Goal: Task Accomplishment & Management: Manage account settings

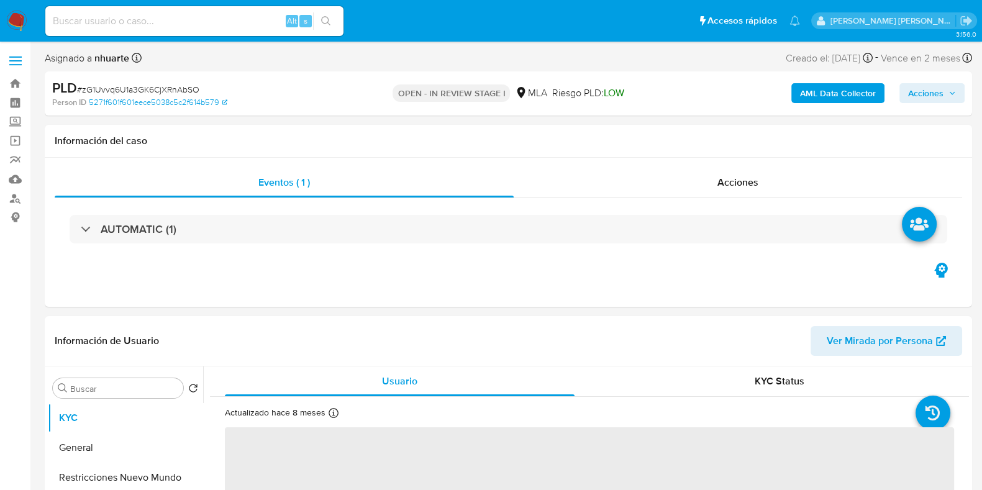
select select "10"
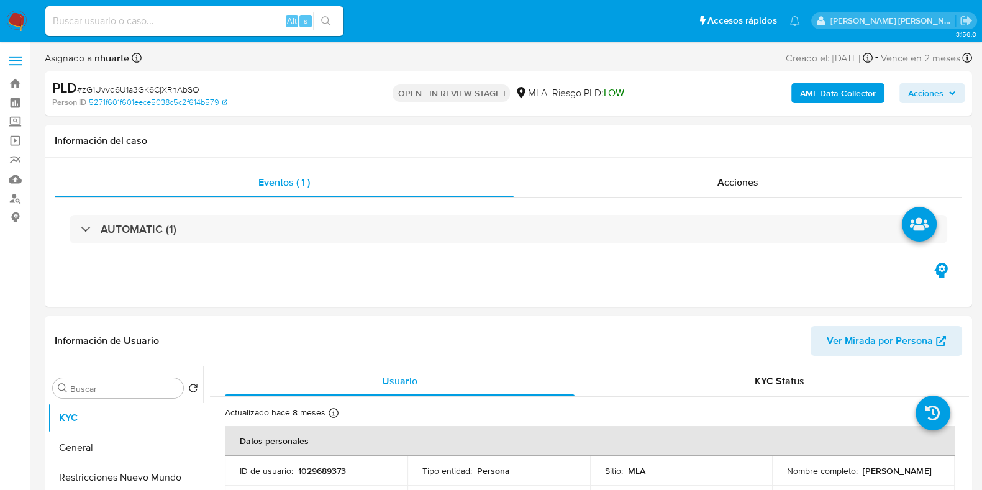
click at [152, 23] on input at bounding box center [194, 21] width 298 height 16
paste input "491494579"
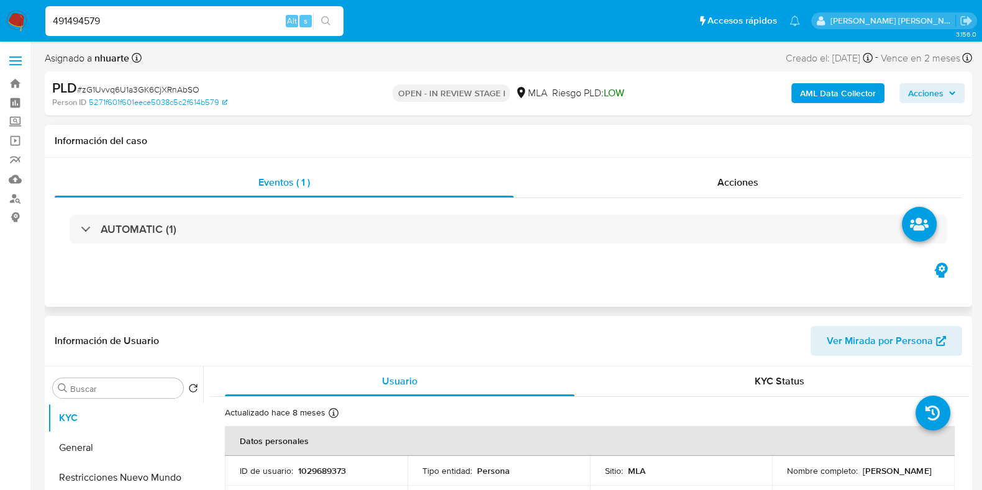
type input "491494579"
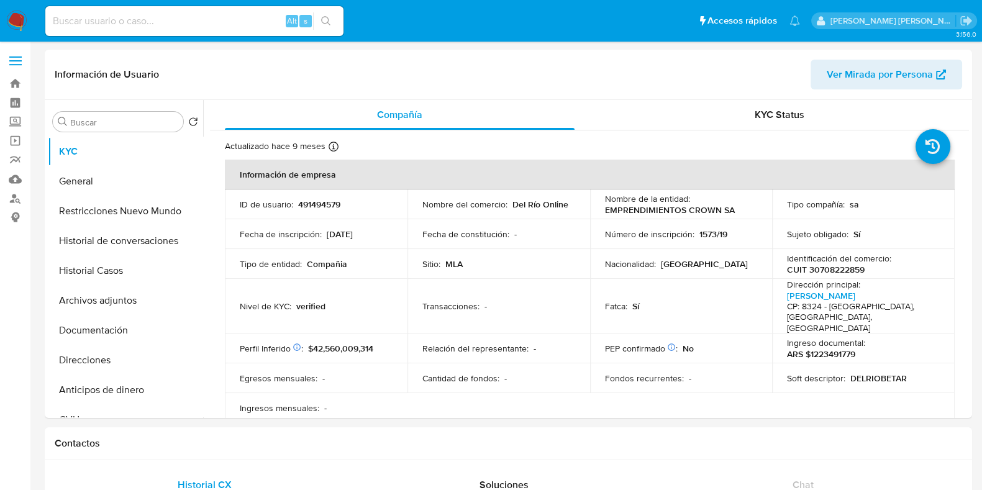
select select "10"
click at [134, 268] on button "Historial Casos" at bounding box center [120, 271] width 145 height 30
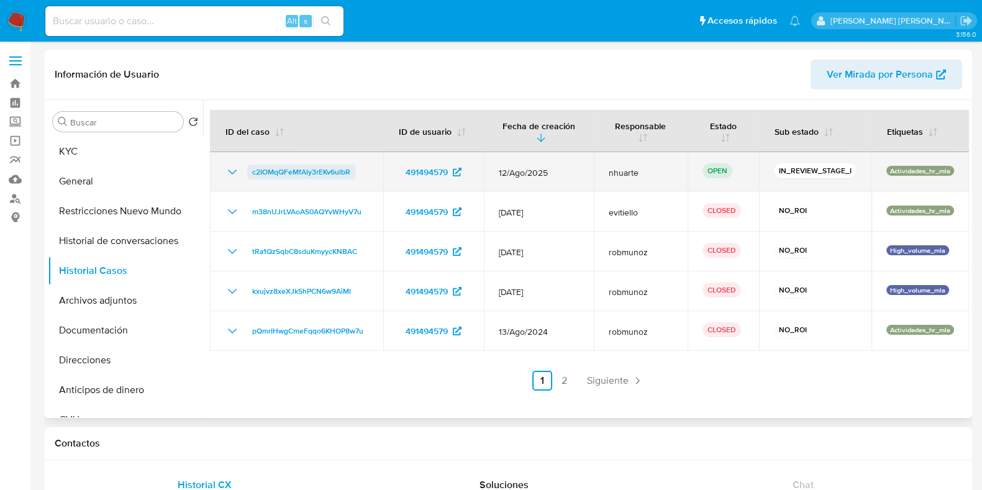
click at [287, 171] on span "c2IOMqQFeMfAly3rEKv6ulbR" at bounding box center [301, 172] width 98 height 15
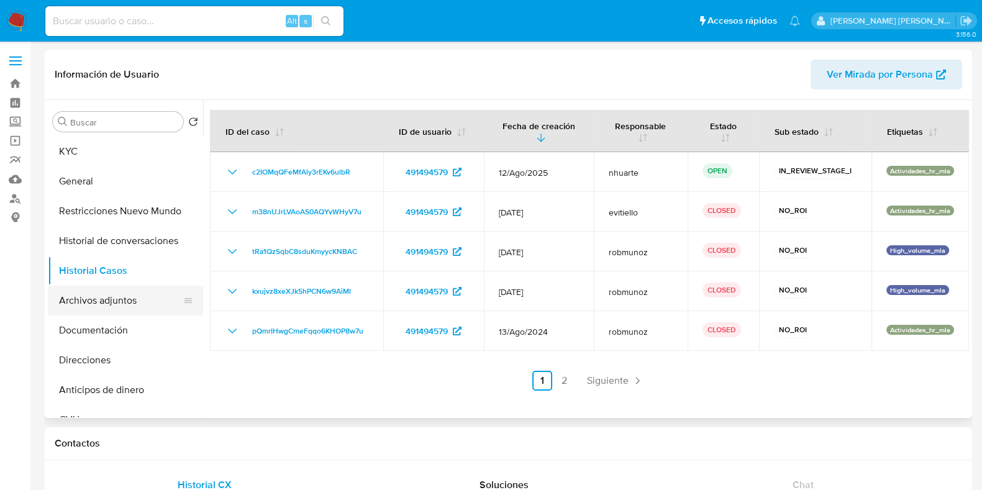
click at [99, 306] on button "Archivos adjuntos" at bounding box center [120, 301] width 145 height 30
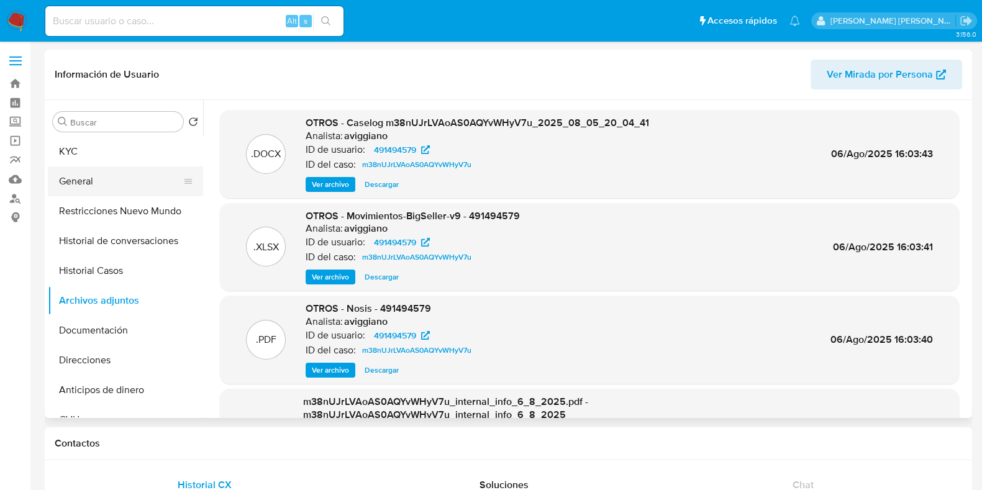
click at [131, 170] on button "General" at bounding box center [120, 181] width 145 height 30
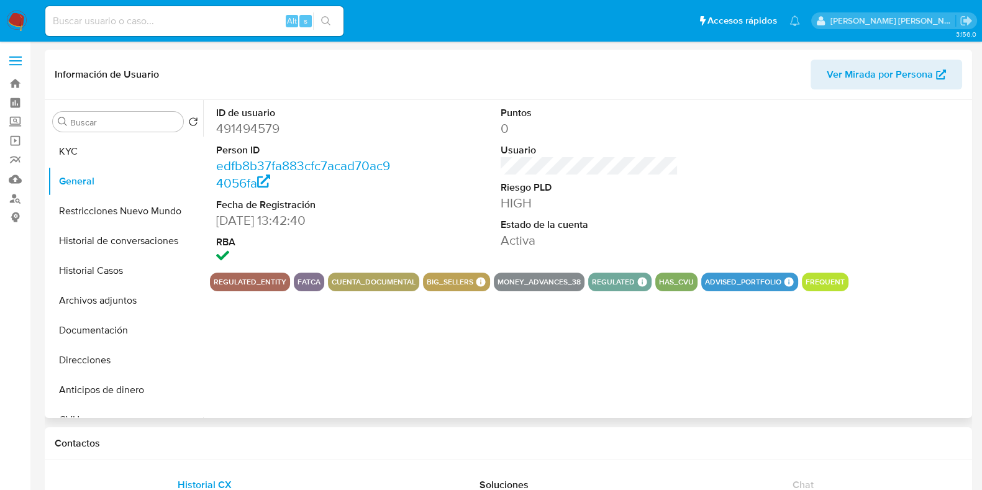
click at [248, 126] on dd "491494579" at bounding box center [305, 128] width 178 height 17
click at [248, 127] on dd "491494579" at bounding box center [305, 128] width 178 height 17
copy dd "491494579"
click at [120, 148] on button "KYC" at bounding box center [120, 152] width 145 height 30
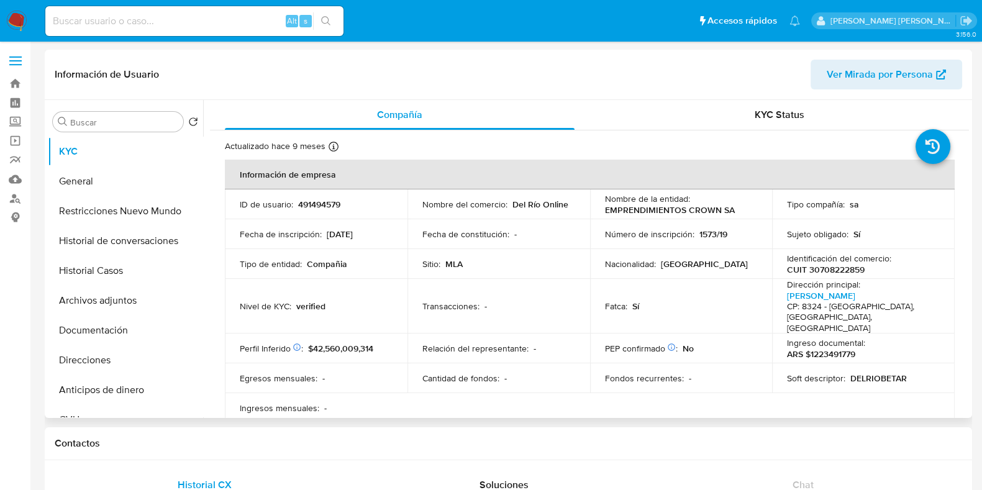
click at [823, 272] on p "CUIT 30708222859" at bounding box center [826, 269] width 78 height 11
copy p "30708222859"
click at [119, 309] on button "Archivos adjuntos" at bounding box center [120, 301] width 145 height 30
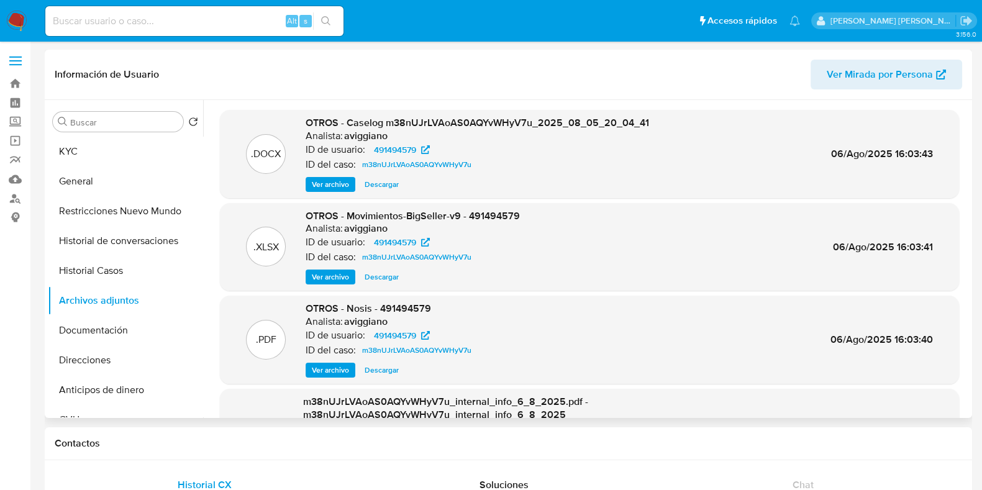
click at [333, 179] on span "Ver archivo" at bounding box center [330, 184] width 37 height 12
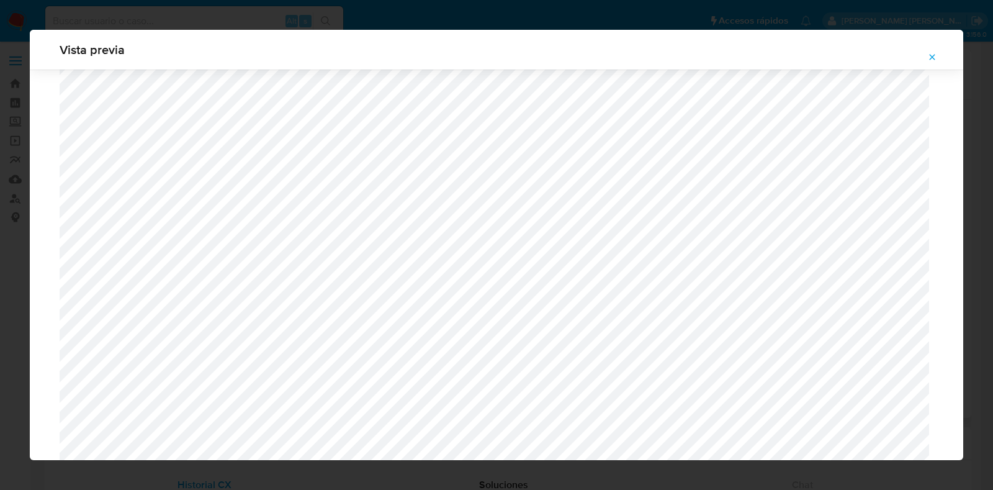
scroll to position [208, 0]
click at [930, 58] on icon "Attachment preview" at bounding box center [933, 57] width 10 height 10
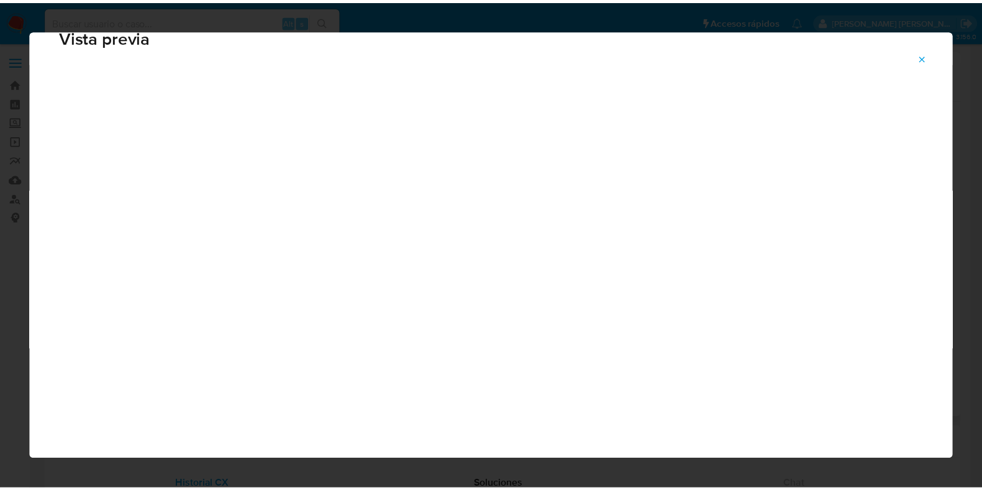
scroll to position [31, 0]
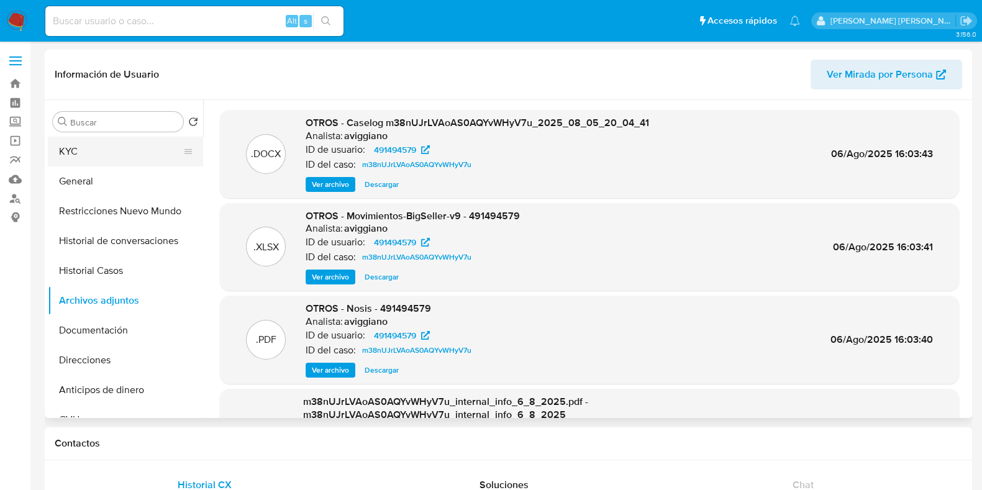
click at [93, 156] on button "KYC" at bounding box center [120, 152] width 145 height 30
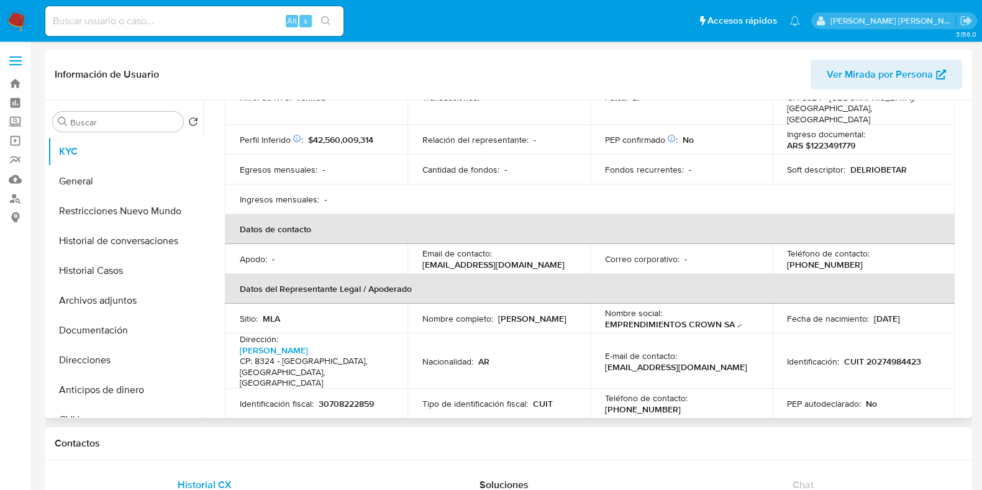
scroll to position [233, 0]
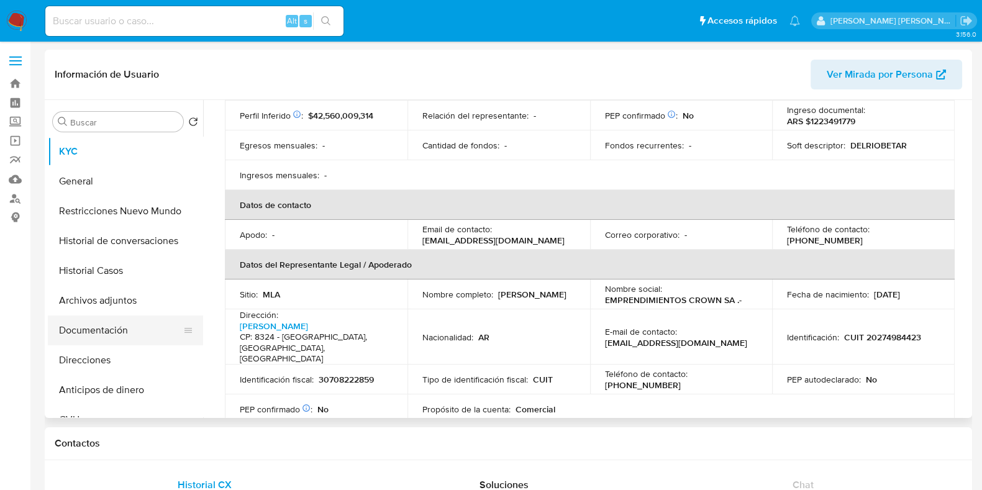
click at [118, 332] on button "Documentación" at bounding box center [120, 330] width 145 height 30
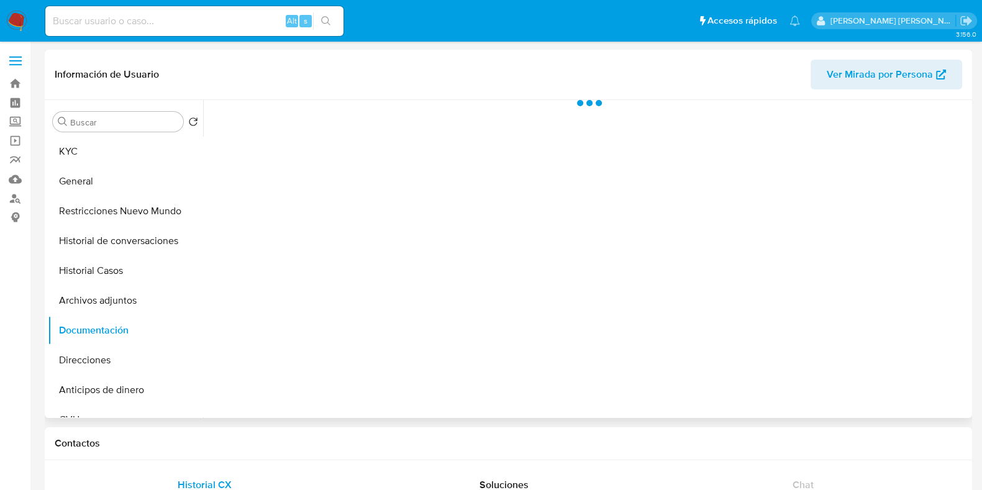
scroll to position [0, 0]
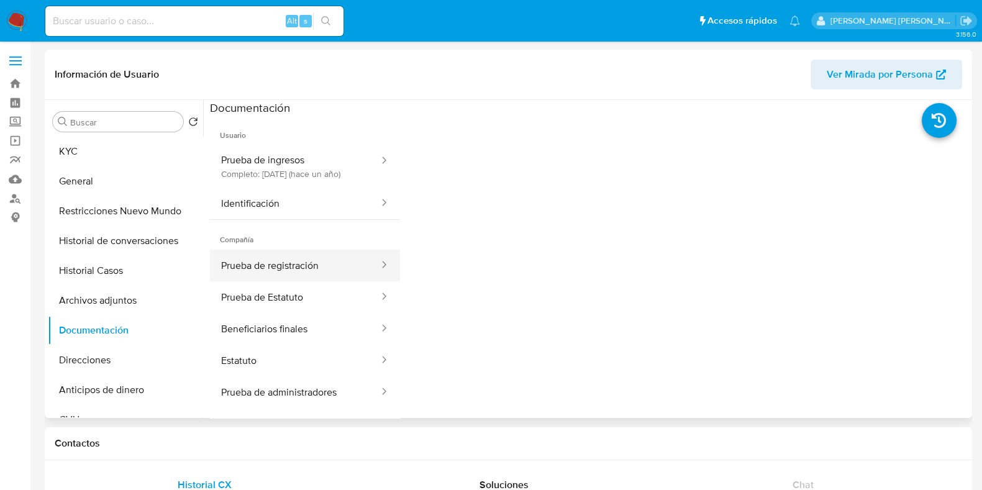
click at [283, 281] on button "Prueba de registración" at bounding box center [295, 266] width 170 height 32
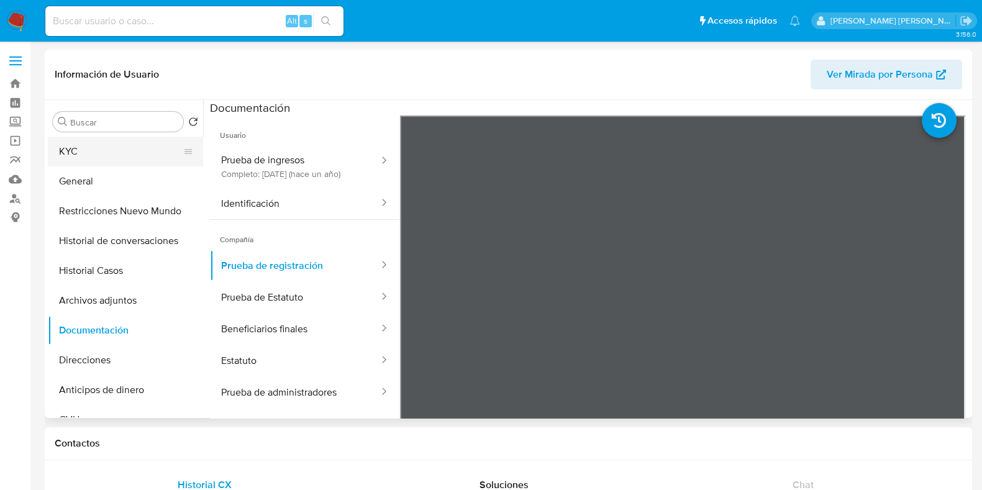
click at [145, 161] on button "KYC" at bounding box center [120, 152] width 145 height 30
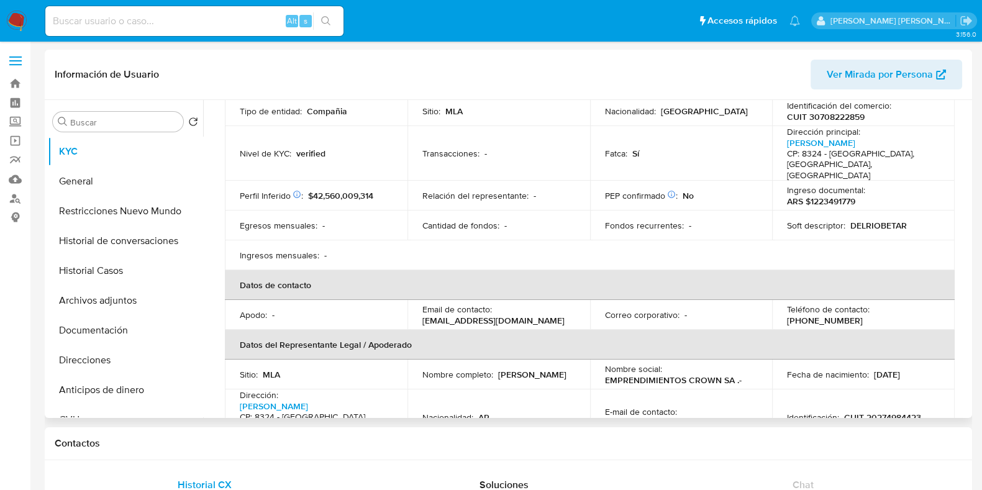
scroll to position [233, 0]
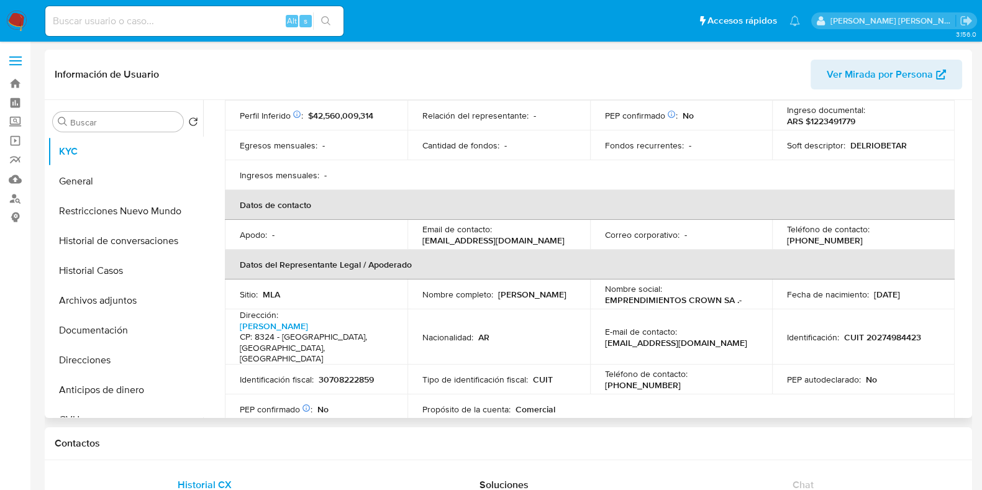
click at [681, 379] on p "(299) 4299286" at bounding box center [643, 384] width 76 height 11
copy p "4299286"
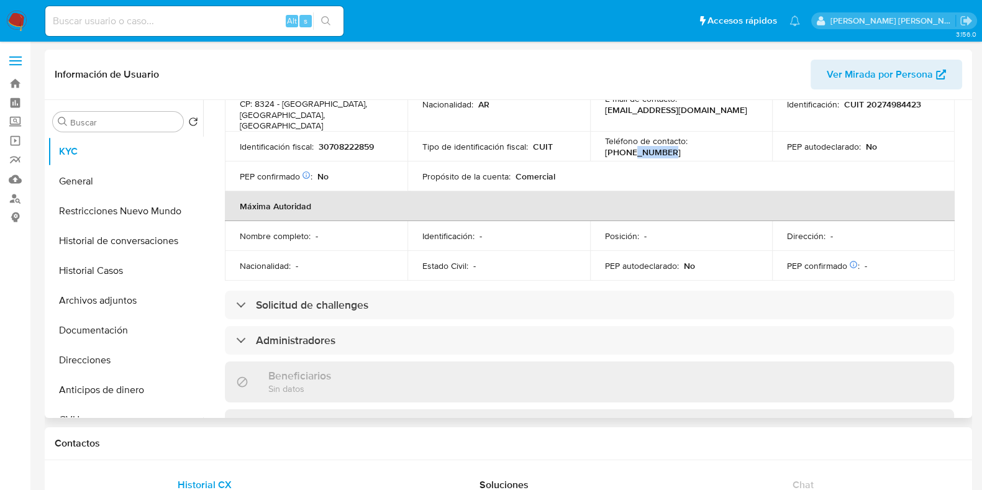
scroll to position [543, 0]
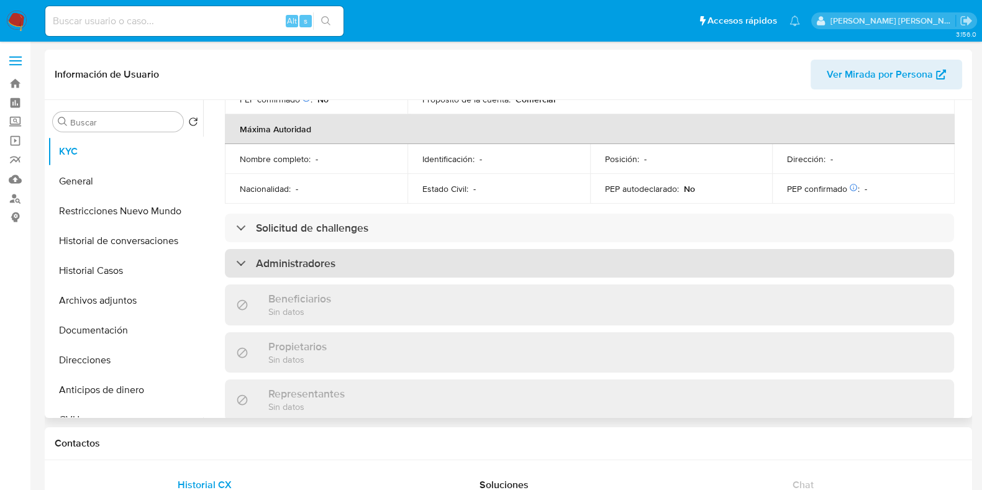
click at [310, 256] on h3 "Administradores" at bounding box center [295, 263] width 79 height 14
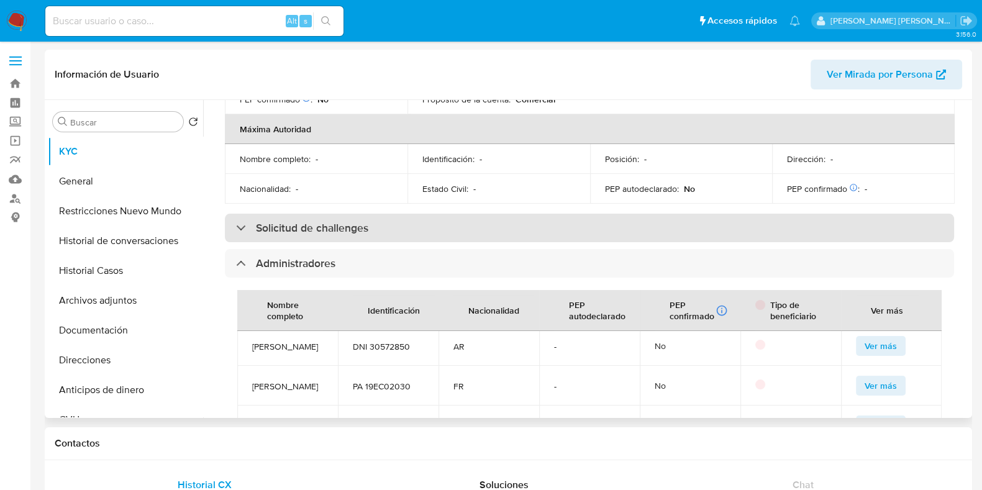
click at [360, 221] on h3 "Solicitud de challenges" at bounding box center [312, 228] width 112 height 14
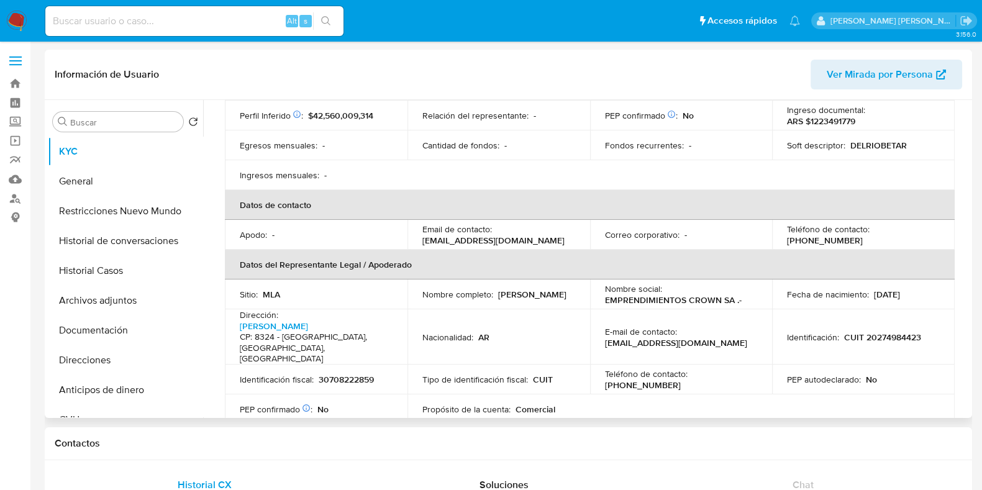
scroll to position [310, 0]
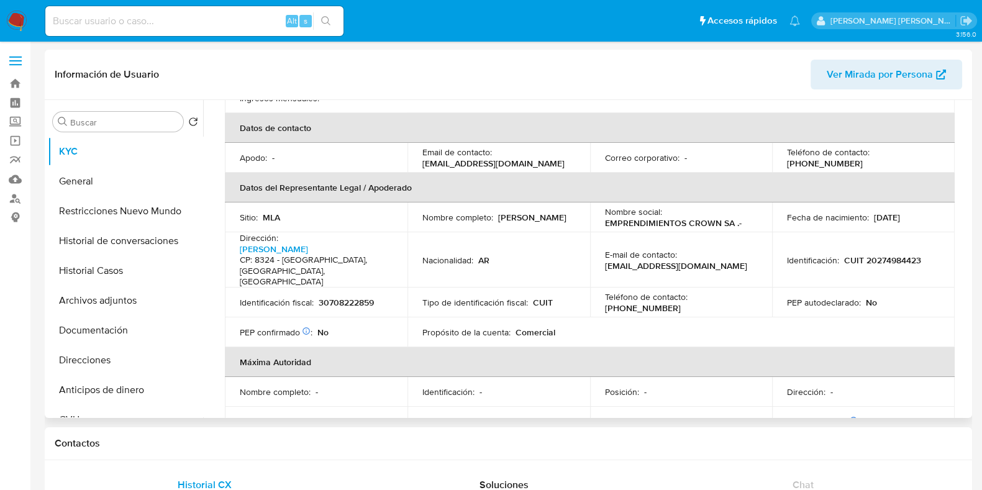
drag, startPoint x: 604, startPoint y: 250, endPoint x: 688, endPoint y: 256, distance: 84.1
click at [688, 256] on td "E-mail de contacto : njeannot@casinosdelrio.com.ar" at bounding box center [681, 259] width 183 height 55
copy p "njeannot@casinosdelrio.com.ar"
click at [116, 320] on button "Documentación" at bounding box center [120, 330] width 145 height 30
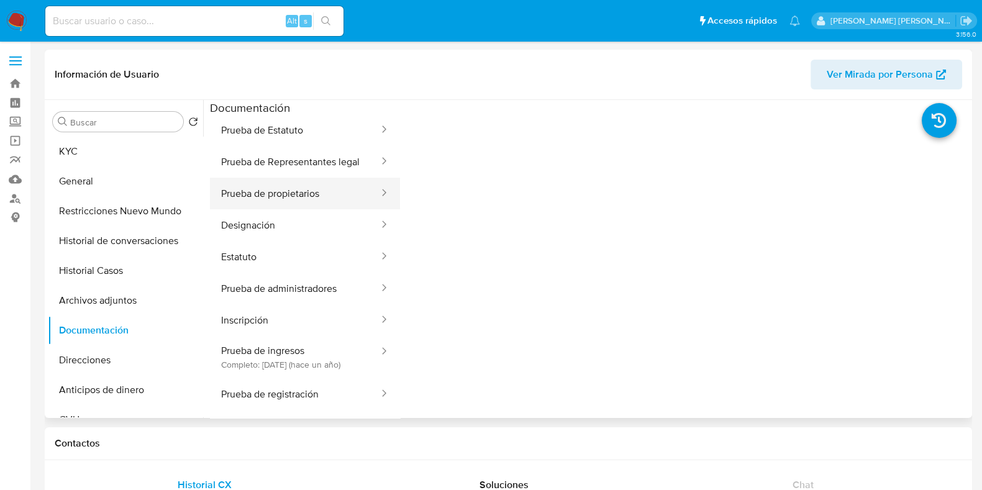
scroll to position [155, 0]
click at [104, 293] on button "Archivos adjuntos" at bounding box center [120, 301] width 145 height 30
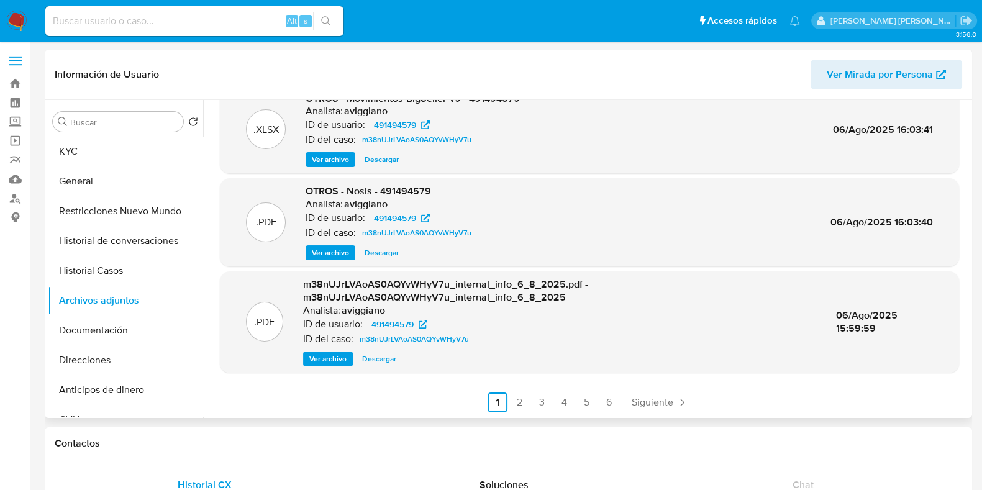
scroll to position [118, 0]
click at [517, 403] on link "2" at bounding box center [520, 402] width 20 height 20
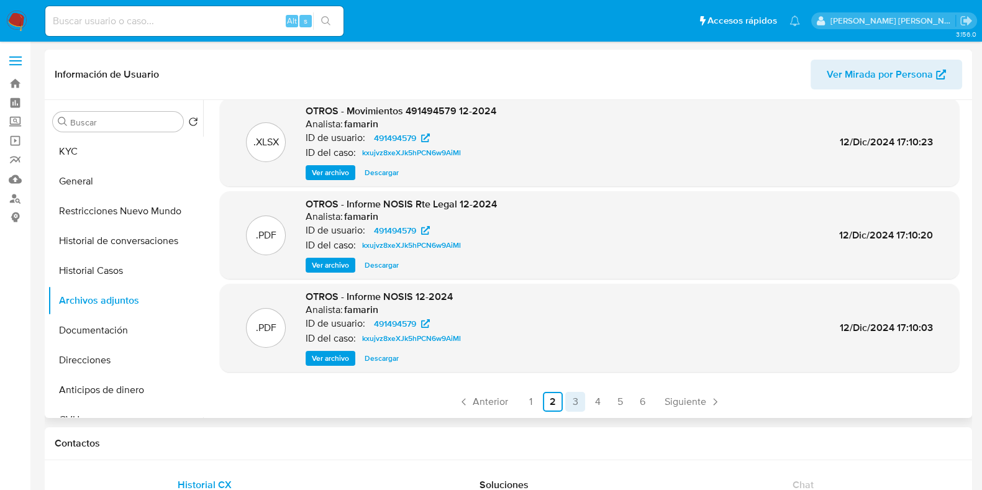
click at [576, 404] on link "3" at bounding box center [575, 402] width 20 height 20
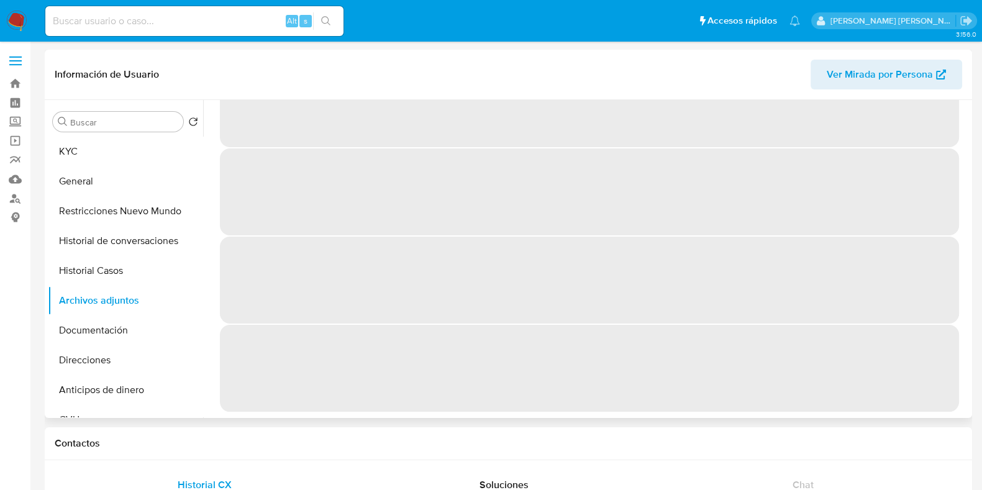
scroll to position [0, 0]
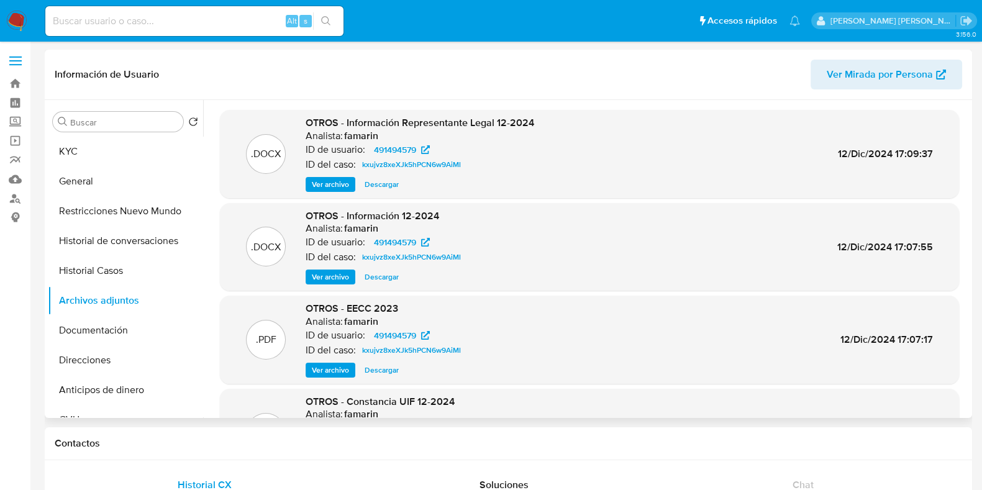
click at [371, 369] on span "Descargar" at bounding box center [381, 370] width 34 height 12
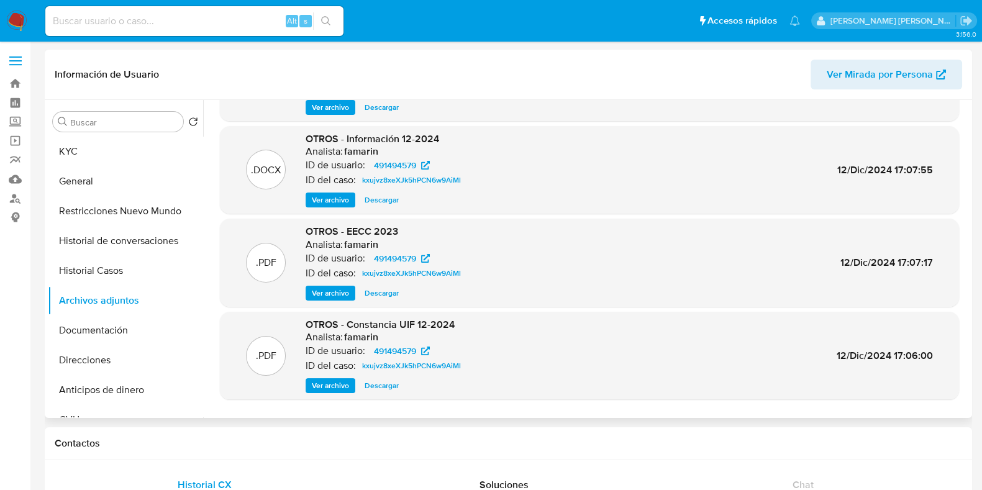
scroll to position [104, 0]
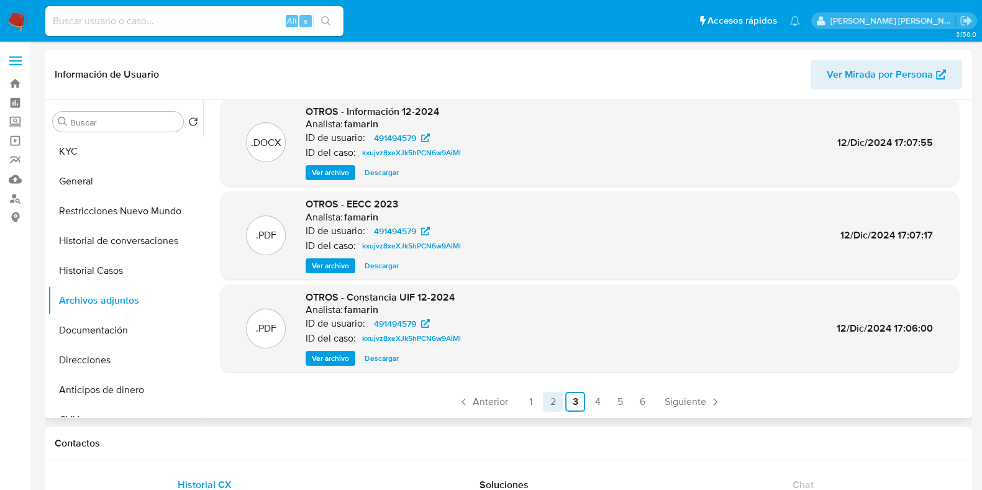
click at [553, 399] on link "2" at bounding box center [553, 402] width 20 height 20
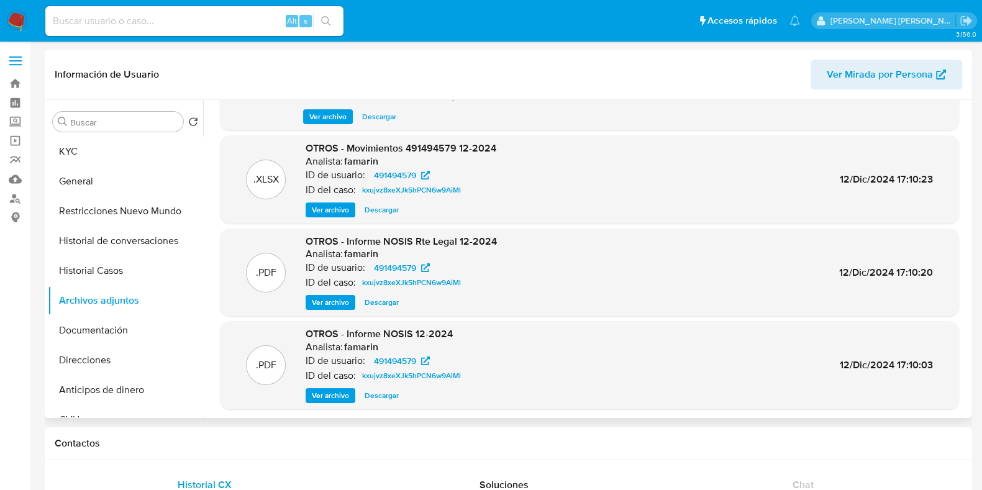
scroll to position [118, 0]
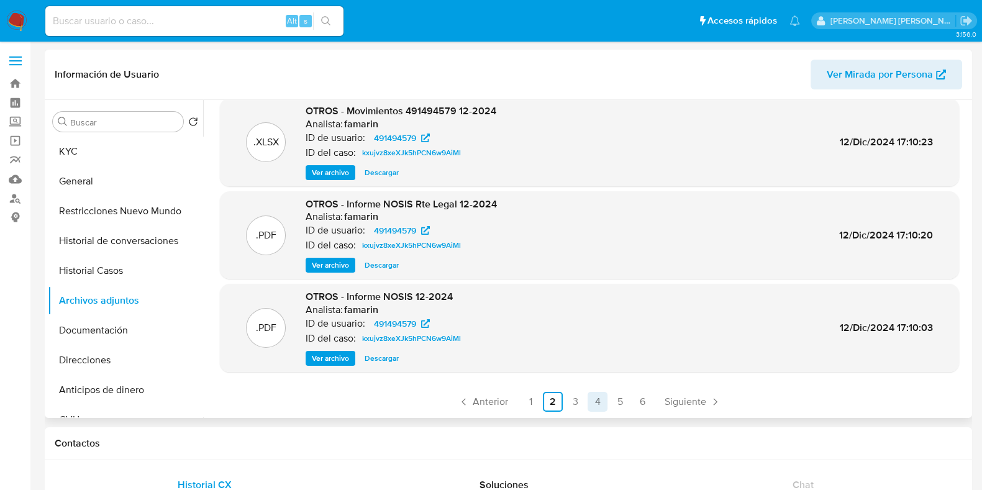
click at [593, 404] on link "4" at bounding box center [597, 402] width 20 height 20
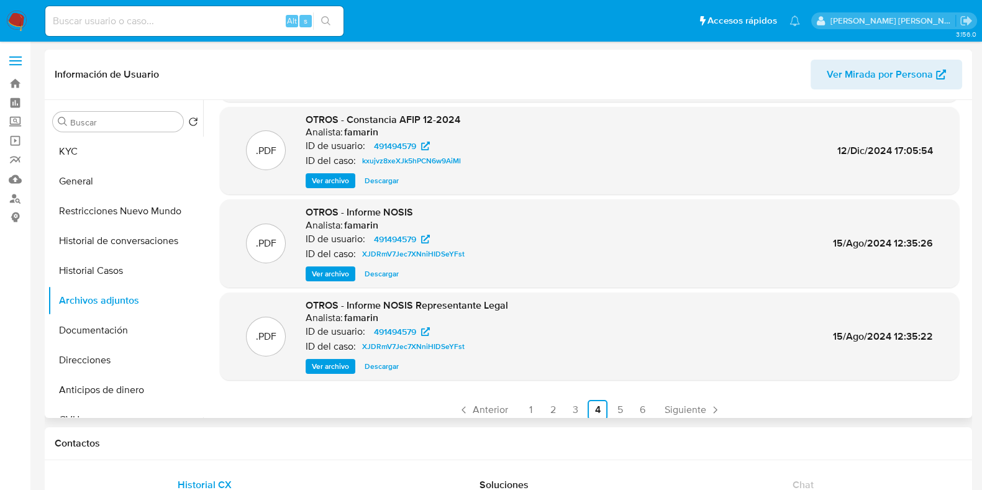
scroll to position [104, 0]
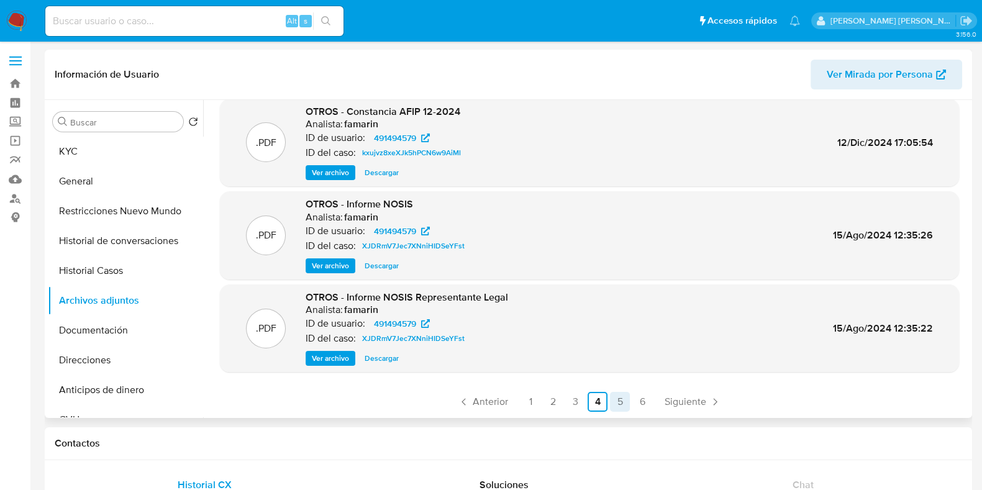
click at [614, 397] on link "5" at bounding box center [620, 402] width 20 height 20
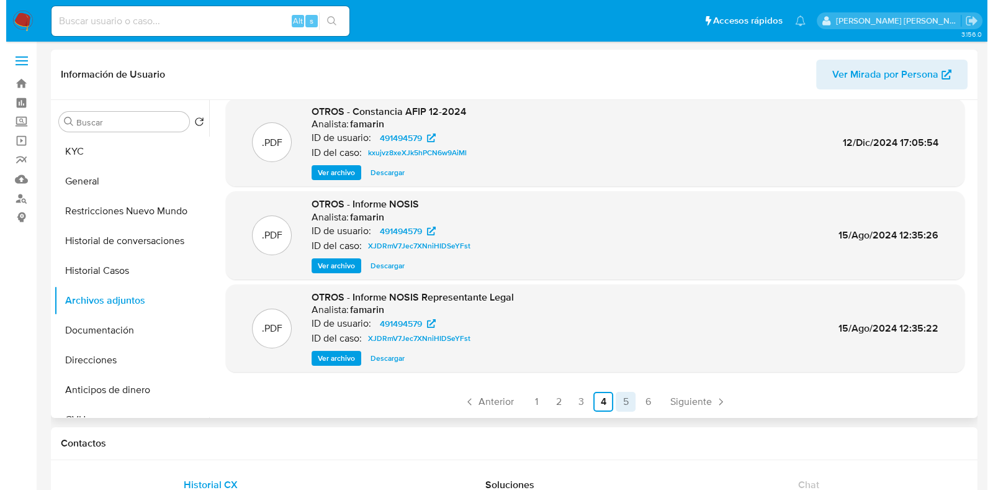
scroll to position [0, 0]
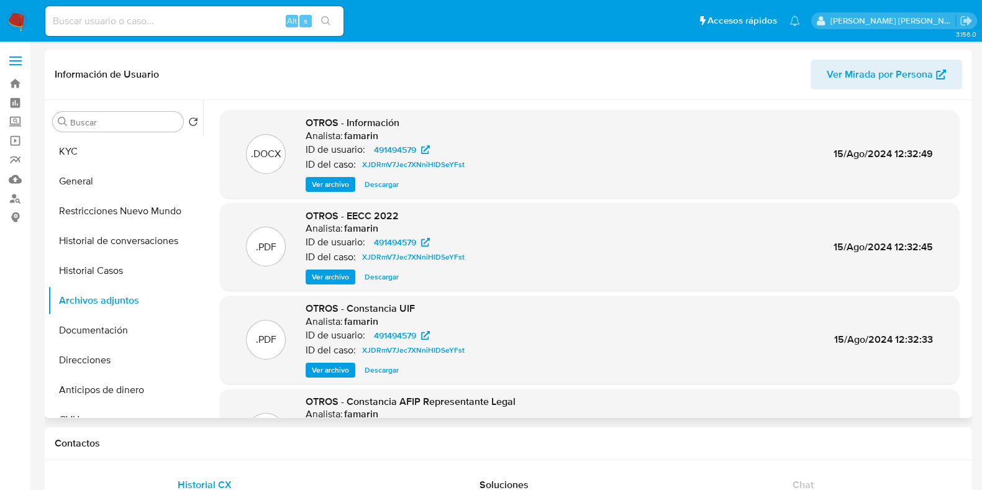
click at [343, 179] on span "Ver archivo" at bounding box center [330, 184] width 37 height 12
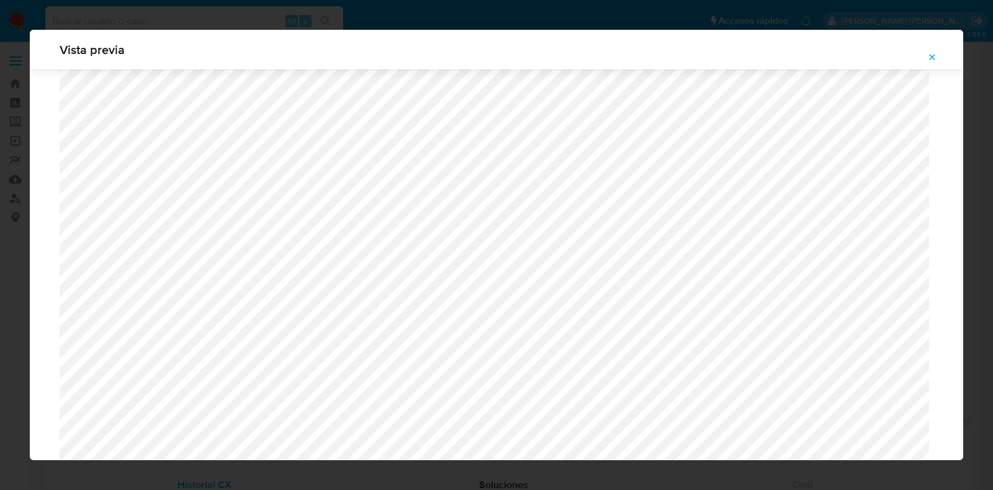
scroll to position [595, 0]
click at [932, 60] on icon "Attachment preview" at bounding box center [933, 57] width 10 height 10
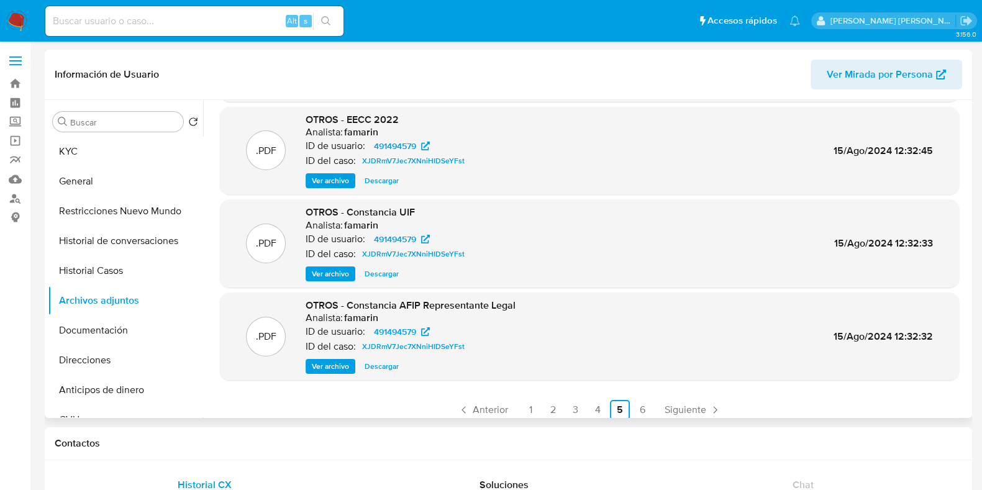
scroll to position [104, 0]
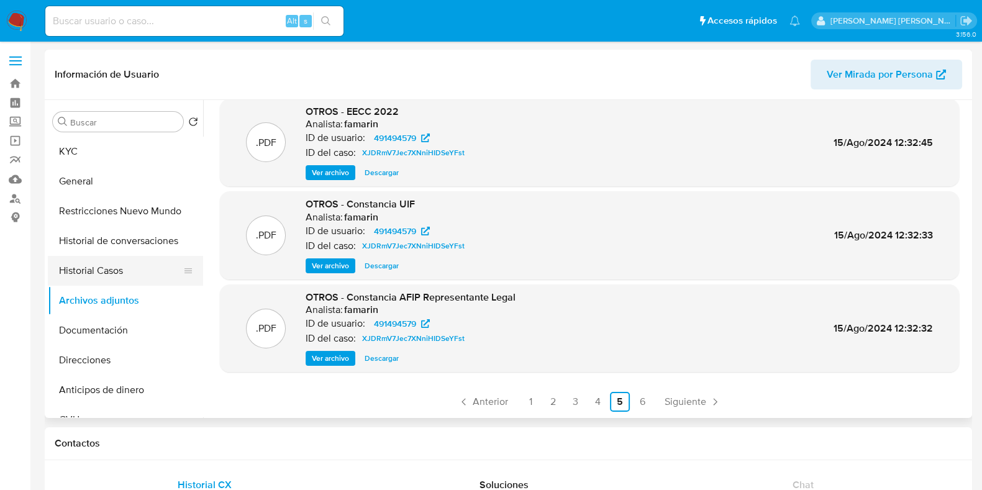
drag, startPoint x: 108, startPoint y: 274, endPoint x: 127, endPoint y: 274, distance: 19.2
click at [108, 274] on button "Historial Casos" at bounding box center [120, 271] width 145 height 30
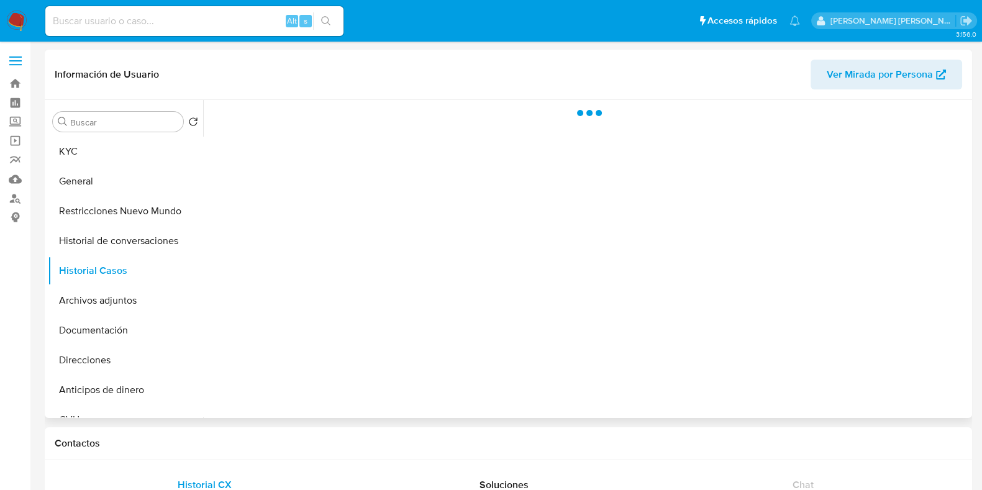
scroll to position [0, 0]
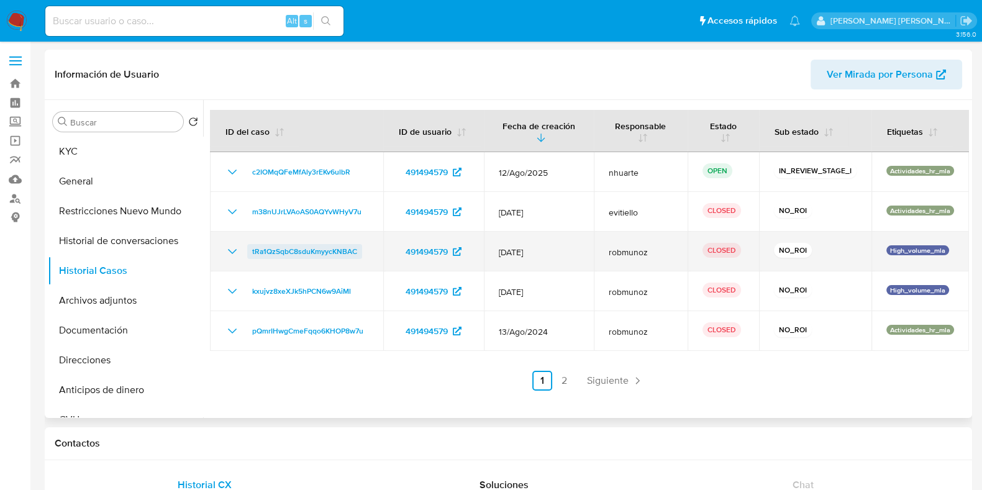
click at [304, 249] on span "tRa1QzSqbC8sduKmyycKNBAC" at bounding box center [304, 251] width 105 height 15
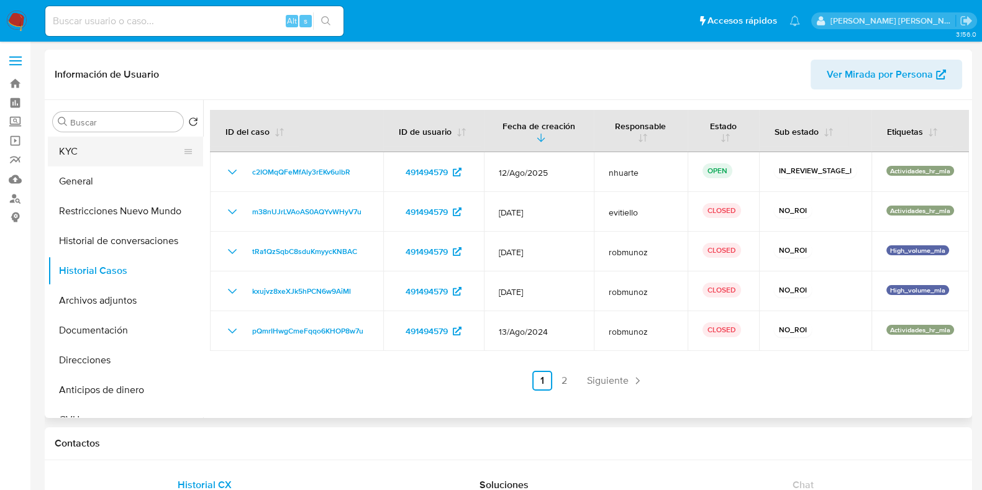
click at [79, 161] on button "KYC" at bounding box center [120, 152] width 145 height 30
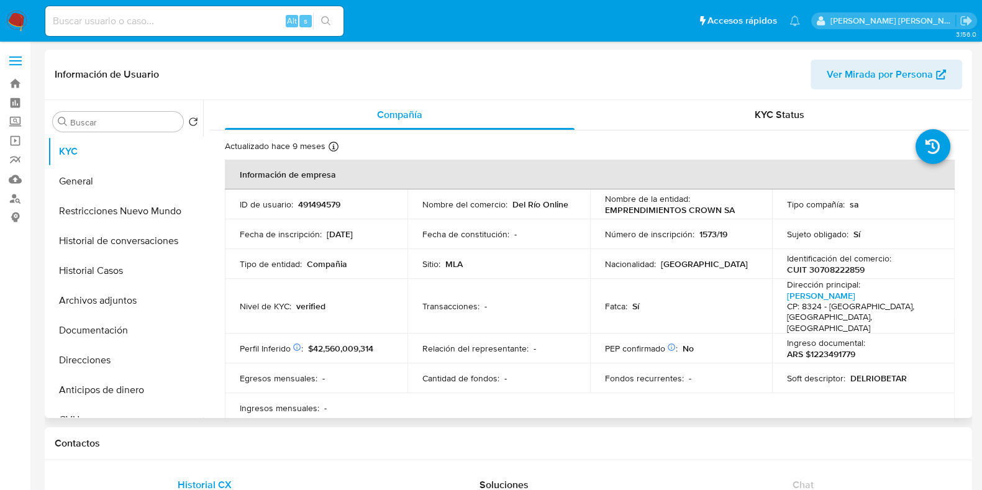
click at [823, 267] on p "CUIT 30708222859" at bounding box center [826, 269] width 78 height 11
copy p "30708222859"
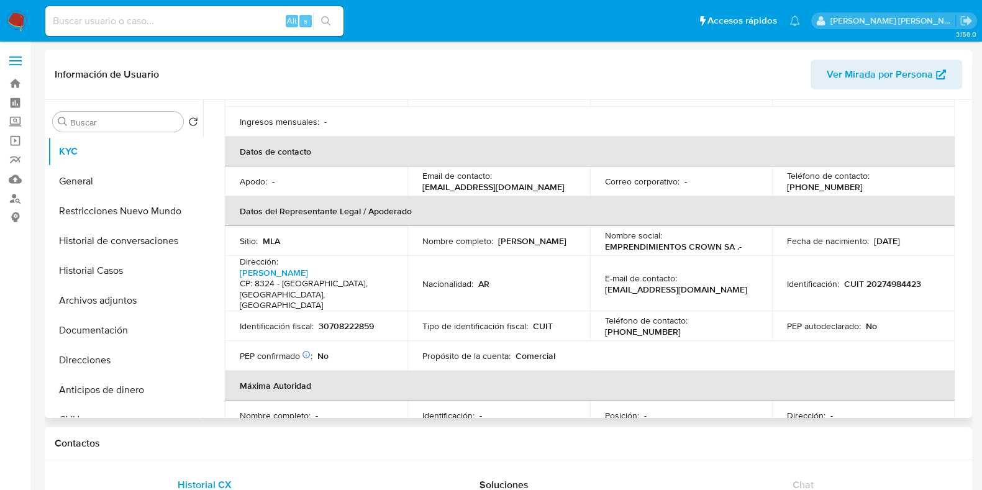
scroll to position [310, 0]
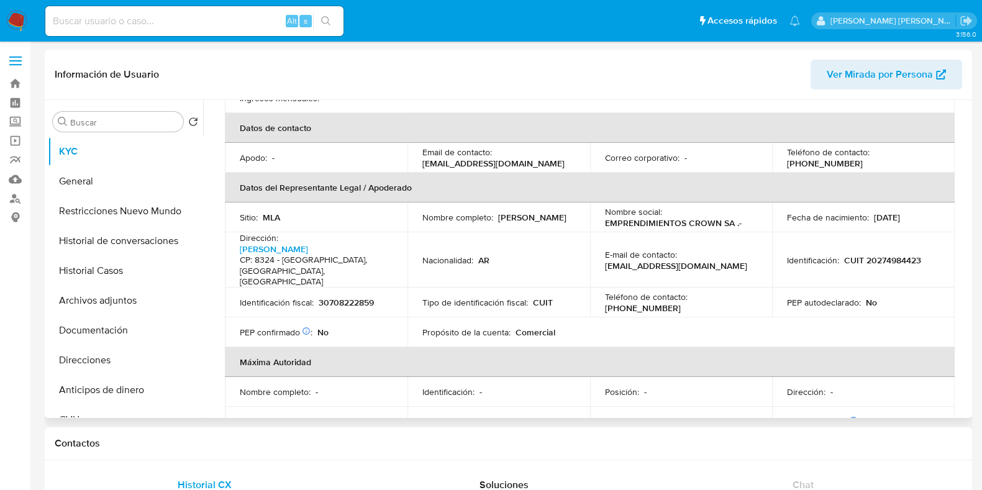
drag, startPoint x: 422, startPoint y: 213, endPoint x: 525, endPoint y: 212, distance: 102.5
click at [525, 212] on div "Nombre completo : Hernan Ludovico Buzinel" at bounding box center [498, 217] width 153 height 11
copy p "Hernan Ludovico Buzinel"
click at [875, 255] on p "CUIT 20274984423" at bounding box center [882, 260] width 77 height 11
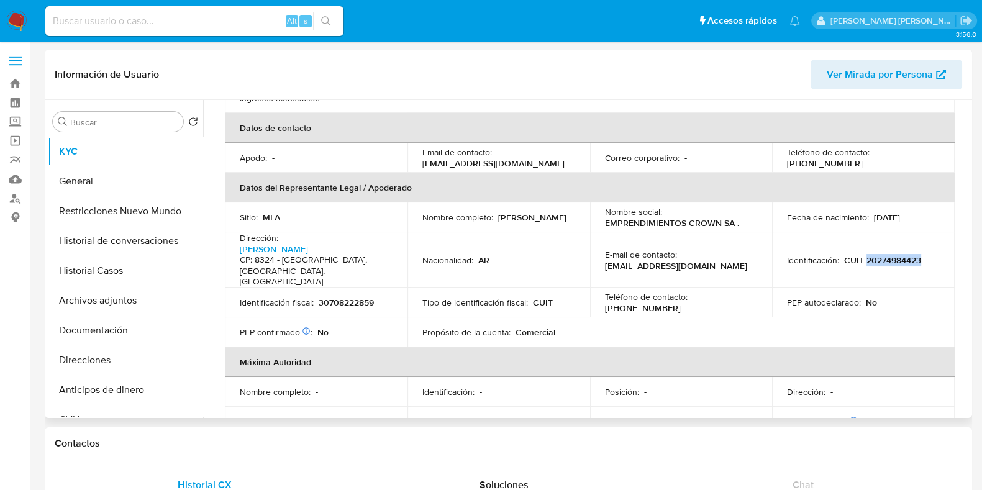
copy p "20274984423"
click at [102, 306] on button "Archivos adjuntos" at bounding box center [125, 301] width 155 height 30
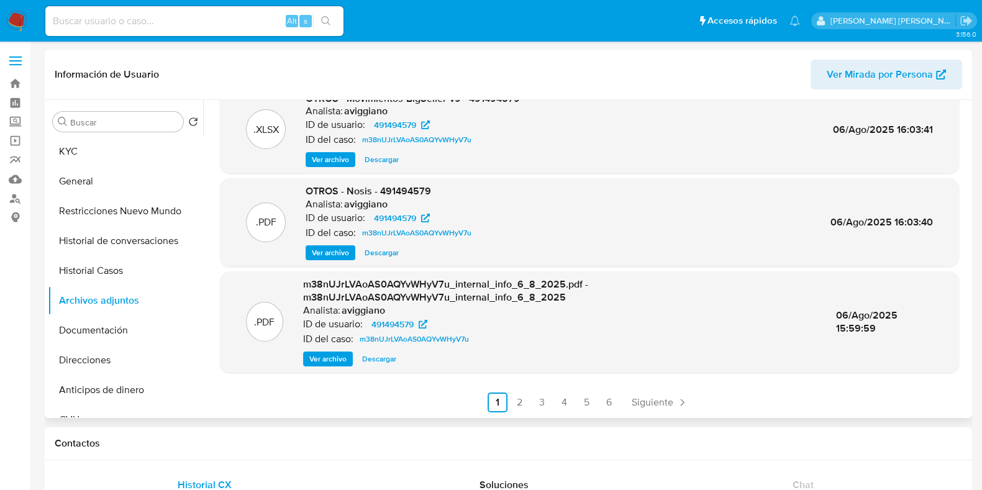
scroll to position [118, 0]
click at [518, 400] on link "2" at bounding box center [520, 402] width 20 height 20
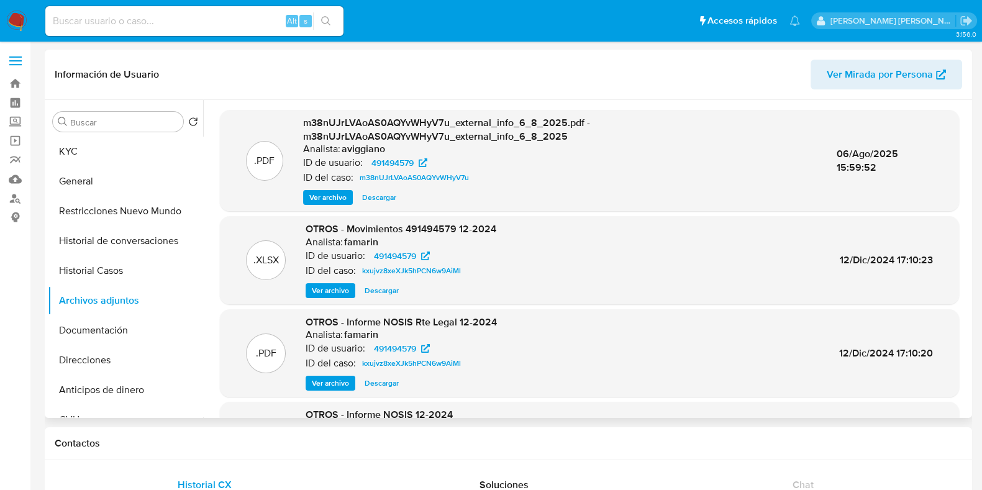
click at [127, 23] on input at bounding box center [194, 21] width 298 height 16
paste input "1232954611"
type input "1232954611"
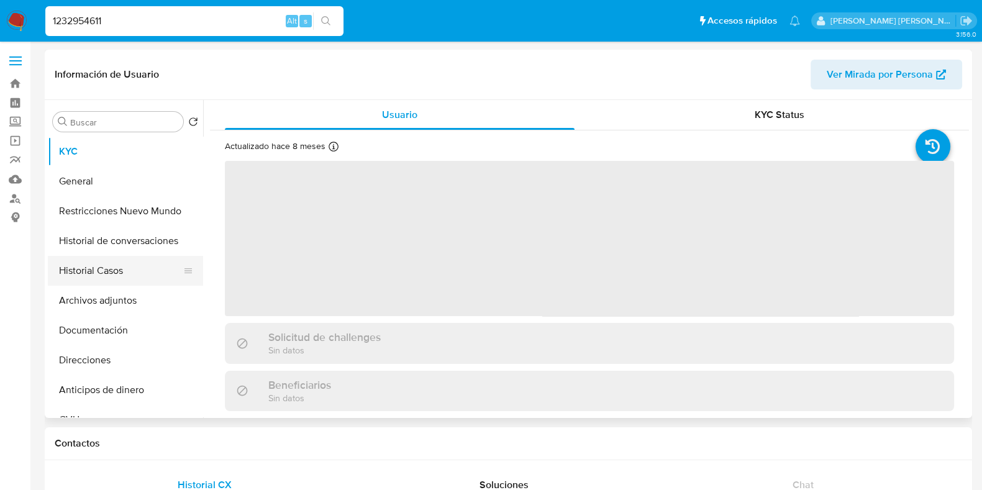
click at [137, 275] on button "Historial Casos" at bounding box center [120, 271] width 145 height 30
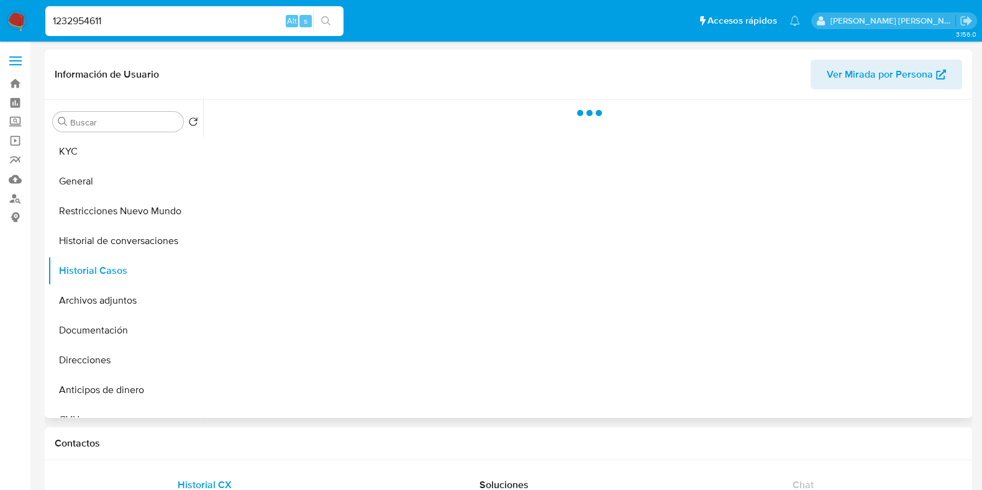
select select "10"
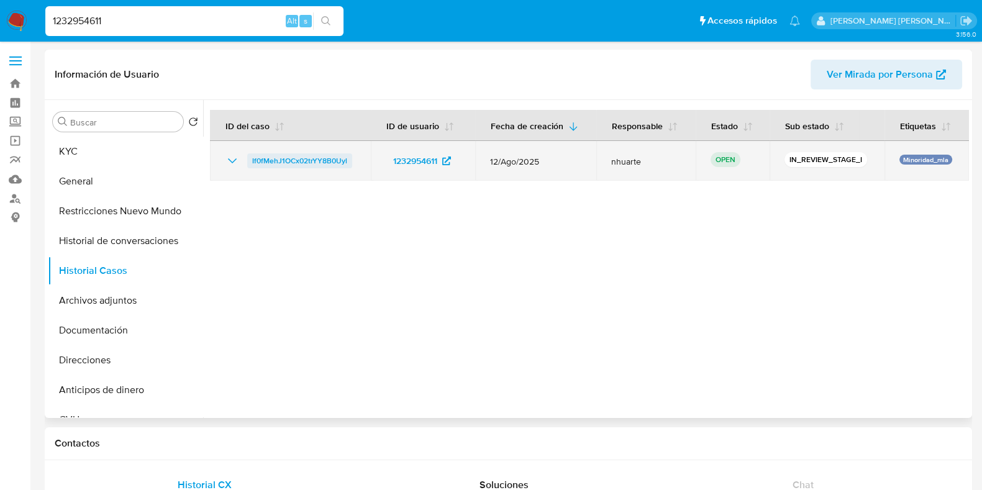
click at [294, 155] on span "If0fMehJ1OCx02trYY8B0Uyl" at bounding box center [299, 160] width 95 height 15
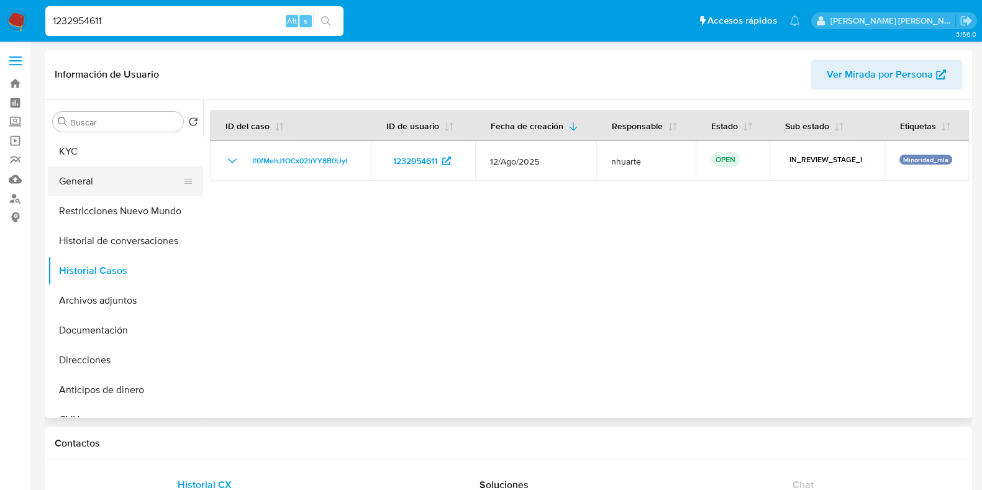
click at [101, 176] on button "General" at bounding box center [120, 181] width 145 height 30
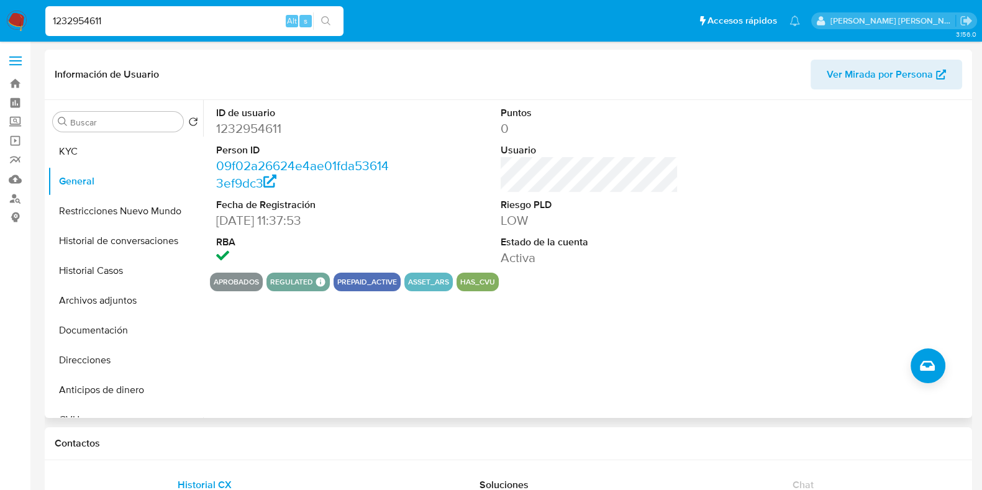
click at [261, 132] on dd "1232954611" at bounding box center [305, 128] width 178 height 17
copy dd "1232954611"
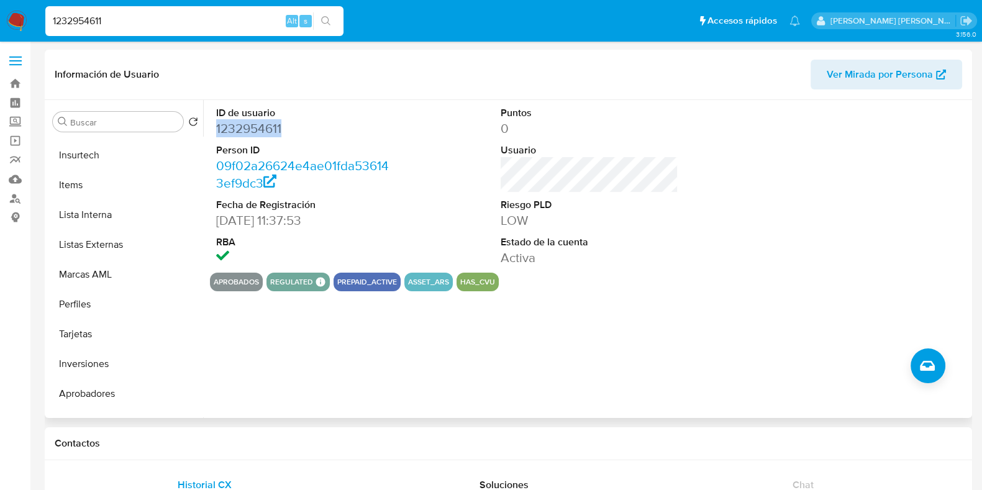
scroll to position [614, 0]
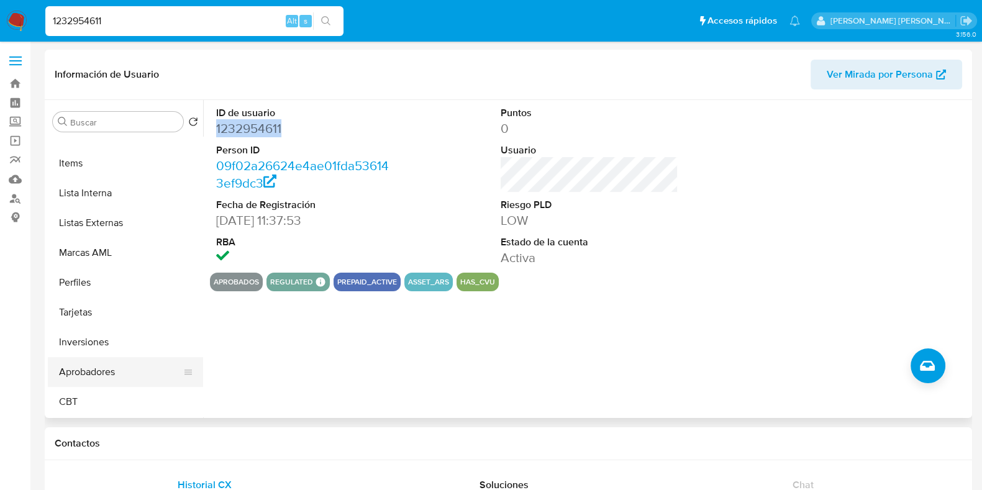
click at [124, 368] on button "Aprobadores" at bounding box center [120, 372] width 145 height 30
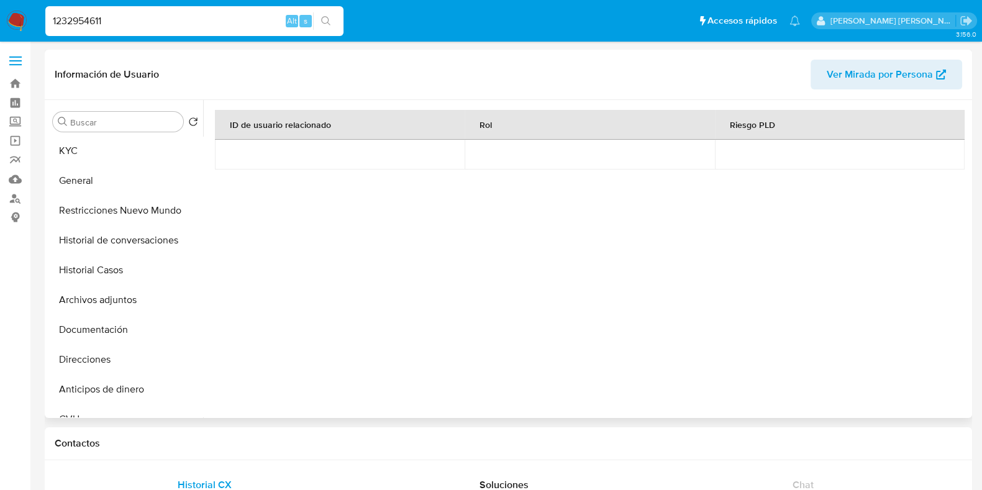
scroll to position [0, 0]
click at [115, 351] on button "Direcciones" at bounding box center [120, 360] width 145 height 30
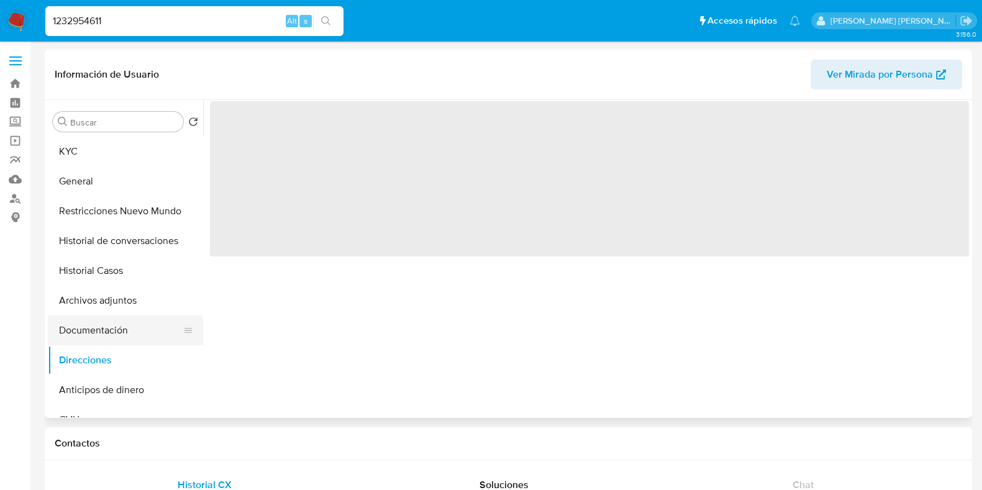
click at [115, 329] on button "Documentación" at bounding box center [120, 330] width 145 height 30
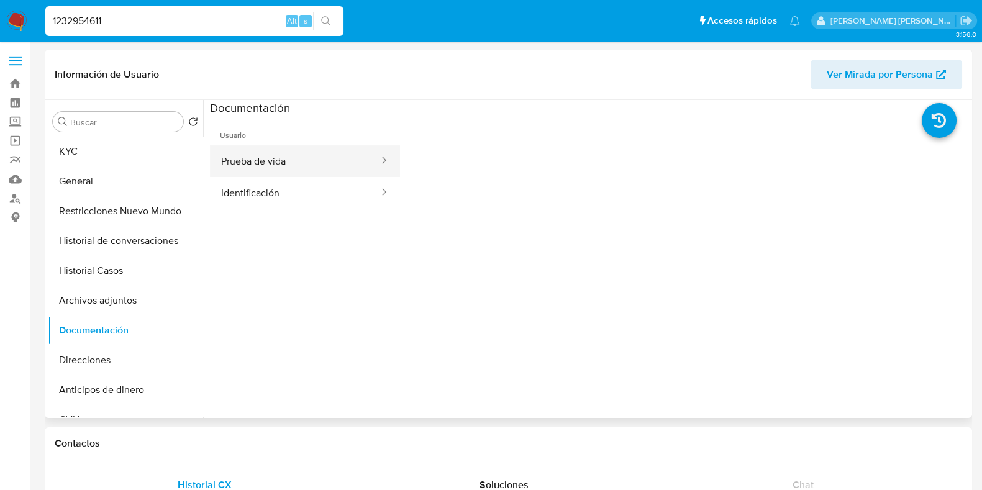
click at [266, 160] on button "Prueba de vida" at bounding box center [295, 161] width 170 height 32
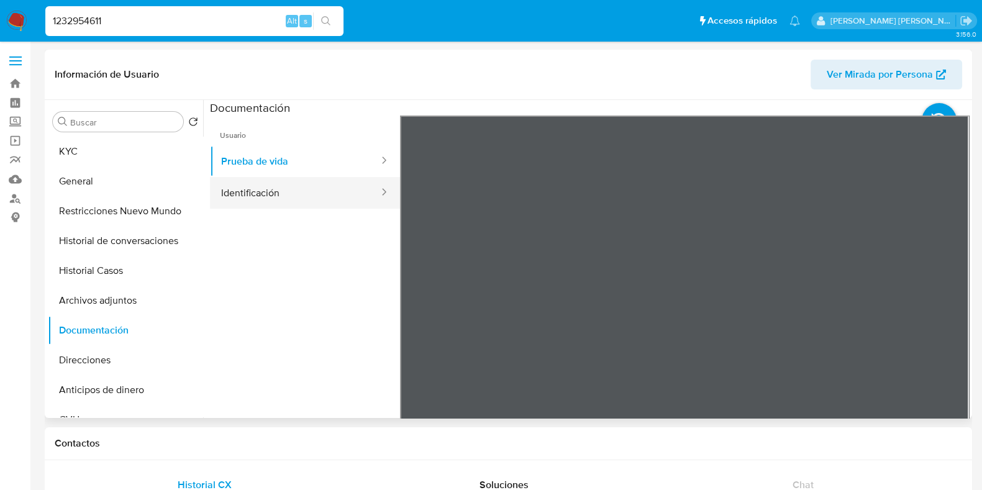
click at [286, 198] on button "Identificación" at bounding box center [295, 193] width 170 height 32
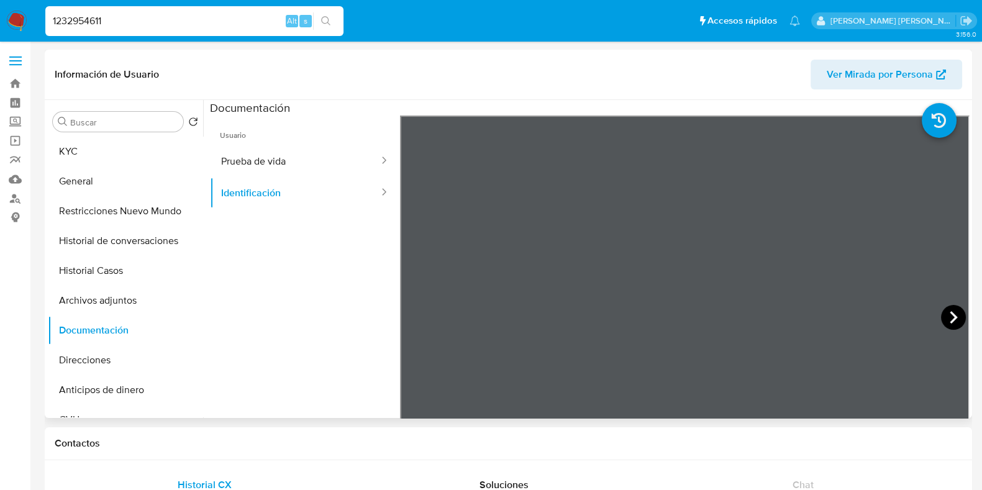
click at [941, 313] on icon at bounding box center [953, 317] width 25 height 25
click at [87, 148] on button "KYC" at bounding box center [120, 152] width 145 height 30
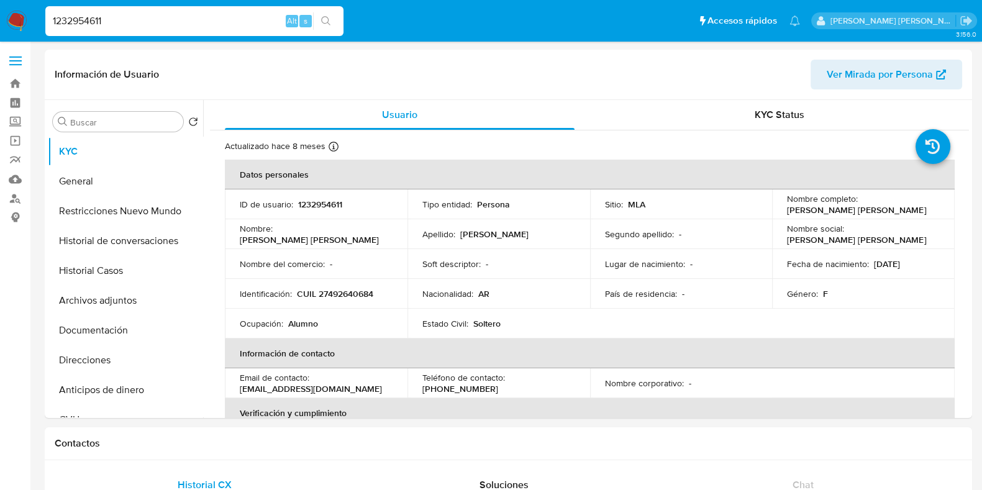
click at [354, 294] on p "CUIL 27492640684" at bounding box center [335, 293] width 76 height 11
drag, startPoint x: 785, startPoint y: 212, endPoint x: 922, endPoint y: 209, distance: 137.3
click at [922, 209] on div "Nombre completo : Tamara Micaela Marcial Gutierrez" at bounding box center [863, 204] width 153 height 11
drag, startPoint x: 305, startPoint y: 296, endPoint x: 382, endPoint y: 299, distance: 76.4
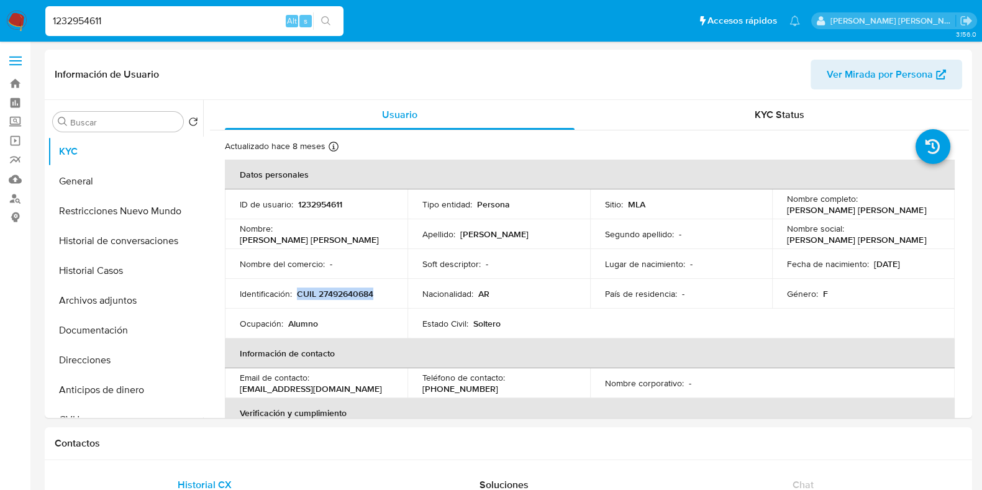
click at [382, 299] on div "Identificación : CUIL 27492640684" at bounding box center [316, 293] width 153 height 11
click at [120, 340] on button "Documentación" at bounding box center [120, 330] width 145 height 30
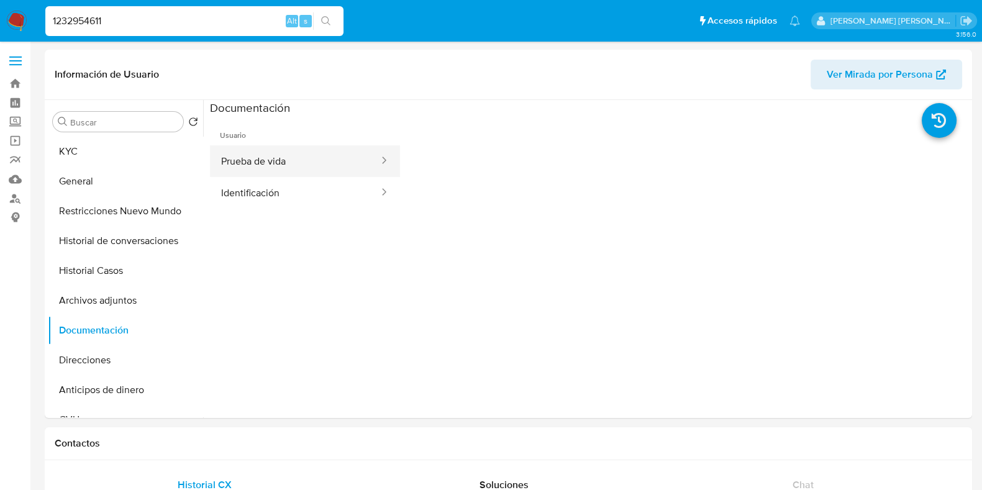
click at [279, 155] on button "Prueba de vida" at bounding box center [295, 161] width 170 height 32
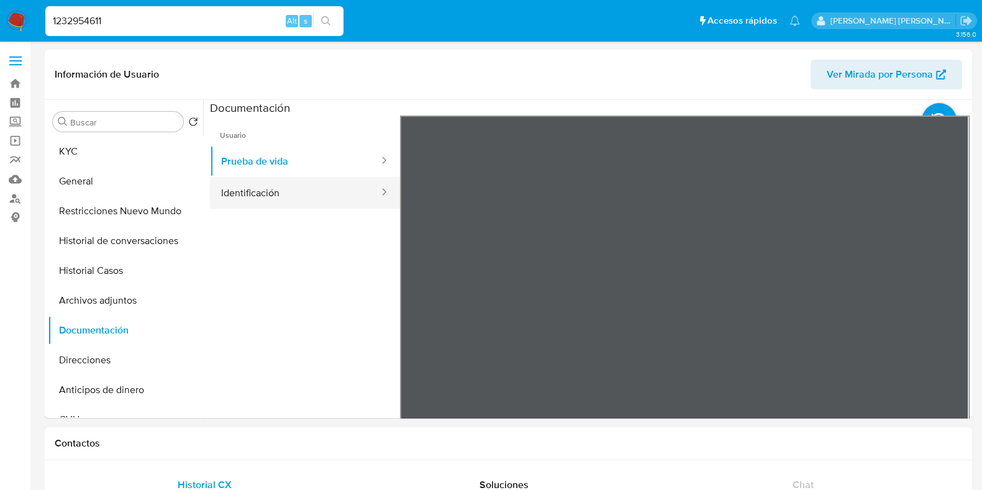
click at [258, 195] on button "Identificación" at bounding box center [295, 193] width 170 height 32
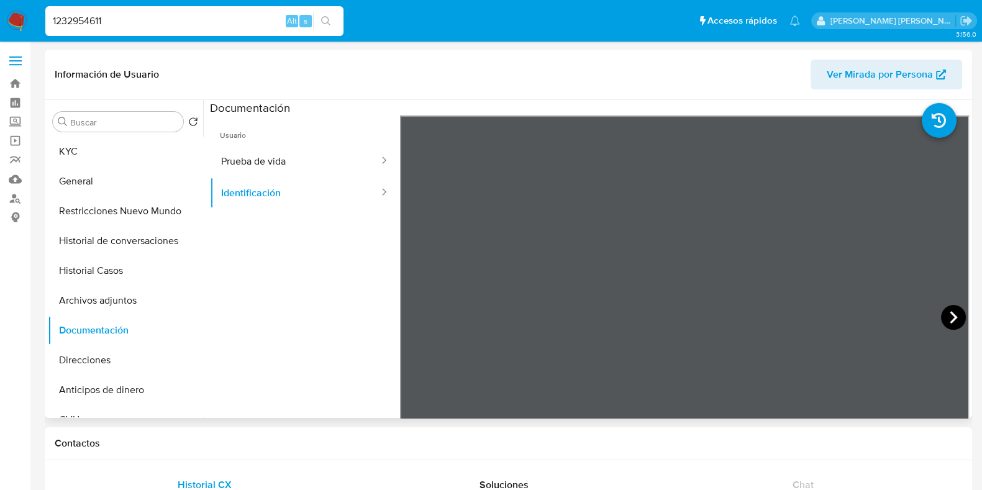
click at [943, 310] on icon at bounding box center [953, 317] width 25 height 25
drag, startPoint x: 119, startPoint y: 24, endPoint x: 40, endPoint y: 24, distance: 78.9
click at [40, 24] on ul "Pausado Ver notificaciones 1232954611 Alt s Accesos rápidos Presiona las siguie…" at bounding box center [450, 20] width 822 height 31
paste input "20589437"
type input "1220589437"
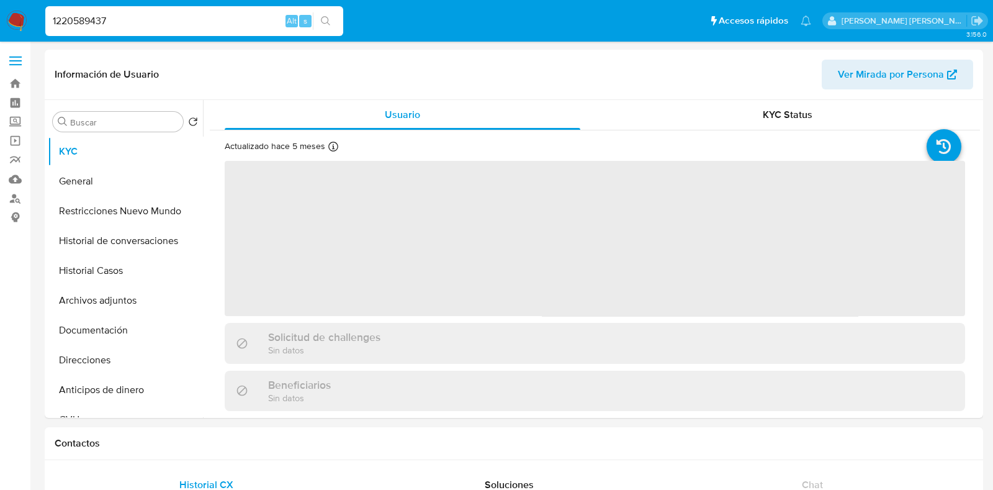
select select "10"
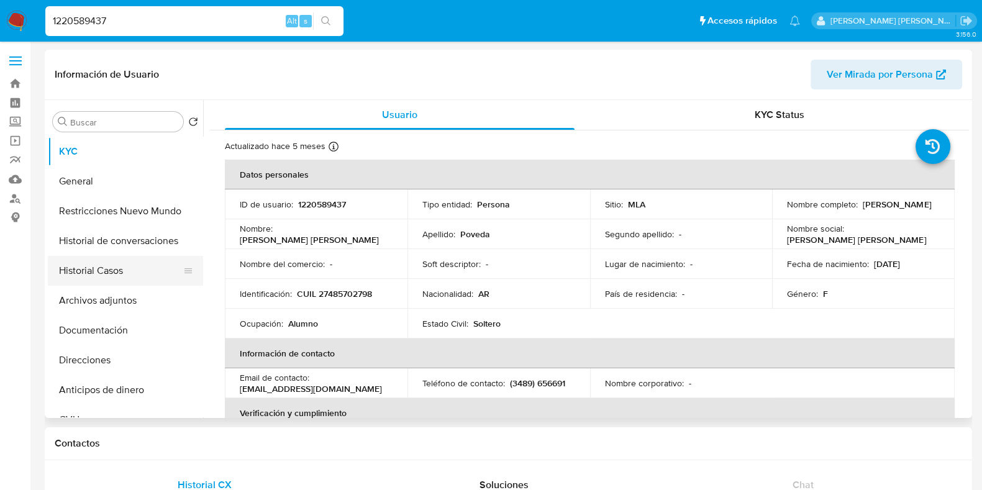
click at [130, 278] on button "Historial Casos" at bounding box center [120, 271] width 145 height 30
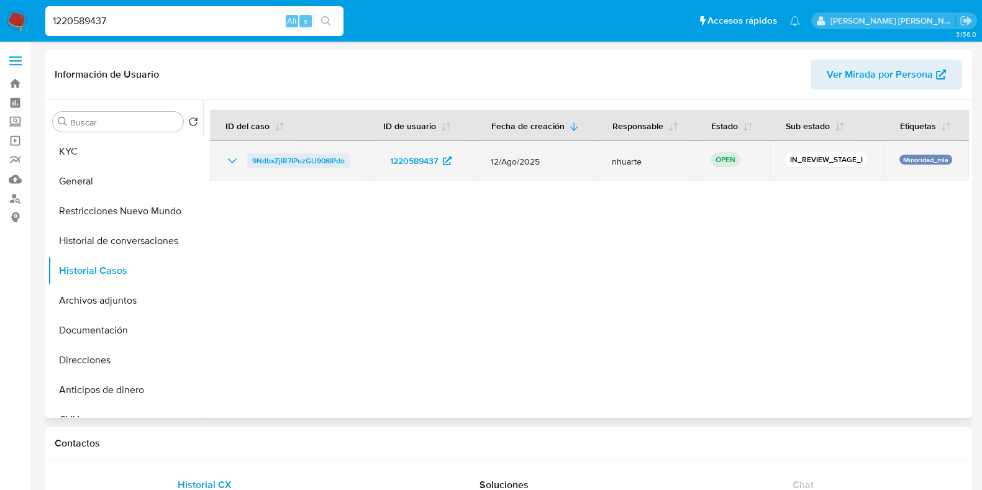
click at [315, 160] on span "9NdbxZjIR7IPuzGIJ908IPdo" at bounding box center [298, 160] width 93 height 15
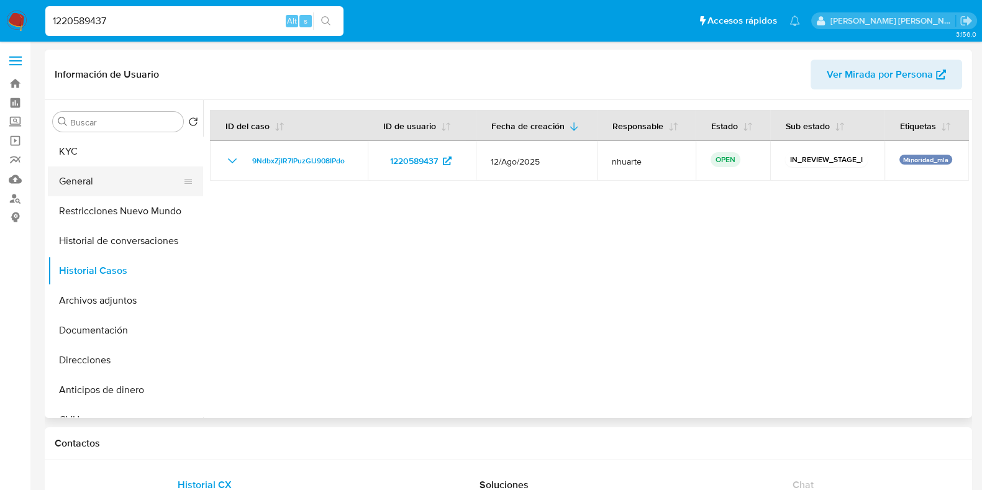
click at [109, 178] on button "General" at bounding box center [120, 181] width 145 height 30
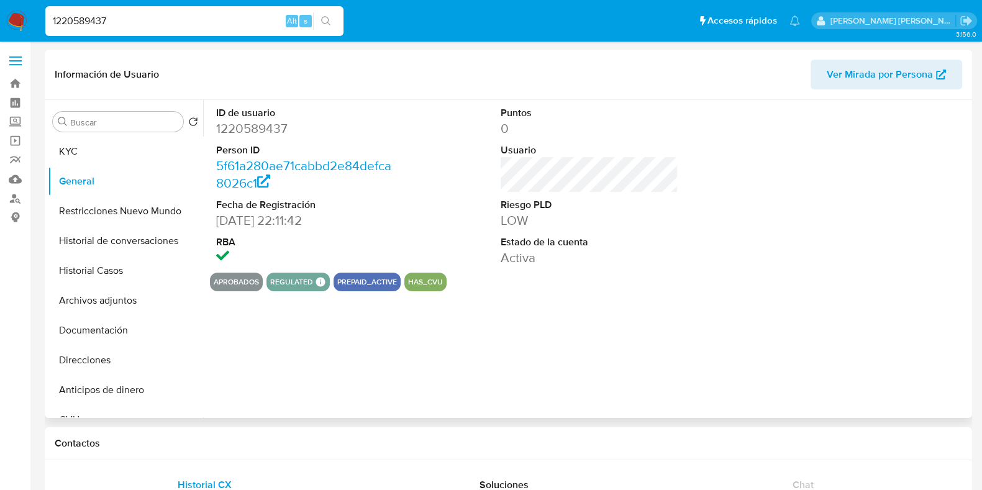
click at [274, 125] on dd "1220589437" at bounding box center [305, 128] width 178 height 17
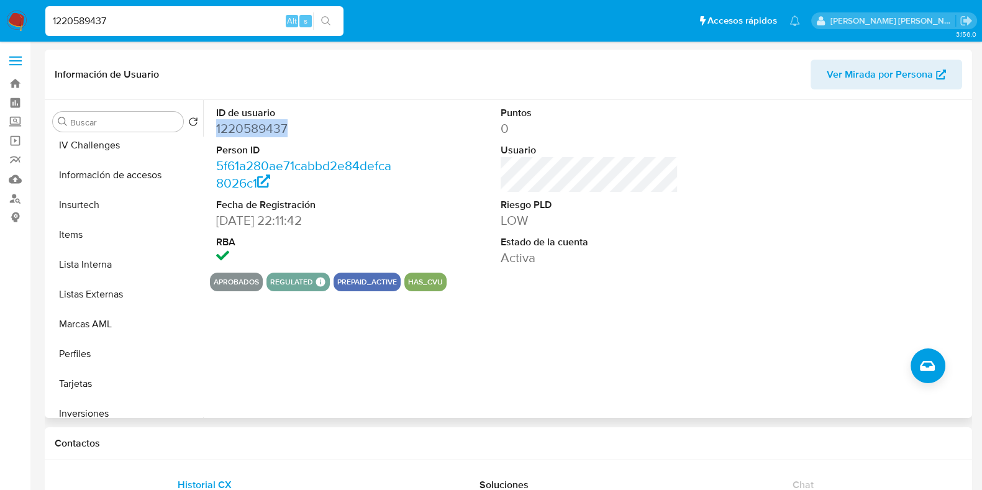
scroll to position [614, 0]
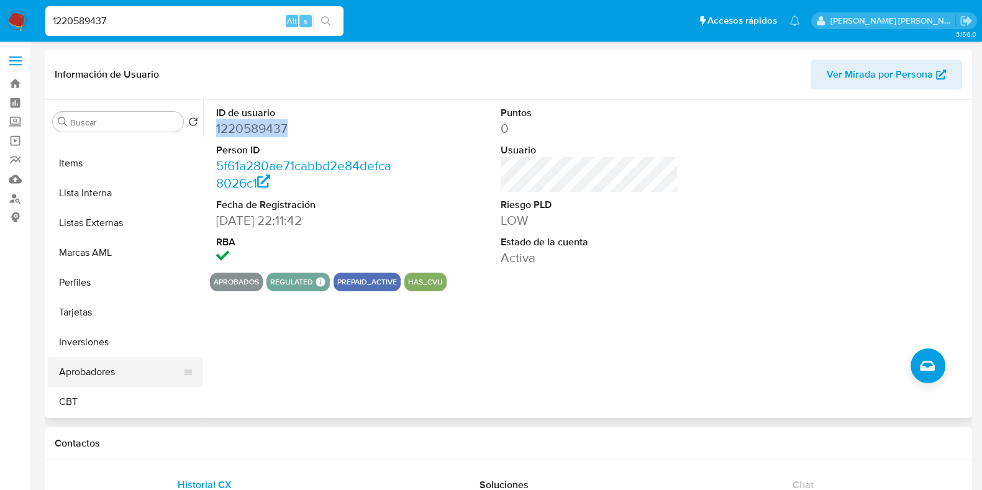
click at [120, 370] on button "Aprobadores" at bounding box center [120, 372] width 145 height 30
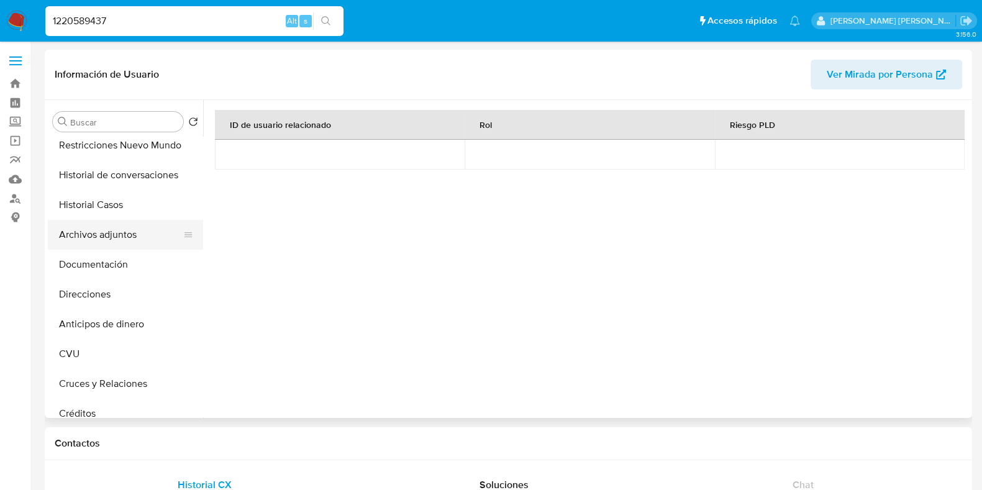
scroll to position [0, 0]
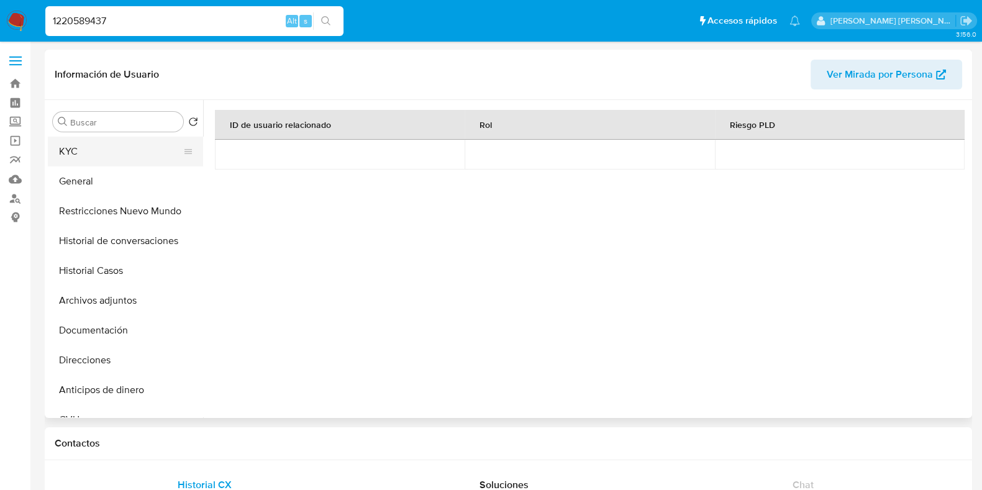
click at [102, 149] on button "KYC" at bounding box center [120, 152] width 145 height 30
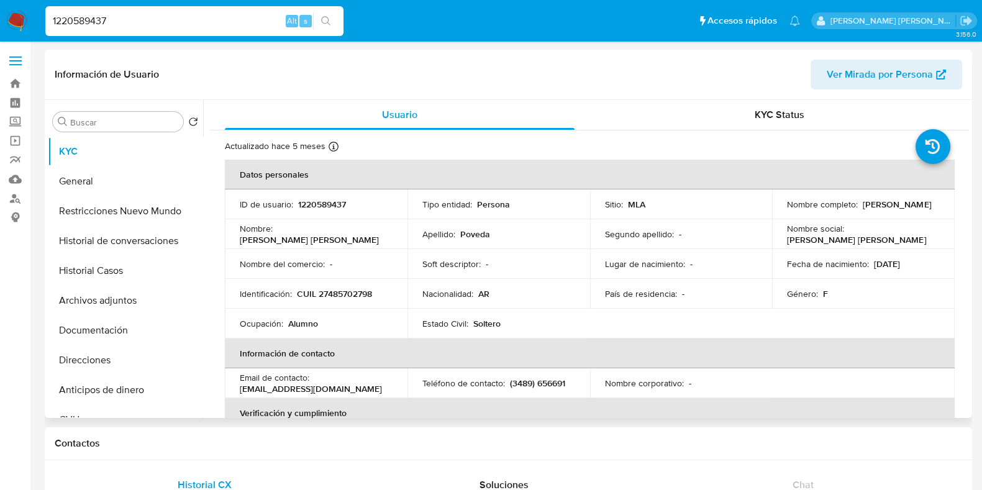
click at [343, 299] on p "CUIL 27485702798" at bounding box center [334, 293] width 75 height 11
click at [342, 289] on p "CUIL 27485702798" at bounding box center [334, 293] width 75 height 11
drag, startPoint x: 784, startPoint y: 207, endPoint x: 875, endPoint y: 210, distance: 90.7
click at [875, 210] on div "Nombre completo : Geraldine Edith Poveda" at bounding box center [863, 204] width 153 height 11
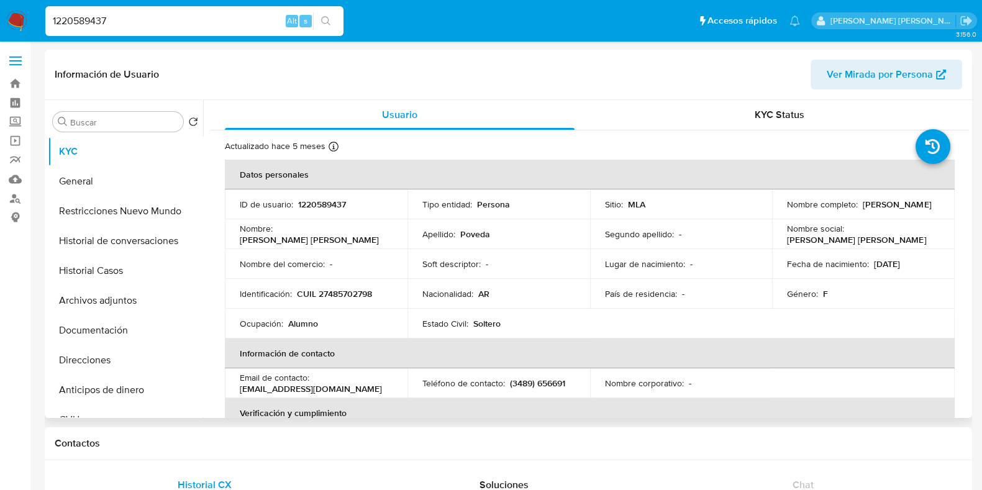
drag, startPoint x: 869, startPoint y: 209, endPoint x: 849, endPoint y: 219, distance: 21.9
click at [849, 219] on td "Nombre social : Geraldine Edith" at bounding box center [863, 234] width 183 height 30
drag, startPoint x: 784, startPoint y: 208, endPoint x: 872, endPoint y: 207, distance: 88.8
click at [872, 207] on p "Geraldine Edith Poveda" at bounding box center [896, 204] width 68 height 11
click at [344, 284] on td "Identificación : CUIL 27485702798" at bounding box center [316, 294] width 183 height 30
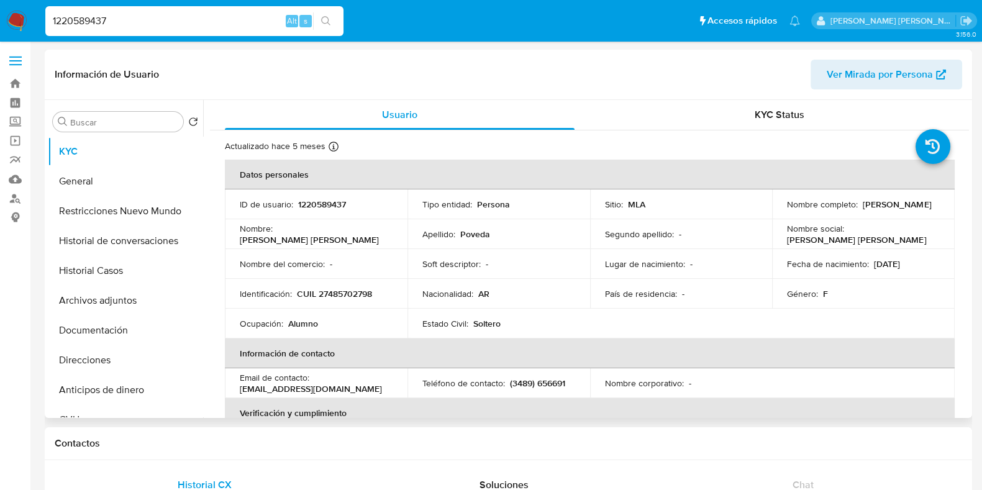
click at [345, 292] on p "CUIL 27485702798" at bounding box center [334, 293] width 75 height 11
click at [92, 333] on button "Documentación" at bounding box center [120, 330] width 145 height 30
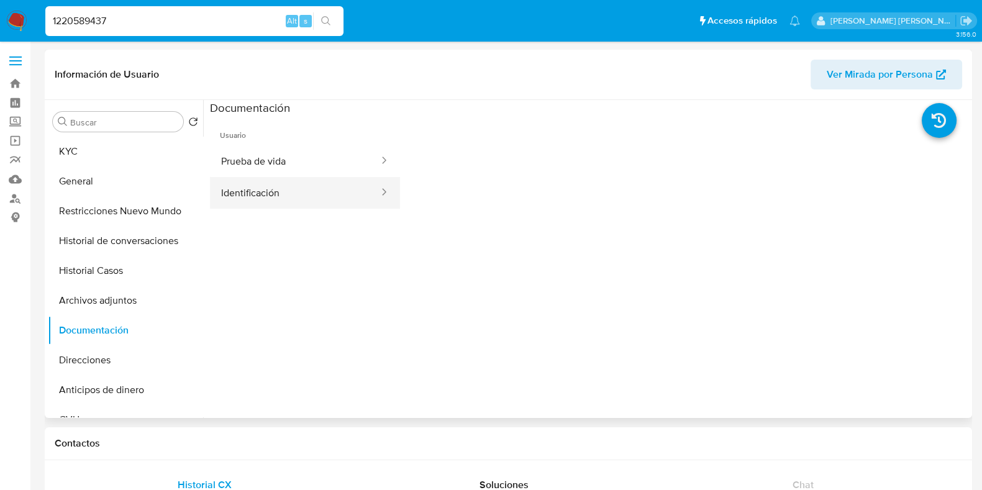
click at [289, 201] on button "Identificación" at bounding box center [295, 193] width 170 height 32
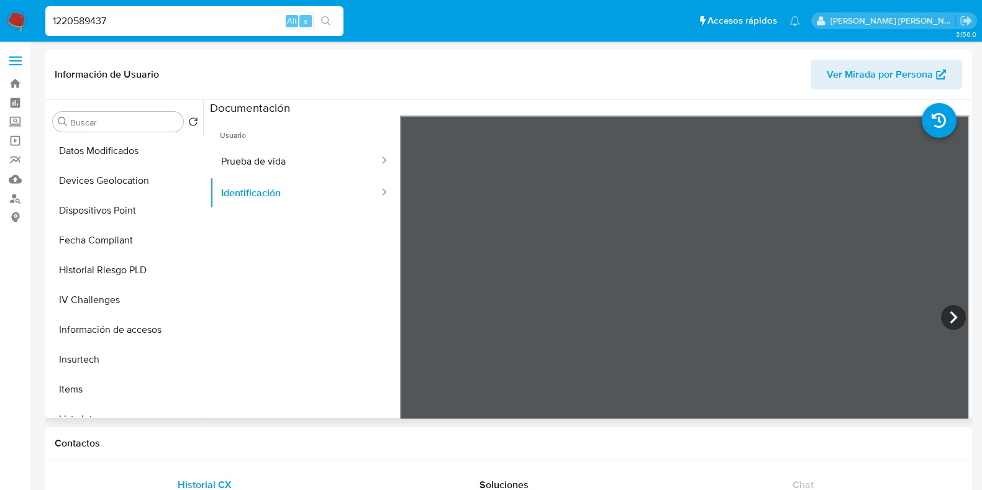
scroll to position [614, 0]
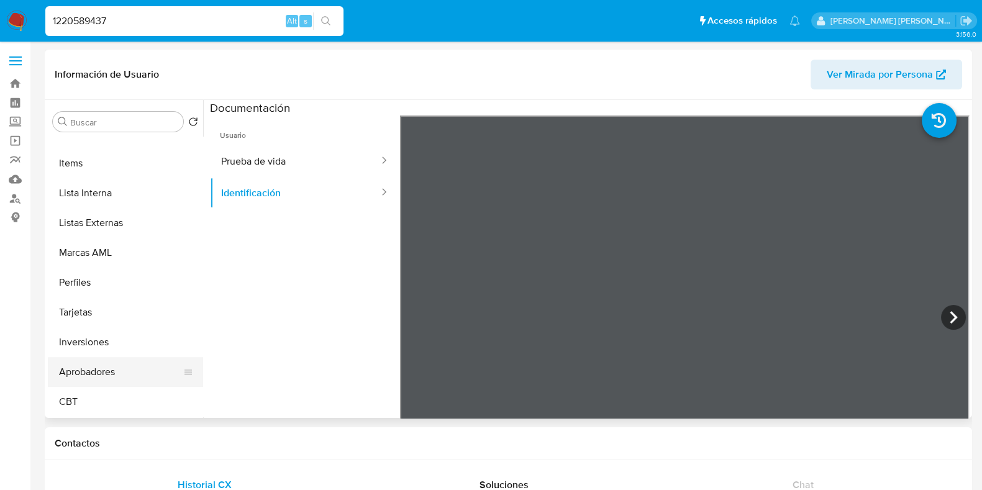
click at [106, 378] on button "Aprobadores" at bounding box center [120, 372] width 145 height 30
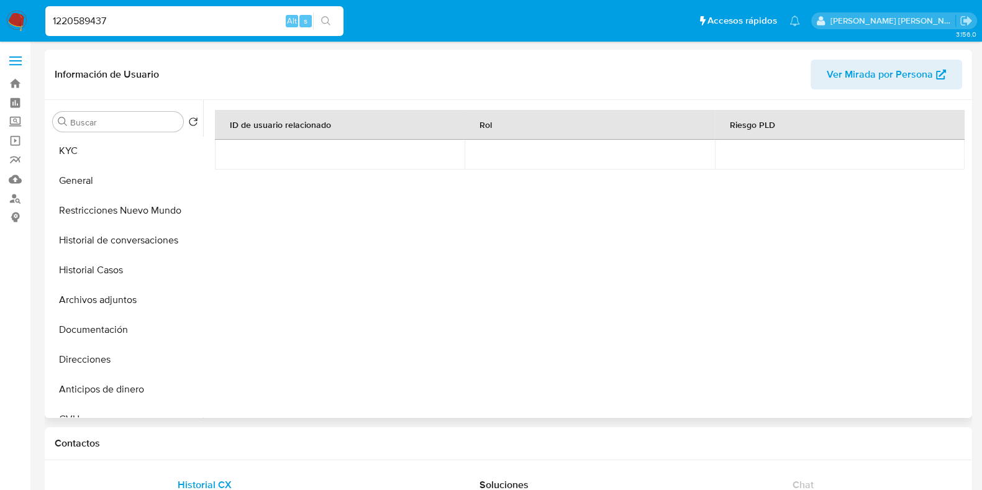
scroll to position [0, 0]
click at [109, 330] on button "Documentación" at bounding box center [120, 330] width 145 height 30
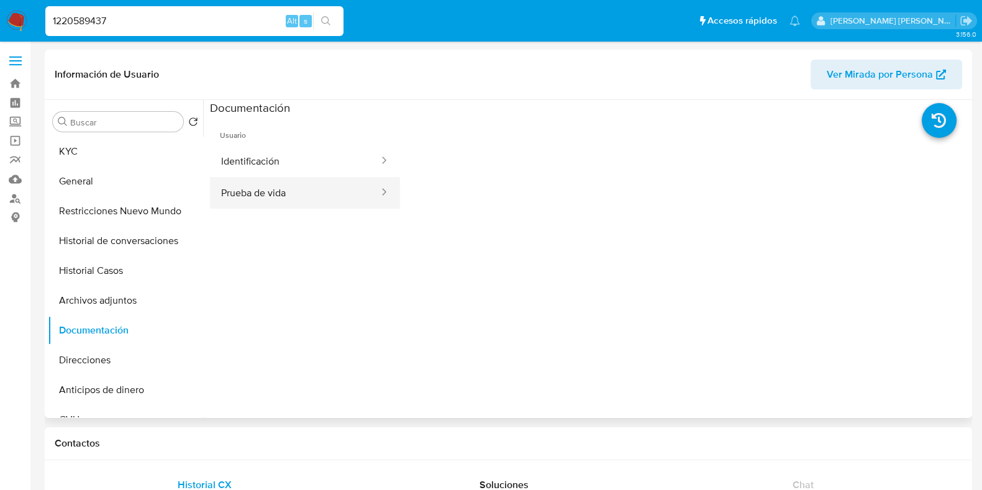
click at [286, 197] on button "Prueba de vida" at bounding box center [295, 193] width 170 height 32
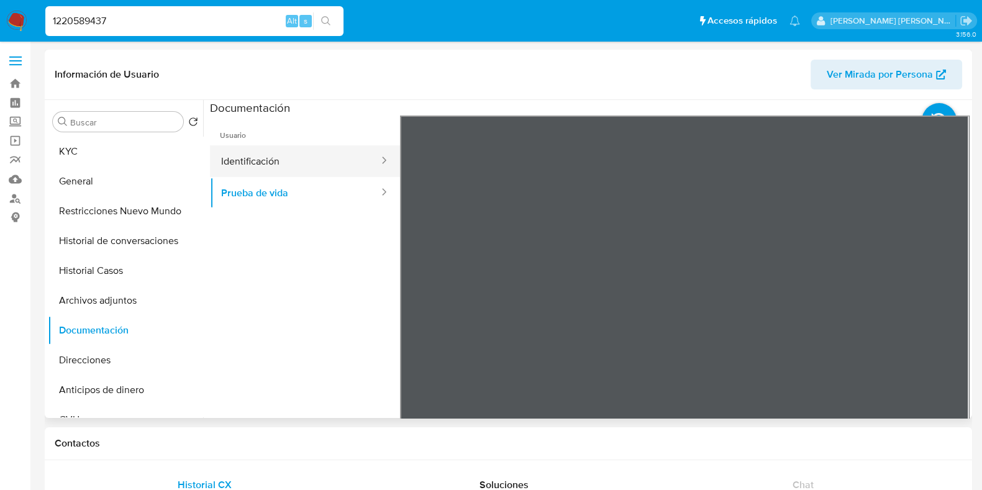
click at [286, 171] on button "Identificación" at bounding box center [295, 161] width 170 height 32
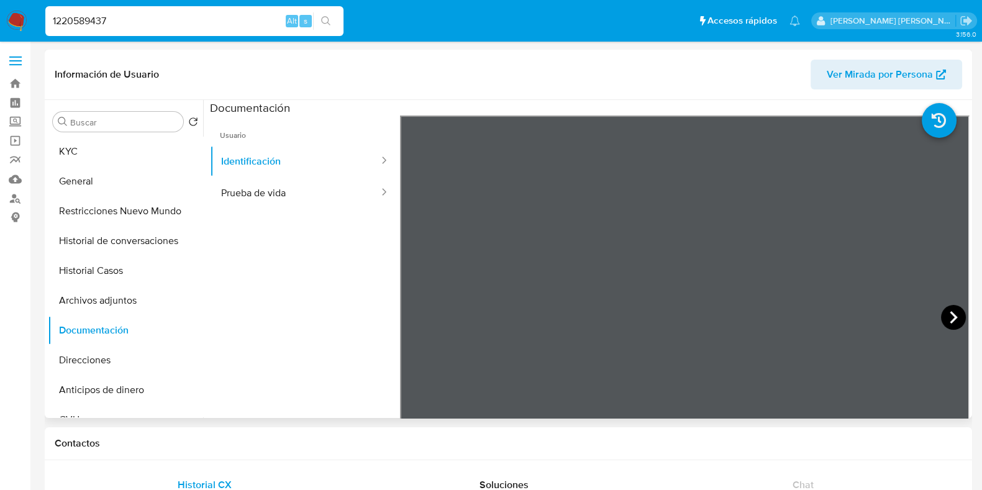
click at [943, 312] on icon at bounding box center [953, 317] width 25 height 25
drag, startPoint x: 127, startPoint y: 17, endPoint x: 34, endPoint y: 17, distance: 92.5
click at [34, 17] on nav "Pausado Ver notificaciones 1220589437 Alt s Accesos rápidos Presiona las siguie…" at bounding box center [491, 21] width 982 height 42
paste input "474210501"
type input "474210501"
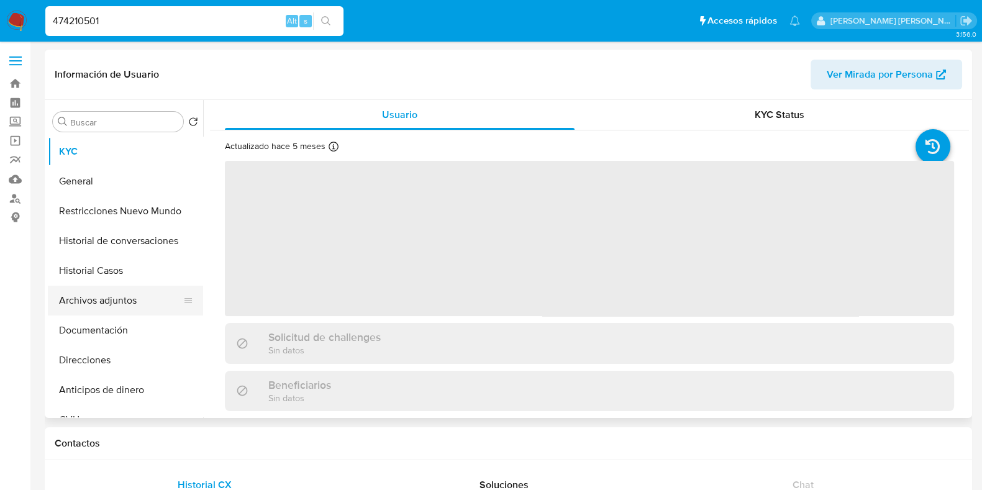
click at [114, 287] on button "Archivos adjuntos" at bounding box center [120, 301] width 145 height 30
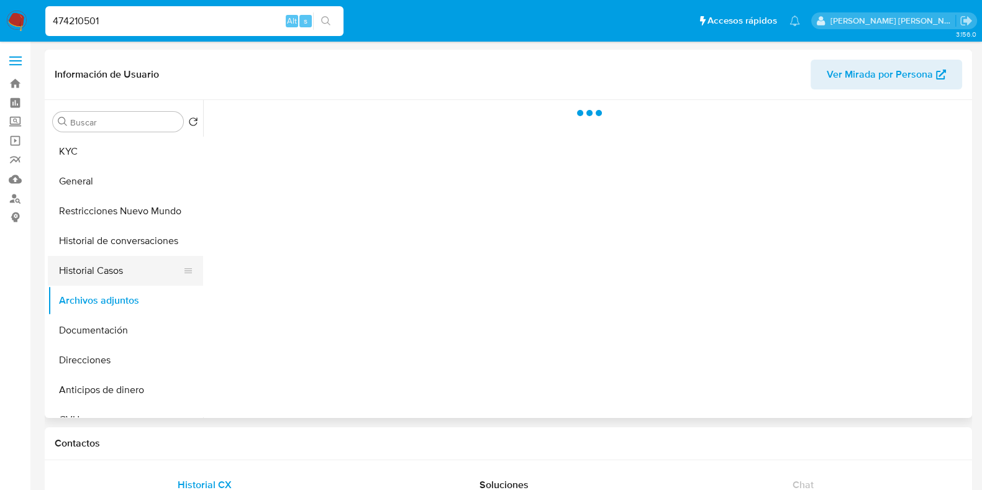
click at [118, 270] on button "Historial Casos" at bounding box center [120, 271] width 145 height 30
select select "10"
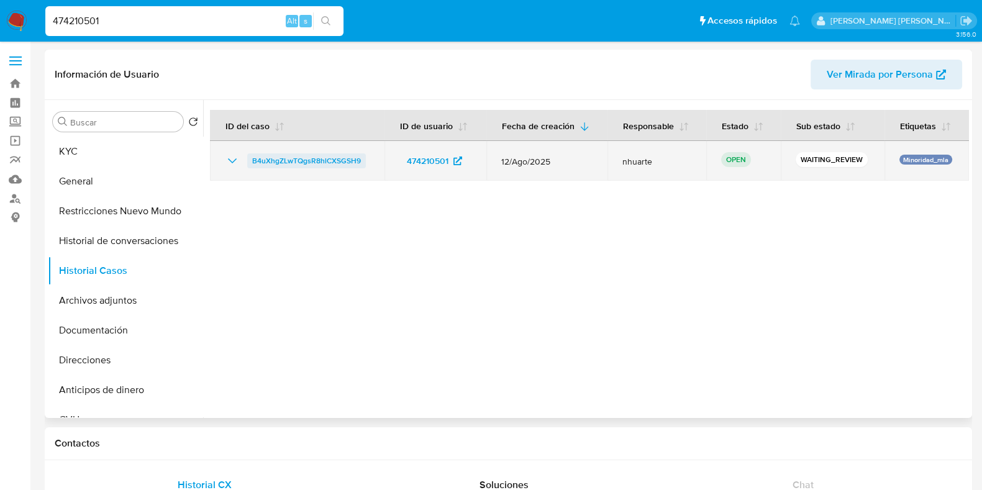
click at [340, 160] on span "B4uXhgZLwTQgsR8hlCXSGSH9" at bounding box center [306, 160] width 109 height 15
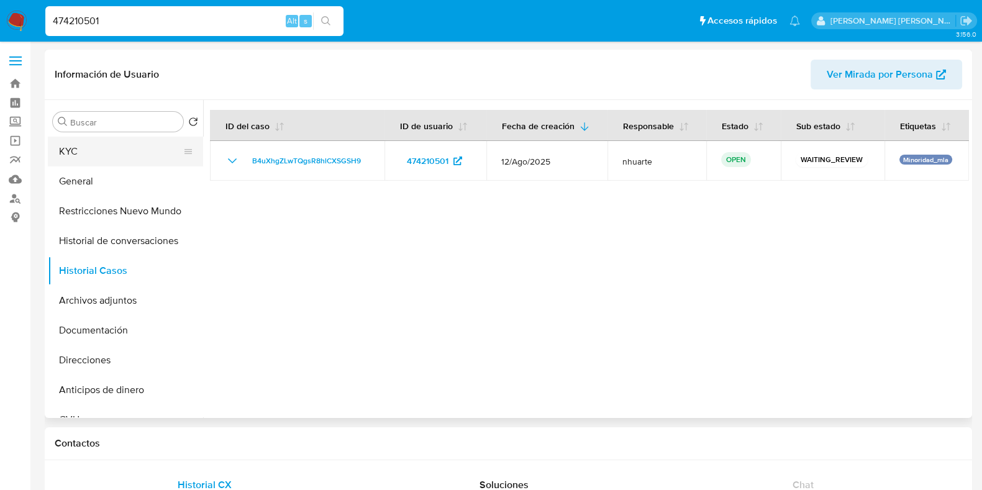
click at [99, 156] on button "KYC" at bounding box center [120, 152] width 145 height 30
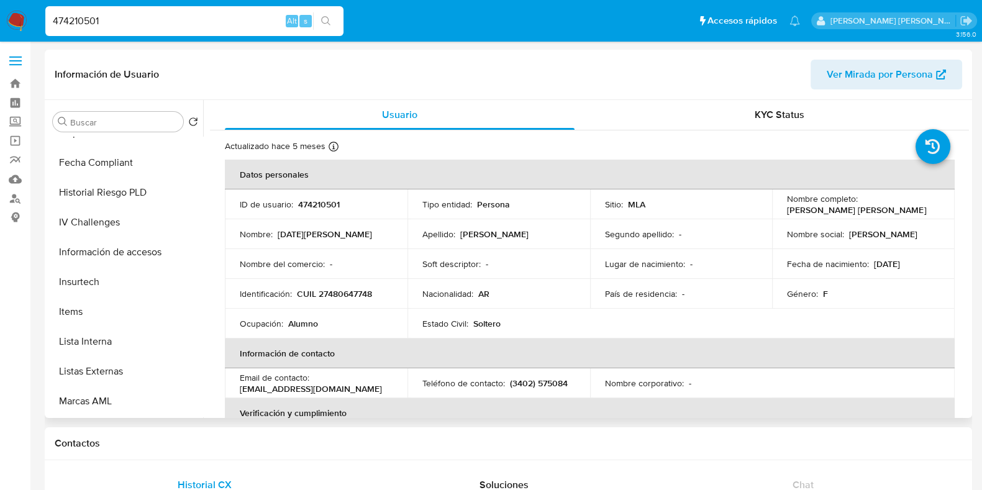
scroll to position [614, 0]
click at [127, 384] on button "Aprobadores" at bounding box center [120, 372] width 145 height 30
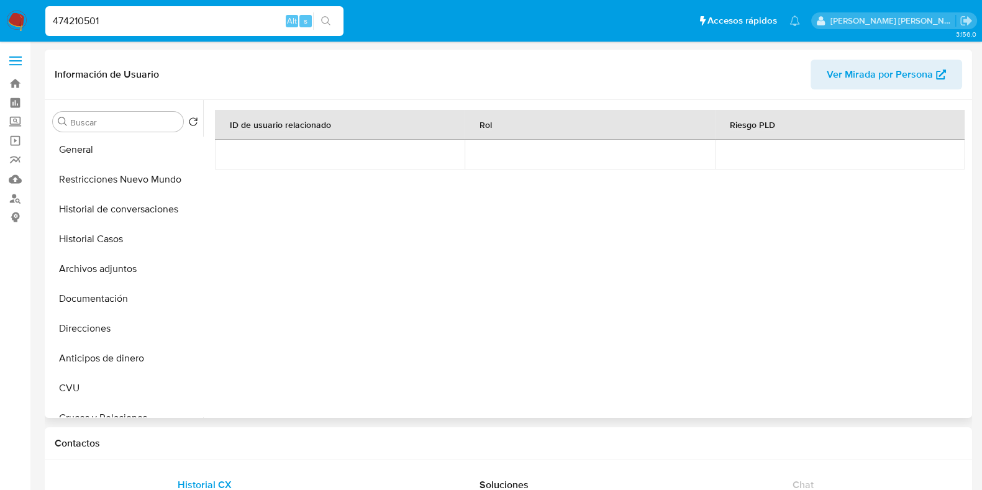
scroll to position [0, 0]
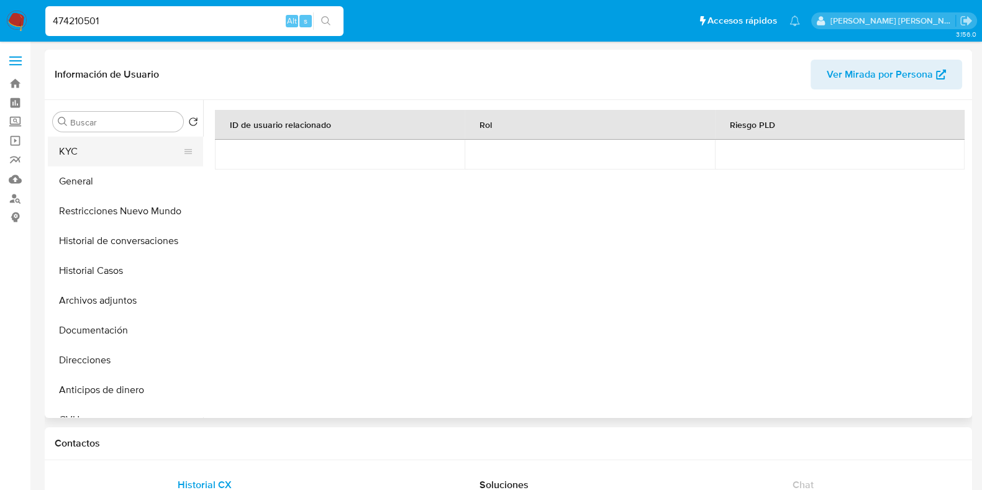
click at [115, 145] on button "KYC" at bounding box center [120, 152] width 145 height 30
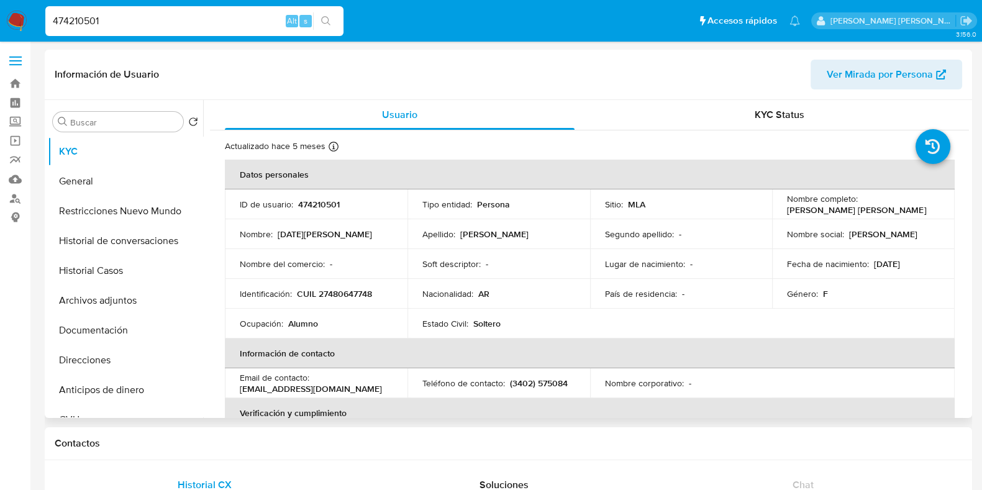
click at [314, 204] on p "474210501" at bounding box center [319, 204] width 42 height 11
click at [343, 292] on p "CUIL 27480647748" at bounding box center [334, 293] width 75 height 11
click at [115, 327] on button "Documentación" at bounding box center [120, 330] width 145 height 30
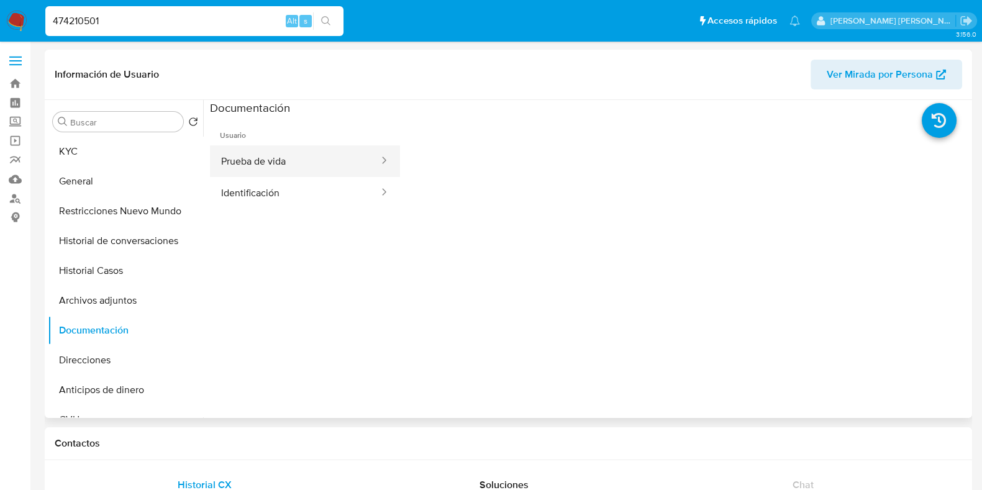
click at [279, 155] on button "Prueba de vida" at bounding box center [295, 161] width 170 height 32
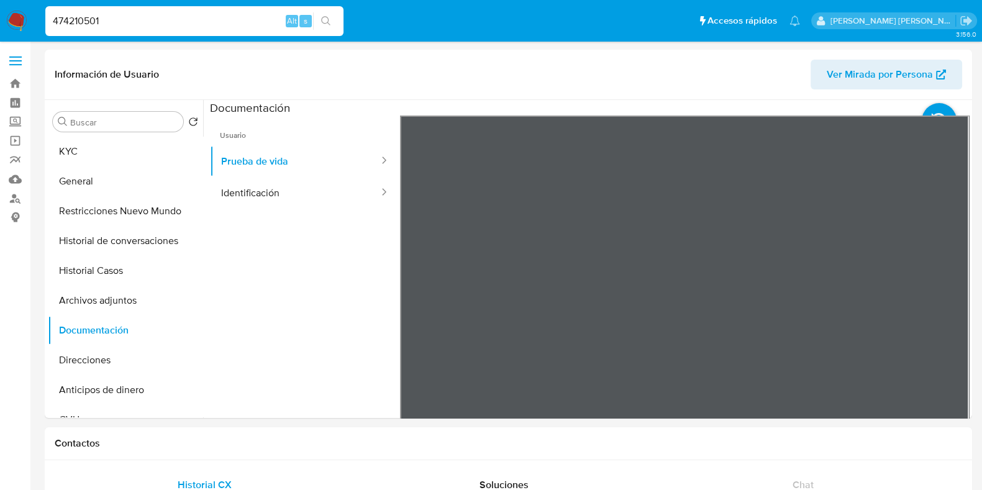
drag, startPoint x: 110, startPoint y: 20, endPoint x: 24, endPoint y: 17, distance: 85.8
click at [24, 17] on nav "Pausado Ver notificaciones 474210501 Alt s Accesos rápidos Presiona las siguien…" at bounding box center [491, 21] width 982 height 42
paste input "117346863"
type input "1173468631"
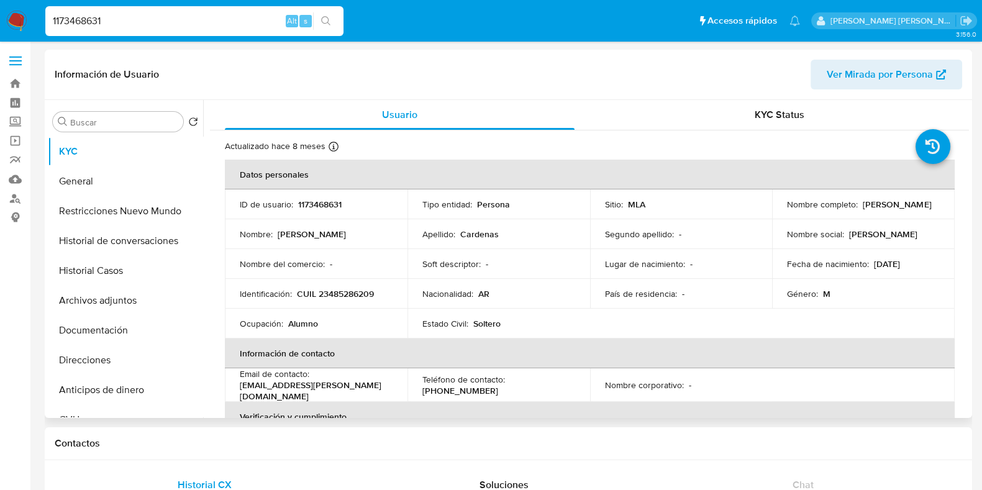
select select "10"
click at [309, 204] on p "1173468631" at bounding box center [319, 204] width 43 height 11
click at [115, 265] on button "Historial Casos" at bounding box center [120, 271] width 145 height 30
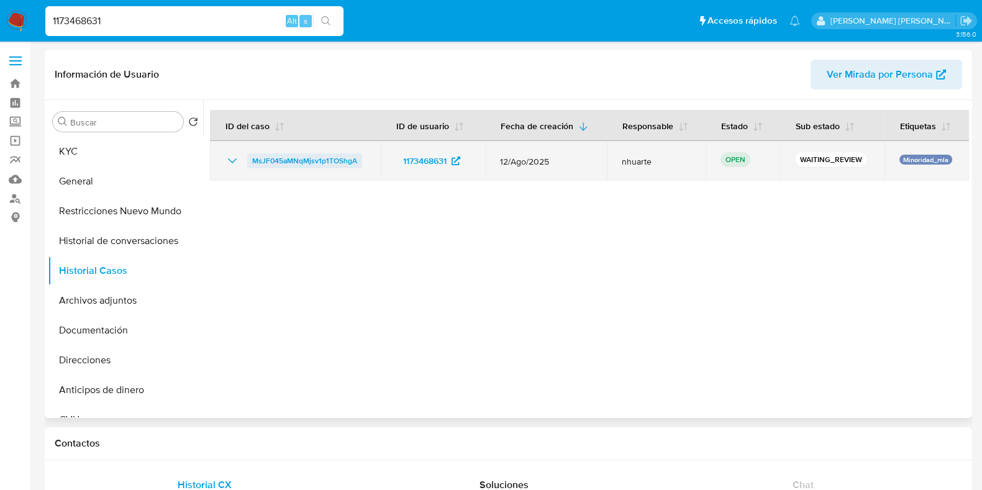
click at [310, 156] on span "MsJF045aMNqMjsv1p1TOShgA" at bounding box center [304, 160] width 105 height 15
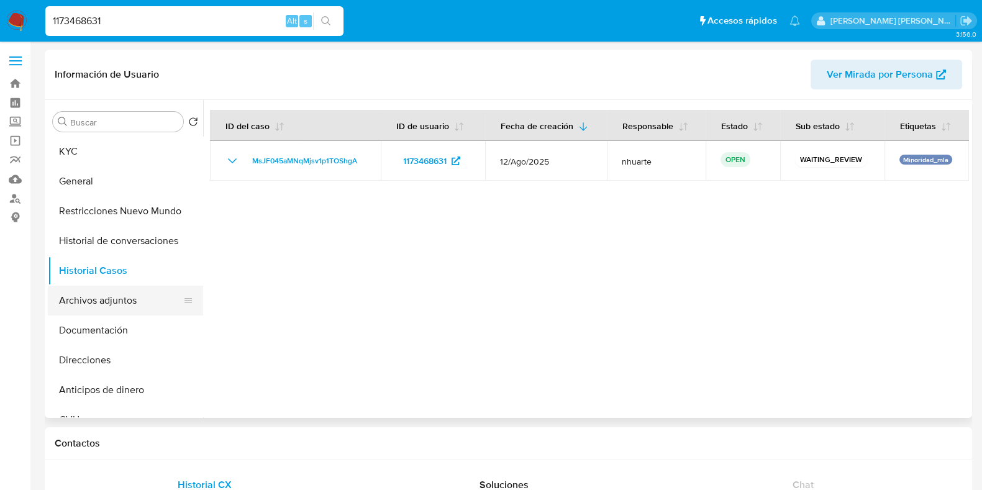
drag, startPoint x: 127, startPoint y: 335, endPoint x: 140, endPoint y: 299, distance: 38.1
click at [127, 335] on button "Documentación" at bounding box center [125, 330] width 155 height 30
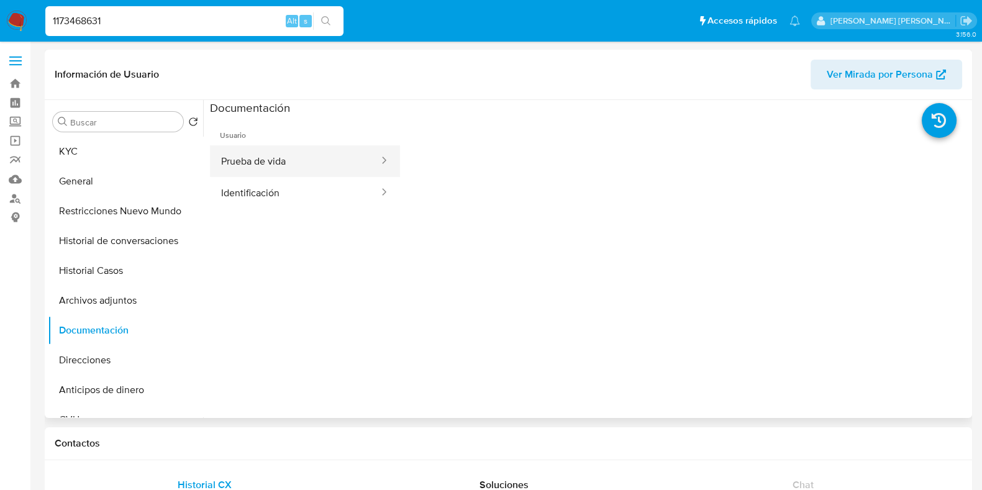
click at [287, 162] on button "Prueba de vida" at bounding box center [295, 161] width 170 height 32
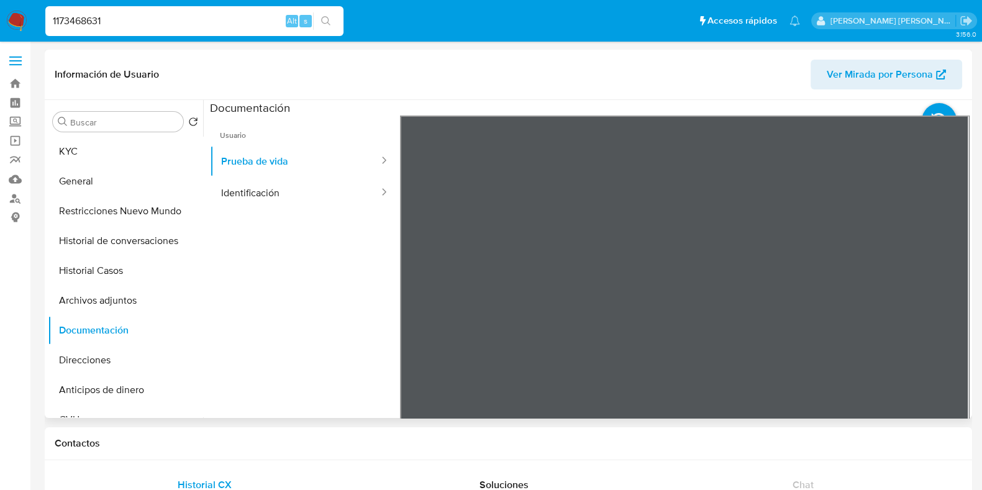
click at [265, 334] on ul "Usuario Prueba de vida Identificación" at bounding box center [305, 294] width 190 height 358
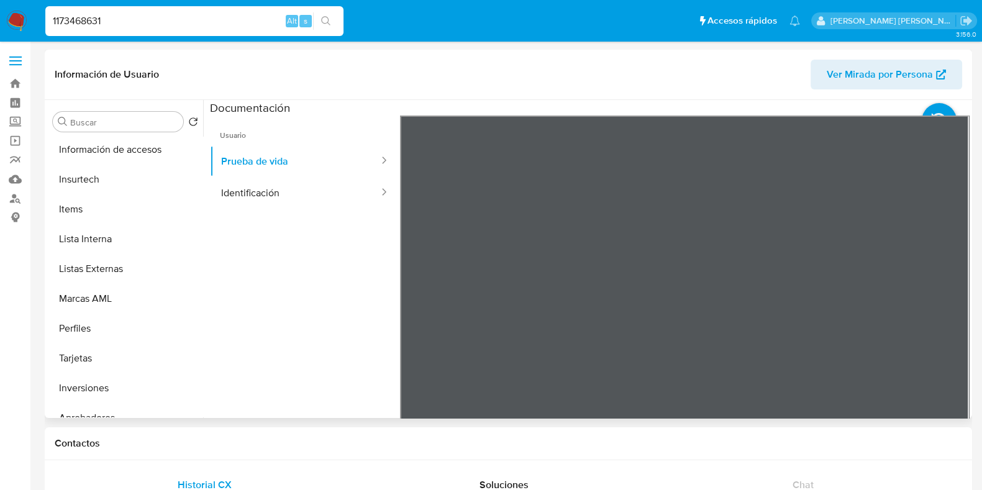
scroll to position [614, 0]
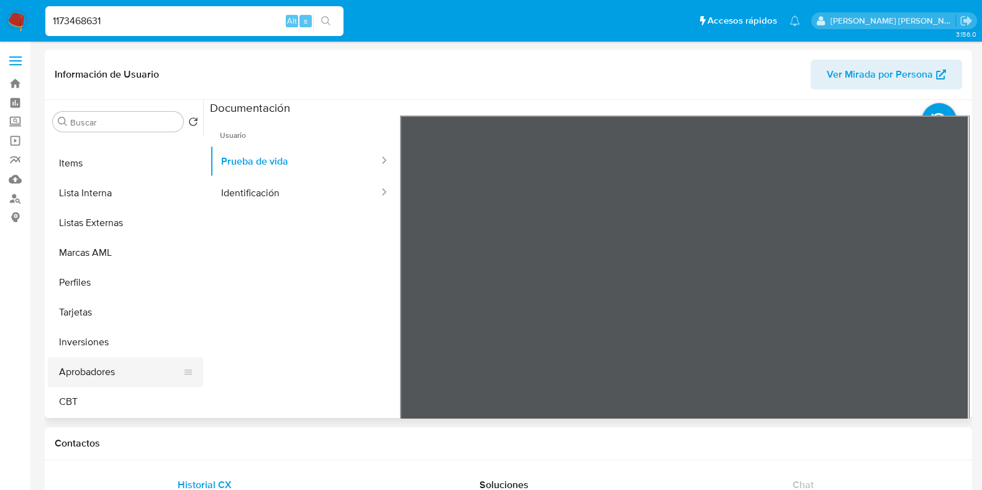
click at [121, 369] on button "Aprobadores" at bounding box center [120, 372] width 145 height 30
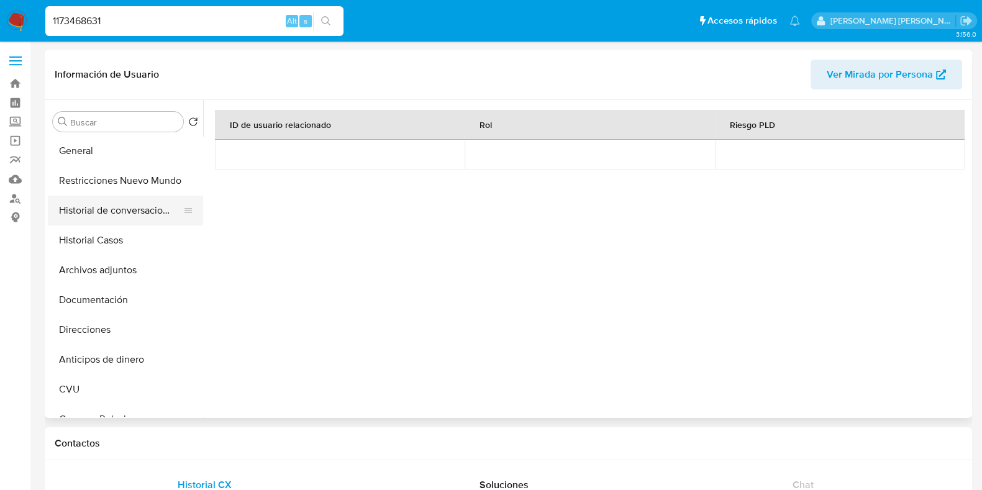
scroll to position [0, 0]
click at [115, 175] on button "General" at bounding box center [120, 181] width 145 height 30
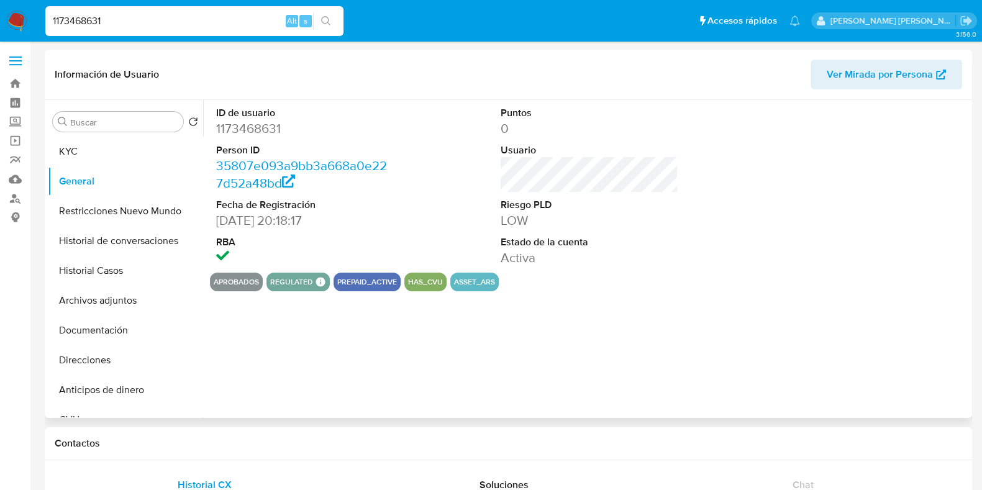
click at [261, 124] on dd "1173468631" at bounding box center [305, 128] width 178 height 17
click at [91, 321] on button "Documentación" at bounding box center [120, 330] width 145 height 30
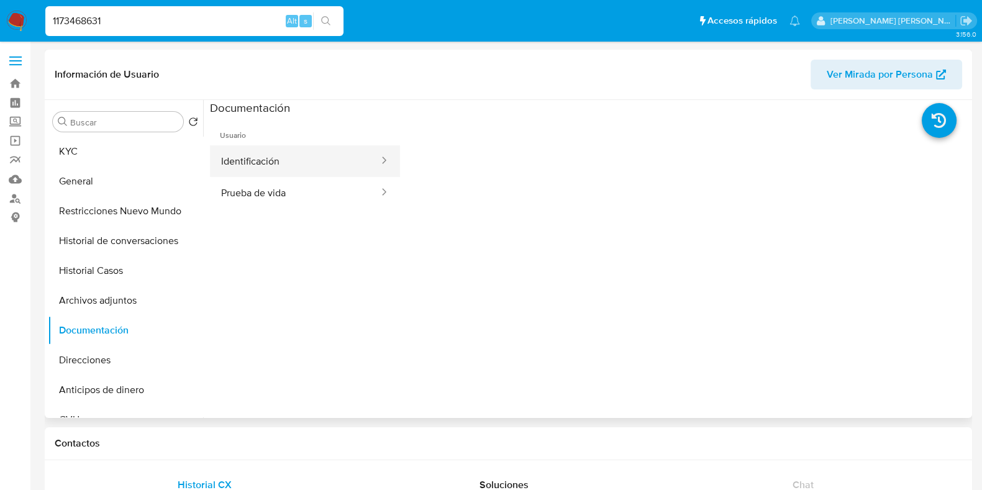
click at [286, 150] on button "Identificación" at bounding box center [295, 161] width 170 height 32
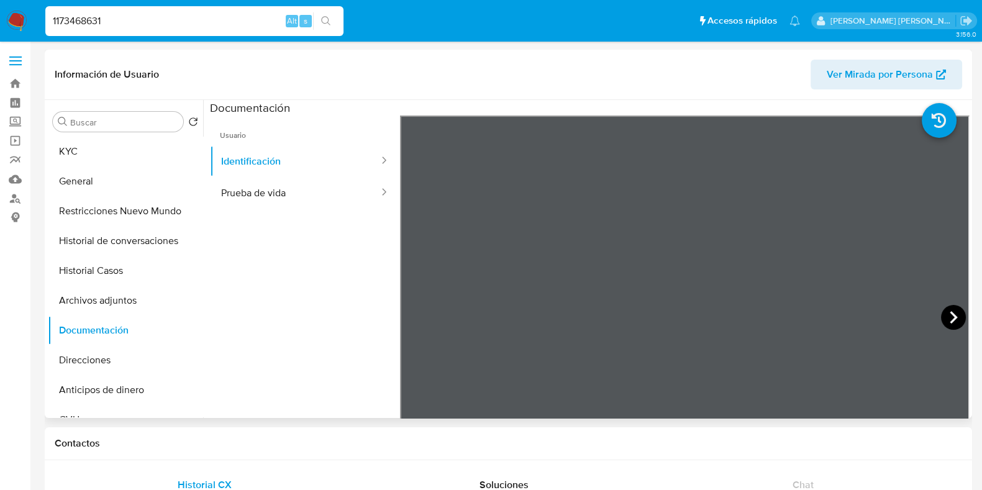
click at [956, 318] on icon at bounding box center [953, 317] width 25 height 25
click at [107, 156] on button "KYC" at bounding box center [120, 152] width 145 height 30
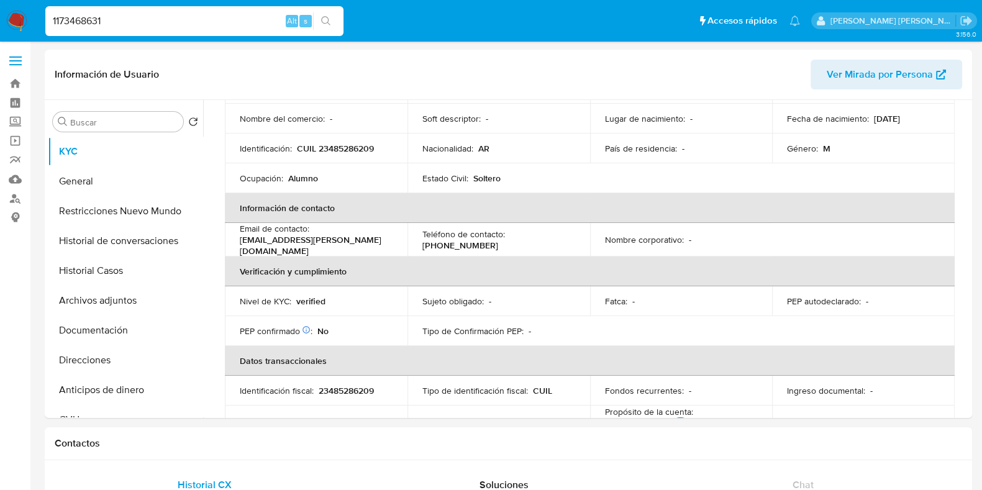
scroll to position [43, 0]
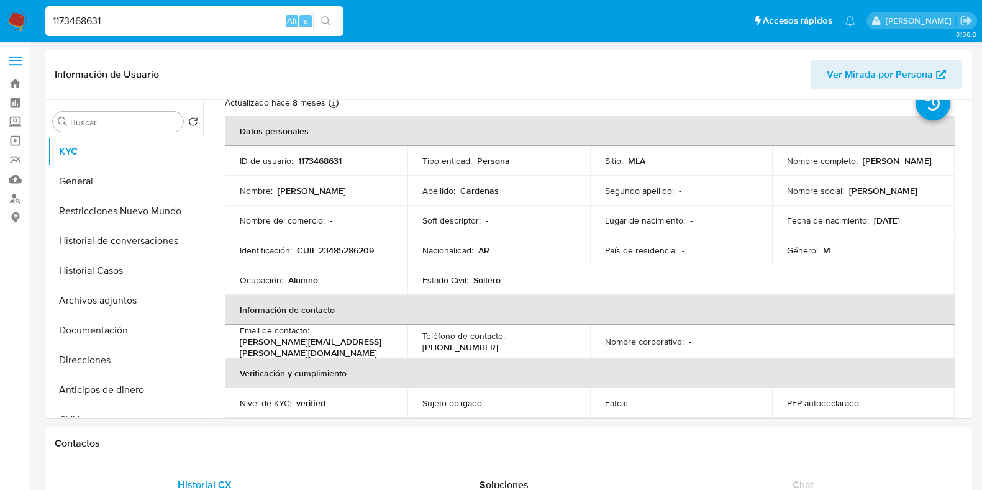
click at [348, 250] on p "CUIL 23485286209" at bounding box center [335, 250] width 77 height 11
click at [286, 191] on p "Lautaro Alejandro" at bounding box center [312, 190] width 68 height 11
click at [286, 190] on p "Lautaro Alejandro" at bounding box center [312, 190] width 68 height 11
click at [345, 250] on p "CUIL 23485286209" at bounding box center [335, 250] width 77 height 11
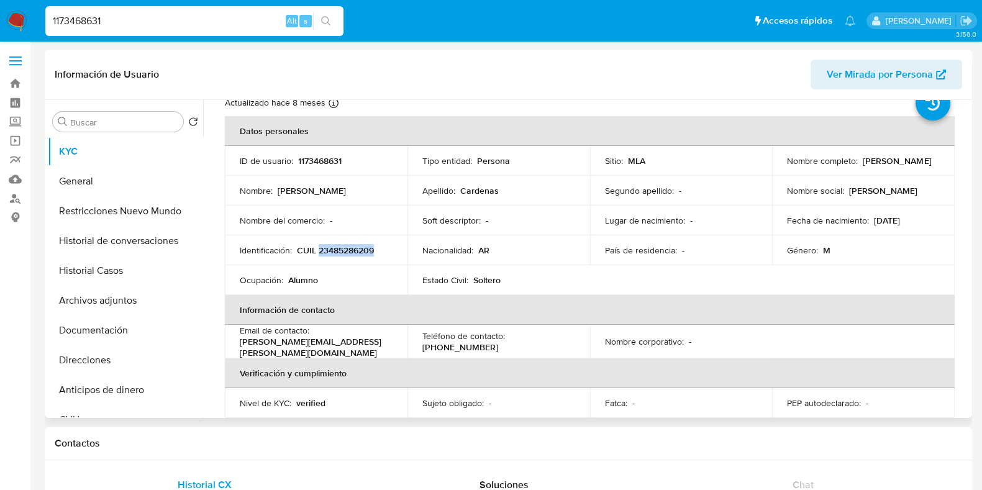
click at [345, 250] on p "CUIL 23485286209" at bounding box center [335, 250] width 77 height 11
click at [142, 336] on button "Documentación" at bounding box center [120, 330] width 145 height 30
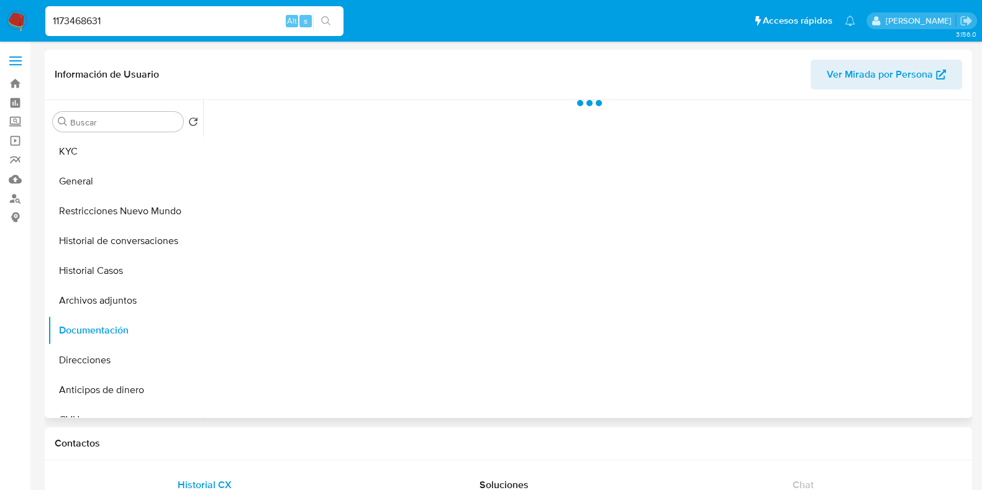
scroll to position [0, 0]
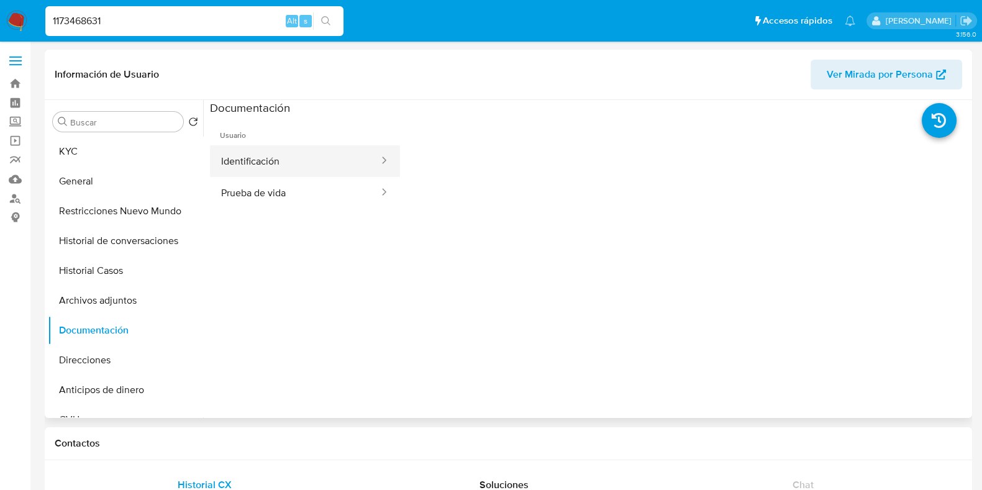
click at [292, 166] on button "Identificación" at bounding box center [295, 161] width 170 height 32
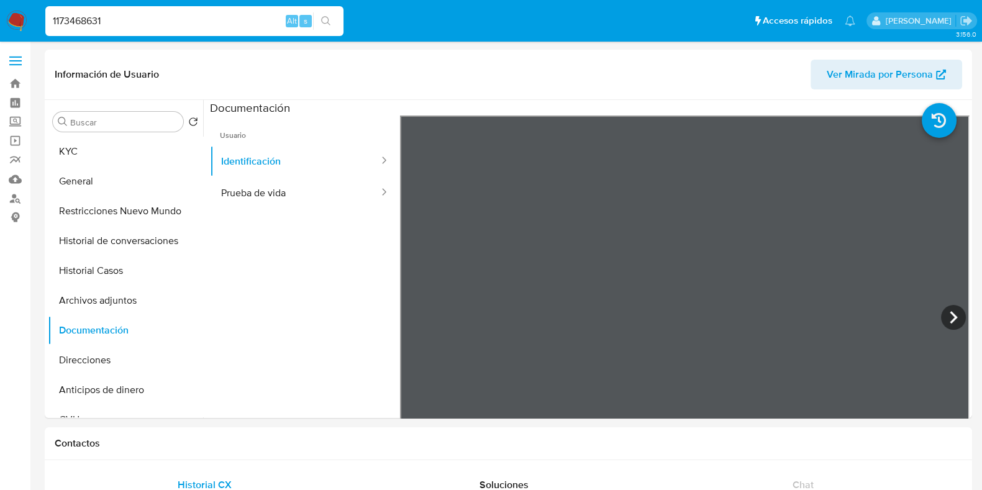
drag, startPoint x: 115, startPoint y: 18, endPoint x: 41, endPoint y: 18, distance: 73.9
click at [41, 18] on ul "Pausado Ver notificaciones 1173468631 Alt s Accesos rápidos Presiona las siguie…" at bounding box center [450, 20] width 822 height 31
paste input "652775265"
type input "652775265"
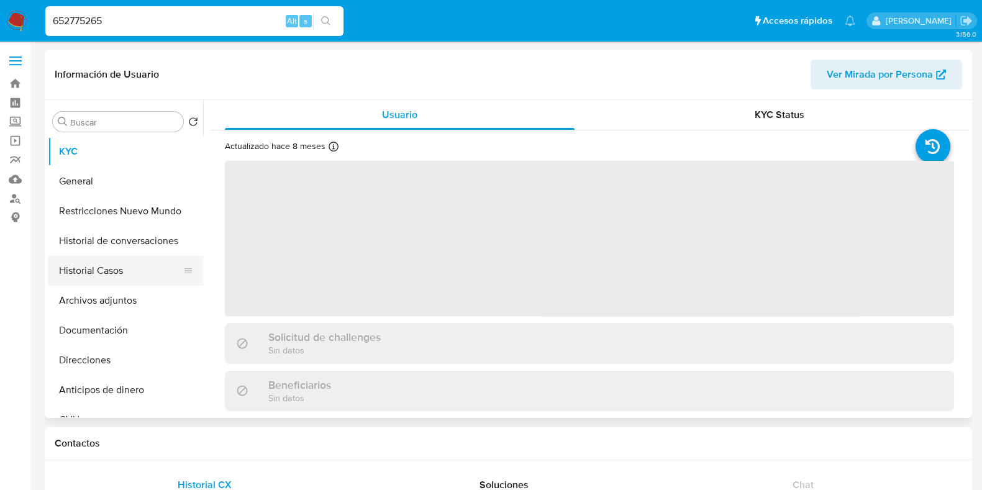
click at [140, 276] on button "Historial Casos" at bounding box center [120, 271] width 145 height 30
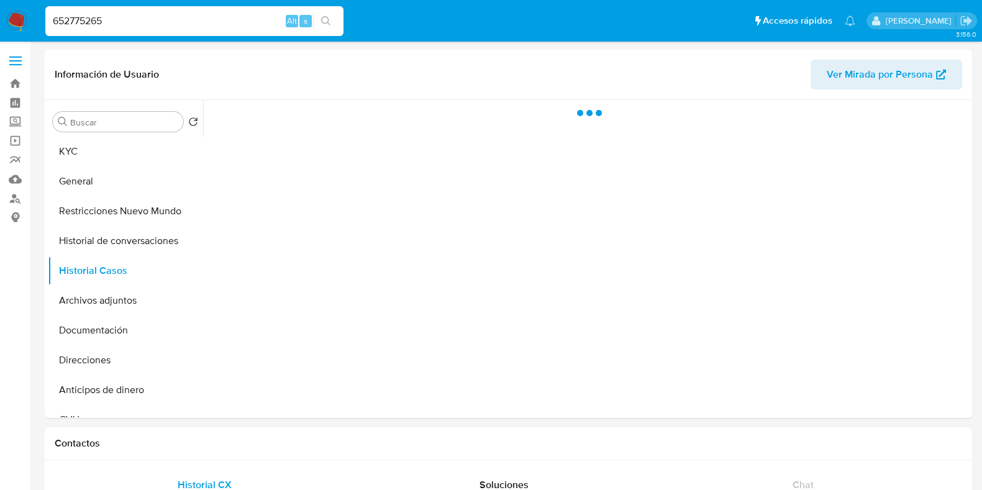
select select "10"
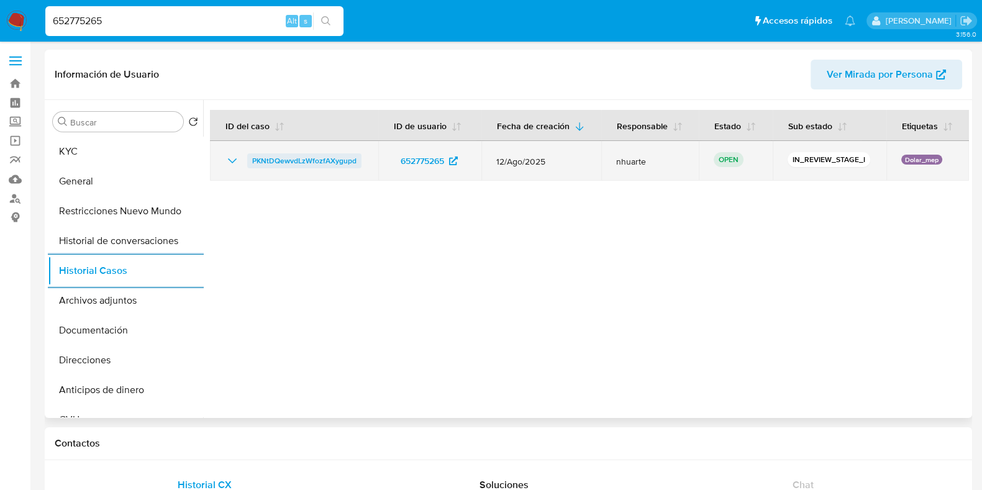
click at [300, 155] on span "PKNtDQewvdLzWfozfAXygupd" at bounding box center [304, 160] width 104 height 15
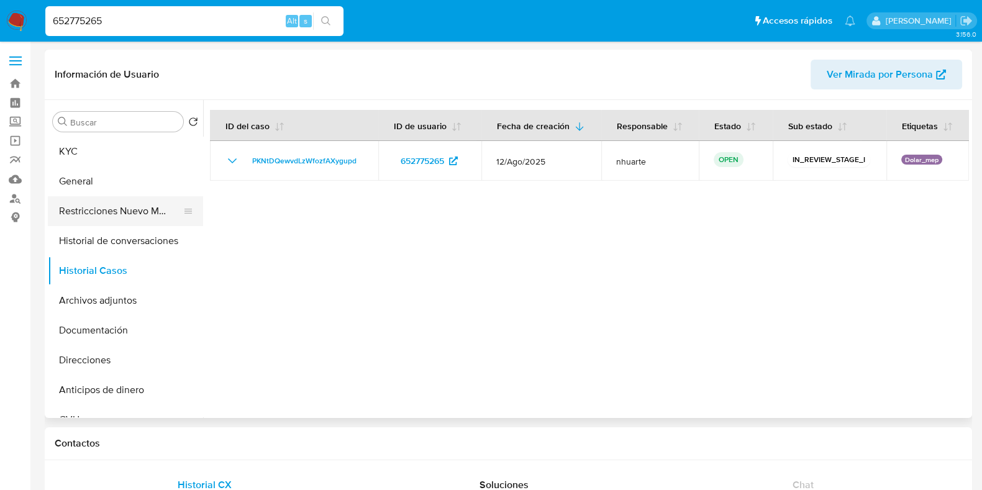
click at [117, 197] on button "Restricciones Nuevo Mundo" at bounding box center [120, 211] width 145 height 30
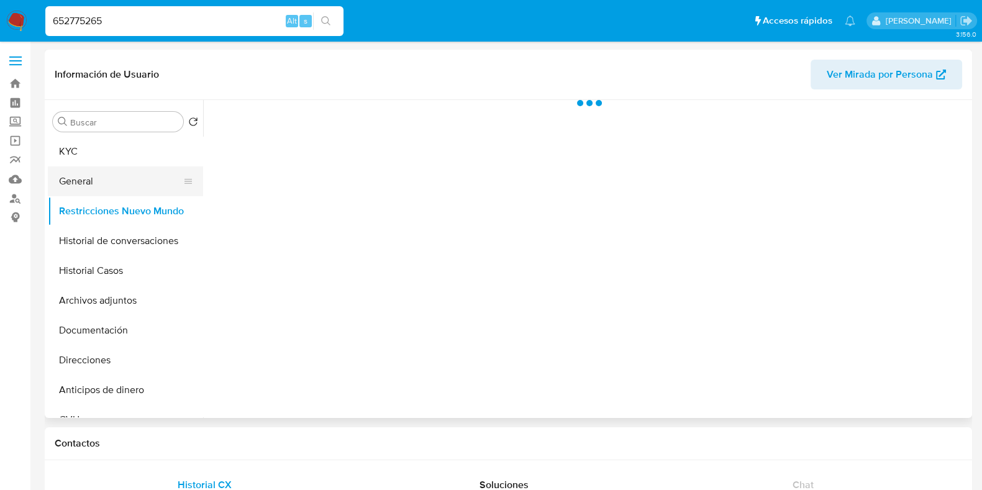
click at [114, 180] on button "General" at bounding box center [120, 181] width 145 height 30
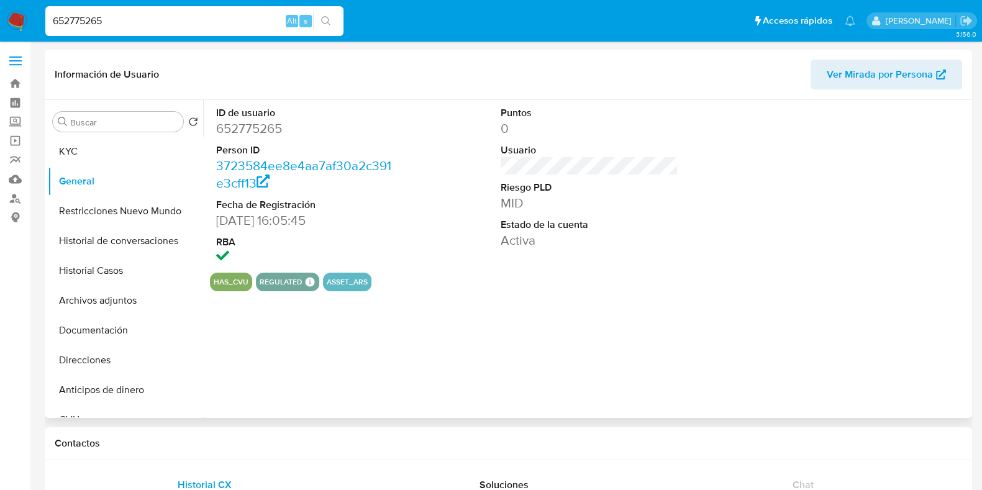
click at [272, 128] on dd "652775265" at bounding box center [305, 128] width 178 height 17
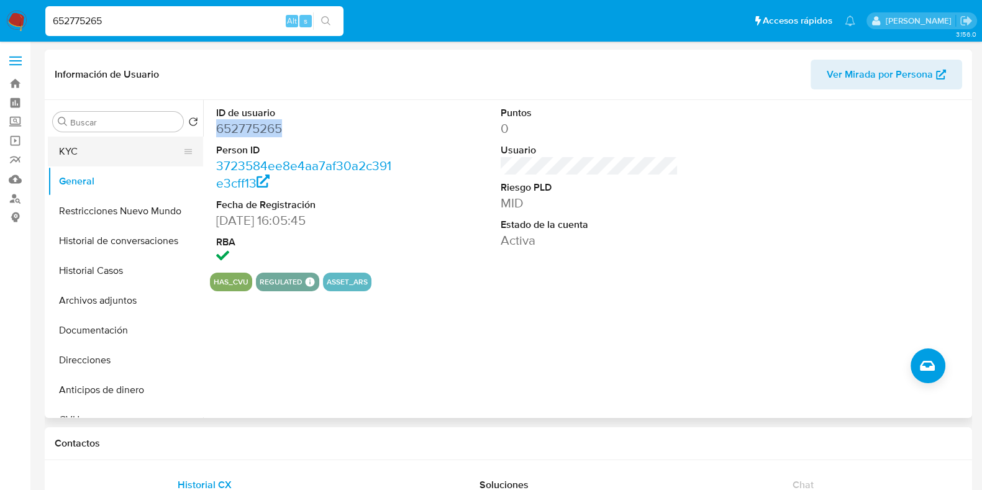
click at [102, 160] on button "KYC" at bounding box center [120, 152] width 145 height 30
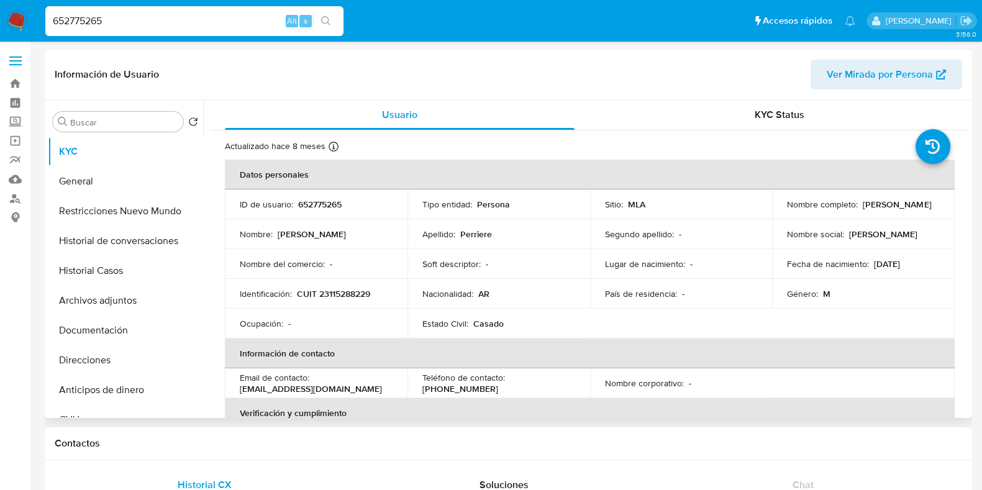
click at [317, 201] on p "652775265" at bounding box center [319, 204] width 43 height 11
click at [94, 320] on button "Documentación" at bounding box center [120, 330] width 145 height 30
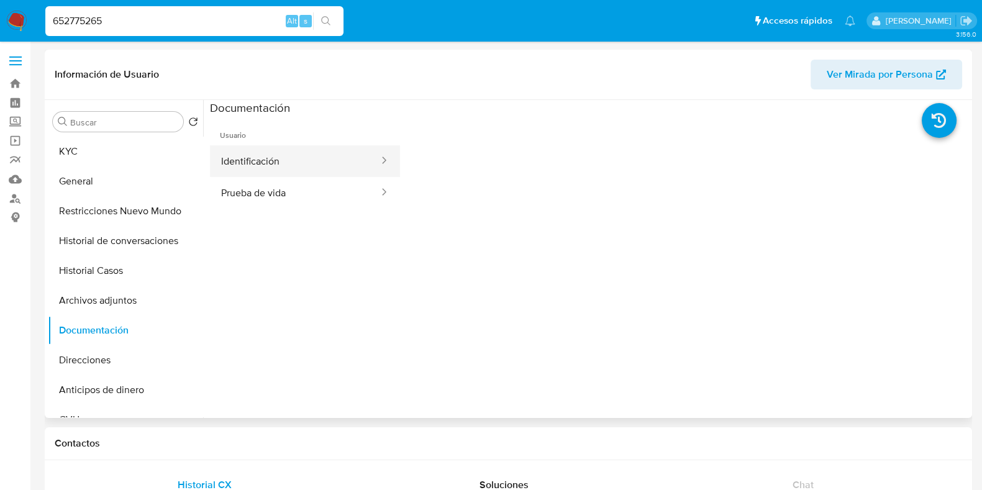
click at [271, 166] on button "Identificación" at bounding box center [295, 161] width 170 height 32
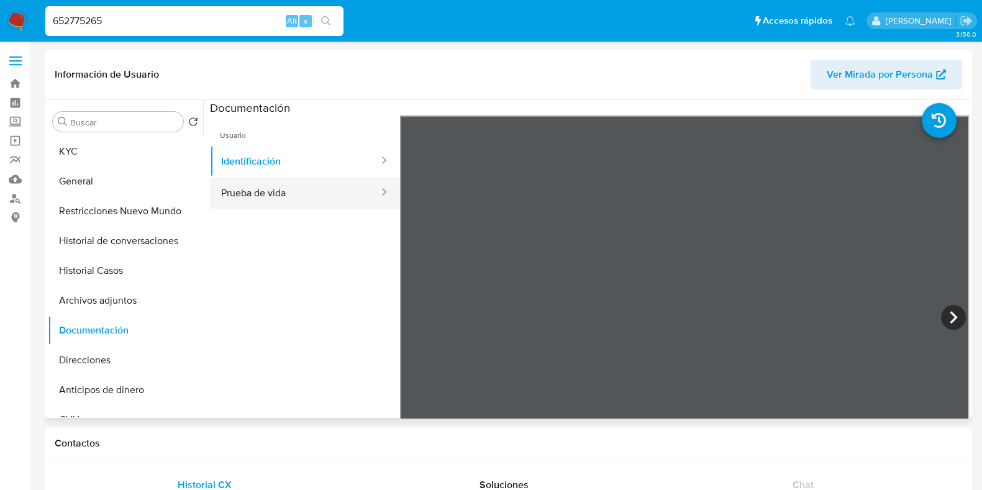
click at [312, 202] on button "Prueba de vida" at bounding box center [295, 193] width 170 height 32
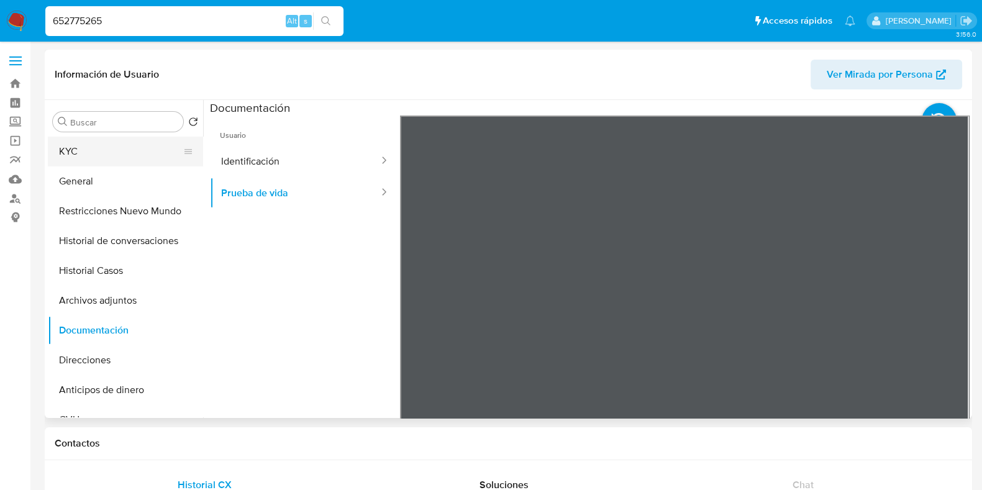
click at [143, 144] on button "KYC" at bounding box center [120, 152] width 145 height 30
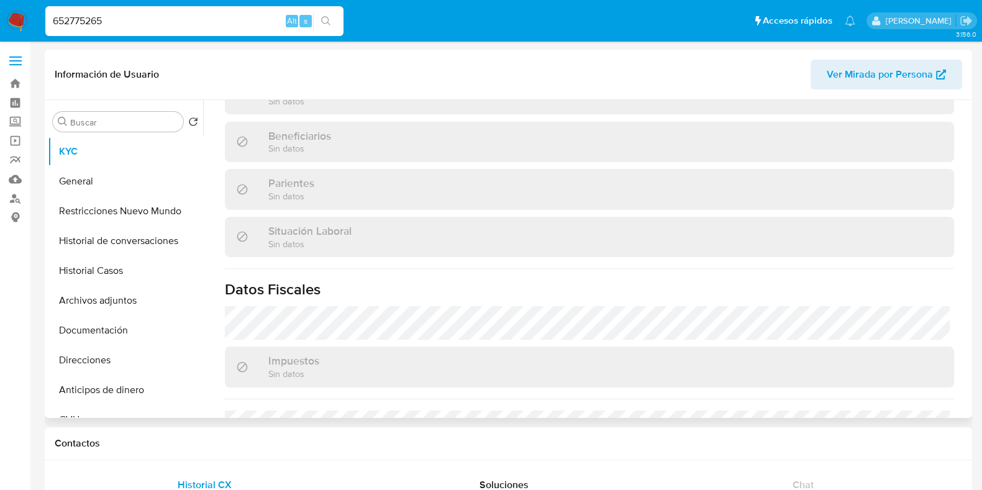
scroll to position [664, 0]
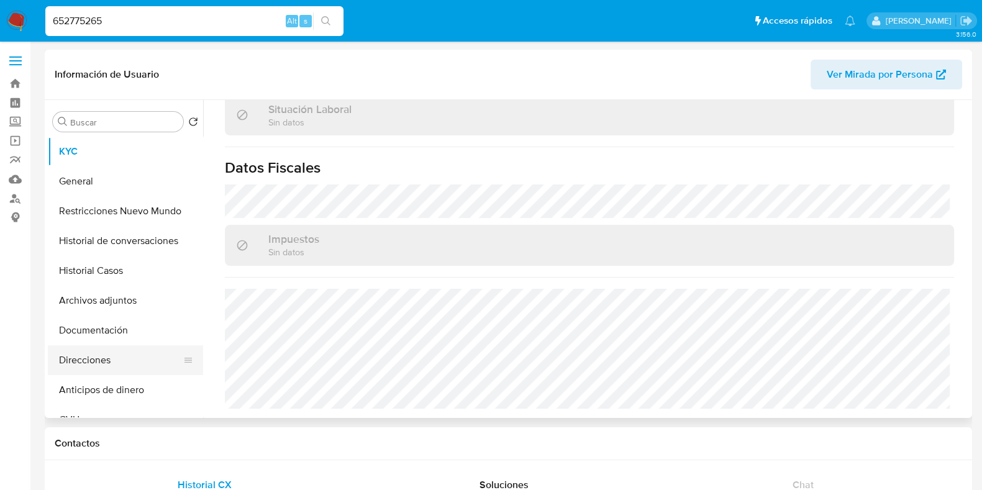
click at [111, 357] on button "Direcciones" at bounding box center [120, 360] width 145 height 30
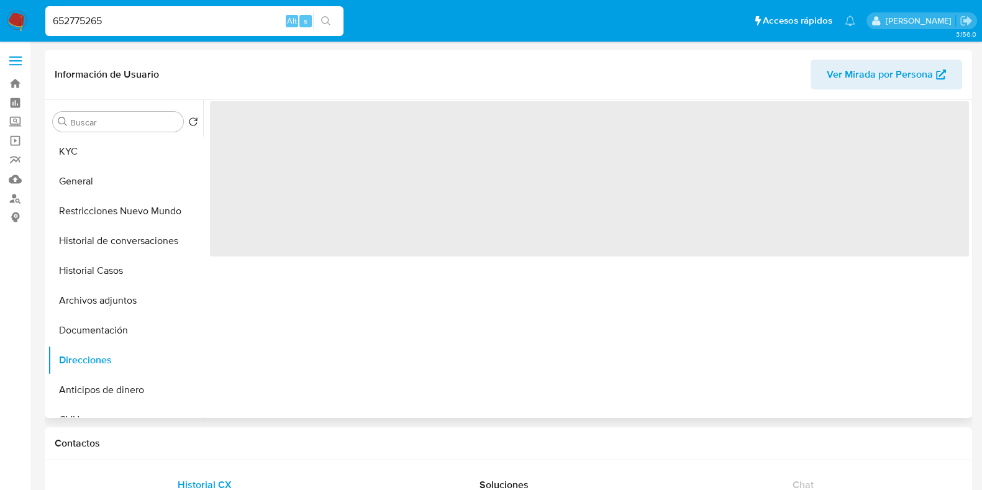
scroll to position [0, 0]
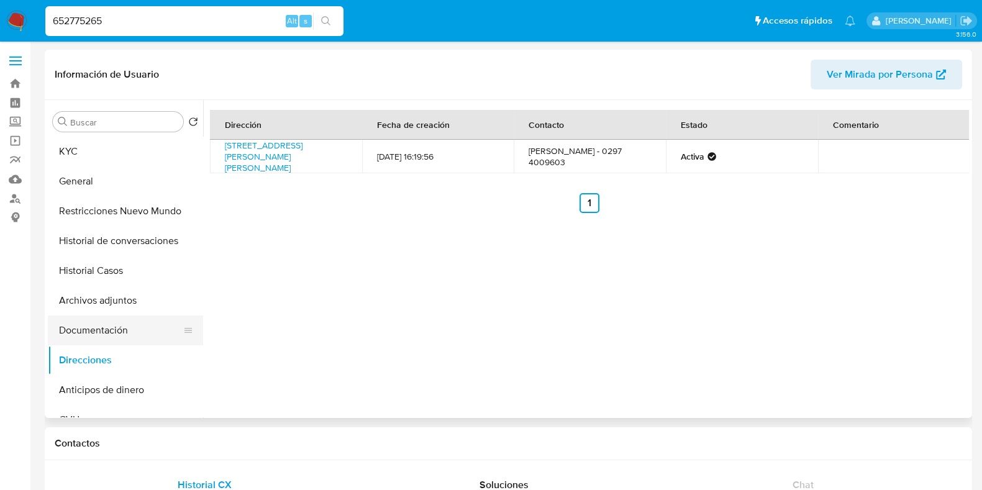
click at [122, 337] on button "Documentación" at bounding box center [120, 330] width 145 height 30
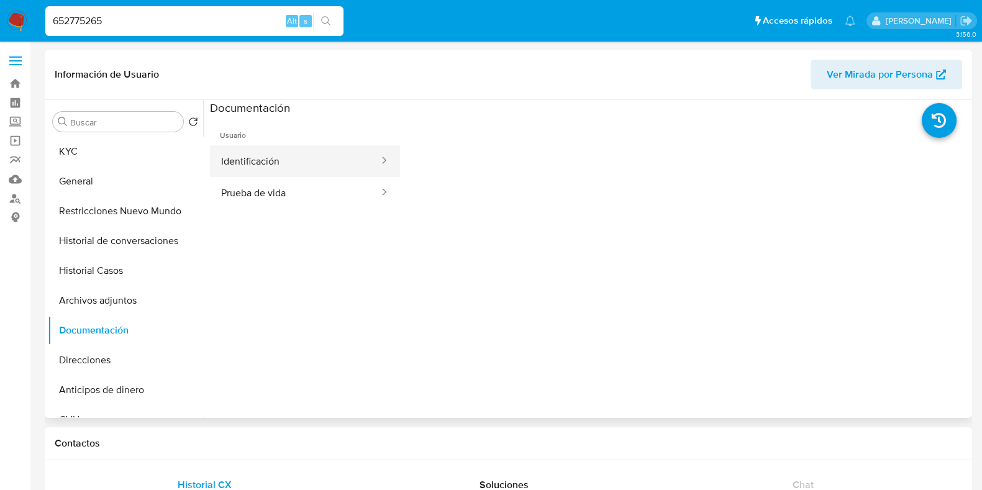
click at [256, 172] on button "Identificación" at bounding box center [295, 161] width 170 height 32
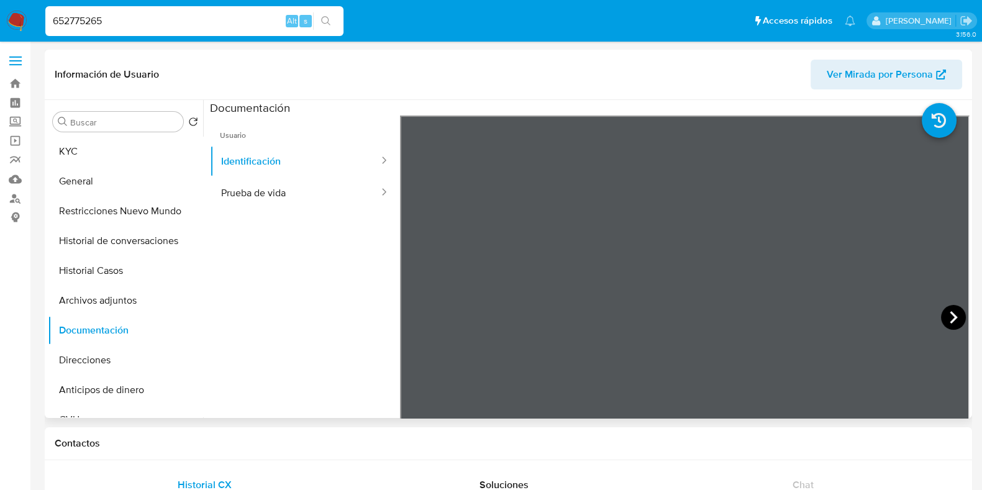
click at [941, 310] on icon at bounding box center [953, 317] width 25 height 25
click at [319, 197] on button "Prueba de vida" at bounding box center [295, 193] width 170 height 32
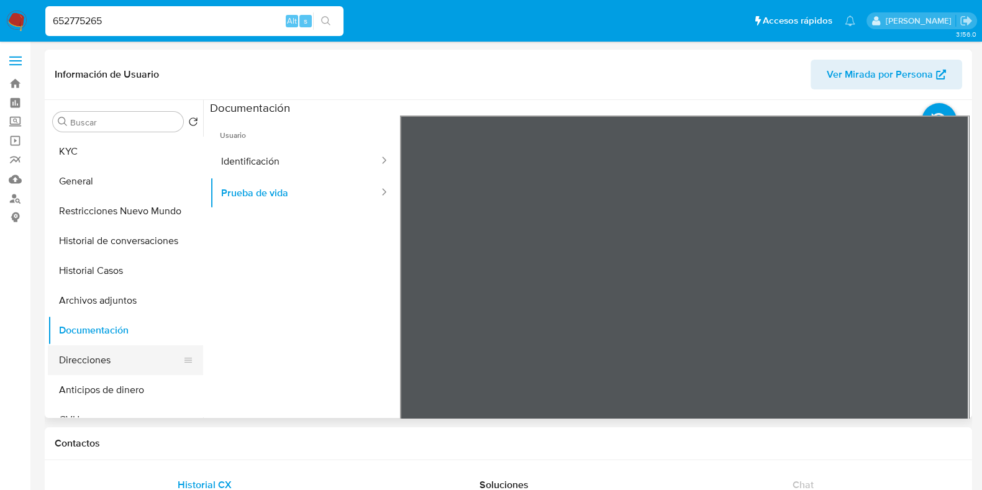
click at [90, 359] on button "Direcciones" at bounding box center [120, 360] width 145 height 30
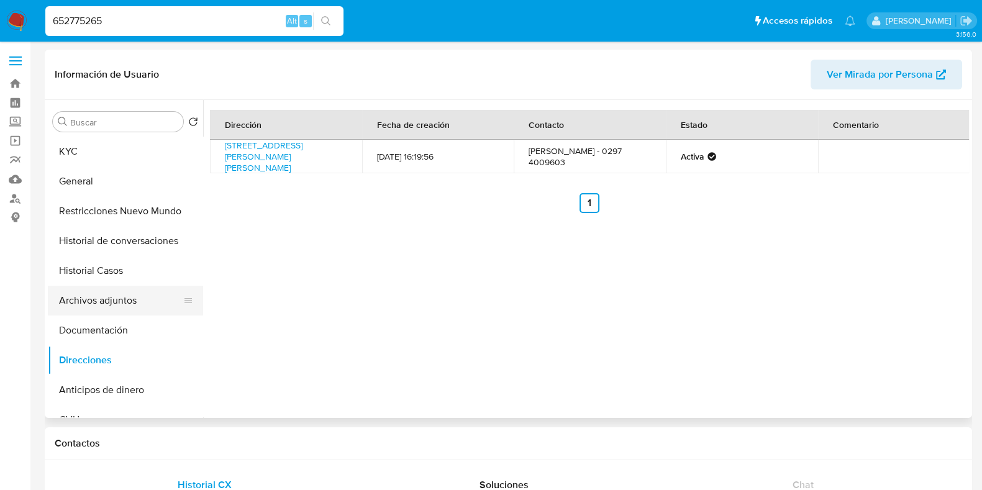
scroll to position [388, 0]
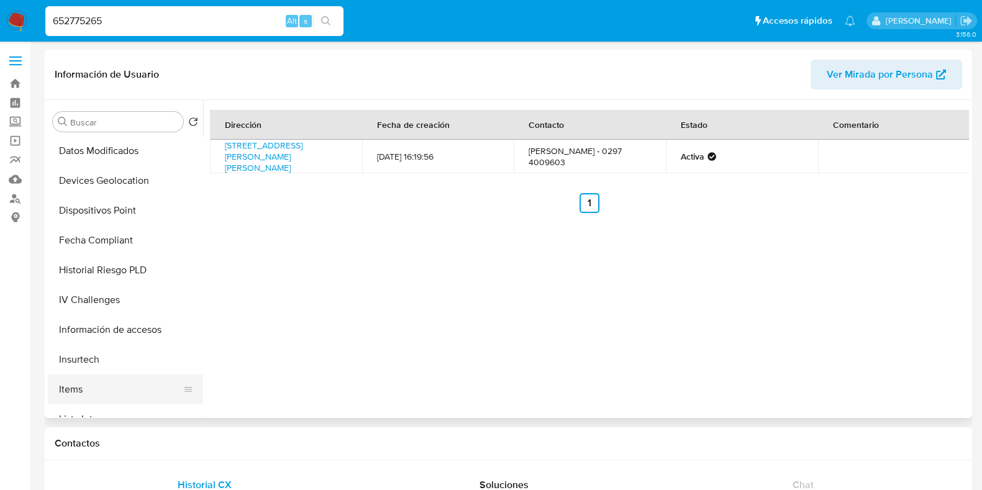
click at [92, 388] on button "Items" at bounding box center [120, 389] width 145 height 30
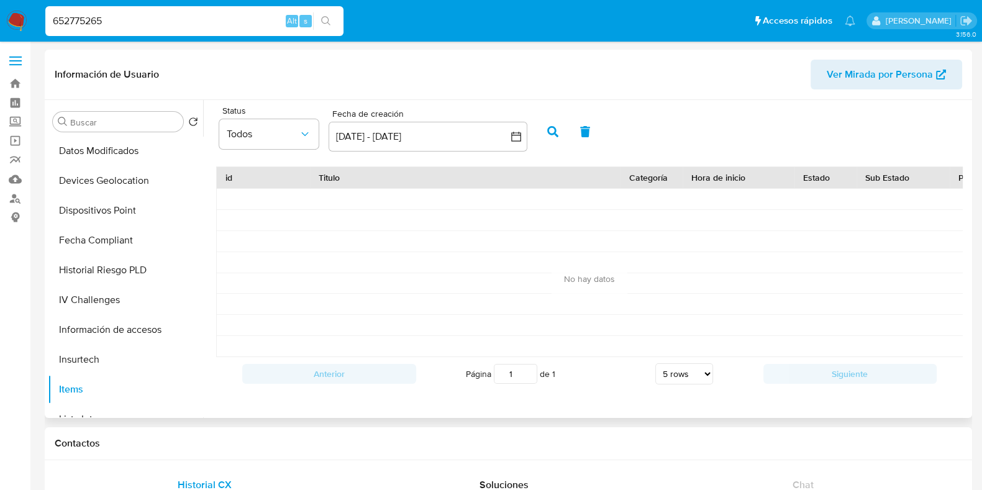
click at [553, 122] on button "button" at bounding box center [552, 132] width 32 height 30
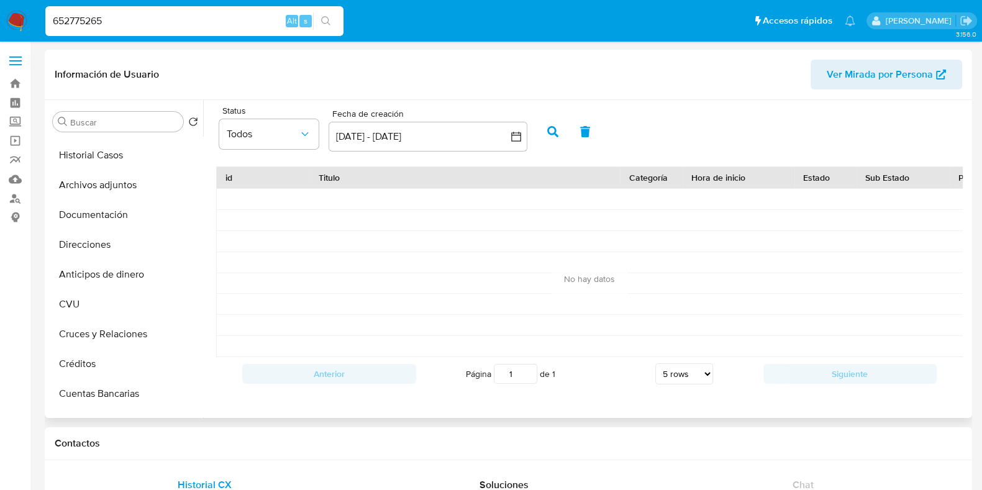
scroll to position [77, 0]
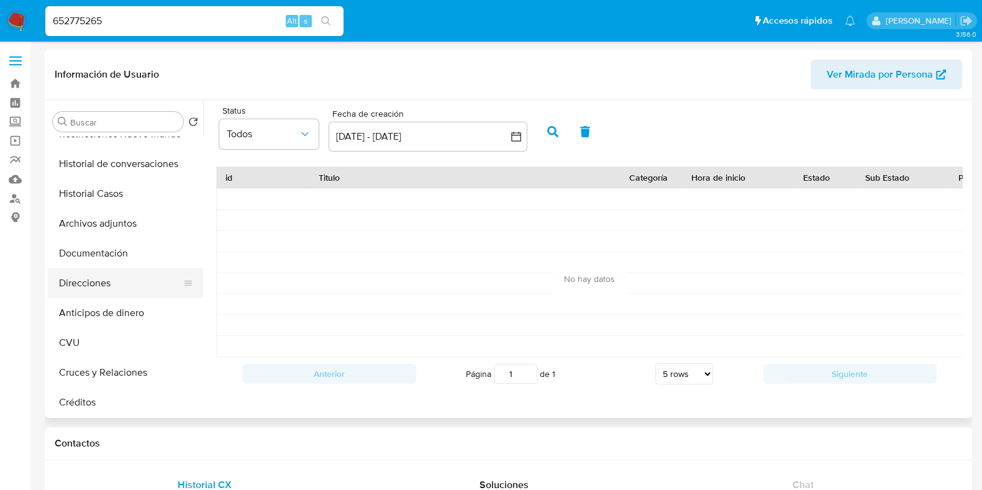
click at [111, 284] on button "Direcciones" at bounding box center [120, 283] width 145 height 30
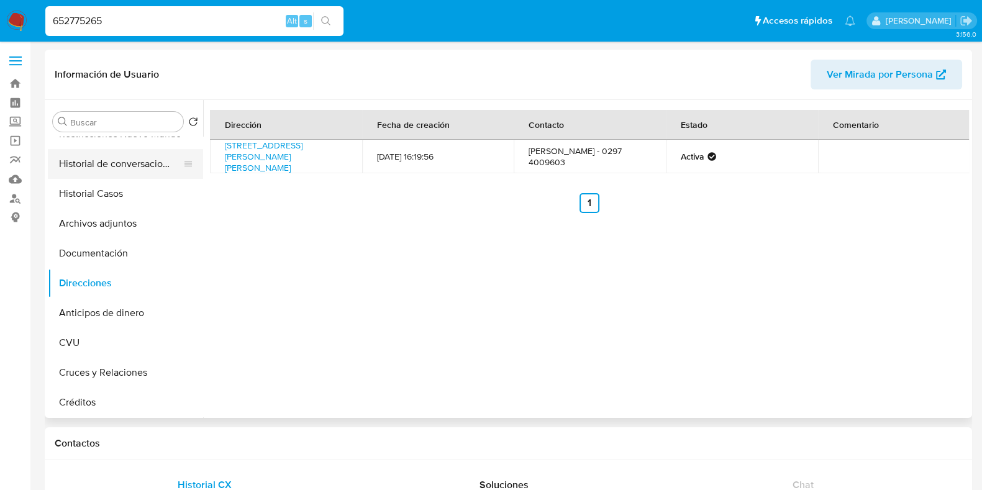
click at [118, 161] on button "Historial de conversaciones" at bounding box center [120, 164] width 145 height 30
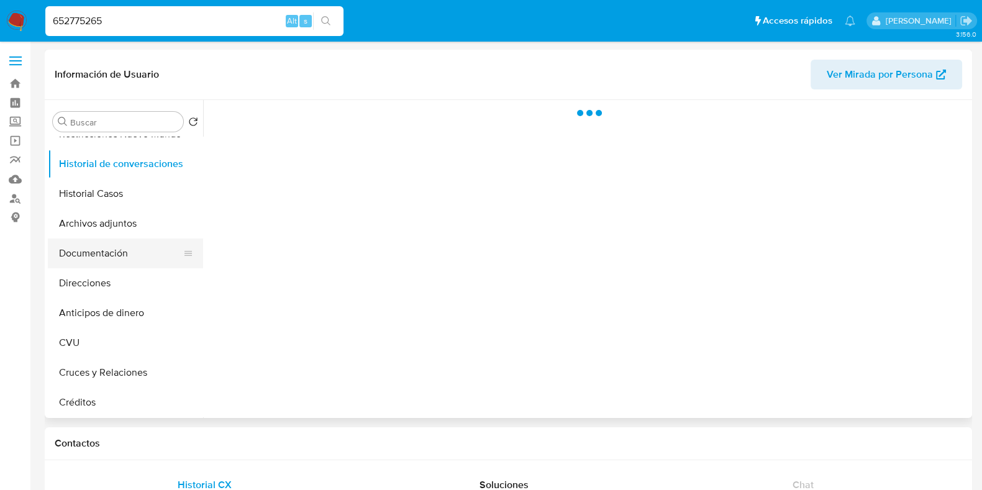
click at [128, 256] on button "Documentación" at bounding box center [120, 253] width 145 height 30
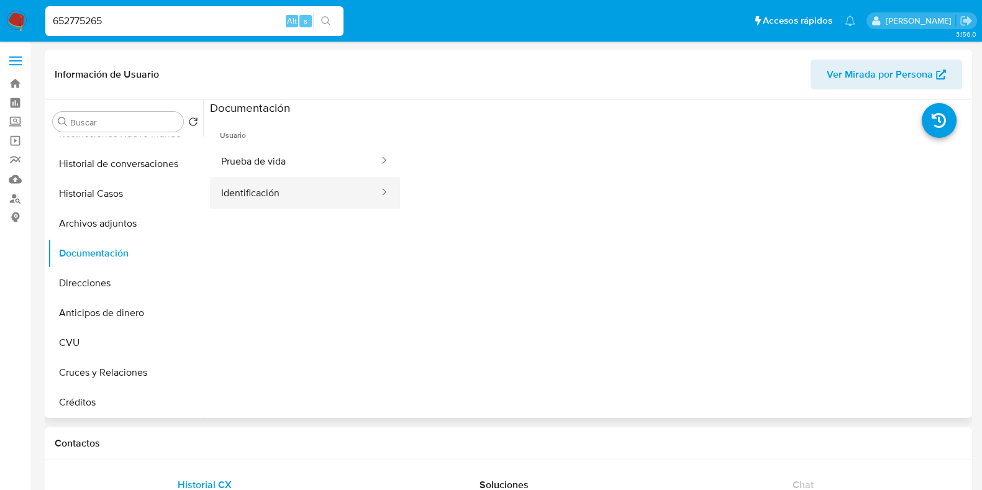
click at [296, 200] on button "Identificación" at bounding box center [295, 193] width 170 height 32
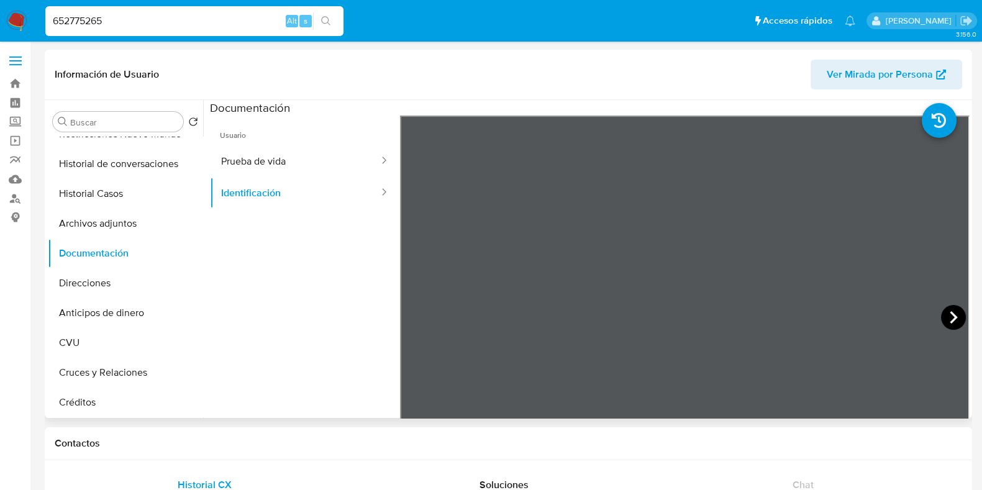
click at [941, 312] on icon at bounding box center [953, 317] width 25 height 25
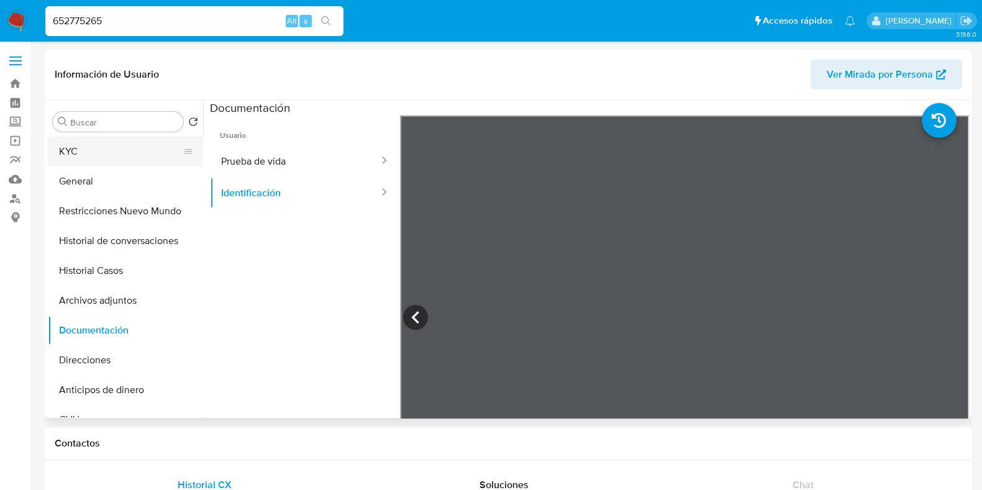
click at [115, 138] on button "KYC" at bounding box center [120, 152] width 145 height 30
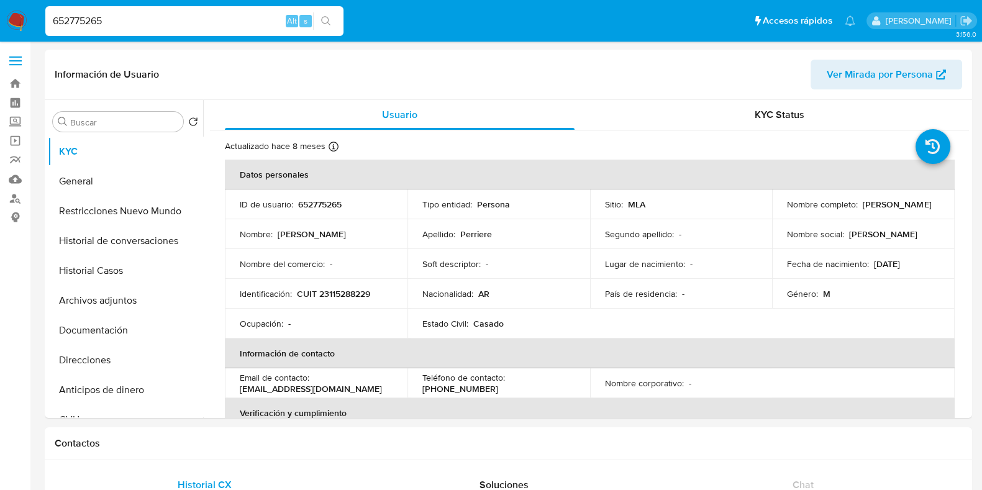
click at [354, 297] on p "CUIT 23115288229" at bounding box center [333, 293] width 73 height 11
drag, startPoint x: 119, startPoint y: 24, endPoint x: 28, endPoint y: 27, distance: 91.3
click at [28, 27] on nav "Pausado Ver notificaciones 652775265 Alt s Accesos rápidos Presiona las siguien…" at bounding box center [491, 21] width 982 height 42
paste input "143386739"
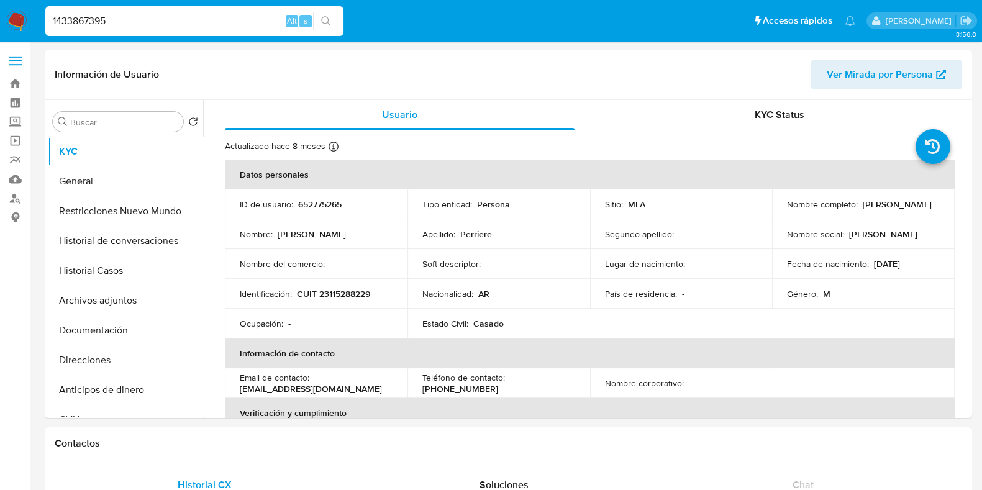
type input "1433867395"
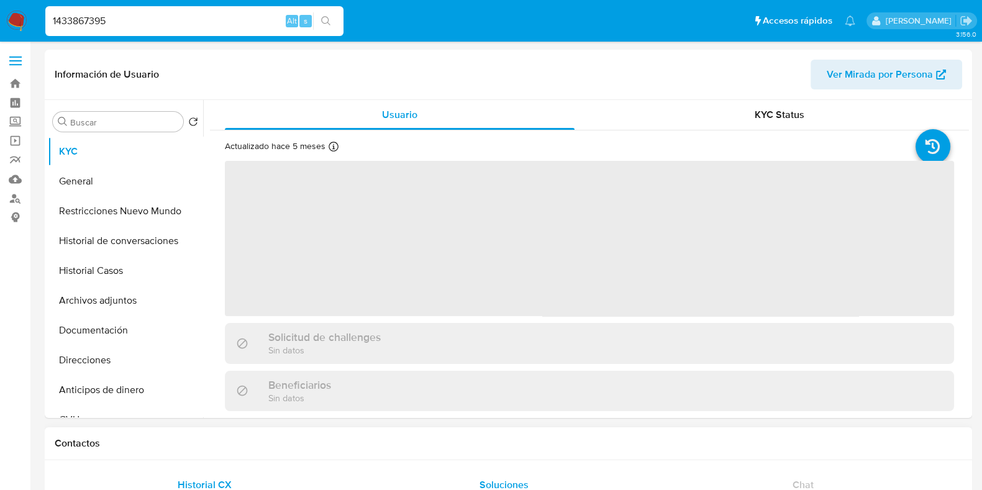
select select "10"
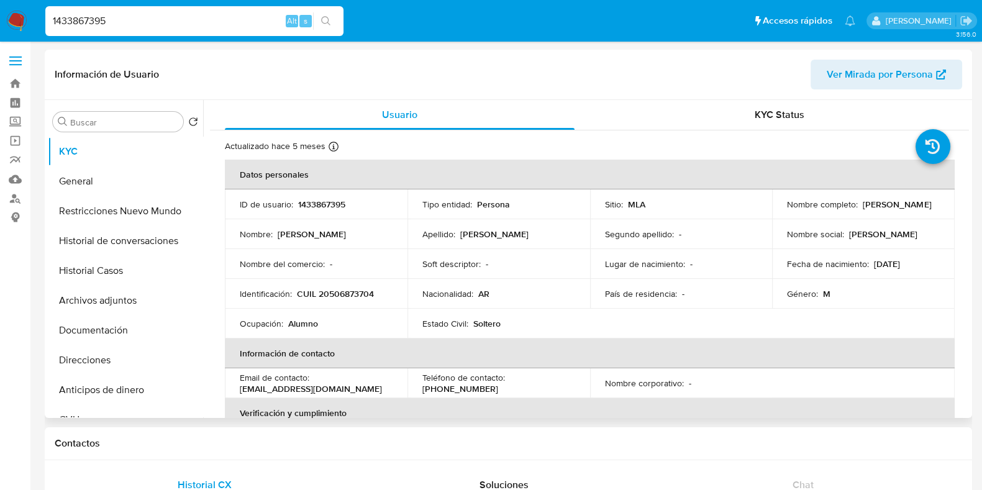
click at [329, 200] on p "1433867395" at bounding box center [321, 204] width 47 height 11
drag, startPoint x: 115, startPoint y: 27, endPoint x: 46, endPoint y: 26, distance: 68.9
click at [46, 26] on input "1433867395" at bounding box center [194, 21] width 298 height 16
click at [112, 272] on button "Historial Casos" at bounding box center [120, 271] width 145 height 30
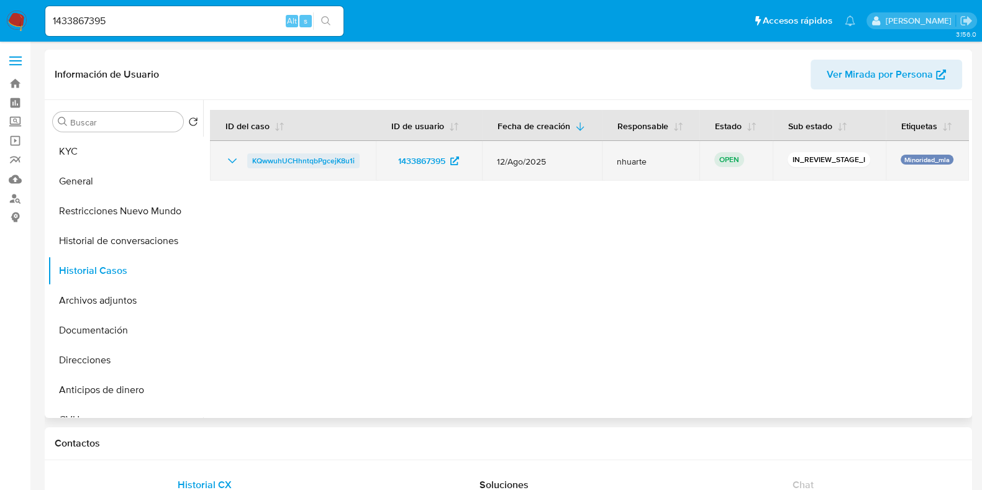
click at [299, 159] on span "KQwwuhUCHhntqbPgcejK8u1i" at bounding box center [303, 160] width 102 height 15
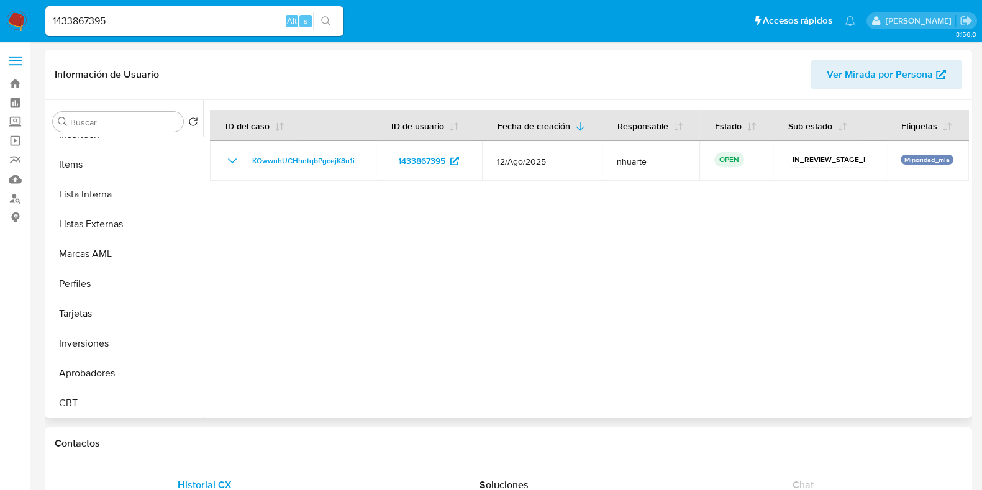
scroll to position [614, 0]
click at [144, 369] on button "Aprobadores" at bounding box center [120, 372] width 145 height 30
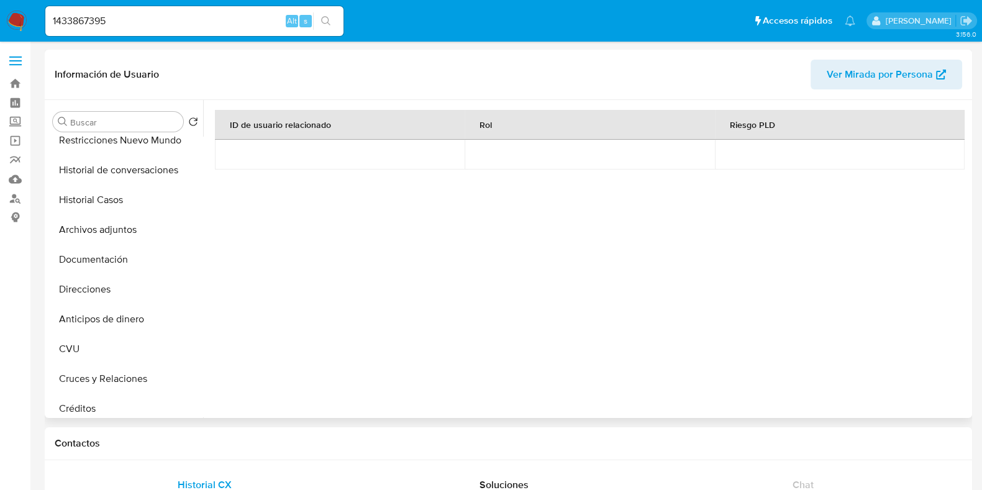
scroll to position [0, 0]
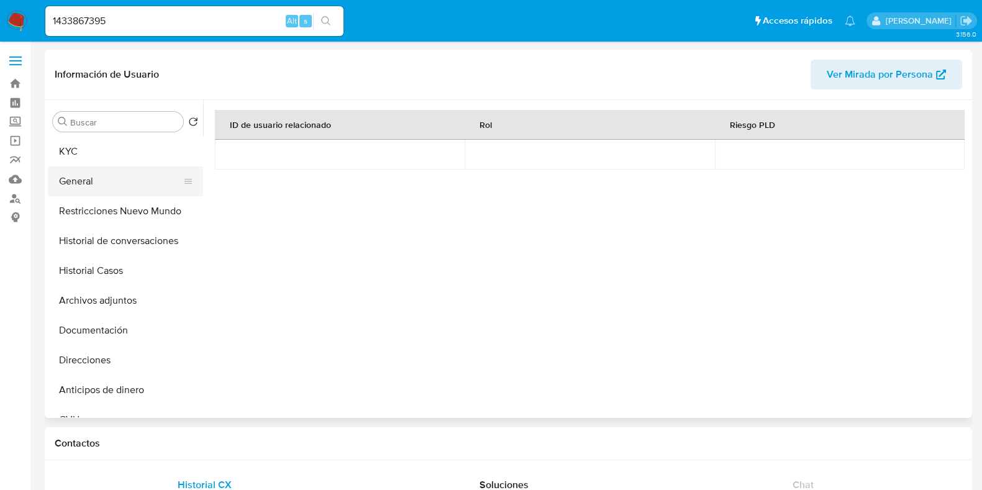
click at [121, 175] on button "General" at bounding box center [120, 181] width 145 height 30
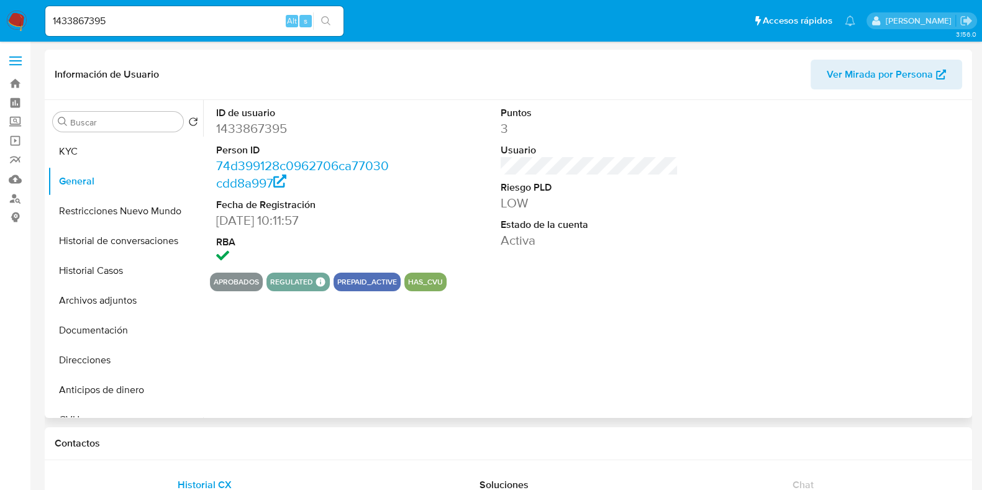
click at [255, 131] on dd "1433867395" at bounding box center [305, 128] width 178 height 17
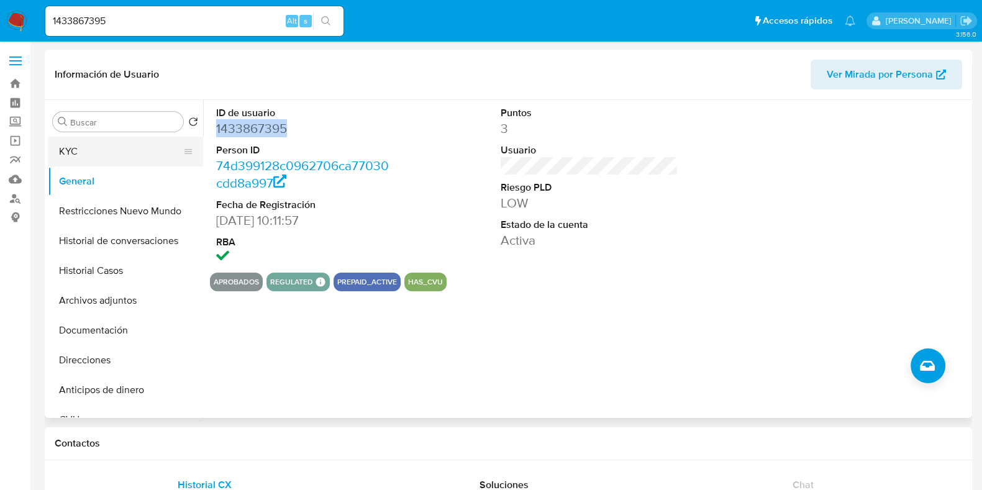
click at [116, 148] on button "KYC" at bounding box center [120, 152] width 145 height 30
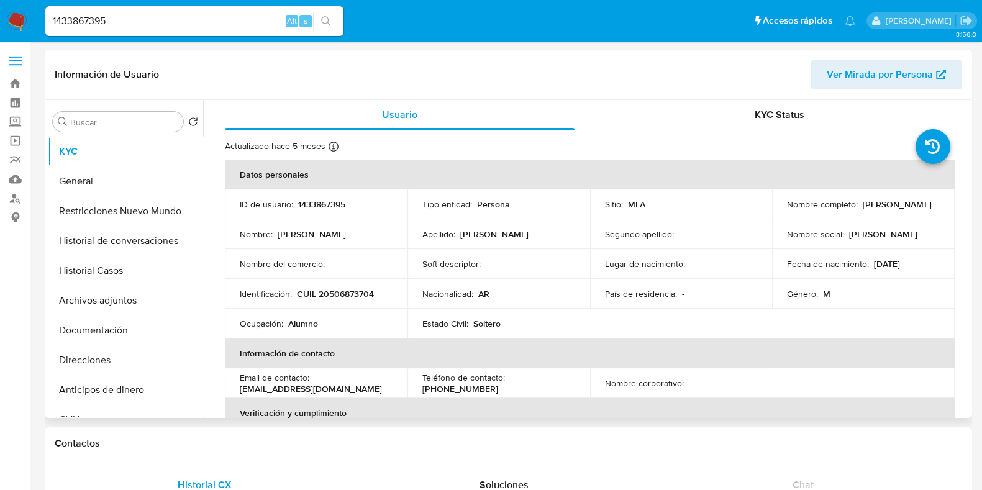
click at [337, 293] on p "CUIL 20506873704" at bounding box center [335, 293] width 77 height 11
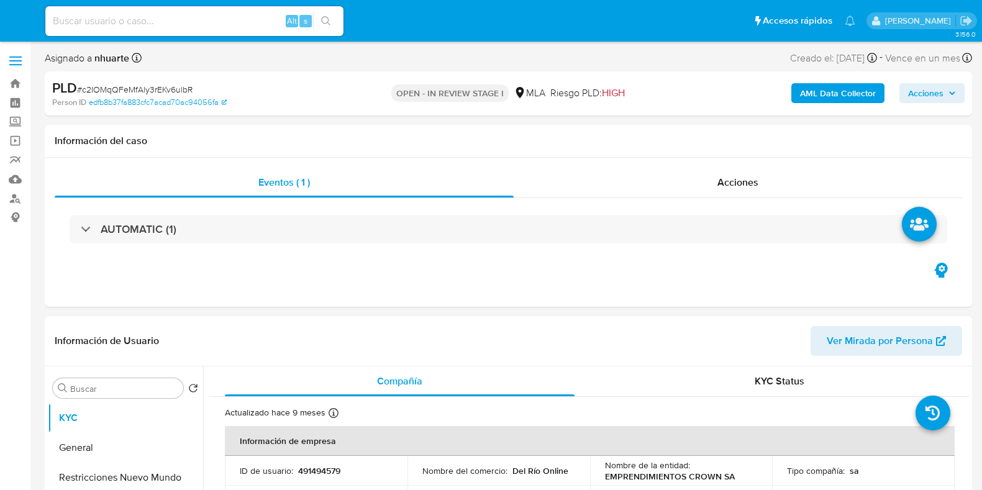
select select "10"
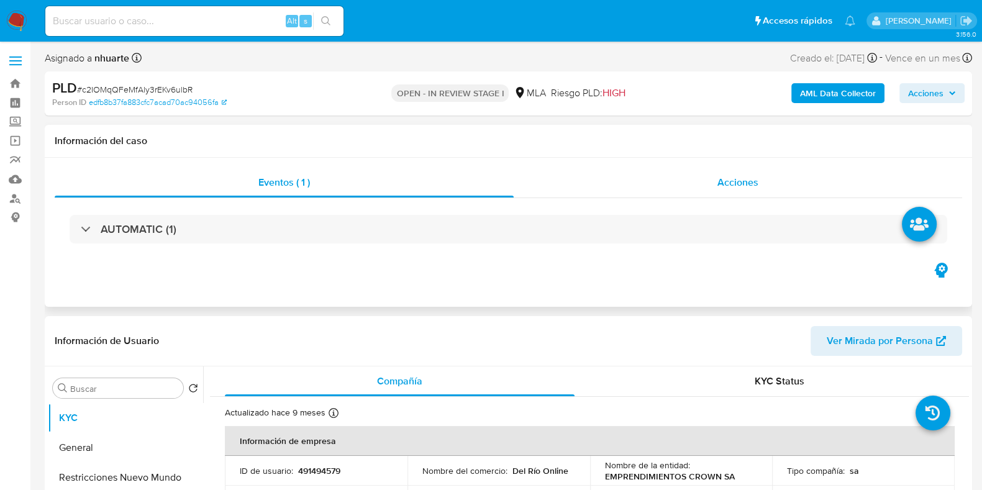
click at [749, 191] on div "Acciones" at bounding box center [737, 183] width 448 height 30
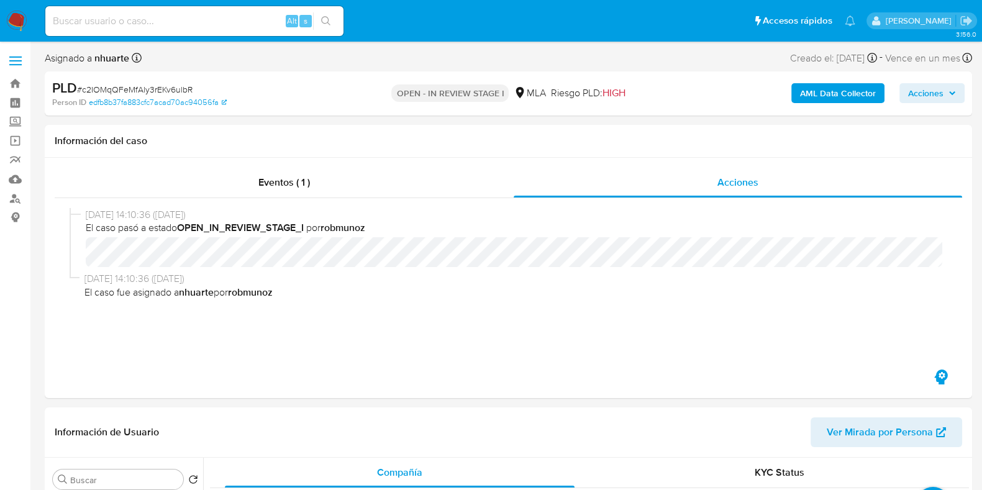
click at [829, 91] on b "AML Data Collector" at bounding box center [838, 93] width 76 height 20
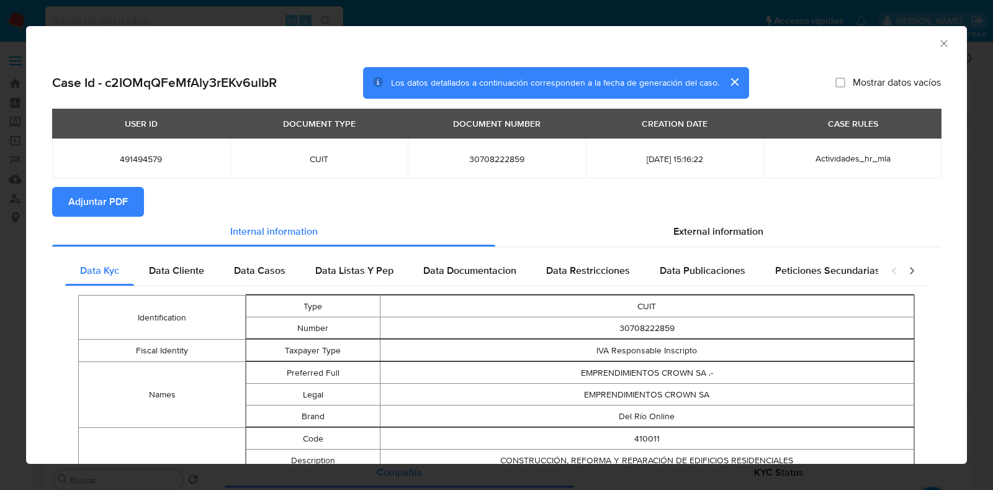
click at [130, 200] on button "Adjuntar PDF" at bounding box center [98, 202] width 92 height 30
click at [938, 45] on icon "Cerrar ventana" at bounding box center [944, 43] width 12 height 12
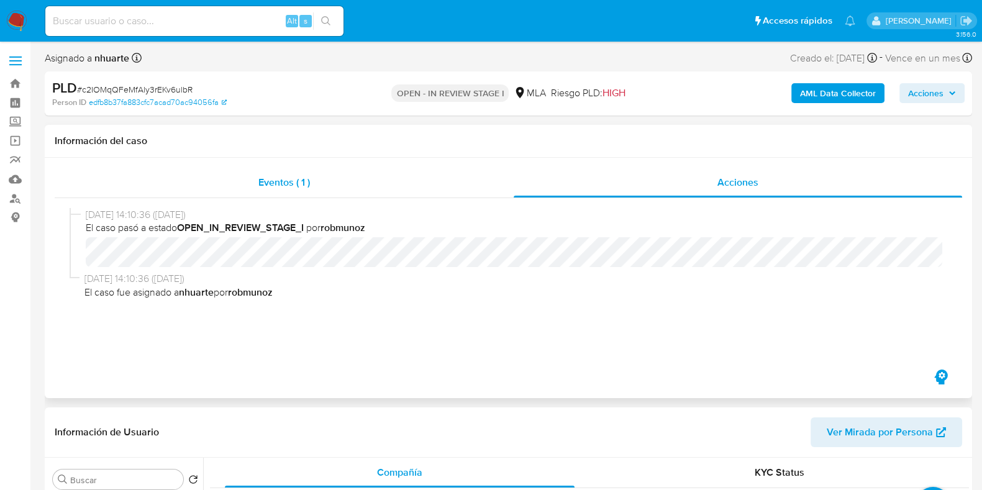
drag, startPoint x: 333, startPoint y: 176, endPoint x: 440, endPoint y: 193, distance: 108.1
click at [332, 177] on div "Eventos ( 1 )" at bounding box center [284, 183] width 459 height 30
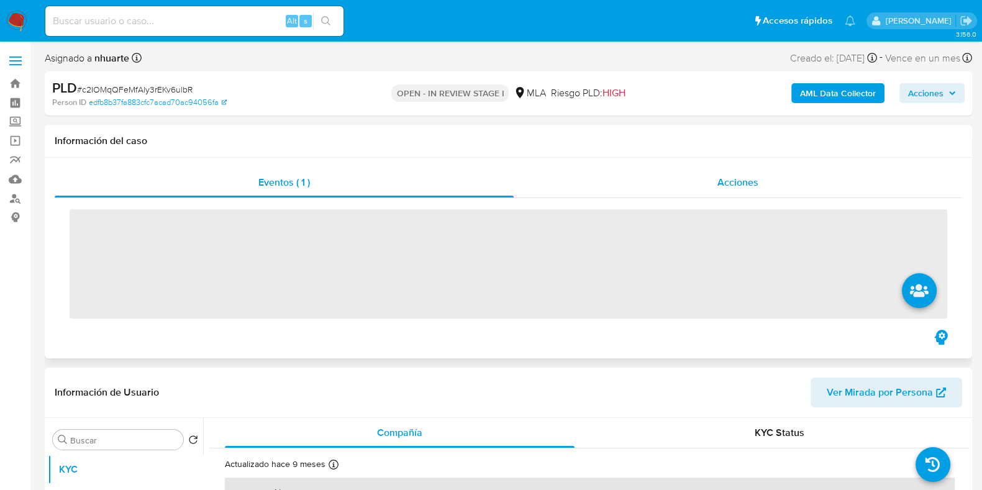
click at [733, 181] on span "Acciones" at bounding box center [737, 182] width 41 height 14
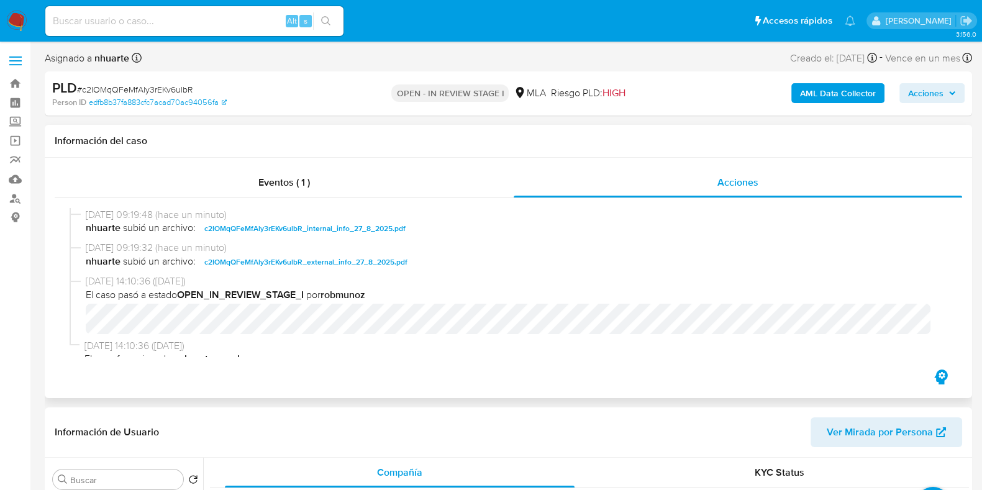
scroll to position [13, 0]
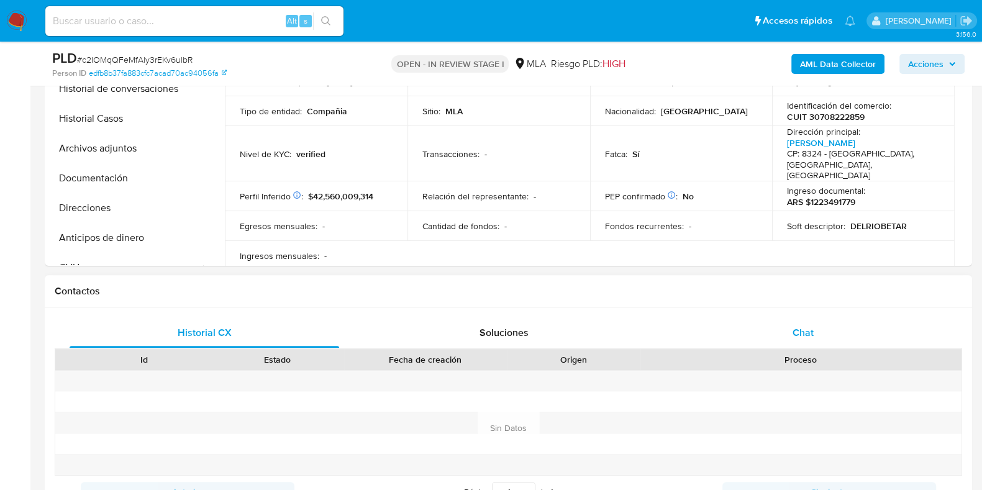
click at [808, 325] on span "Chat" at bounding box center [802, 332] width 21 height 14
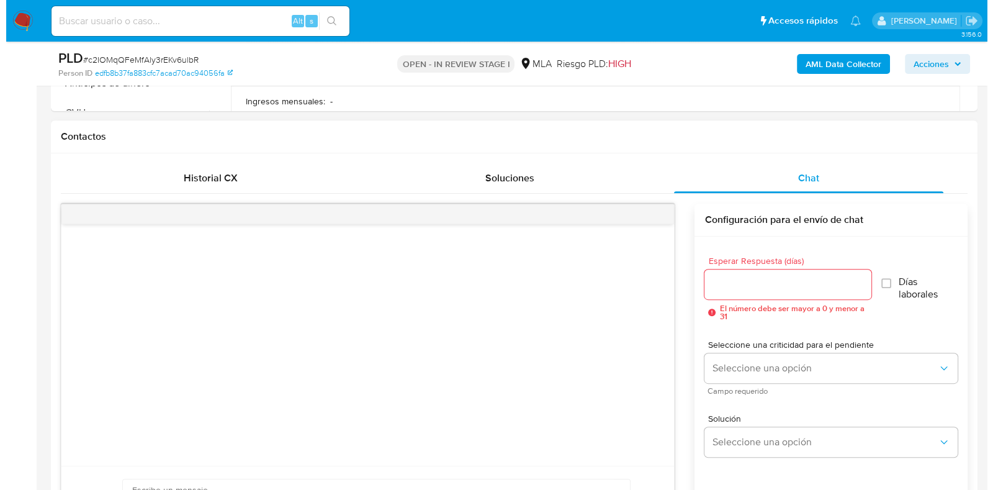
scroll to position [310, 0]
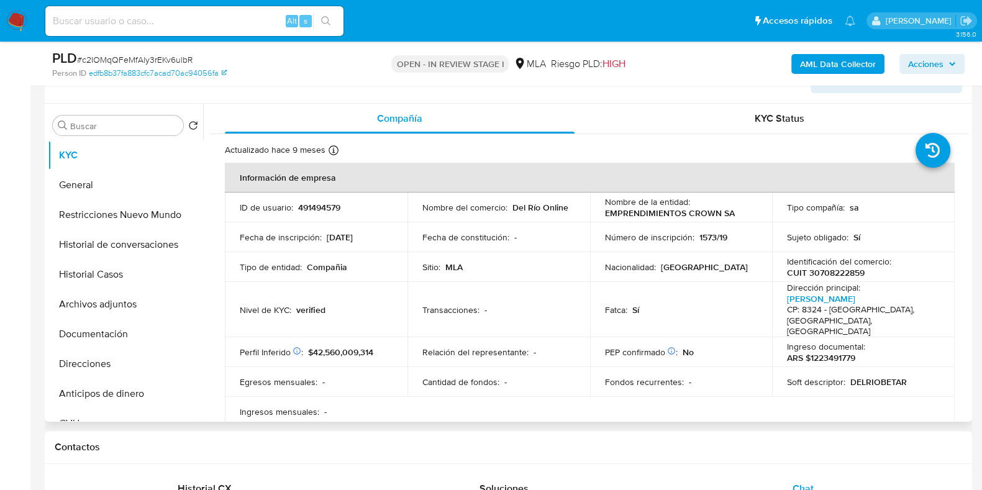
drag, startPoint x: 120, startPoint y: 294, endPoint x: 382, endPoint y: 295, distance: 262.7
click at [120, 294] on button "Archivos adjuntos" at bounding box center [125, 304] width 155 height 30
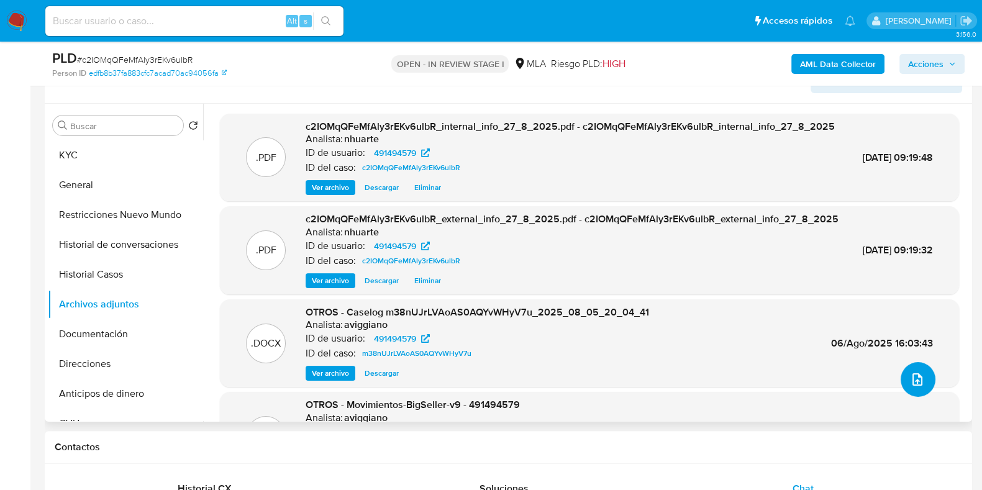
click at [914, 380] on icon "upload-file" at bounding box center [917, 379] width 15 height 15
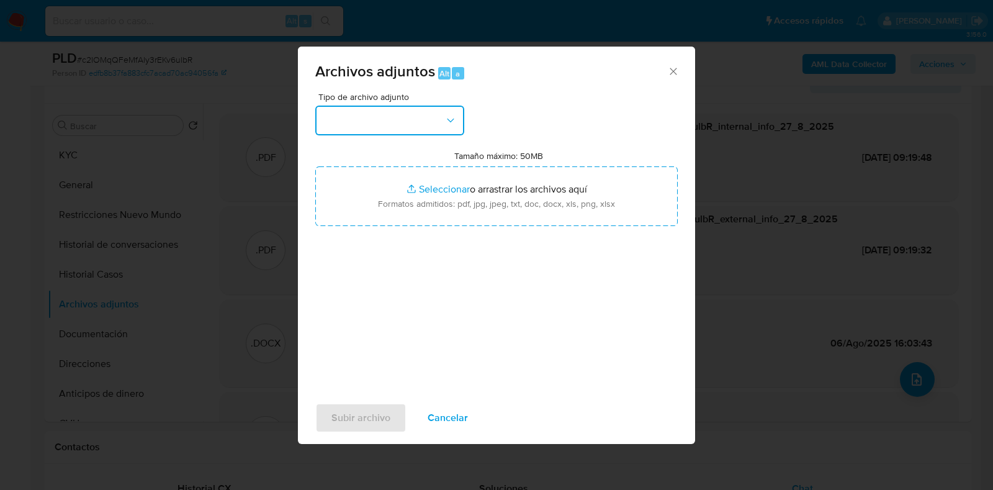
click at [450, 122] on icon "button" at bounding box center [451, 120] width 12 height 12
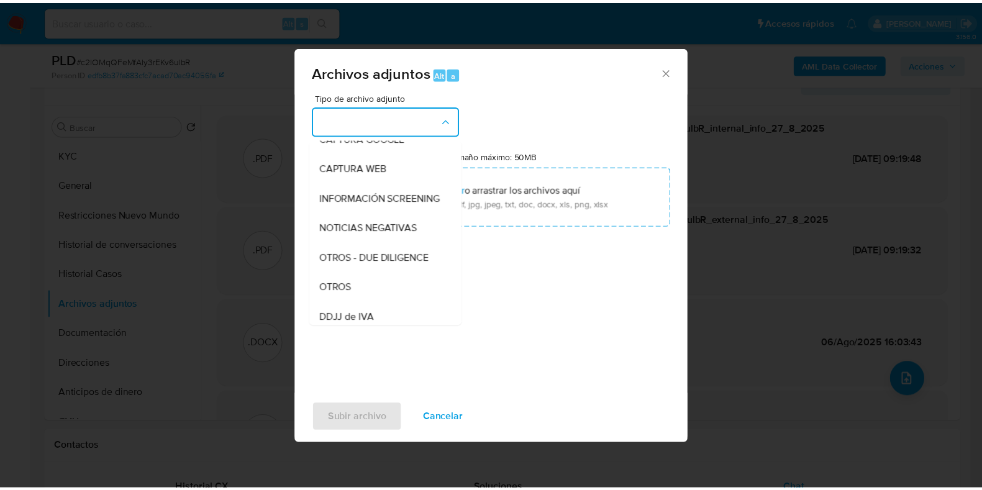
scroll to position [186, 0]
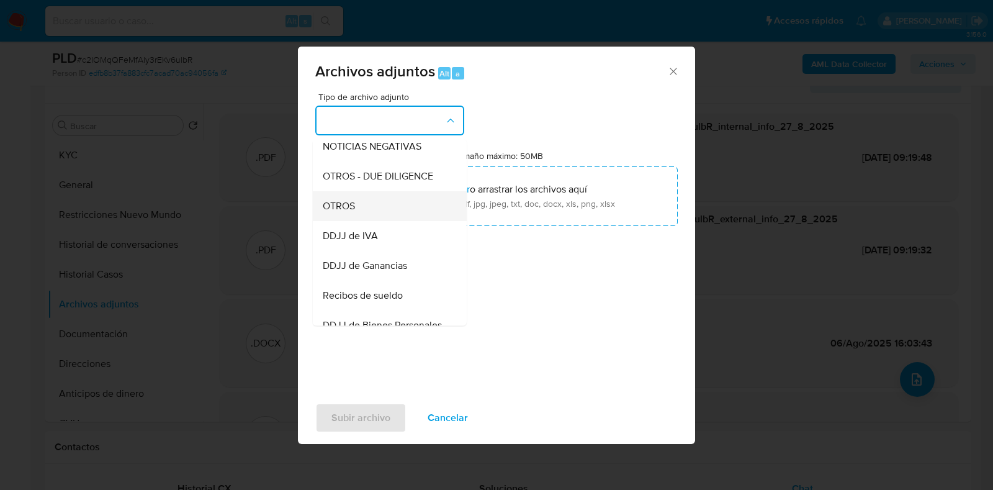
click at [417, 217] on div "OTROS" at bounding box center [386, 206] width 127 height 30
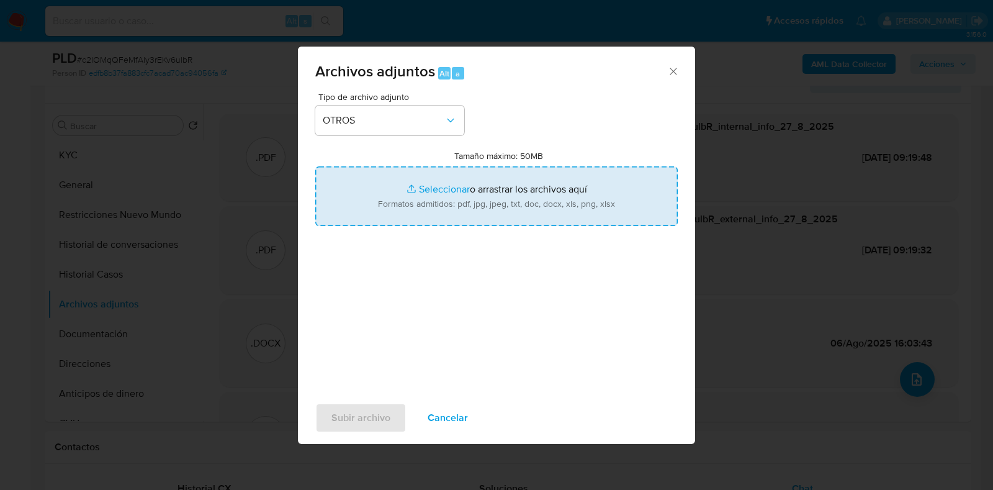
type input "C:\fakepath\Caselog c2IOMqQFeMfAly3rEKv6ulbR_2025_08_26_11_00_45.docx"
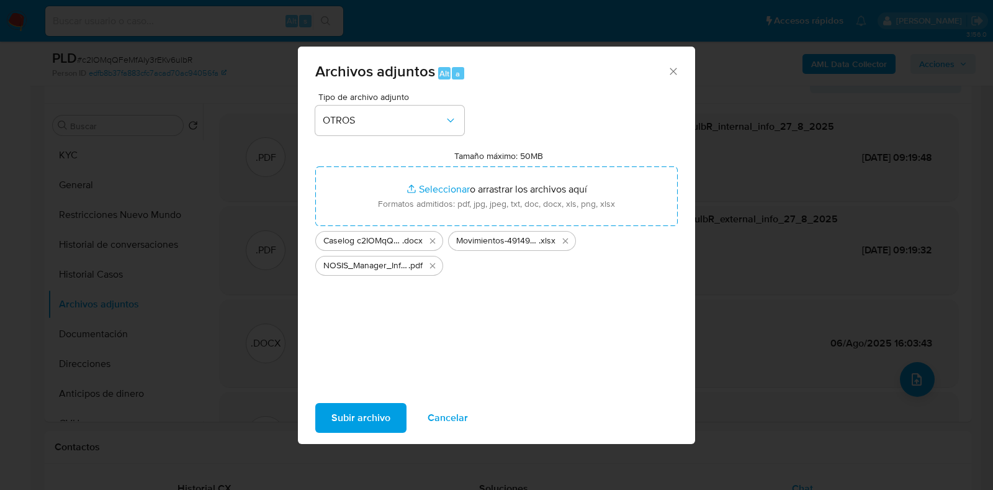
click at [374, 418] on span "Subir archivo" at bounding box center [361, 417] width 59 height 27
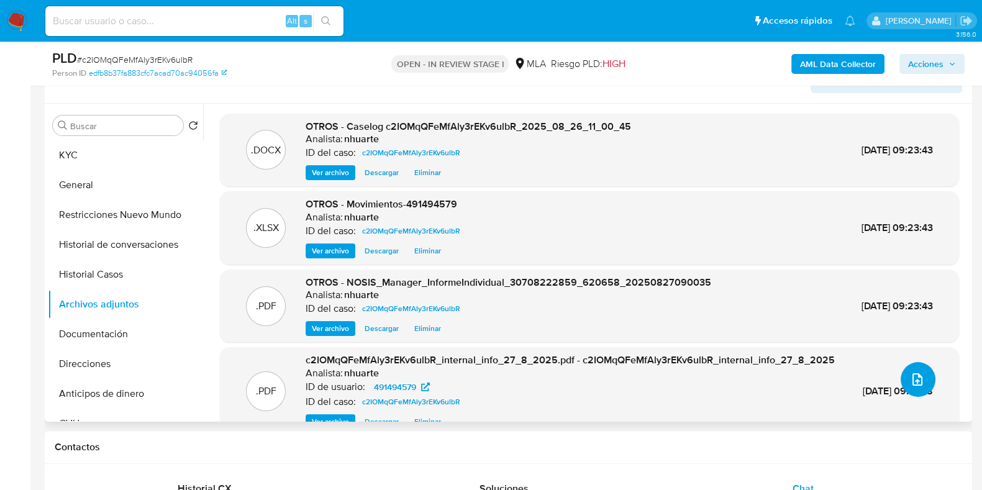
scroll to position [0, 0]
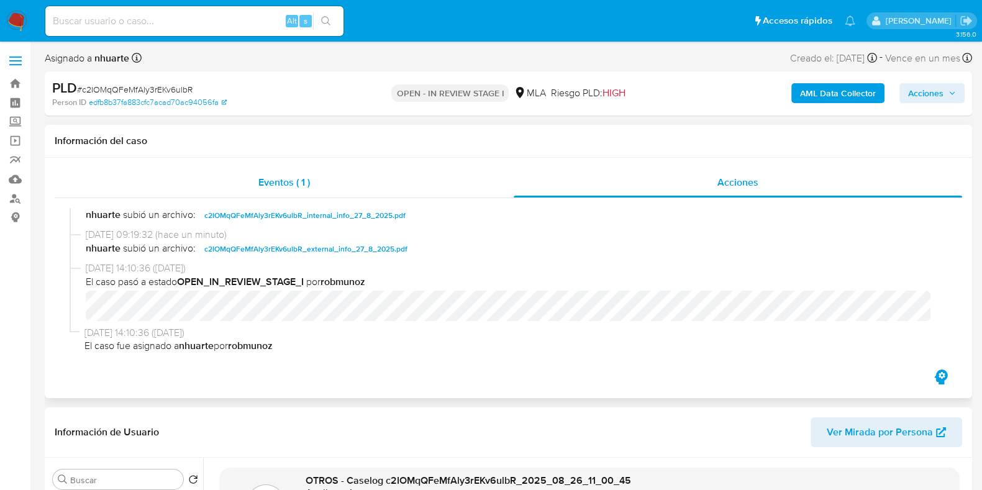
click at [287, 181] on span "Eventos ( 1 )" at bounding box center [284, 182] width 52 height 14
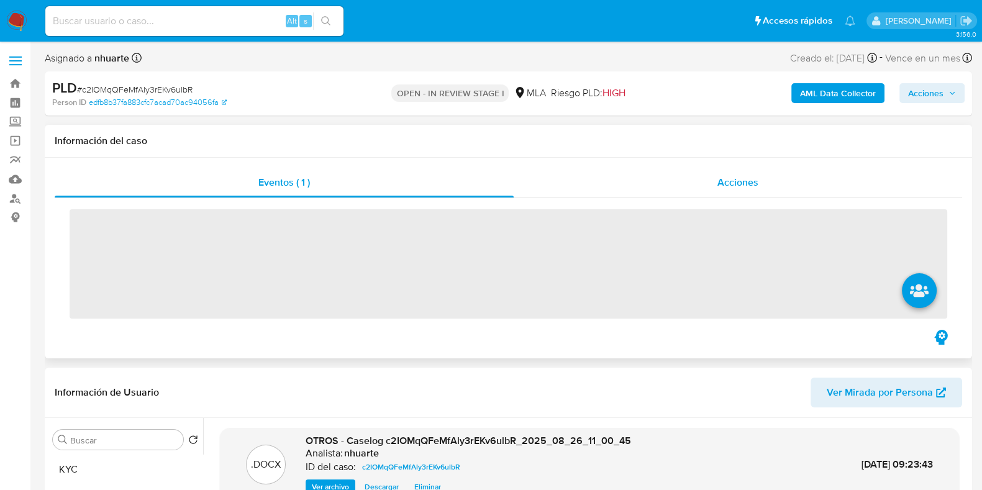
click at [738, 184] on span "Acciones" at bounding box center [737, 182] width 41 height 14
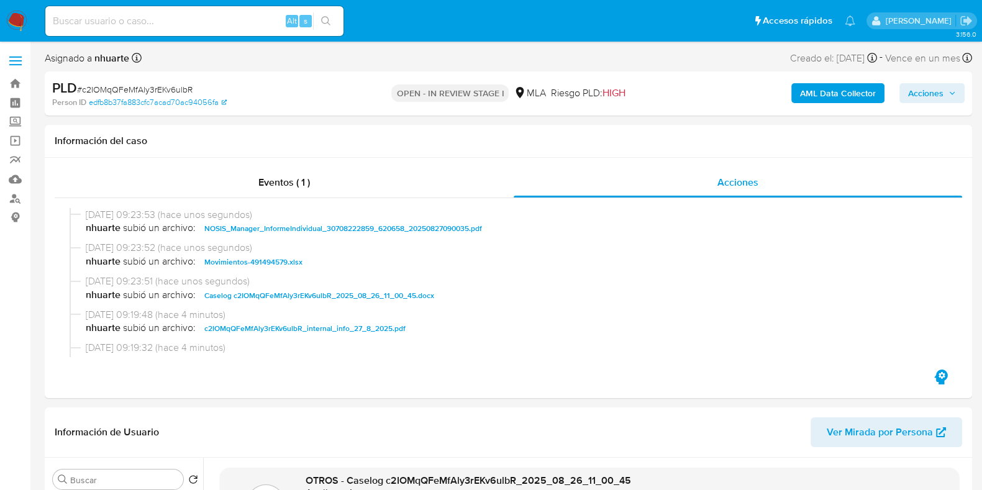
click at [938, 92] on span "Acciones" at bounding box center [925, 93] width 35 height 20
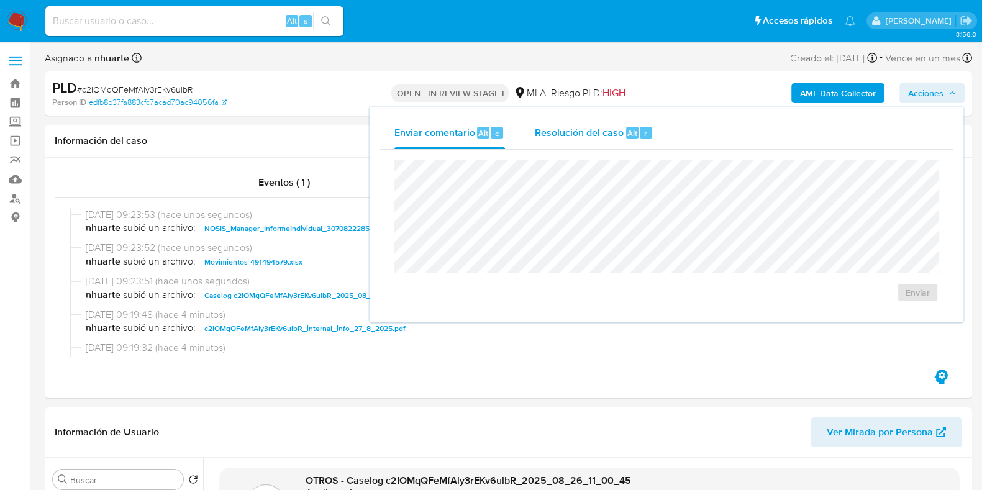
click at [559, 129] on span "Resolución del caso" at bounding box center [579, 132] width 89 height 14
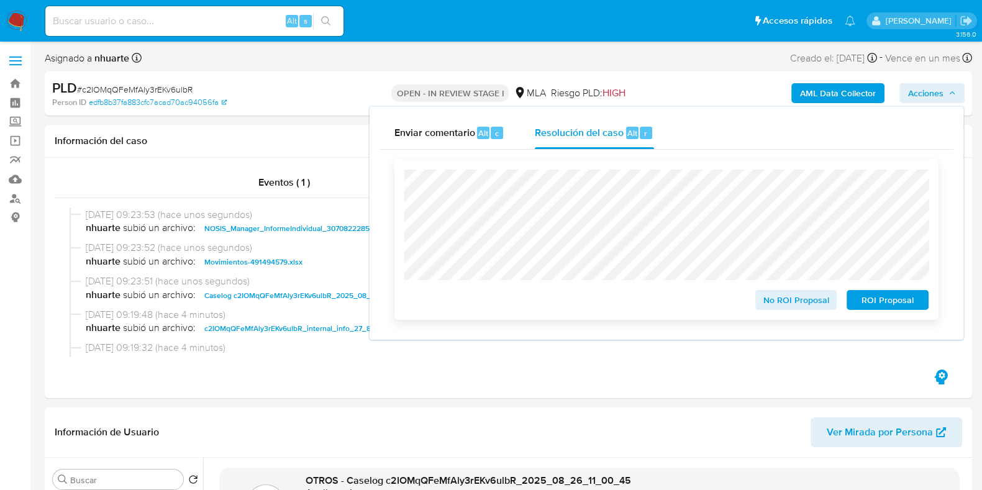
click at [778, 309] on span "No ROI Proposal" at bounding box center [796, 299] width 65 height 17
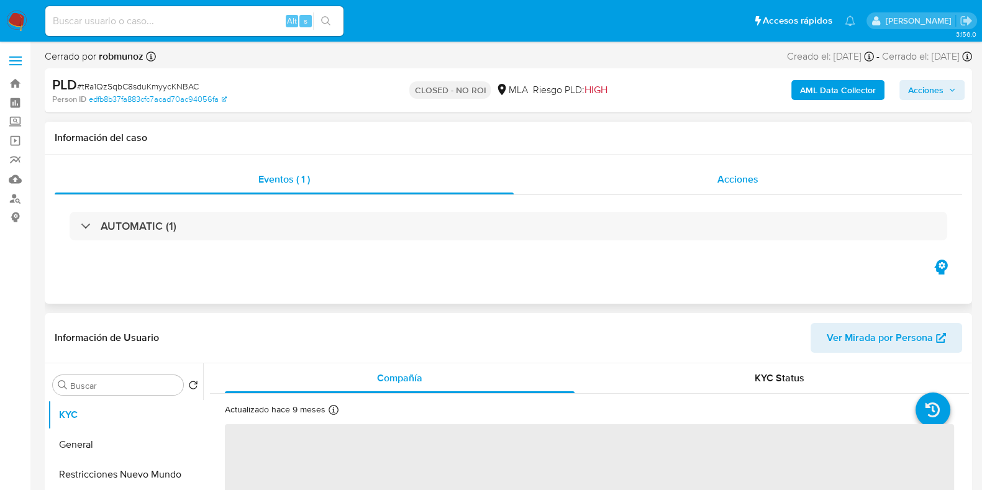
click at [731, 179] on span "Acciones" at bounding box center [737, 179] width 41 height 14
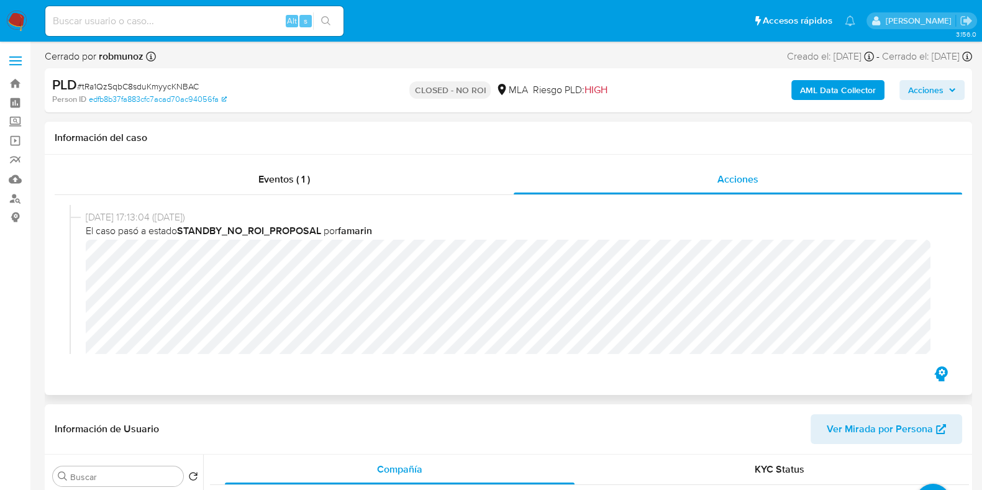
select select "10"
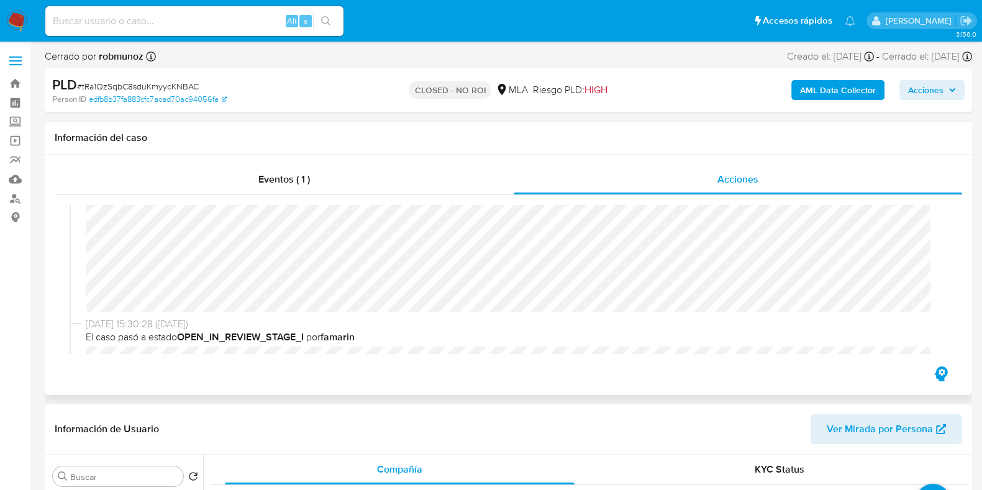
scroll to position [310, 0]
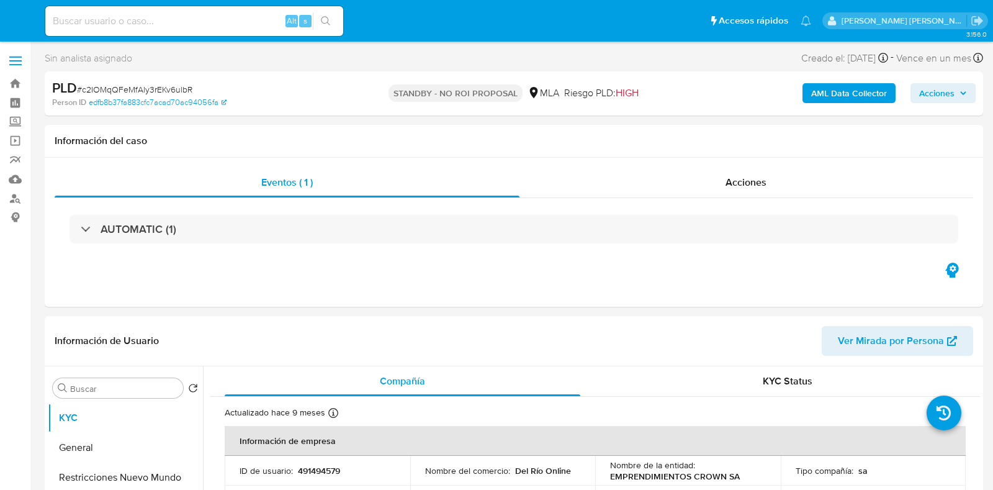
select select "10"
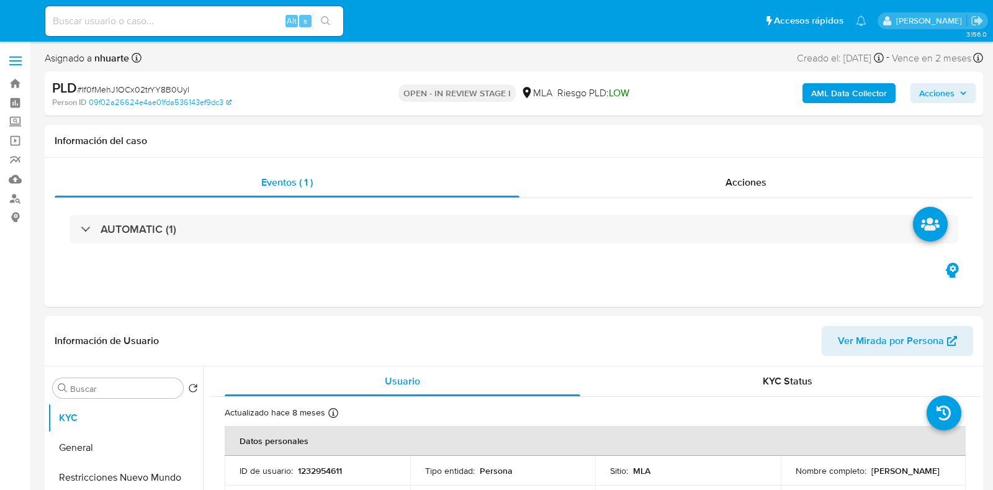
select select "10"
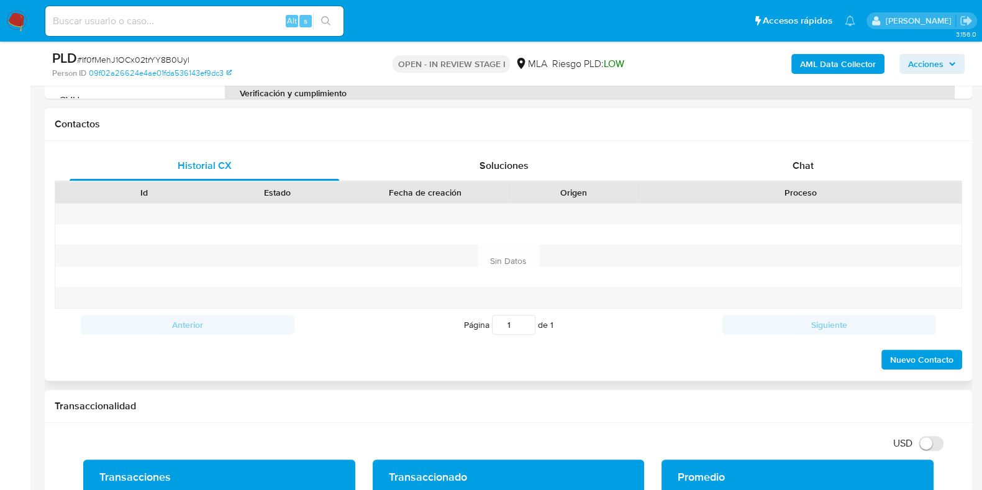
scroll to position [543, 0]
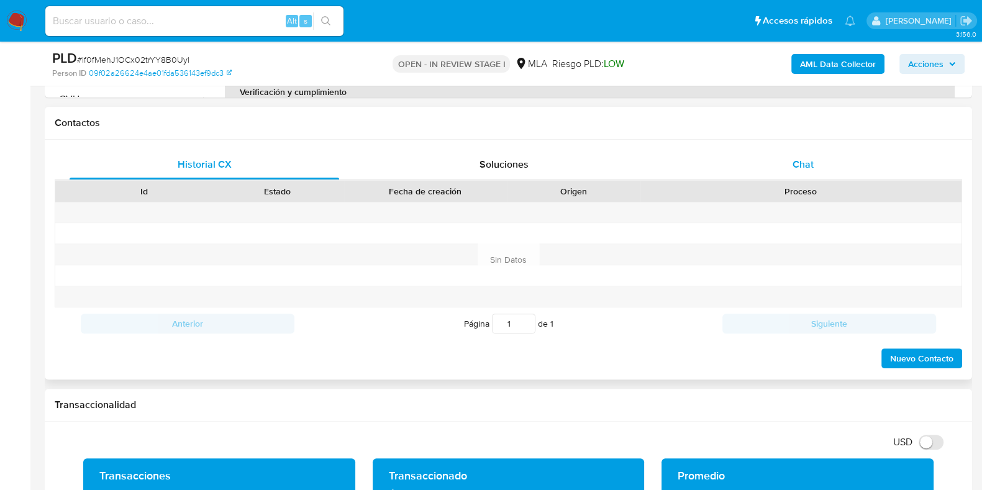
click at [802, 158] on span "Chat" at bounding box center [802, 164] width 21 height 14
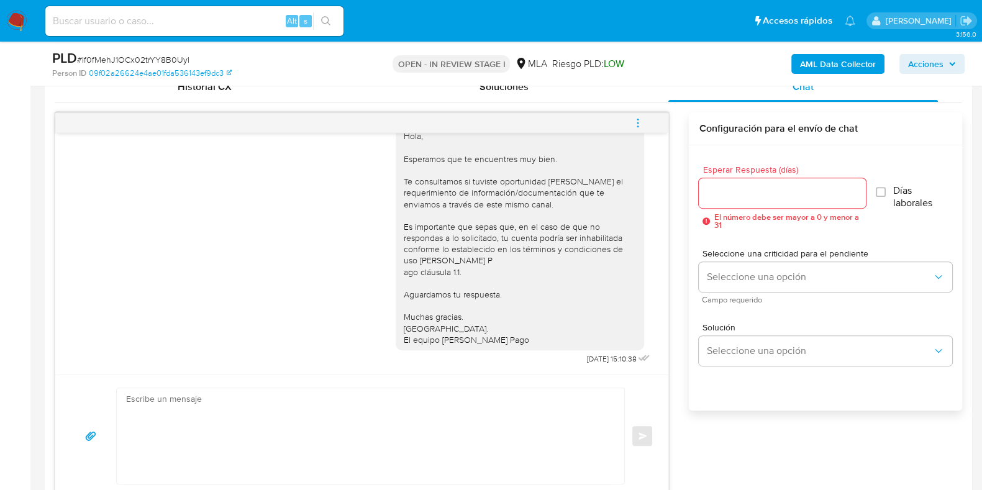
scroll to position [436, 0]
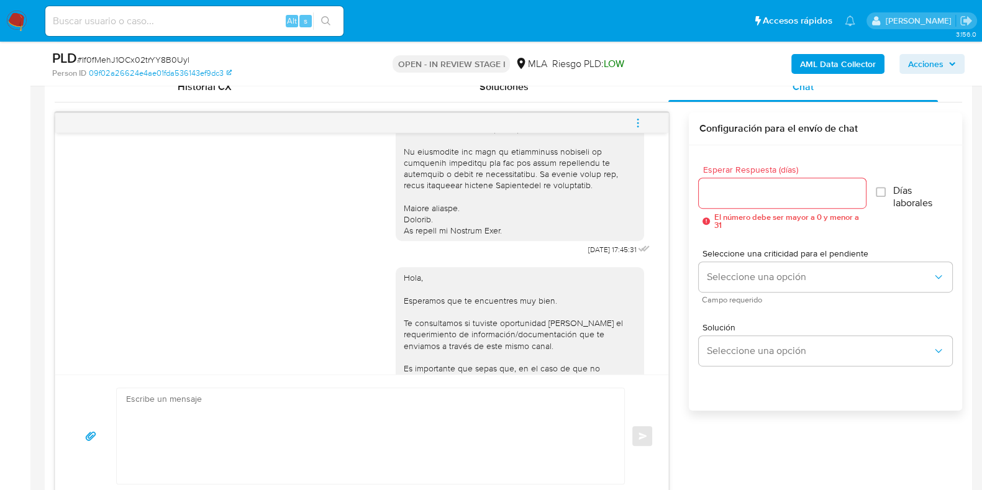
click at [644, 124] on button "menu-action" at bounding box center [637, 123] width 41 height 30
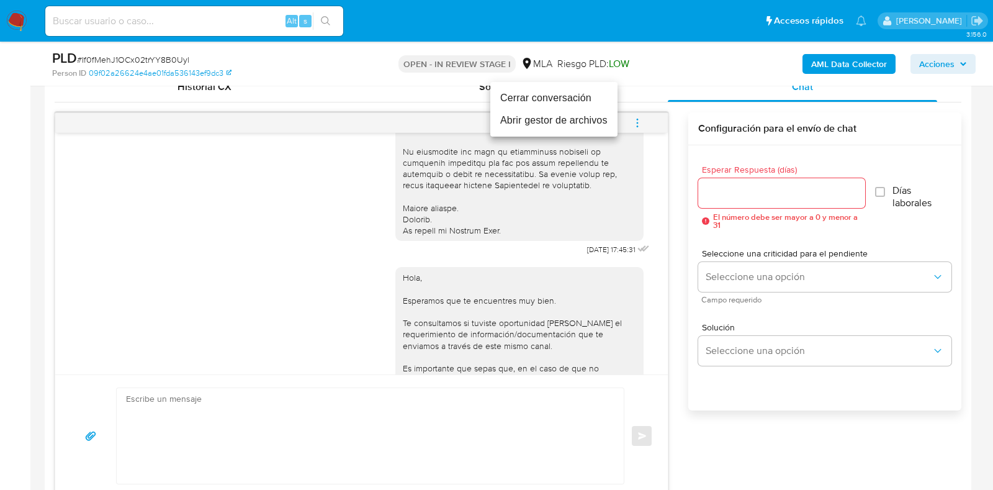
click at [591, 101] on li "Cerrar conversación" at bounding box center [554, 98] width 127 height 22
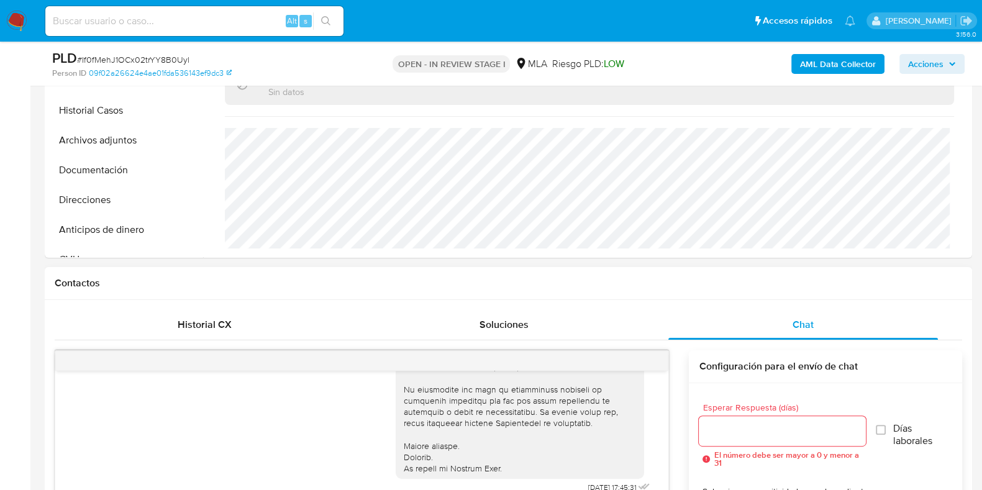
scroll to position [543, 0]
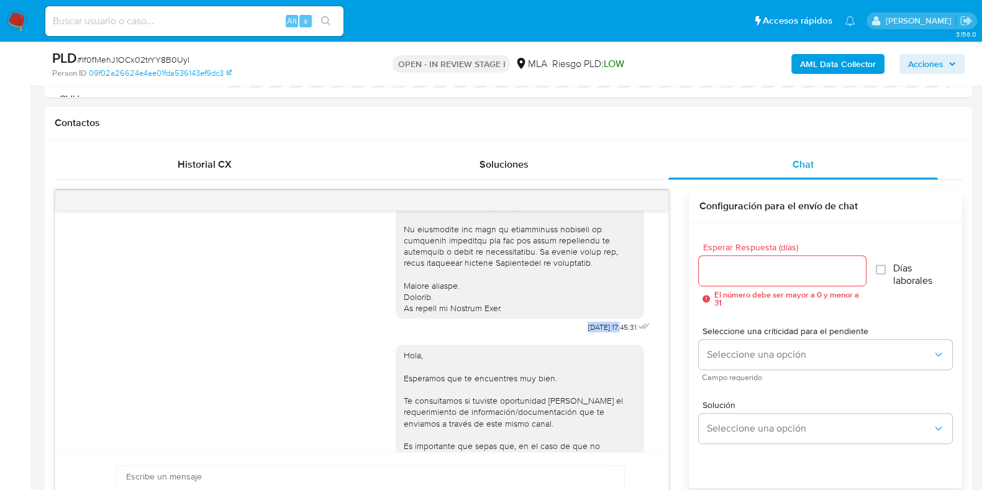
drag, startPoint x: 571, startPoint y: 334, endPoint x: 598, endPoint y: 335, distance: 27.3
click at [598, 335] on div "18/08/2025 17:45:31" at bounding box center [524, 59] width 257 height 556
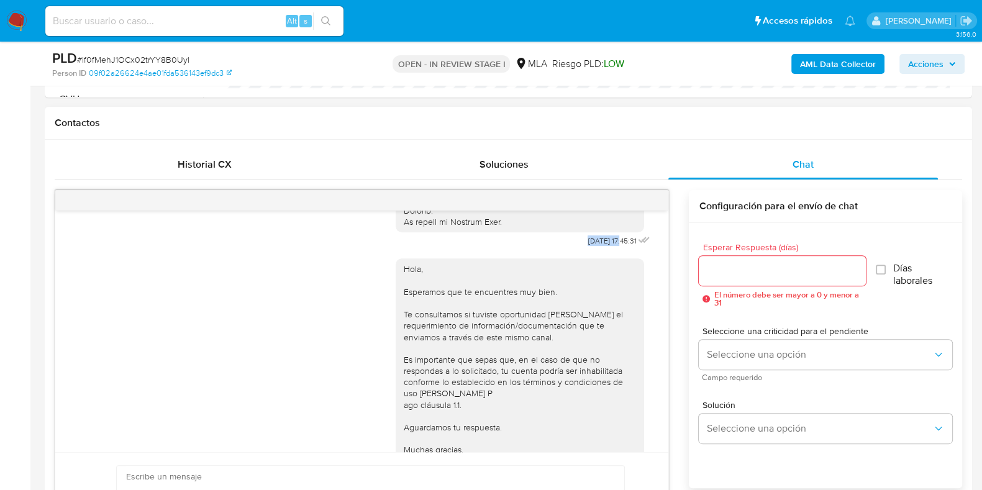
scroll to position [599, 0]
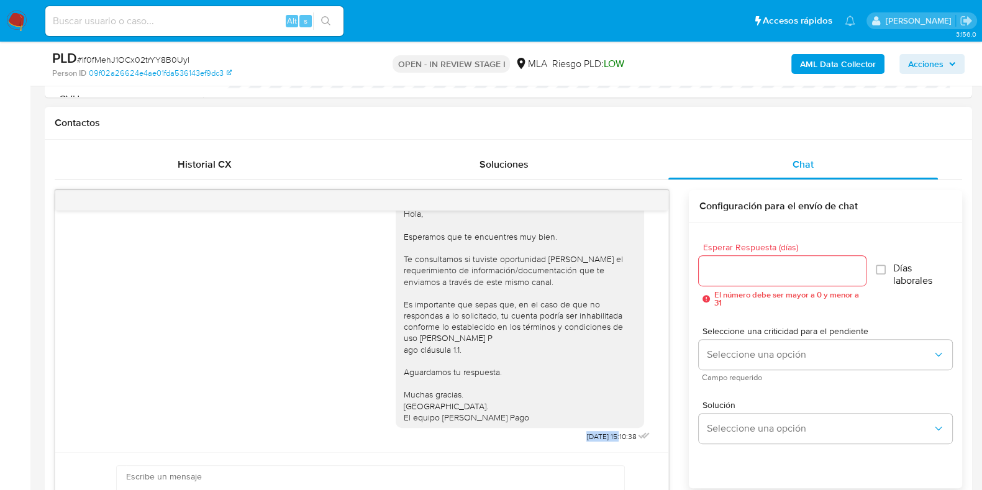
drag, startPoint x: 555, startPoint y: 435, endPoint x: 596, endPoint y: 436, distance: 41.0
click at [596, 436] on div "Hola, Esperamos que te encuentres muy bien. Te consultamos si tuviste oportunid…" at bounding box center [524, 319] width 257 height 251
copy span "22/08/2025"
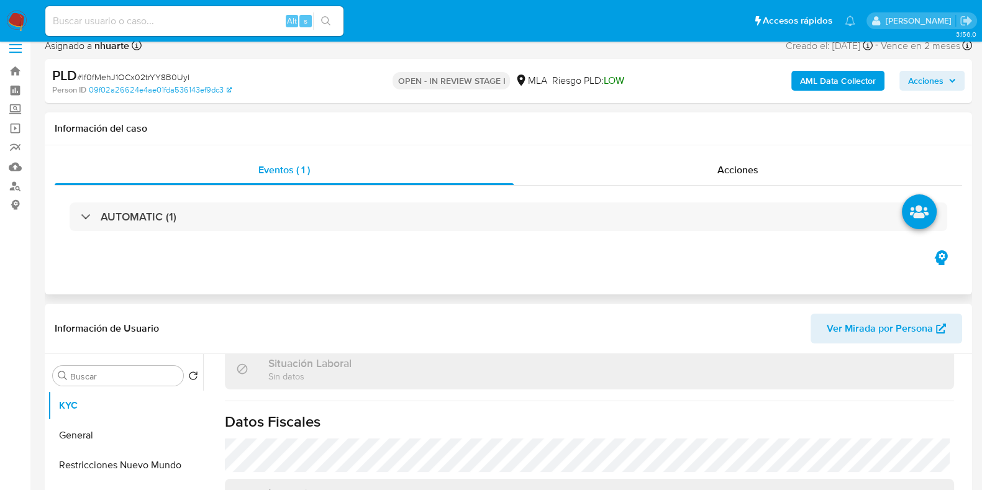
scroll to position [0, 0]
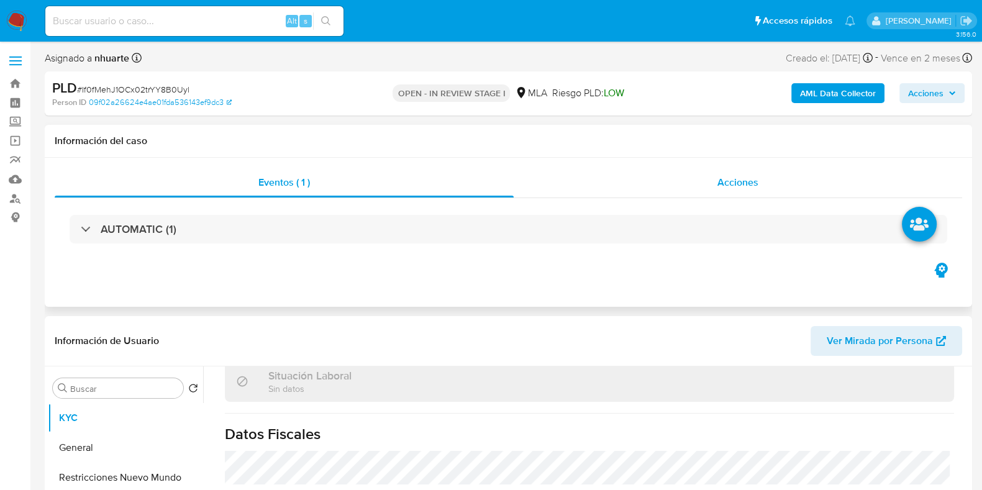
click at [753, 176] on span "Acciones" at bounding box center [737, 182] width 41 height 14
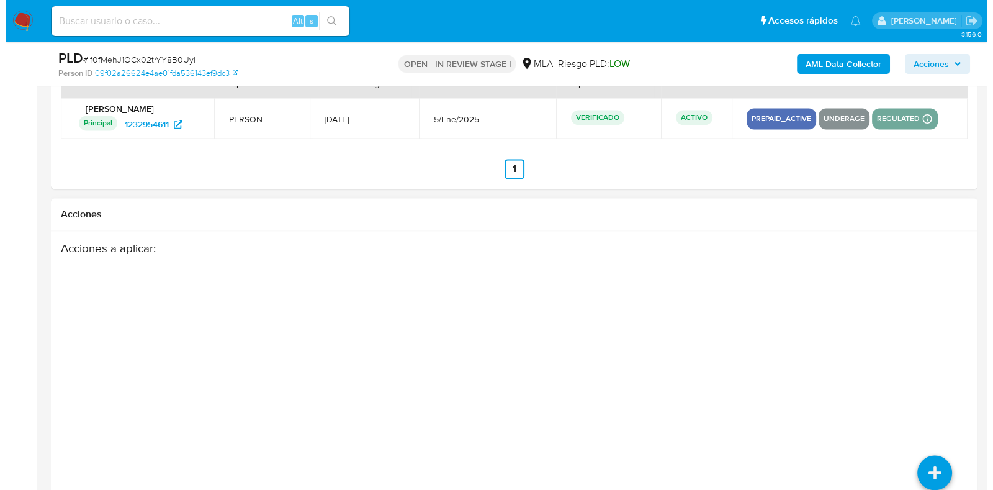
scroll to position [2272, 0]
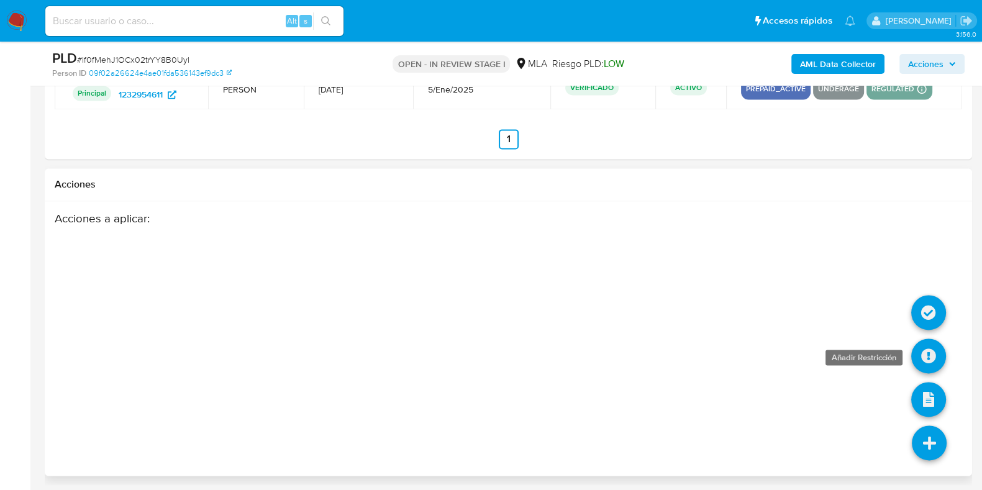
click at [922, 341] on icon at bounding box center [928, 355] width 35 height 35
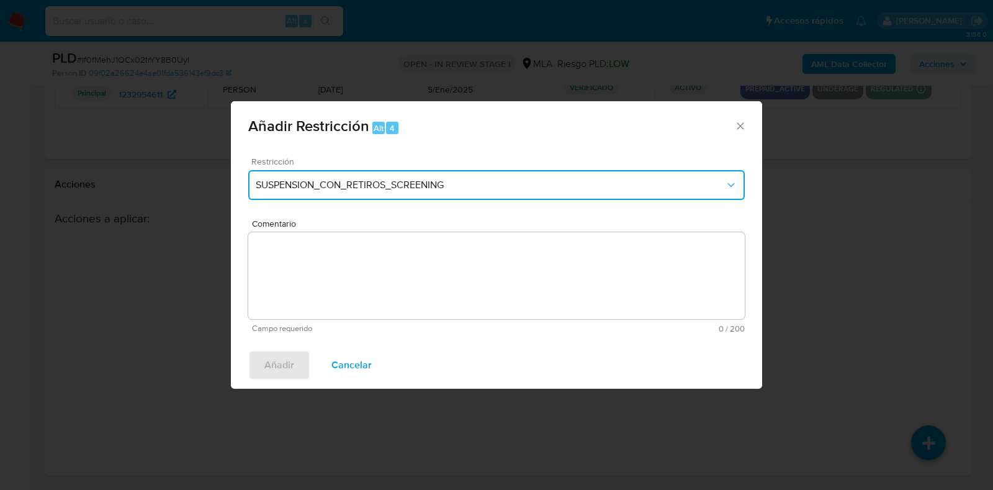
click at [351, 182] on span "SUSPENSION_CON_RETIROS_SCREENING" at bounding box center [490, 185] width 469 height 12
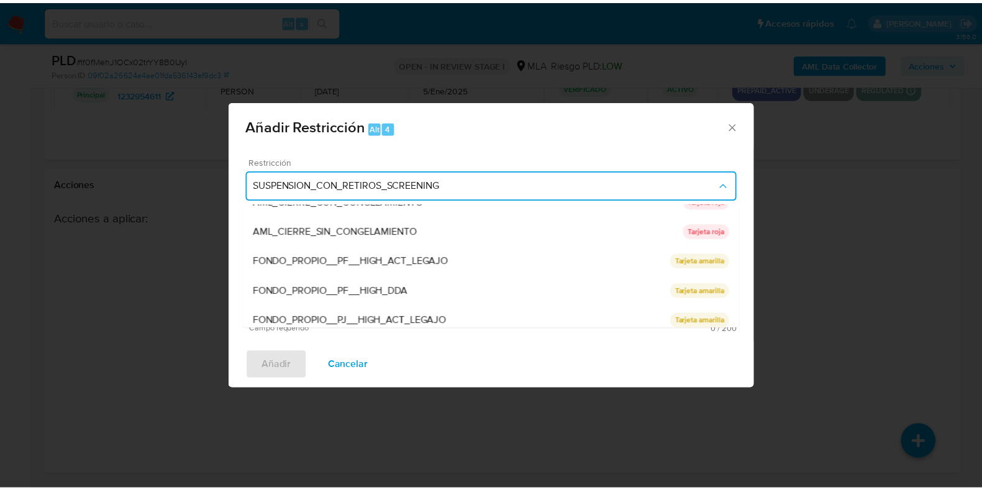
scroll to position [233, 0]
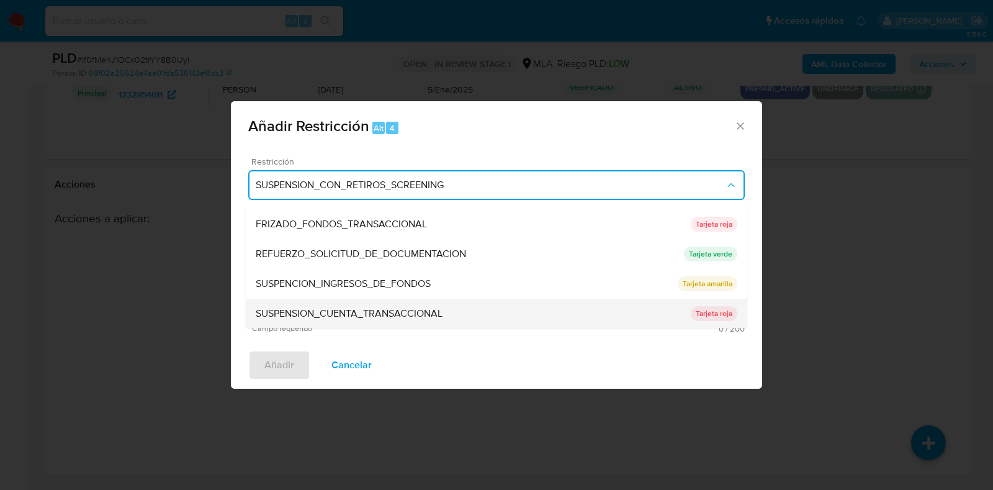
click at [362, 308] on span "SUSPENSION_CUENTA_TRANSACCIONAL" at bounding box center [349, 314] width 187 height 12
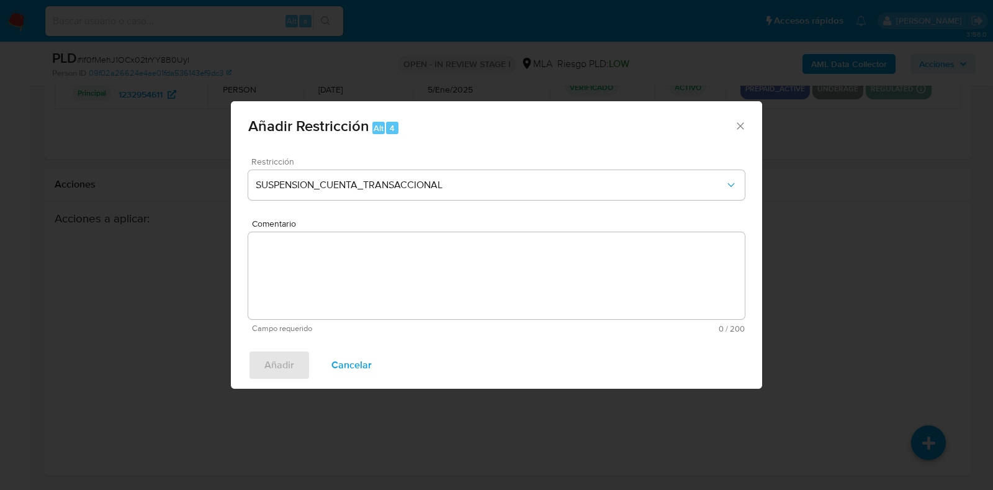
click at [363, 268] on textarea "Comentario" at bounding box center [496, 275] width 497 height 87
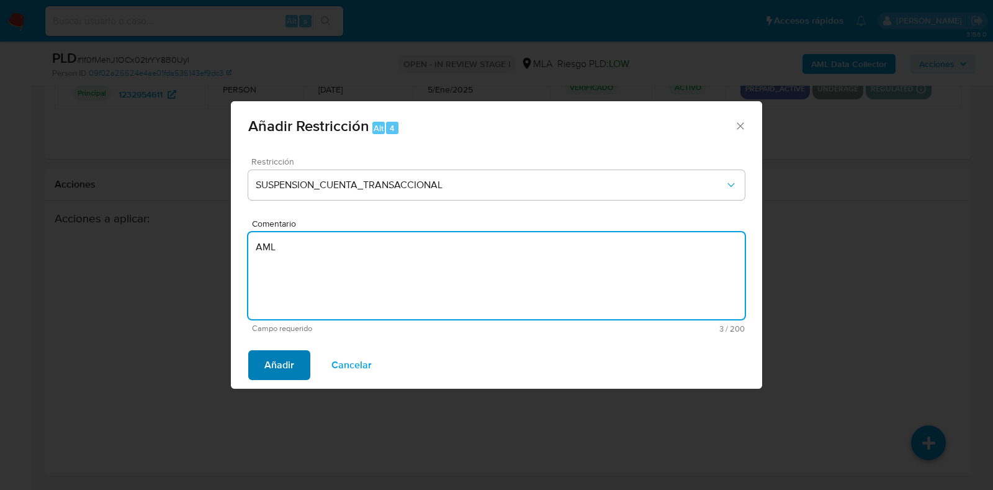
type textarea "AML"
click at [272, 363] on span "Añadir" at bounding box center [280, 364] width 30 height 27
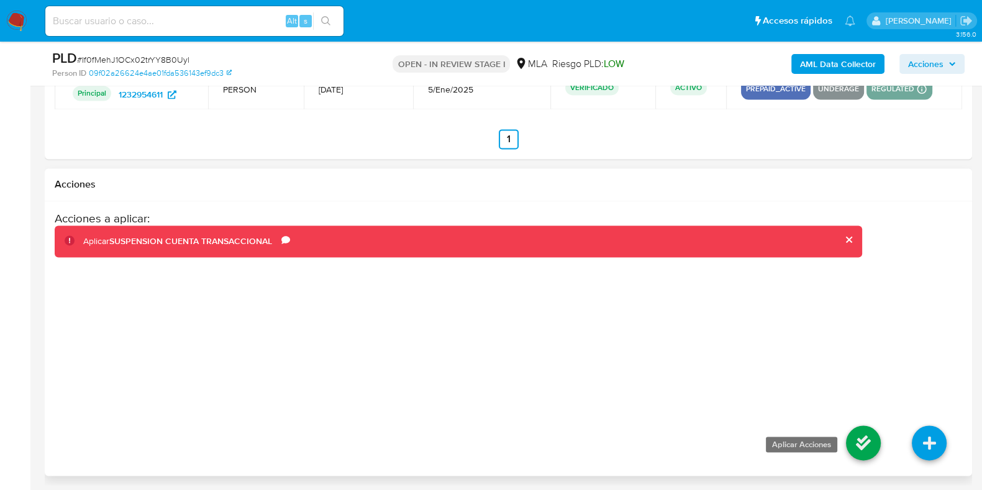
click at [861, 440] on icon at bounding box center [863, 442] width 35 height 35
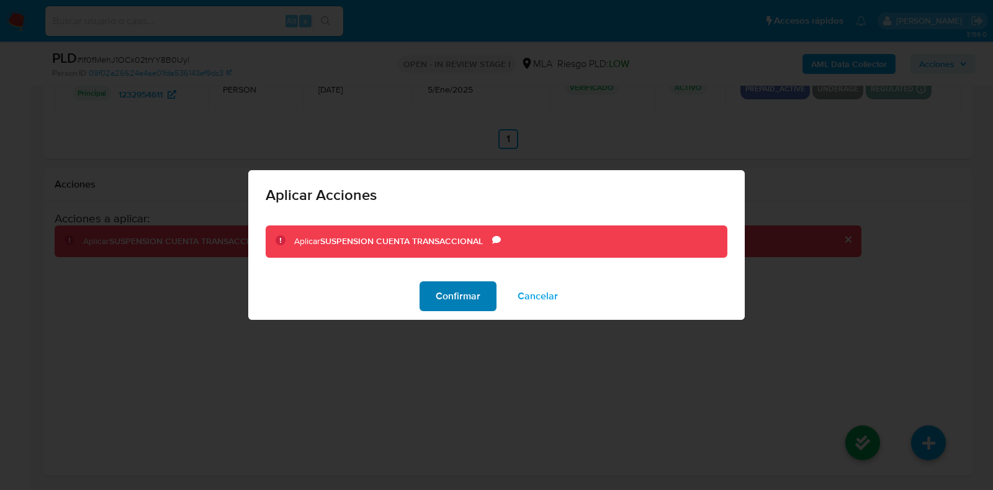
click at [481, 296] on button "Confirmar" at bounding box center [458, 296] width 77 height 30
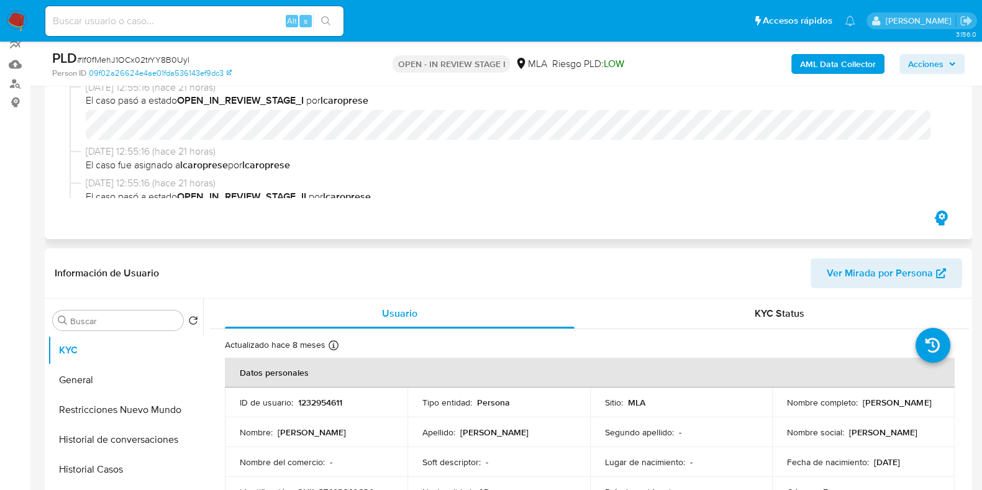
scroll to position [0, 0]
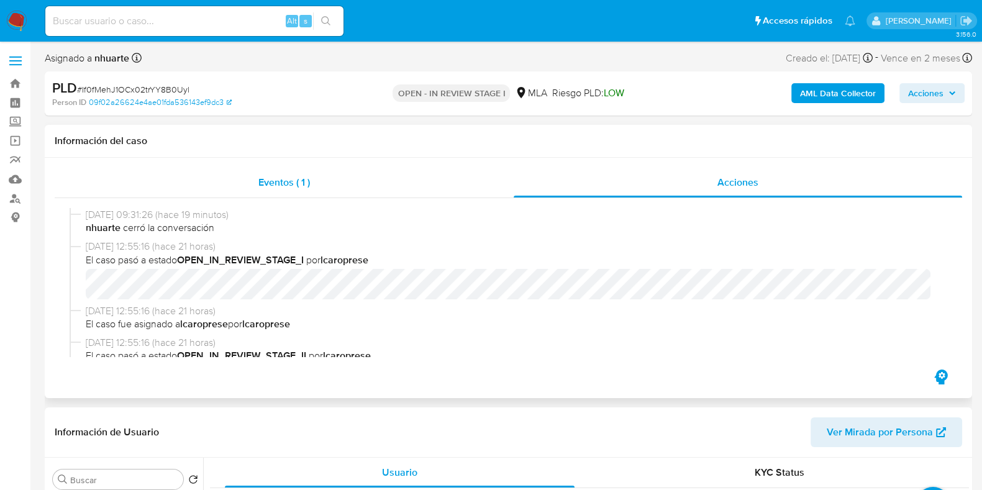
click at [273, 186] on span "Eventos ( 1 )" at bounding box center [284, 182] width 52 height 14
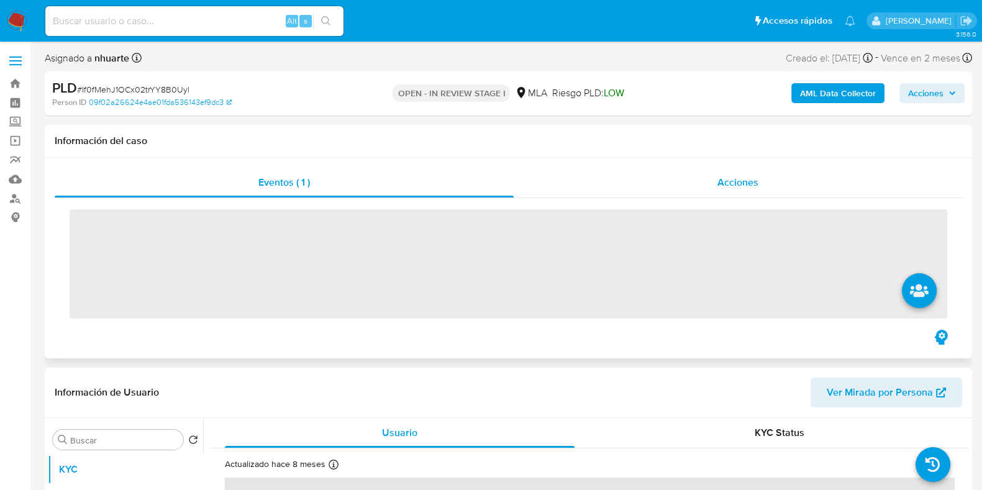
click at [762, 184] on div "Acciones" at bounding box center [737, 183] width 448 height 30
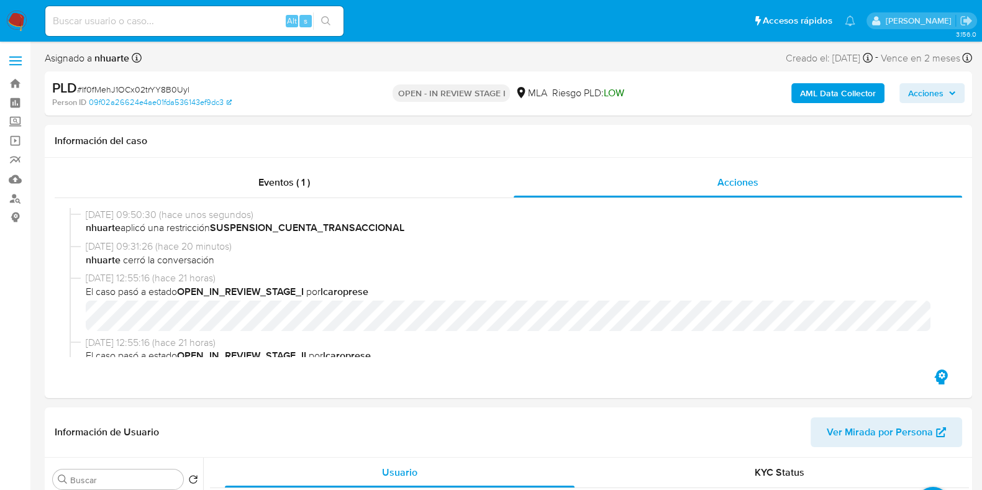
click at [807, 99] on b "AML Data Collector" at bounding box center [838, 93] width 76 height 20
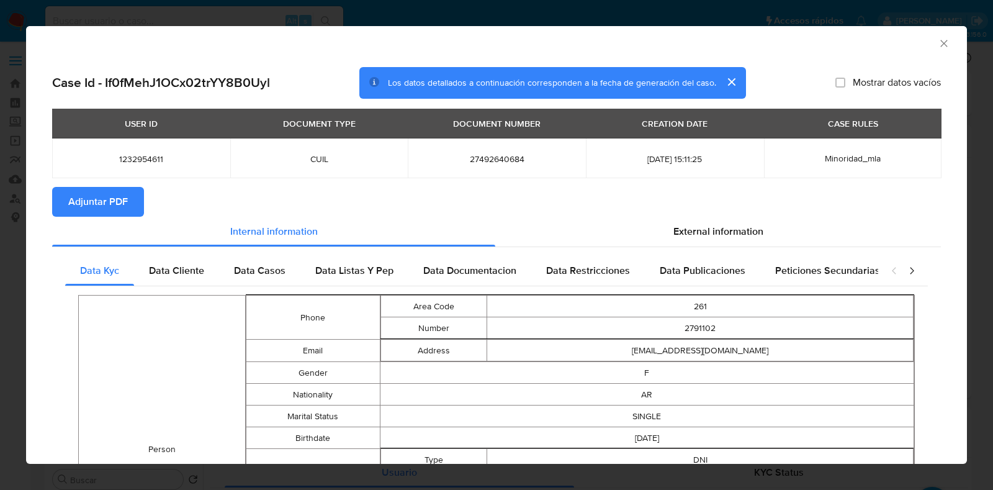
click at [138, 207] on button "Adjuntar PDF" at bounding box center [98, 202] width 92 height 30
click at [938, 40] on icon "Cerrar ventana" at bounding box center [944, 43] width 12 height 12
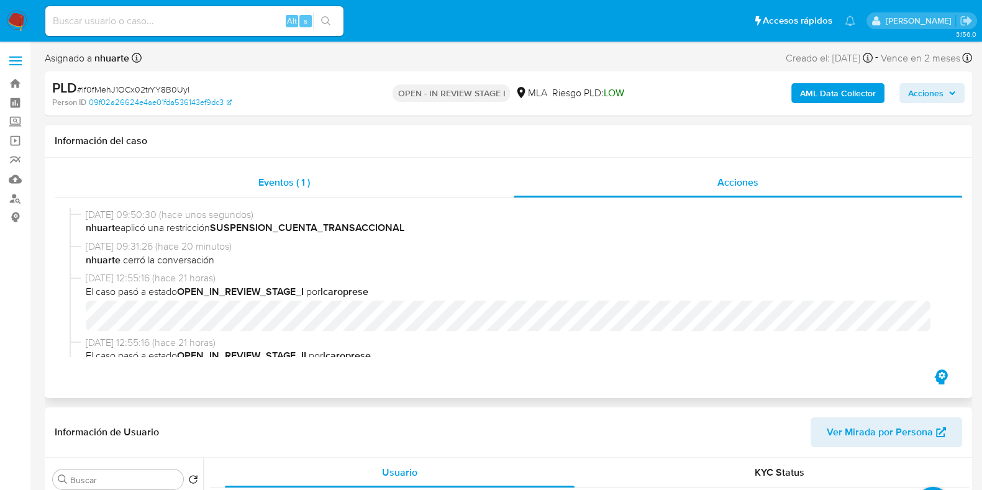
click at [276, 169] on div "Eventos ( 1 )" at bounding box center [284, 183] width 459 height 30
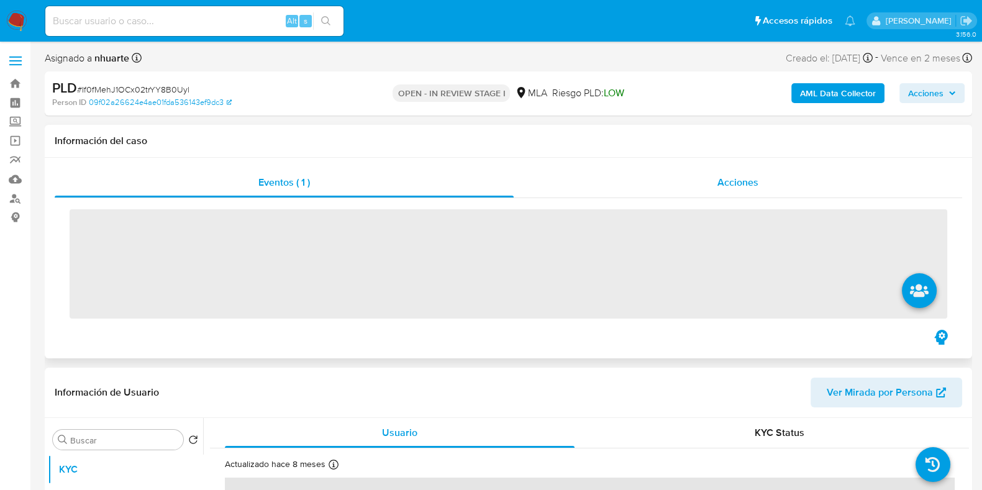
drag, startPoint x: 699, startPoint y: 178, endPoint x: 690, endPoint y: 180, distance: 8.3
click at [699, 178] on div "Acciones" at bounding box center [737, 183] width 448 height 30
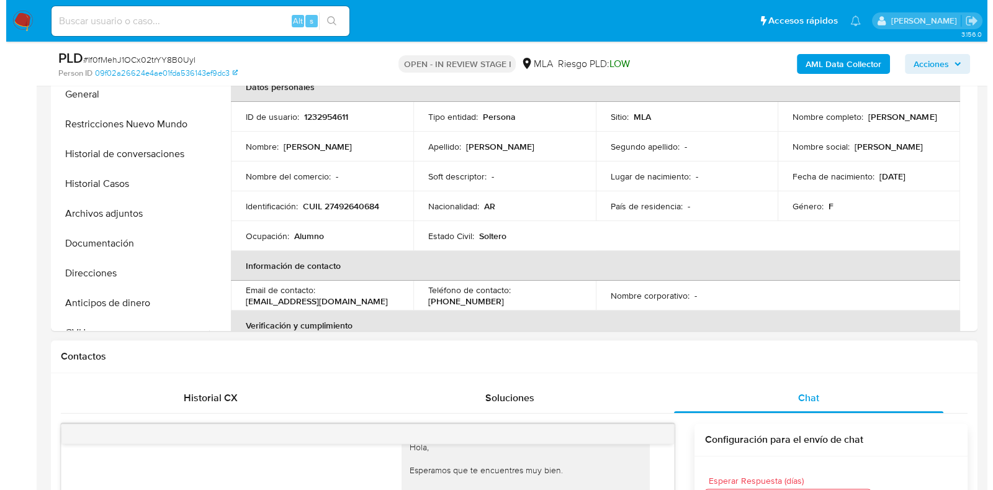
scroll to position [310, 0]
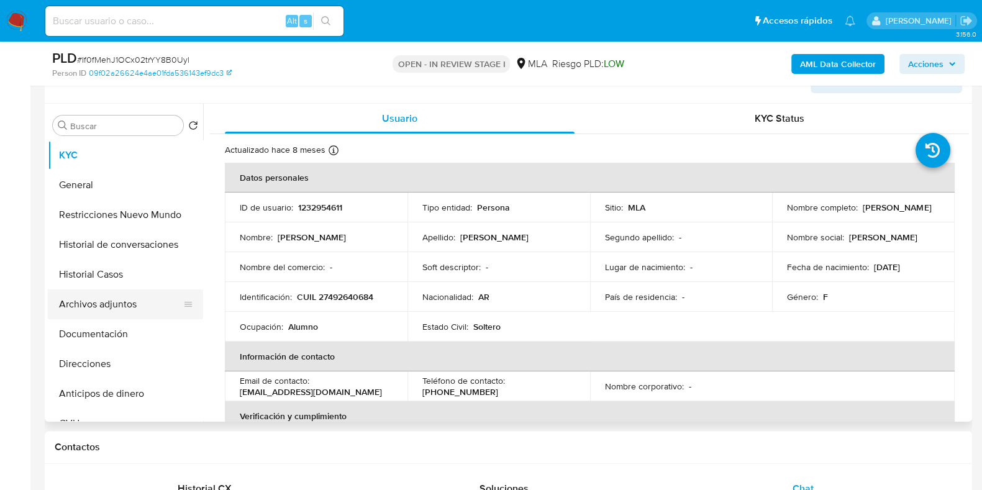
click at [150, 299] on button "Archivos adjuntos" at bounding box center [120, 304] width 145 height 30
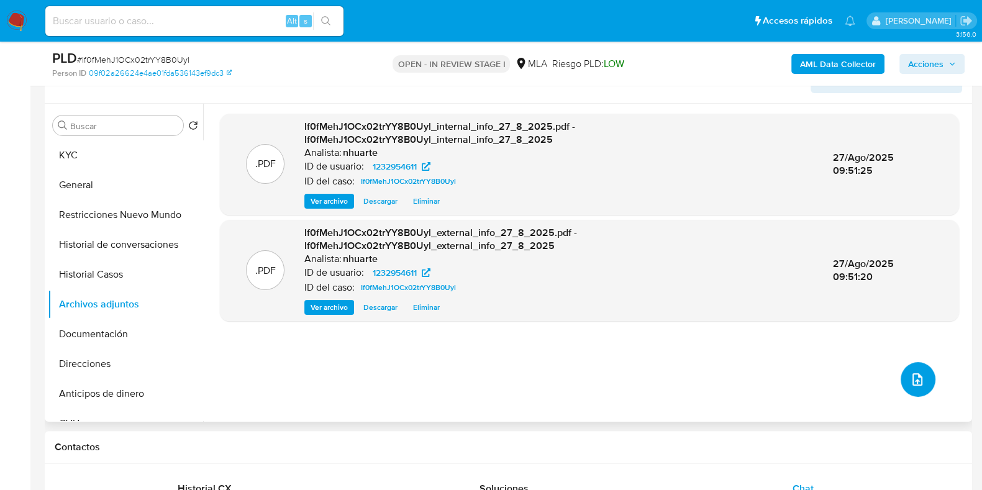
click at [922, 382] on button "upload-file" at bounding box center [917, 379] width 35 height 35
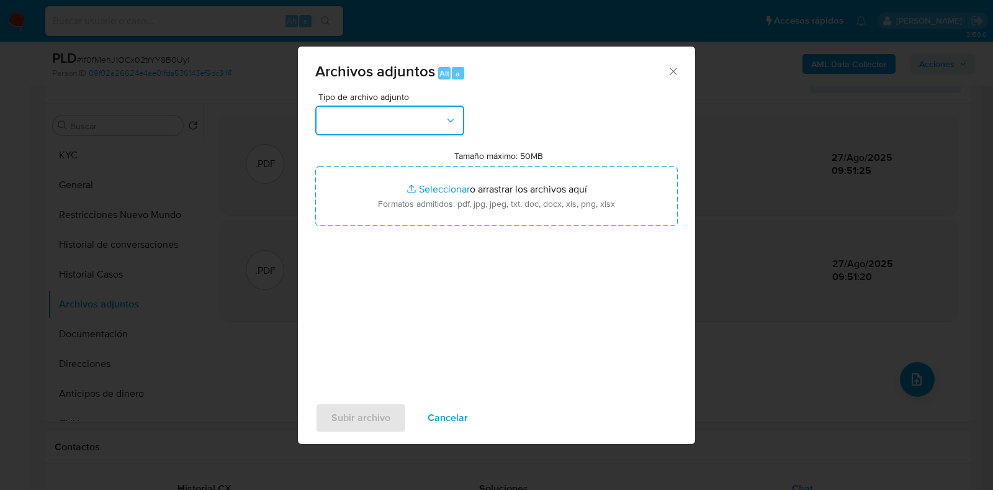
click at [445, 123] on icon "button" at bounding box center [451, 120] width 12 height 12
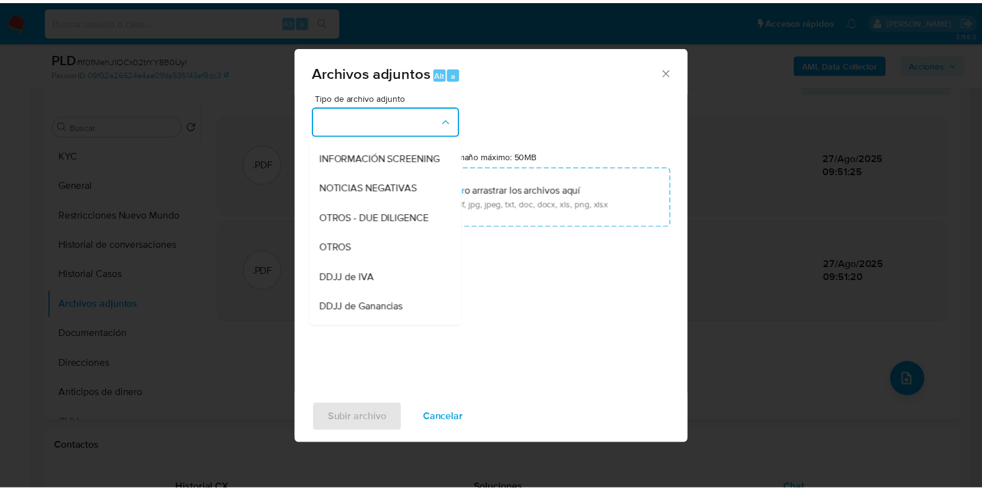
scroll to position [174, 0]
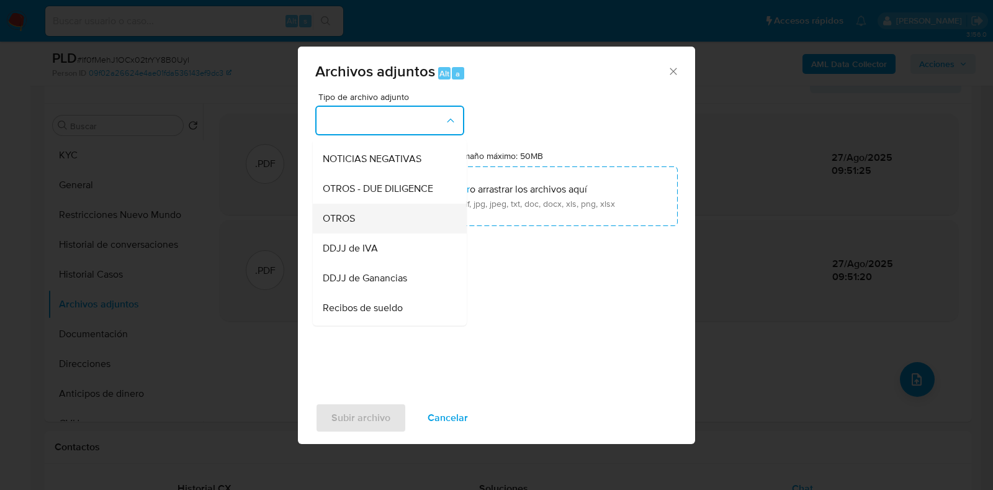
click at [409, 228] on div "OTROS" at bounding box center [386, 219] width 127 height 30
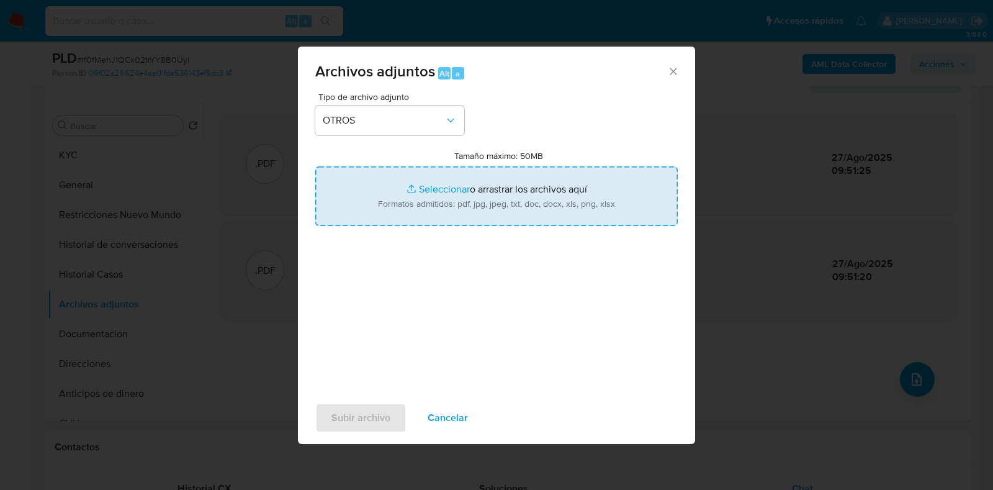
type input "C:\fakepath\Caselog If0fMehJ1OCx02trYY8B0Uyl_2025_08_19_02_33_06.docx"
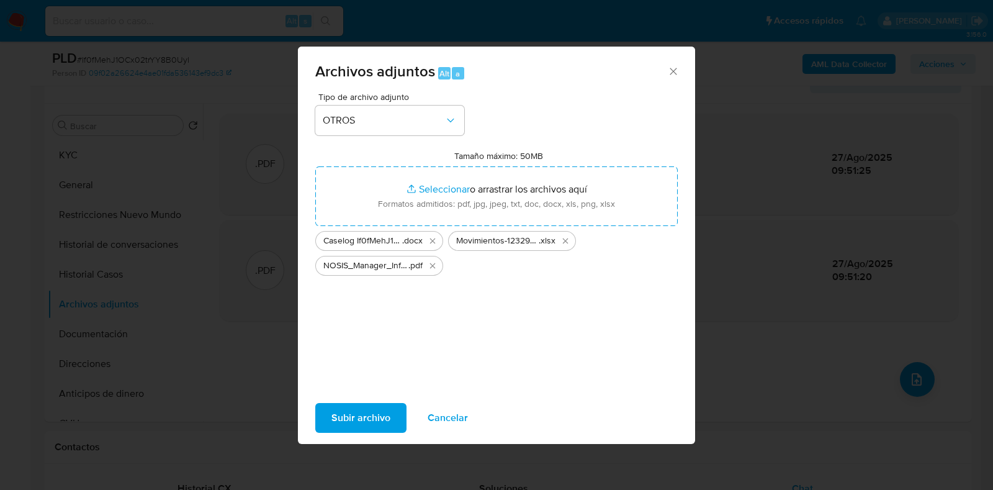
click at [368, 419] on span "Subir archivo" at bounding box center [361, 417] width 59 height 27
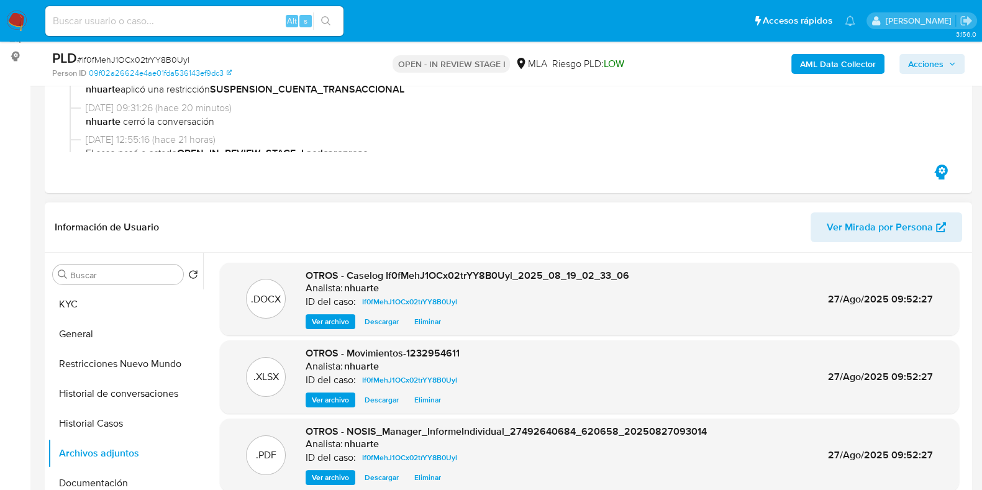
scroll to position [0, 0]
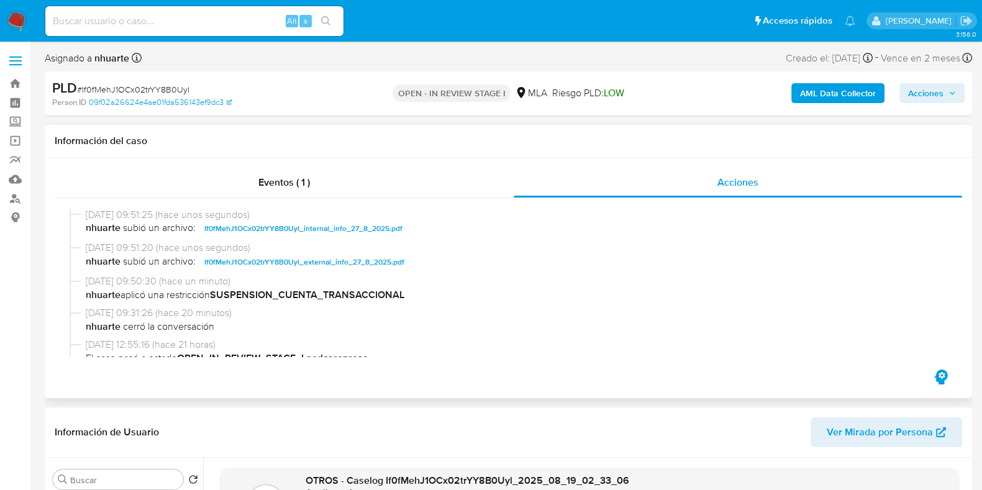
click at [263, 164] on div "Eventos ( 1 ) Acciones 27/08/2025 09:51:25 (hace unos segundos) nhuarte subió u…" at bounding box center [508, 278] width 927 height 240
click at [256, 174] on div "Eventos ( 1 )" at bounding box center [284, 183] width 459 height 30
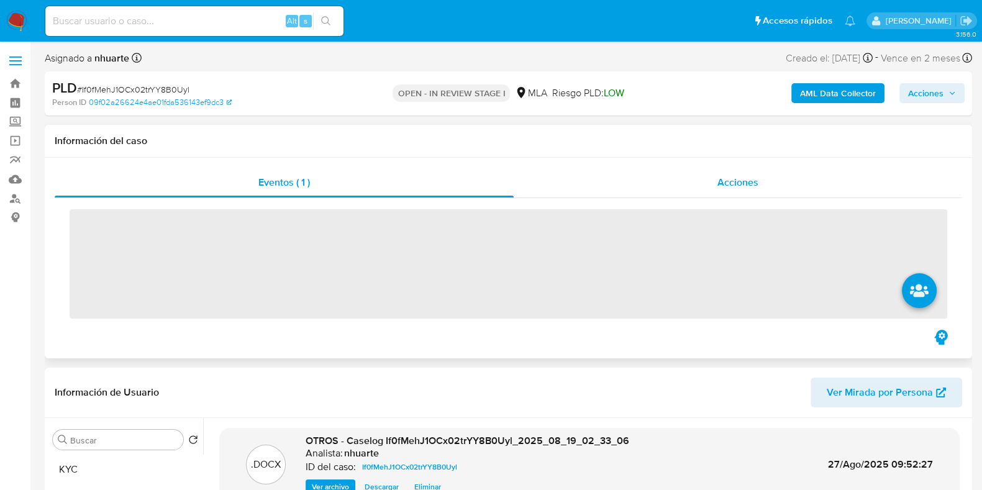
click at [748, 176] on span "Acciones" at bounding box center [737, 182] width 41 height 14
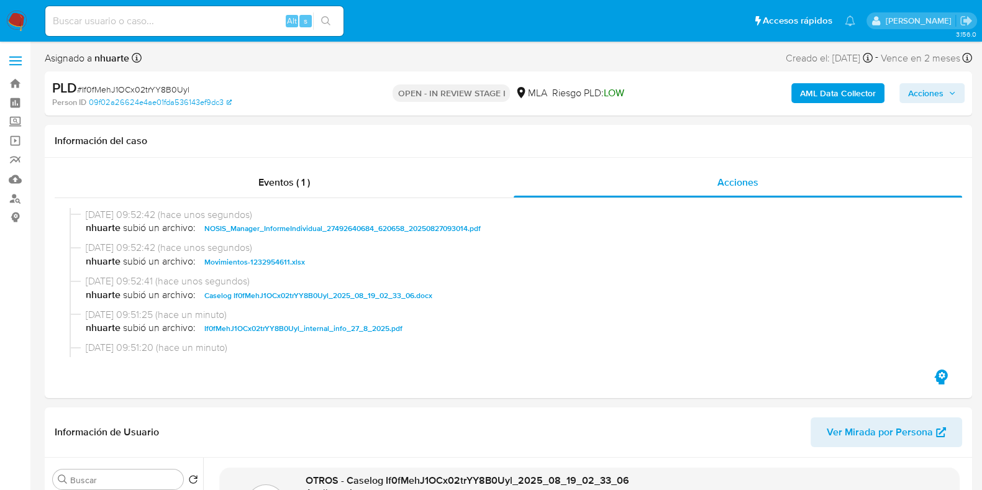
click at [947, 95] on span "Acciones" at bounding box center [932, 92] width 48 height 17
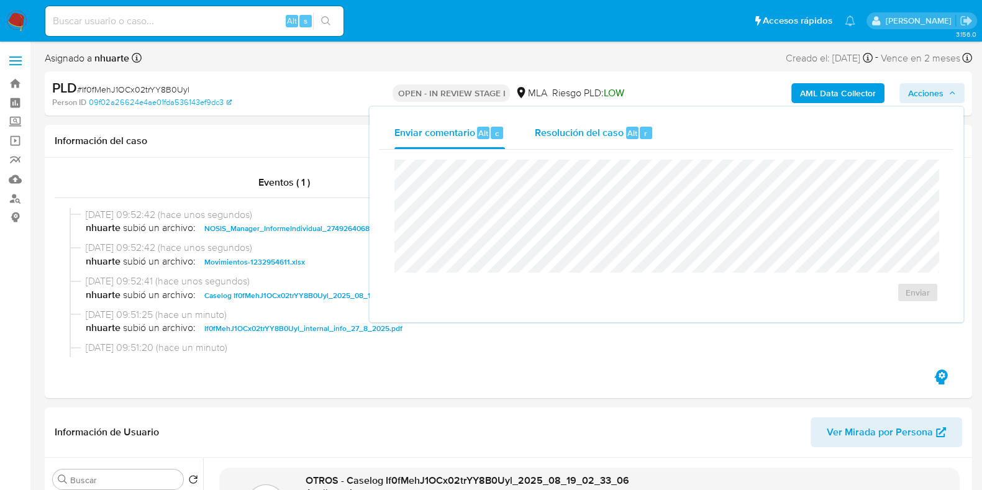
click at [604, 129] on span "Resolución del caso" at bounding box center [579, 132] width 89 height 14
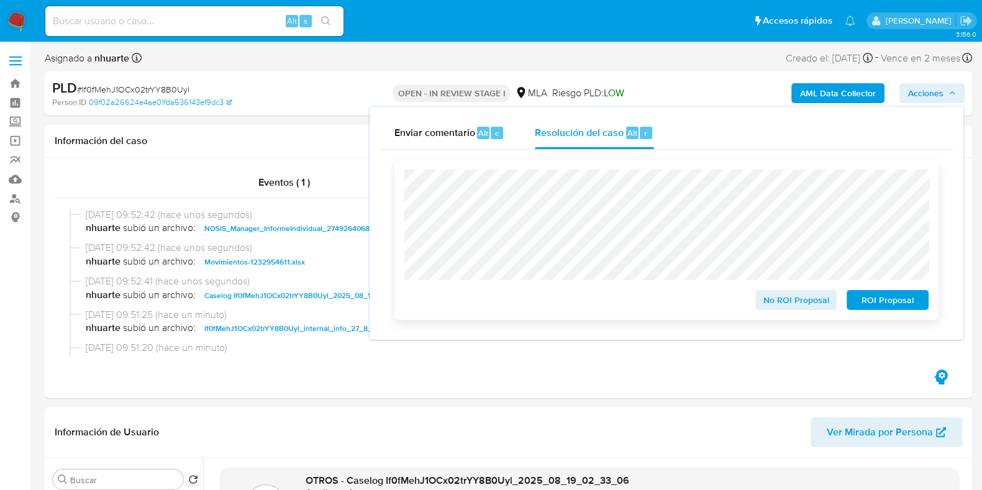
click at [916, 299] on span "ROI Proposal" at bounding box center [887, 299] width 65 height 17
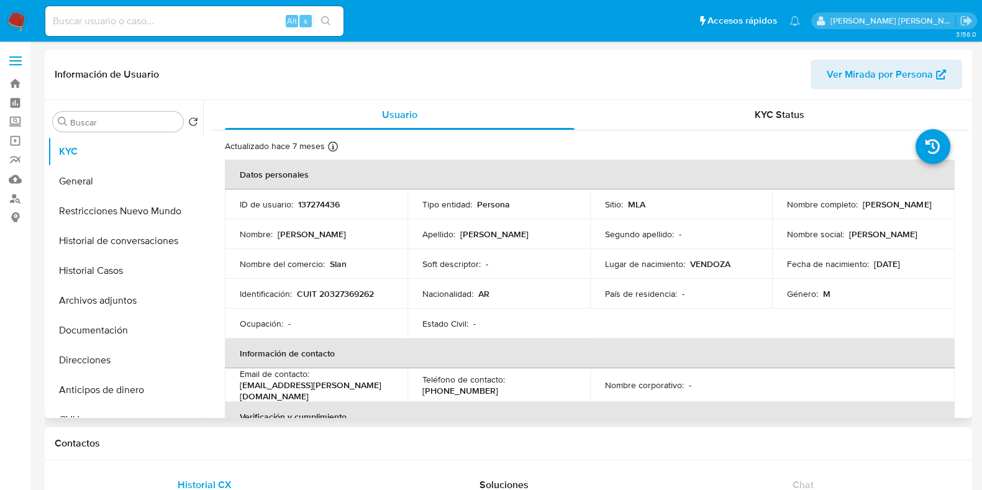
select select "10"
drag, startPoint x: 786, startPoint y: 211, endPoint x: 872, endPoint y: 210, distance: 86.3
click at [872, 210] on div "Nombre completo : [PERSON_NAME]" at bounding box center [863, 204] width 153 height 11
drag, startPoint x: 297, startPoint y: 292, endPoint x: 385, endPoint y: 292, distance: 87.5
click at [385, 292] on div "Identificación : CUIT 20327369262" at bounding box center [316, 293] width 153 height 11
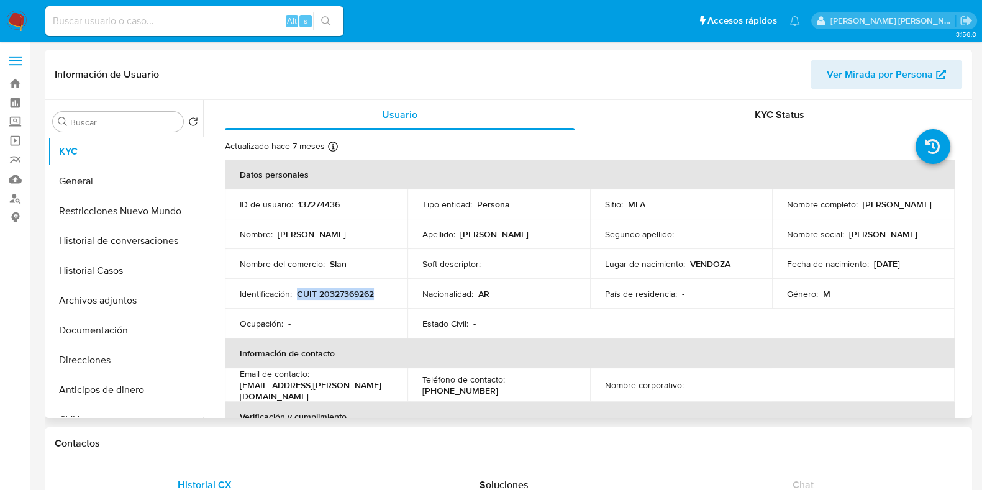
copy p "CUIT 20327369262"
click at [341, 292] on p "CUIT 20327369262" at bounding box center [335, 293] width 77 height 11
drag, startPoint x: 129, startPoint y: 304, endPoint x: 127, endPoint y: 293, distance: 11.4
click at [129, 304] on button "Archivos adjuntos" at bounding box center [120, 301] width 145 height 30
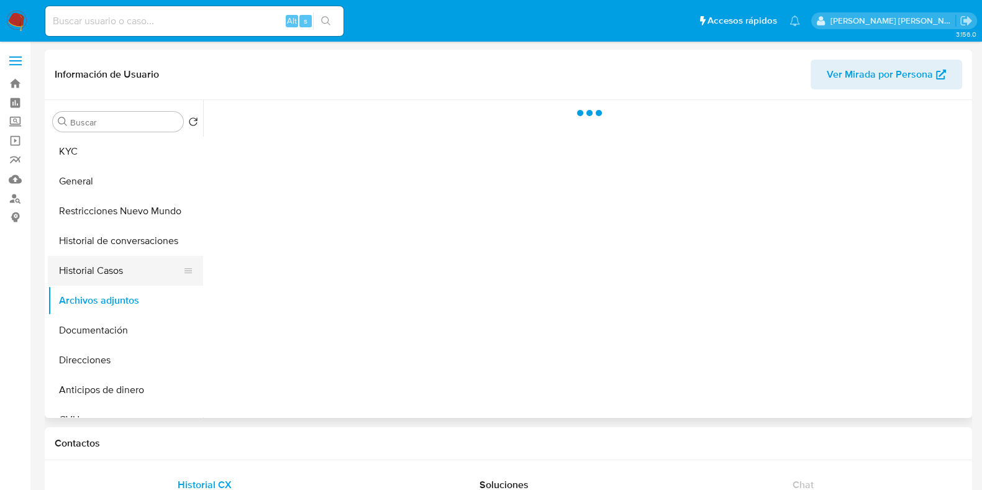
click at [124, 273] on button "Historial Casos" at bounding box center [120, 271] width 145 height 30
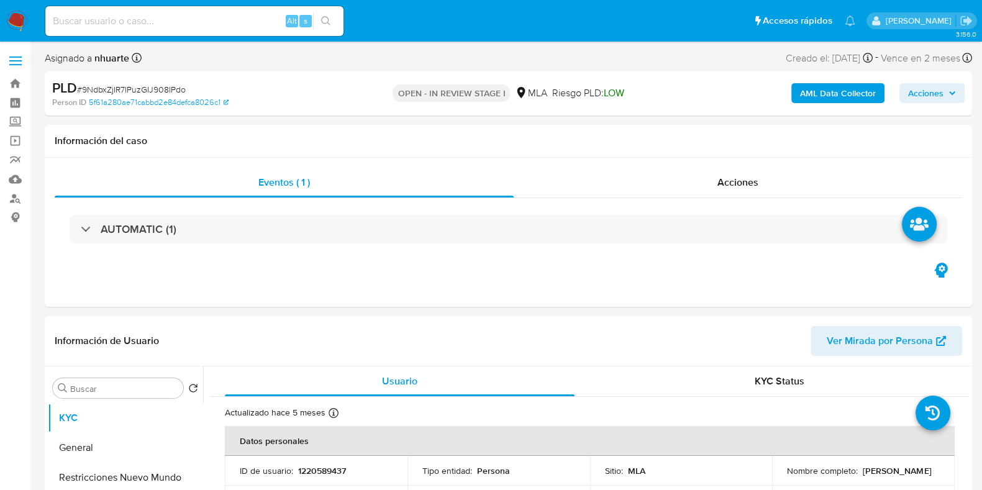
select select "10"
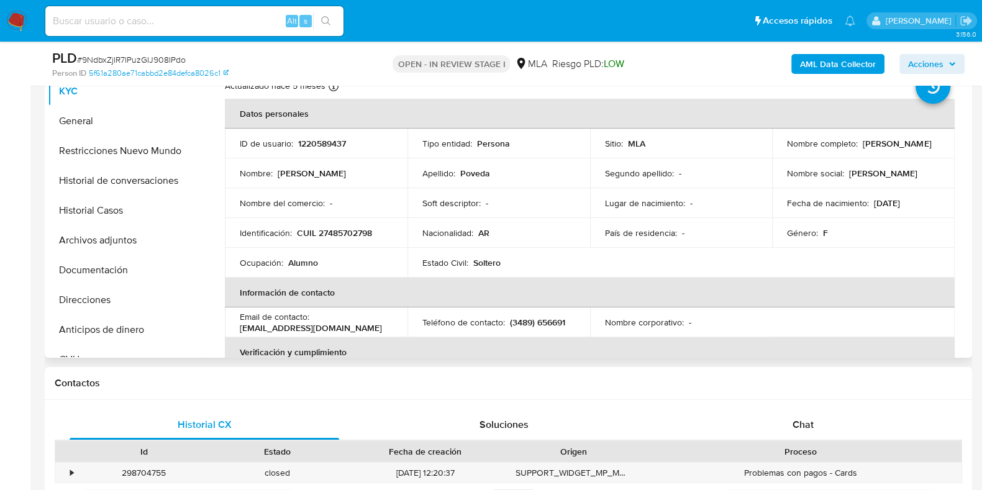
scroll to position [310, 0]
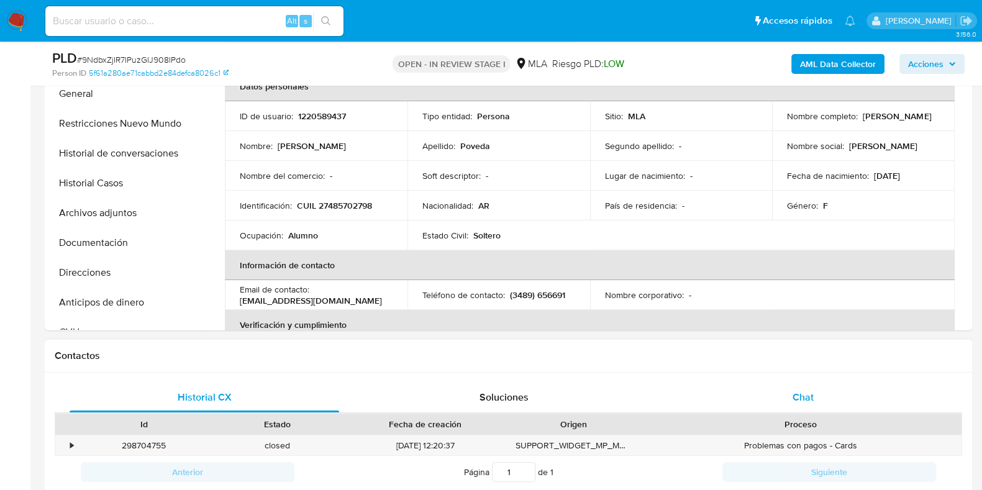
click at [798, 390] on span "Chat" at bounding box center [802, 397] width 21 height 14
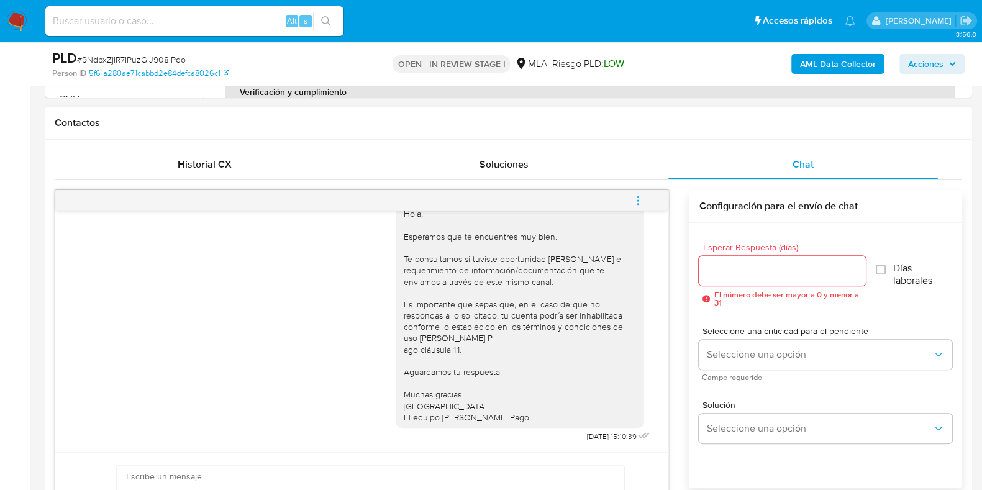
scroll to position [499, 0]
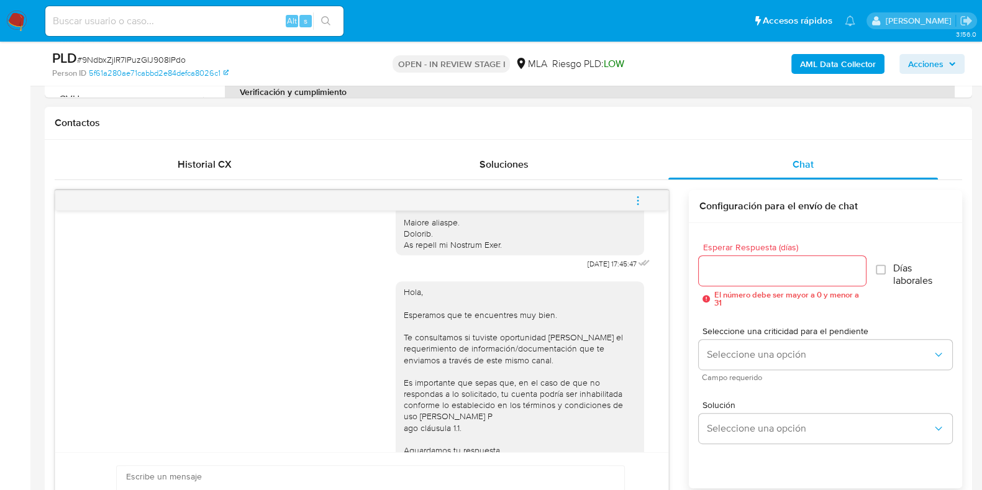
click at [636, 195] on icon "menu-action" at bounding box center [637, 200] width 11 height 11
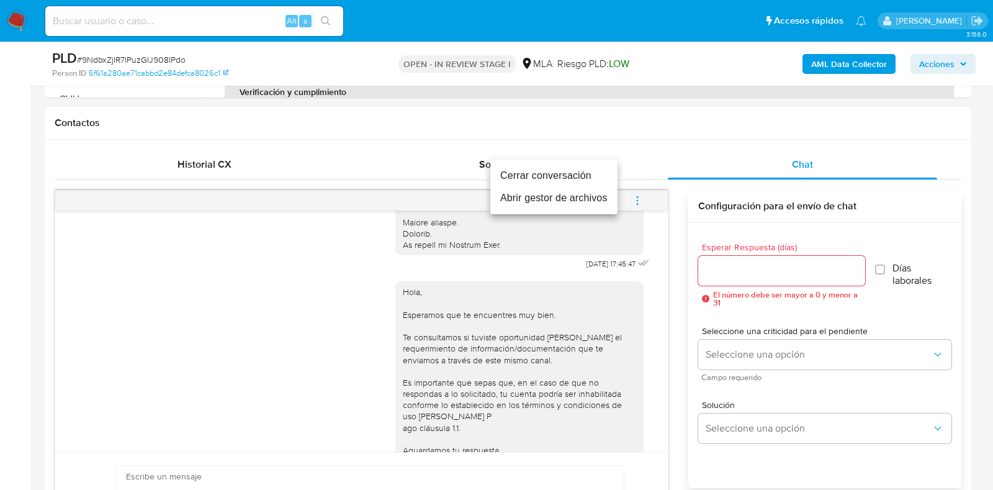
click at [570, 176] on li "Cerrar conversación" at bounding box center [554, 176] width 127 height 22
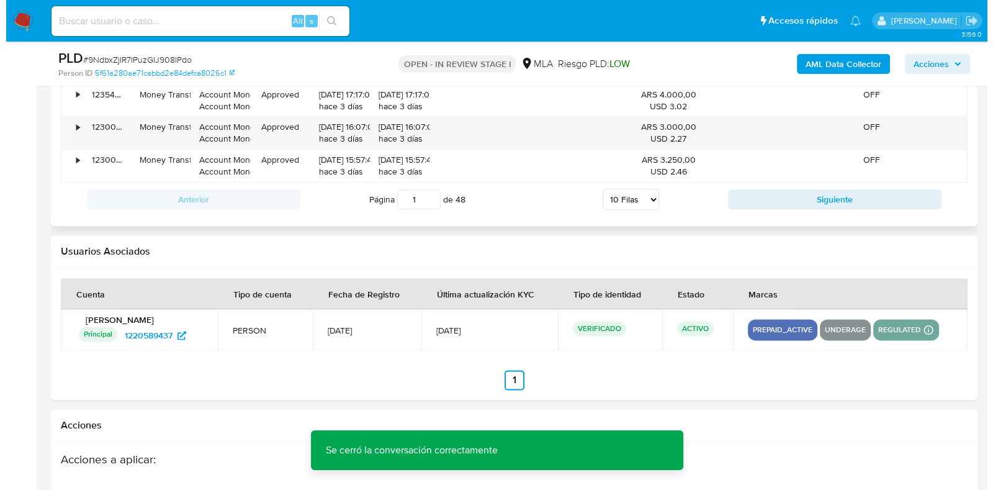
scroll to position [2181, 0]
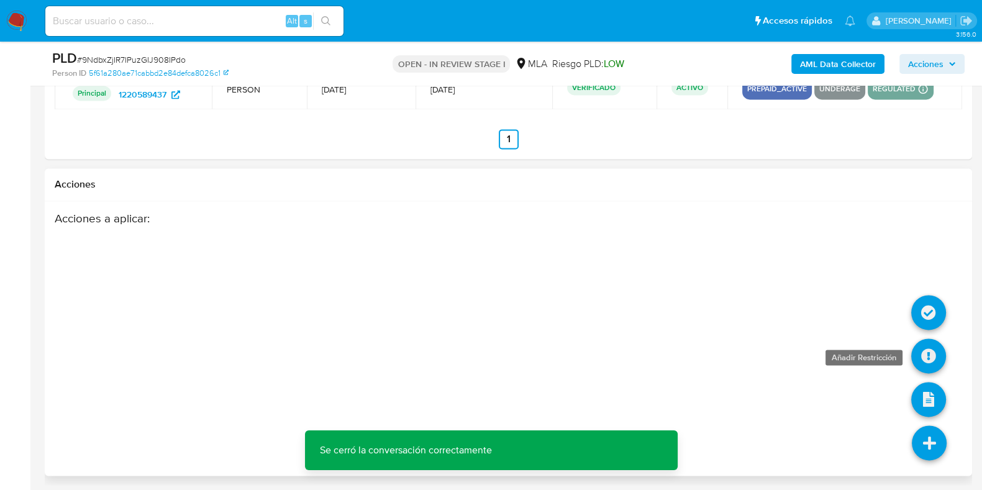
click at [931, 353] on icon at bounding box center [928, 355] width 35 height 35
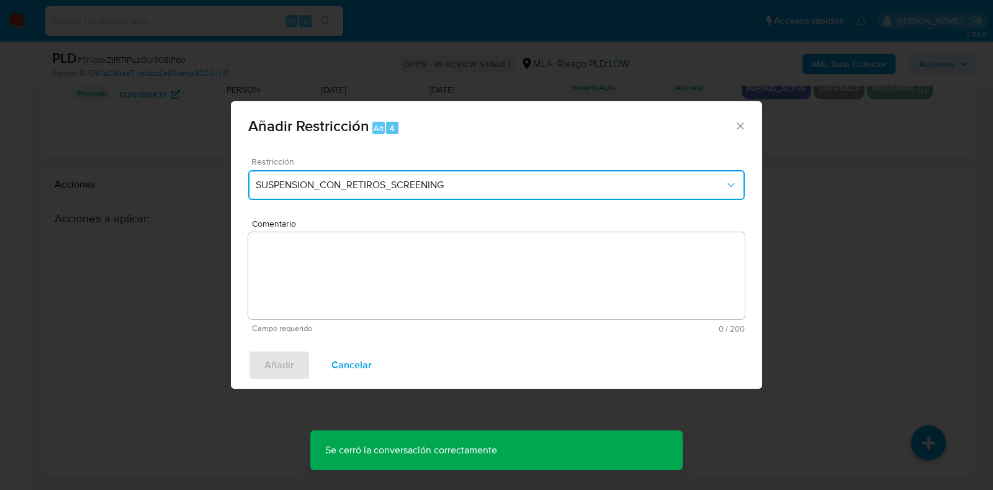
click at [349, 183] on span "SUSPENSION_CON_RETIROS_SCREENING" at bounding box center [490, 185] width 469 height 12
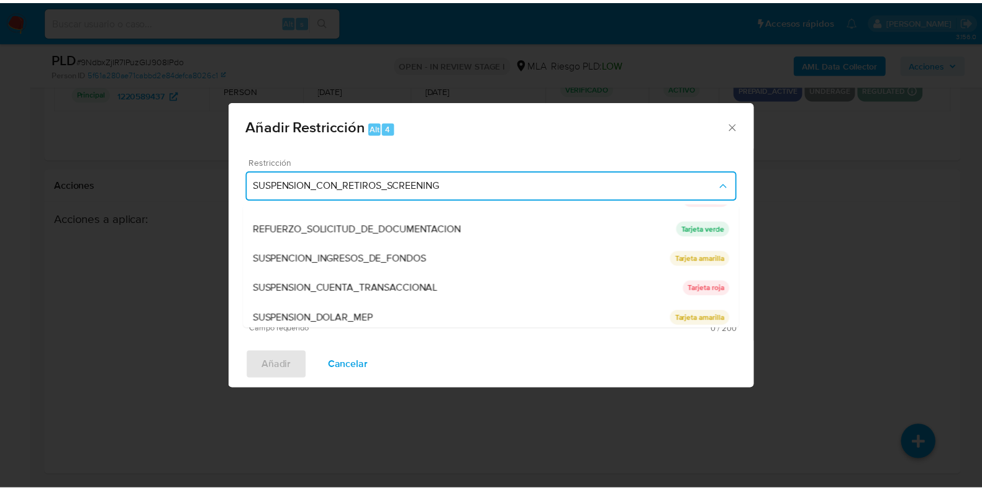
scroll to position [263, 0]
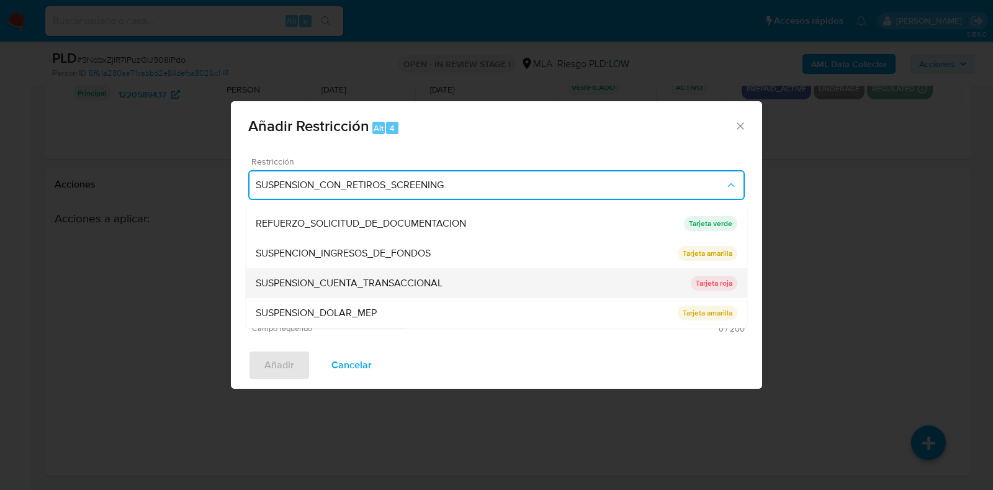
click at [345, 280] on span "SUSPENSION_CUENTA_TRANSACCIONAL" at bounding box center [349, 284] width 187 height 12
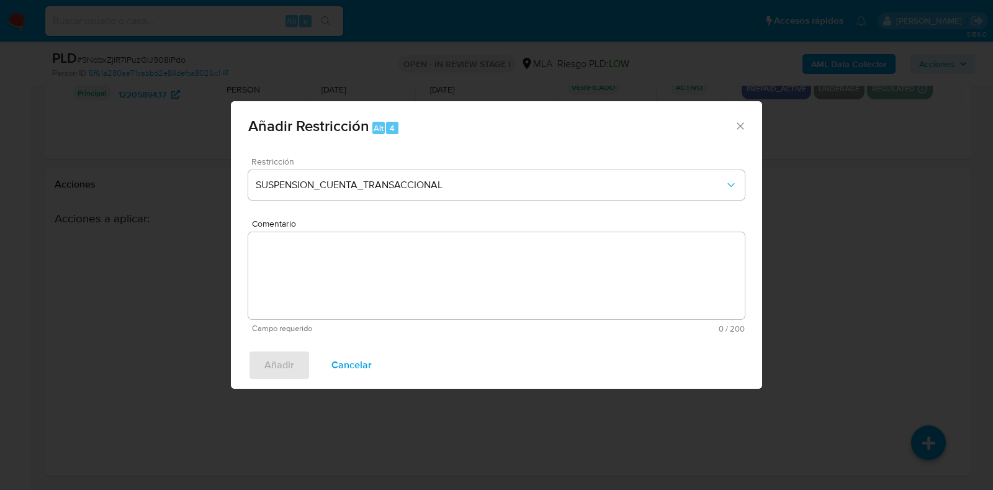
click at [574, 265] on textarea "Comentario" at bounding box center [496, 275] width 497 height 87
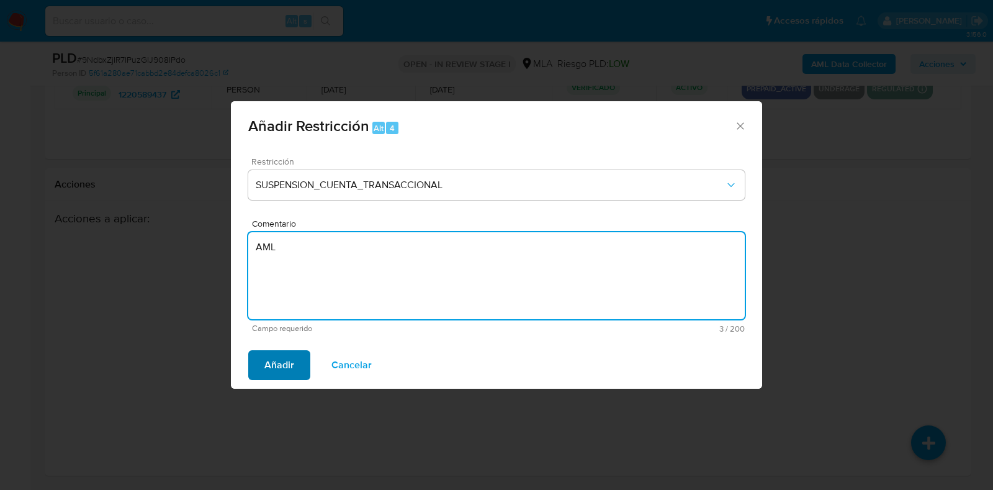
type textarea "AML"
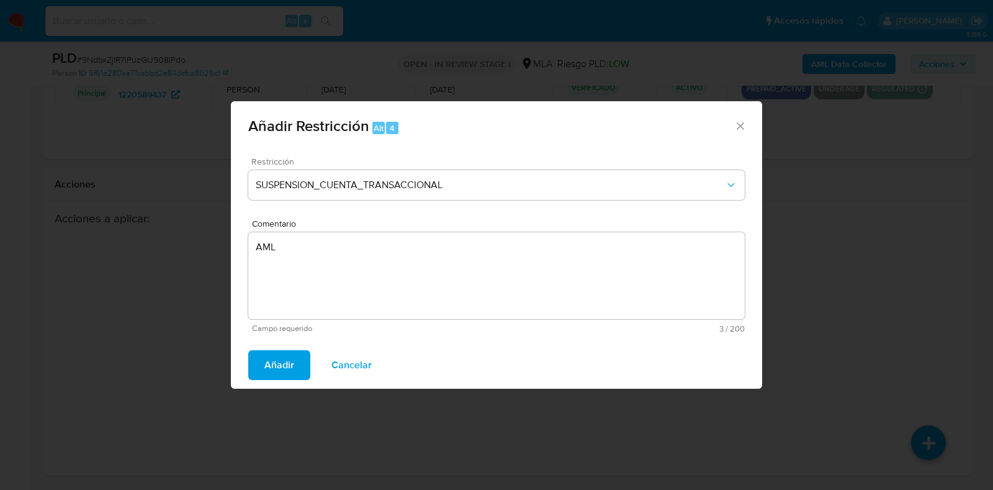
click at [283, 368] on span "Añadir" at bounding box center [280, 364] width 30 height 27
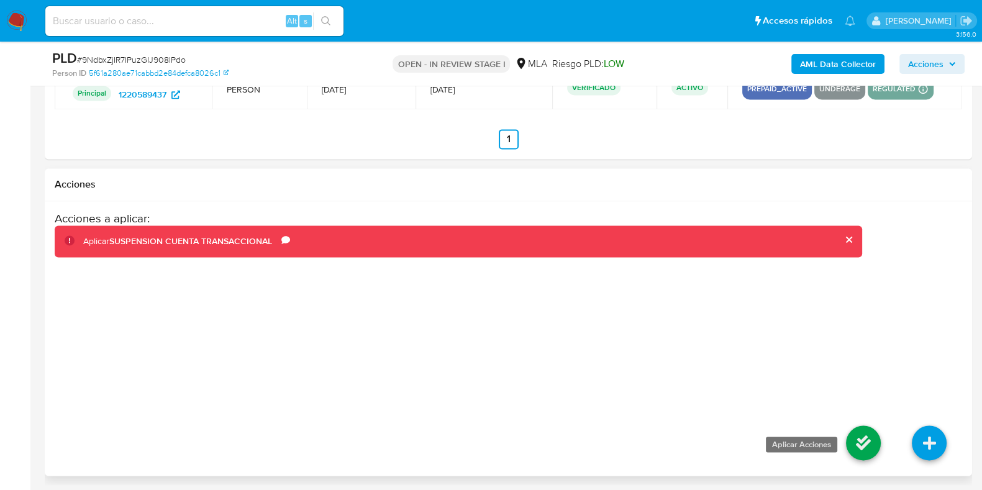
click at [857, 430] on icon at bounding box center [863, 442] width 35 height 35
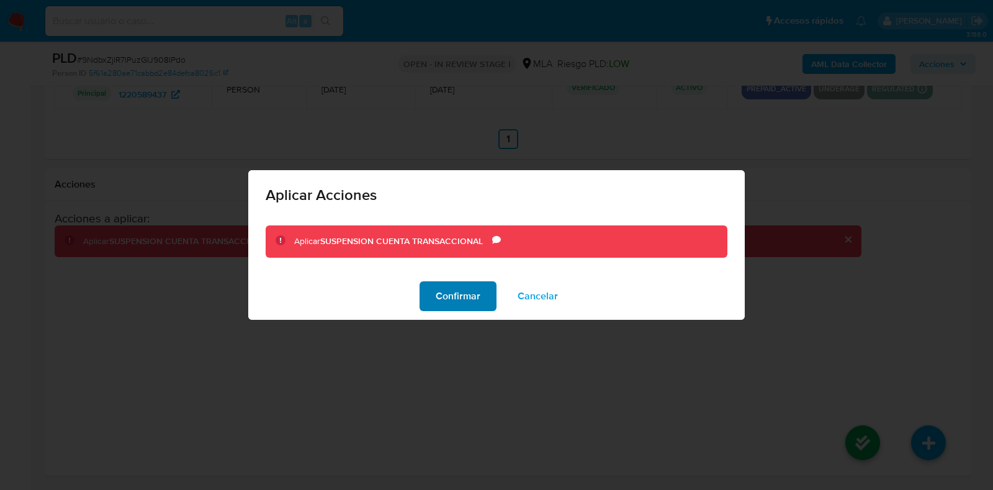
click at [456, 292] on span "Confirmar" at bounding box center [458, 296] width 45 height 27
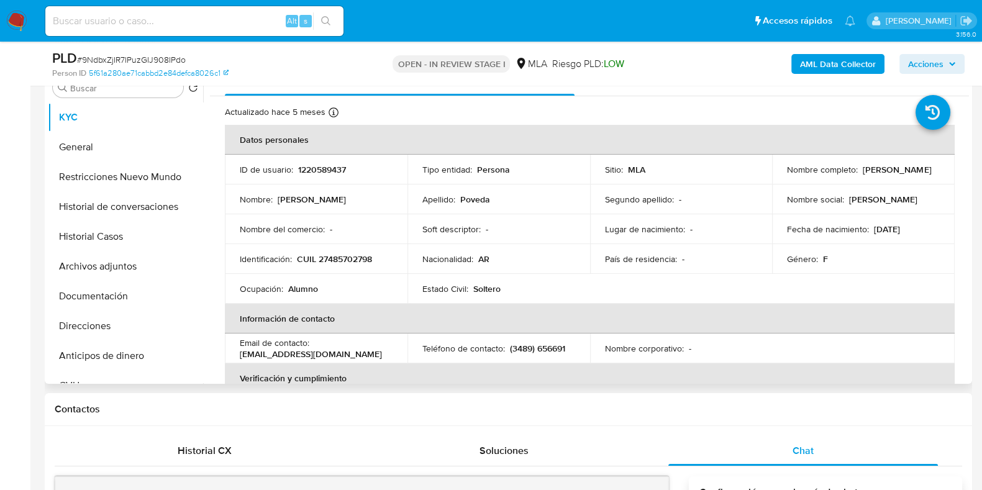
scroll to position [0, 0]
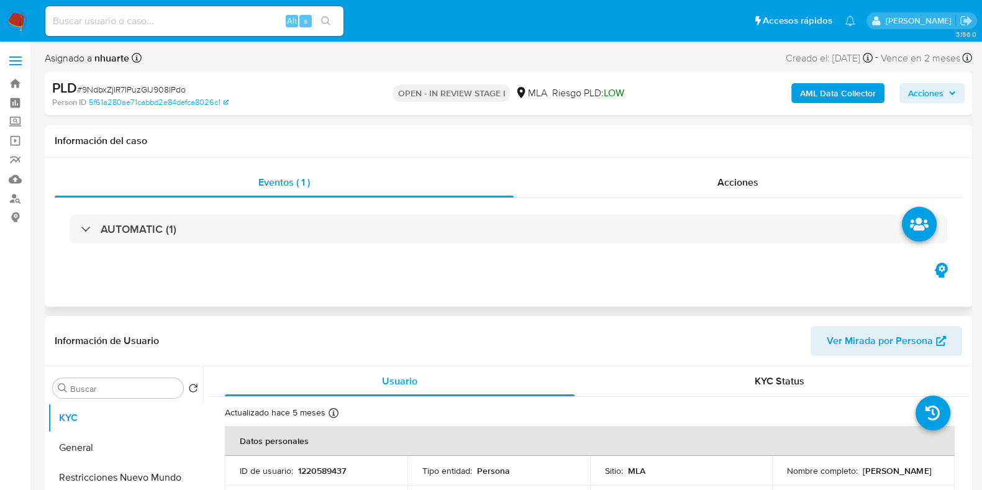
click at [765, 170] on div "Acciones" at bounding box center [737, 183] width 448 height 30
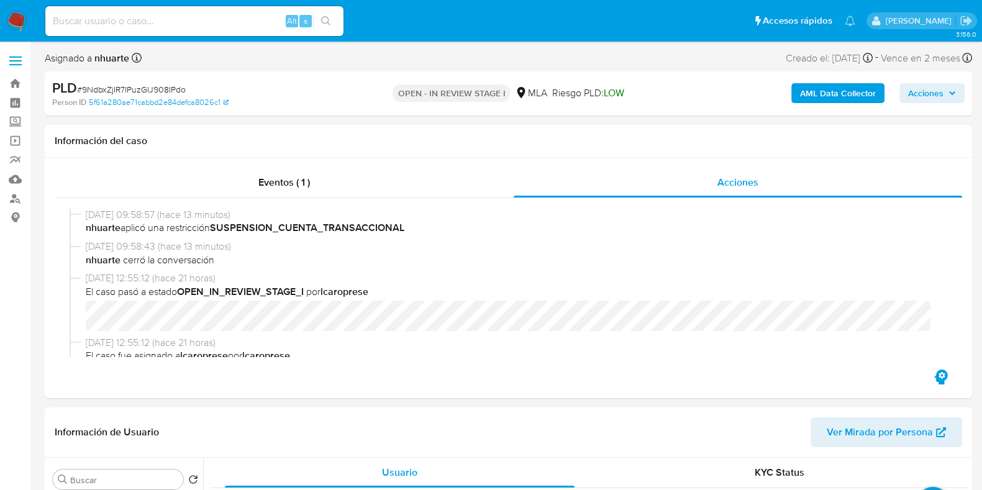
click at [825, 94] on b "AML Data Collector" at bounding box center [838, 93] width 76 height 20
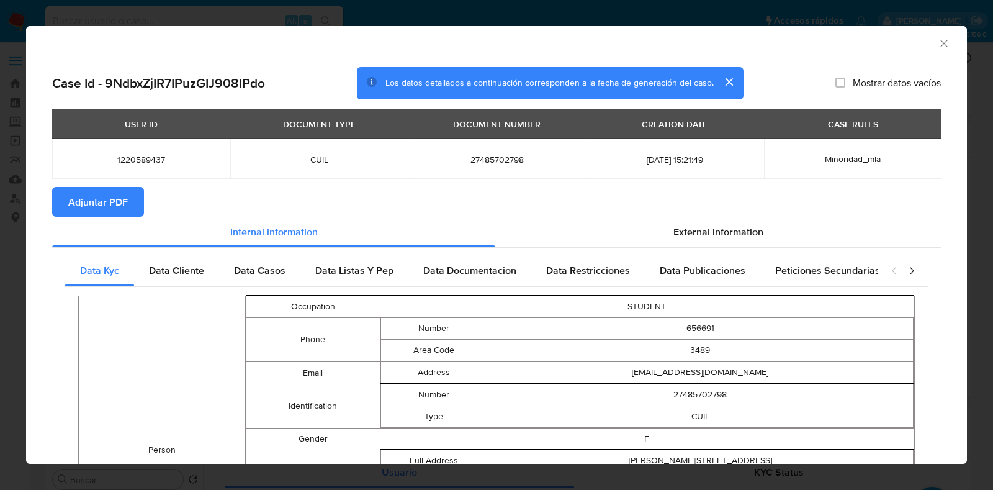
click at [78, 197] on span "Adjuntar PDF" at bounding box center [98, 201] width 60 height 27
click at [938, 42] on icon "Cerrar ventana" at bounding box center [944, 43] width 12 height 12
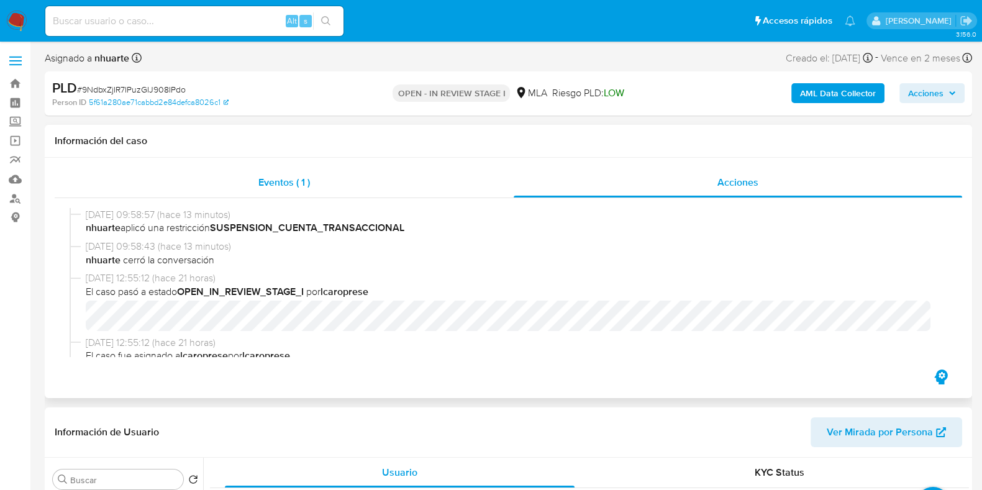
click at [302, 188] on span "Eventos ( 1 )" at bounding box center [284, 182] width 52 height 14
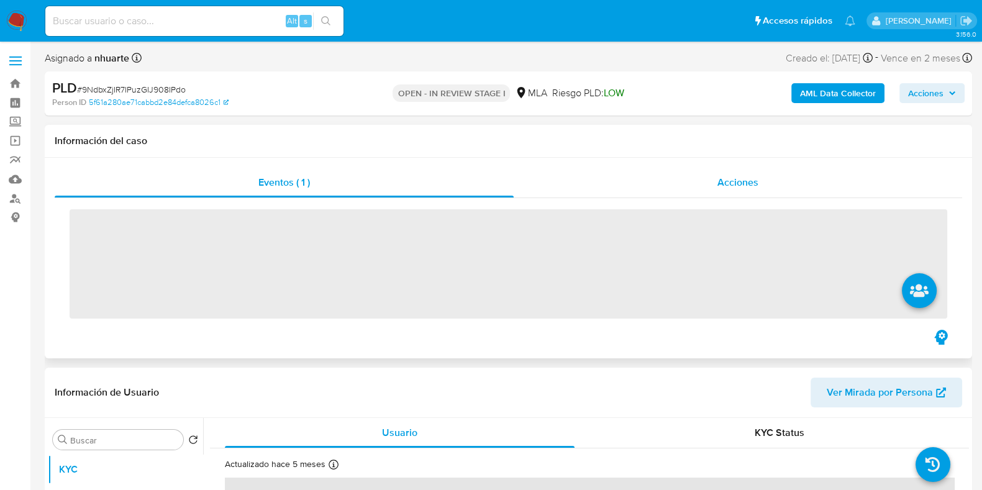
click at [751, 188] on span "Acciones" at bounding box center [737, 182] width 41 height 14
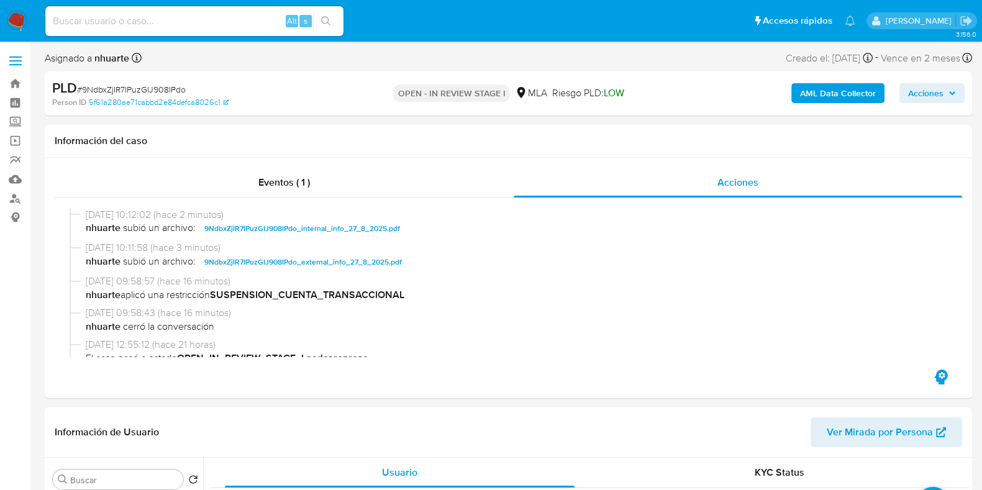
click at [919, 91] on span "Acciones" at bounding box center [925, 93] width 35 height 20
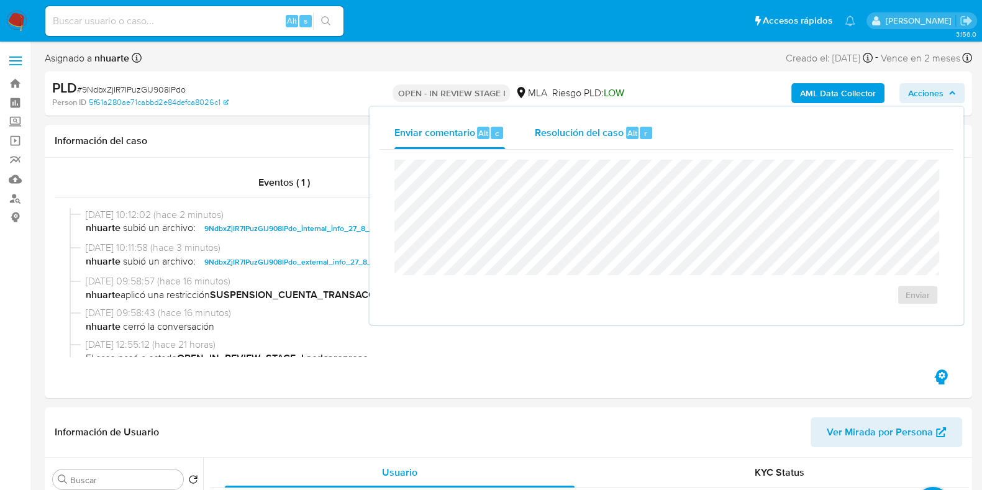
click at [566, 133] on span "Resolución del caso" at bounding box center [579, 132] width 89 height 14
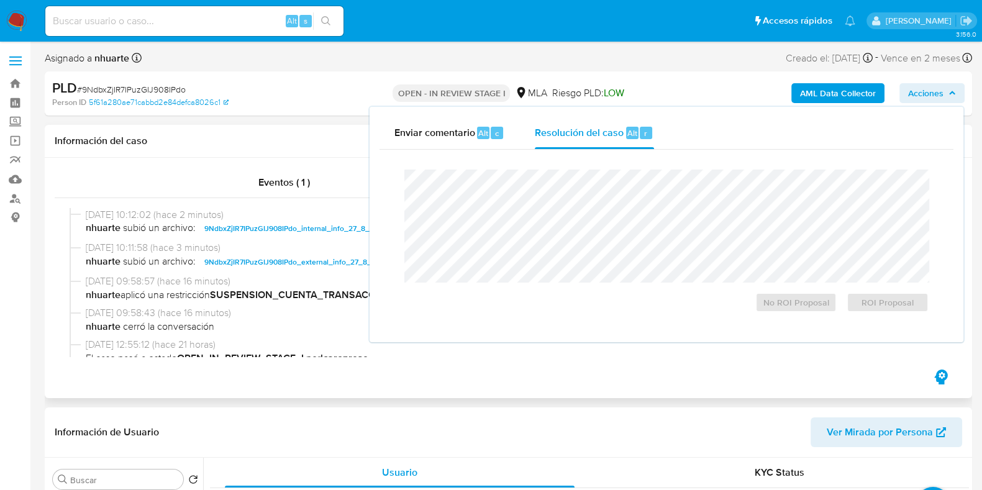
click at [281, 150] on div "Información del caso" at bounding box center [508, 141] width 927 height 33
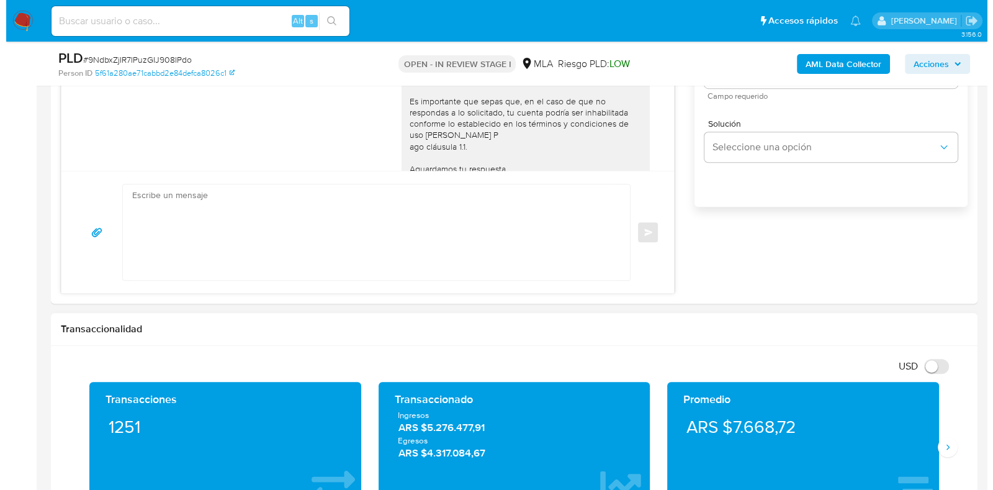
scroll to position [388, 0]
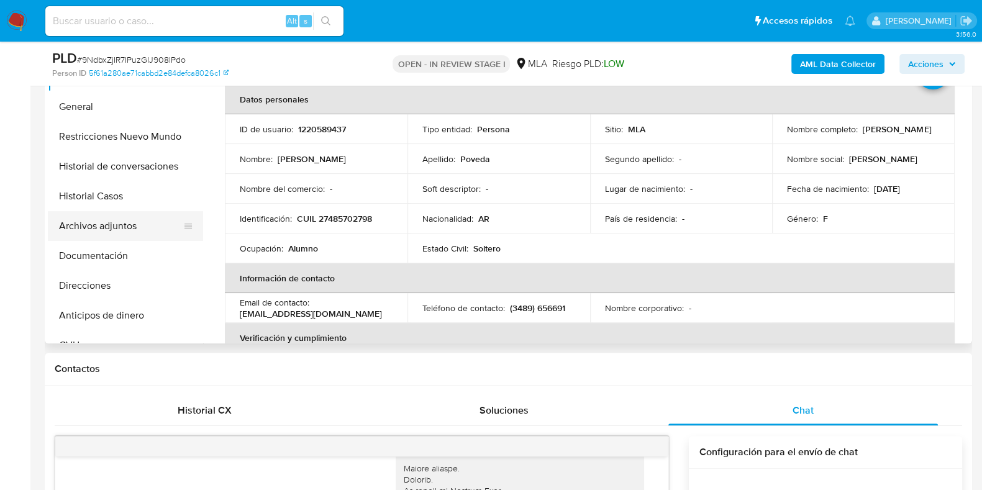
click at [139, 229] on button "Archivos adjuntos" at bounding box center [120, 226] width 145 height 30
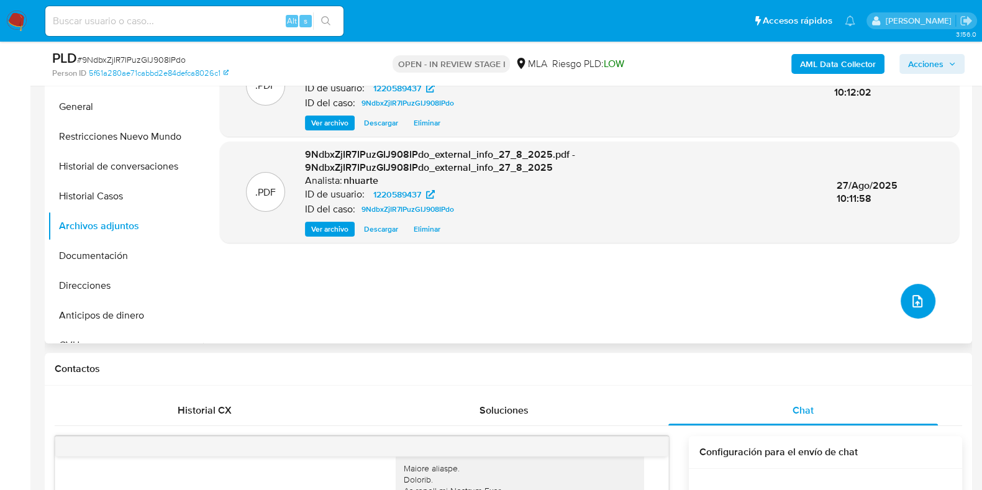
click at [918, 294] on span "upload-file" at bounding box center [917, 301] width 15 height 15
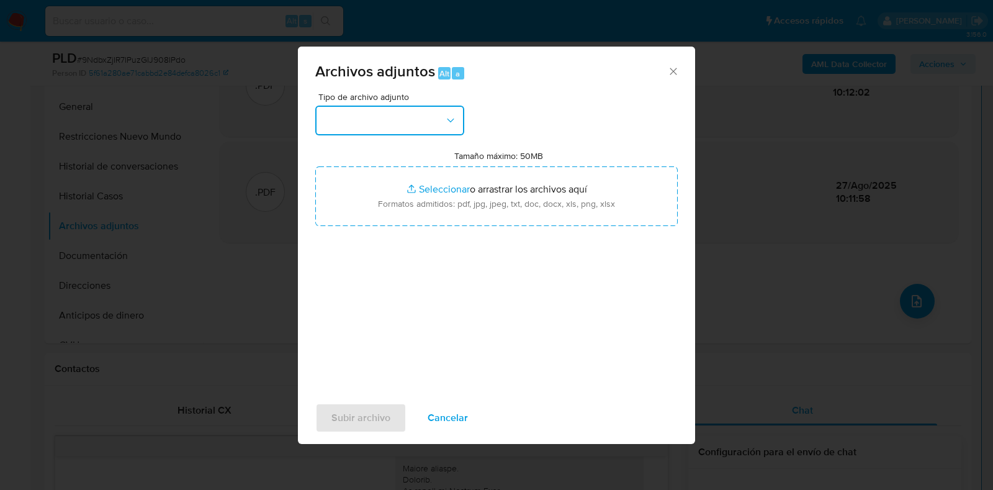
click at [451, 117] on icon "button" at bounding box center [451, 120] width 12 height 12
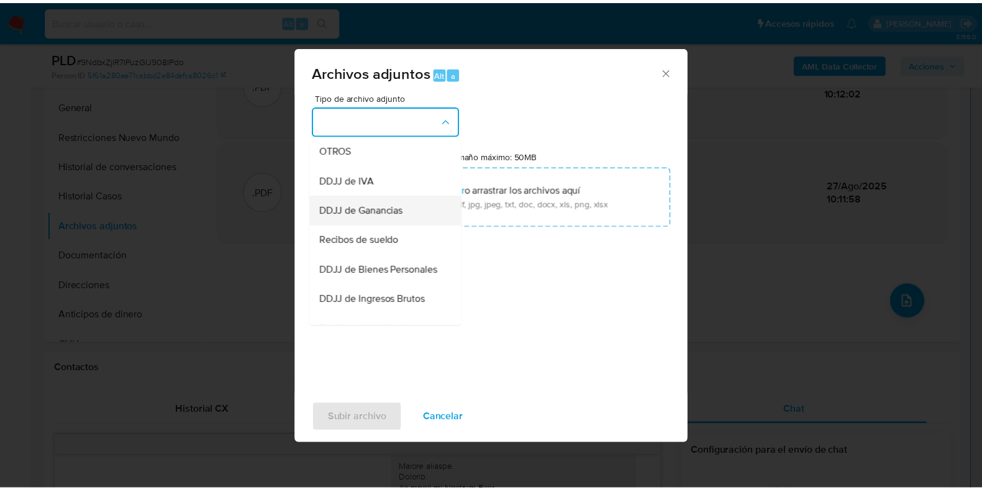
scroll to position [245, 0]
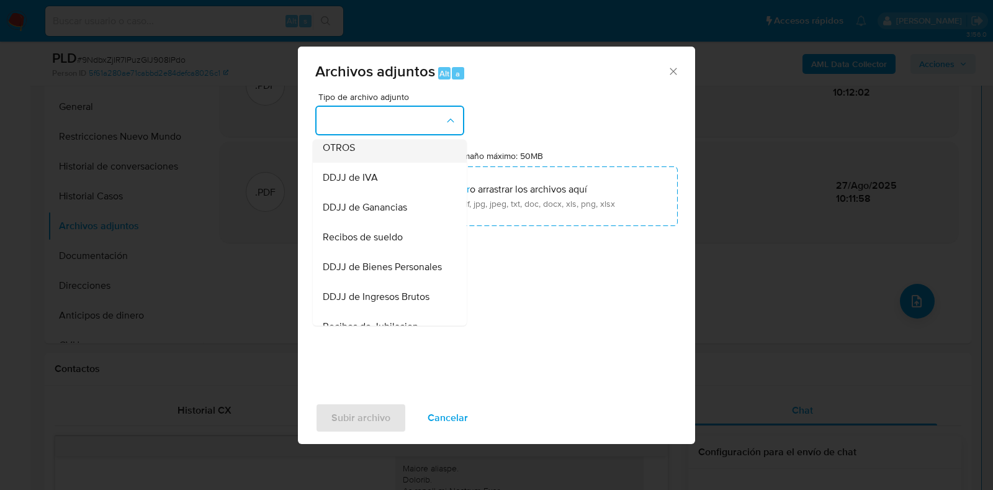
click at [385, 163] on div "OTROS" at bounding box center [386, 148] width 127 height 30
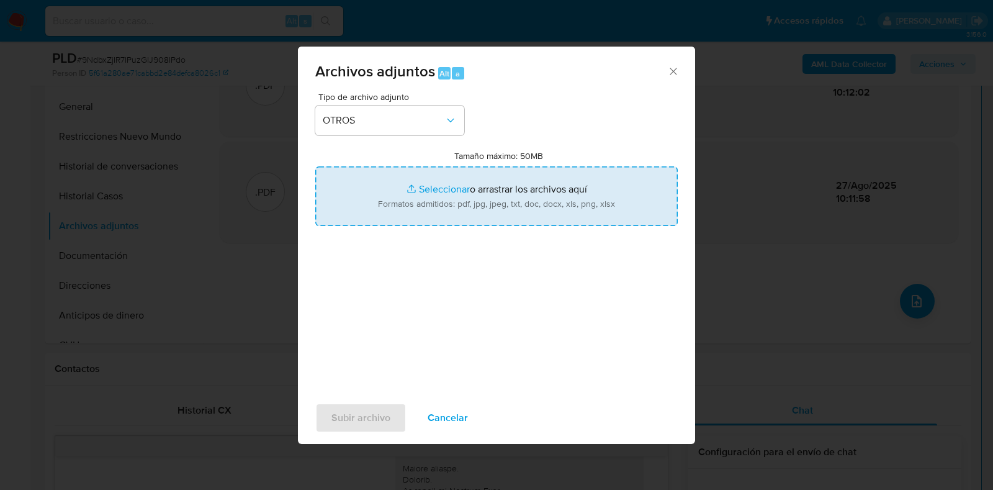
type input "C:\fakepath\Movimientos-1220589437.xlsx"
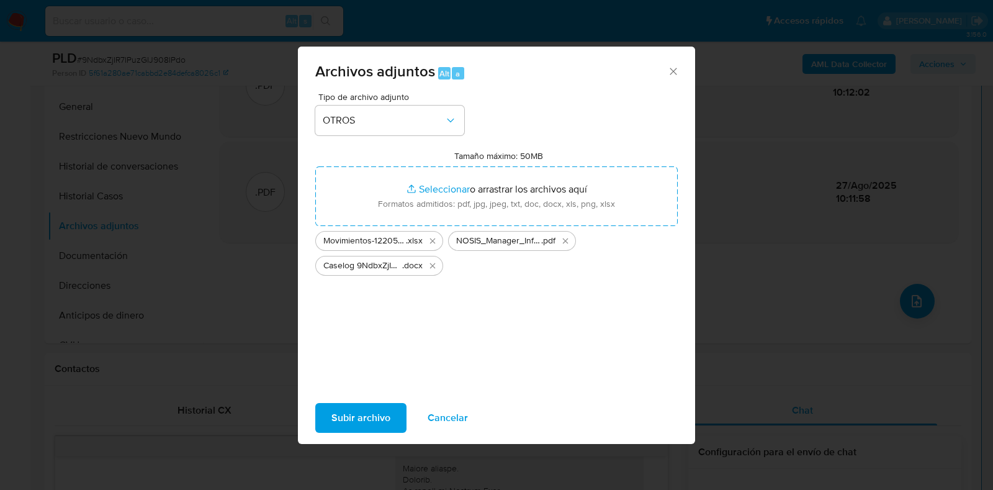
click at [368, 418] on span "Subir archivo" at bounding box center [361, 417] width 59 height 27
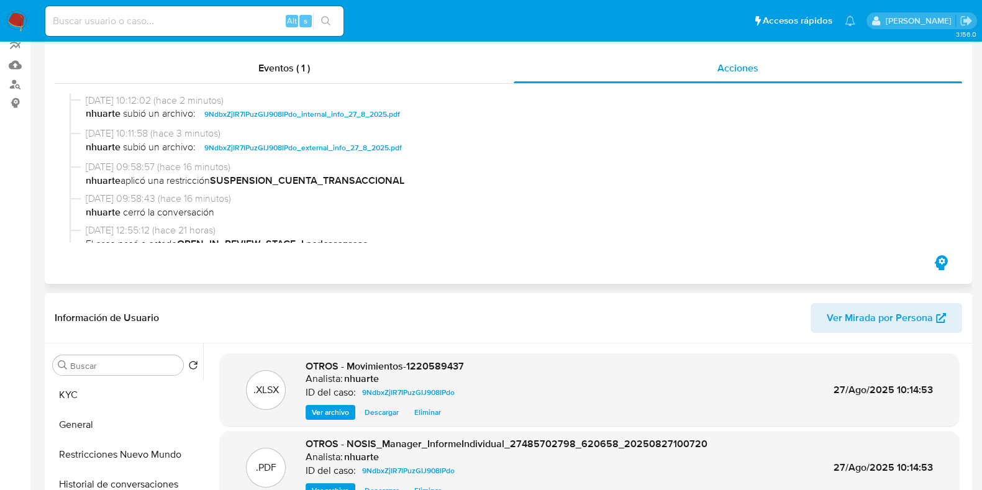
scroll to position [0, 0]
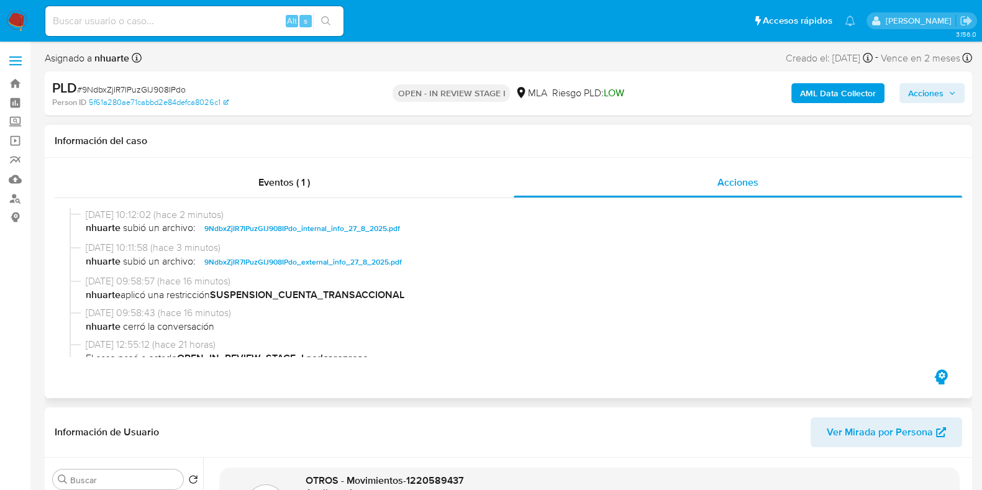
drag, startPoint x: 297, startPoint y: 176, endPoint x: 667, endPoint y: 203, distance: 371.0
click at [297, 176] on span "Eventos ( 1 )" at bounding box center [284, 182] width 52 height 14
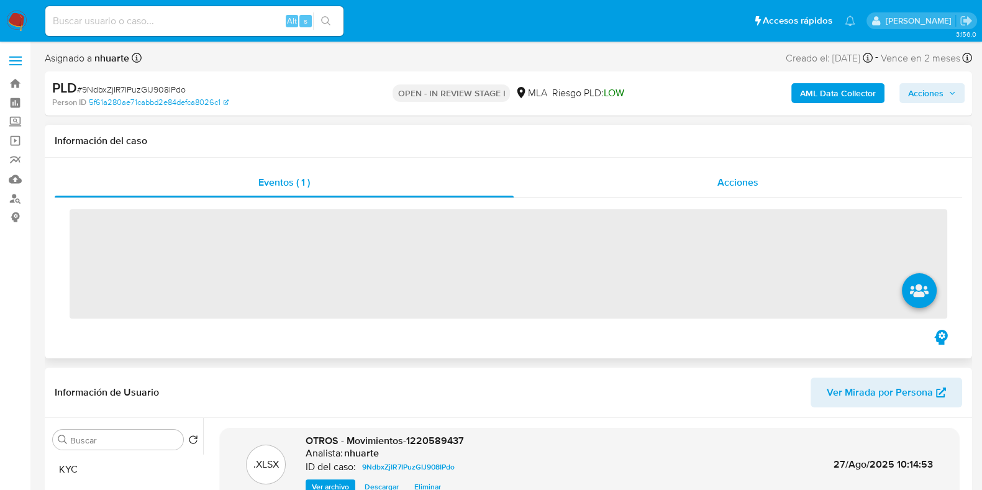
click at [736, 181] on span "Acciones" at bounding box center [737, 182] width 41 height 14
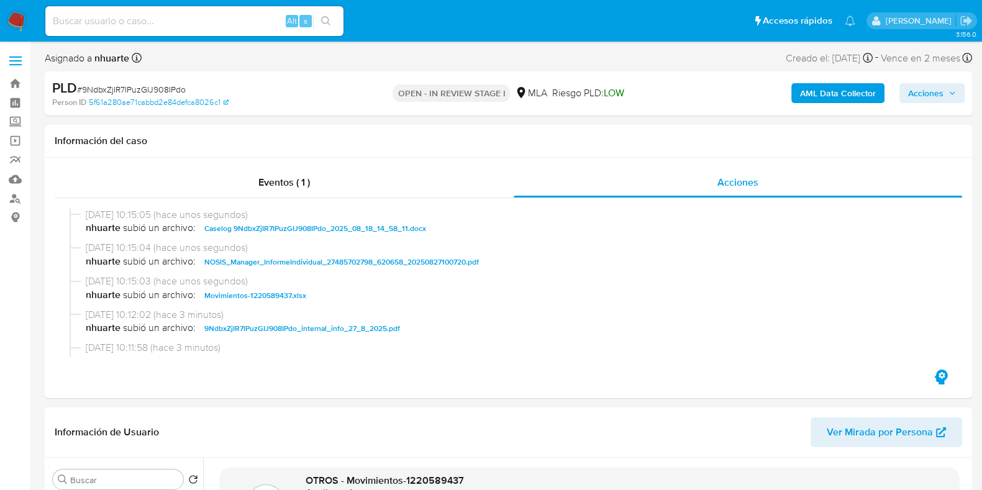
scroll to position [77, 0]
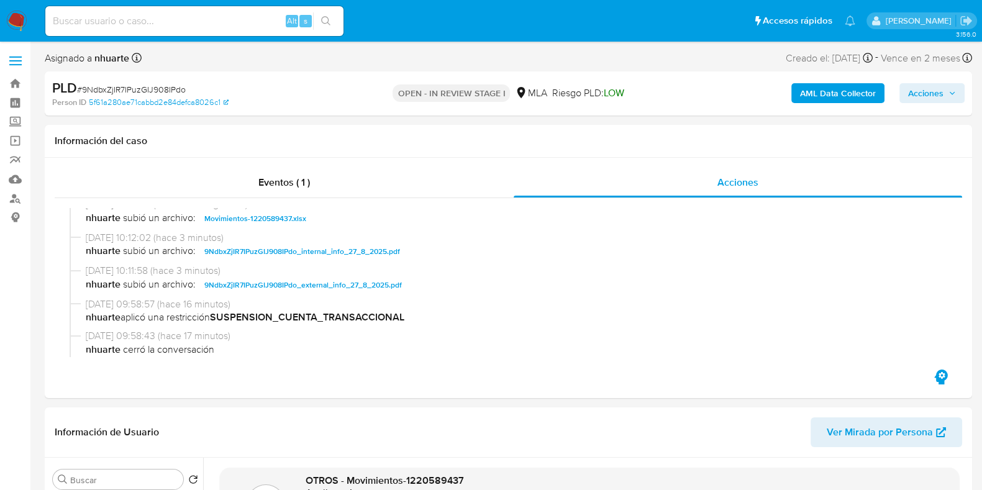
click at [928, 89] on span "Acciones" at bounding box center [925, 93] width 35 height 20
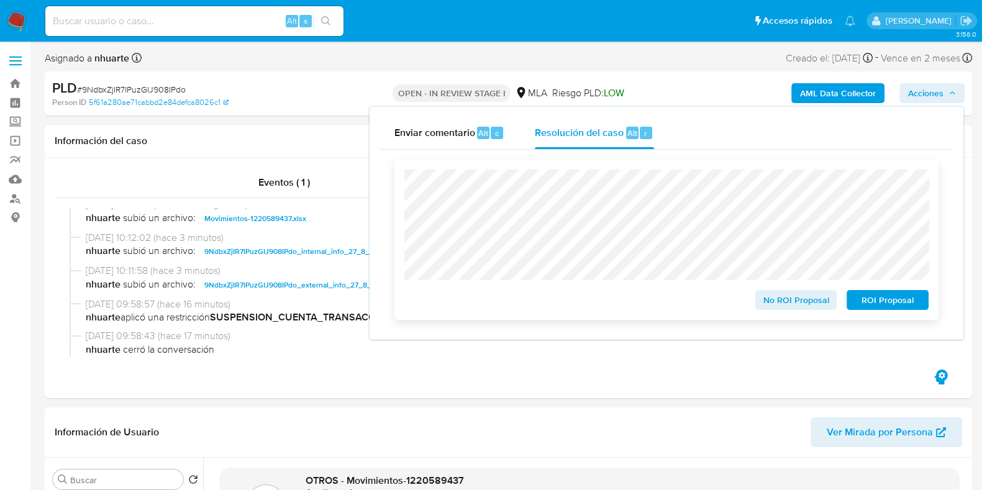
click at [882, 301] on span "ROI Proposal" at bounding box center [887, 299] width 65 height 17
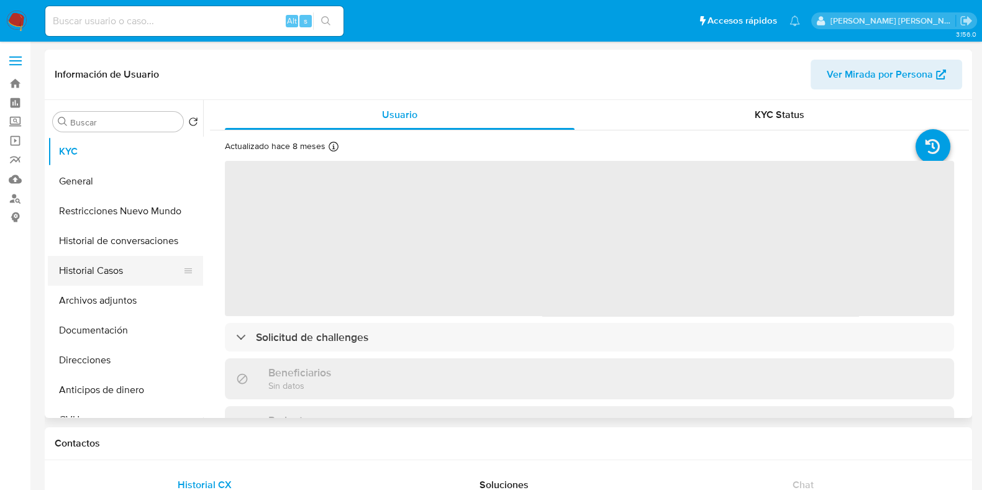
click at [109, 256] on button "Historial Casos" at bounding box center [120, 271] width 145 height 30
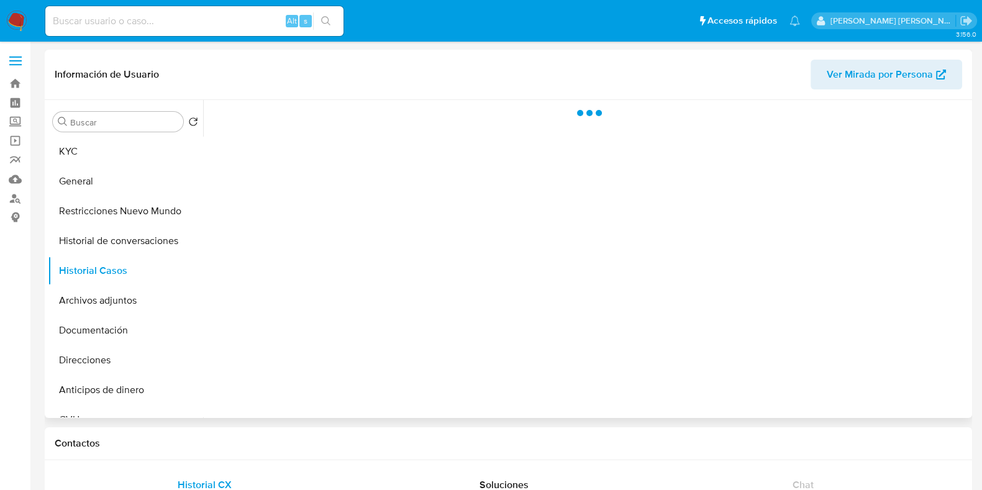
select select "10"
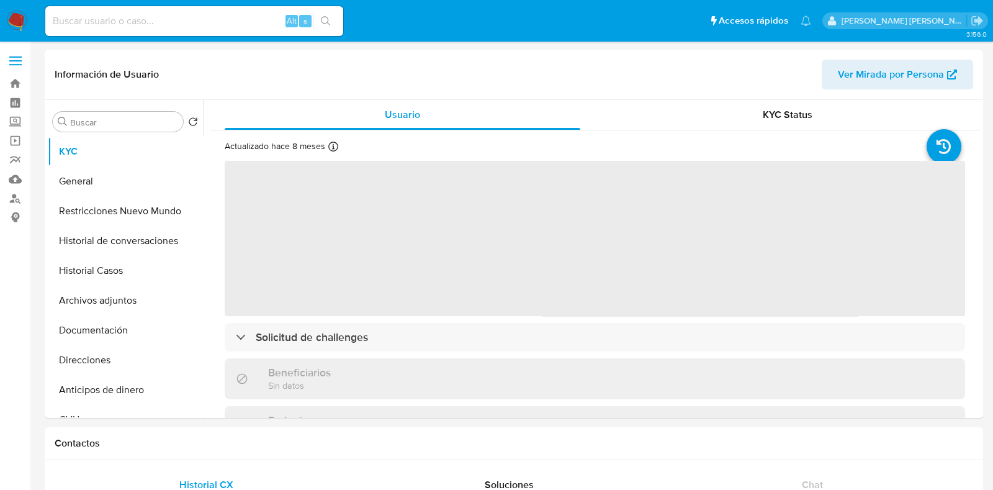
select select "10"
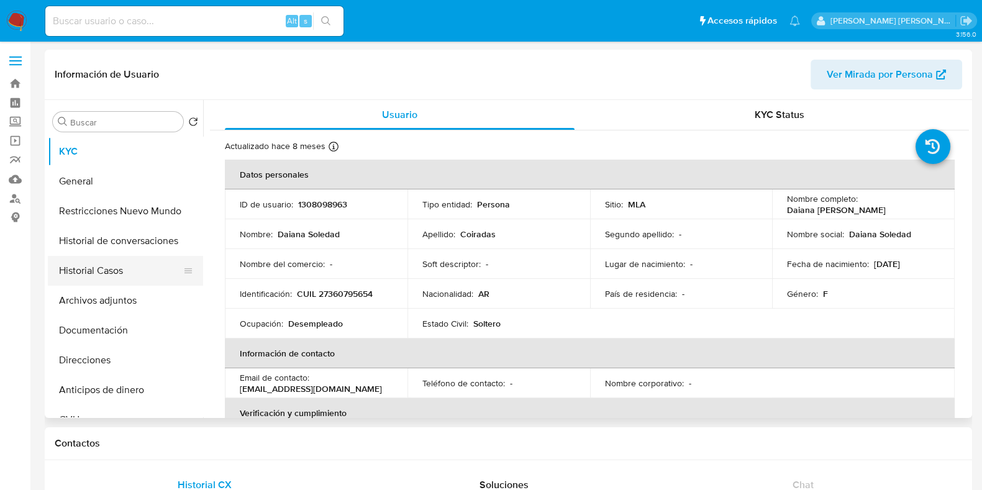
click at [114, 284] on button "Historial Casos" at bounding box center [120, 271] width 145 height 30
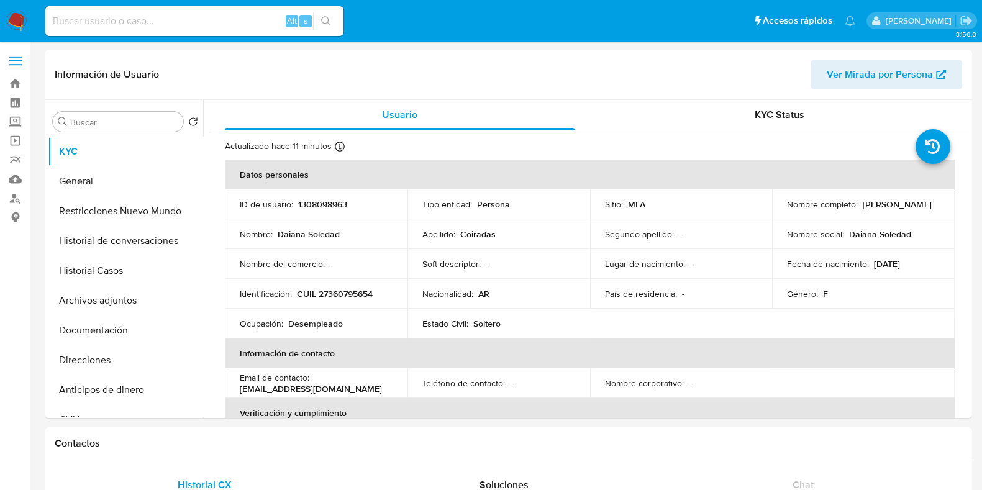
select select "10"
click at [337, 291] on p "CUIL 27360795654" at bounding box center [335, 293] width 76 height 11
copy p "27360795654"
drag, startPoint x: 785, startPoint y: 210, endPoint x: 895, endPoint y: 210, distance: 109.9
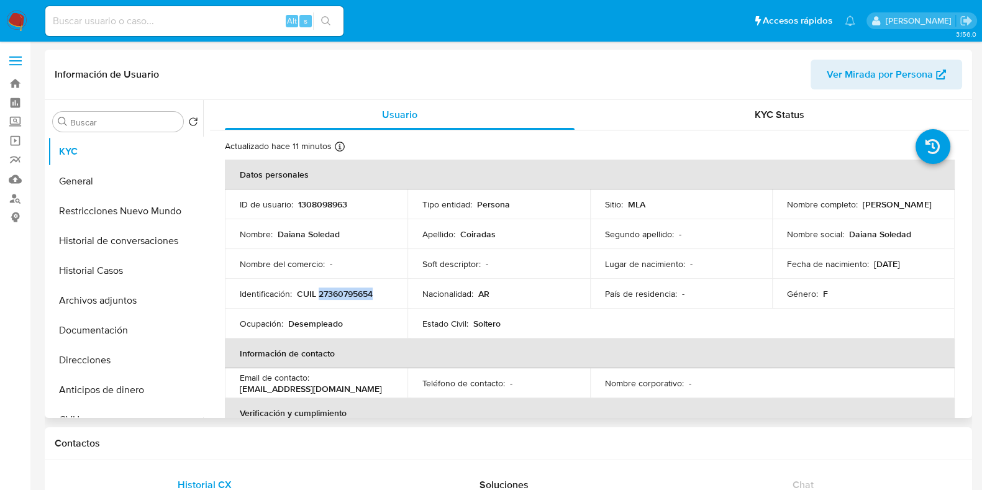
click at [895, 210] on div "Nombre completo : [PERSON_NAME]" at bounding box center [863, 204] width 153 height 11
copy p "[PERSON_NAME]"
drag, startPoint x: 299, startPoint y: 291, endPoint x: 381, endPoint y: 295, distance: 82.7
click at [381, 295] on div "Identificación : CUIL 27360795654" at bounding box center [316, 293] width 153 height 11
copy p "CUIL 27360795654"
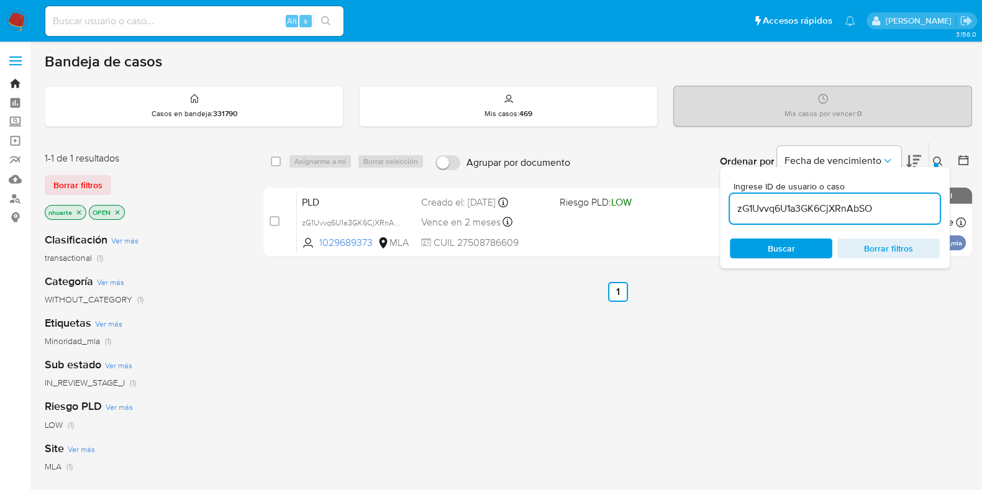
click at [14, 85] on link "Bandeja" at bounding box center [74, 83] width 148 height 19
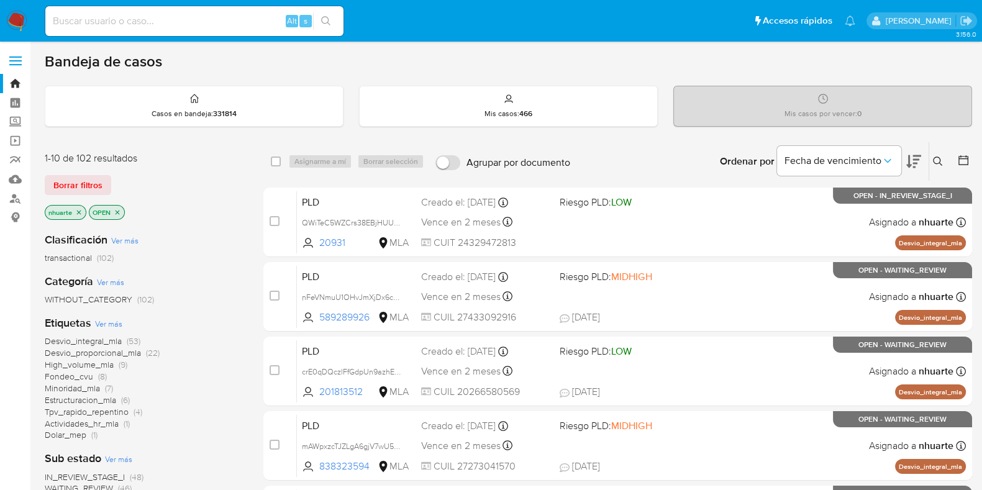
click at [941, 159] on icon at bounding box center [938, 161] width 10 height 10
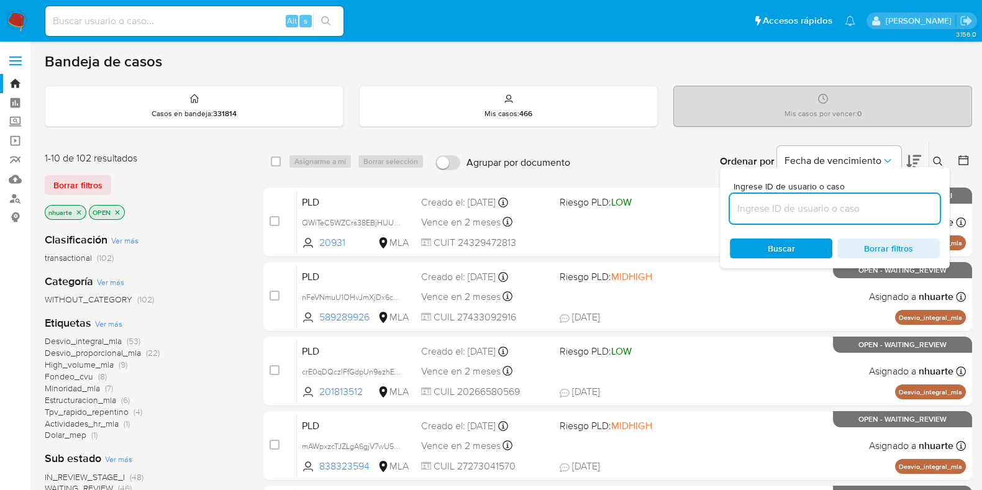
click at [879, 212] on input at bounding box center [835, 209] width 210 height 16
type input "B4uXhgZLwTQgsR8hlCXSGSH9"
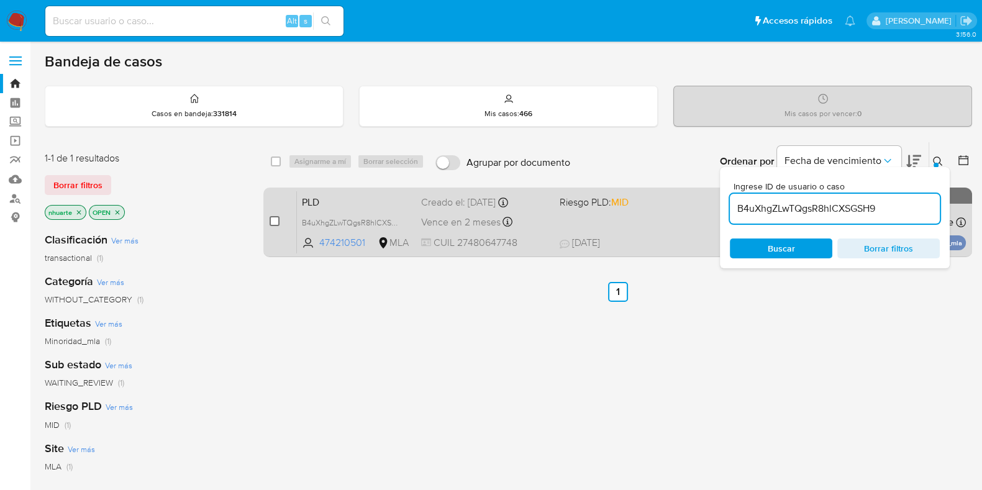
click at [276, 220] on input "checkbox" at bounding box center [274, 221] width 10 height 10
checkbox input "true"
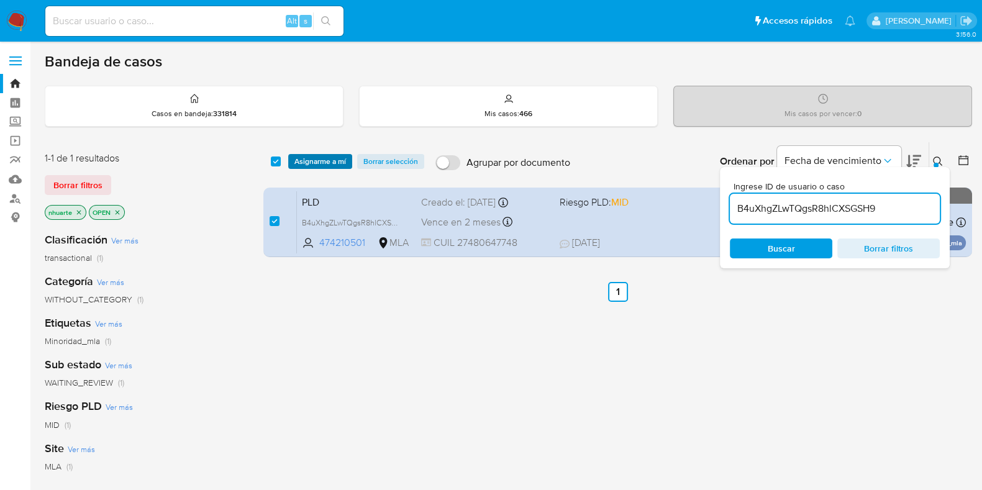
click at [304, 161] on span "Asignarme a mí" at bounding box center [320, 161] width 52 height 12
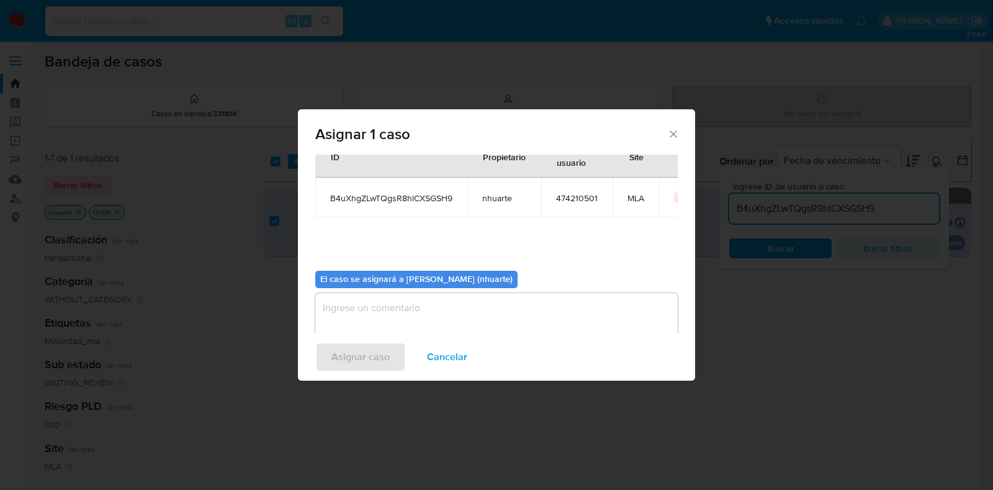
scroll to position [64, 0]
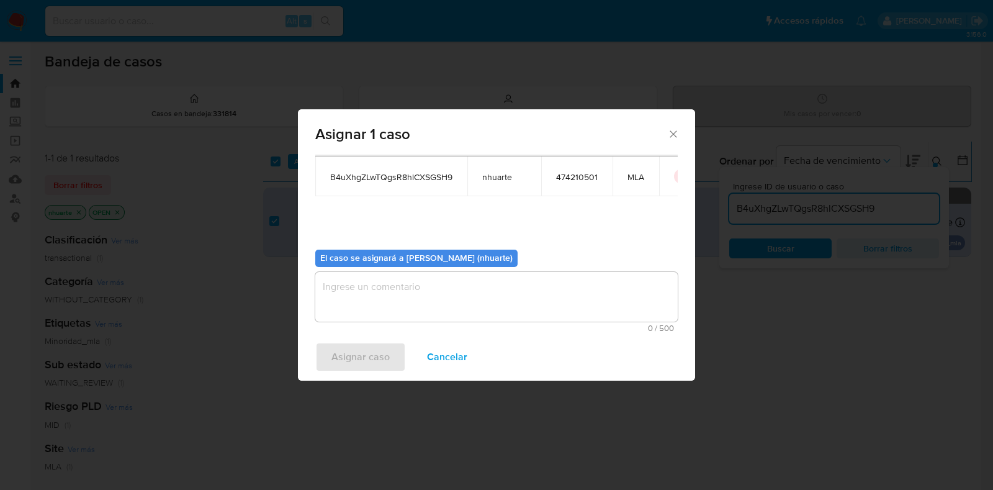
click at [480, 278] on textarea "assign-modal" at bounding box center [496, 297] width 363 height 50
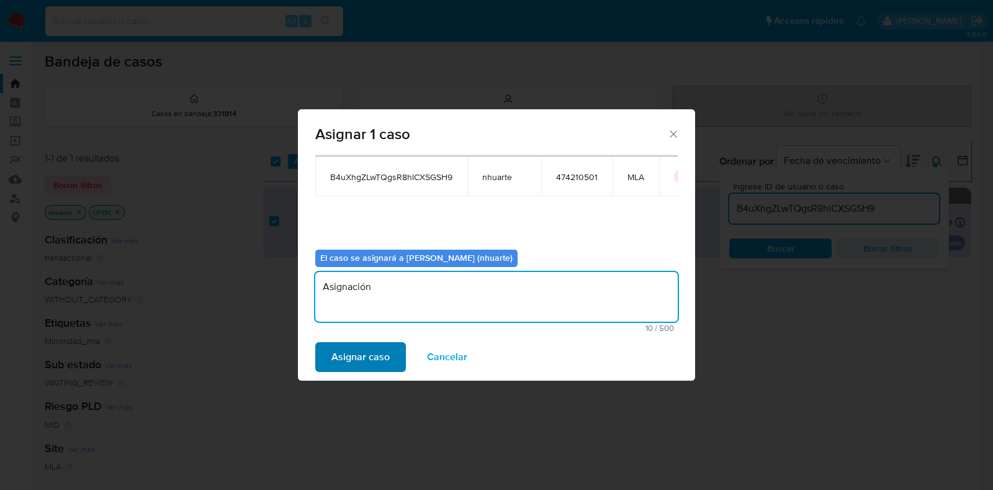
type textarea "Asignación"
click at [381, 360] on span "Asignar caso" at bounding box center [361, 356] width 58 height 27
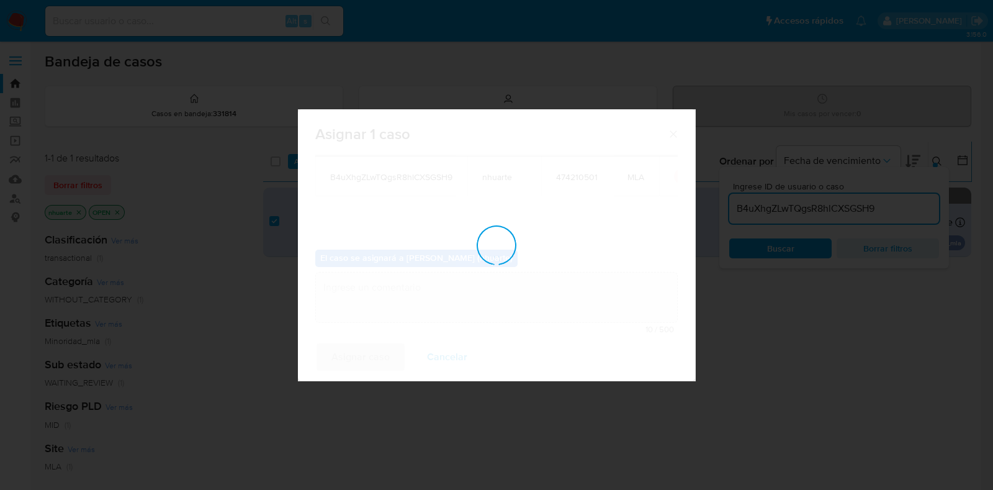
checkbox input "false"
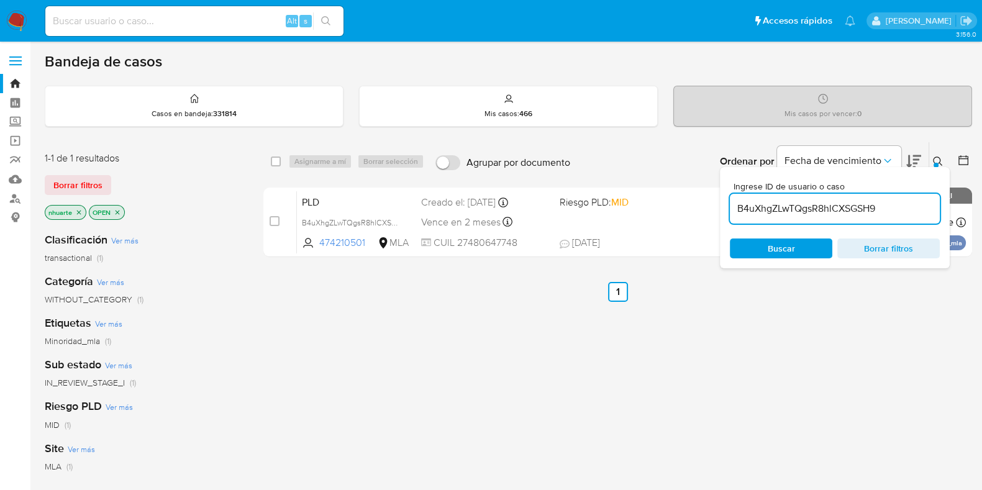
drag, startPoint x: 892, startPoint y: 207, endPoint x: 733, endPoint y: 205, distance: 159.0
click at [733, 205] on input "B4uXhgZLwTQgsR8hlCXSGSH9" at bounding box center [835, 209] width 210 height 16
paste input "MsJF045aMNqMjsv1p1TOShgA"
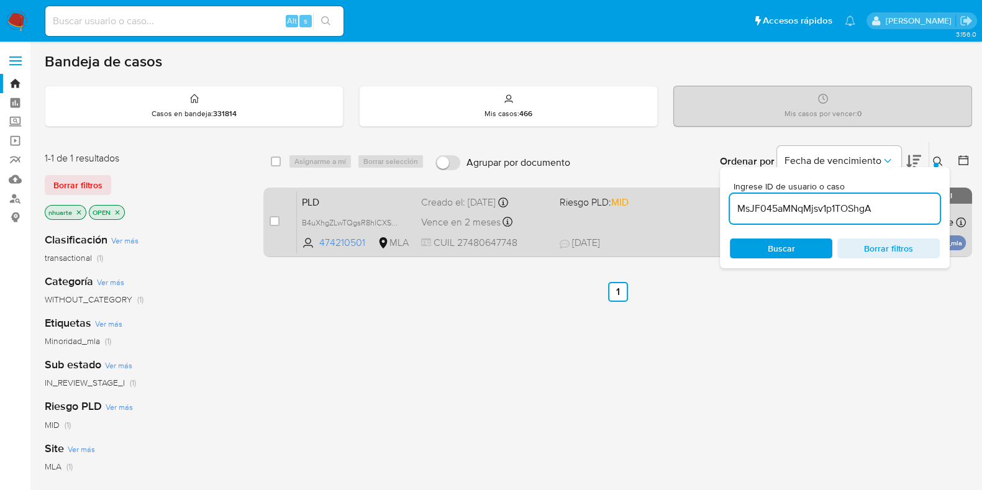
type input "MsJF045aMNqMjsv1p1TOShgA"
click at [277, 220] on input "checkbox" at bounding box center [274, 221] width 10 height 10
checkbox input "true"
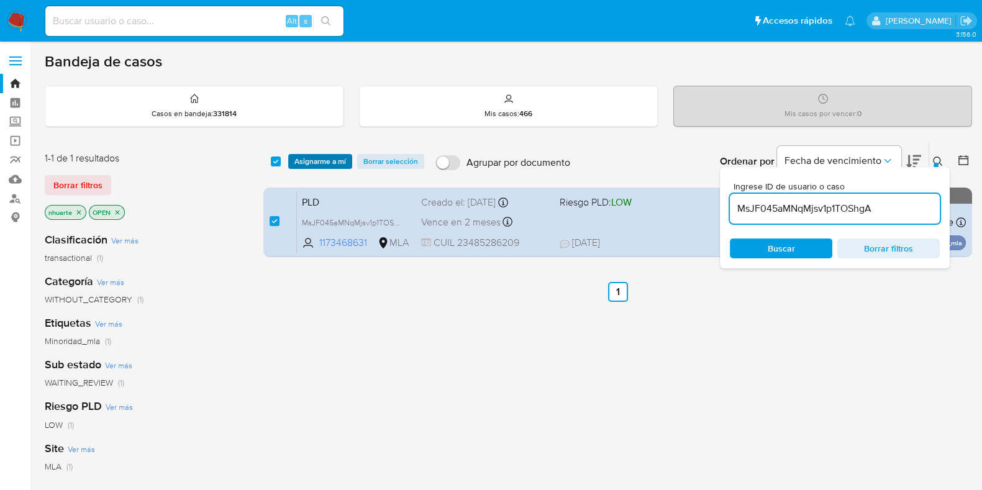
click at [322, 161] on span "Asignarme a mí" at bounding box center [320, 161] width 52 height 12
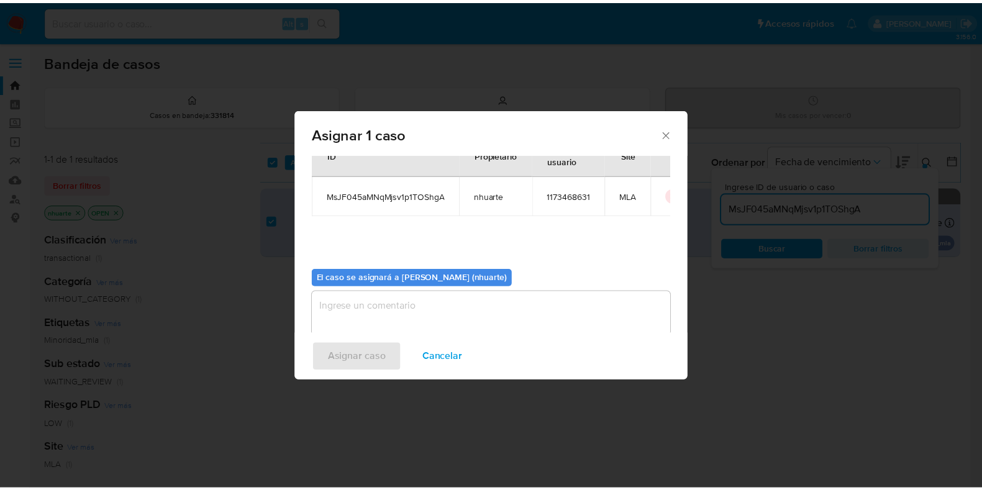
scroll to position [64, 0]
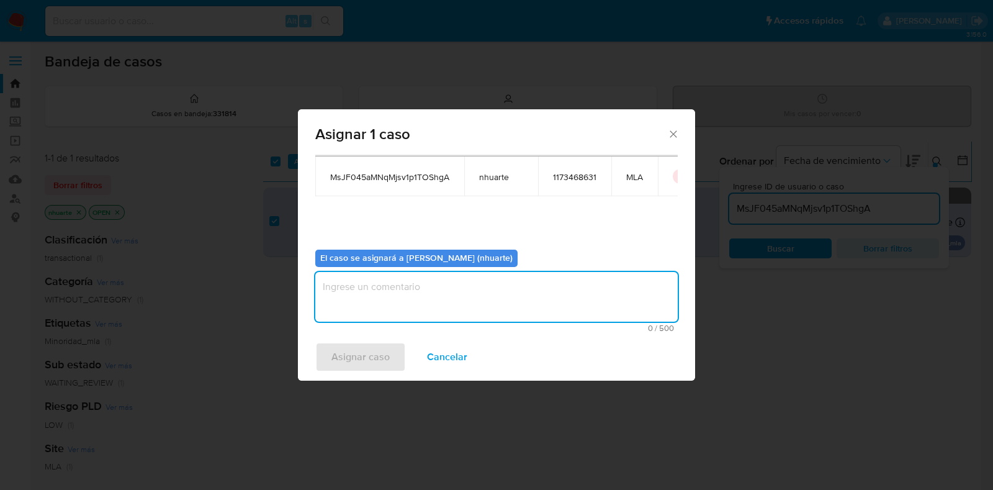
click at [532, 292] on textarea "assign-modal" at bounding box center [496, 297] width 363 height 50
type textarea "Asignación"
click at [382, 361] on span "Asignar caso" at bounding box center [361, 356] width 58 height 27
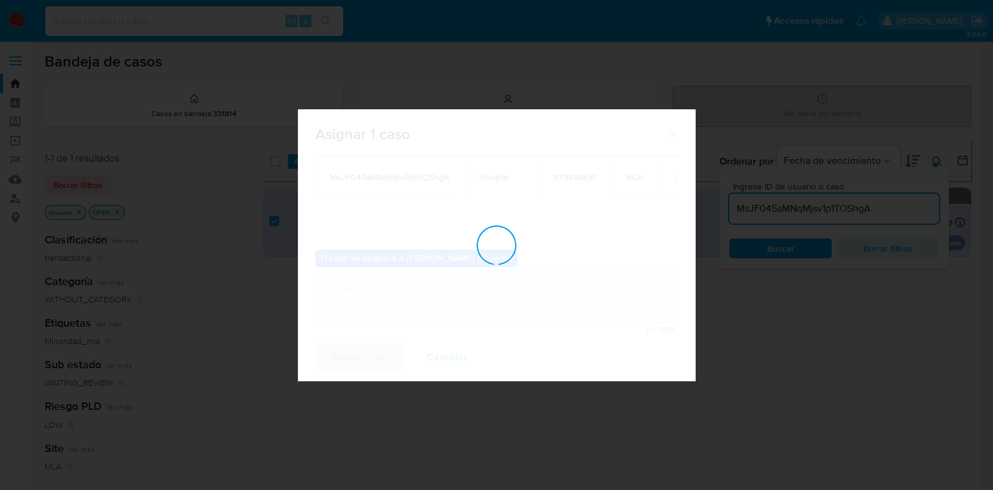
checkbox input "false"
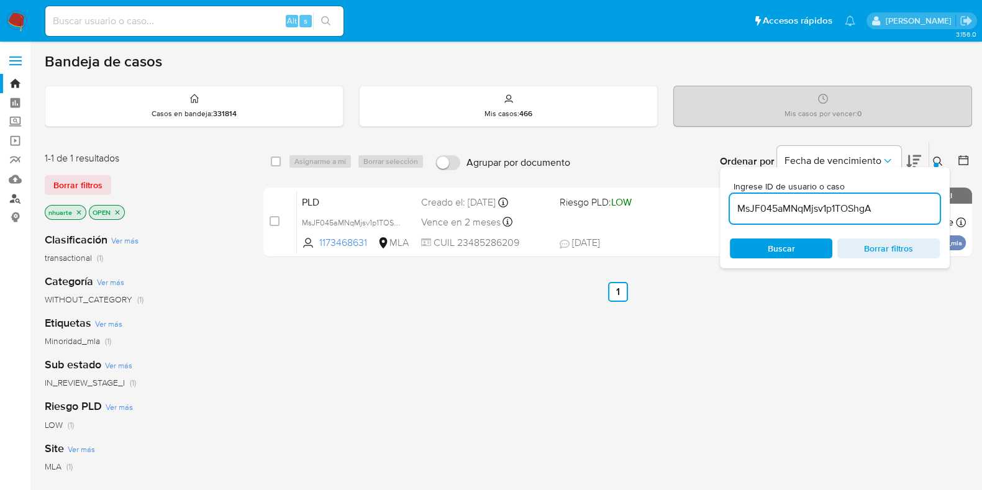
click at [15, 201] on link "Buscador de personas" at bounding box center [74, 198] width 148 height 19
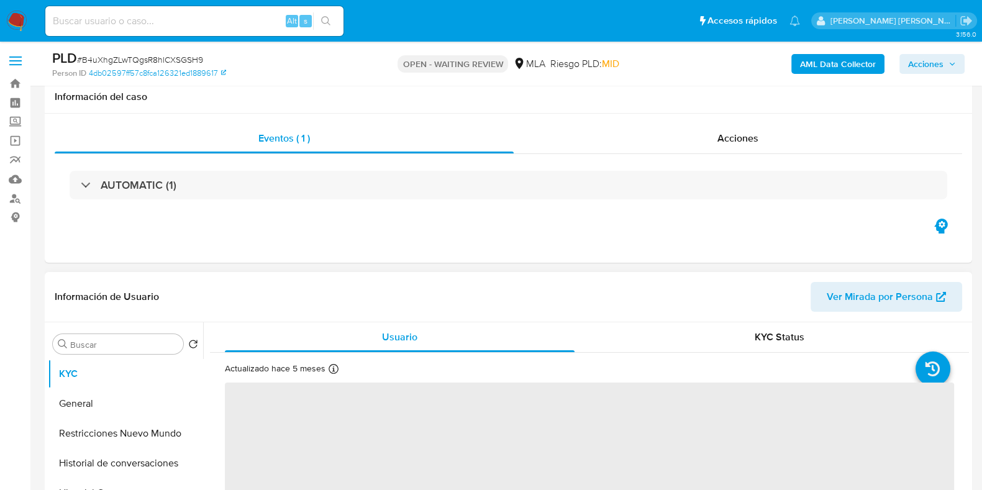
scroll to position [466, 0]
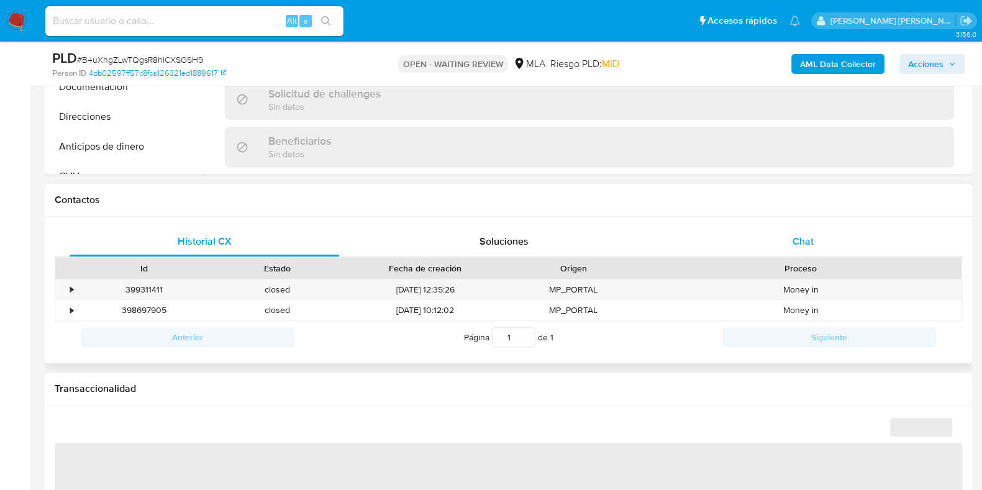
click at [803, 247] on span "Chat" at bounding box center [802, 241] width 21 height 14
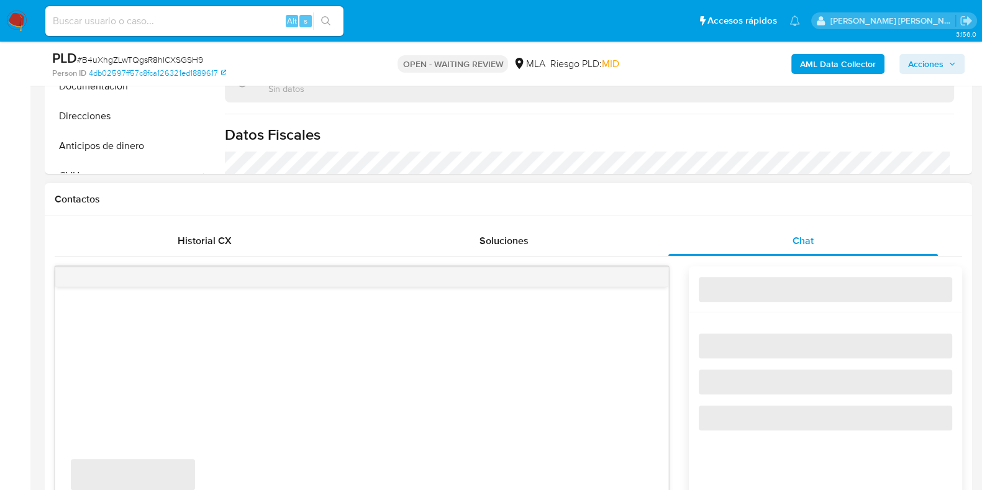
select select "10"
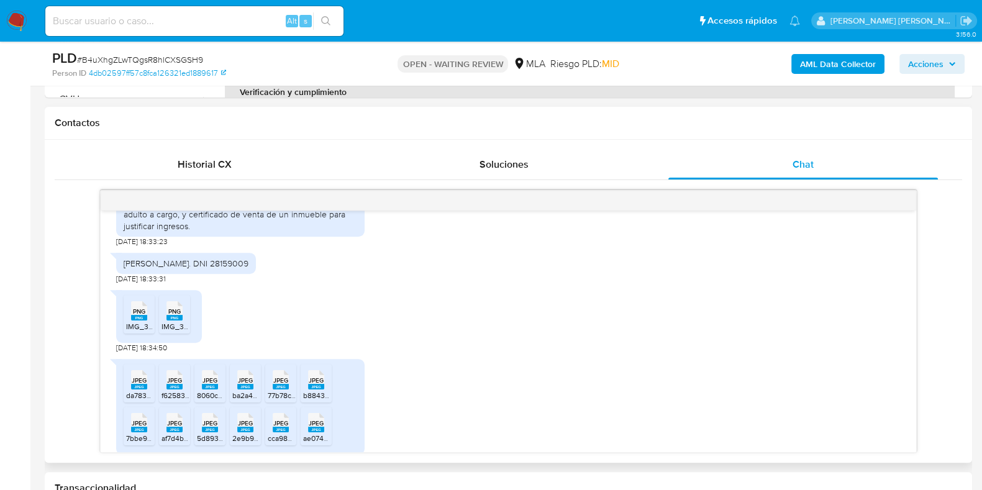
scroll to position [699, 0]
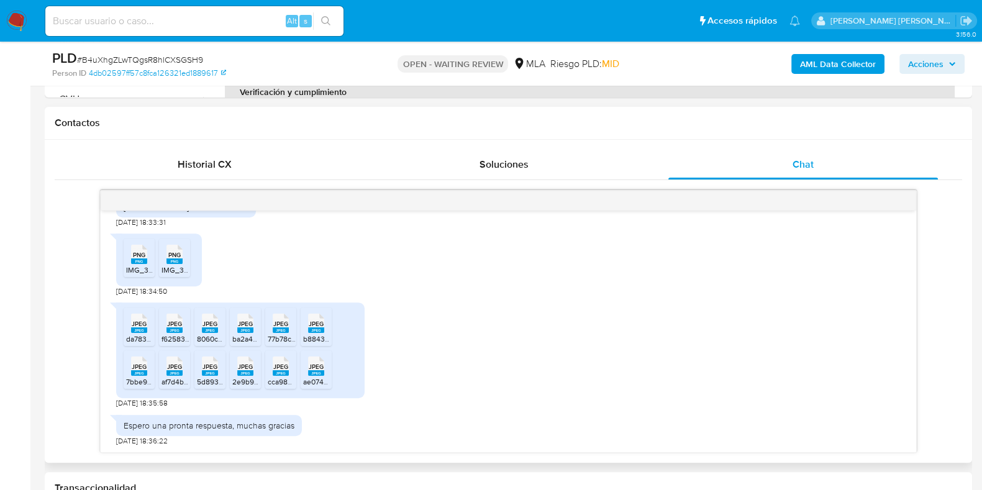
click at [137, 259] on rect at bounding box center [139, 261] width 16 height 6
click at [171, 258] on rect at bounding box center [174, 261] width 16 height 6
click at [131, 330] on rect at bounding box center [139, 330] width 16 height 6
drag, startPoint x: 176, startPoint y: 318, endPoint x: 194, endPoint y: 323, distance: 18.1
click at [175, 320] on span "JPEG" at bounding box center [174, 324] width 15 height 8
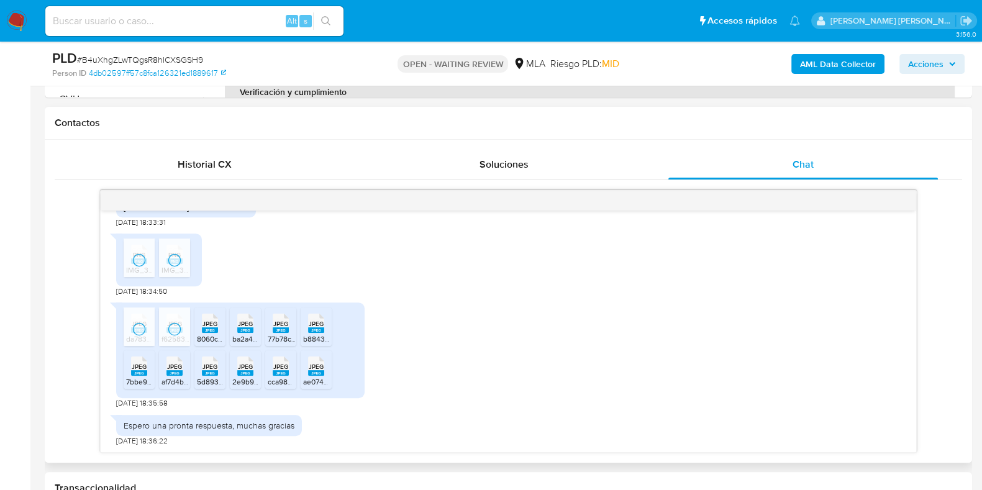
click at [205, 323] on span "JPEG" at bounding box center [209, 324] width 15 height 8
click at [236, 321] on div "JPEG JPEG" at bounding box center [245, 322] width 26 height 24
drag, startPoint x: 281, startPoint y: 328, endPoint x: 312, endPoint y: 325, distance: 30.7
click at [281, 328] on rect at bounding box center [281, 330] width 16 height 6
click at [314, 324] on span "JPEG" at bounding box center [316, 324] width 15 height 8
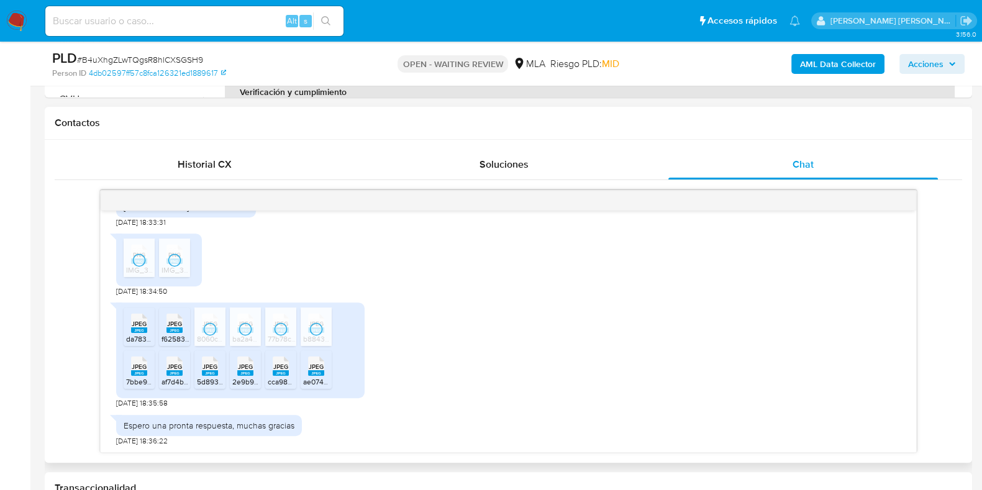
click at [310, 371] on rect at bounding box center [316, 373] width 16 height 6
click at [276, 365] on span "JPEG" at bounding box center [280, 367] width 15 height 8
click at [247, 364] on span "JPEG" at bounding box center [245, 367] width 15 height 8
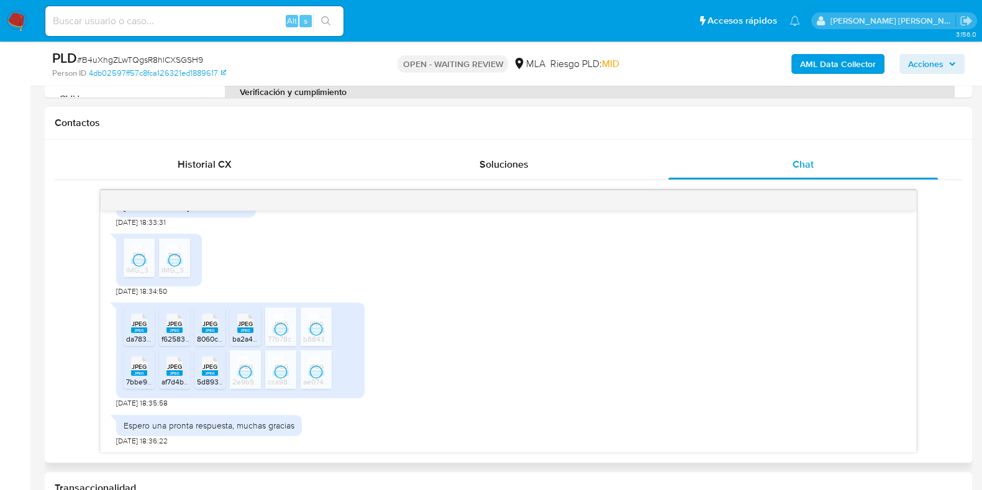
drag, startPoint x: 208, startPoint y: 369, endPoint x: 192, endPoint y: 369, distance: 15.5
click at [208, 369] on span "JPEG" at bounding box center [209, 367] width 15 height 8
click at [174, 370] on rect at bounding box center [174, 373] width 16 height 6
click at [138, 370] on rect at bounding box center [139, 373] width 16 height 6
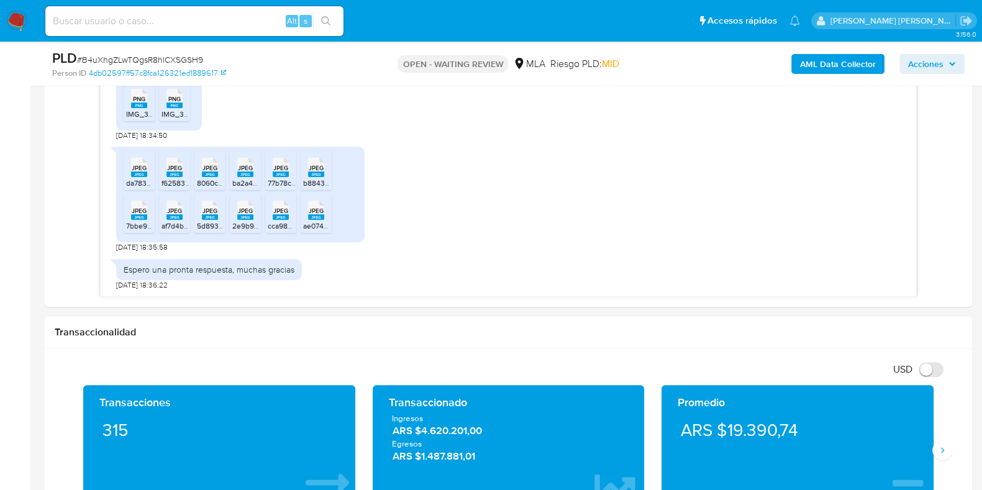
click at [138, 61] on span "# B4uXhgZLwTQgsR8hlCXSGSH9" at bounding box center [140, 59] width 126 height 12
copy span "B4uXhgZLwTQgsR8hlCXSGSH9"
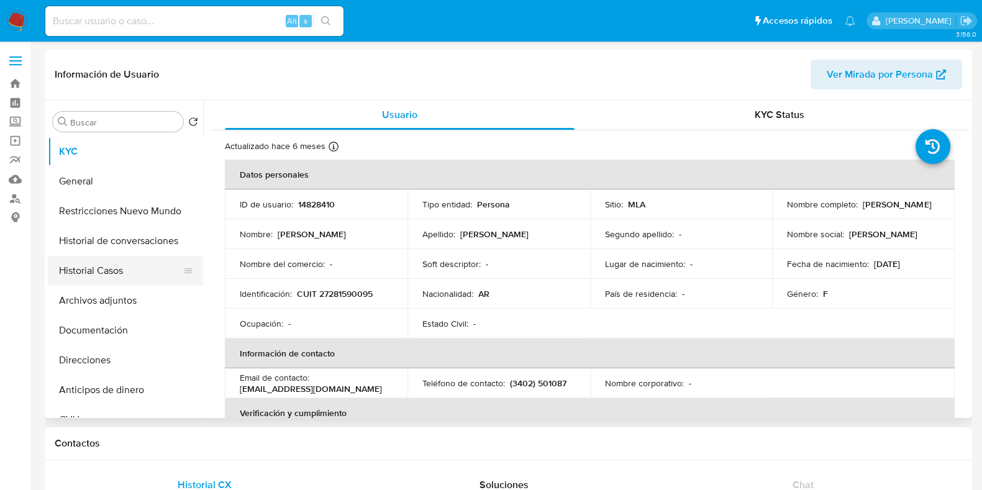
select select "10"
click at [133, 271] on button "Historial Casos" at bounding box center [120, 271] width 145 height 30
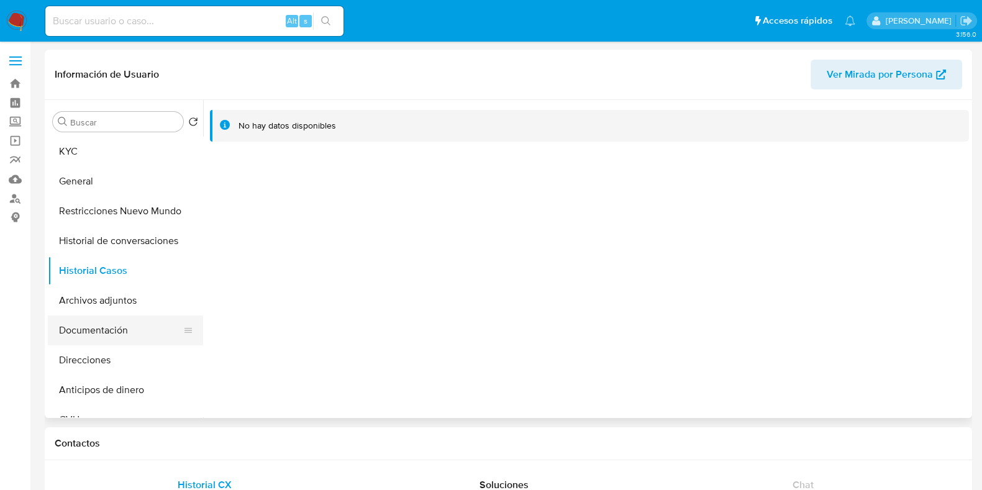
click at [98, 325] on button "Documentación" at bounding box center [120, 330] width 145 height 30
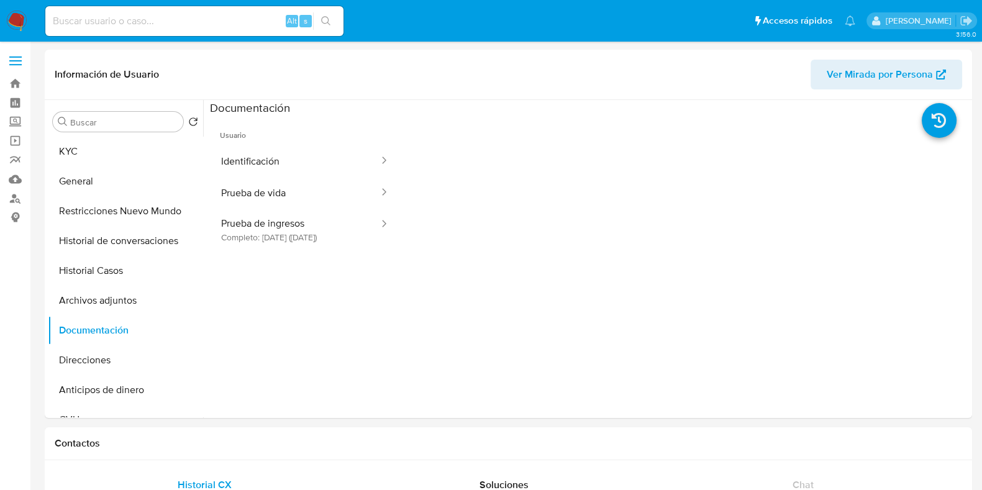
click at [248, 158] on button "Identificación" at bounding box center [295, 161] width 170 height 32
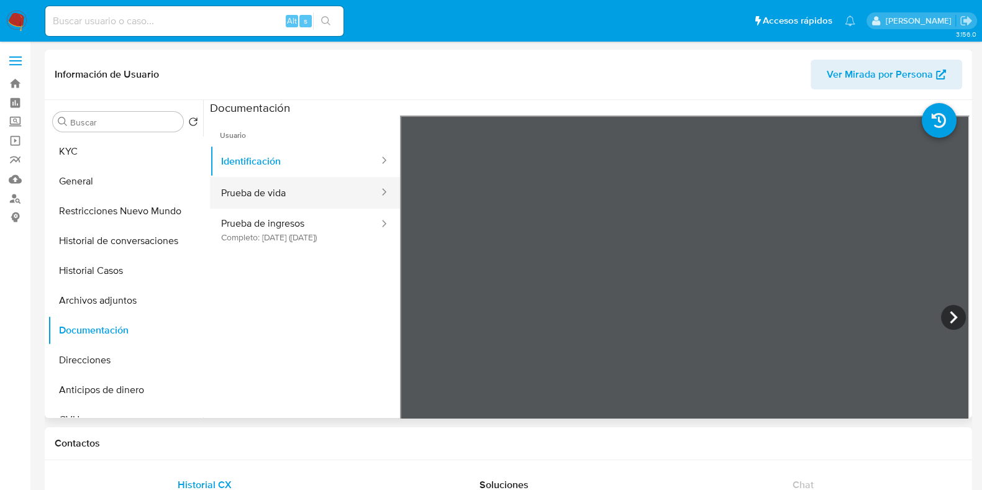
click at [314, 189] on button "Prueba de vida" at bounding box center [295, 193] width 170 height 32
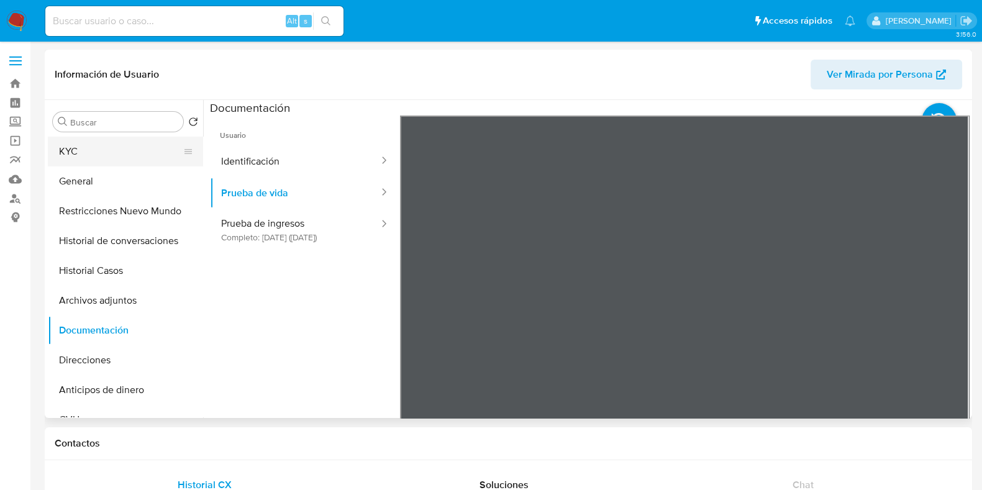
click at [140, 153] on button "KYC" at bounding box center [120, 152] width 145 height 30
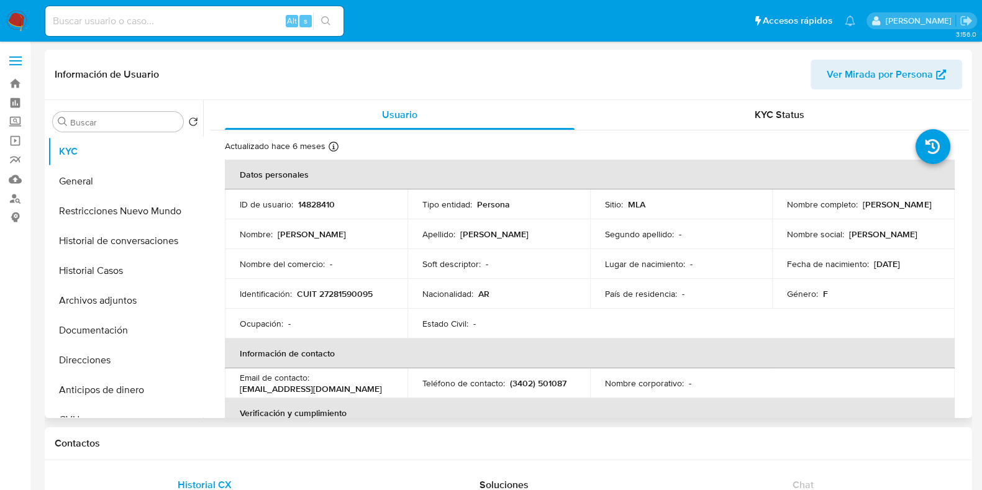
click at [351, 291] on p "CUIT 27281590095" at bounding box center [335, 293] width 76 height 11
copy p "27281590095"
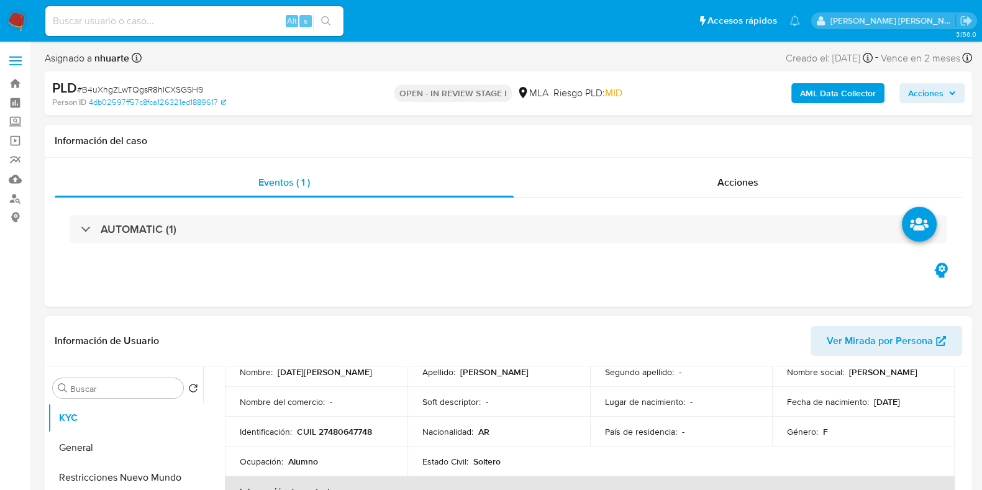
select select "10"
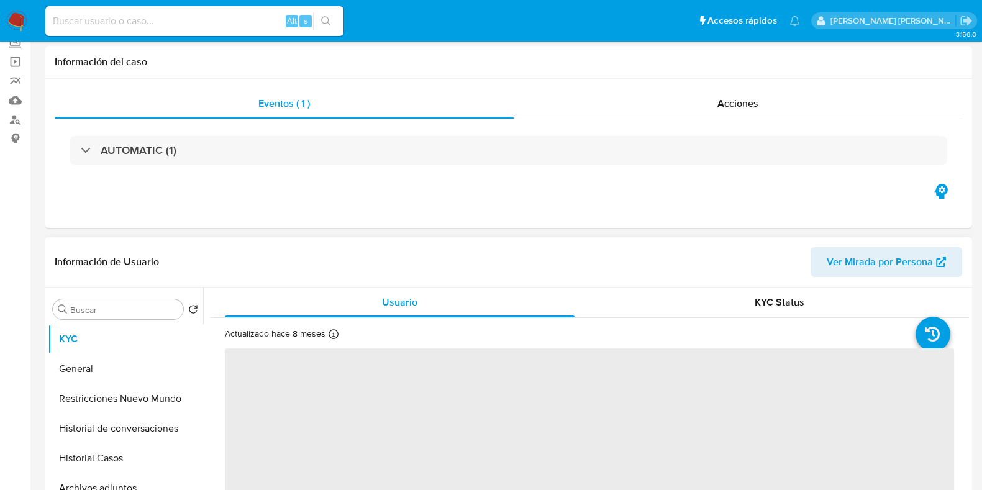
scroll to position [155, 0]
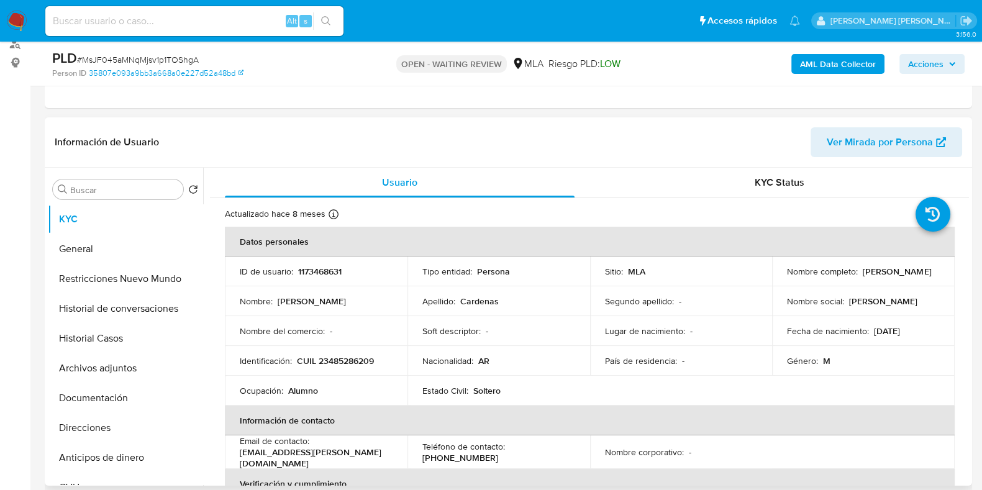
select select "10"
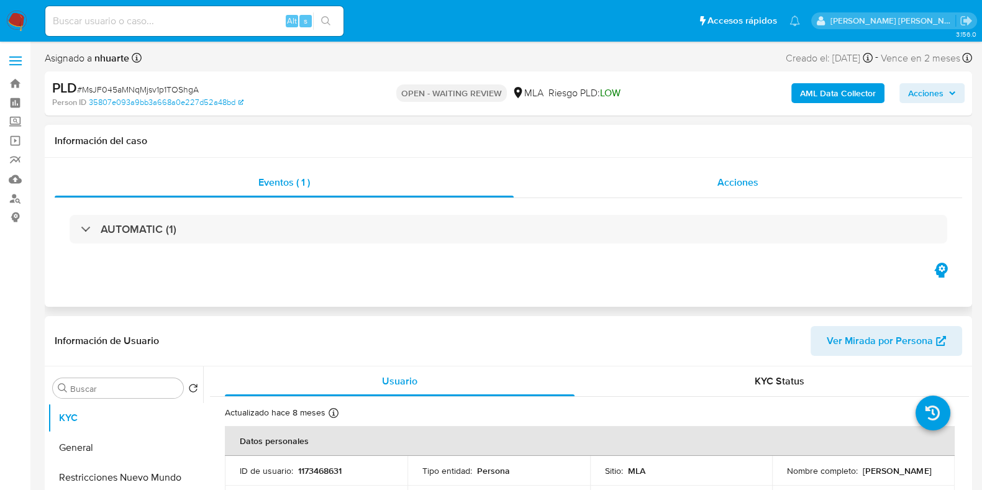
click at [743, 192] on div "Acciones" at bounding box center [737, 183] width 448 height 30
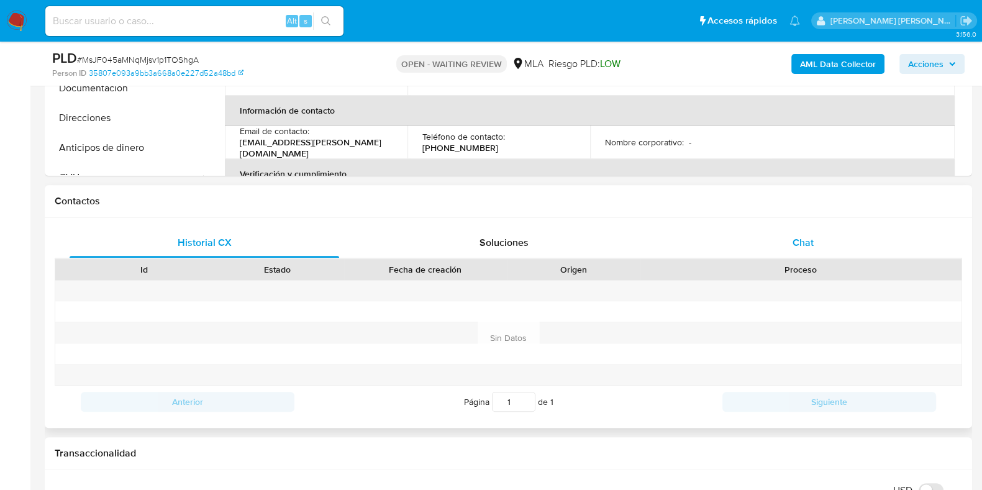
click at [785, 250] on div "Chat" at bounding box center [802, 243] width 269 height 30
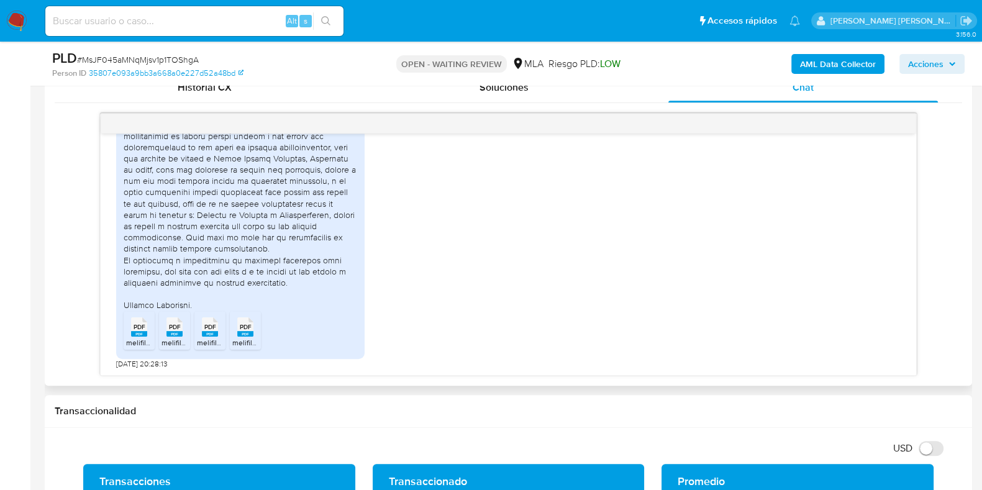
scroll to position [789, 0]
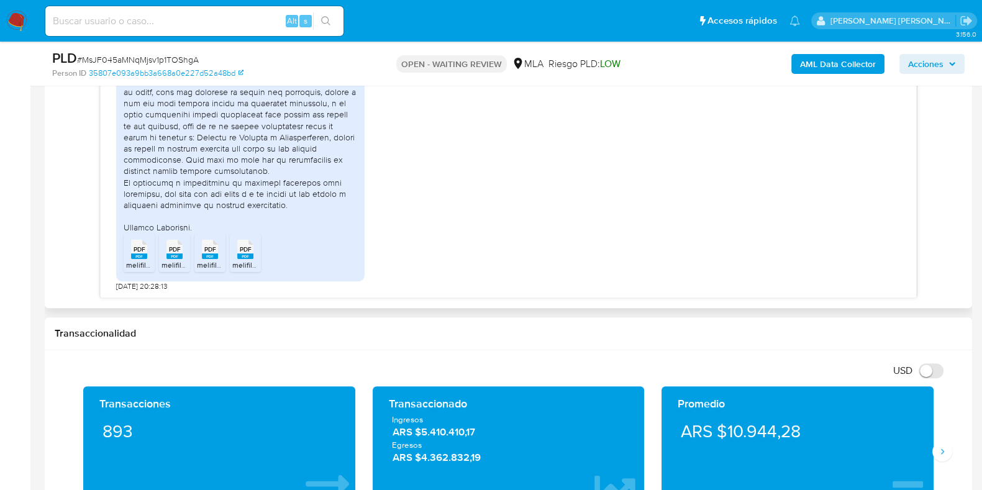
click at [135, 250] on span "PDF" at bounding box center [139, 249] width 12 height 8
click at [171, 251] on span "PDF" at bounding box center [175, 249] width 12 height 8
click at [205, 251] on span "PDF" at bounding box center [210, 249] width 12 height 8
click at [261, 262] on ul "PDF PDF melifile696462323628262803.pdf PDF PDF melifile4998010969029066510.pdf …" at bounding box center [240, 254] width 233 height 43
click at [251, 261] on span "melifile683562913649701910.pdf" at bounding box center [286, 265] width 109 height 11
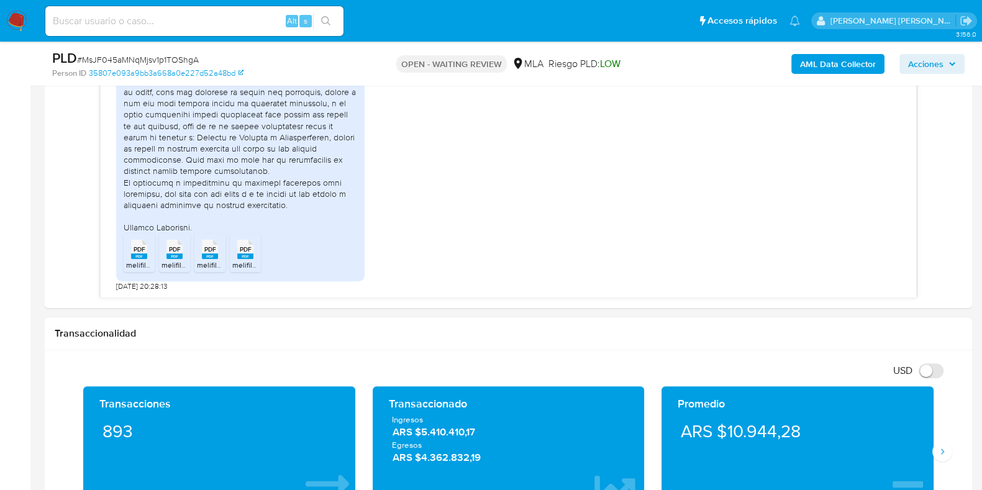
click at [173, 61] on span "# MsJF045aMNqMjsv1p1TOShgA" at bounding box center [138, 59] width 122 height 12
copy span "MsJF045aMNqMjsv1p1TOShgA"
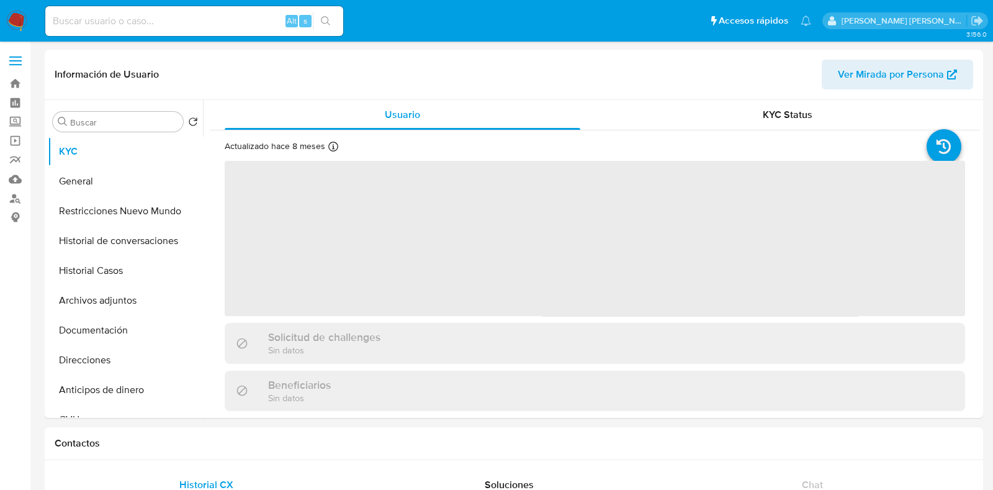
select select "10"
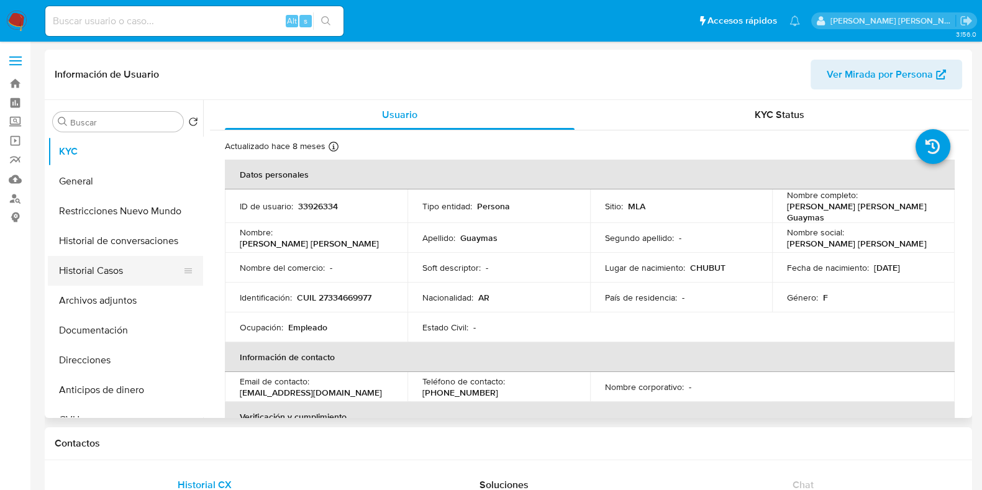
click at [134, 263] on button "Historial Casos" at bounding box center [120, 271] width 145 height 30
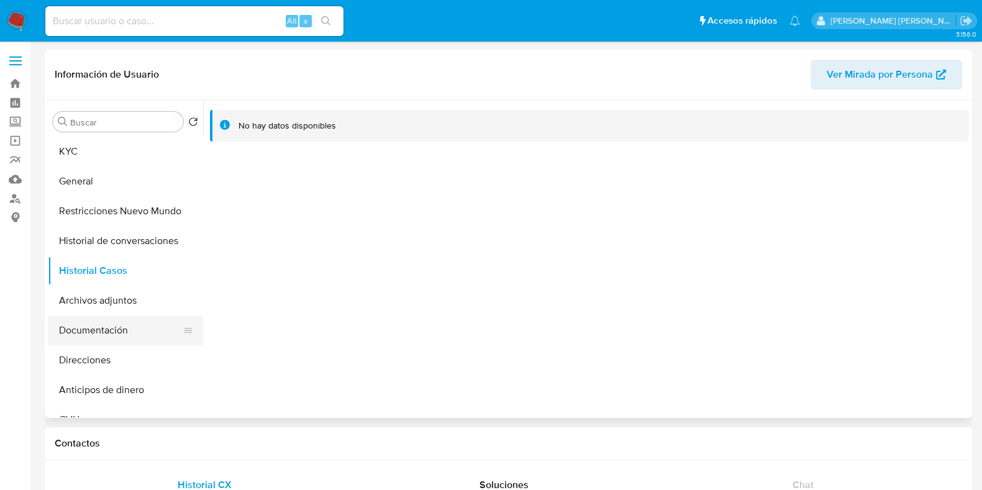
click at [118, 325] on button "Documentación" at bounding box center [120, 330] width 145 height 30
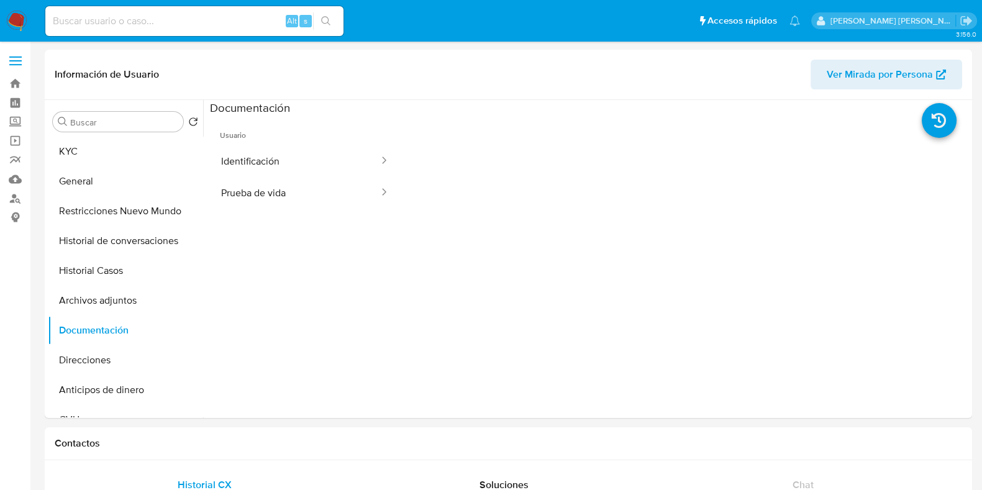
click at [255, 150] on button "Identificación" at bounding box center [295, 161] width 170 height 32
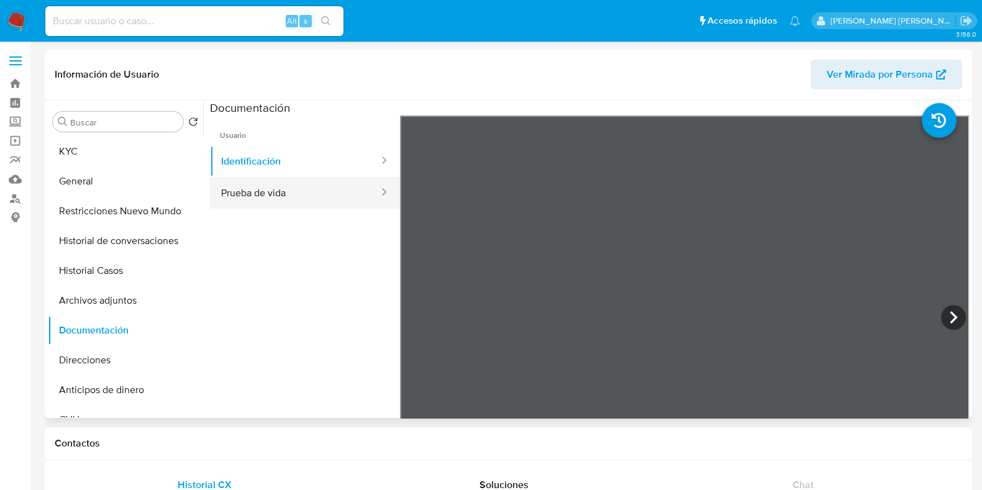
click at [304, 189] on button "Prueba de vida" at bounding box center [295, 193] width 170 height 32
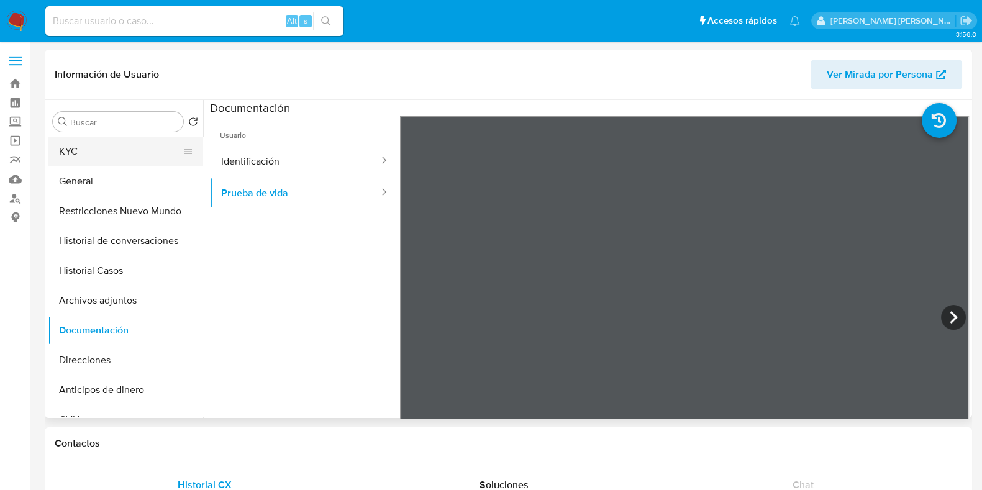
click at [116, 148] on button "KYC" at bounding box center [120, 152] width 145 height 30
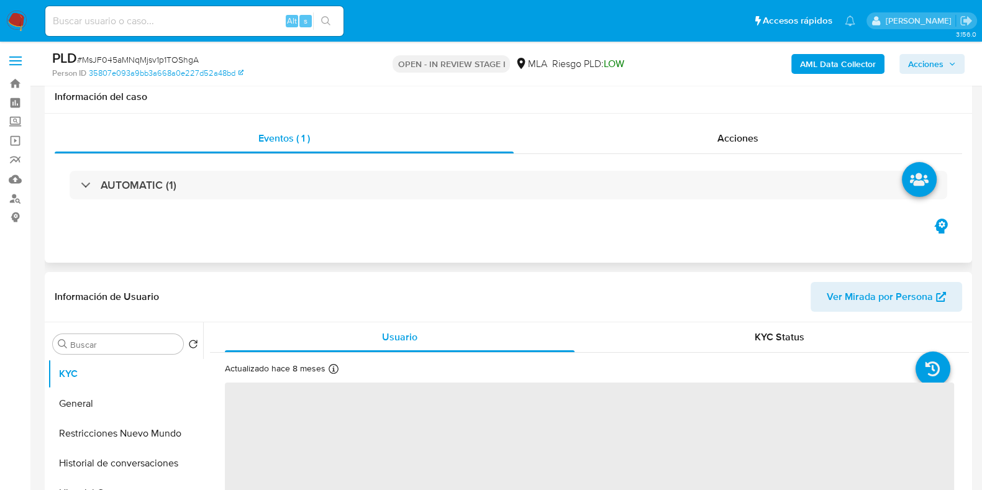
scroll to position [388, 0]
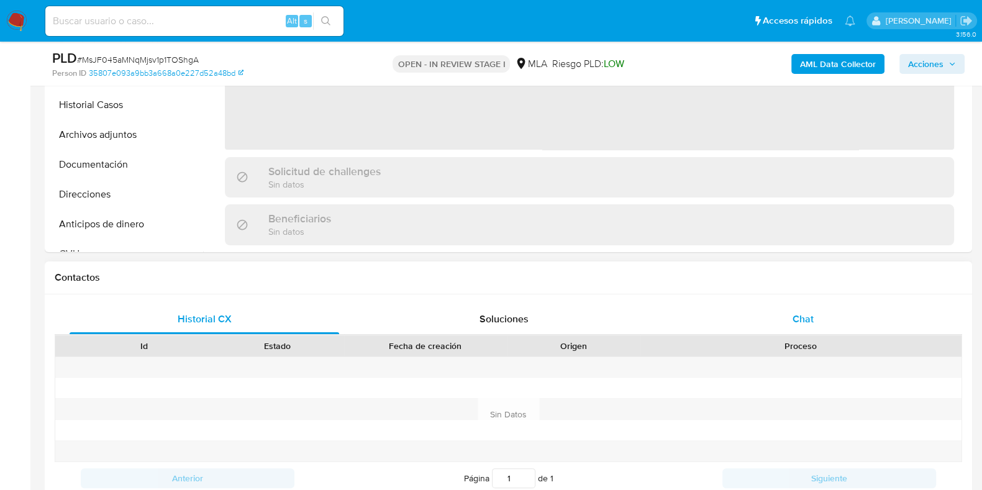
click at [808, 323] on span "Chat" at bounding box center [802, 319] width 21 height 14
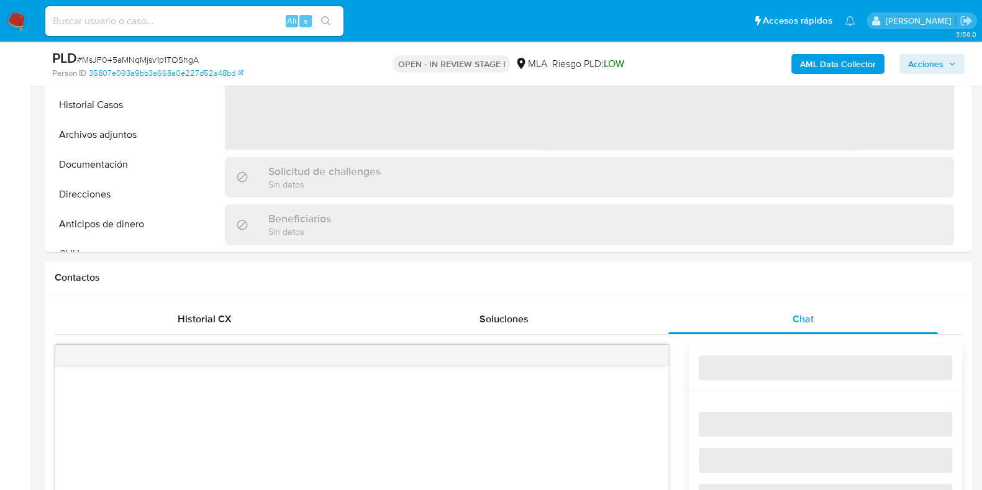
select select "10"
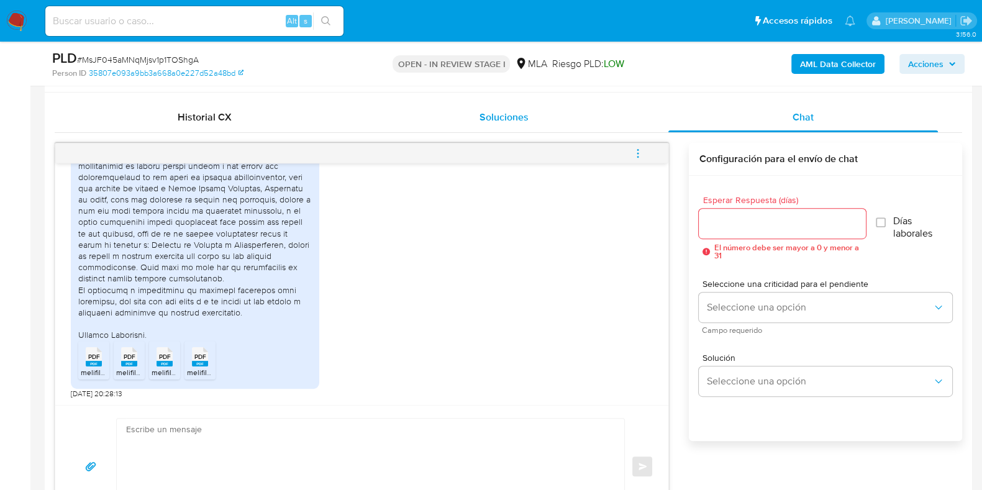
scroll to position [620, 0]
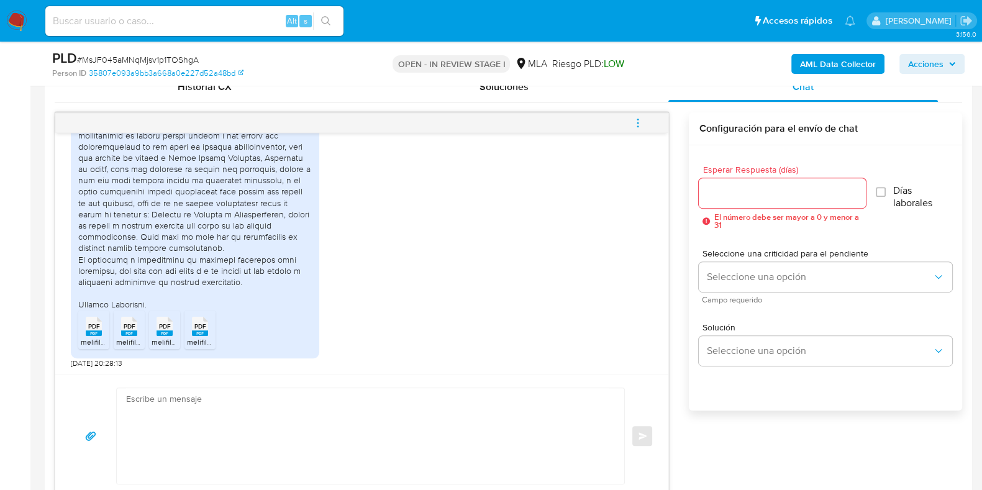
click at [174, 59] on span "# MsJF045aMNqMjsv1p1TOShgA" at bounding box center [138, 59] width 122 height 12
copy span "MsJF045aMNqMjsv1p1TOShgA"
paste textarea "Hola XXX, ¡Gracias por tu respuesta! Queremos informarte que el uso de la cuent…"
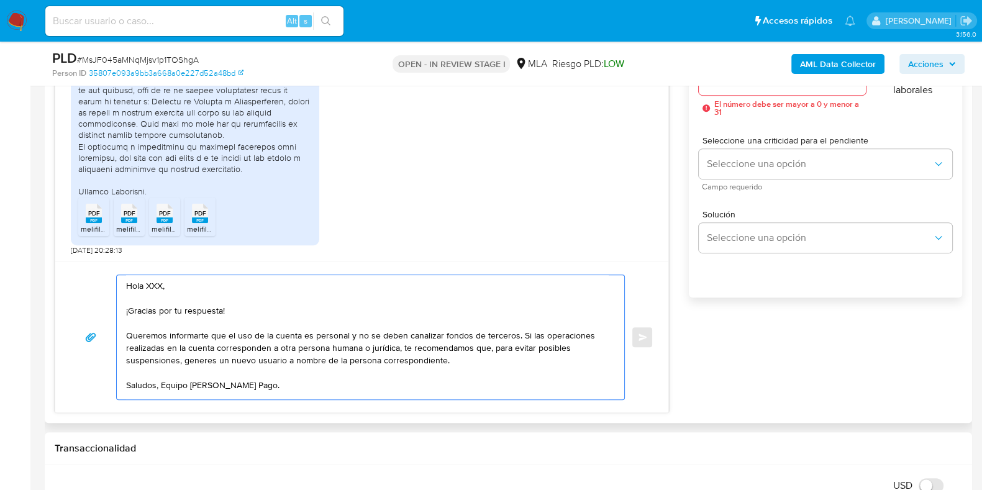
scroll to position [797, 0]
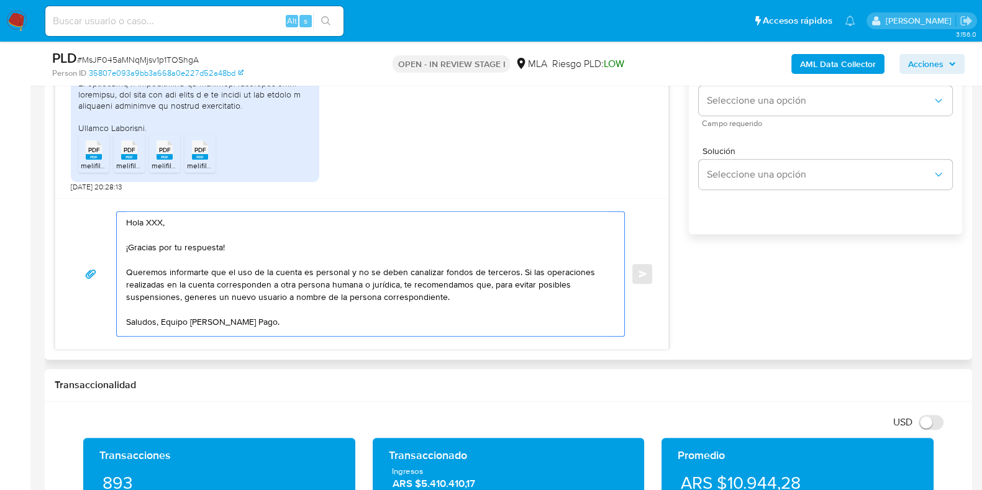
click at [186, 216] on textarea "Hola XXX, ¡Gracias por tu respuesta! Queremos informarte que el uso de la cuent…" at bounding box center [367, 274] width 482 height 124
paste textarea "Lautaro"
click at [515, 264] on textarea "Hola Lautaro ¡Gracias por tu respuesta! Queremos informarte que el uso de la cu…" at bounding box center [367, 274] width 482 height 124
drag, startPoint x: 125, startPoint y: 277, endPoint x: 263, endPoint y: 290, distance: 138.5
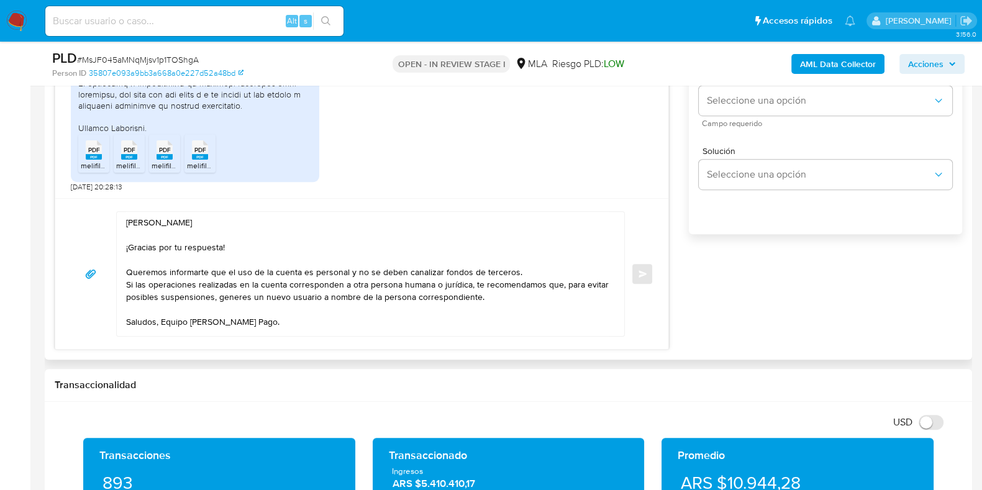
click at [263, 290] on div "Hola Lautaro ¡Gracias por tu respuesta! Queremos informarte que el uso de la cu…" at bounding box center [367, 274] width 501 height 124
click at [263, 290] on textarea "Hola Lautaro ¡Gracias por tu respuesta! Queremos informarte que el uso de la cu…" at bounding box center [367, 274] width 482 height 124
drag, startPoint x: 127, startPoint y: 278, endPoint x: 538, endPoint y: 287, distance: 411.2
click at [538, 287] on textarea "Hola Lautaro ¡Gracias por tu respuesta! Queremos informarte que el uso de la cu…" at bounding box center [367, 274] width 482 height 124
paste textarea "Te recomendamos que, para evitar posibles suspensiones, evites realizar dicha o…"
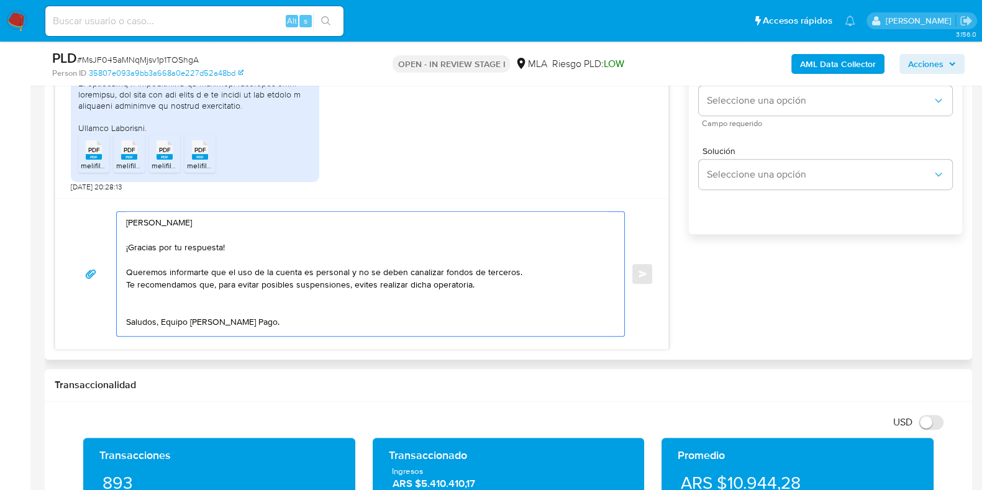
scroll to position [0, 0]
drag, startPoint x: 373, startPoint y: 284, endPoint x: 351, endPoint y: 284, distance: 22.4
click at [351, 284] on textarea "Hola Lautaro ¡Gracias por tu respuesta! Queremos informarte que el uso de la cu…" at bounding box center [367, 274] width 482 height 124
drag, startPoint x: 510, startPoint y: 284, endPoint x: 515, endPoint y: 294, distance: 11.1
click at [515, 294] on textarea "Hola Lautaro ¡Gracias por tu respuesta! Queremos informarte que el uso de la cu…" at bounding box center [367, 274] width 482 height 124
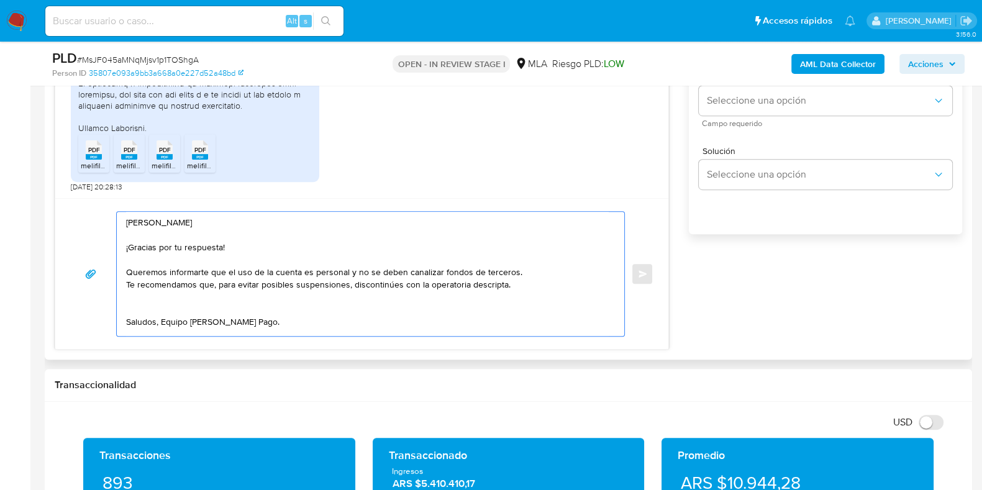
scroll to position [9, 0]
type textarea "Hola Lautaro ¡Gracias por tu respuesta! Queremos informarte que el uso de la cu…"
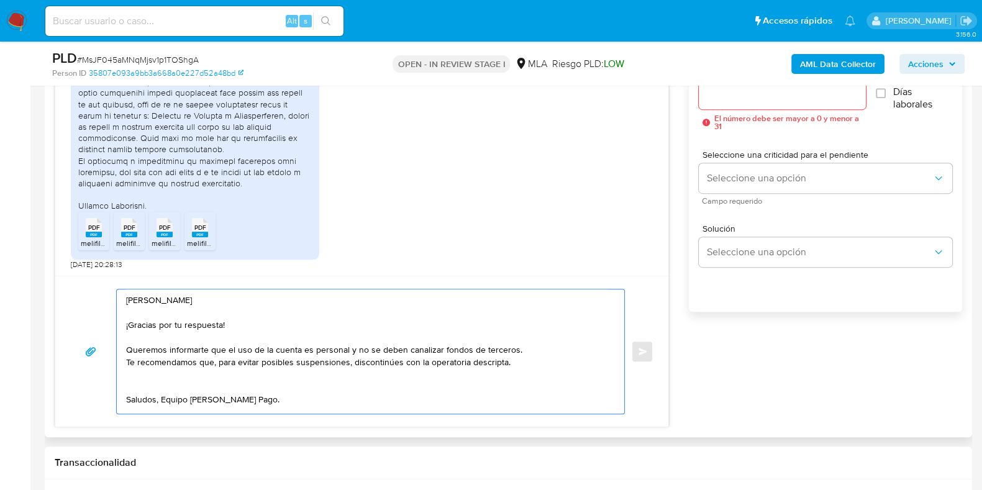
click at [728, 99] on input "Esperar Respuesta (días)" at bounding box center [782, 94] width 166 height 16
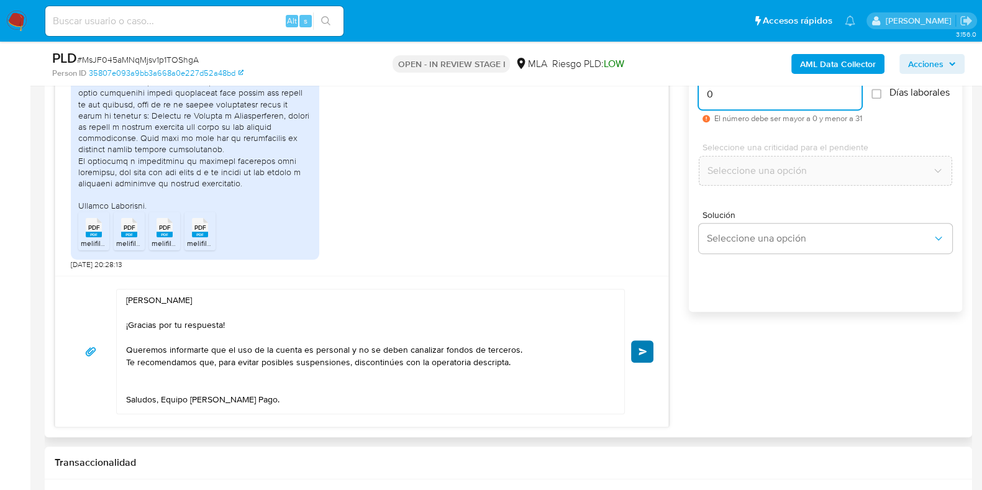
type input "0"
click at [525, 353] on textarea "Hola Lautaro ¡Gracias por tu respuesta! Queremos informarte que el uso de la cu…" at bounding box center [367, 351] width 482 height 124
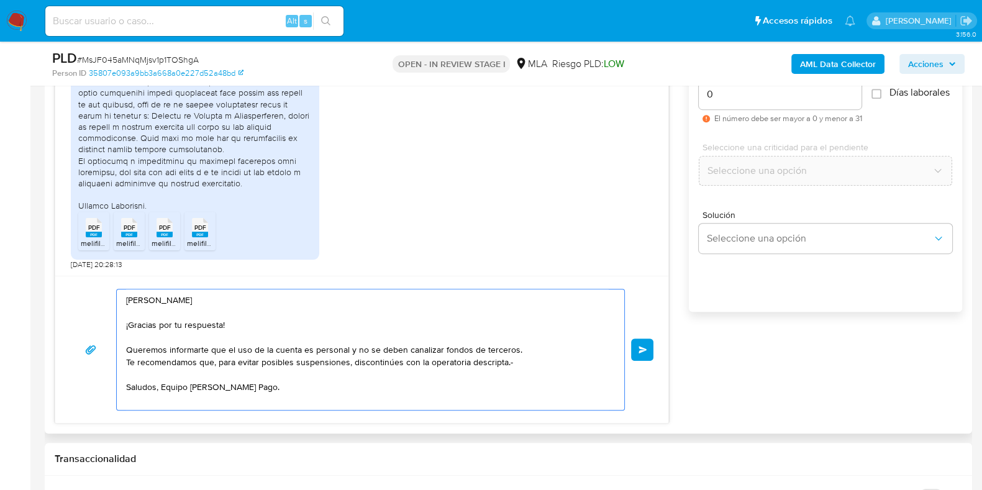
scroll to position [0, 0]
type textarea "Hola Lautaro ¡Gracias por tu respuesta! Queremos informarte que el uso de la cu…"
click at [646, 346] on span "Enviar" at bounding box center [642, 349] width 9 height 7
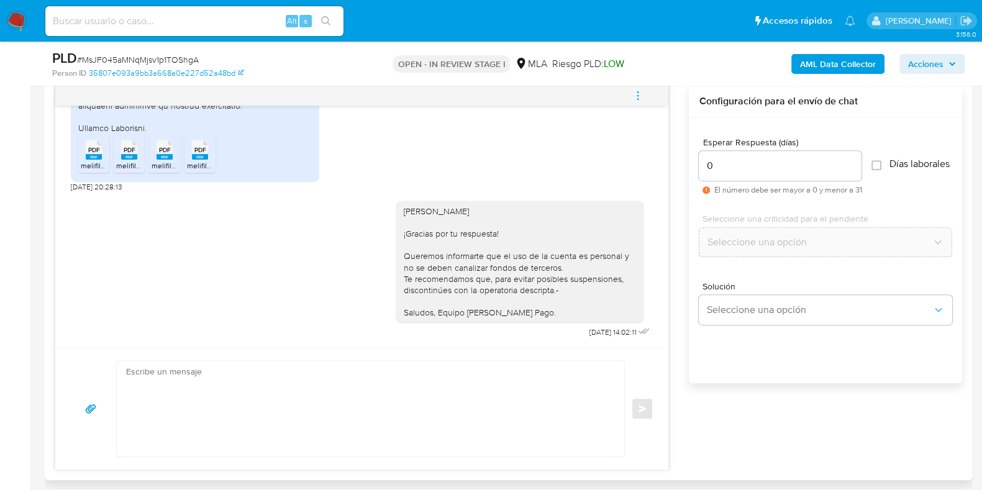
scroll to position [564, 0]
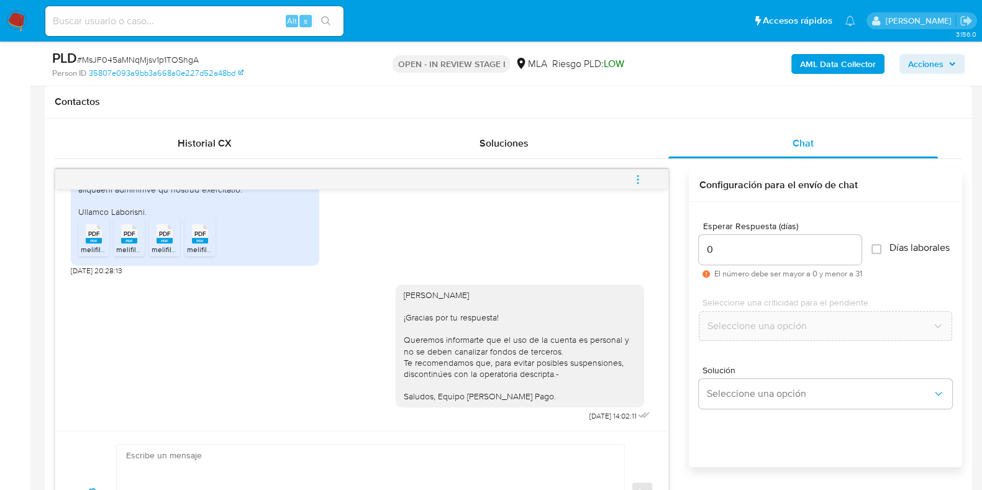
click at [634, 174] on icon "menu-action" at bounding box center [637, 179] width 11 height 11
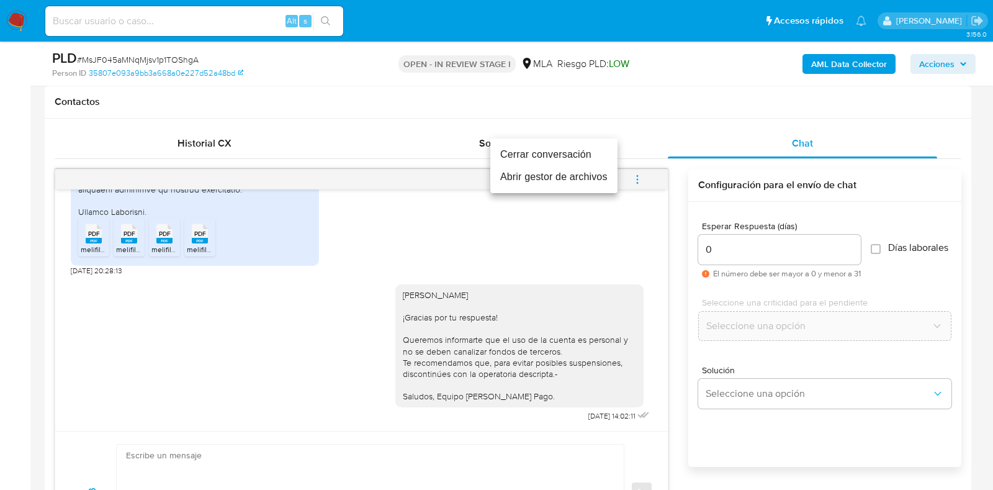
click at [532, 153] on li "Cerrar conversación" at bounding box center [554, 154] width 127 height 22
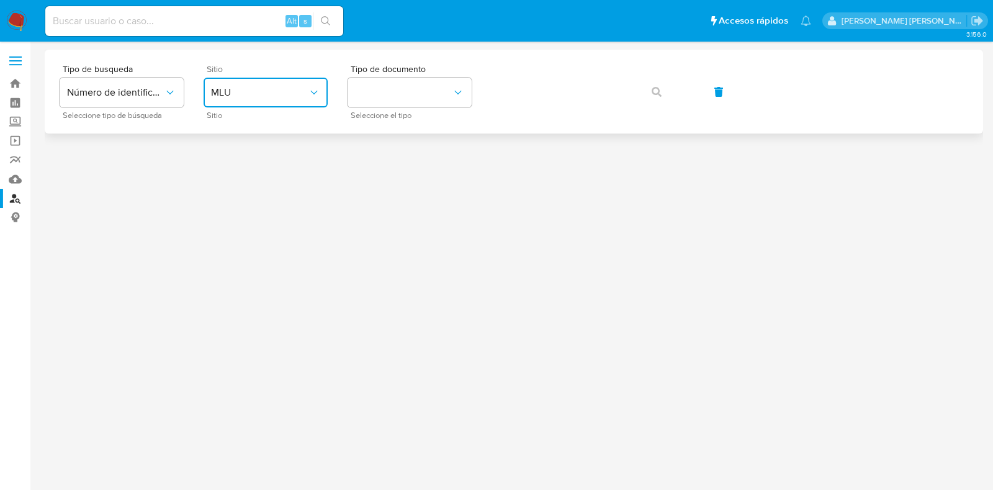
click at [250, 78] on button "MLU" at bounding box center [266, 93] width 124 height 30
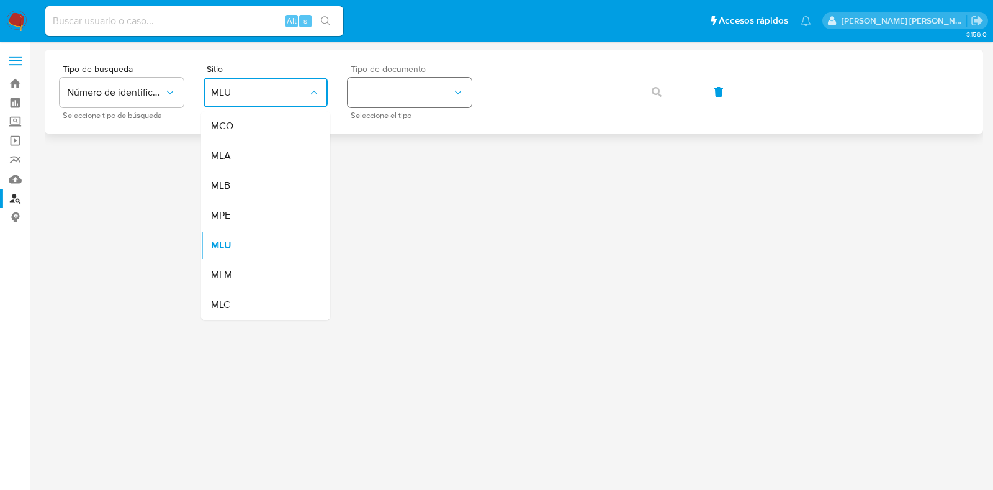
click at [378, 86] on button "identificationType" at bounding box center [410, 93] width 124 height 30
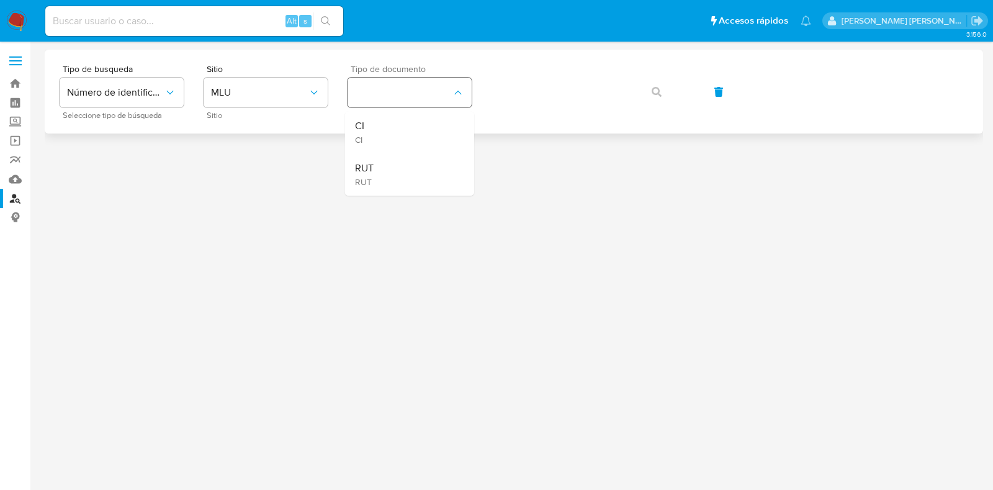
click at [405, 97] on button "identificationType" at bounding box center [410, 93] width 124 height 30
click at [241, 88] on span "MLU" at bounding box center [259, 92] width 97 height 12
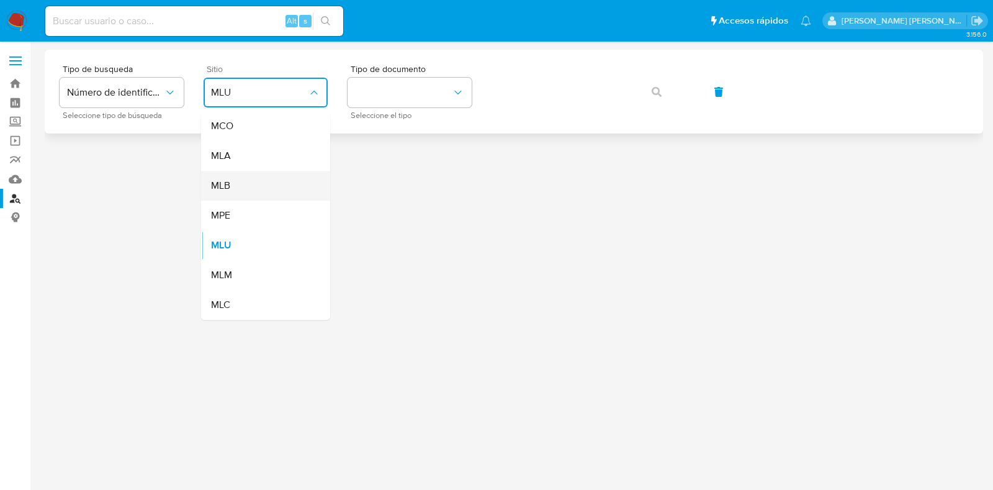
click at [276, 174] on div "MLB" at bounding box center [262, 186] width 102 height 30
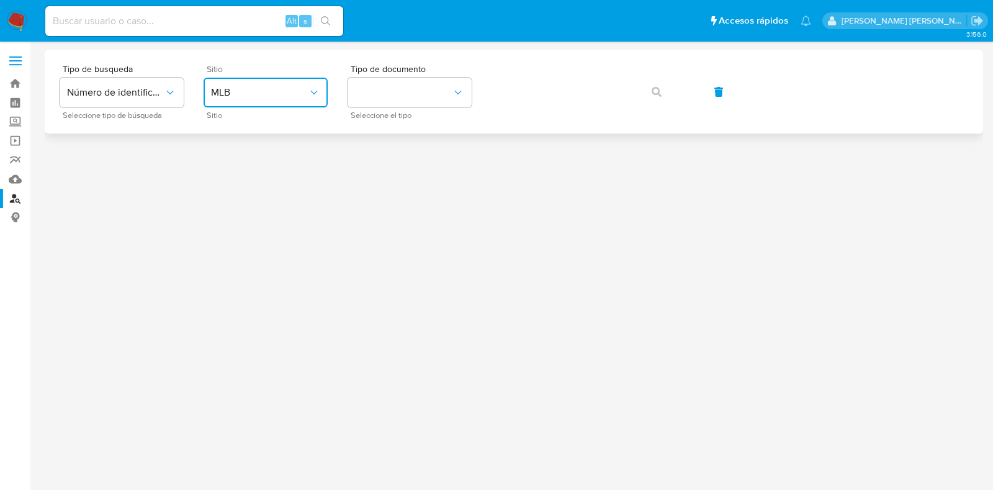
click at [283, 89] on span "MLB" at bounding box center [259, 92] width 97 height 12
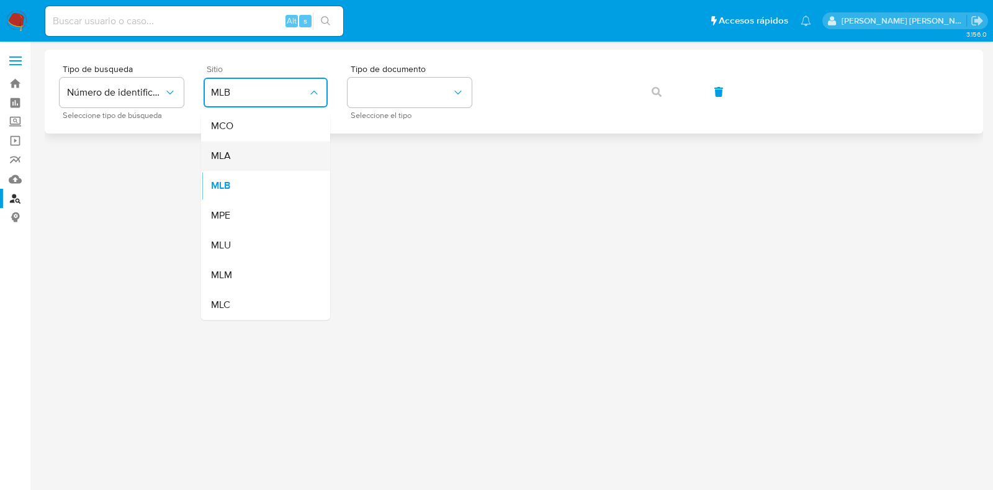
click at [270, 150] on div "MLA" at bounding box center [262, 156] width 102 height 30
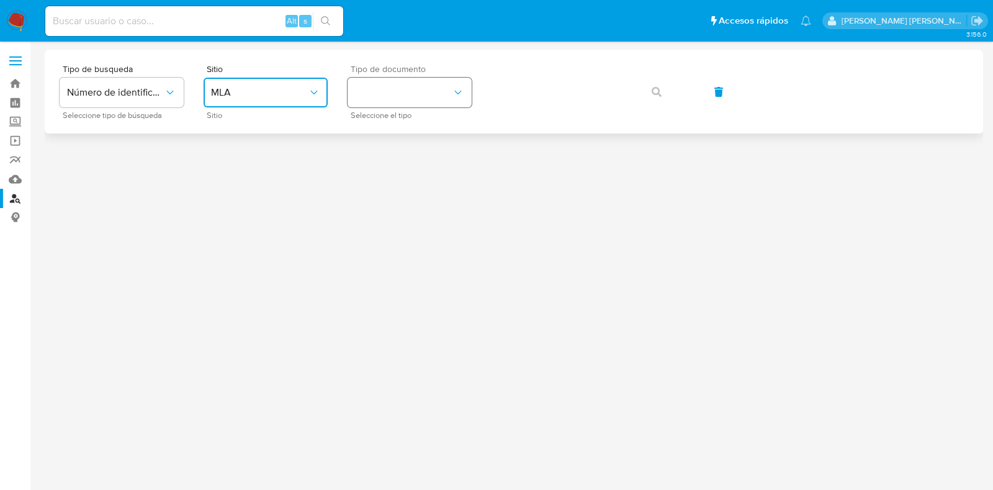
click at [388, 88] on button "identificationType" at bounding box center [410, 93] width 124 height 30
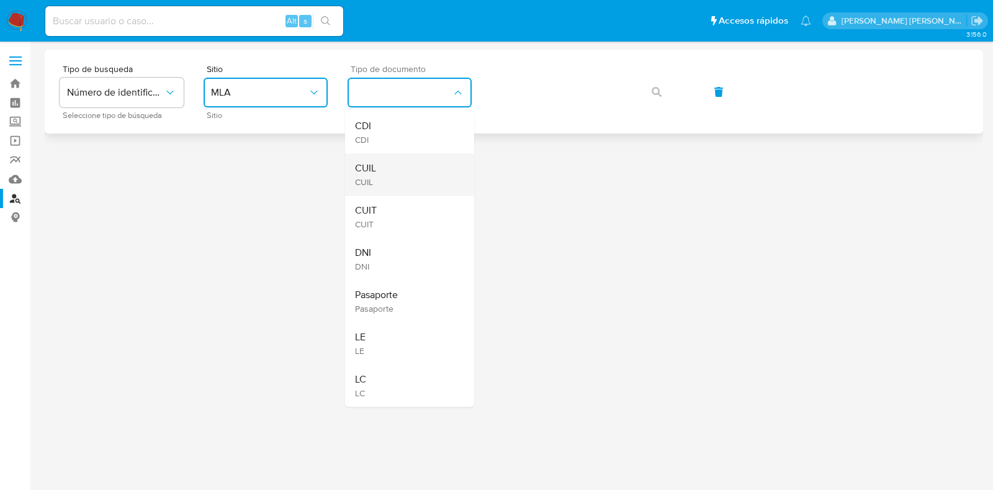
click at [387, 175] on div "CUIL CUIL" at bounding box center [406, 174] width 102 height 42
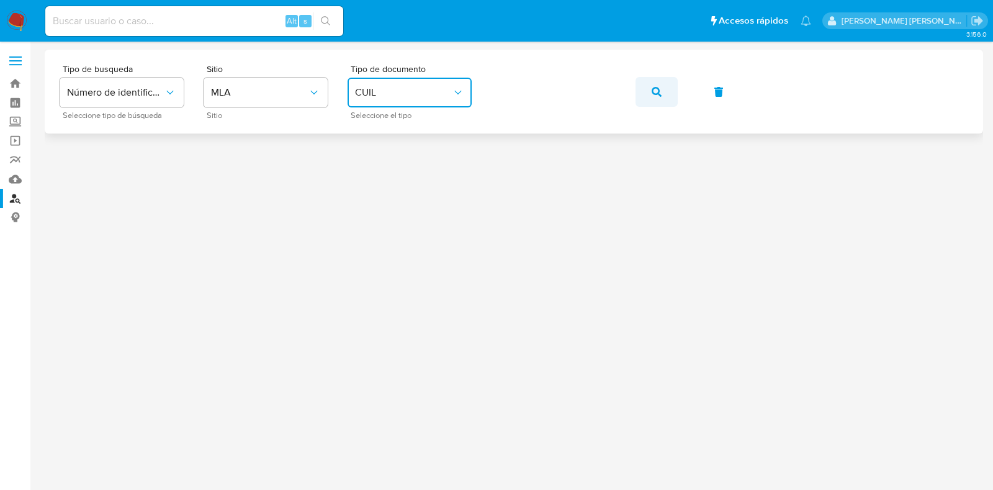
click at [654, 87] on icon "button" at bounding box center [657, 92] width 10 height 10
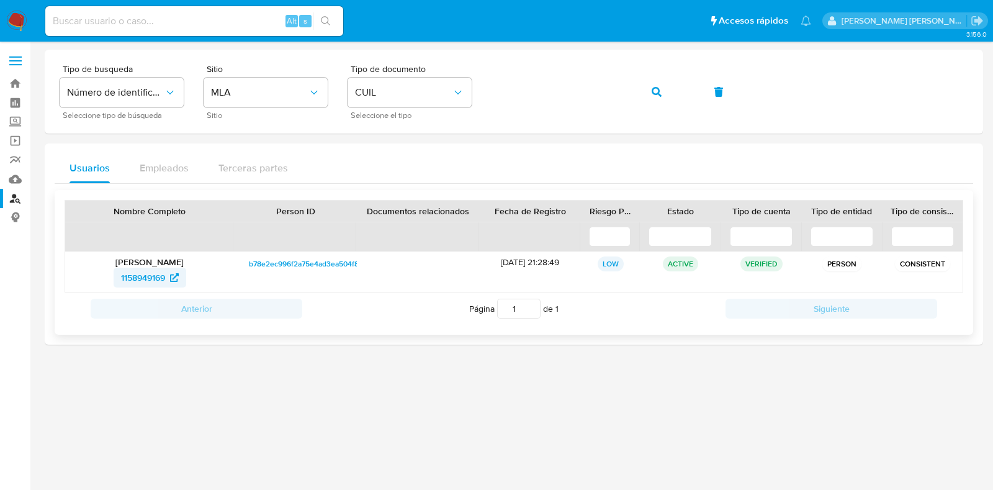
click at [174, 278] on icon at bounding box center [174, 277] width 9 height 9
click at [484, 94] on div "Tipo de busqueda Número de identificación Seleccione tipo de búsqueda Sitio MLA…" at bounding box center [514, 92] width 909 height 54
click at [669, 87] on button "button" at bounding box center [657, 92] width 42 height 30
click at [165, 280] on span "2504228854" at bounding box center [143, 278] width 50 height 20
click at [17, 78] on link "Bandeja" at bounding box center [74, 83] width 148 height 19
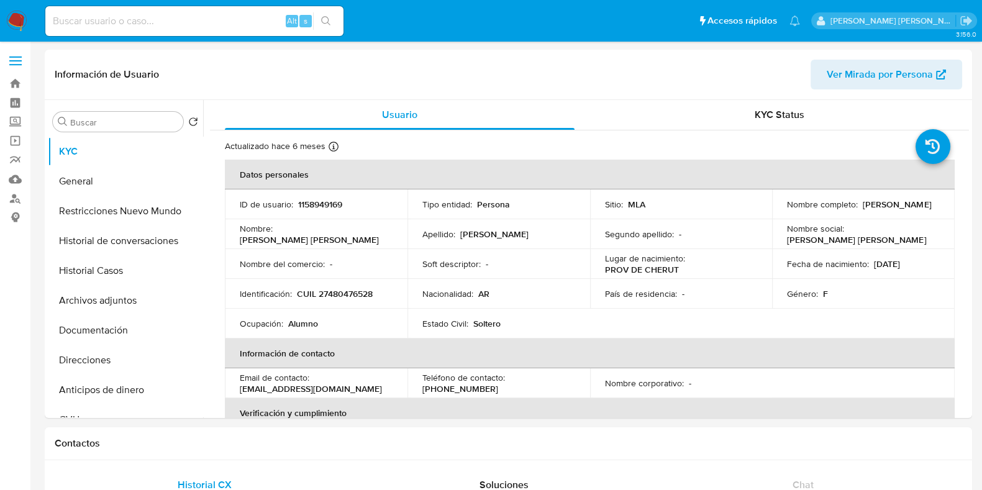
select select "10"
click at [128, 263] on button "Historial Casos" at bounding box center [120, 271] width 145 height 30
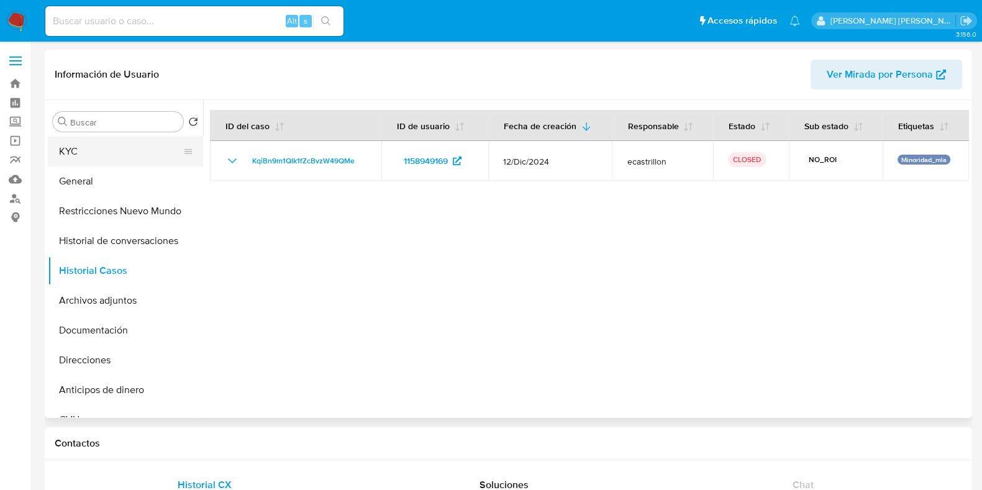
click at [94, 153] on button "KYC" at bounding box center [120, 152] width 145 height 30
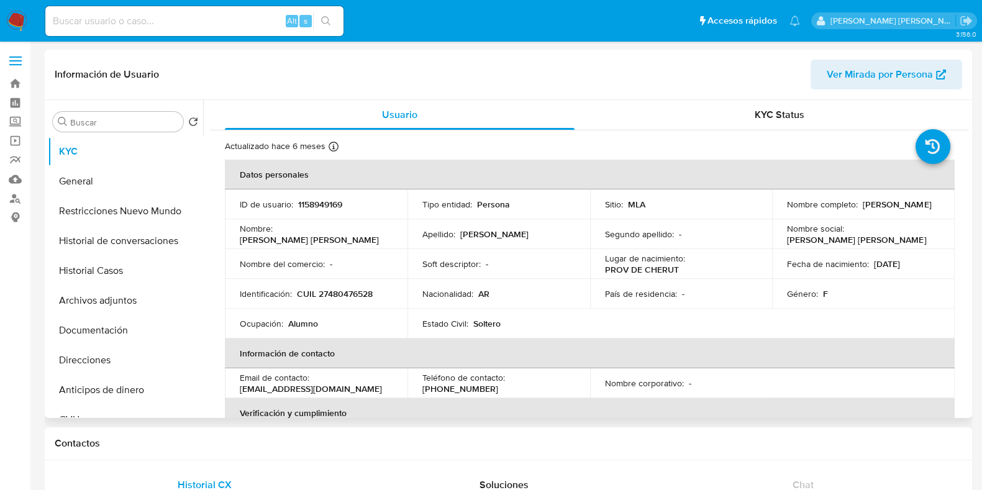
drag, startPoint x: 121, startPoint y: 332, endPoint x: 233, endPoint y: 212, distance: 164.3
click at [121, 330] on button "Documentación" at bounding box center [125, 330] width 155 height 30
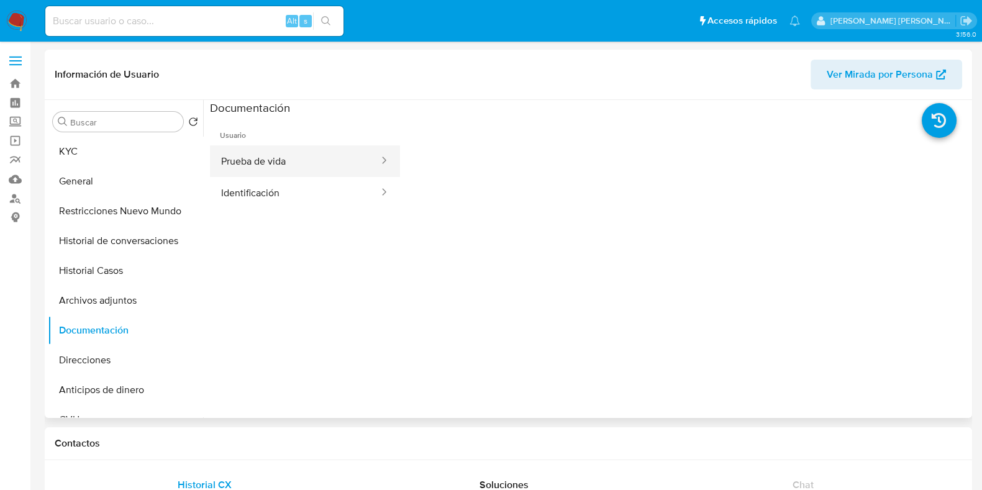
click at [270, 159] on button "Prueba de vida" at bounding box center [295, 161] width 170 height 32
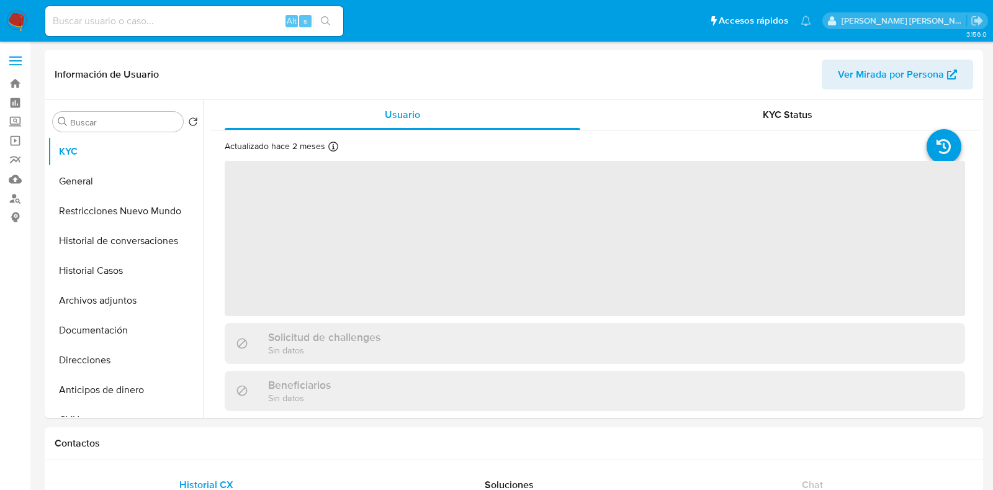
select select "10"
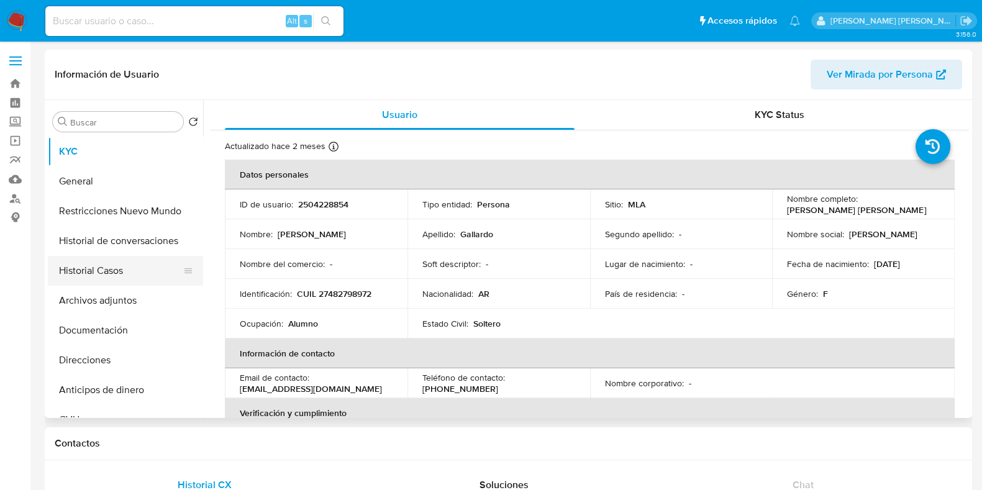
click at [109, 277] on button "Historial Casos" at bounding box center [120, 271] width 145 height 30
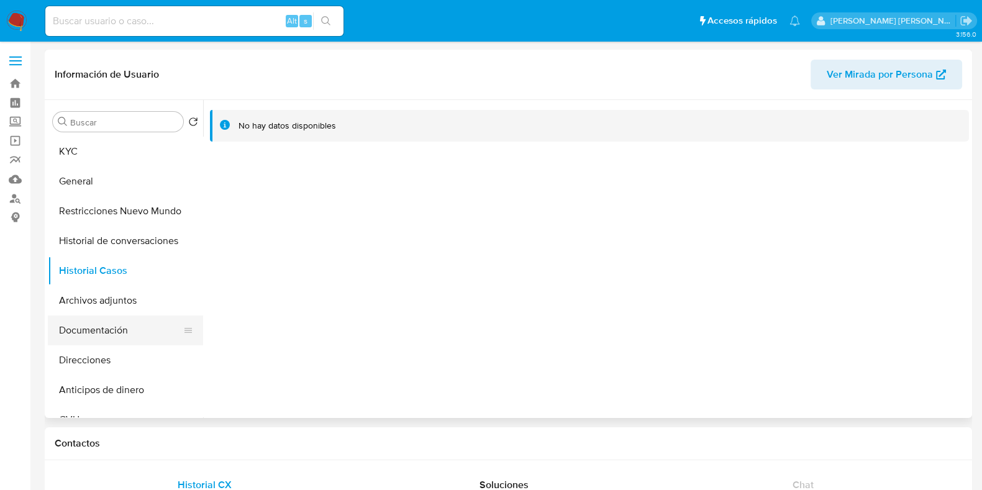
click at [107, 330] on button "Documentación" at bounding box center [120, 330] width 145 height 30
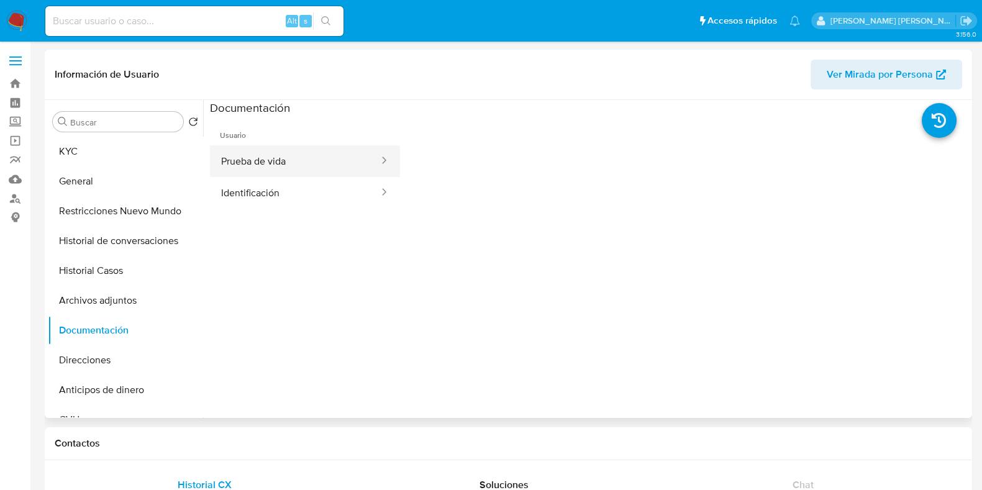
click at [286, 160] on button "Prueba de vida" at bounding box center [295, 161] width 170 height 32
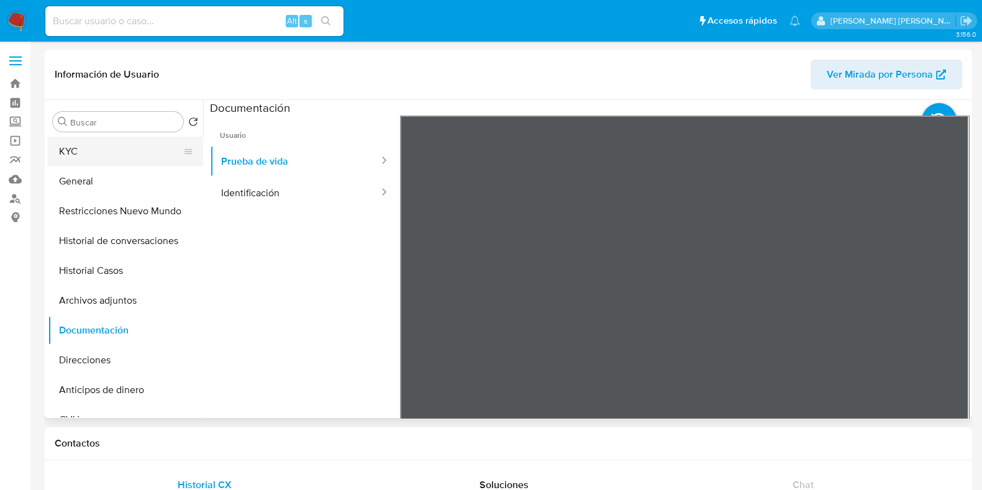
click at [101, 160] on button "KYC" at bounding box center [120, 152] width 145 height 30
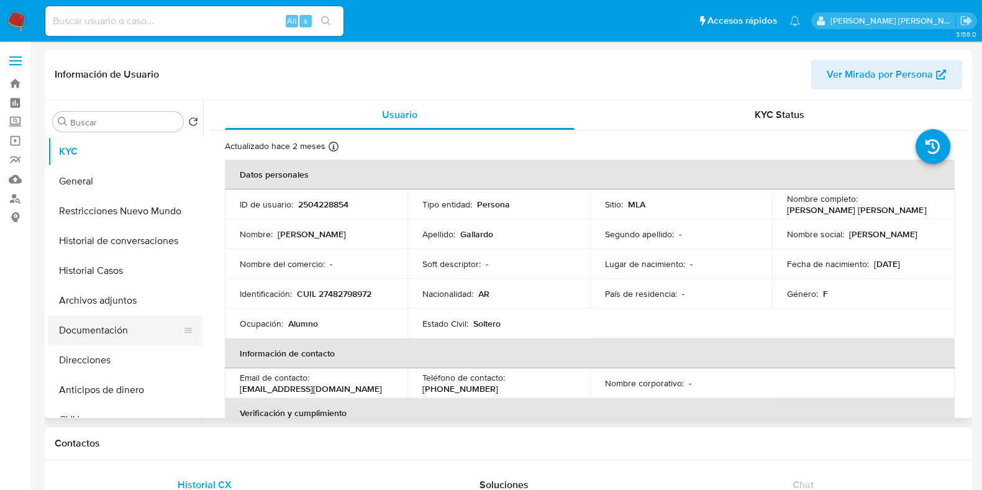
click at [81, 324] on button "Documentación" at bounding box center [120, 330] width 145 height 30
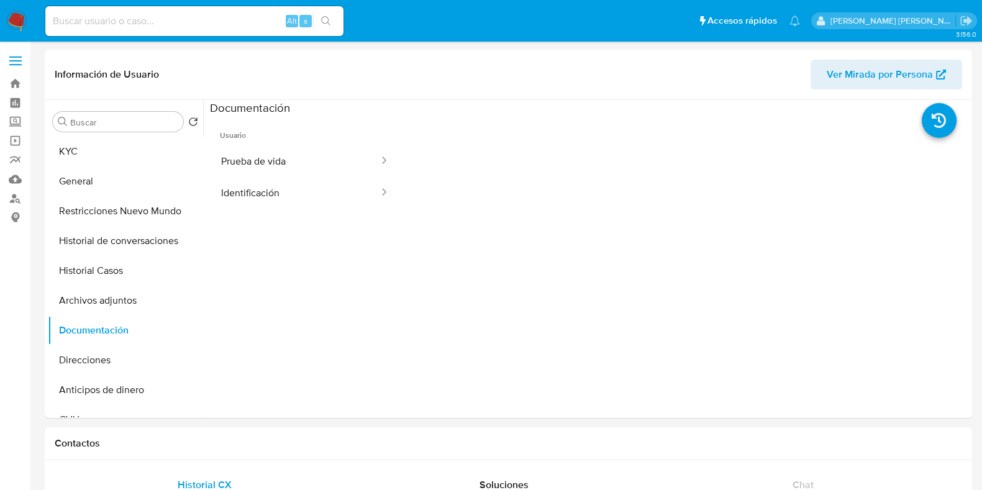
click at [273, 165] on button "Prueba de vida" at bounding box center [295, 161] width 170 height 32
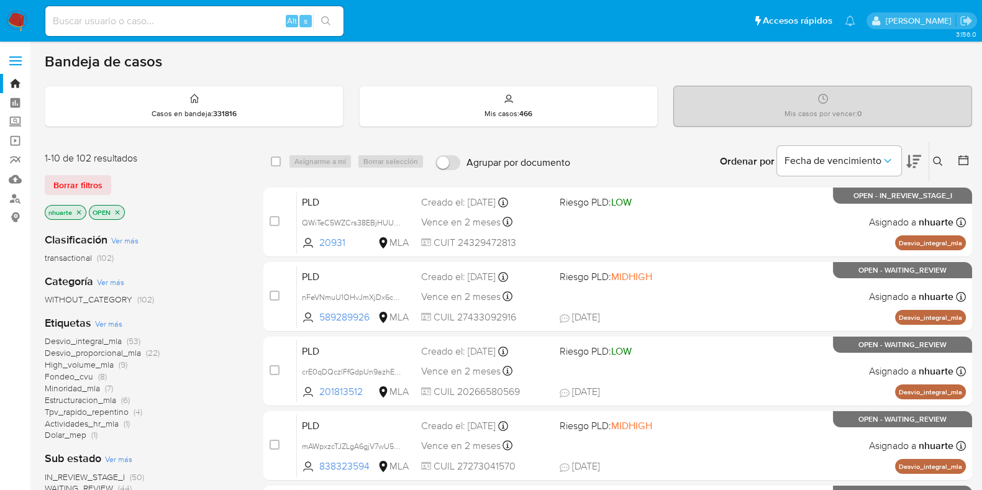
click at [941, 160] on icon at bounding box center [938, 161] width 10 height 10
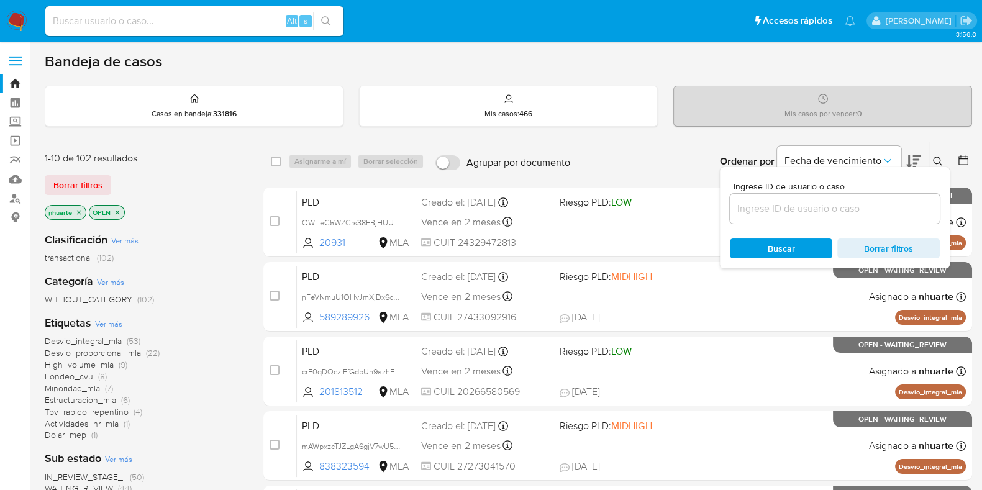
click at [797, 212] on input at bounding box center [835, 209] width 210 height 16
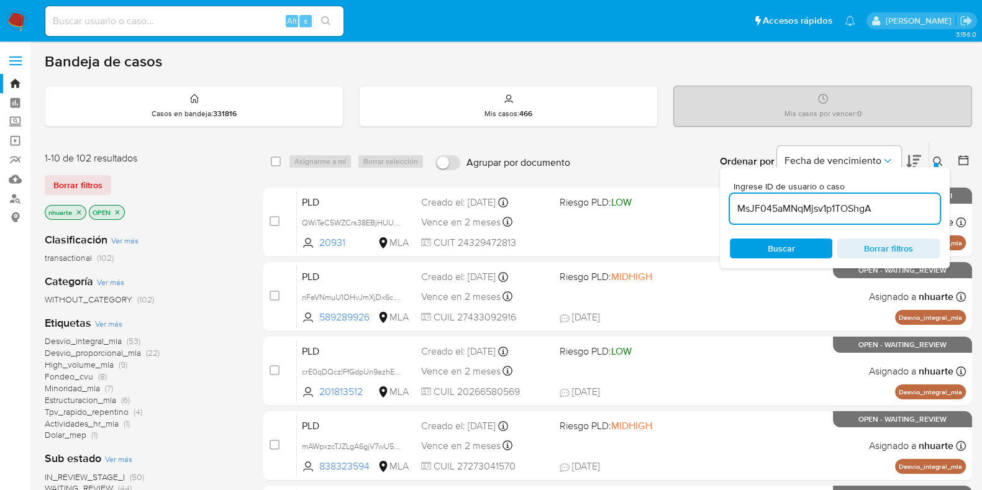
type input "MsJF045aMNqMjsv1p1TOShgA"
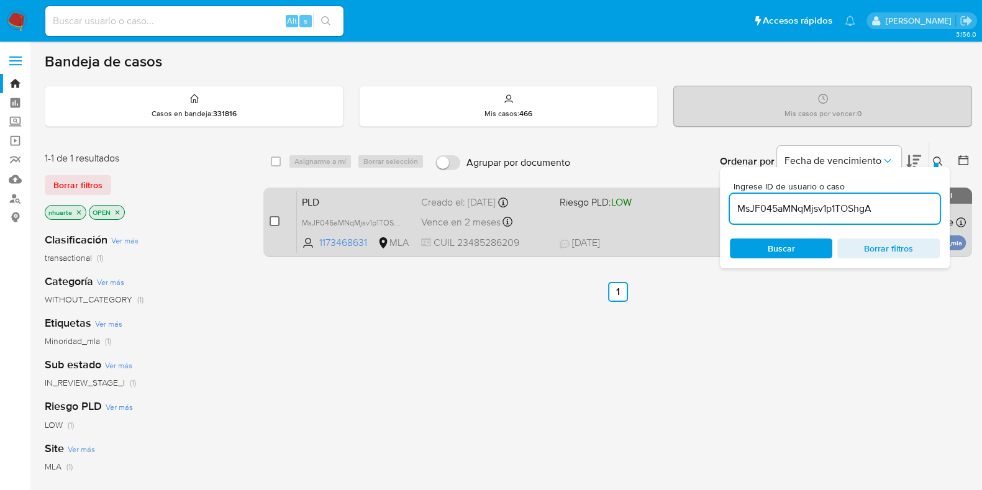
click at [273, 219] on input "checkbox" at bounding box center [274, 221] width 10 height 10
checkbox input "true"
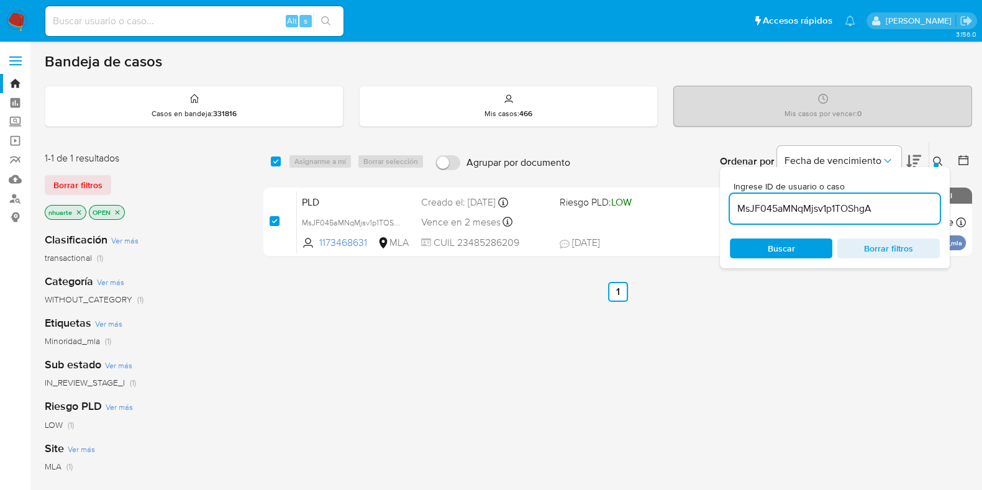
checkbox input "true"
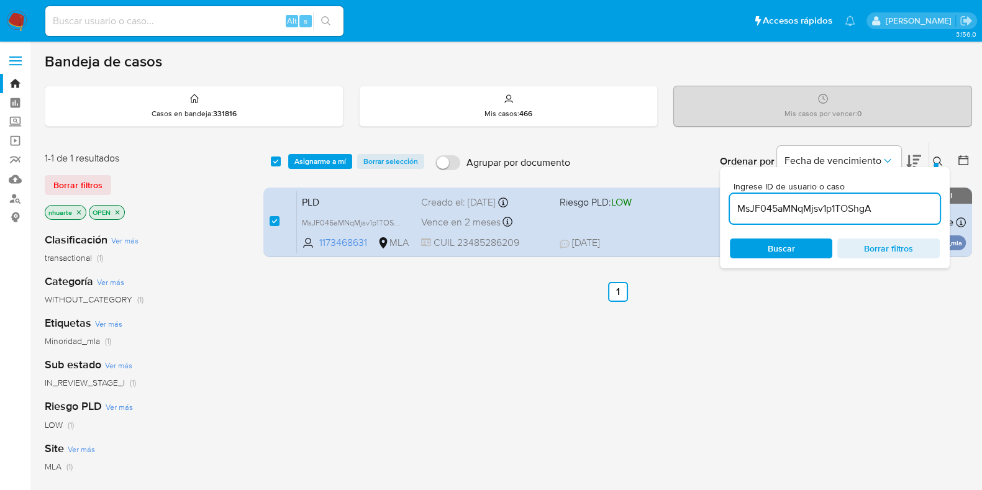
drag, startPoint x: 315, startPoint y: 160, endPoint x: 325, endPoint y: 178, distance: 21.1
click at [316, 159] on span "Asignarme a mí" at bounding box center [320, 161] width 52 height 12
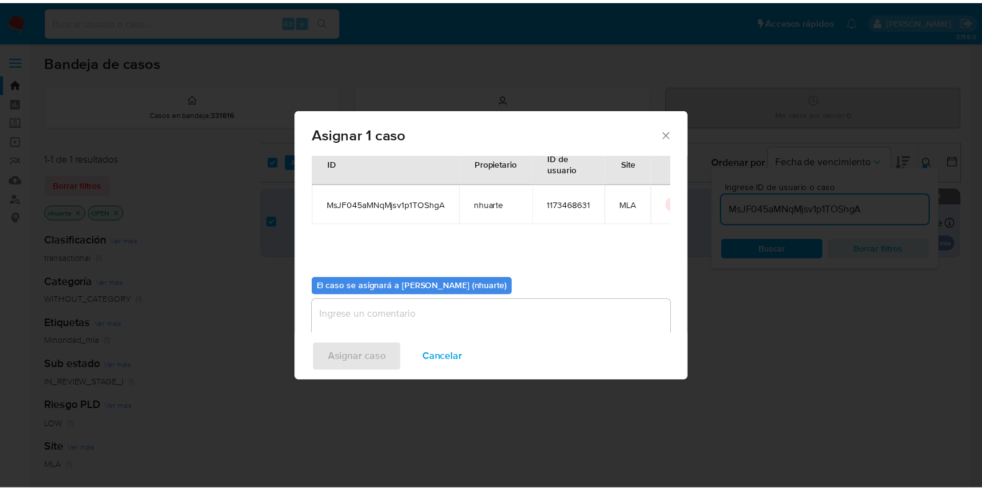
scroll to position [64, 0]
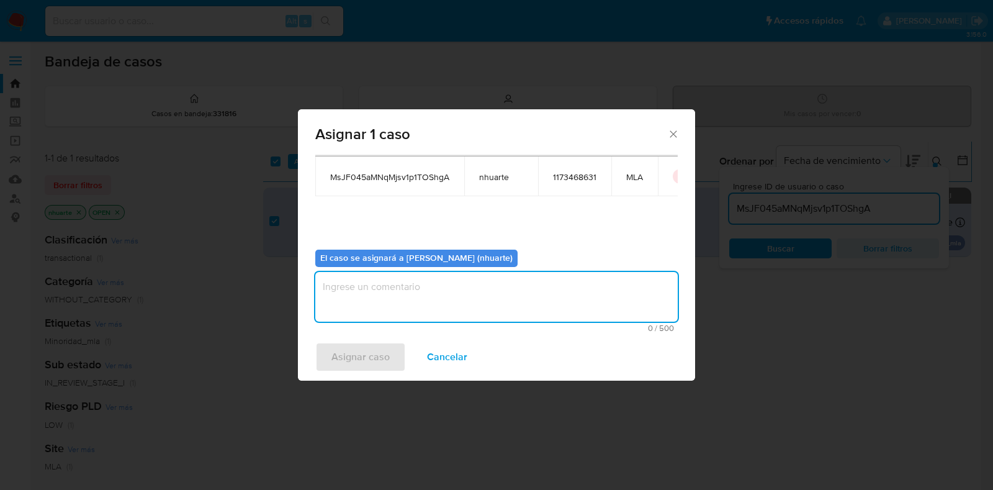
click at [425, 302] on textarea "assign-modal" at bounding box center [496, 297] width 363 height 50
type textarea "Asignación"
click at [355, 358] on span "Asignar caso" at bounding box center [361, 356] width 58 height 27
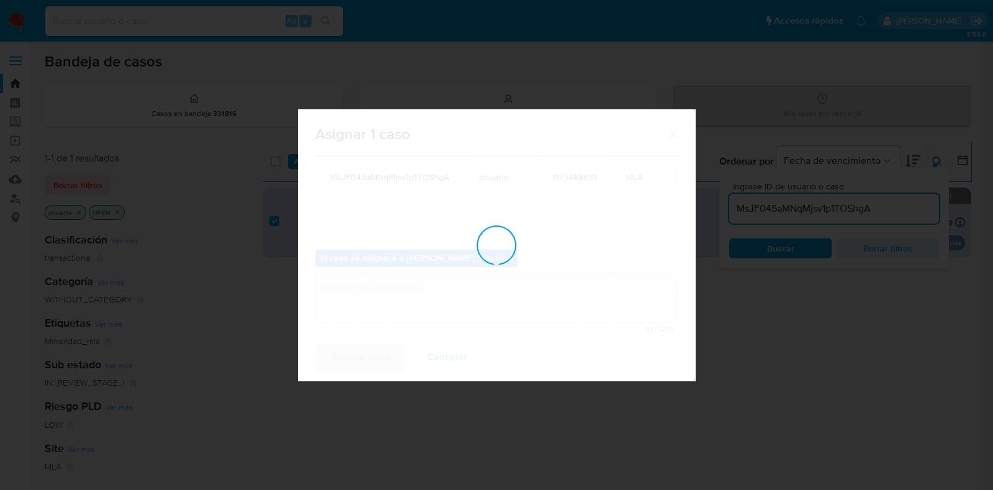
checkbox input "false"
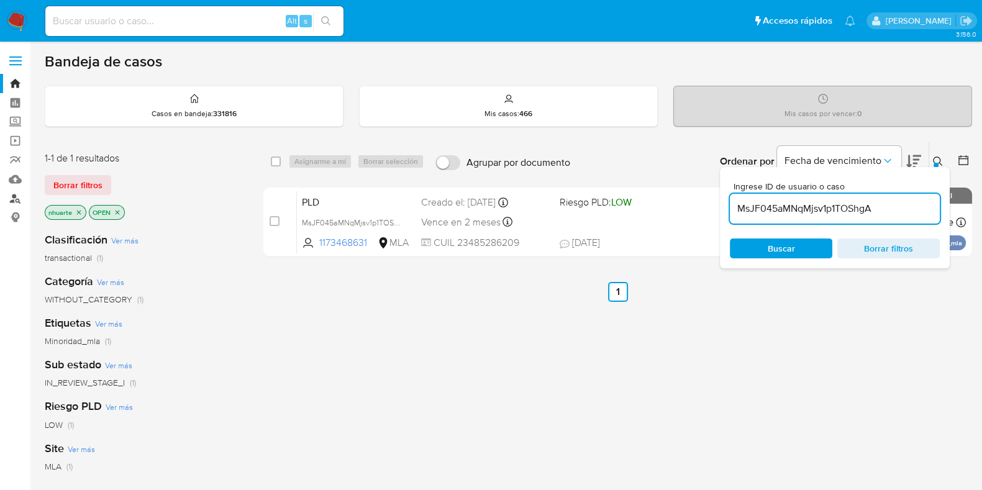
click at [16, 192] on link "Buscador de personas" at bounding box center [74, 198] width 148 height 19
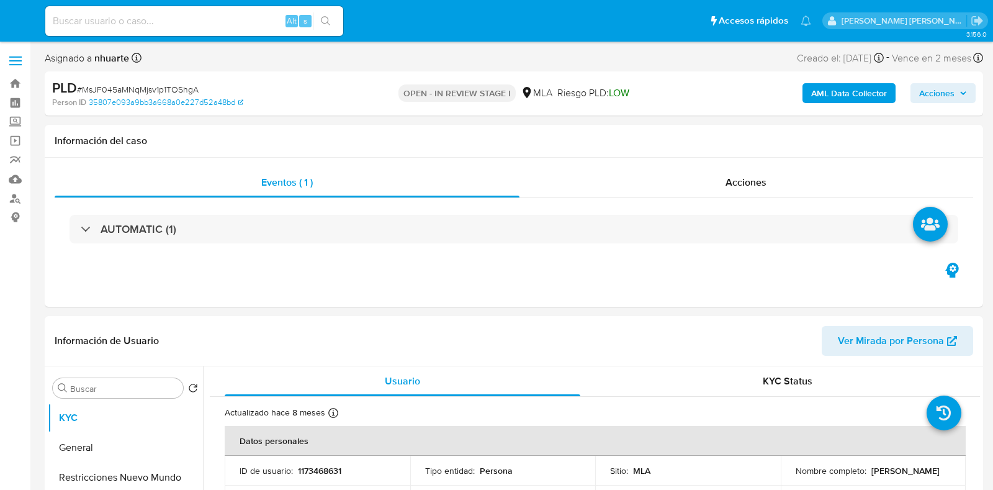
select select "10"
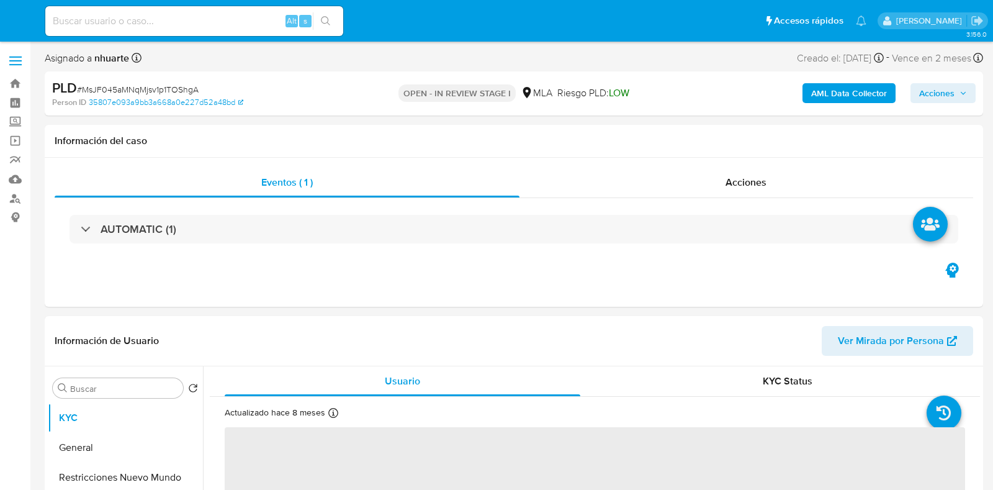
select select "10"
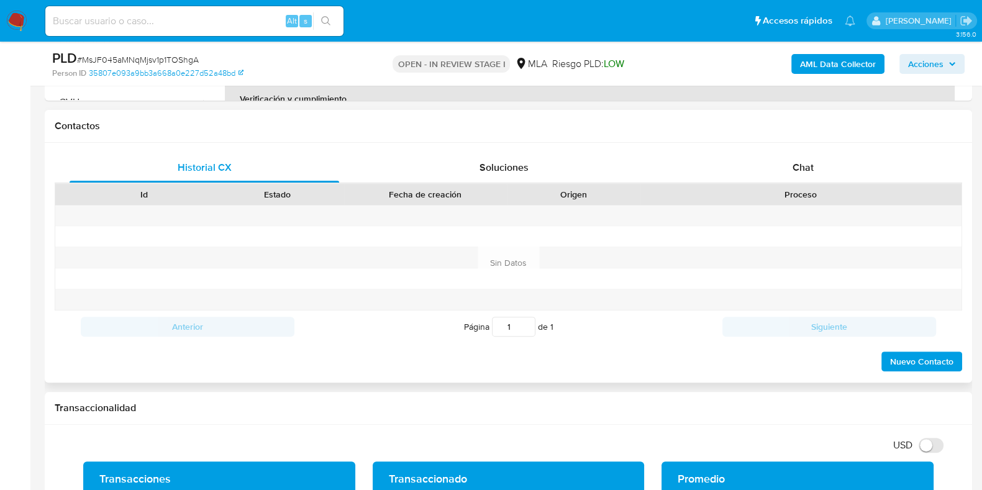
scroll to position [543, 0]
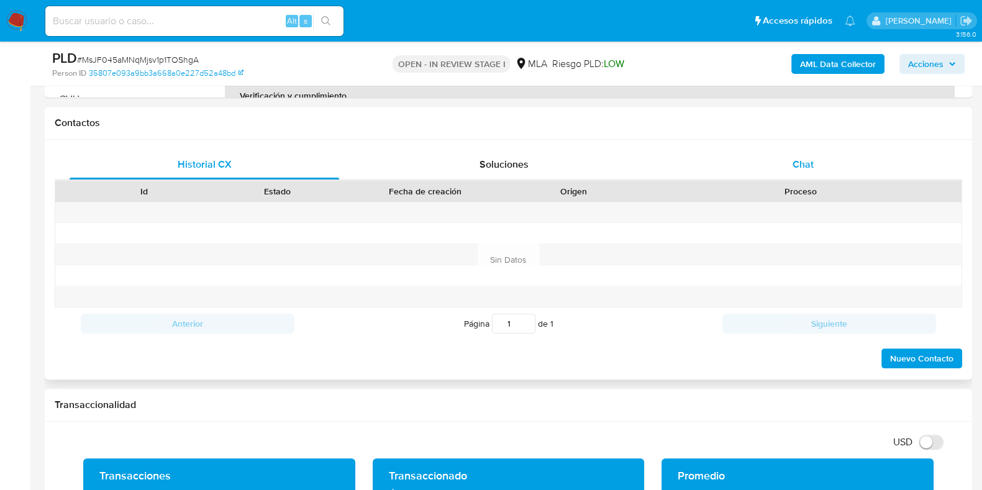
click at [795, 168] on span "Chat" at bounding box center [802, 164] width 21 height 14
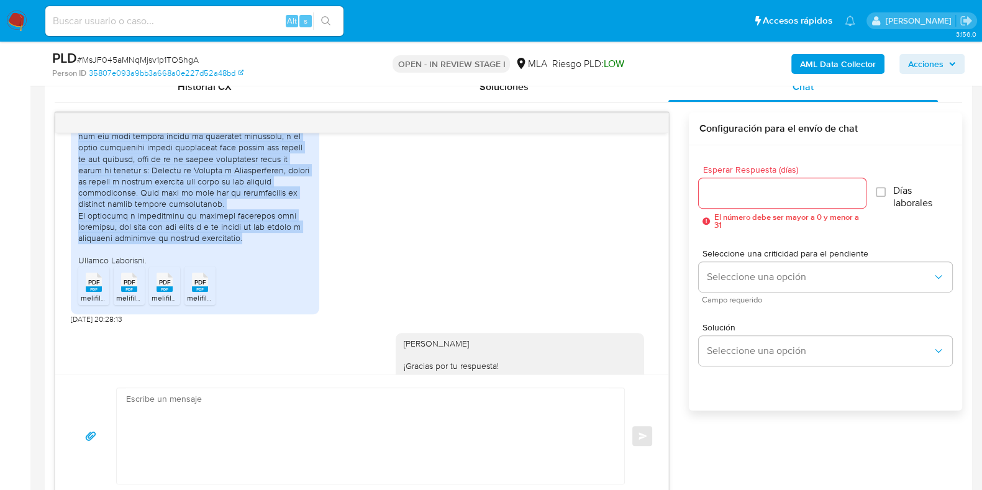
scroll to position [518, 0]
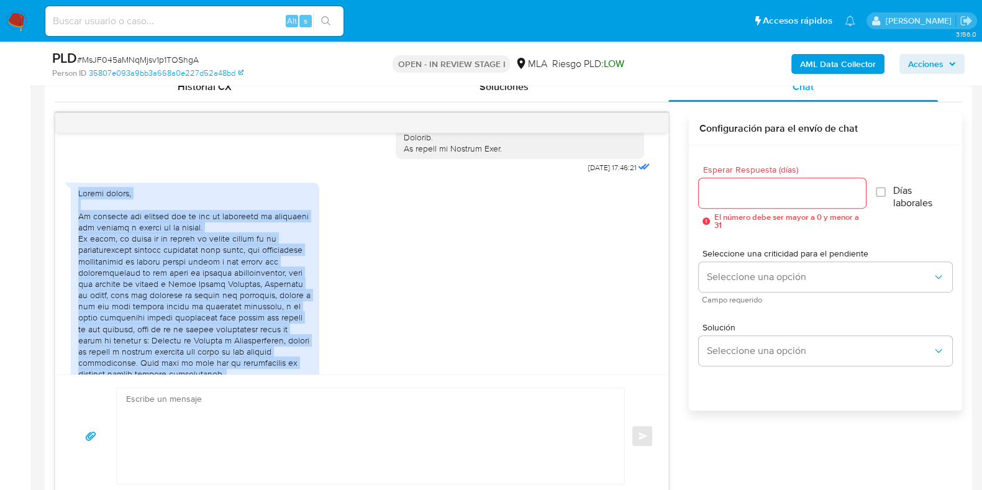
drag, startPoint x: 236, startPoint y: 209, endPoint x: 78, endPoint y: 203, distance: 158.5
click at [78, 203] on div at bounding box center [194, 312] width 233 height 248
copy div "Buenas tardes, Me comunico con ustedes con el fin de responder la actividad que…"
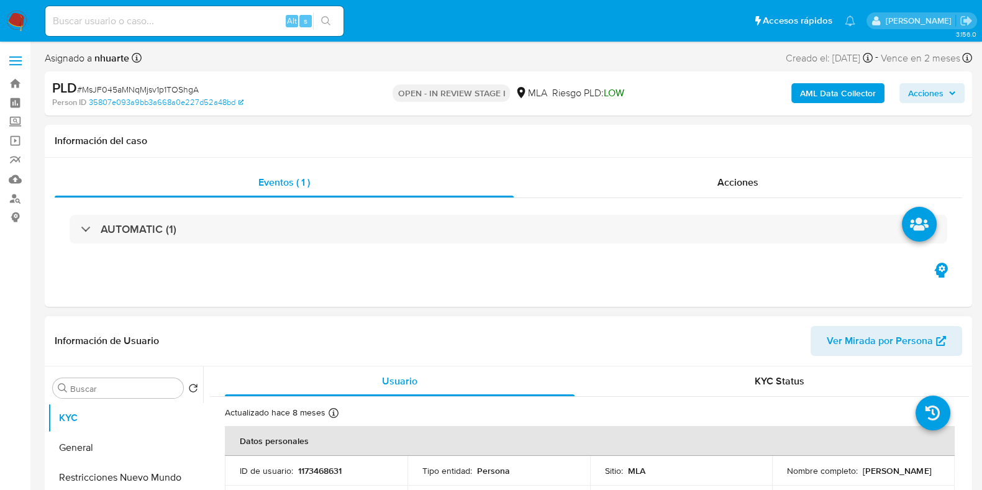
scroll to position [0, 0]
click at [759, 181] on div "Acciones" at bounding box center [737, 183] width 448 height 30
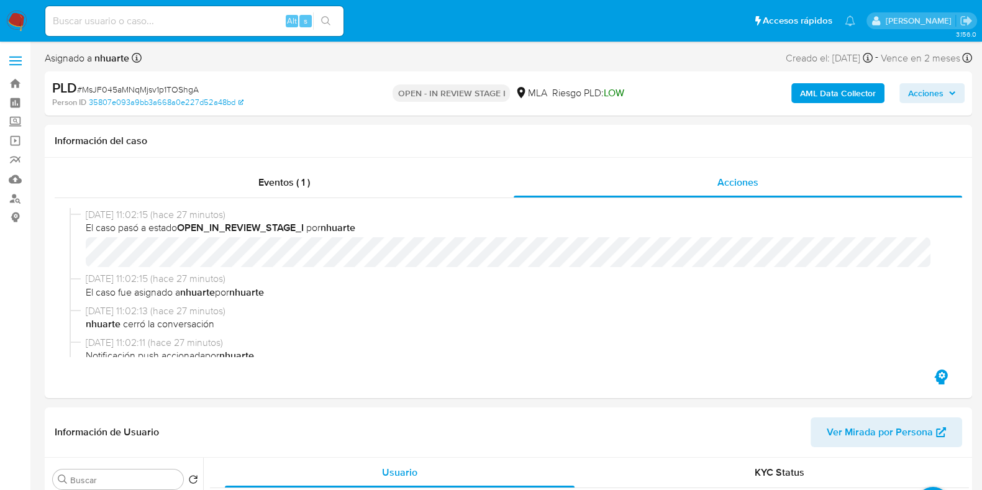
click at [817, 91] on b "AML Data Collector" at bounding box center [838, 93] width 76 height 20
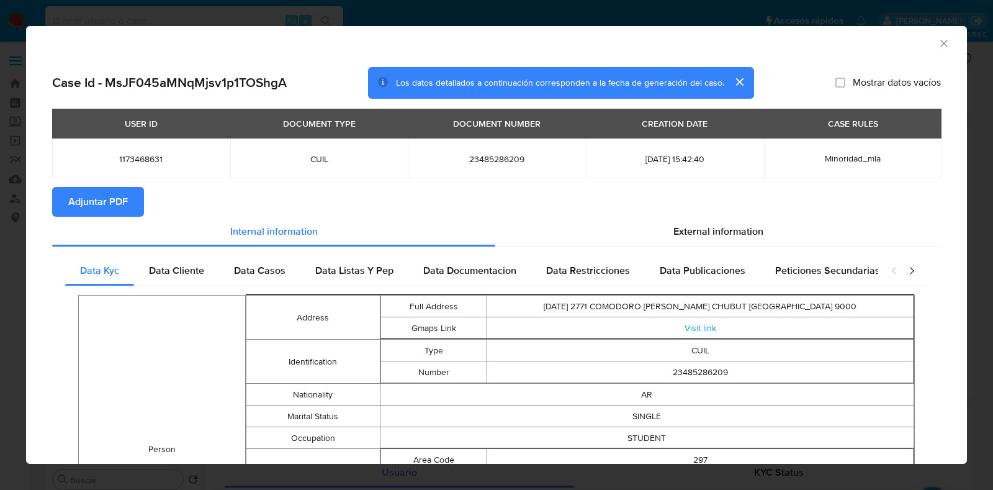
click at [122, 203] on span "Adjuntar PDF" at bounding box center [98, 201] width 60 height 27
click at [938, 43] on icon "Cerrar ventana" at bounding box center [944, 43] width 12 height 12
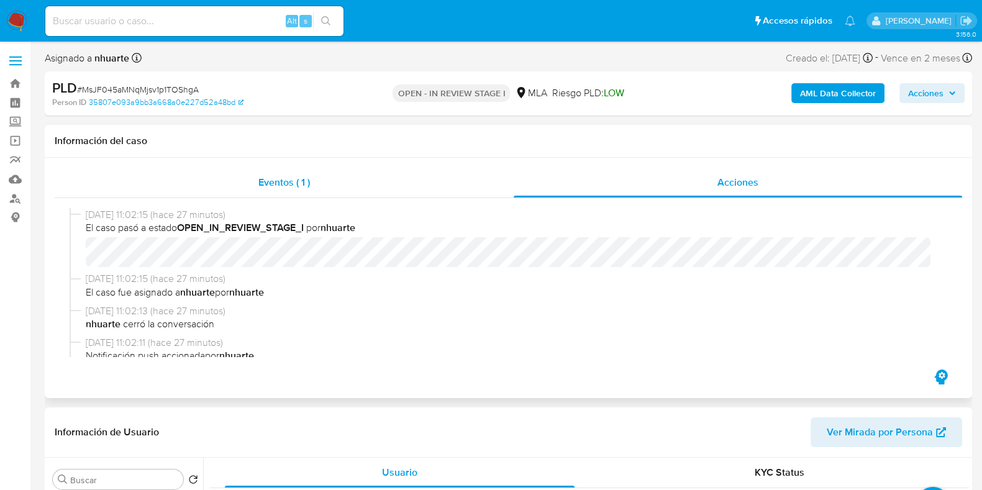
click at [286, 187] on span "Eventos ( 1 )" at bounding box center [284, 182] width 52 height 14
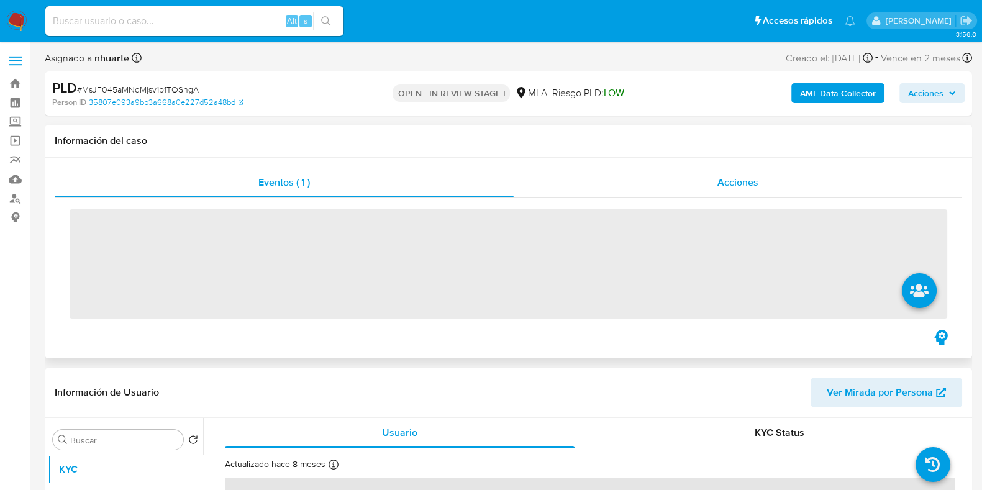
click at [754, 184] on span "Acciones" at bounding box center [737, 182] width 41 height 14
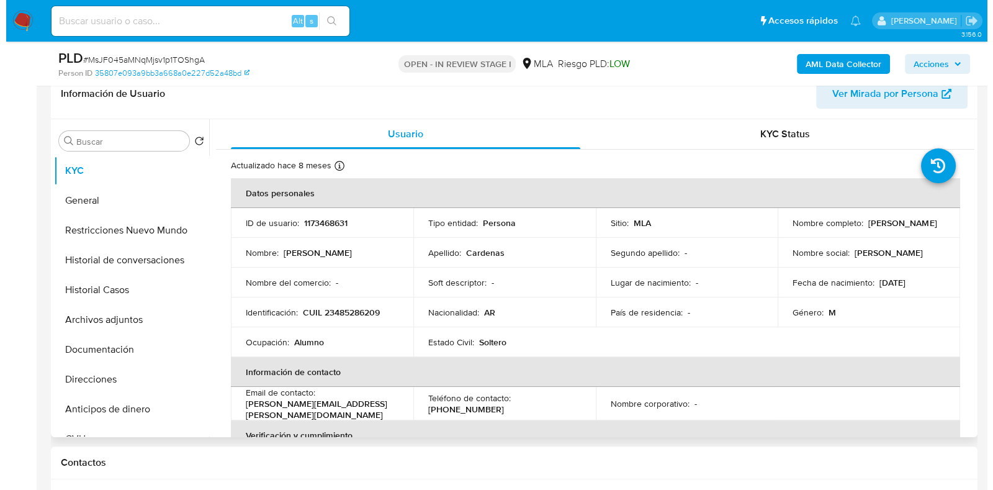
scroll to position [310, 0]
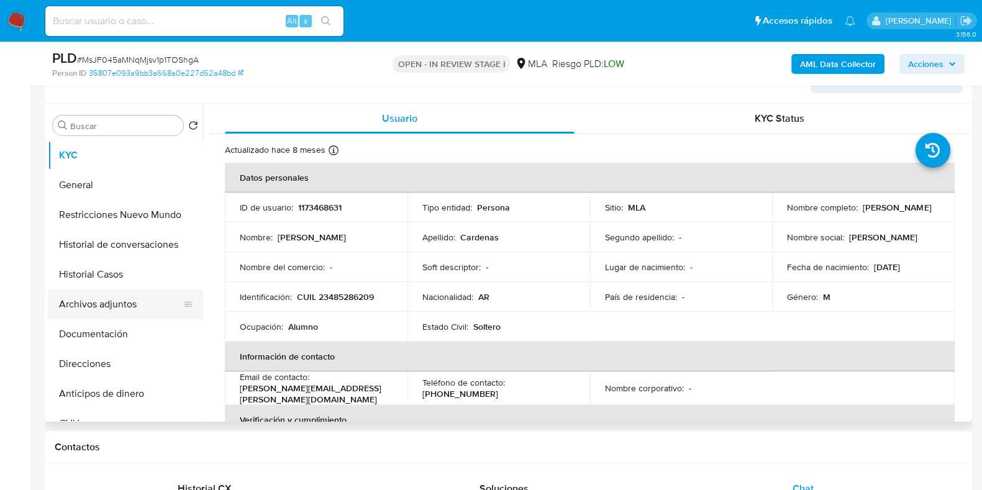
click at [127, 302] on button "Archivos adjuntos" at bounding box center [120, 304] width 145 height 30
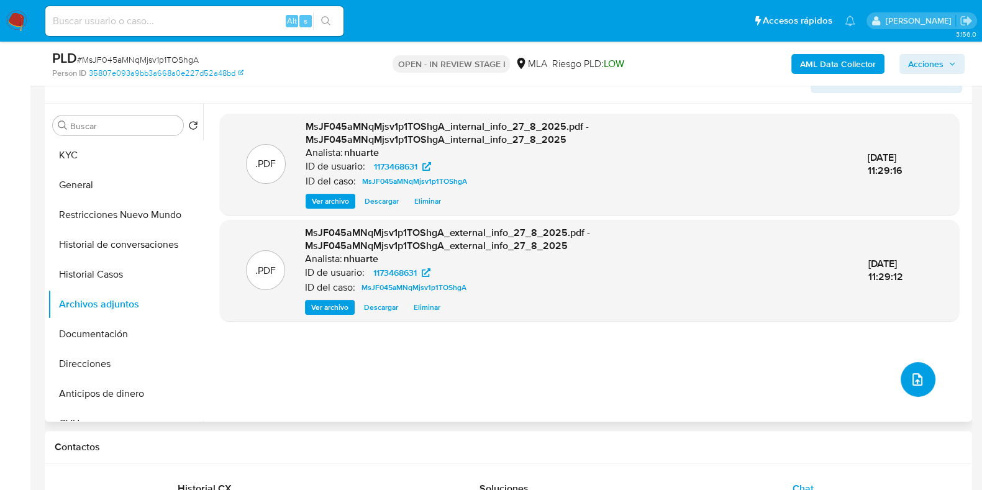
click at [926, 376] on button "upload-file" at bounding box center [917, 379] width 35 height 35
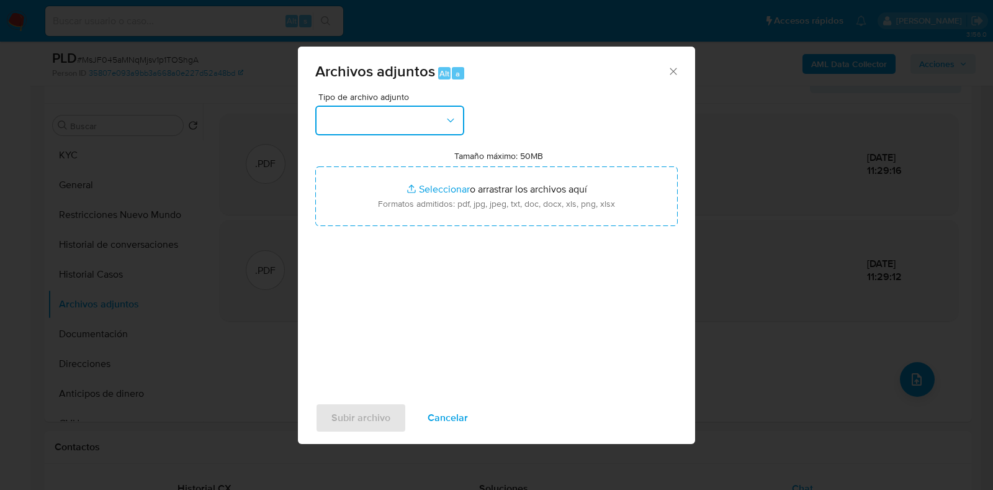
click at [449, 129] on button "button" at bounding box center [389, 121] width 149 height 30
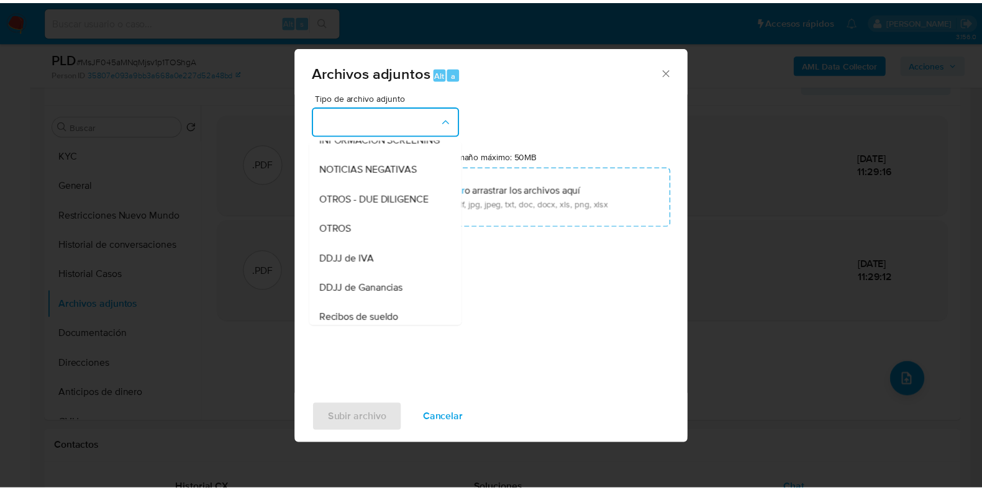
scroll to position [191, 0]
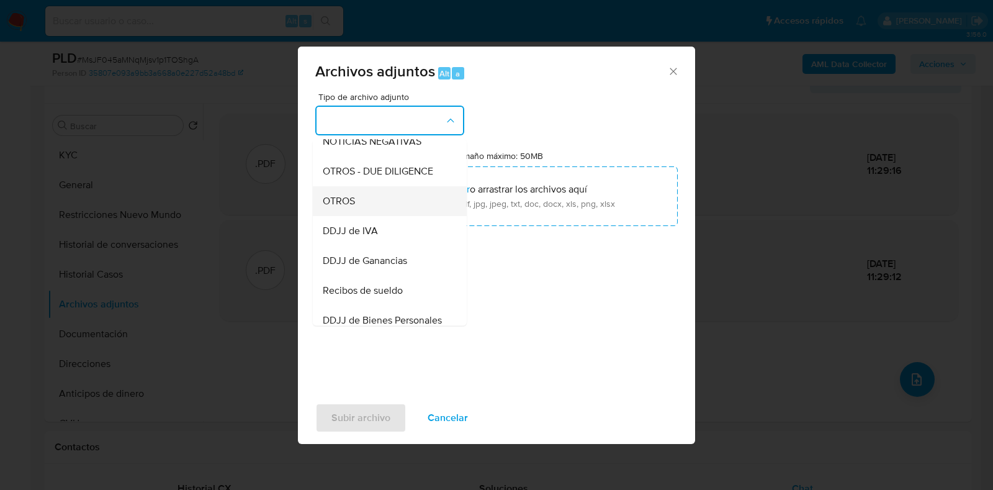
click at [418, 201] on div "OTROS" at bounding box center [386, 201] width 127 height 30
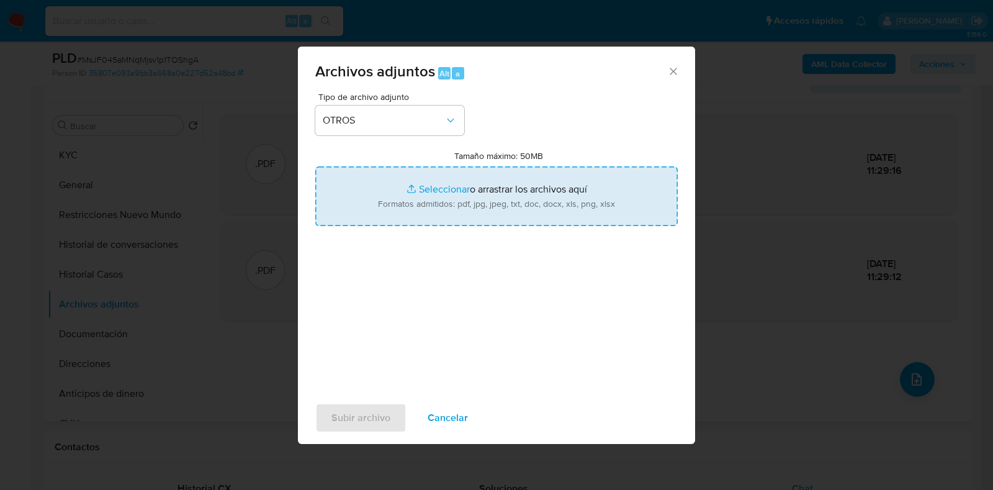
type input "C:\fakepath\Movimientos-1173468631.xlsx"
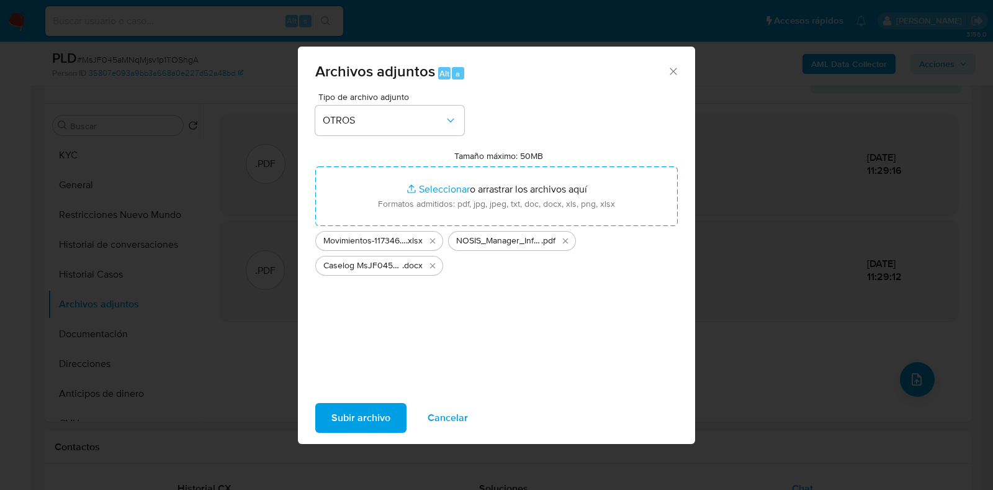
click at [369, 417] on span "Subir archivo" at bounding box center [361, 417] width 59 height 27
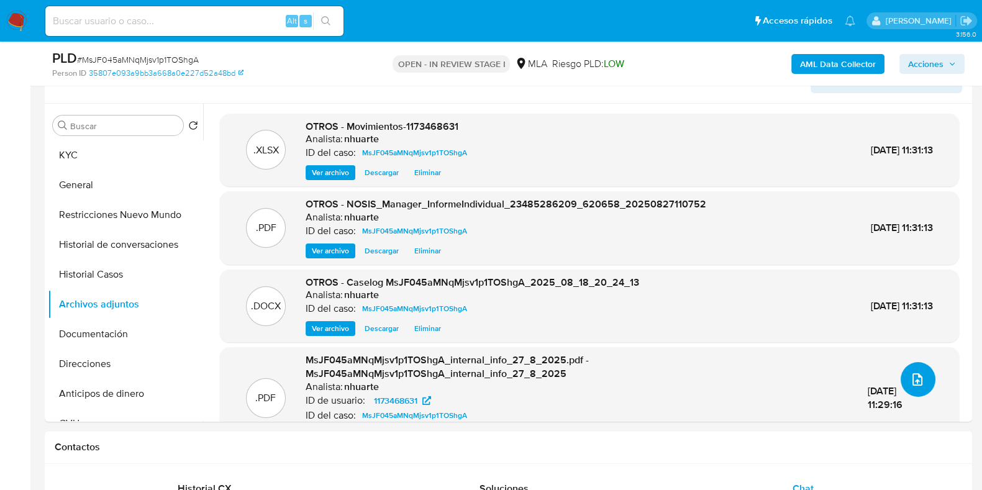
scroll to position [0, 0]
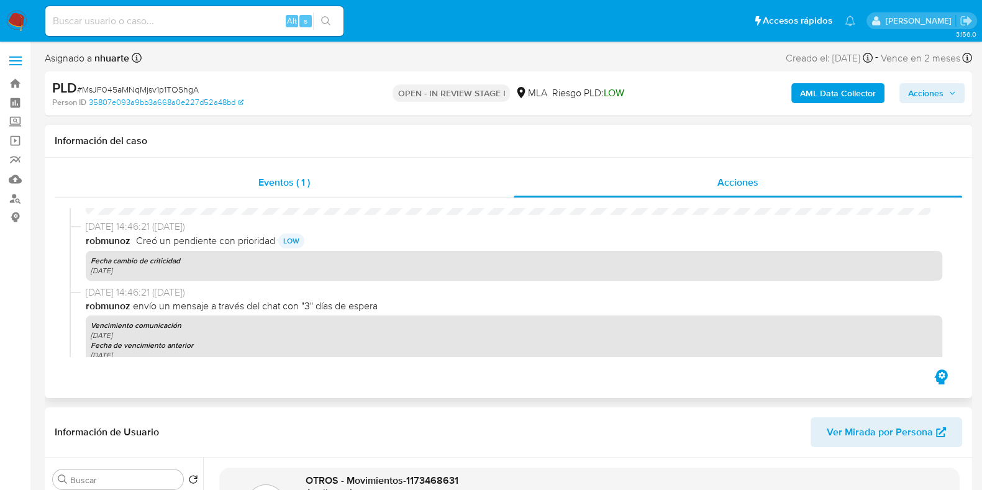
click at [304, 179] on span "Eventos ( 1 )" at bounding box center [284, 182] width 52 height 14
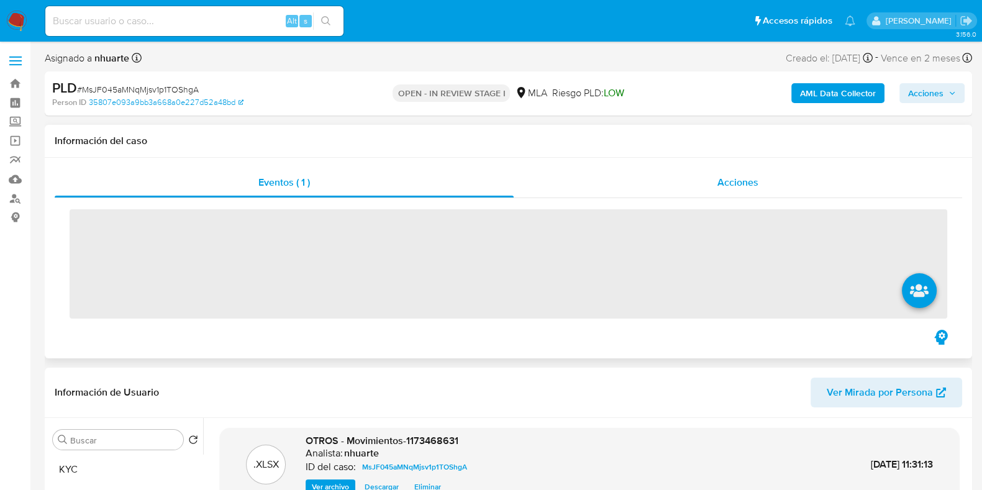
click at [732, 181] on span "Acciones" at bounding box center [737, 182] width 41 height 14
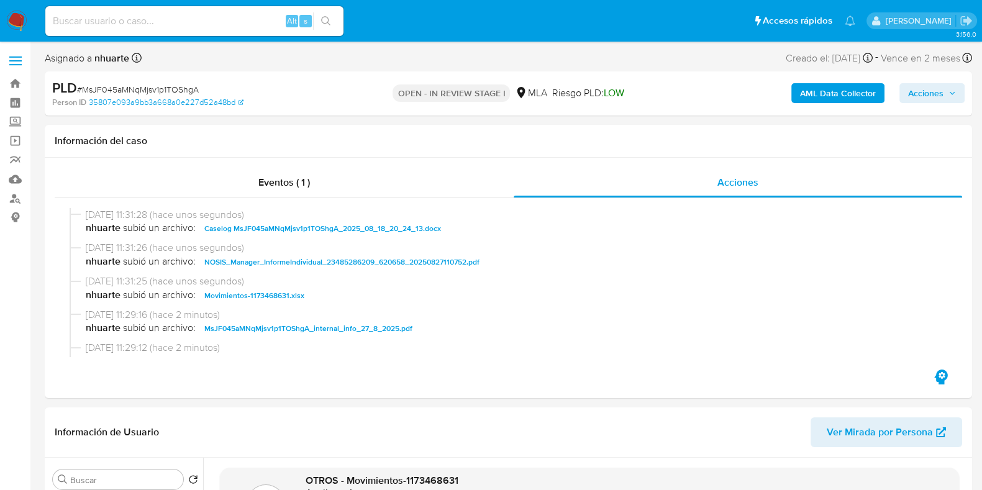
scroll to position [77, 0]
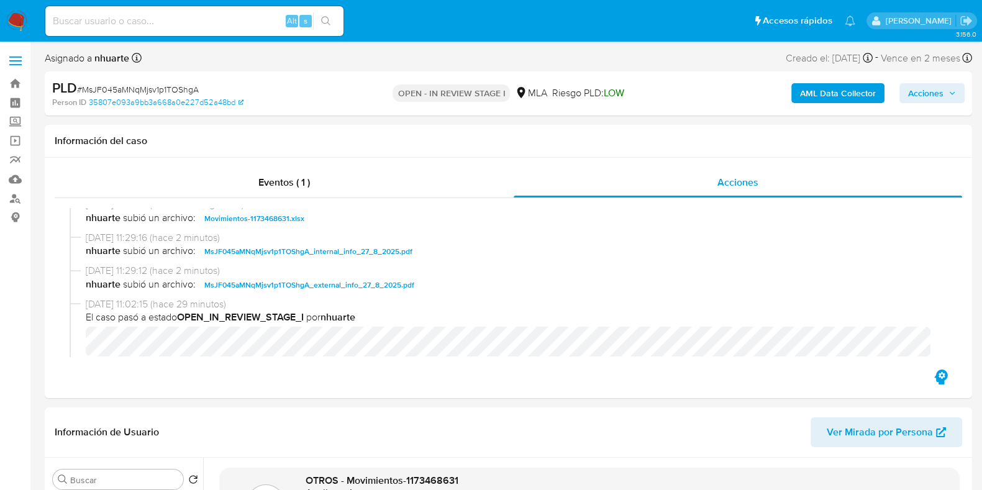
click at [946, 95] on span "Acciones" at bounding box center [932, 92] width 48 height 17
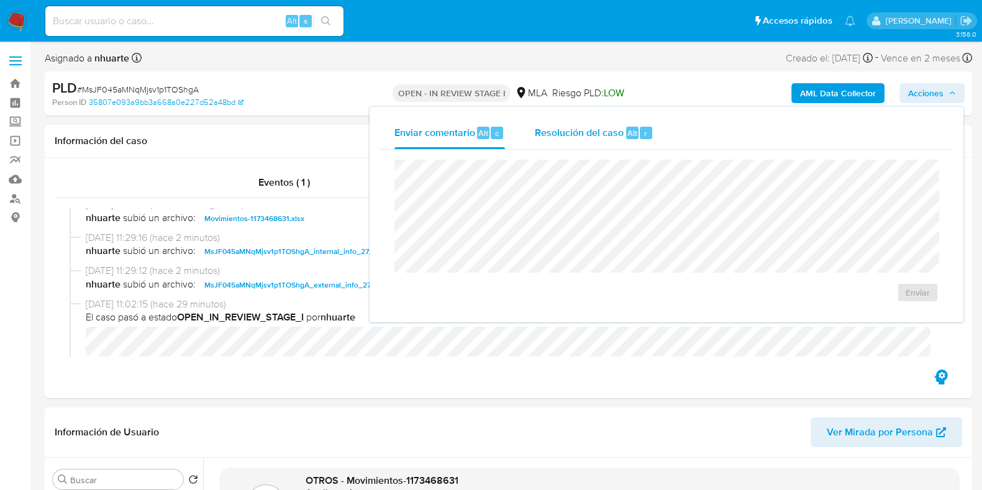
click at [612, 128] on span "Resolución del caso" at bounding box center [579, 132] width 89 height 14
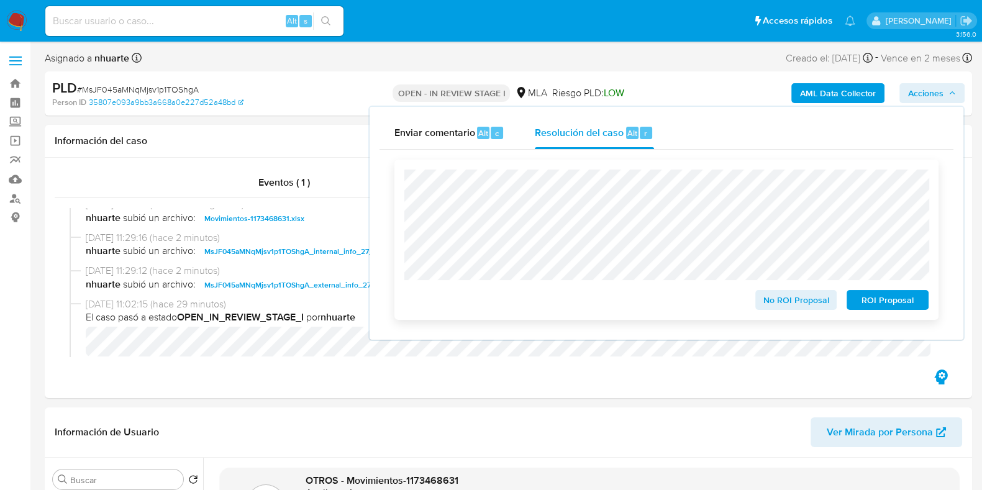
click at [790, 305] on span "No ROI Proposal" at bounding box center [796, 299] width 65 height 17
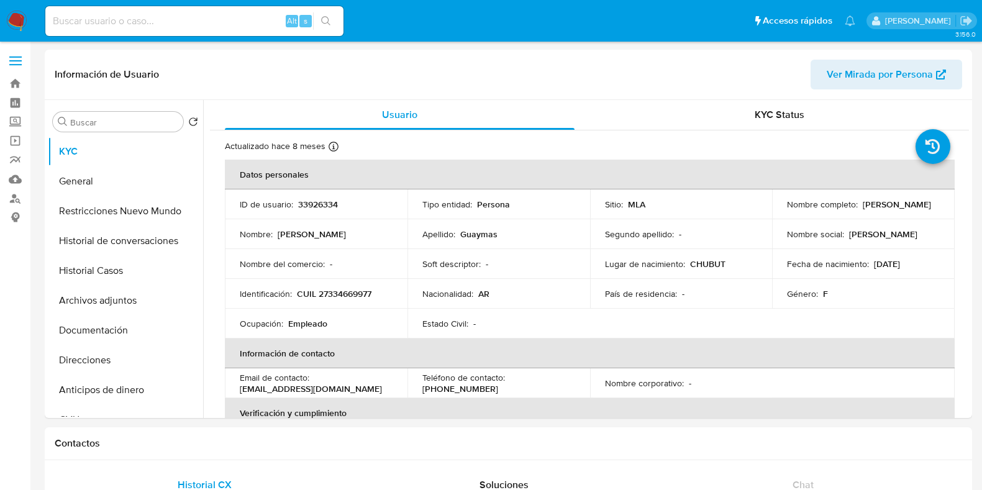
select select "10"
drag, startPoint x: 786, startPoint y: 212, endPoint x: 859, endPoint y: 214, distance: 72.7
click at [877, 210] on p "[PERSON_NAME]" at bounding box center [896, 204] width 68 height 11
drag, startPoint x: 784, startPoint y: 211, endPoint x: 907, endPoint y: 215, distance: 122.4
click at [907, 210] on div "Nombre completo : [PERSON_NAME]" at bounding box center [863, 204] width 153 height 11
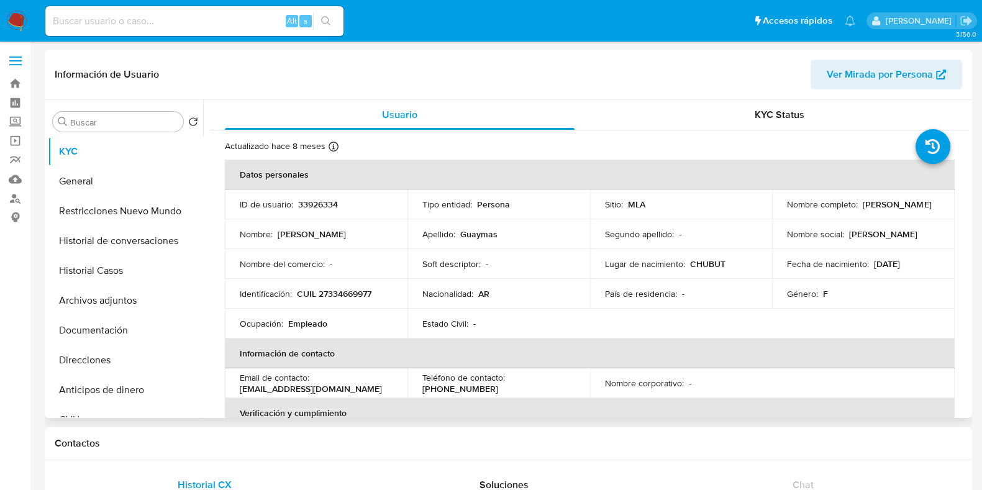
copy p "[PERSON_NAME]"
click at [336, 293] on p "CUIL 27334669977" at bounding box center [334, 293] width 75 height 11
click at [323, 294] on p "CUIL 27334669977" at bounding box center [334, 293] width 75 height 11
drag, startPoint x: 299, startPoint y: 290, endPoint x: 398, endPoint y: 292, distance: 99.4
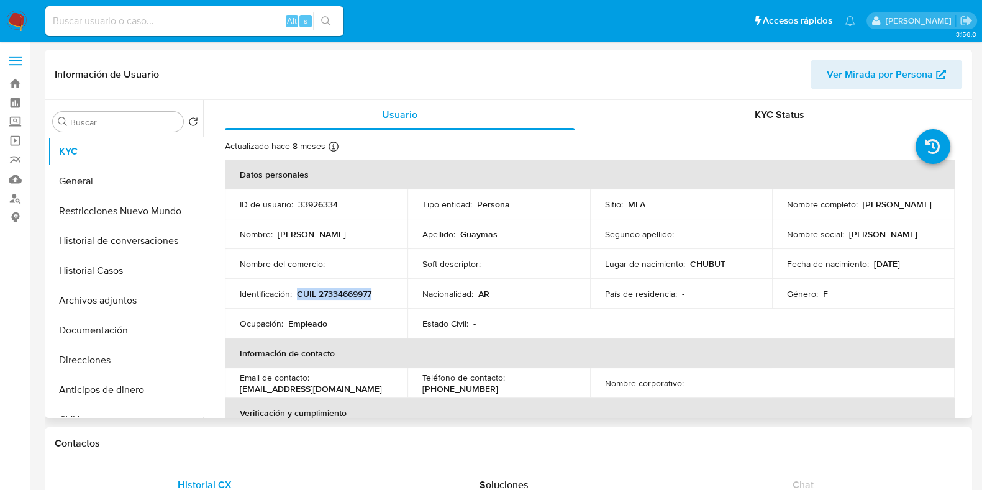
click at [398, 292] on td "Identificación : CUIL 27334669977" at bounding box center [316, 294] width 183 height 30
copy p "CUIL 27334669977"
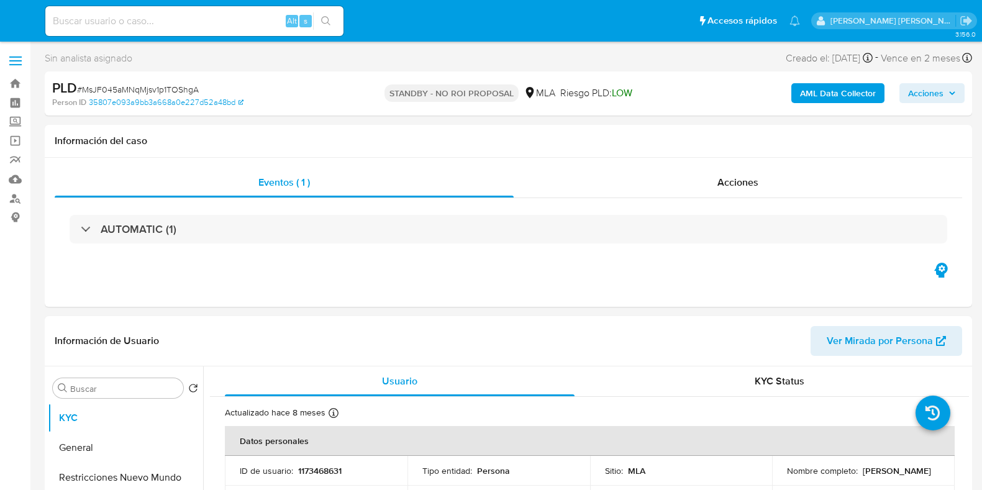
select select "10"
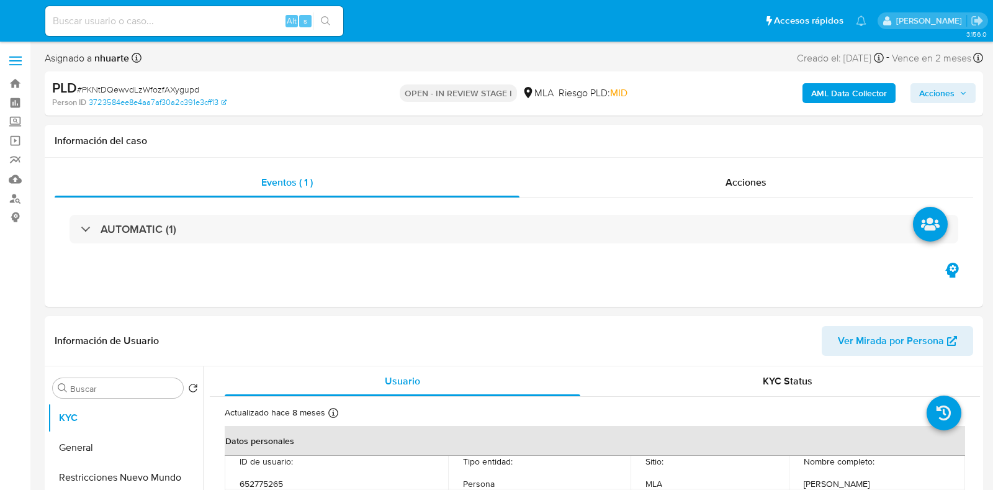
select select "10"
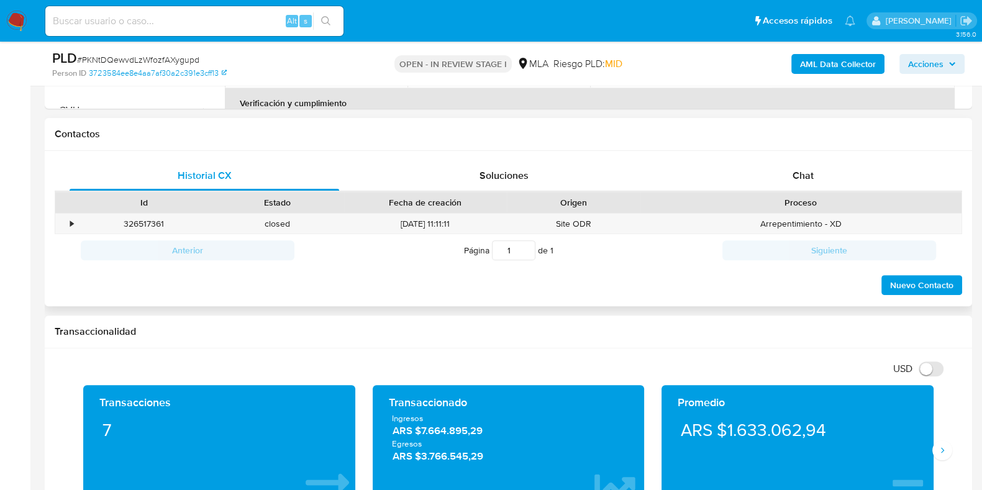
scroll to position [543, 0]
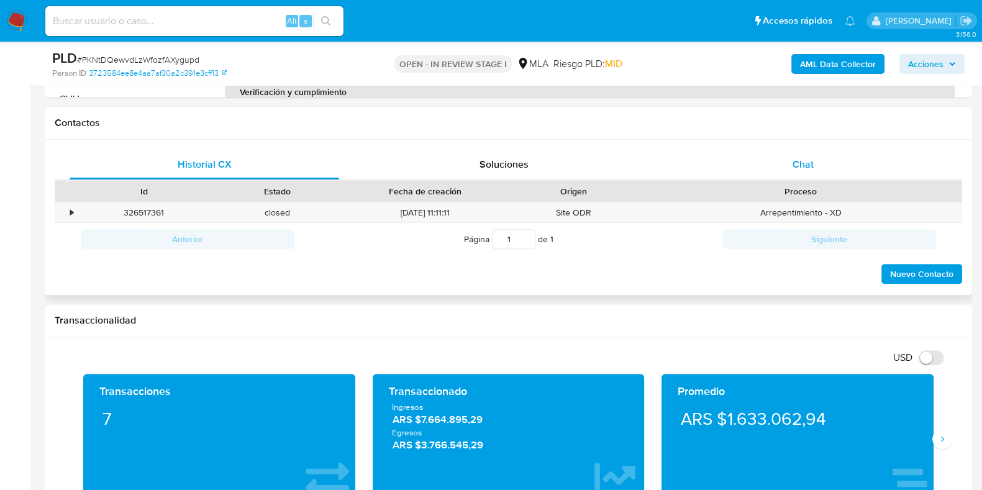
click at [810, 150] on div "Chat" at bounding box center [802, 165] width 269 height 30
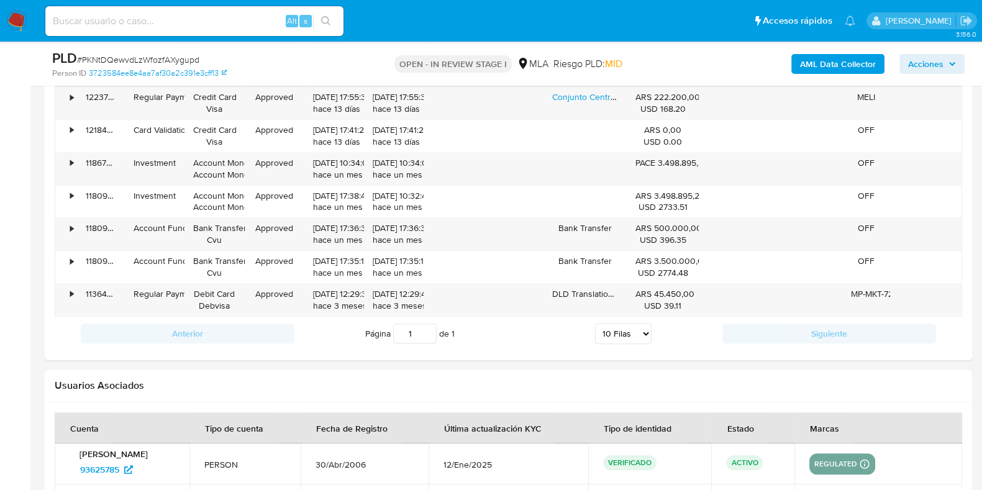
scroll to position [1630, 0]
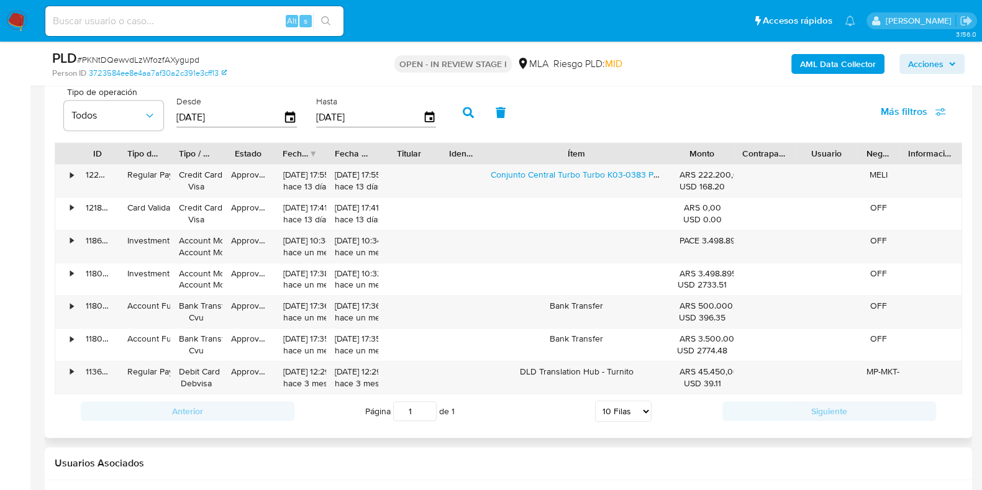
drag, startPoint x: 628, startPoint y: 155, endPoint x: 734, endPoint y: 144, distance: 106.1
click at [734, 144] on div "ID Tipo de operación Tipo / Método Estado Fecha de creación Fecha de aprobación…" at bounding box center [508, 153] width 906 height 21
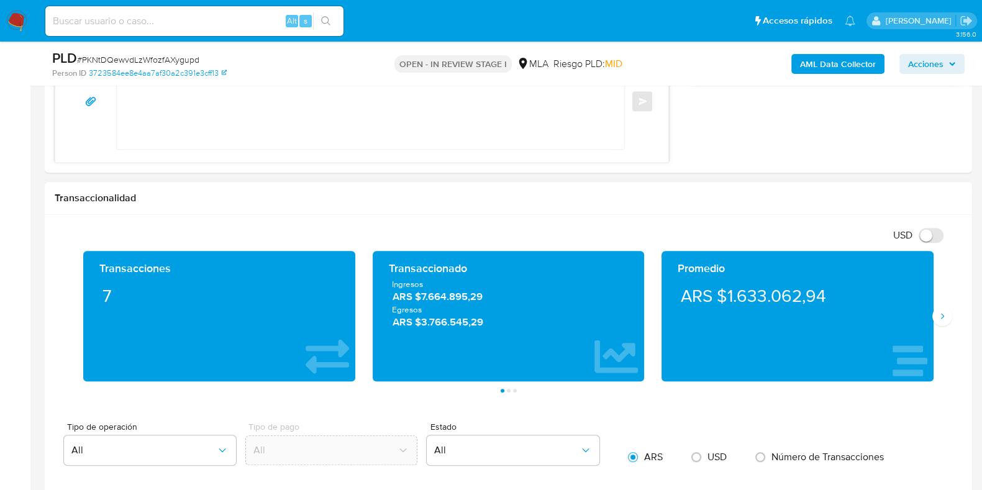
scroll to position [1086, 0]
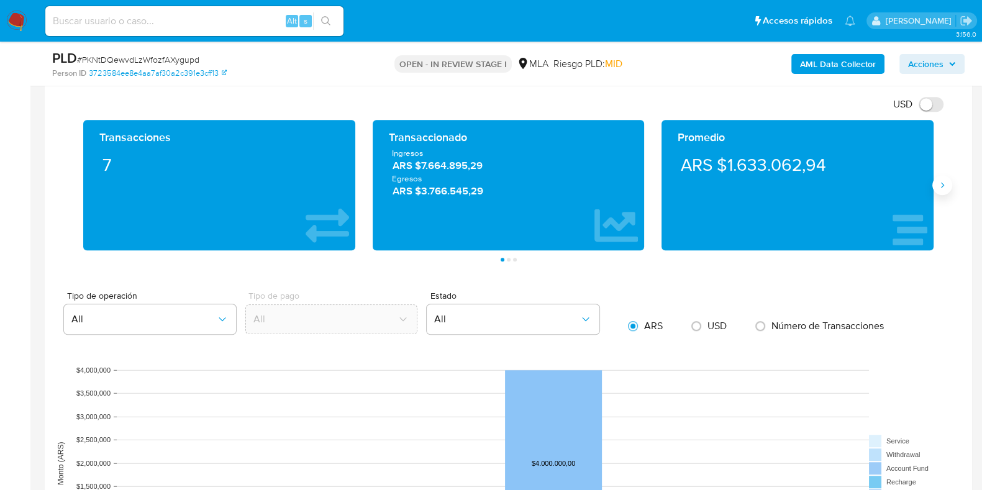
click at [937, 184] on icon "Siguiente" at bounding box center [942, 185] width 10 height 10
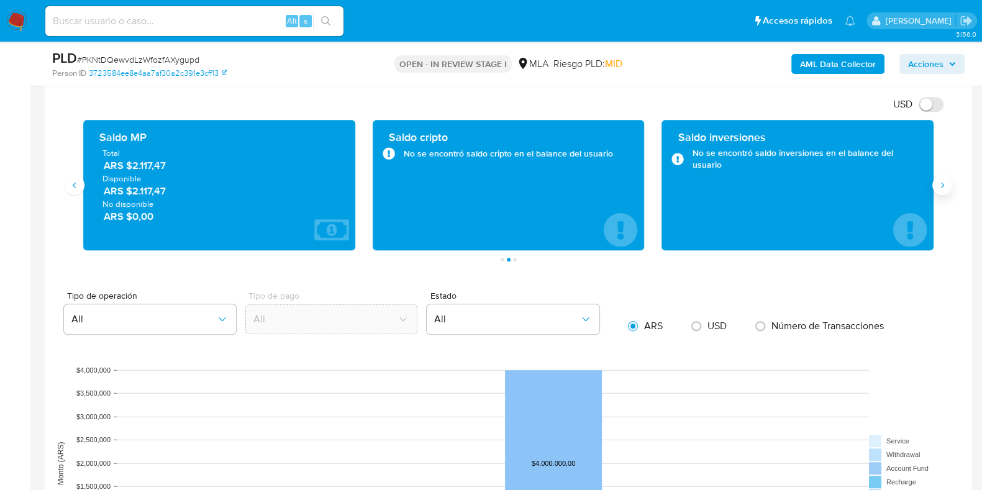
click at [937, 184] on icon "Siguiente" at bounding box center [942, 185] width 10 height 10
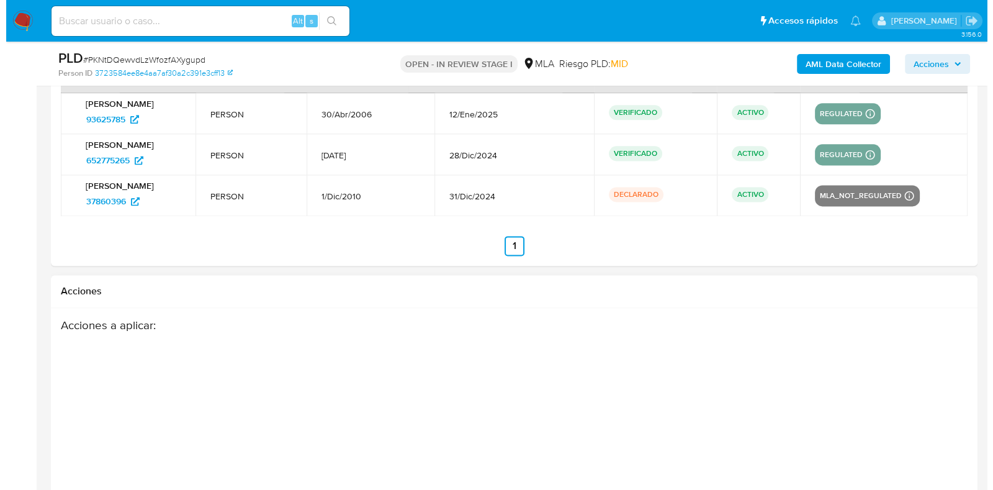
scroll to position [2165, 0]
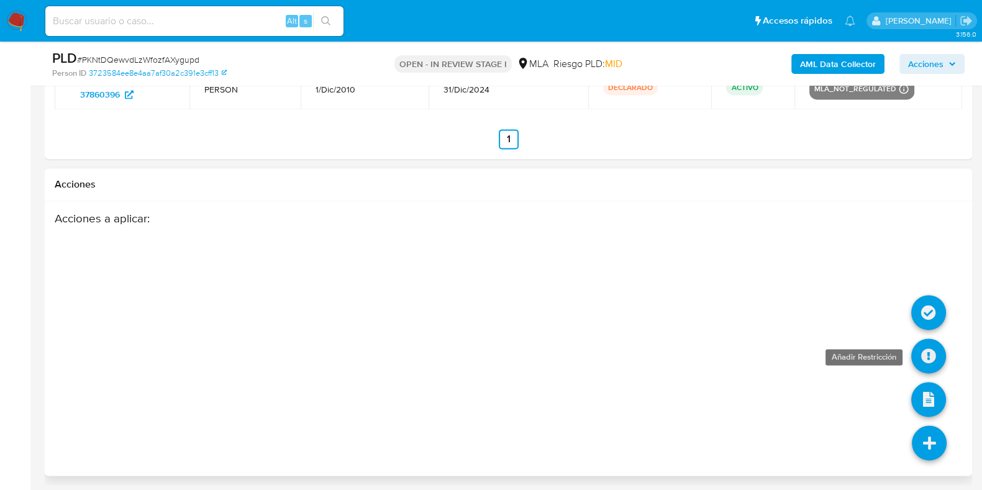
click at [931, 352] on icon at bounding box center [928, 355] width 35 height 35
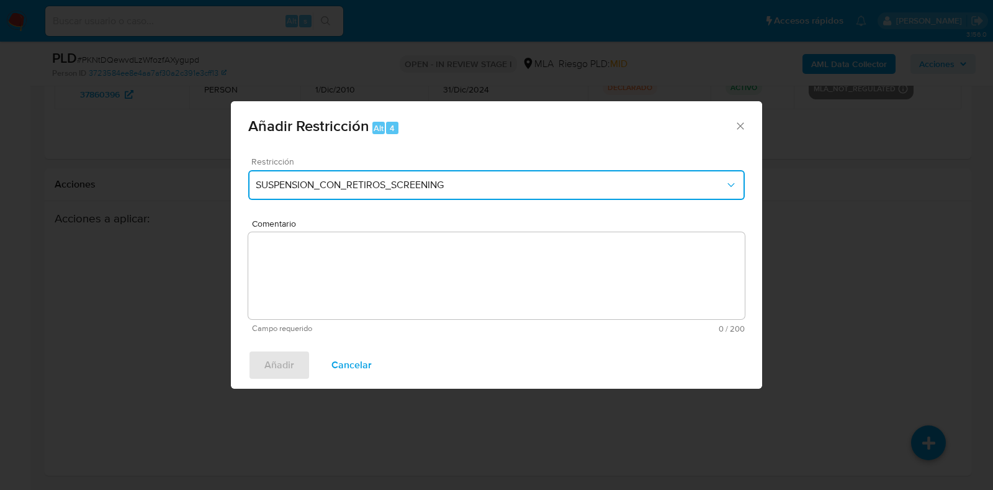
click at [322, 186] on span "SUSPENSION_CON_RETIROS_SCREENING" at bounding box center [490, 185] width 469 height 12
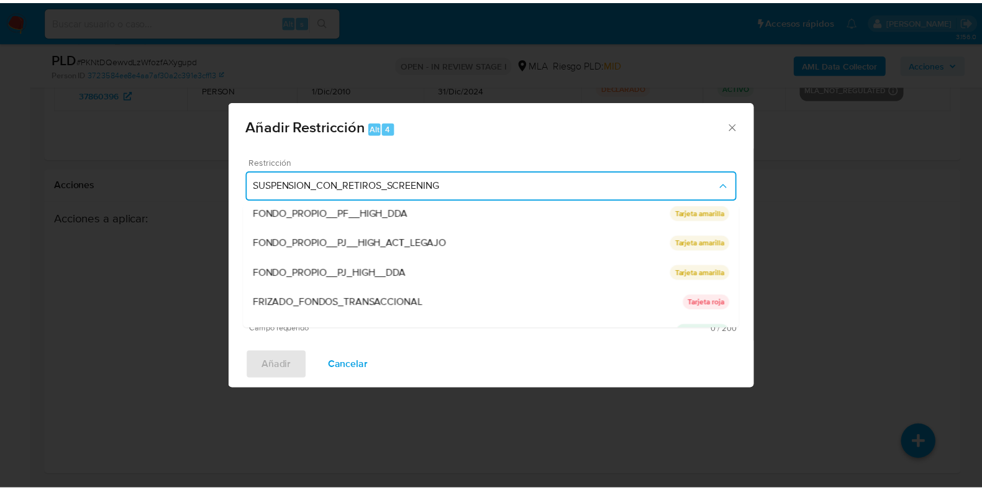
scroll to position [263, 0]
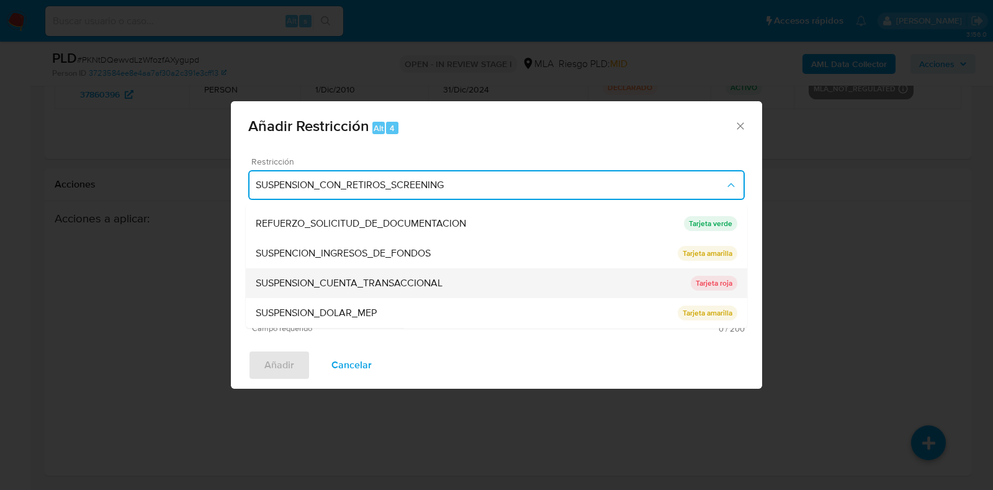
click at [333, 281] on span "SUSPENSION_CUENTA_TRANSACCIONAL" at bounding box center [349, 284] width 187 height 12
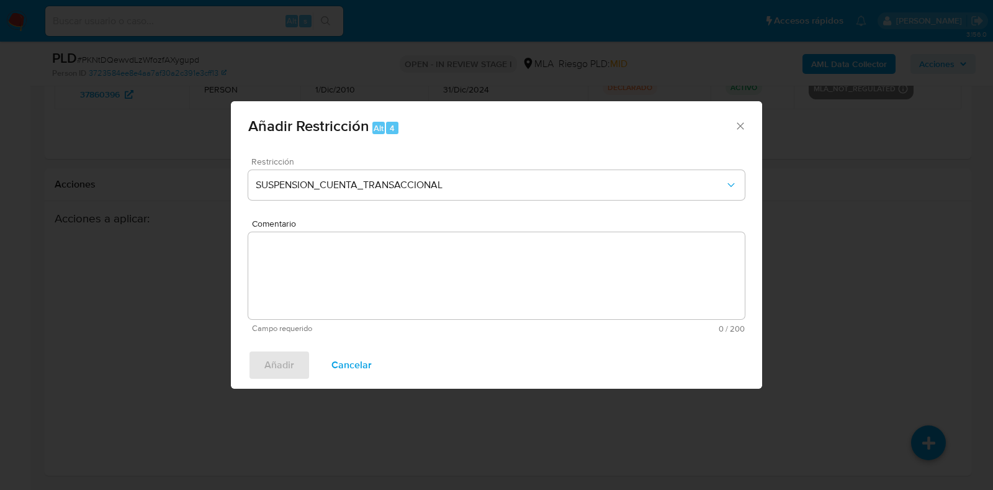
click at [333, 274] on textarea "Comentario" at bounding box center [496, 275] width 497 height 87
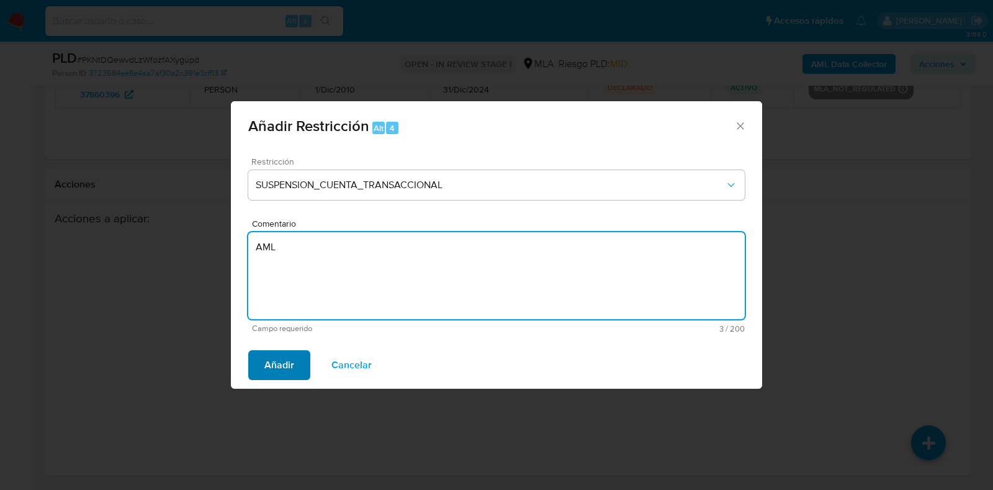
type textarea "AML"
click at [292, 356] on span "Añadir" at bounding box center [280, 364] width 30 height 27
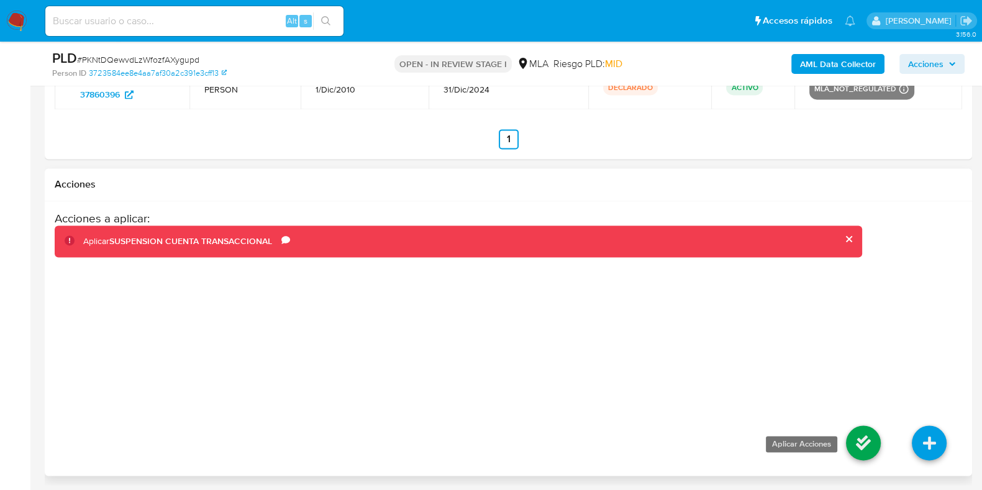
click at [856, 436] on icon at bounding box center [863, 442] width 35 height 35
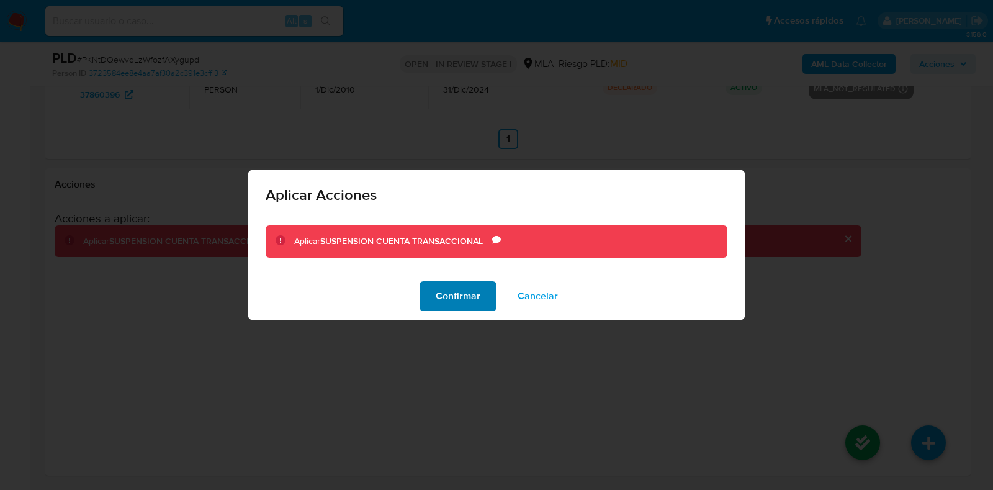
click at [461, 286] on span "Confirmar" at bounding box center [458, 296] width 45 height 27
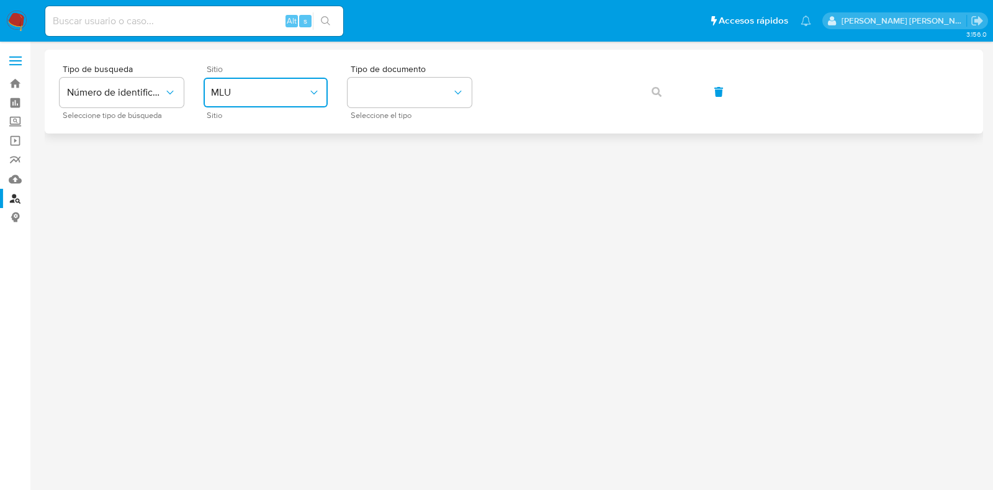
click at [250, 91] on span "MLU" at bounding box center [259, 92] width 97 height 12
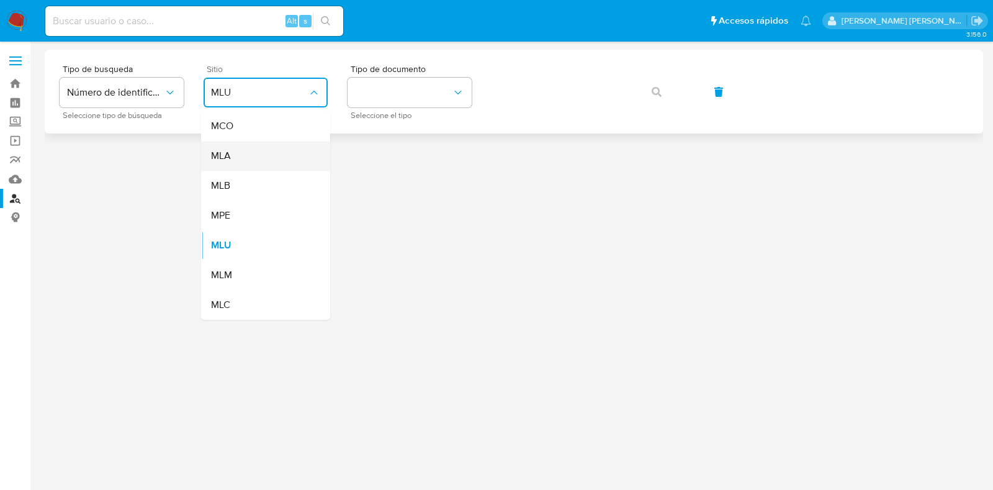
click at [248, 154] on div "MLA" at bounding box center [262, 156] width 102 height 30
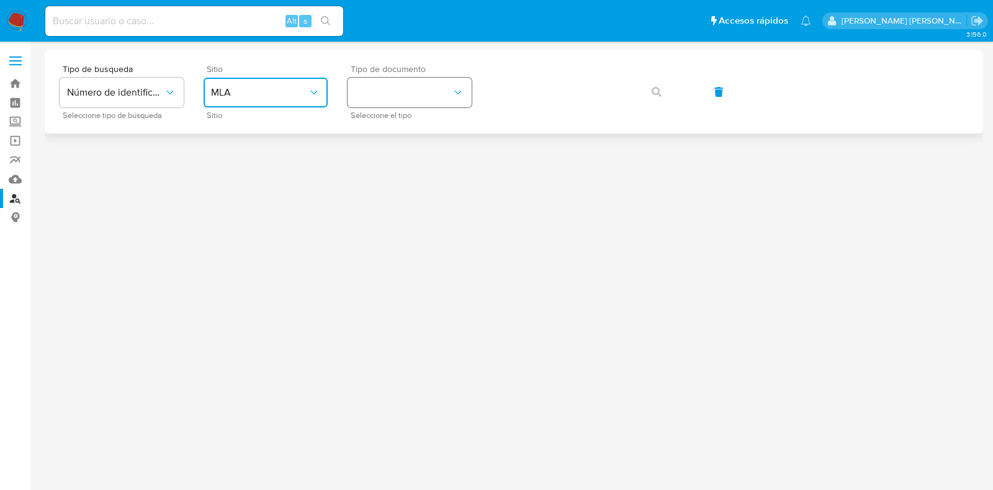
click at [389, 88] on button "identificationType" at bounding box center [410, 93] width 124 height 30
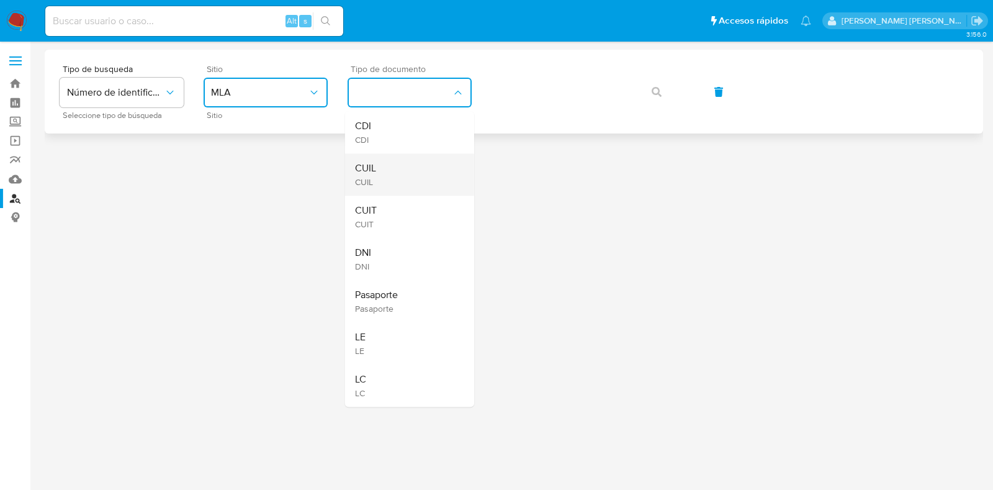
click at [380, 176] on div "CUIL CUIL" at bounding box center [406, 174] width 102 height 42
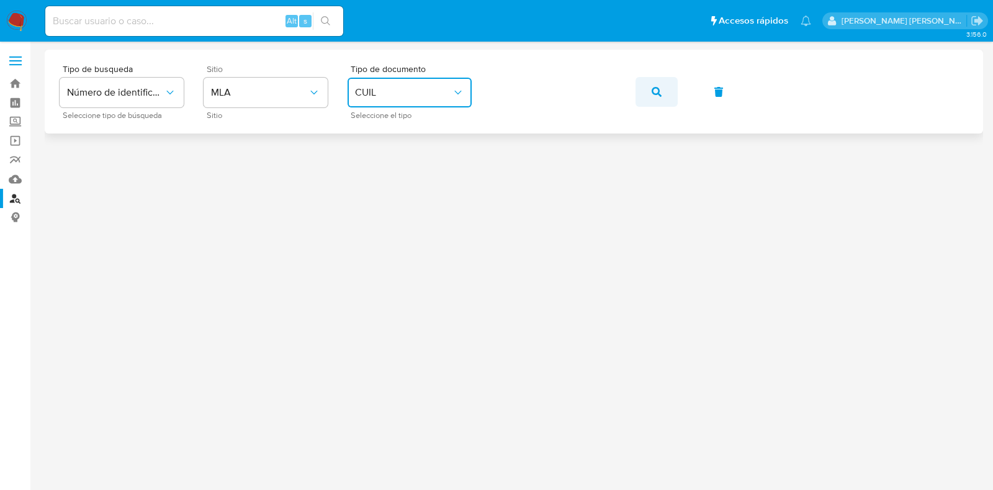
click at [654, 94] on icon "button" at bounding box center [657, 92] width 10 height 10
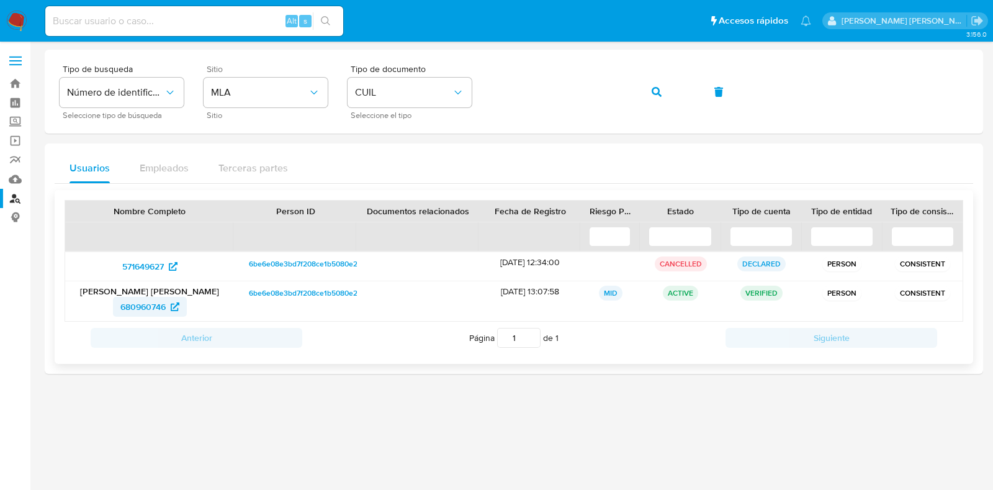
click at [150, 305] on span "680960746" at bounding box center [142, 307] width 45 height 20
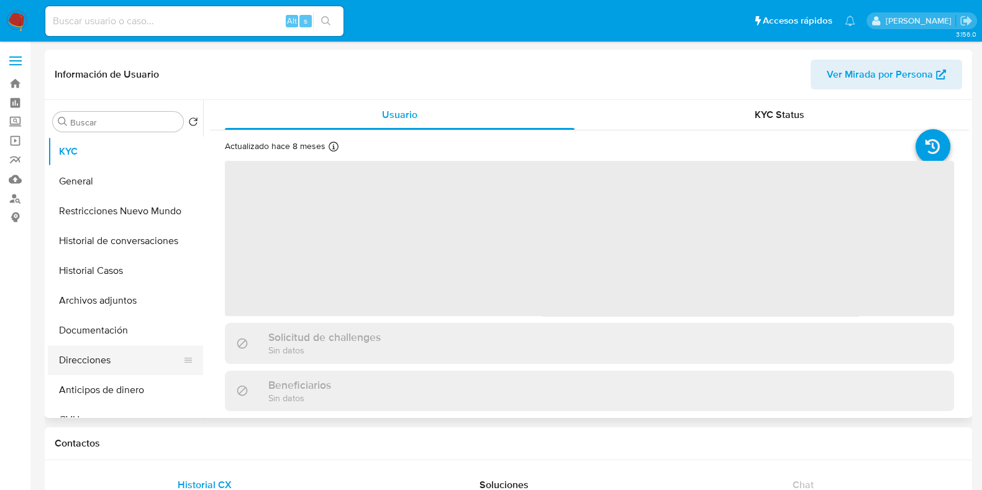
click at [147, 370] on button "Direcciones" at bounding box center [120, 360] width 145 height 30
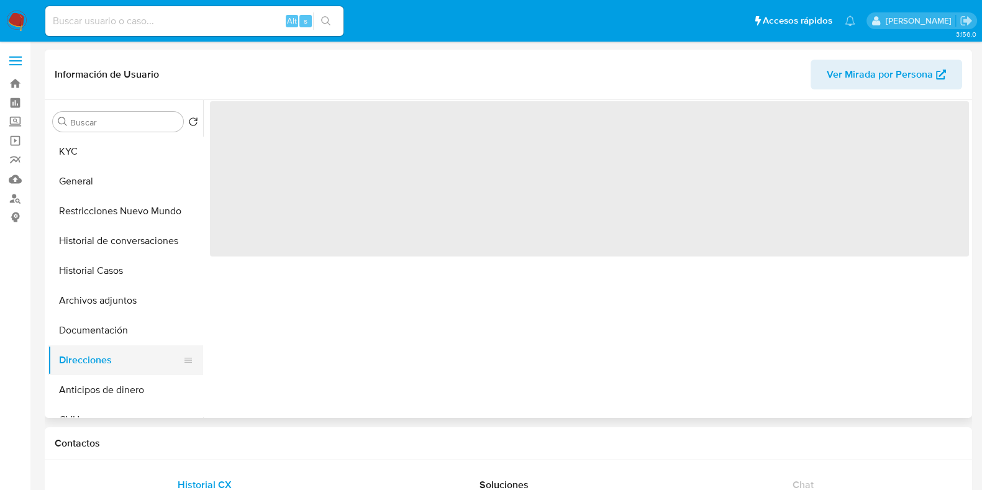
select select "10"
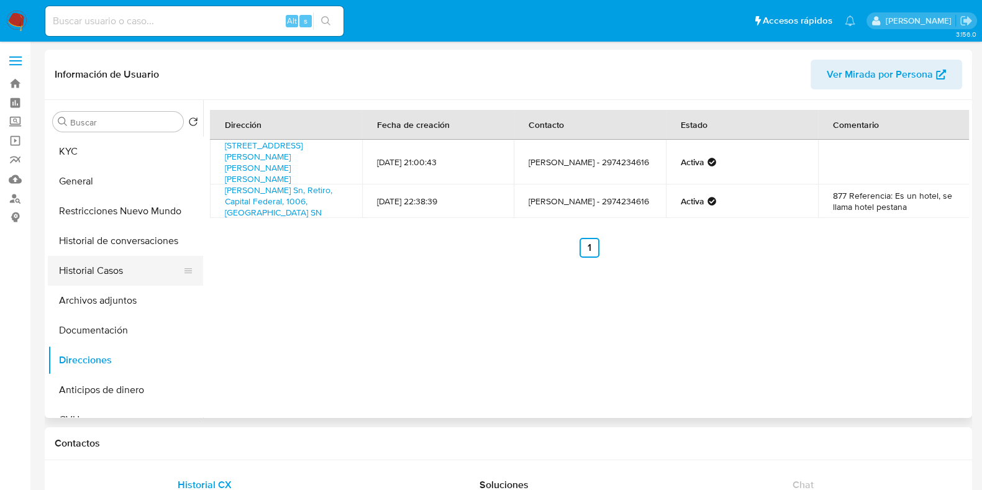
click at [119, 273] on button "Historial Casos" at bounding box center [120, 271] width 145 height 30
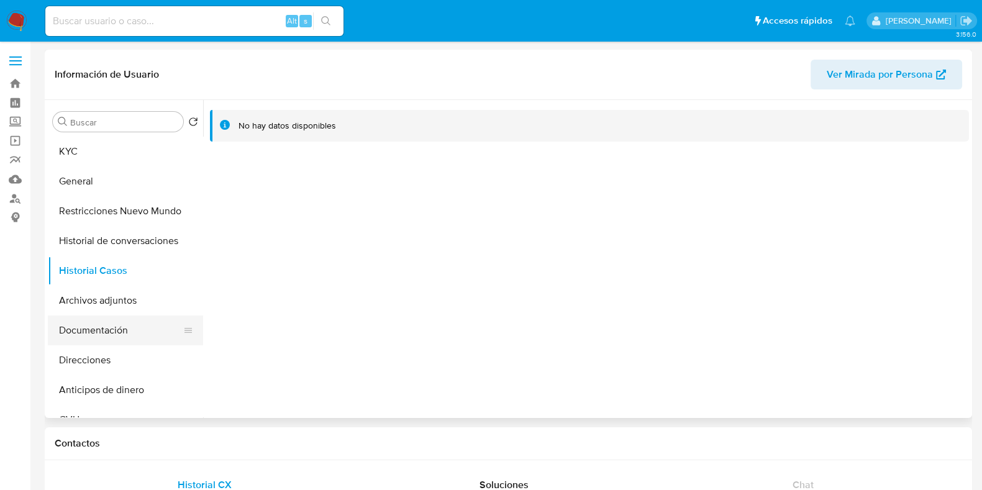
click at [124, 330] on button "Documentación" at bounding box center [120, 330] width 145 height 30
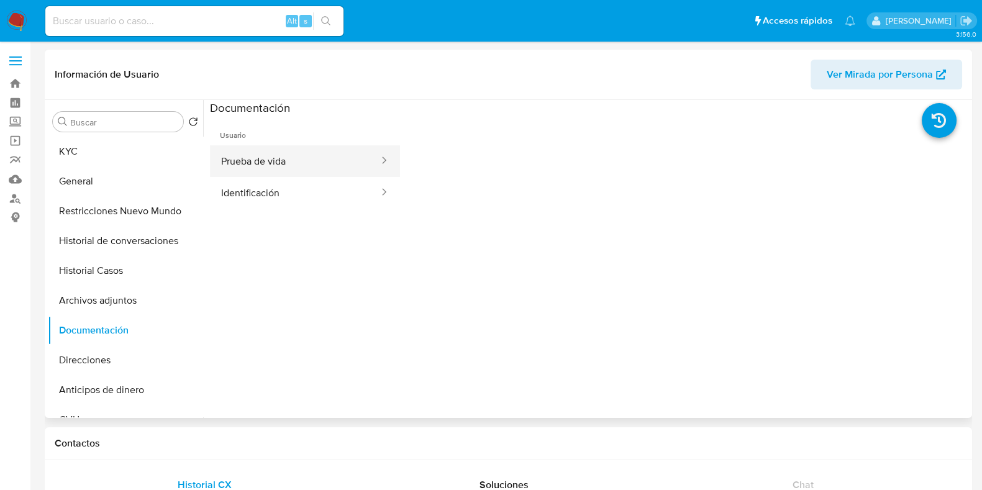
click at [262, 160] on button "Prueba de vida" at bounding box center [295, 161] width 170 height 32
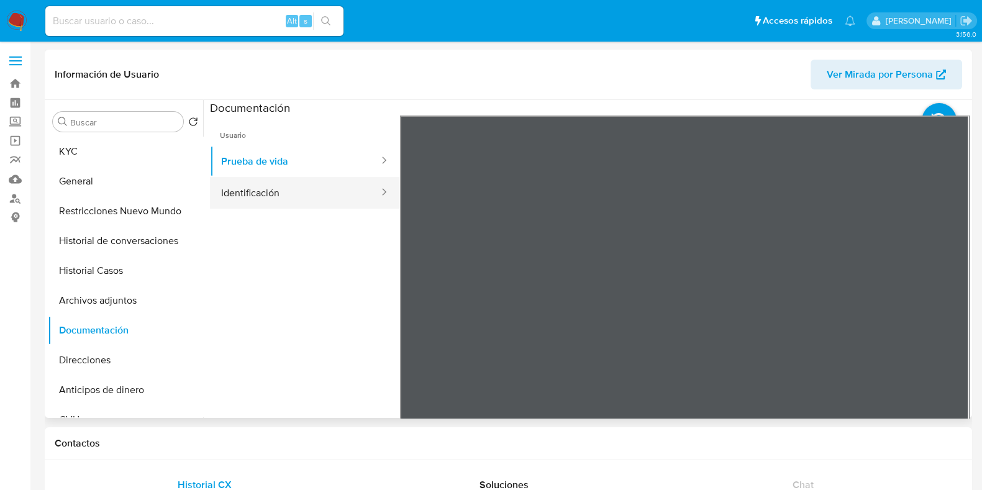
click at [317, 181] on button "Identificación" at bounding box center [295, 193] width 170 height 32
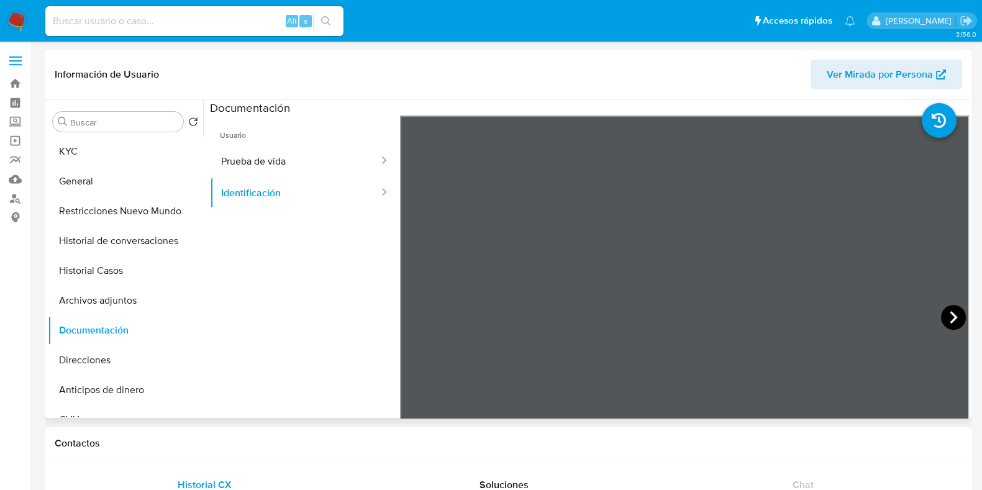
click at [944, 313] on icon at bounding box center [953, 317] width 25 height 25
click at [127, 358] on button "Direcciones" at bounding box center [120, 360] width 145 height 30
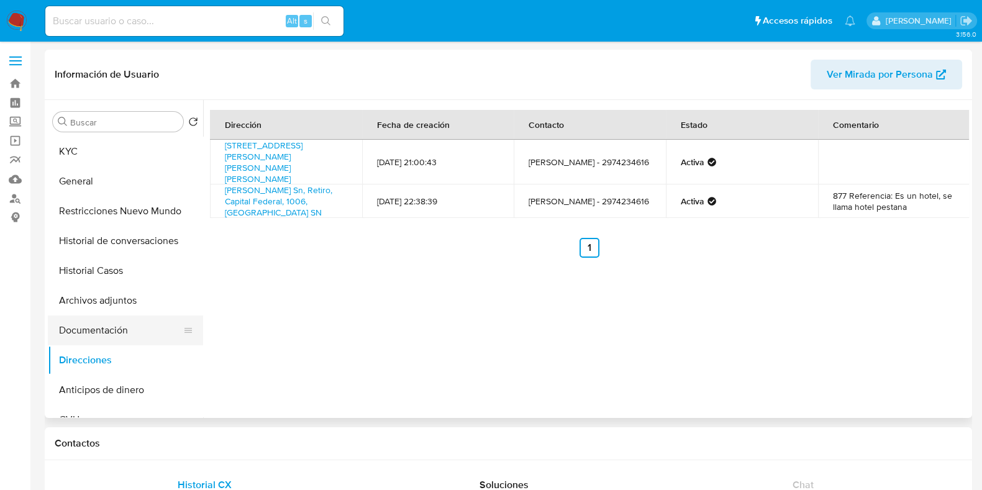
click at [127, 317] on button "Documentación" at bounding box center [120, 330] width 145 height 30
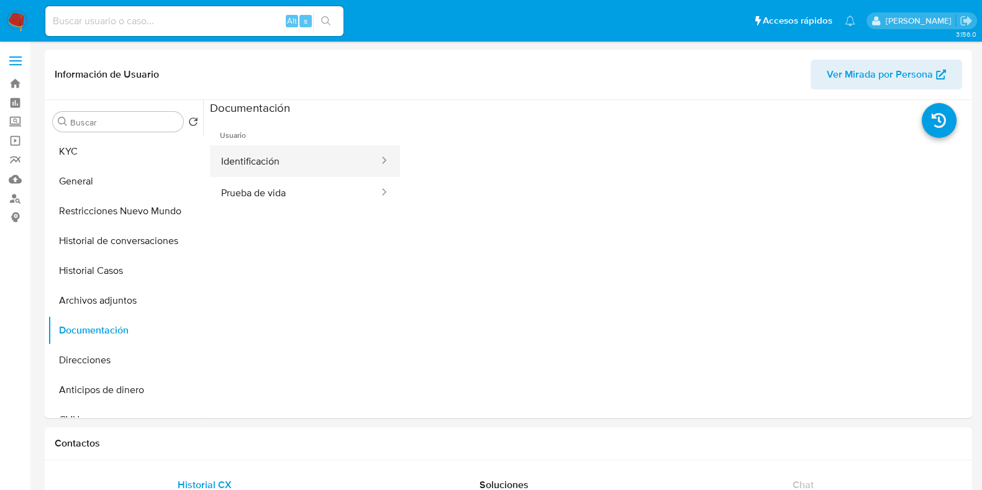
click at [304, 160] on button "Identificación" at bounding box center [295, 161] width 170 height 32
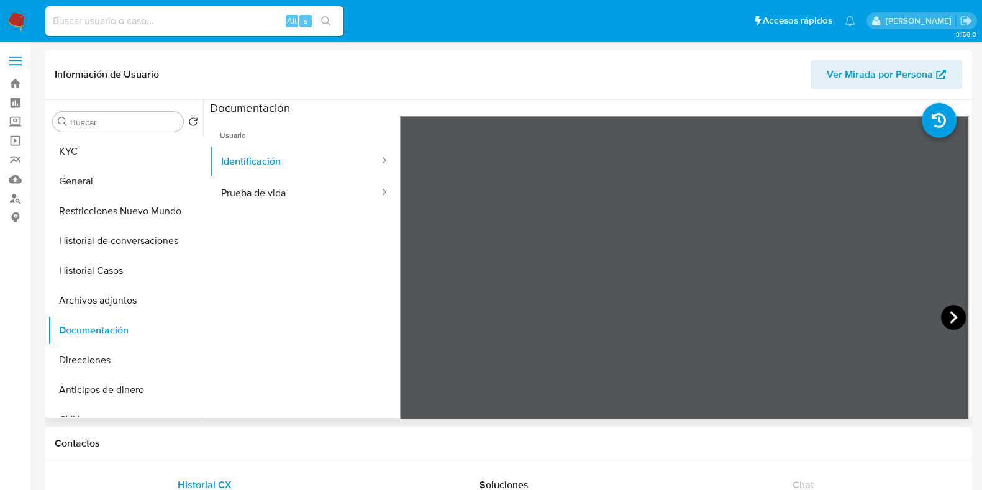
click at [944, 307] on icon at bounding box center [953, 317] width 25 height 25
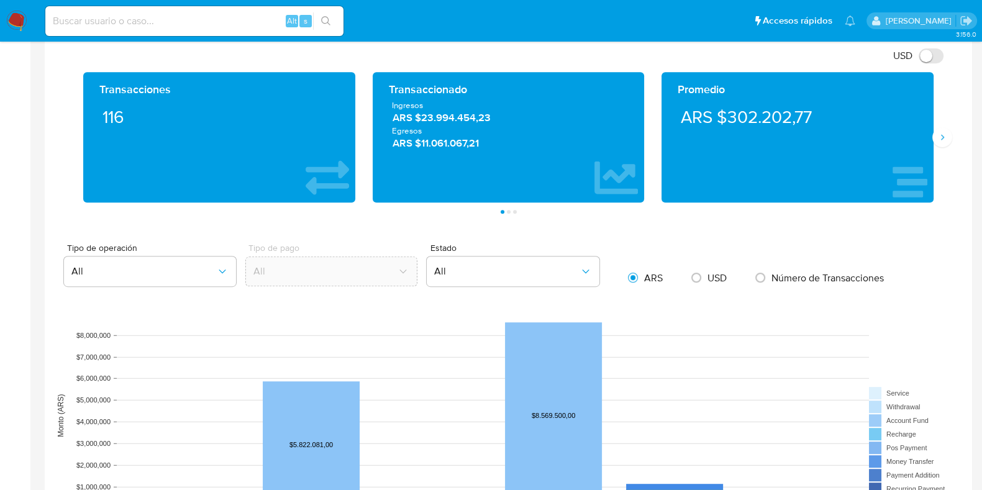
scroll to position [620, 0]
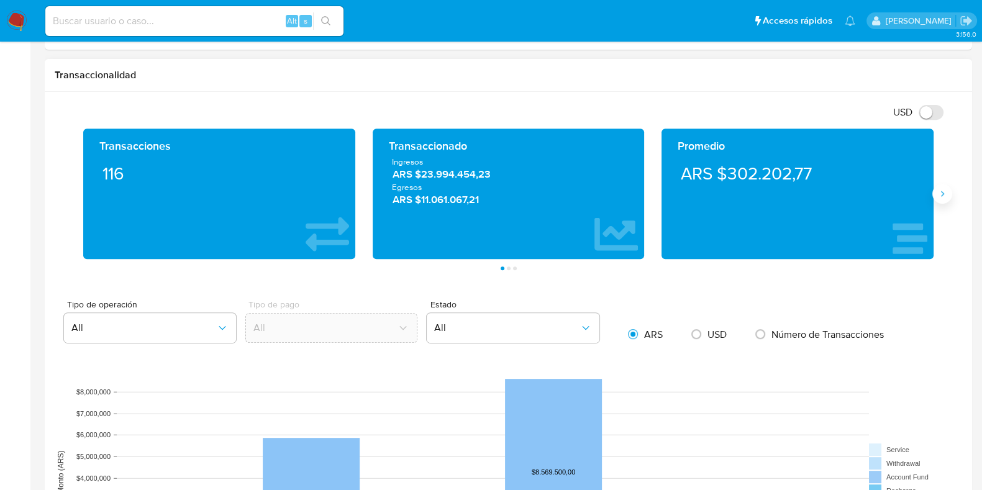
click at [939, 189] on icon "Siguiente" at bounding box center [942, 194] width 10 height 10
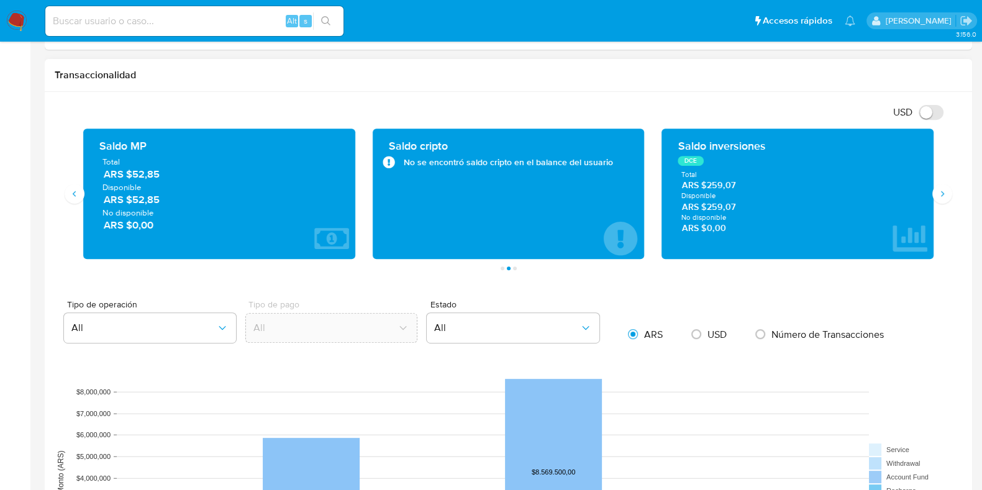
click at [931, 193] on div "Saldo inversiones DCE Total ARS $259,07 Disponible ARS $259,07 No disponible AR…" at bounding box center [797, 194] width 272 height 130
click at [938, 191] on icon "Siguiente" at bounding box center [942, 194] width 10 height 10
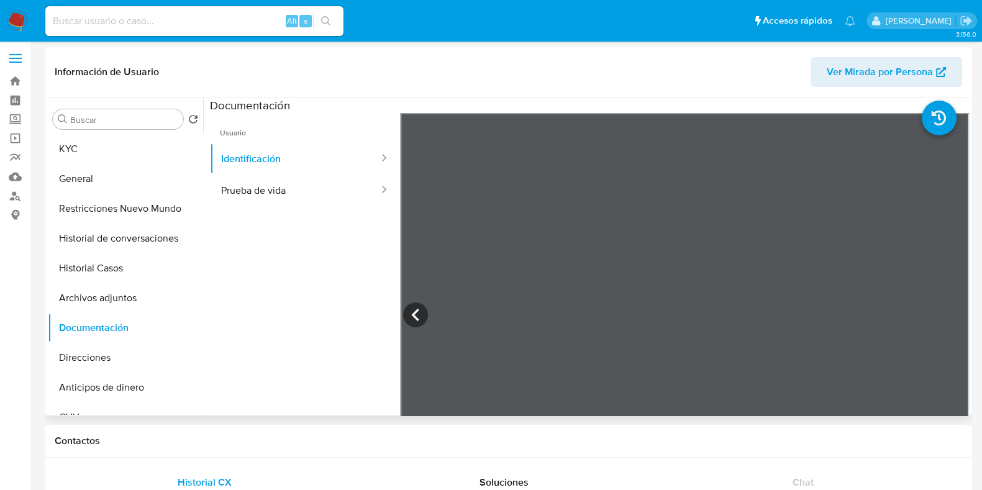
scroll to position [0, 0]
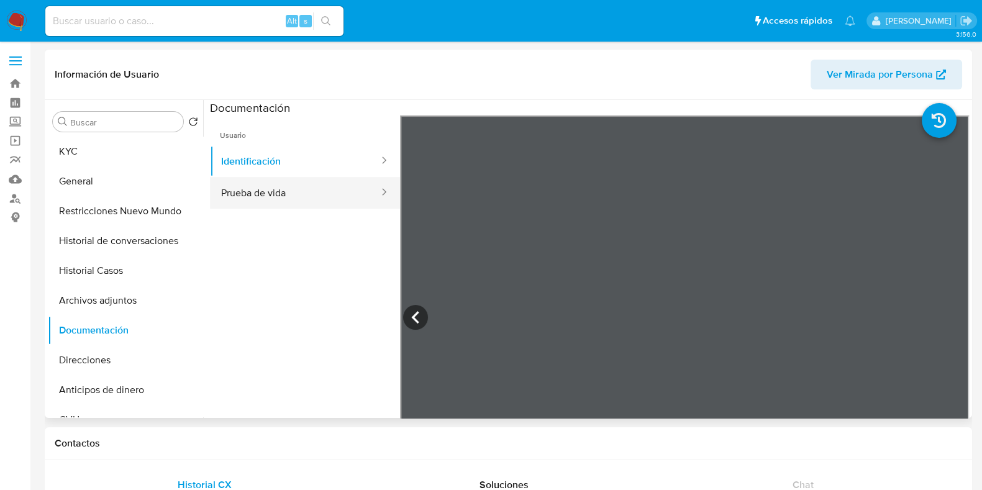
click at [276, 184] on button "Prueba de vida" at bounding box center [295, 193] width 170 height 32
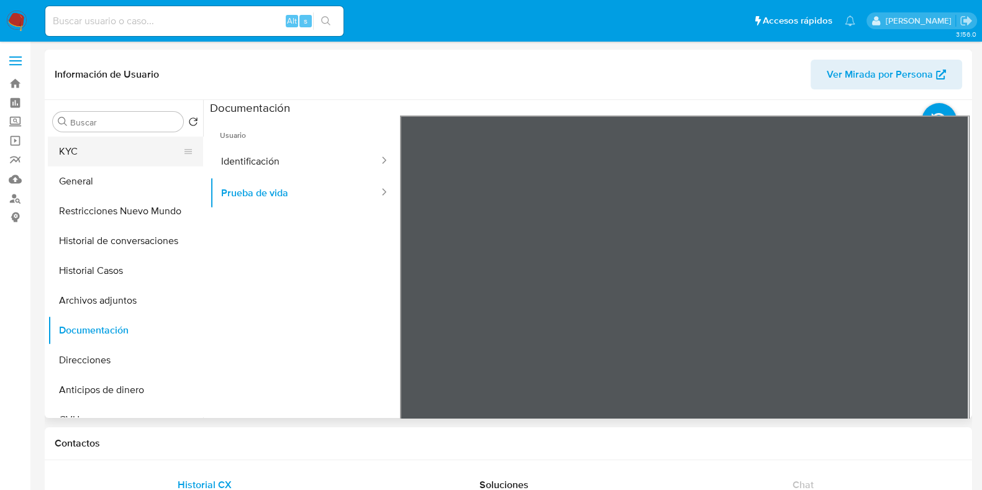
drag, startPoint x: 121, startPoint y: 152, endPoint x: 206, endPoint y: 169, distance: 86.1
click at [121, 152] on button "KYC" at bounding box center [125, 152] width 155 height 30
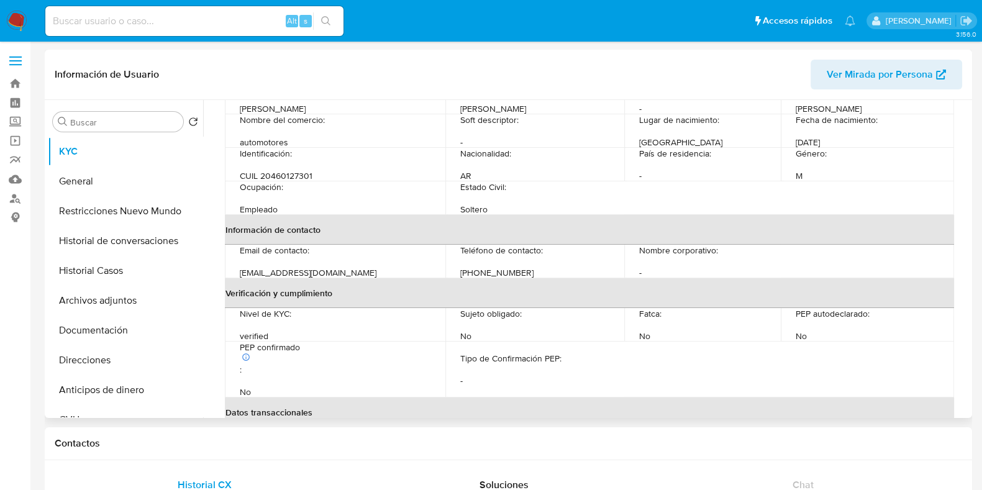
scroll to position [121, 0]
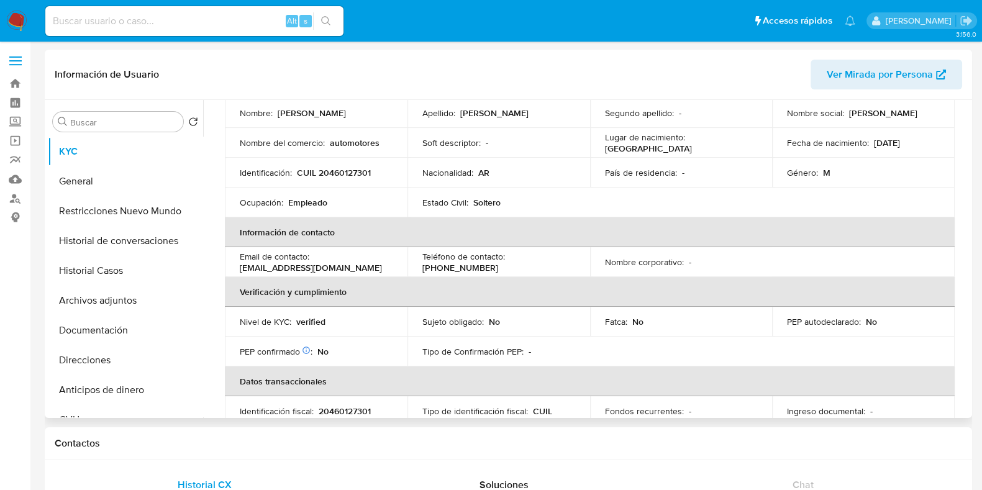
click at [345, 170] on p "CUIL 20460127301" at bounding box center [334, 172] width 74 height 11
copy p "20460127301"
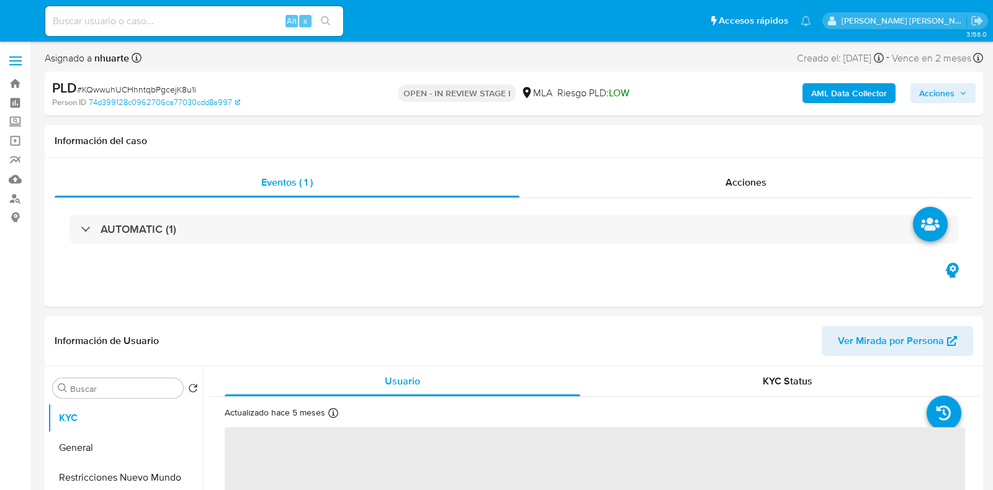
select select "10"
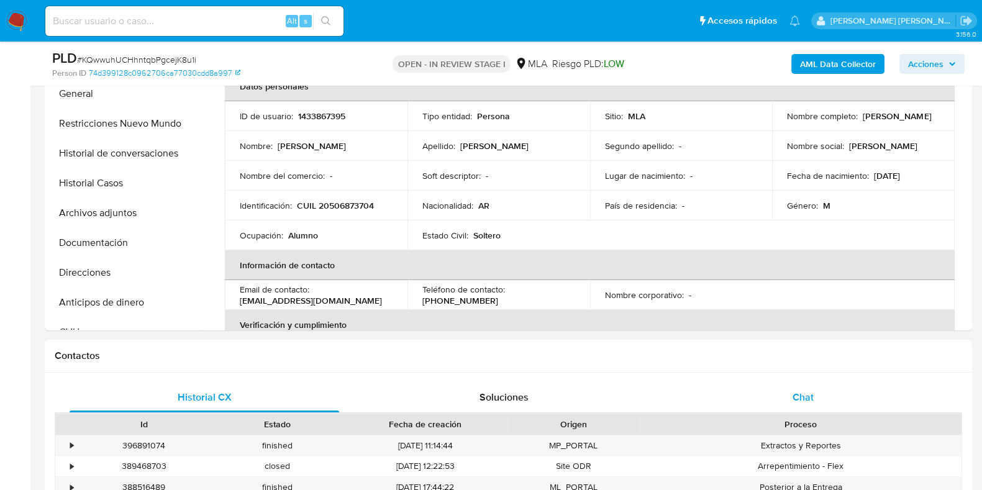
click at [797, 387] on div "Chat" at bounding box center [802, 397] width 269 height 30
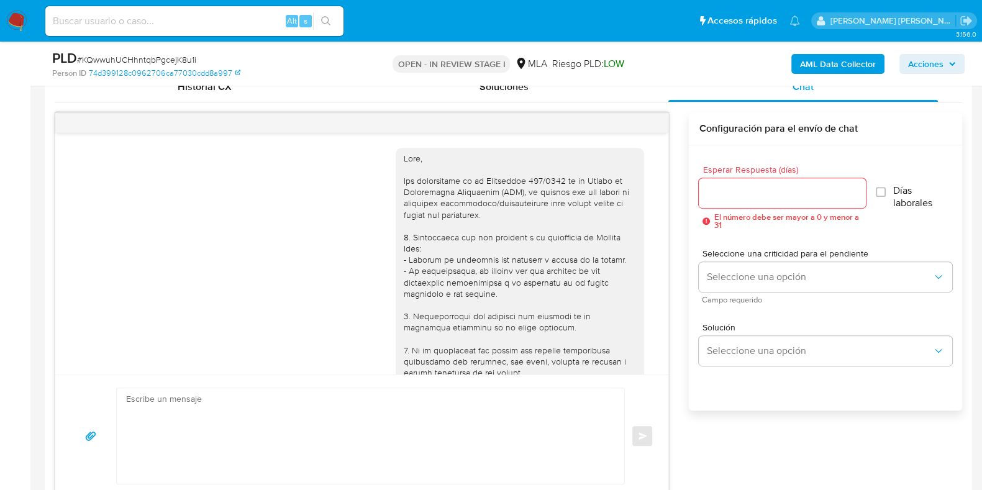
scroll to position [599, 0]
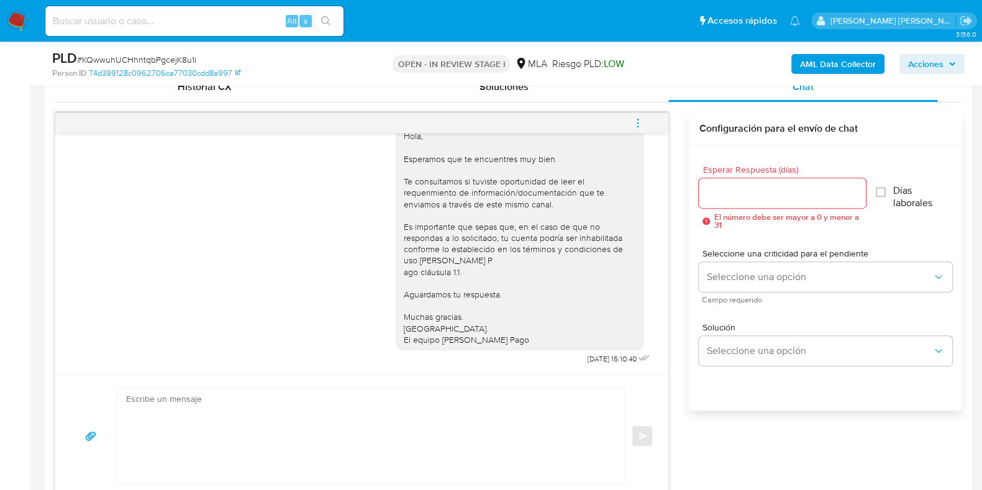
click at [636, 125] on icon "menu-action" at bounding box center [637, 122] width 11 height 11
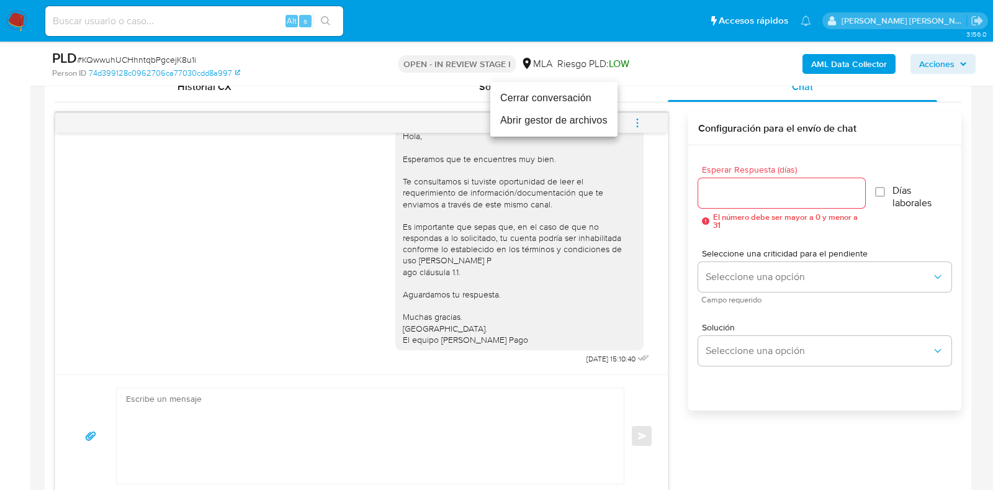
click at [584, 109] on li "Abrir gestor de archivos" at bounding box center [554, 120] width 127 height 22
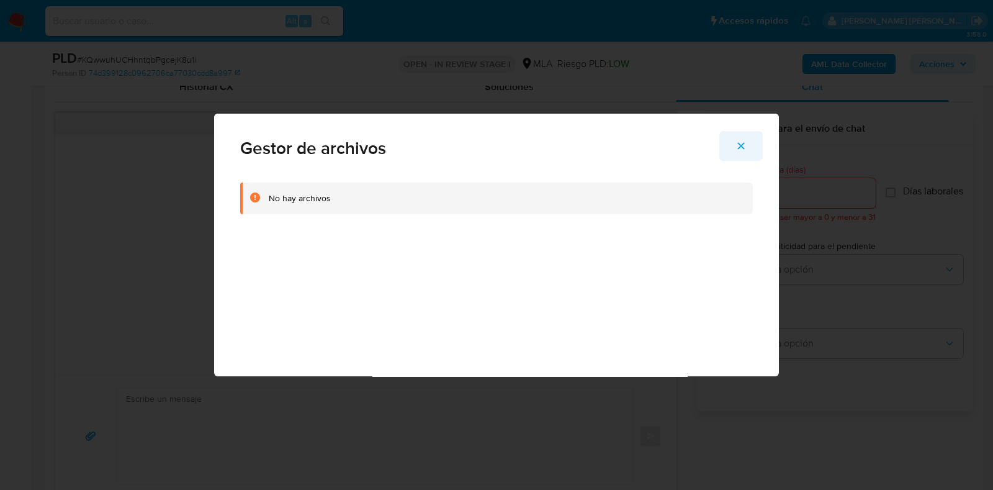
click at [744, 148] on icon "Cerrar" at bounding box center [741, 146] width 7 height 7
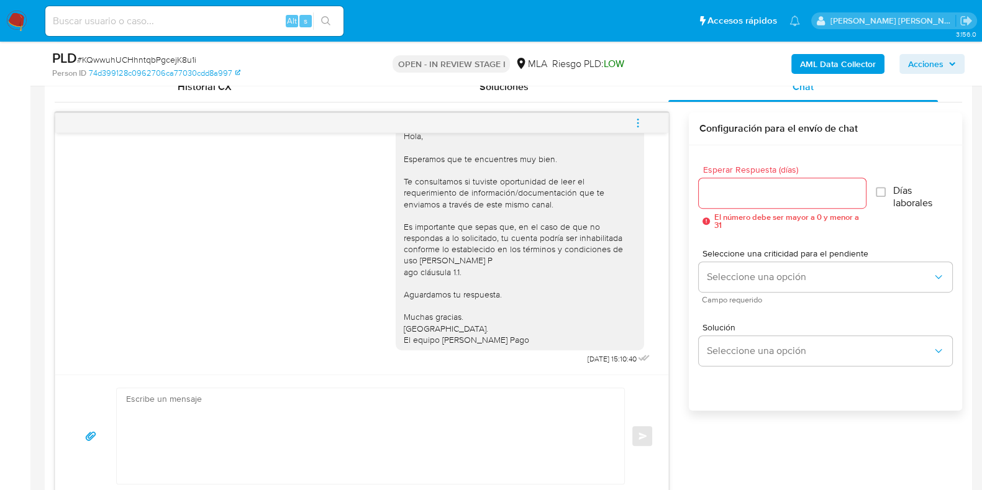
click at [633, 117] on icon "menu-action" at bounding box center [637, 122] width 11 height 11
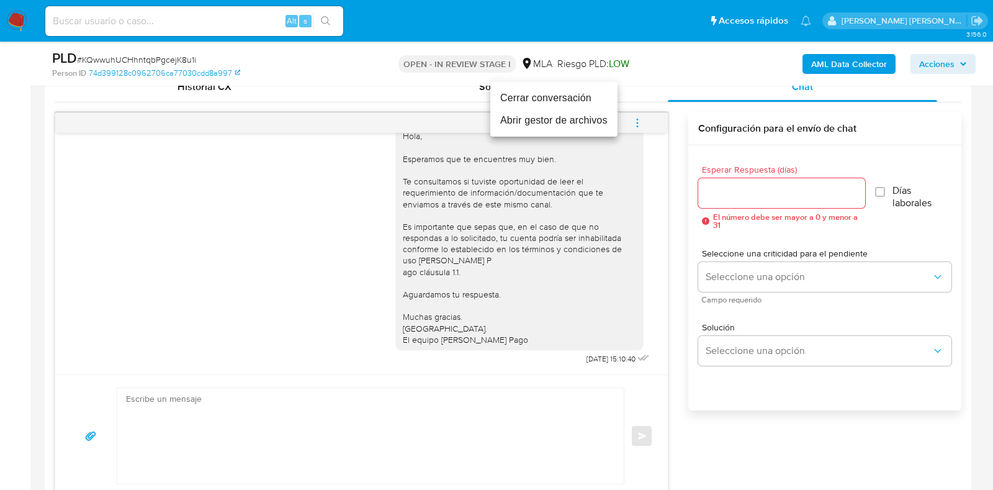
click at [576, 104] on li "Cerrar conversación" at bounding box center [554, 98] width 127 height 22
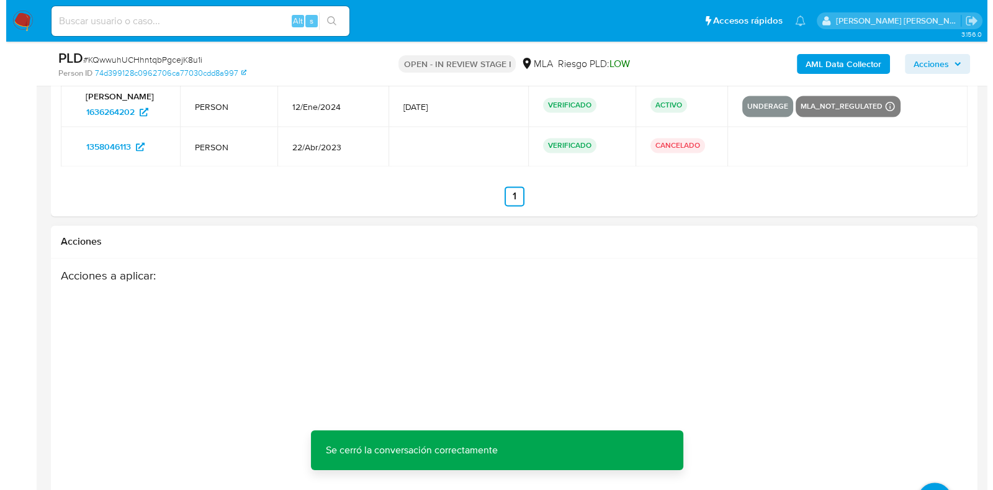
scroll to position [2261, 0]
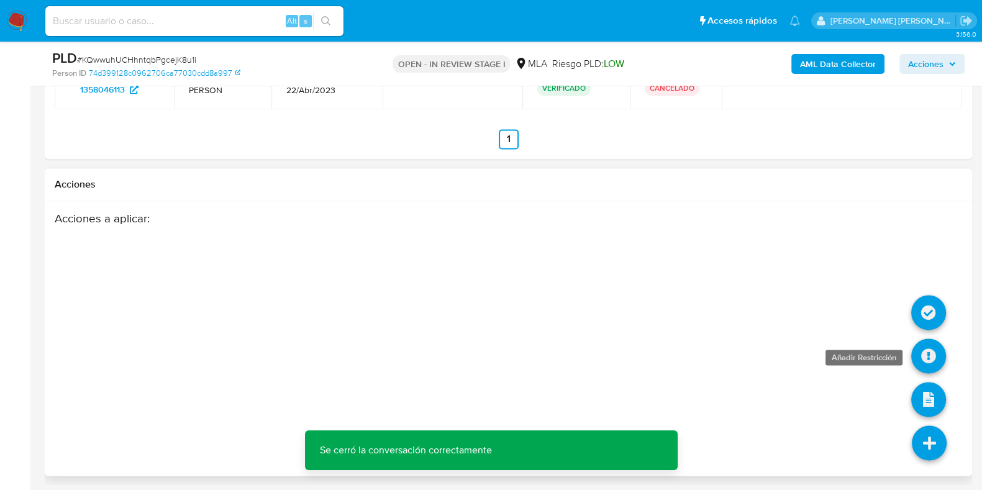
click at [920, 354] on icon at bounding box center [928, 355] width 35 height 35
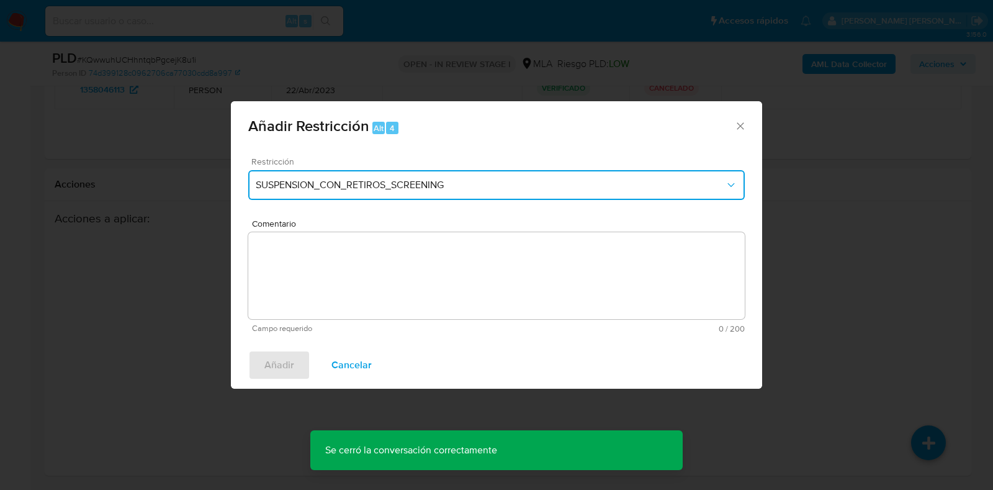
click at [326, 188] on span "SUSPENSION_CON_RETIROS_SCREENING" at bounding box center [490, 185] width 469 height 12
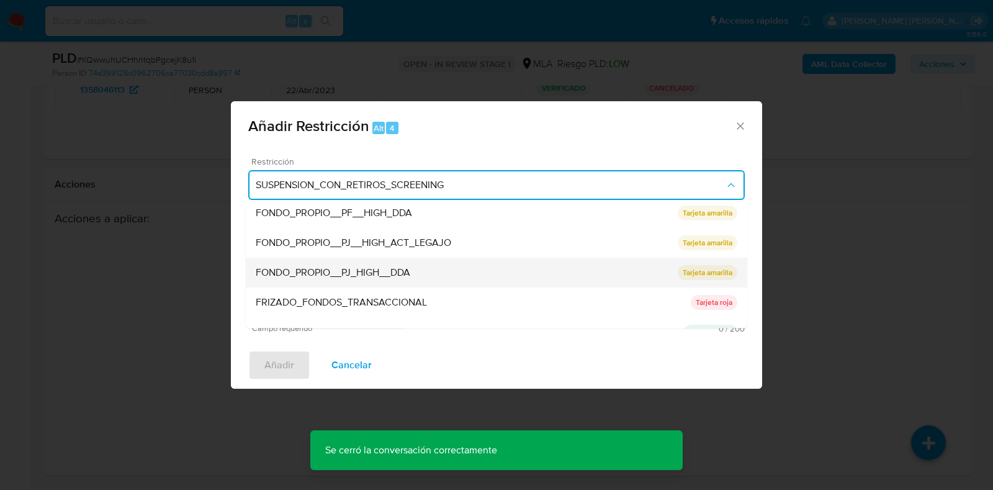
scroll to position [233, 0]
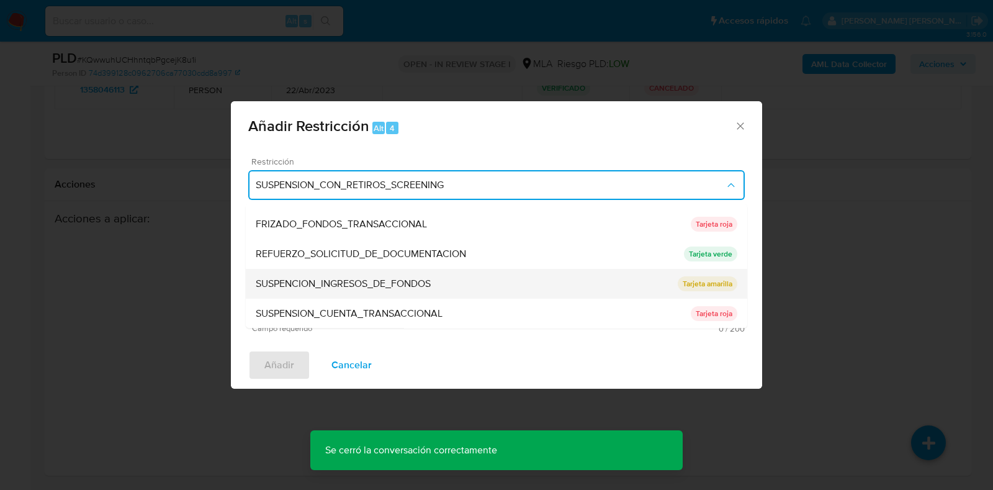
click at [355, 282] on span "SUSPENCION_INGRESOS_DE_FONDOS" at bounding box center [343, 284] width 175 height 12
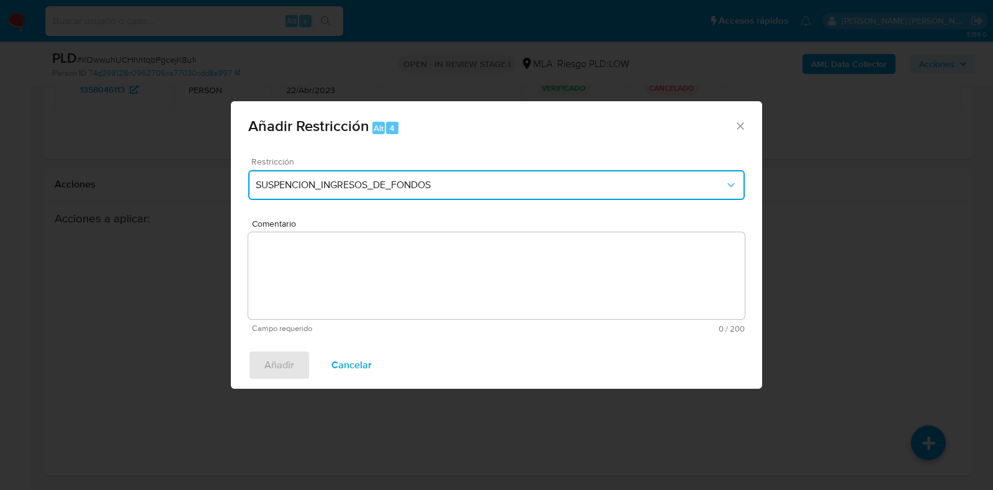
click at [355, 197] on button "SUSPENCION_INGRESOS_DE_FONDOS" at bounding box center [496, 185] width 497 height 30
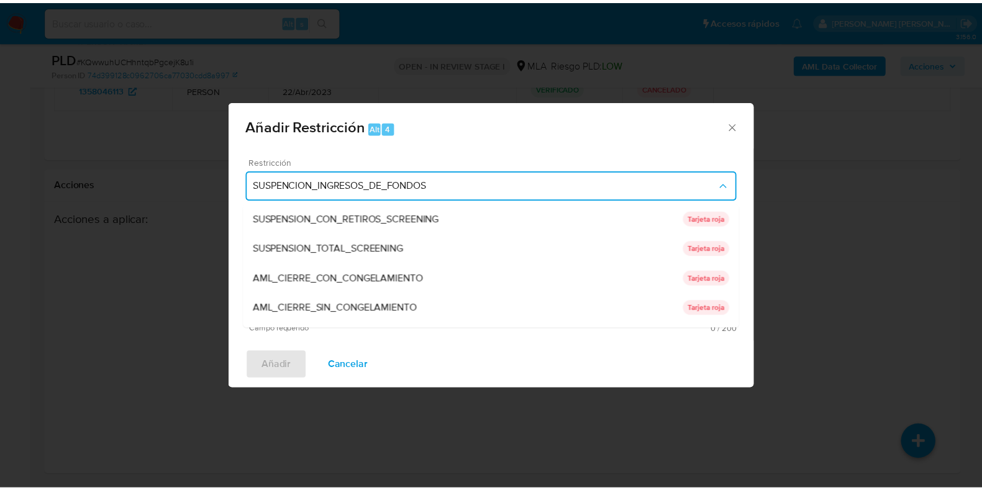
scroll to position [251, 0]
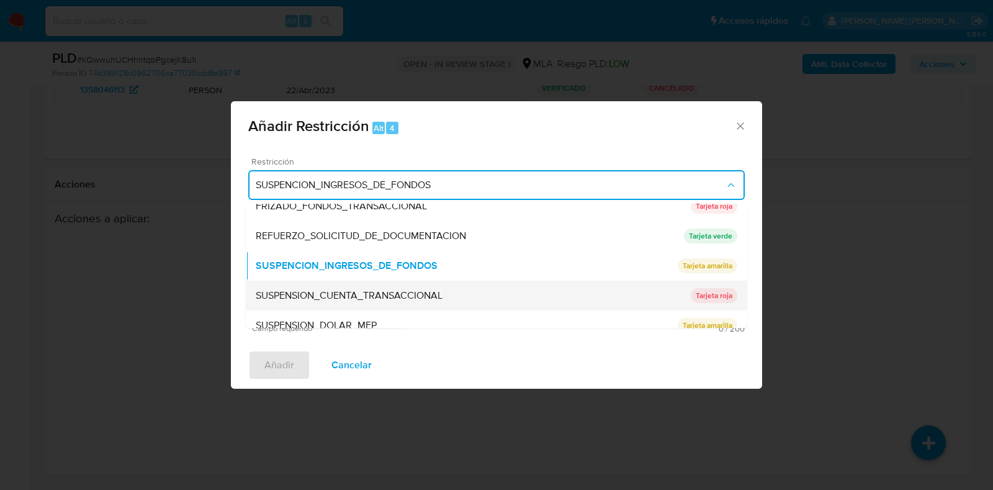
click at [351, 291] on span "SUSPENSION_CUENTA_TRANSACCIONAL" at bounding box center [349, 296] width 187 height 12
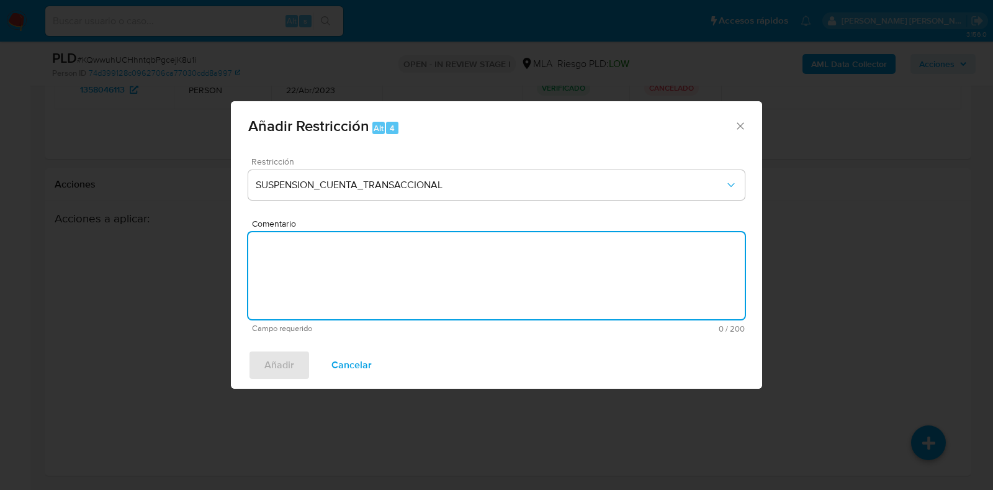
click at [351, 291] on textarea "Comentario" at bounding box center [496, 275] width 497 height 87
type textarea "AML"
click at [283, 355] on span "Añadir" at bounding box center [280, 364] width 30 height 27
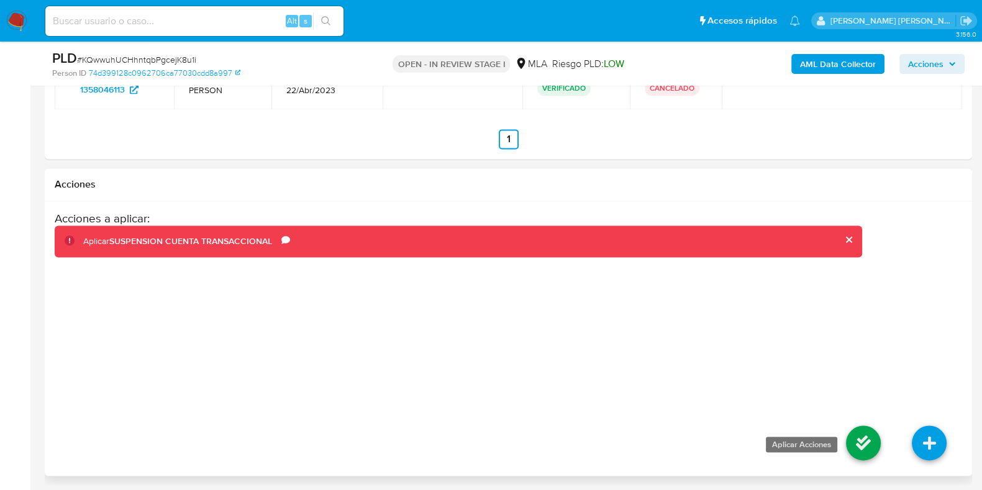
click at [857, 438] on icon at bounding box center [863, 442] width 35 height 35
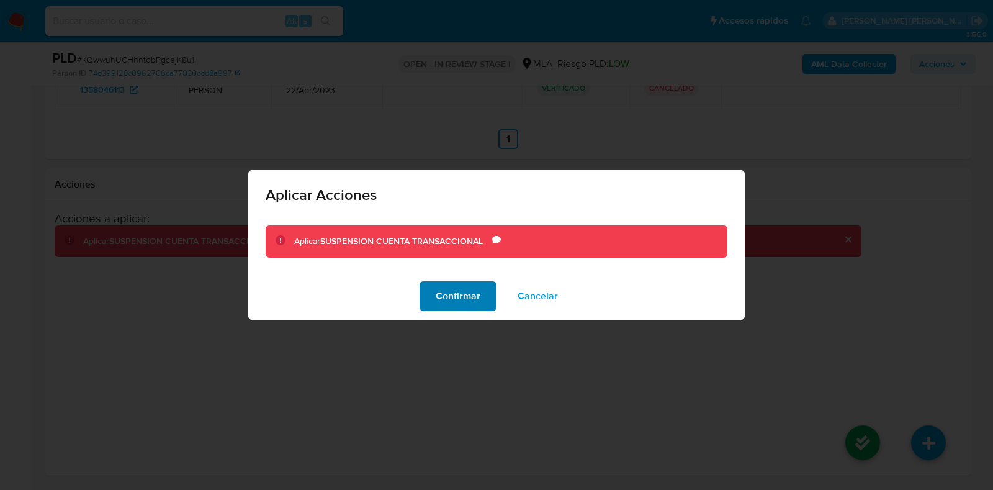
click at [471, 299] on span "Confirmar" at bounding box center [458, 296] width 45 height 27
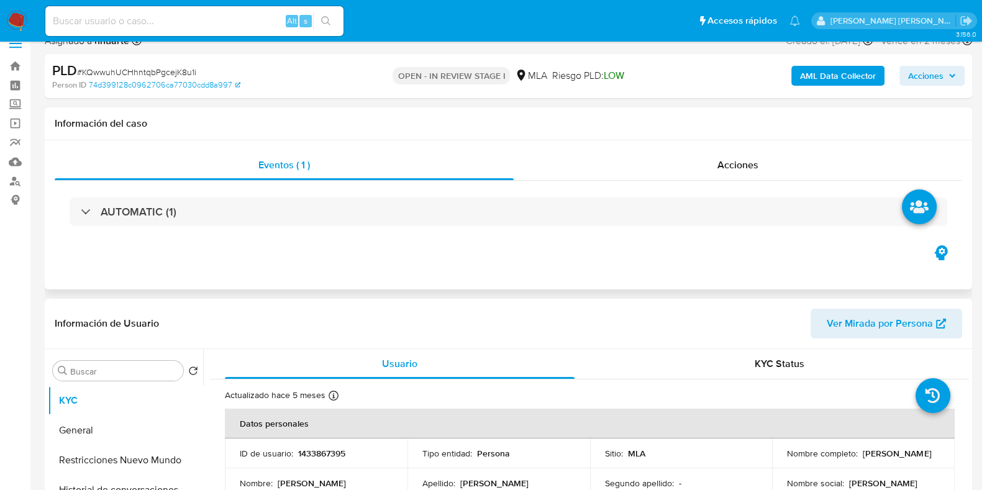
scroll to position [0, 0]
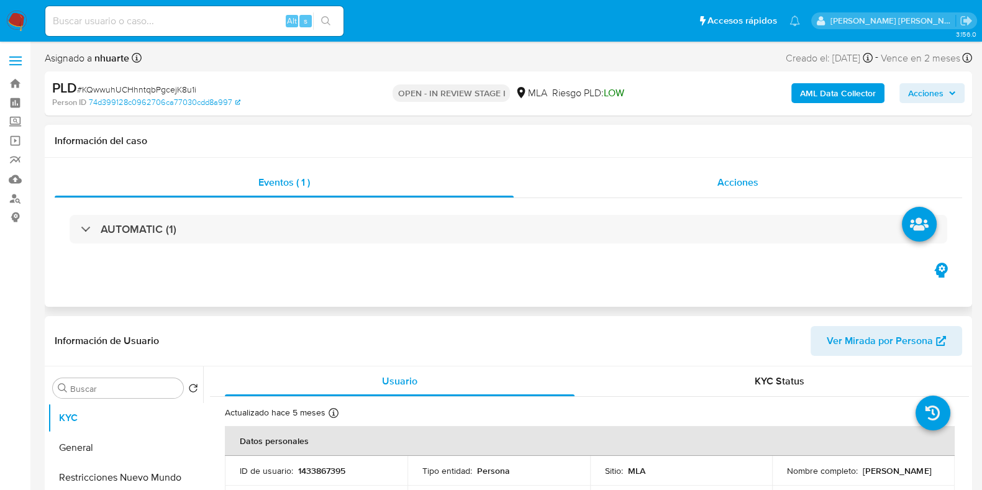
click at [730, 186] on span "Acciones" at bounding box center [737, 182] width 41 height 14
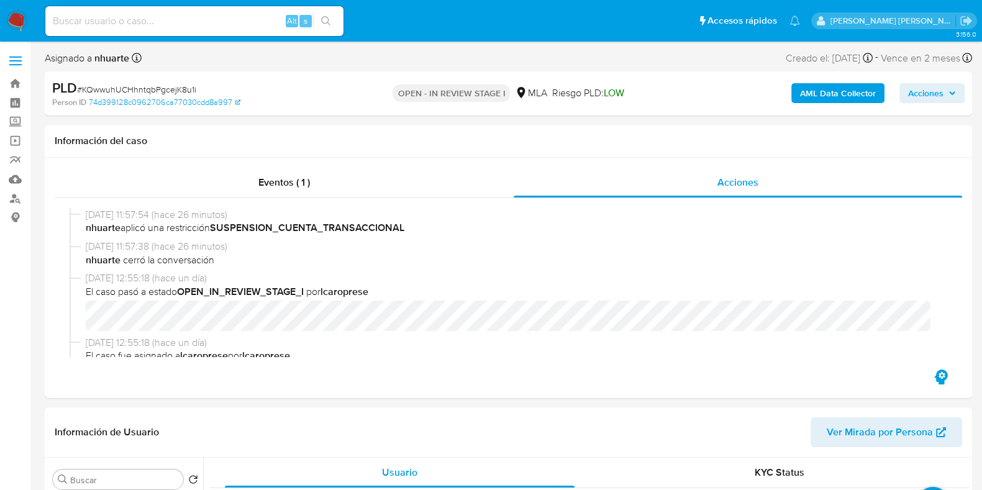
click at [818, 93] on b "AML Data Collector" at bounding box center [838, 93] width 76 height 20
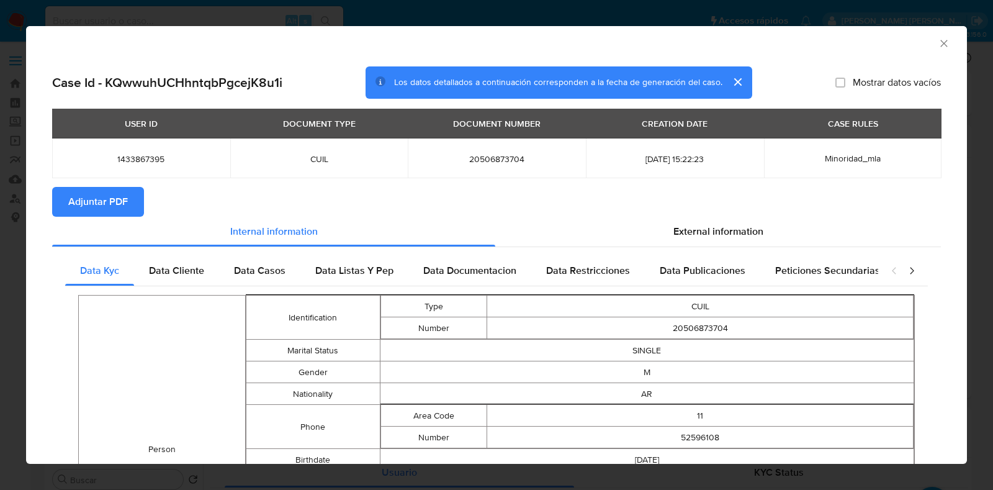
click at [78, 209] on span "Adjuntar PDF" at bounding box center [98, 201] width 60 height 27
click at [938, 39] on icon "Cerrar ventana" at bounding box center [944, 43] width 12 height 12
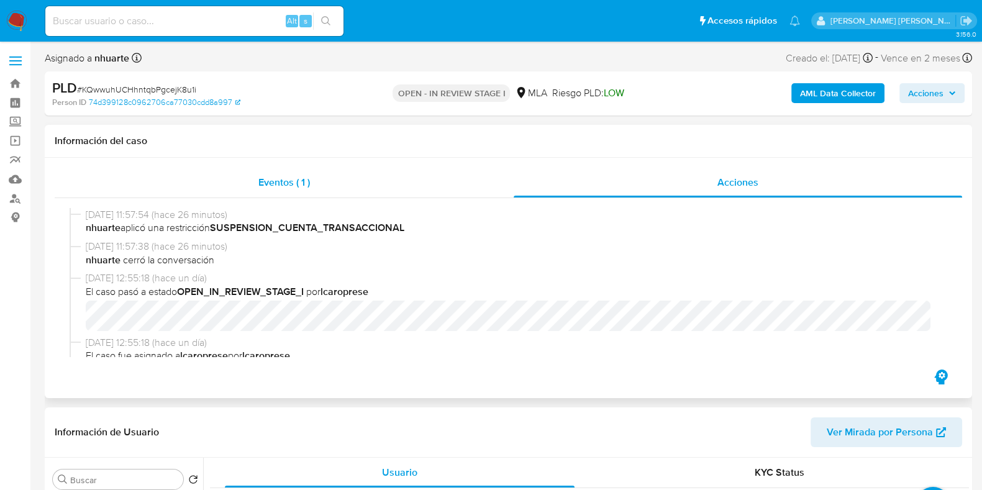
click at [297, 172] on div "Eventos ( 1 )" at bounding box center [284, 183] width 459 height 30
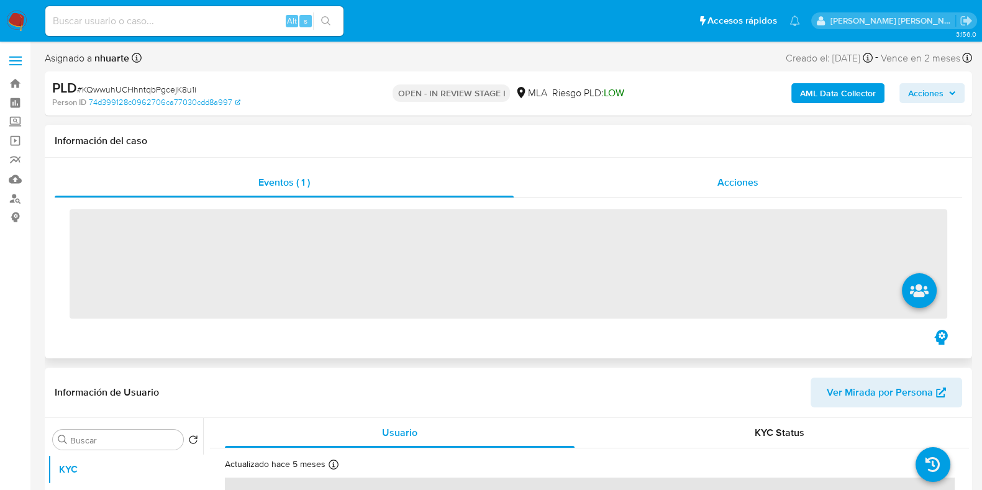
click at [733, 181] on span "Acciones" at bounding box center [737, 182] width 41 height 14
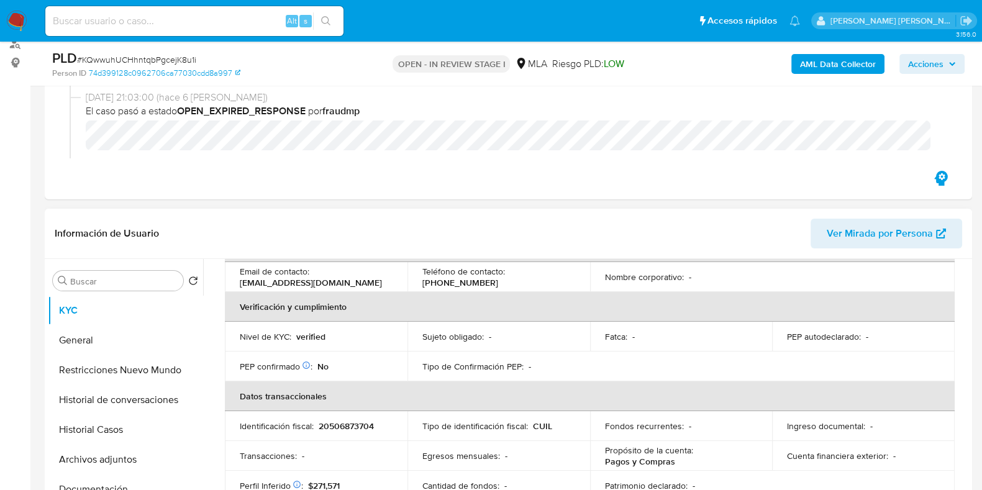
scroll to position [233, 0]
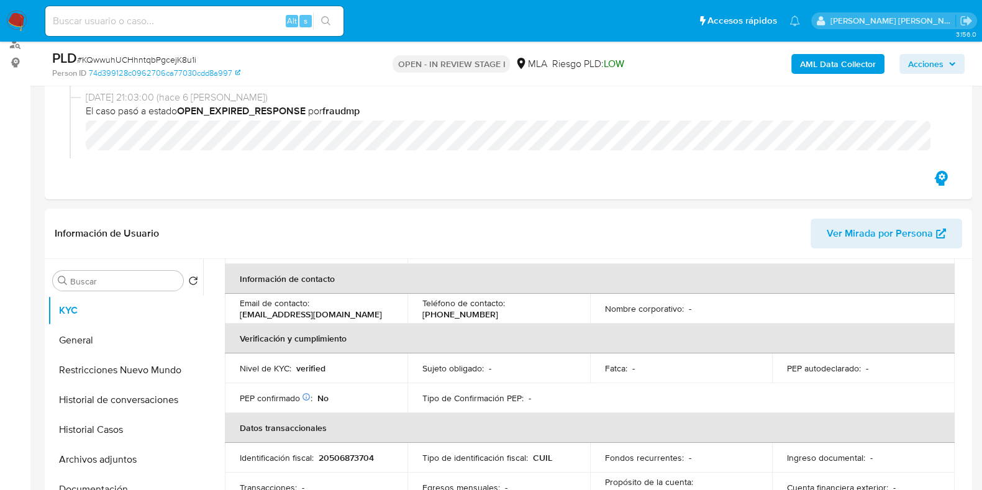
drag, startPoint x: 242, startPoint y: 188, endPoint x: 252, endPoint y: 206, distance: 20.9
click at [242, 188] on div "Eventos ( 1 ) Acciones 27/08/2025 12:24:34 (hace 2 minutos) nhuarte subió un ar…" at bounding box center [508, 79] width 927 height 240
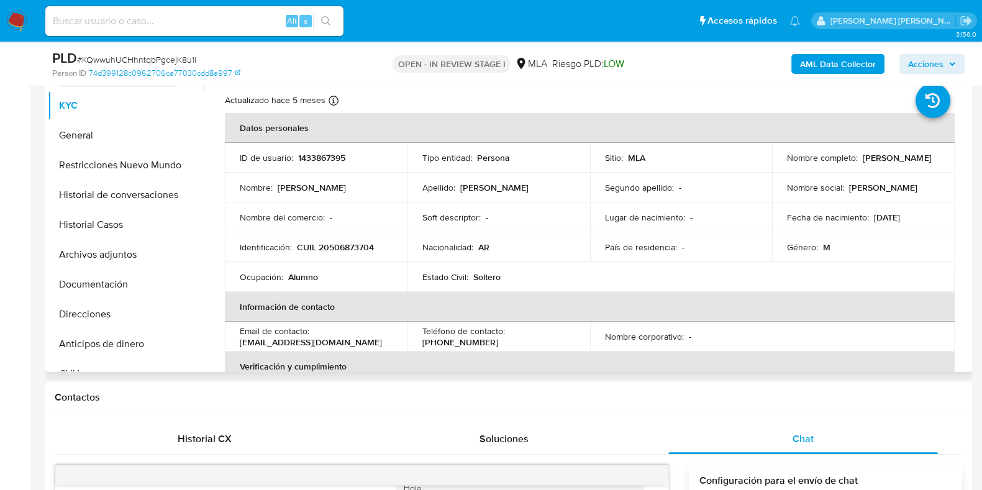
scroll to position [388, 0]
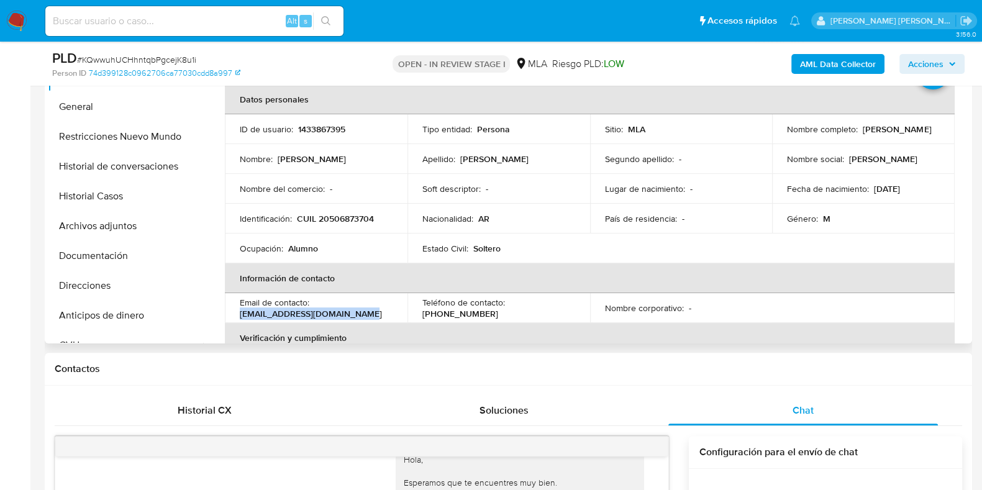
drag, startPoint x: 240, startPoint y: 312, endPoint x: 359, endPoint y: 312, distance: 119.2
click at [359, 312] on div "Email de contacto : kioscosuperlogico@gmail.com" at bounding box center [316, 308] width 153 height 22
copy p "kioscosuperlogico@gmail.com"
click at [113, 296] on button "Direcciones" at bounding box center [120, 286] width 145 height 30
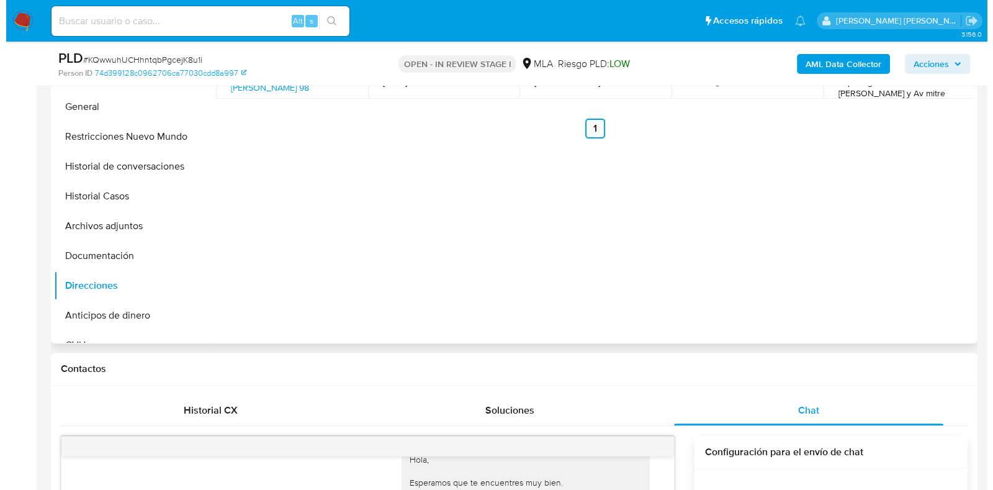
scroll to position [310, 0]
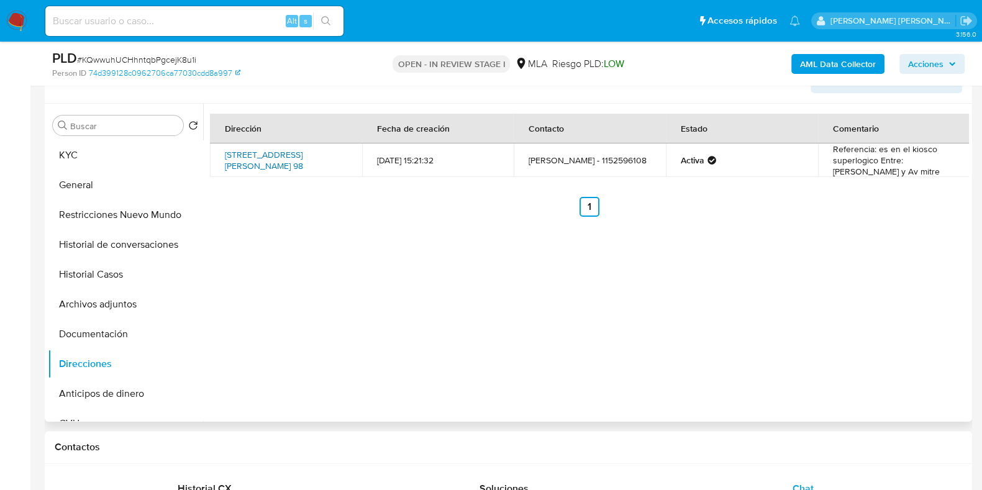
click at [303, 160] on link "Boulevard De Los Italianos 98, Avellaneda, Buenos Aires, 1874, Argentina 98" at bounding box center [264, 160] width 78 height 24
drag, startPoint x: 222, startPoint y: 149, endPoint x: 283, endPoint y: 171, distance: 64.8
click at [283, 171] on td "Boulevard De Los Italianos 98, Avellaneda, Buenos Aires, 1874, Argentina 98" at bounding box center [286, 160] width 152 height 34
copy link "Boulevard De Los Italianos 98, Avellaneda, Buenos Aires, 1874, Argentina 98"
drag, startPoint x: 829, startPoint y: 151, endPoint x: 885, endPoint y: 170, distance: 58.9
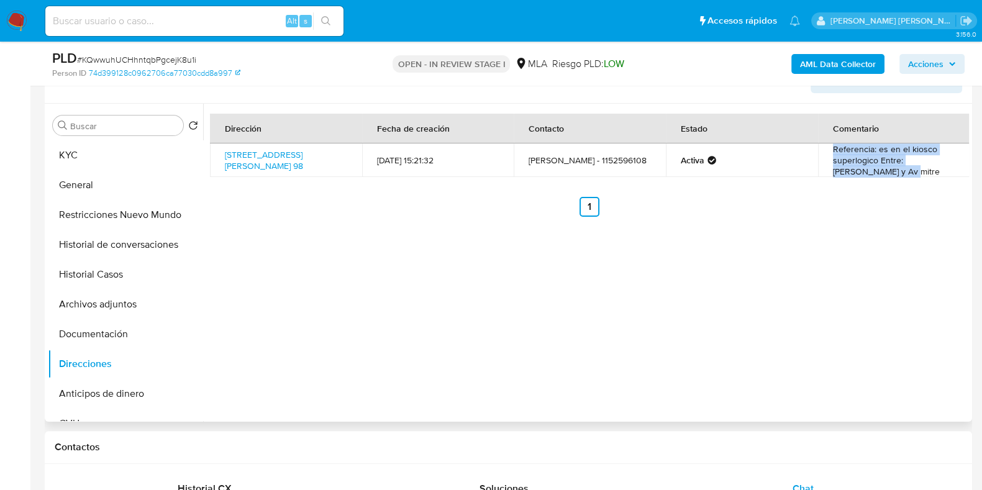
click at [885, 170] on td "Referencia: es en el kiosco superlogico Entre: Brandsen y Av mitre" at bounding box center [894, 160] width 152 height 34
copy td "Referencia: es en el kiosco superlogico Entre: Brandsen y Av mitre"
click at [157, 301] on button "Archivos adjuntos" at bounding box center [125, 304] width 155 height 30
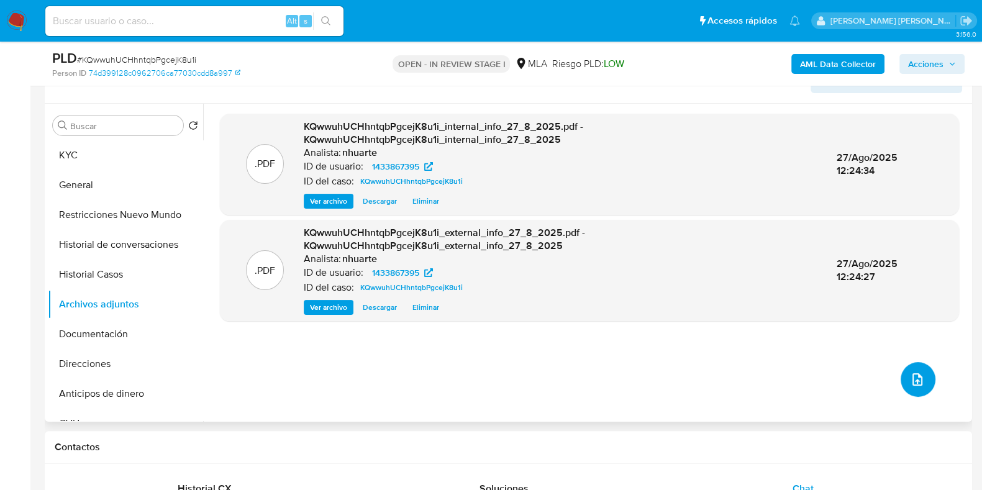
click at [908, 365] on button "upload-file" at bounding box center [917, 379] width 35 height 35
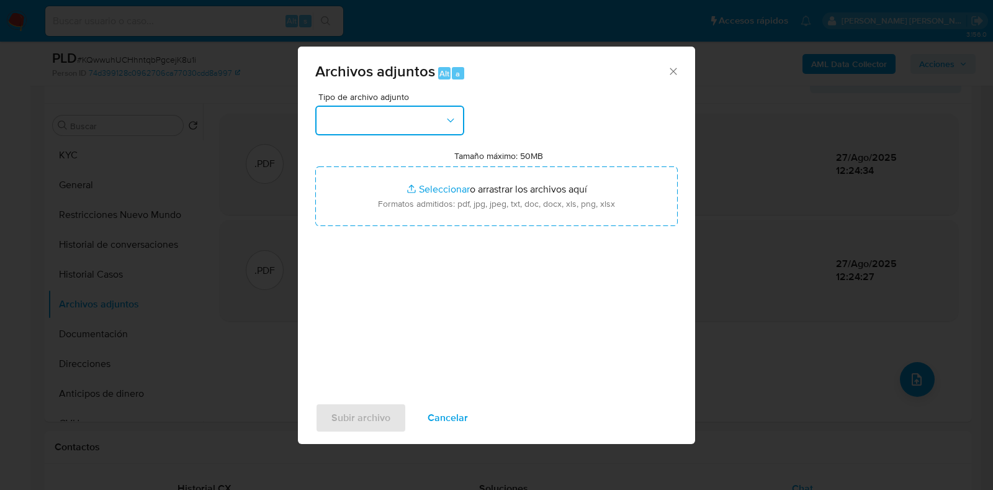
click at [446, 120] on icon "button" at bounding box center [451, 120] width 12 height 12
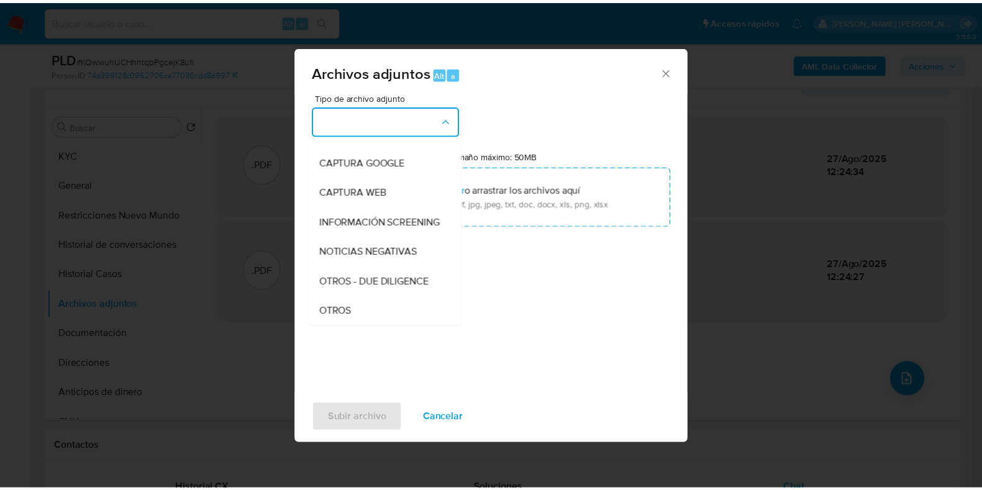
scroll to position [120, 0]
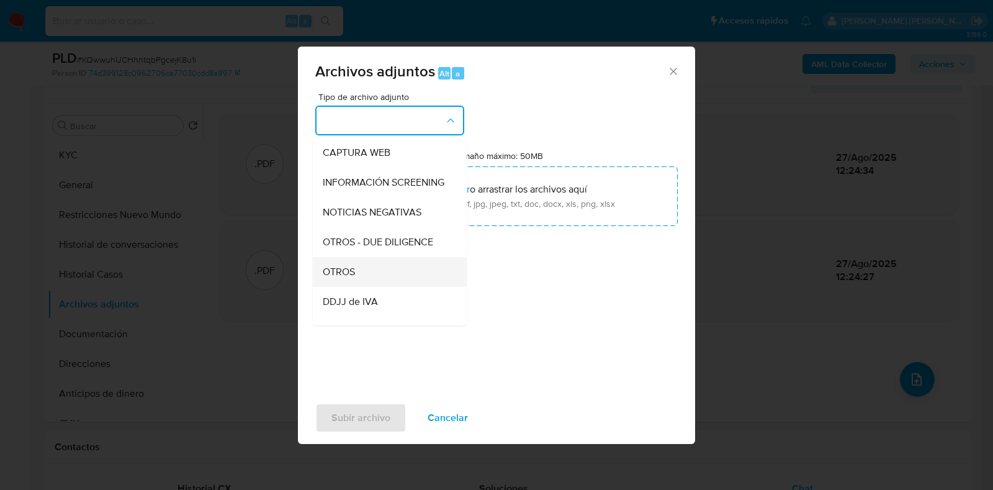
click at [392, 274] on div "OTROS" at bounding box center [386, 272] width 127 height 30
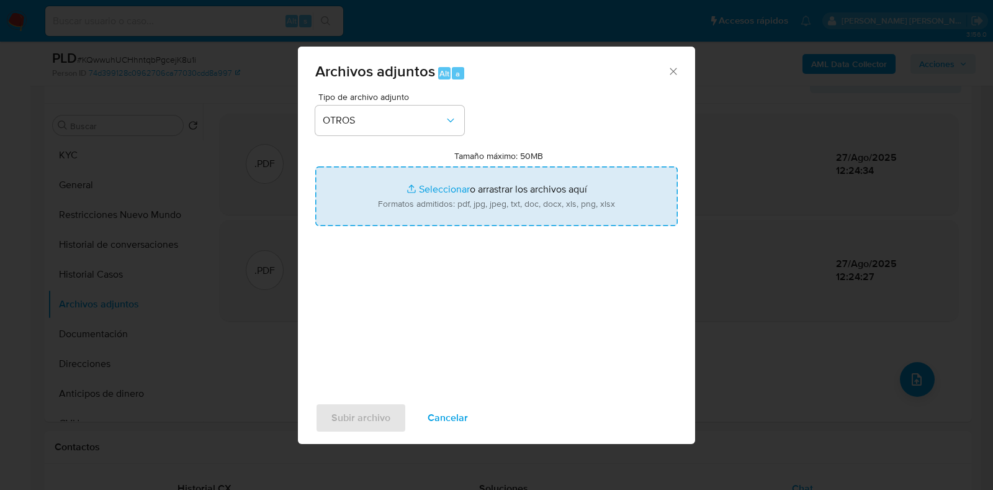
type input "C:\fakepath\Caselog KQwwuhUCHhntqbPgcejK8u1i_2025_08_19_09_34_00.docx"
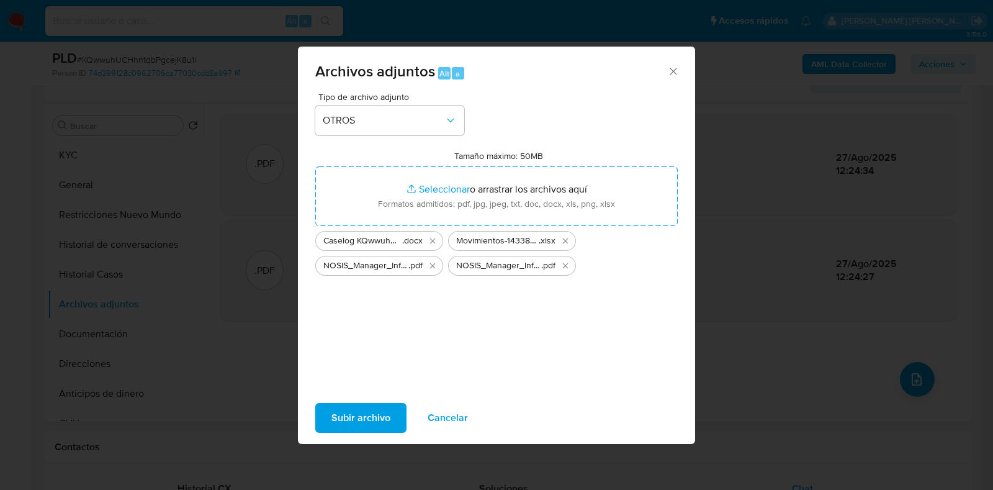
click at [355, 426] on span "Subir archivo" at bounding box center [361, 417] width 59 height 27
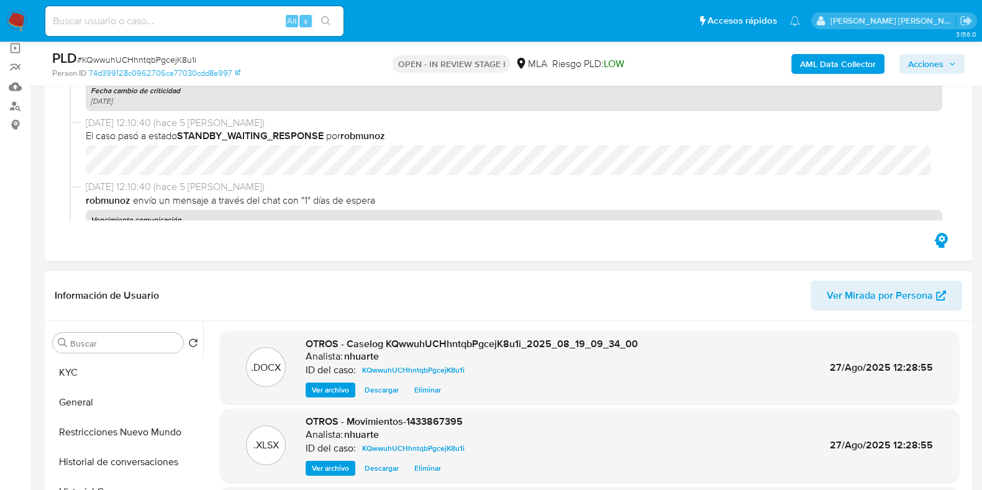
scroll to position [0, 0]
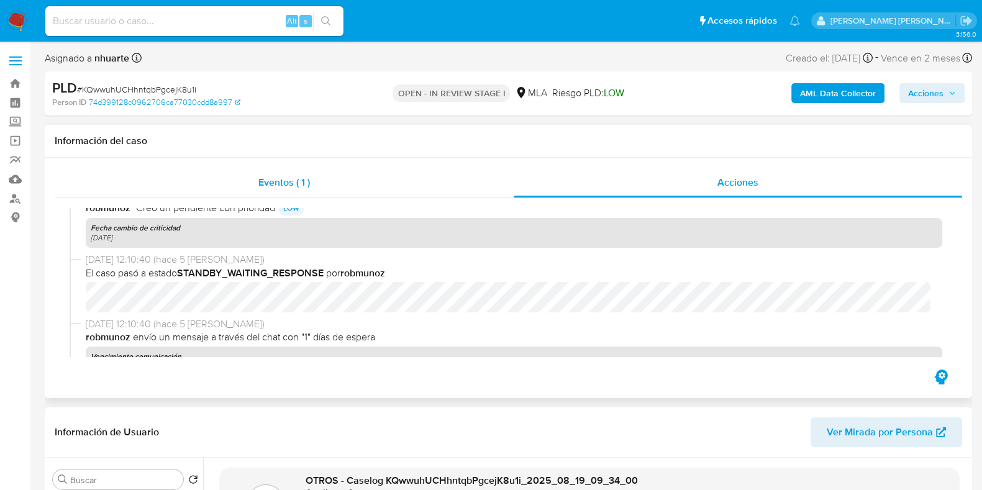
click at [310, 184] on div "Eventos ( 1 )" at bounding box center [284, 183] width 459 height 30
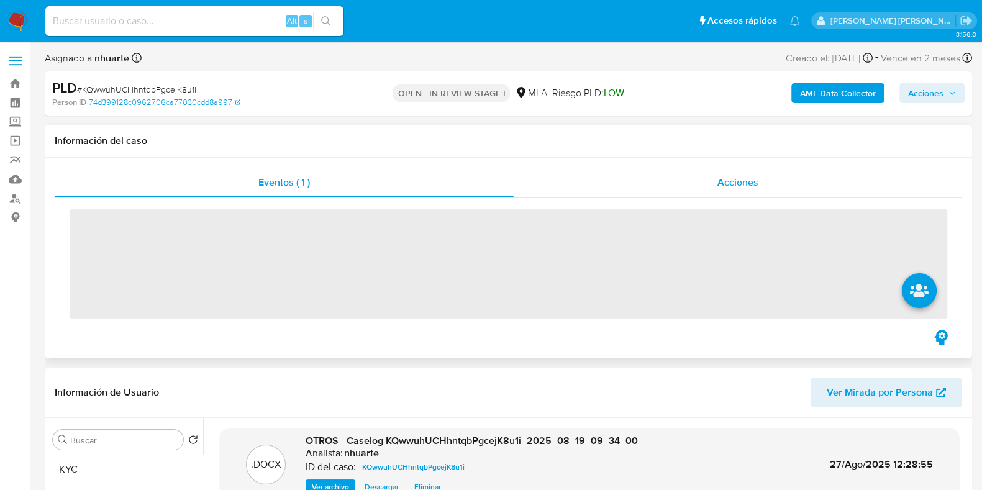
click at [746, 184] on span "Acciones" at bounding box center [737, 182] width 41 height 14
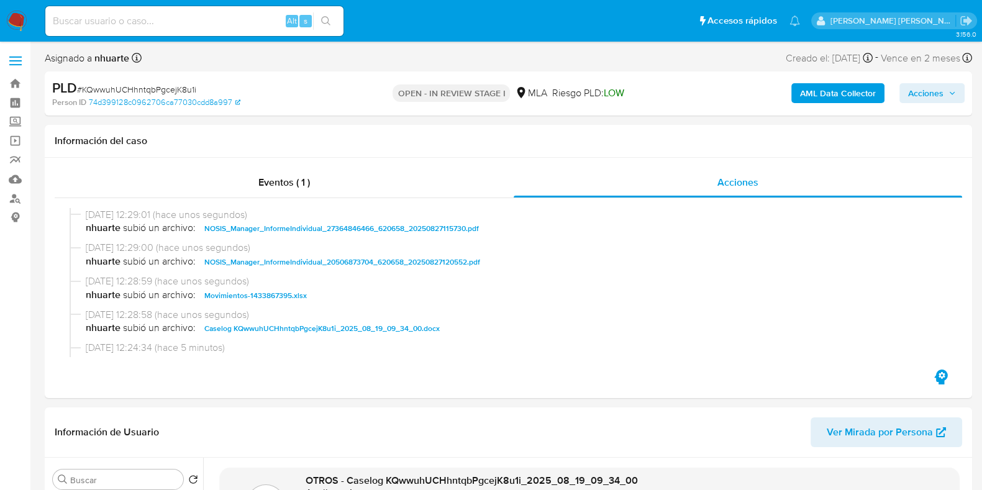
click at [948, 91] on icon "button" at bounding box center [951, 92] width 7 height 7
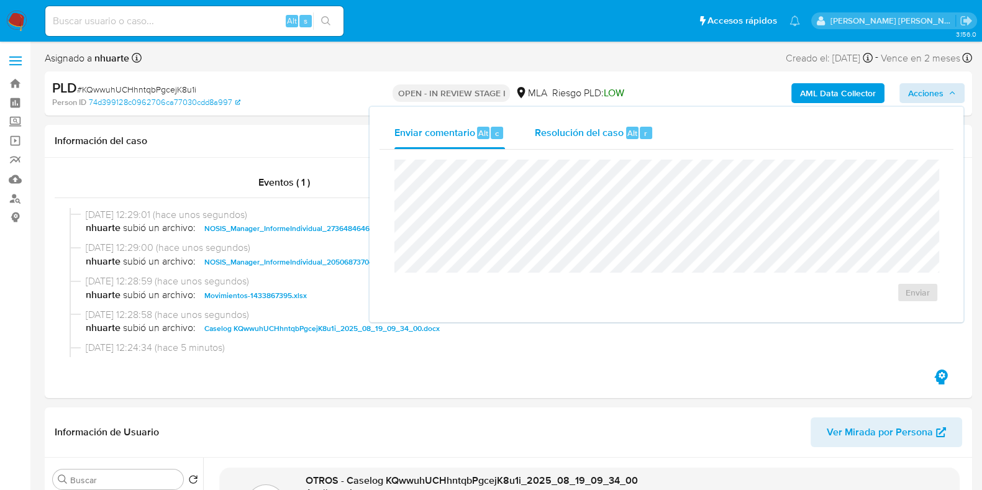
click at [577, 132] on span "Resolución del caso" at bounding box center [579, 132] width 89 height 14
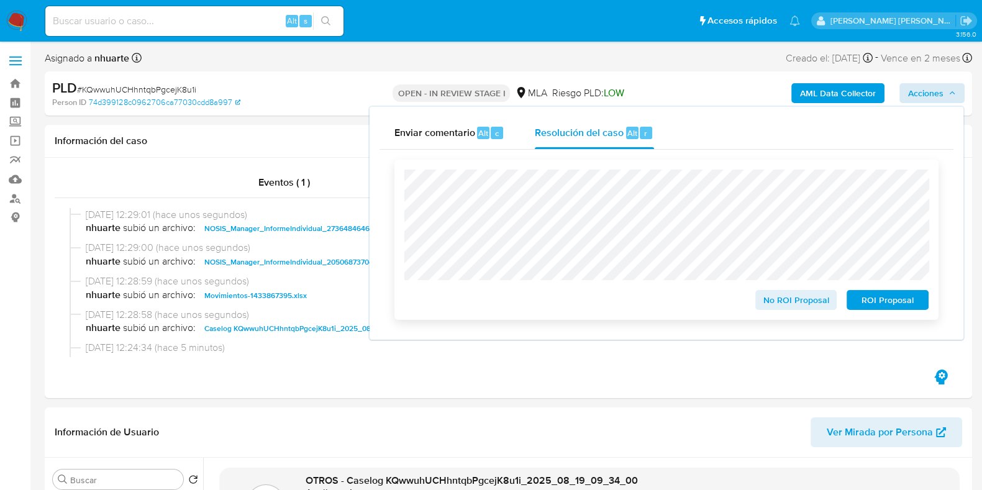
click at [874, 303] on span "ROI Proposal" at bounding box center [887, 299] width 65 height 17
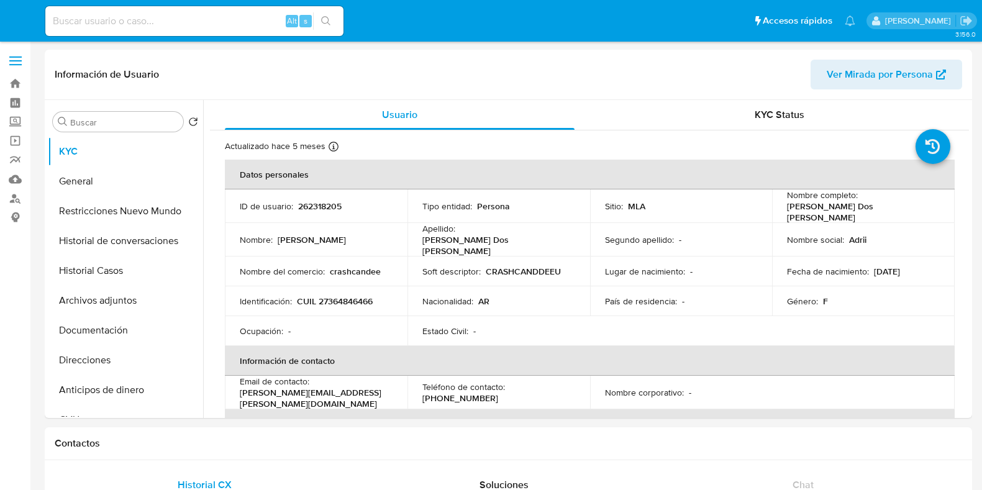
select select "10"
click at [104, 330] on button "Documentación" at bounding box center [120, 330] width 145 height 30
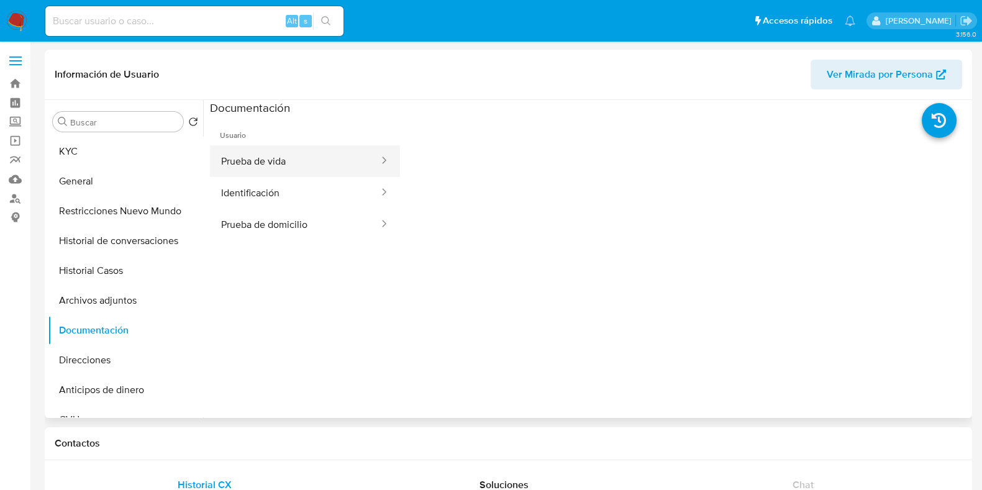
click at [299, 166] on button "Prueba de vida" at bounding box center [295, 161] width 170 height 32
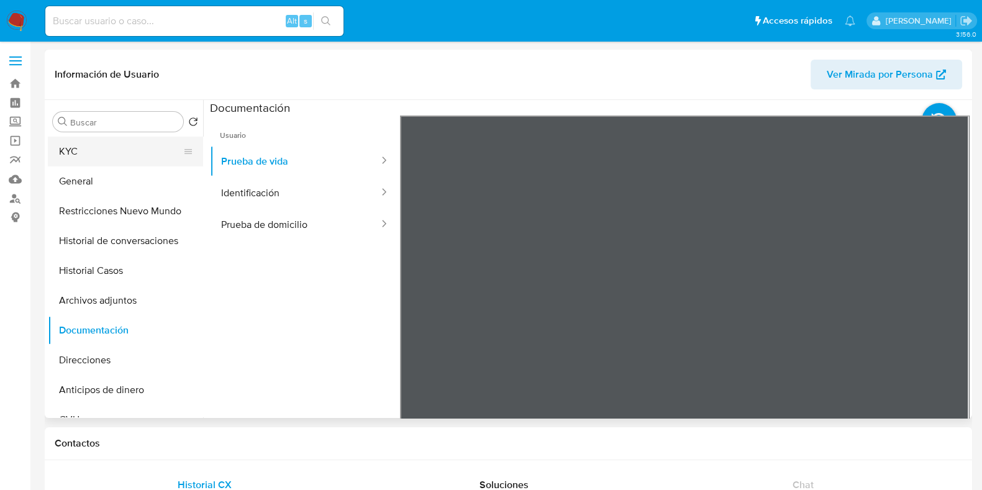
click at [121, 147] on button "KYC" at bounding box center [120, 152] width 145 height 30
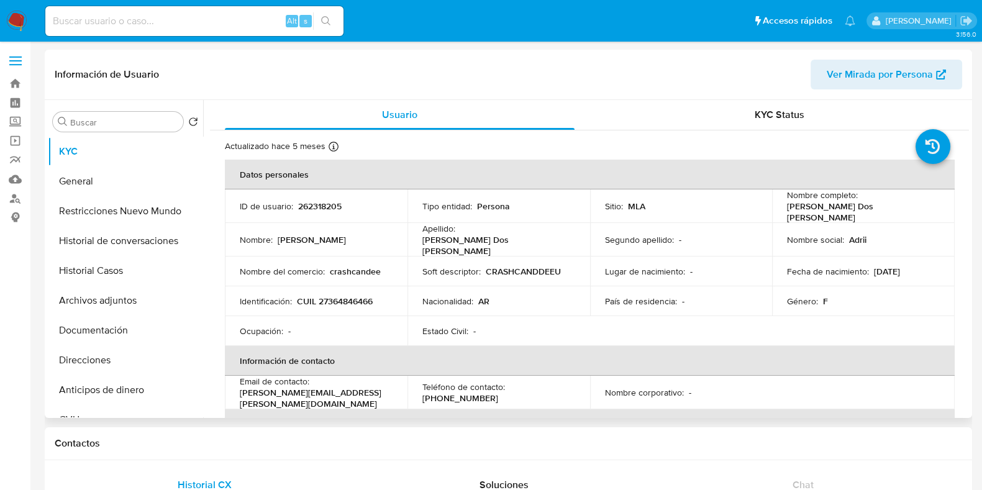
click at [338, 296] on p "CUIL 27364846466" at bounding box center [335, 301] width 76 height 11
copy p "27364846466"
drag, startPoint x: 783, startPoint y: 206, endPoint x: 824, endPoint y: 215, distance: 42.2
click at [824, 215] on p "Adriana Fatima Rodriguez Dos Santos" at bounding box center [861, 212] width 148 height 22
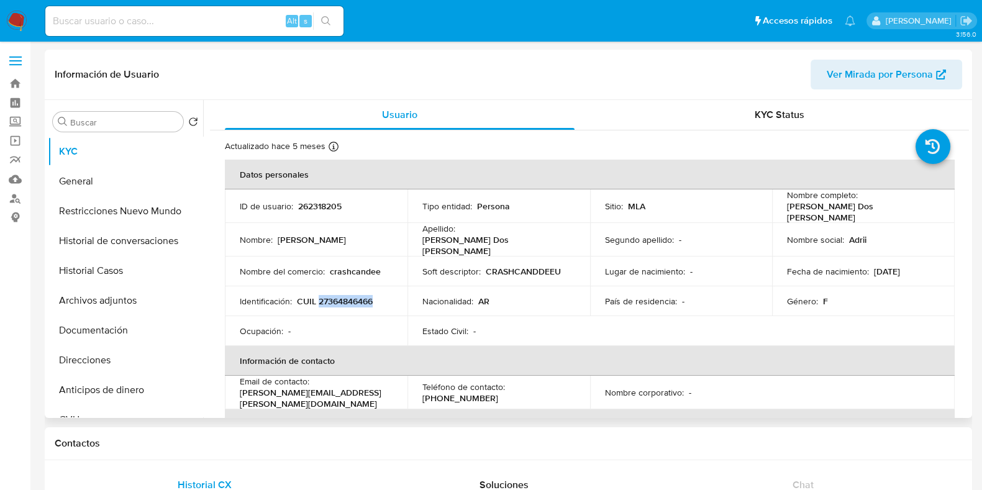
copy p "Adriana Fatima Rodriguez Dos Santos"
drag, startPoint x: 299, startPoint y: 297, endPoint x: 379, endPoint y: 297, distance: 80.1
click at [379, 297] on div "Identificación : CUIL 27364846466" at bounding box center [316, 301] width 153 height 11
copy p "CUIL 27364846466"
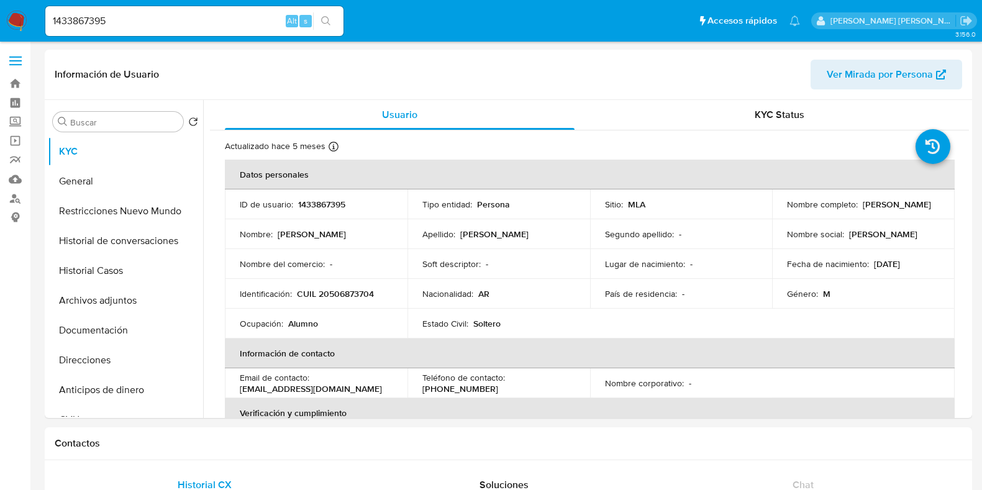
select select "10"
drag, startPoint x: 784, startPoint y: 209, endPoint x: 879, endPoint y: 210, distance: 94.4
click at [879, 210] on div "Nombre completo : Sebastian Leguizamon" at bounding box center [863, 204] width 153 height 11
copy p "Sebastian Leguizamon"
drag, startPoint x: 298, startPoint y: 292, endPoint x: 379, endPoint y: 292, distance: 80.7
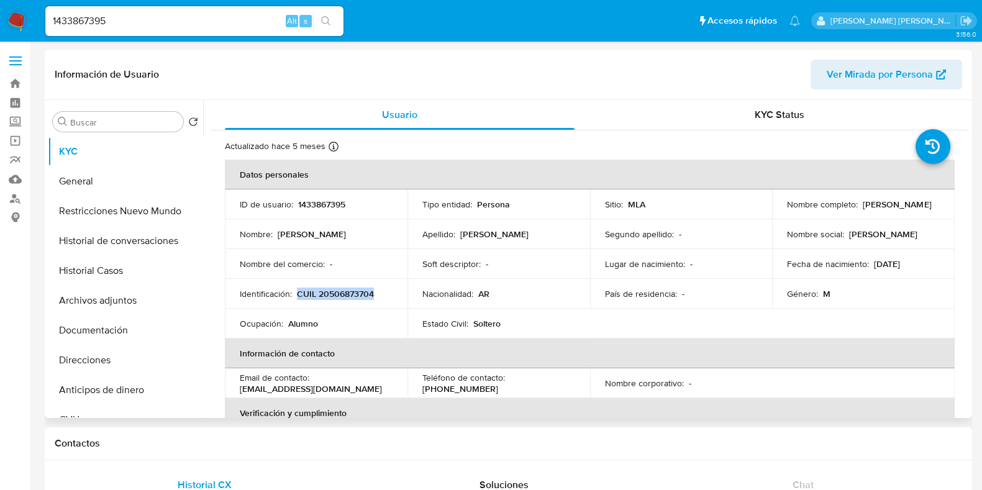
click at [379, 292] on div "Identificación : CUIL 20506873704" at bounding box center [316, 293] width 153 height 11
copy p "CUIL 20506873704"
click at [115, 325] on button "Documentación" at bounding box center [120, 330] width 145 height 30
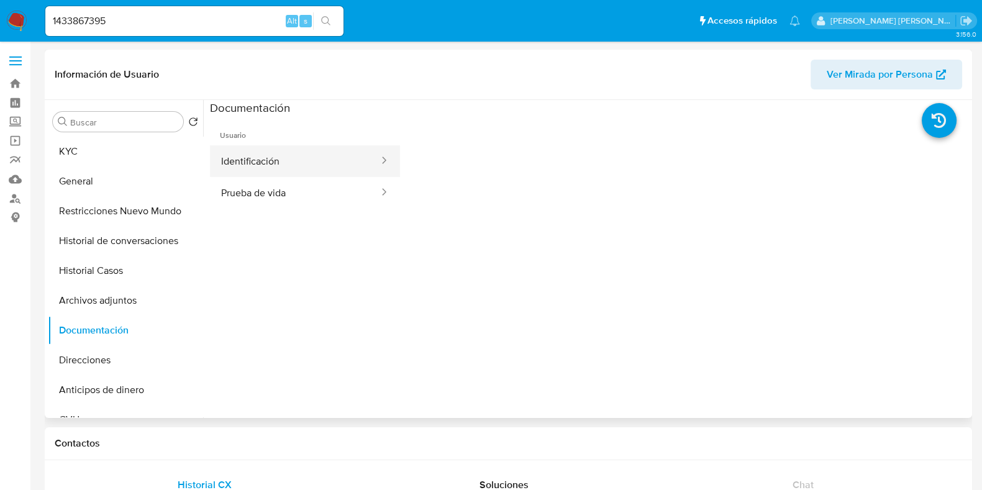
click at [291, 163] on button "Identificación" at bounding box center [295, 161] width 170 height 32
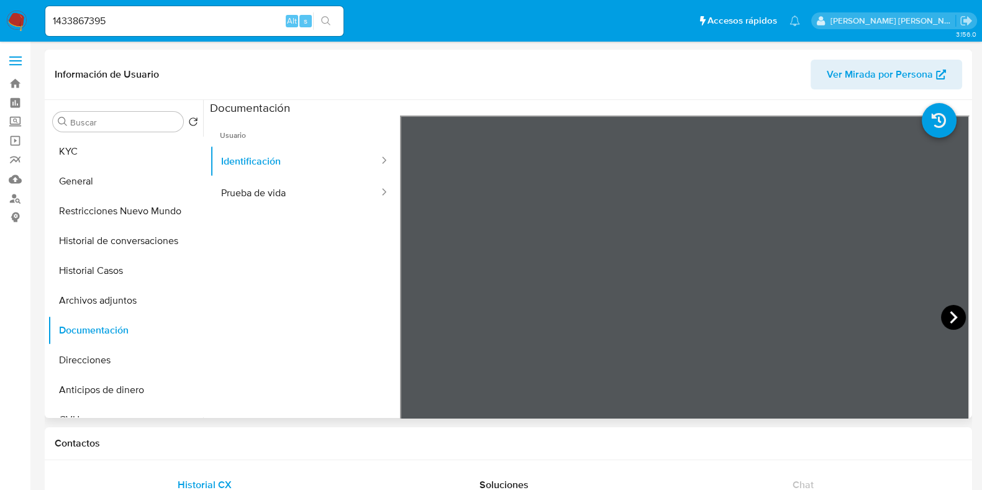
click at [949, 312] on icon at bounding box center [953, 317] width 25 height 25
click at [410, 318] on icon at bounding box center [415, 317] width 25 height 25
click at [320, 186] on button "Prueba de vida" at bounding box center [295, 193] width 170 height 32
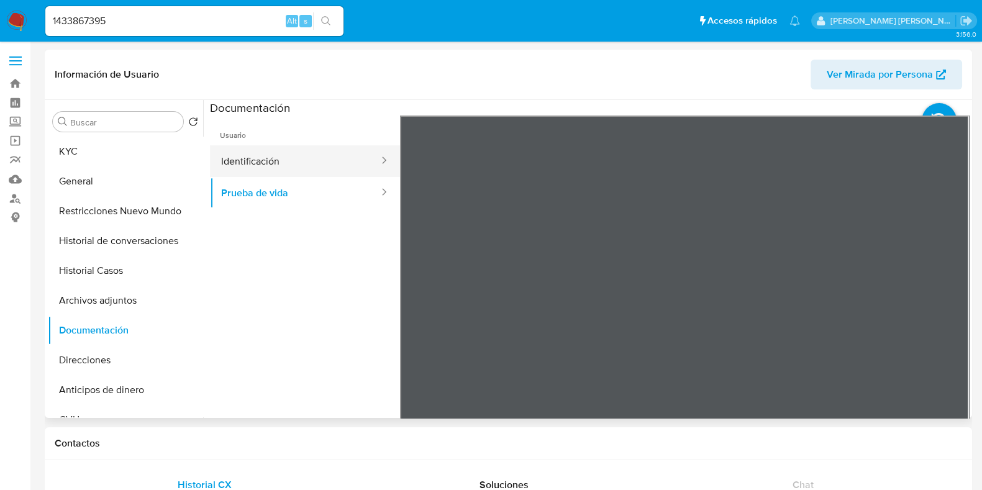
click at [316, 151] on button "Identificación" at bounding box center [295, 161] width 170 height 32
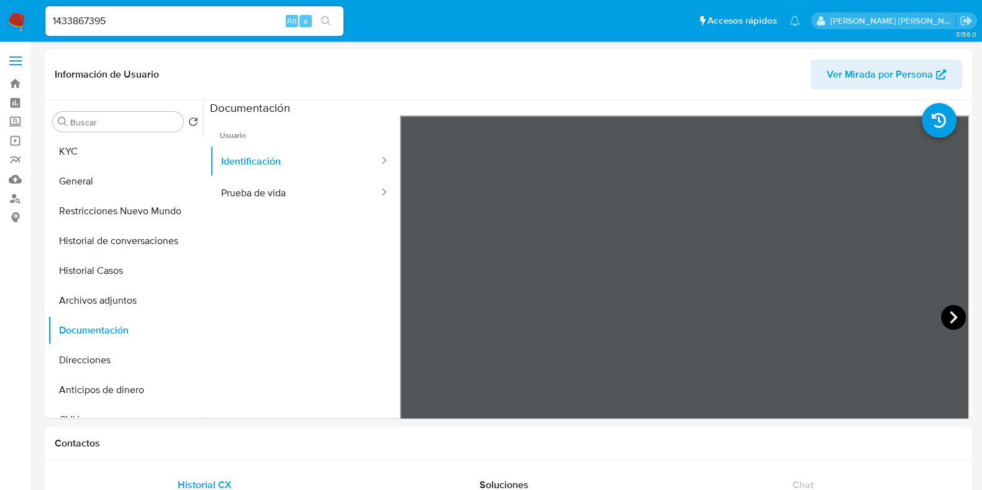
click at [955, 310] on icon at bounding box center [953, 317] width 25 height 25
click at [135, 153] on button "KYC" at bounding box center [120, 152] width 145 height 30
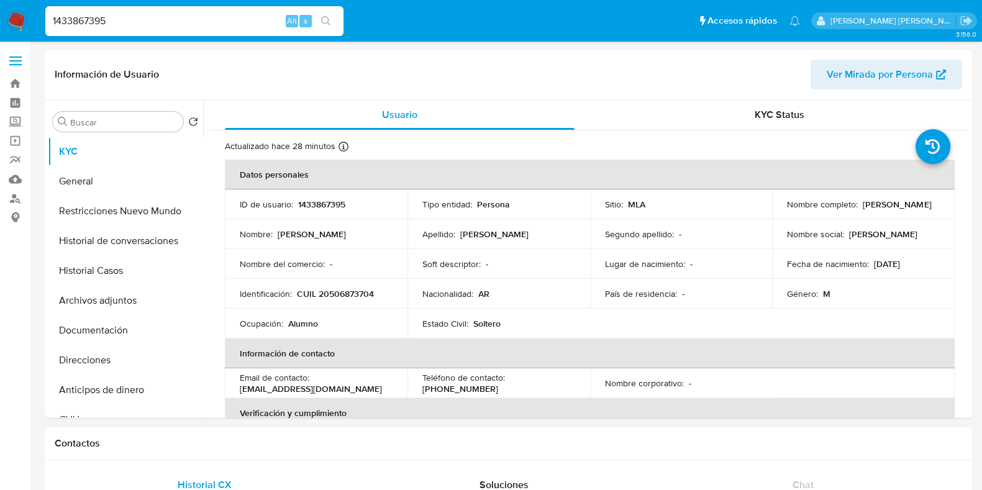
drag, startPoint x: 119, startPoint y: 17, endPoint x: 33, endPoint y: 17, distance: 85.7
click at [33, 17] on nav "Pausado Ver notificaciones 1433867395 Alt s Accesos rápidos Presiona las siguie…" at bounding box center [491, 21] width 982 height 42
paste input "2246378188"
type input "2246378188"
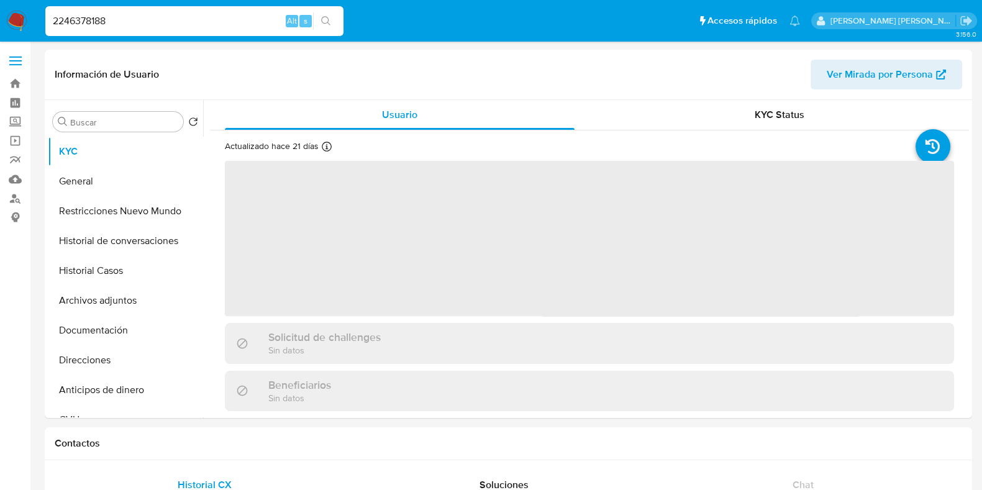
select select "10"
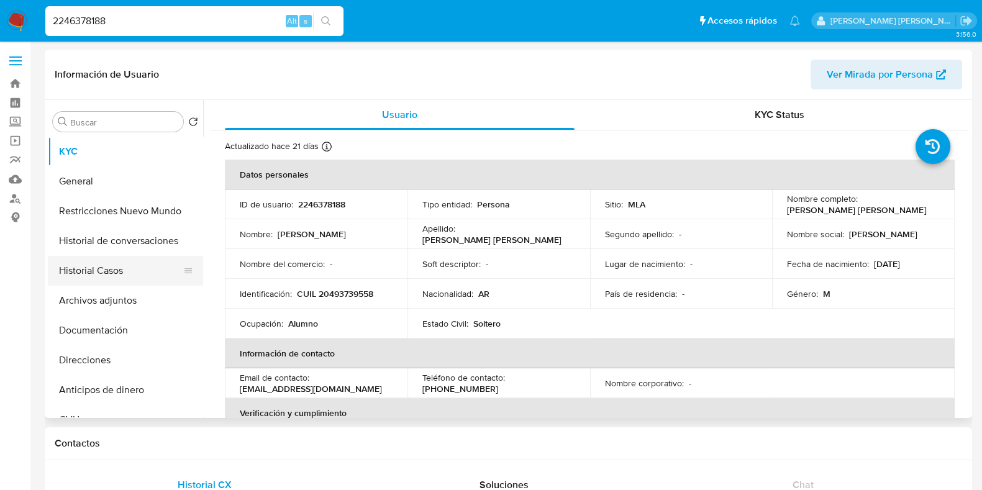
click at [90, 279] on button "Historial Casos" at bounding box center [120, 271] width 145 height 30
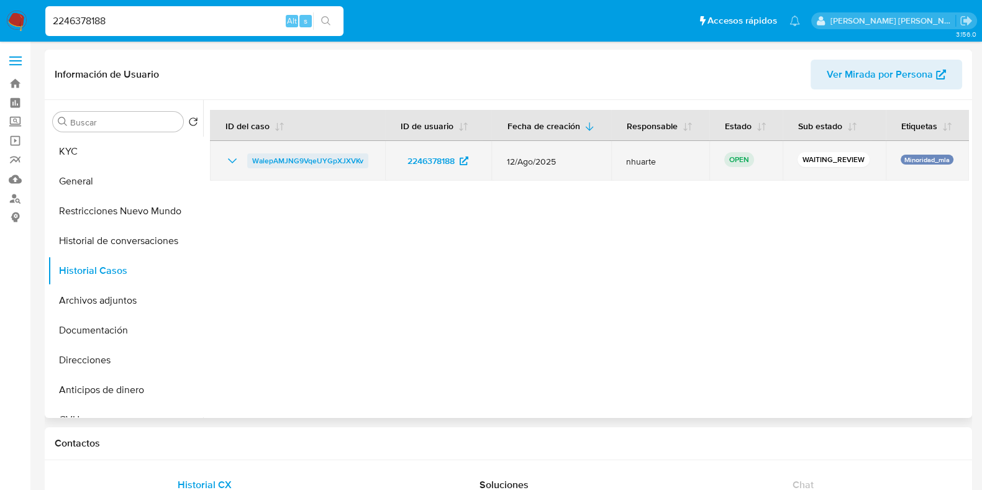
click at [357, 163] on span "WalepAMJNG9VqeUYGpXJXVKv" at bounding box center [307, 160] width 111 height 15
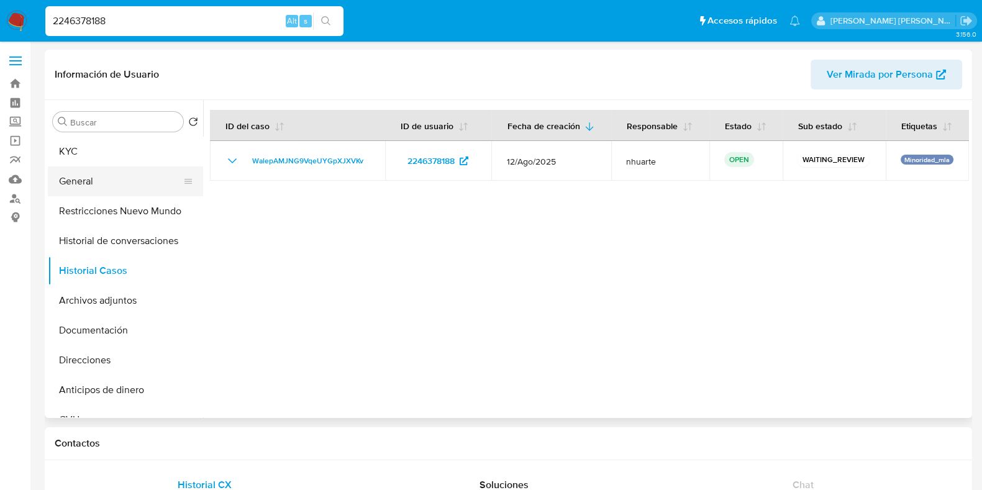
click at [132, 175] on button "General" at bounding box center [120, 181] width 145 height 30
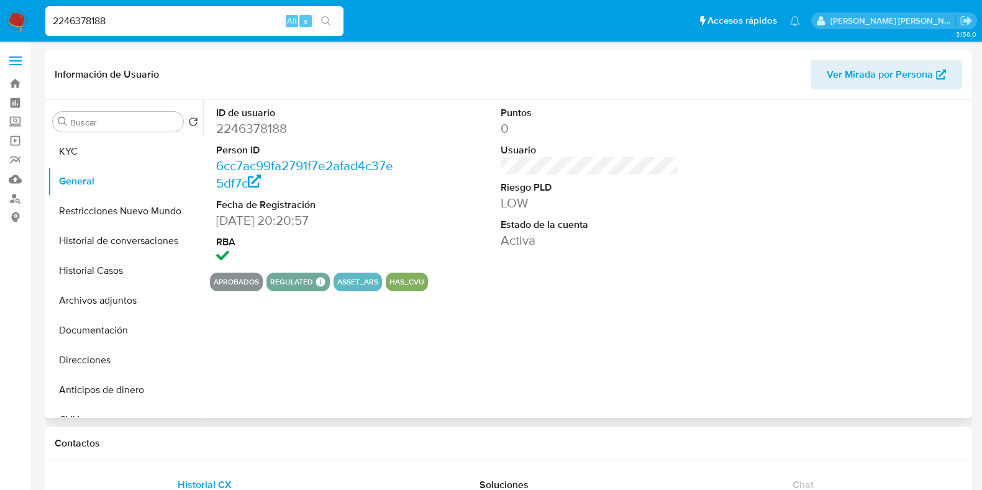
click at [267, 133] on dd "2246378188" at bounding box center [305, 128] width 178 height 17
copy dd "2246378188"
click at [107, 342] on button "Documentación" at bounding box center [120, 330] width 145 height 30
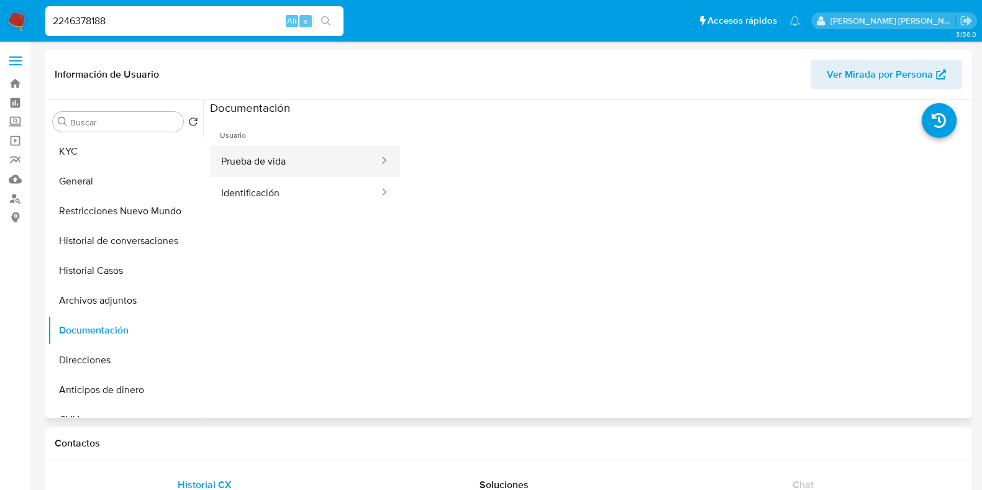
click at [281, 174] on button "Prueba de vida" at bounding box center [295, 161] width 170 height 32
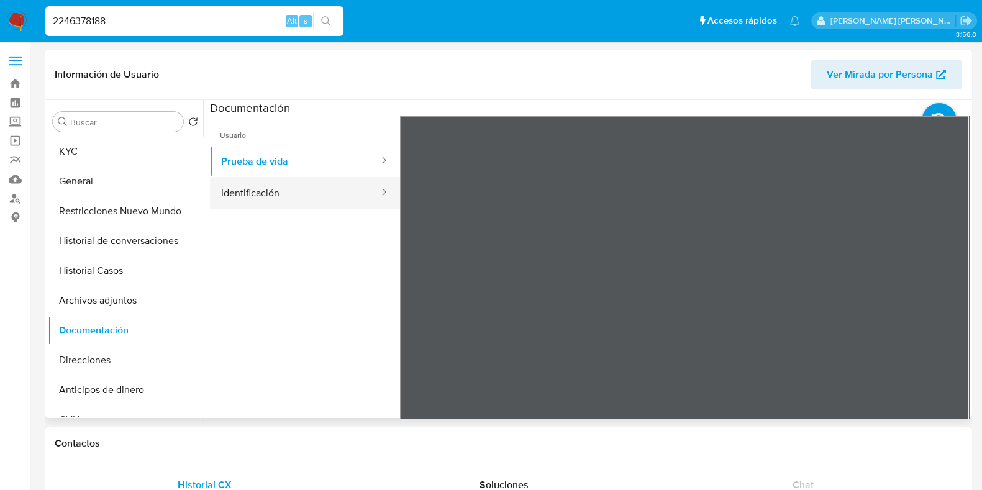
click at [289, 197] on button "Identificación" at bounding box center [295, 193] width 170 height 32
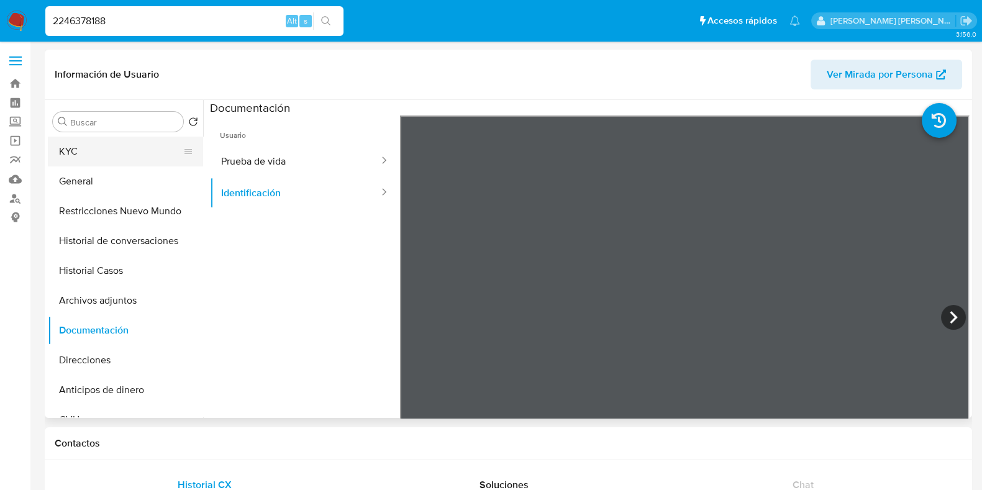
click at [102, 140] on button "KYC" at bounding box center [120, 152] width 145 height 30
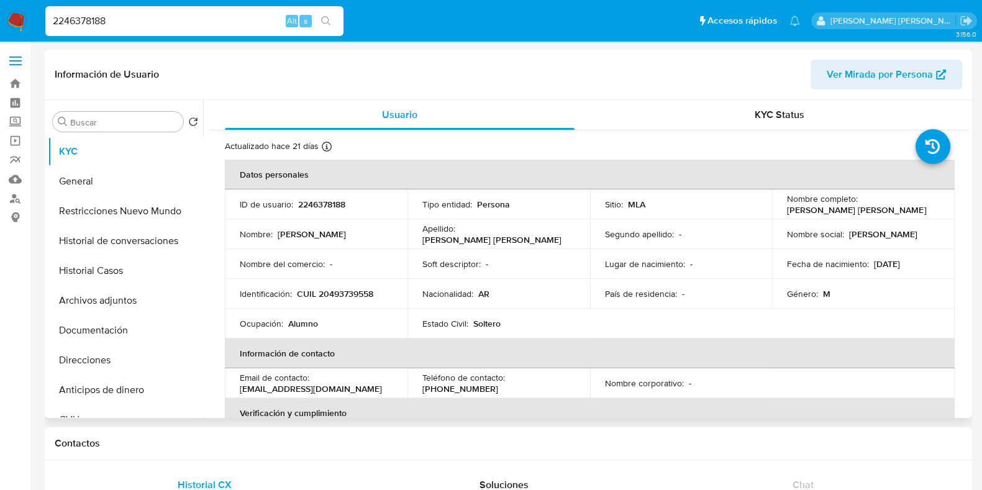
drag, startPoint x: 785, startPoint y: 207, endPoint x: 907, endPoint y: 210, distance: 121.7
click at [907, 210] on div "Nombre completo : Brian Santino Godoy Mangione" at bounding box center [863, 204] width 153 height 22
copy p "[PERSON_NAME]"
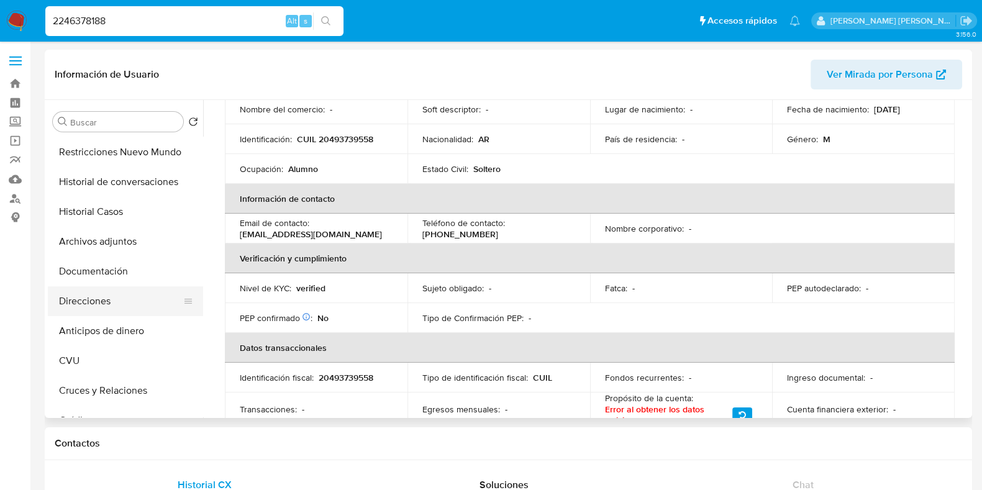
scroll to position [77, 0]
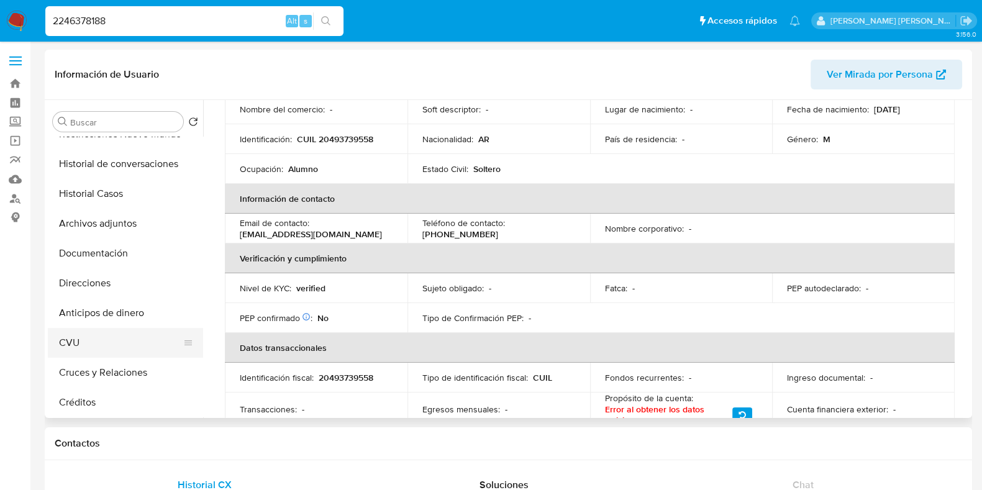
click at [122, 347] on button "CVU" at bounding box center [120, 343] width 145 height 30
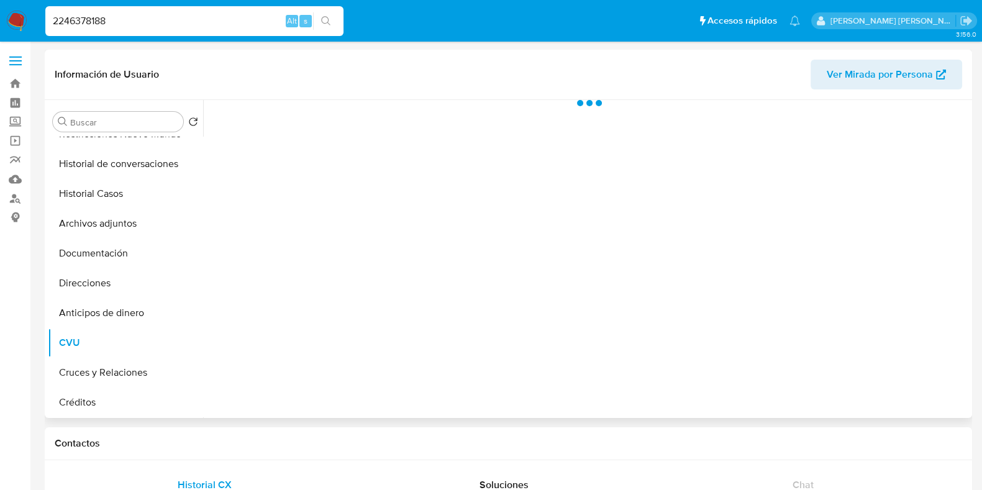
scroll to position [0, 0]
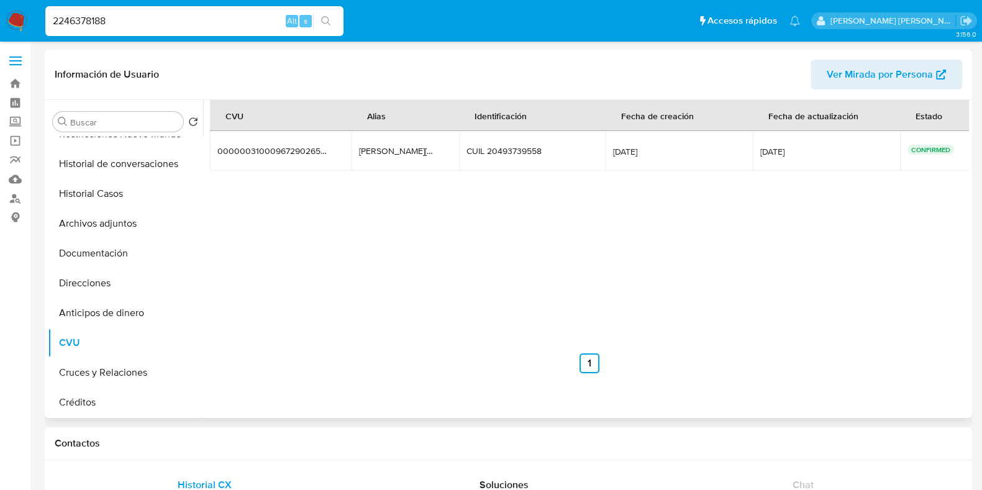
drag, startPoint x: 381, startPoint y: 150, endPoint x: 441, endPoint y: 149, distance: 60.2
click at [441, 149] on td "brian.955.cansar.mp brian.955.cansar.mp" at bounding box center [404, 151] width 107 height 40
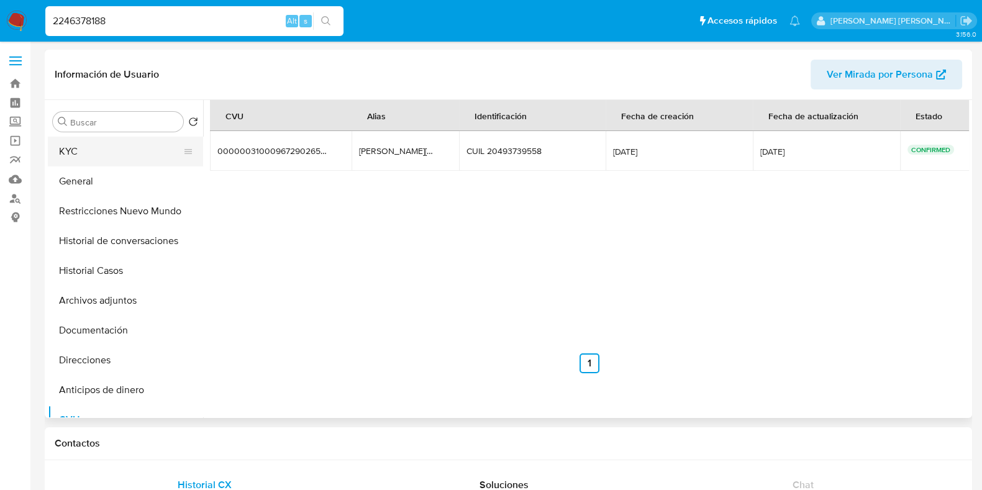
click at [127, 149] on button "KYC" at bounding box center [120, 152] width 145 height 30
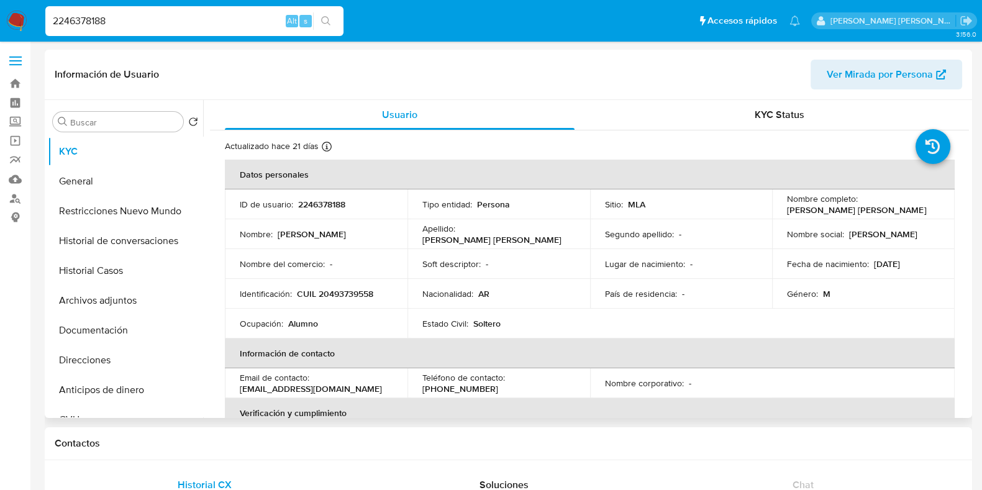
drag, startPoint x: 815, startPoint y: 206, endPoint x: 785, endPoint y: 214, distance: 30.3
click at [787, 214] on p "[PERSON_NAME] [PERSON_NAME]" at bounding box center [856, 209] width 139 height 11
copy p "[PERSON_NAME] [PERSON_NAME]"
click at [864, 209] on p "[PERSON_NAME] [PERSON_NAME]" at bounding box center [856, 209] width 139 height 11
drag, startPoint x: 838, startPoint y: 208, endPoint x: 910, endPoint y: 206, distance: 72.7
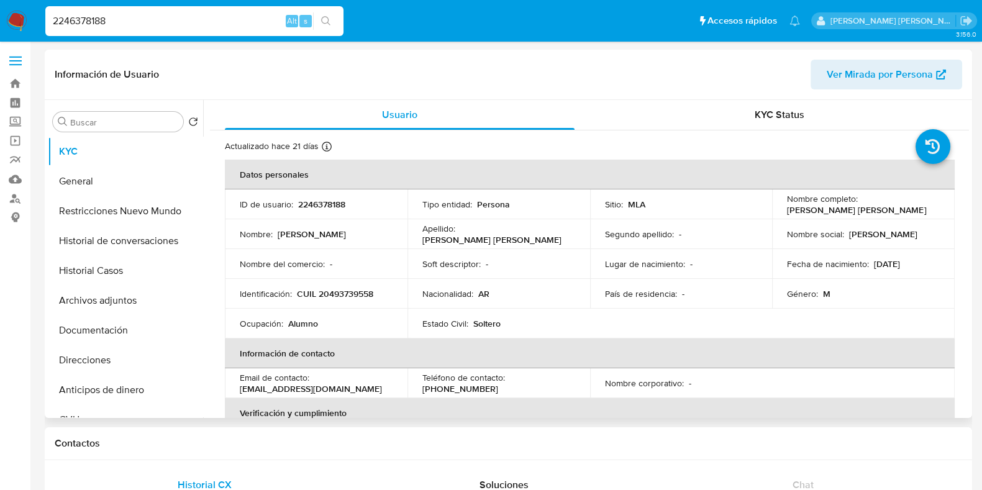
click at [910, 206] on div "Nombre completo : Brian Santino Godoy Mangione" at bounding box center [863, 204] width 153 height 22
copy p "[PERSON_NAME] [PERSON_NAME]"
drag, startPoint x: 784, startPoint y: 208, endPoint x: 836, endPoint y: 208, distance: 52.8
click at [836, 208] on p "[PERSON_NAME] [PERSON_NAME]" at bounding box center [856, 209] width 139 height 11
copy p "[PERSON_NAME]"
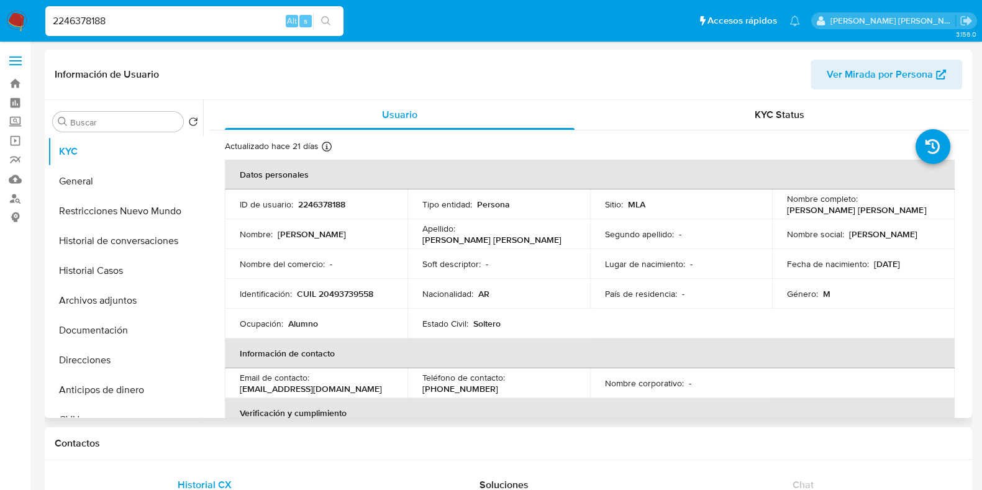
click at [343, 291] on p "CUIL 20493739558" at bounding box center [335, 293] width 76 height 11
copy p "20493739558"
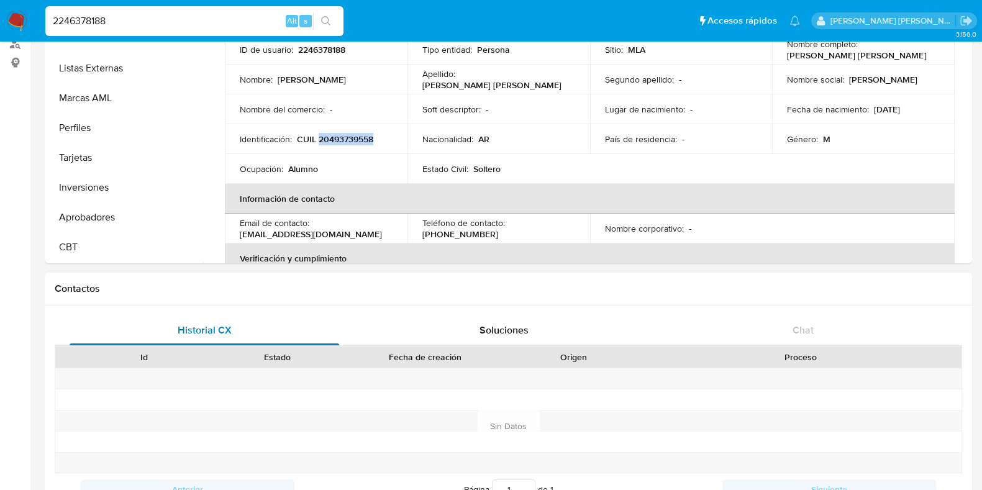
scroll to position [155, 0]
click at [124, 214] on button "Aprobadores" at bounding box center [120, 217] width 145 height 30
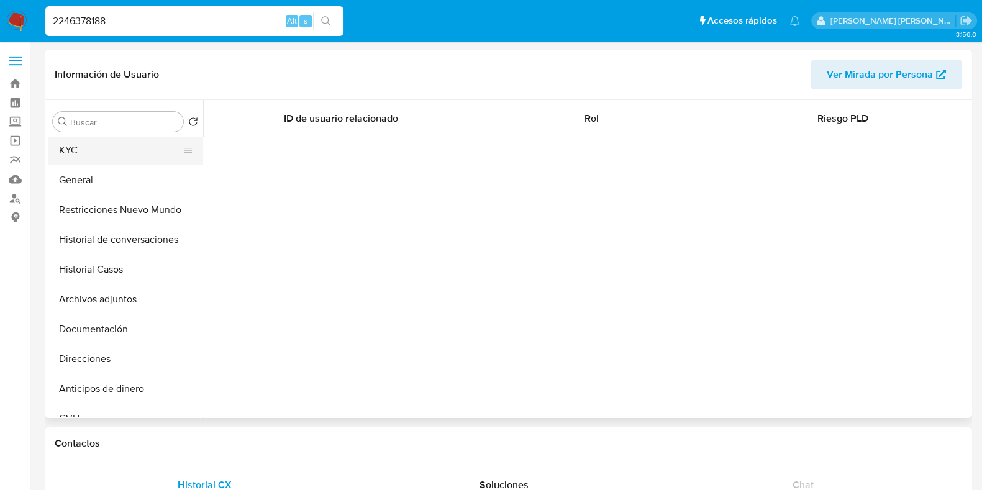
scroll to position [0, 0]
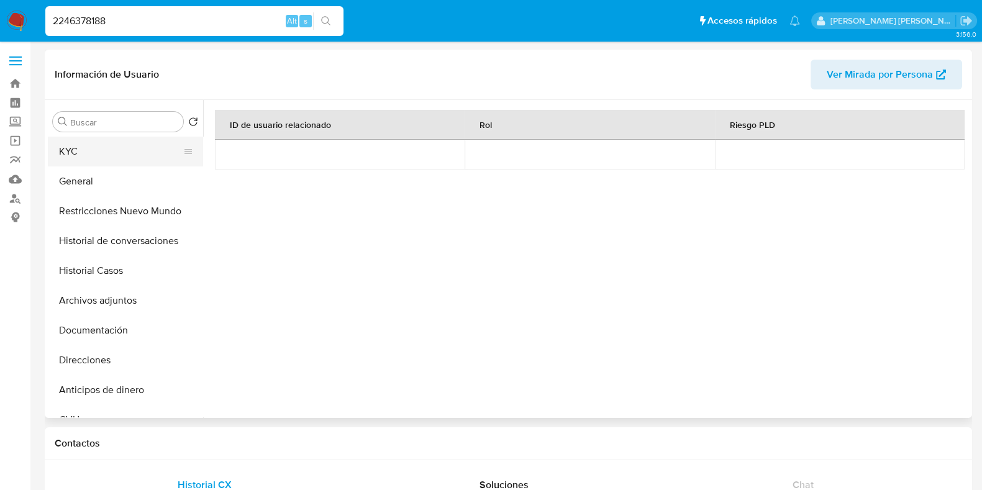
click at [124, 148] on button "KYC" at bounding box center [120, 152] width 145 height 30
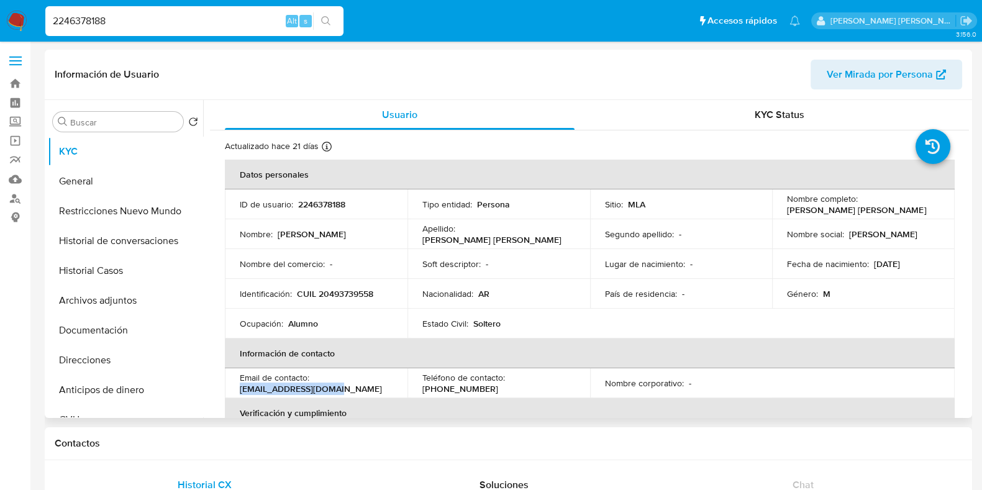
drag, startPoint x: 237, startPoint y: 386, endPoint x: 337, endPoint y: 391, distance: 100.1
click at [337, 391] on td "Email de contacto : falconuwu14@gmail.com" at bounding box center [316, 383] width 183 height 30
copy p "[EMAIL_ADDRESS][DOMAIN_NAME]"
drag, startPoint x: 785, startPoint y: 208, endPoint x: 922, endPoint y: 209, distance: 136.6
click at [922, 209] on div "Nombre completo : Brian Santino Godoy Mangione" at bounding box center [863, 204] width 153 height 22
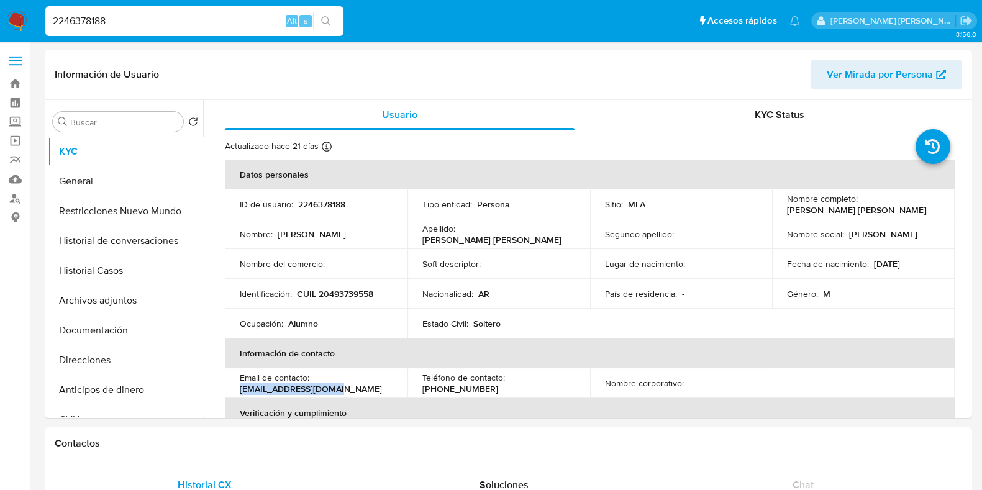
copy p "[PERSON_NAME] [PERSON_NAME]"
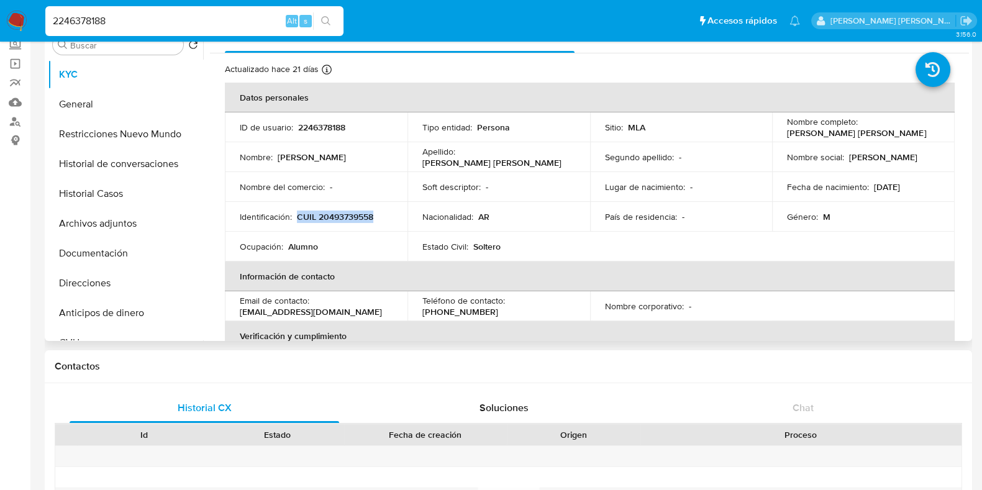
drag, startPoint x: 298, startPoint y: 215, endPoint x: 373, endPoint y: 215, distance: 74.5
click at [373, 215] on p "CUIL 20493739558" at bounding box center [335, 216] width 76 height 11
click at [124, 244] on button "Documentación" at bounding box center [120, 253] width 145 height 30
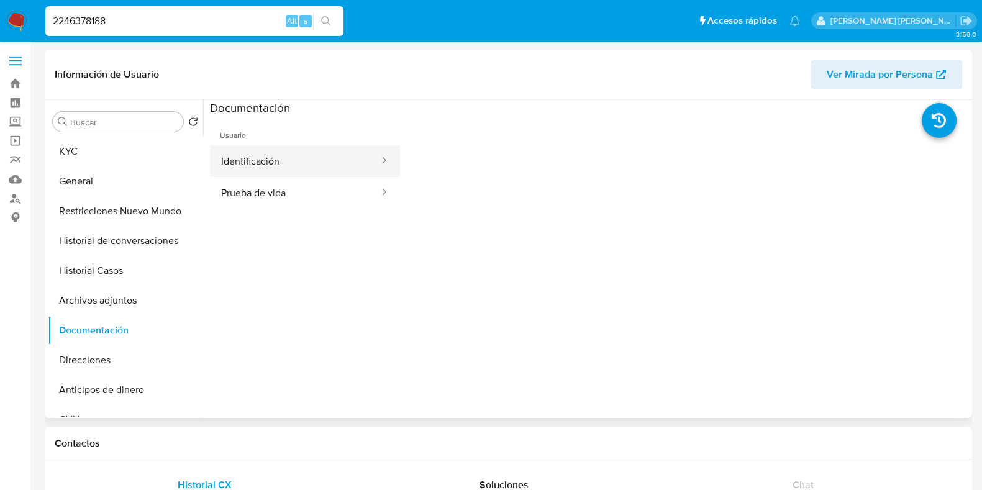
click at [329, 172] on button "Identificación" at bounding box center [295, 161] width 170 height 32
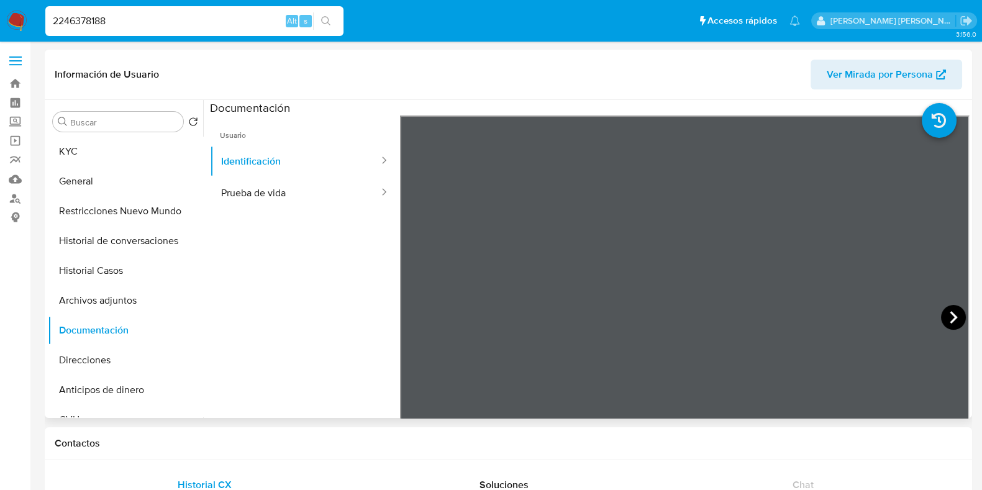
click at [942, 319] on icon at bounding box center [953, 317] width 25 height 25
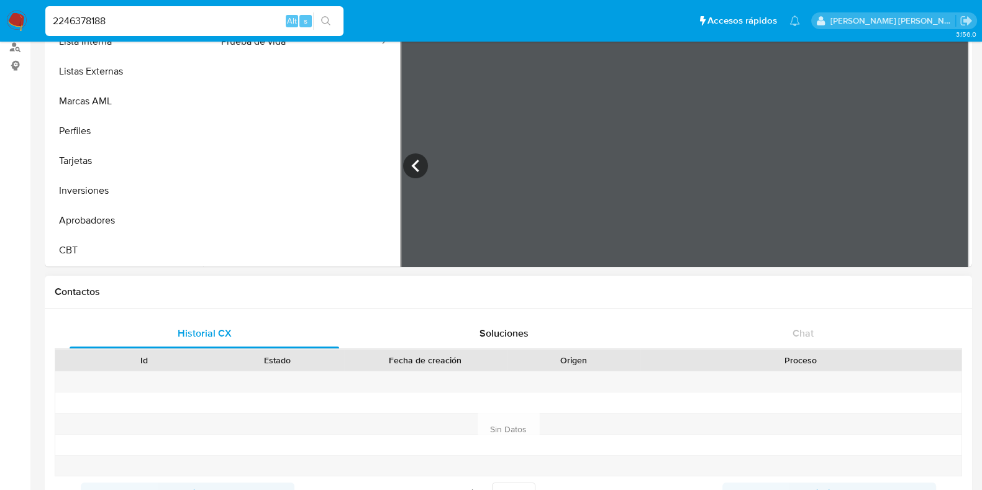
scroll to position [155, 0]
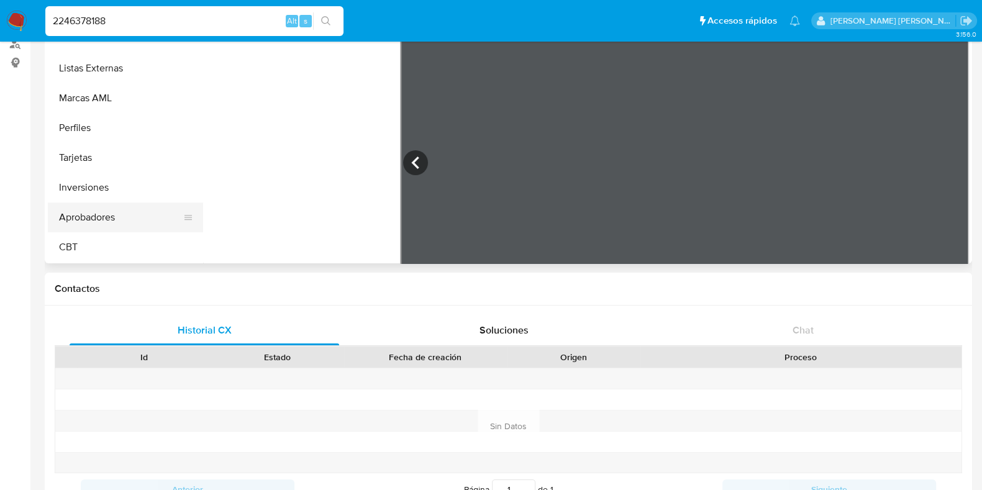
click at [118, 217] on button "Aprobadores" at bounding box center [120, 217] width 145 height 30
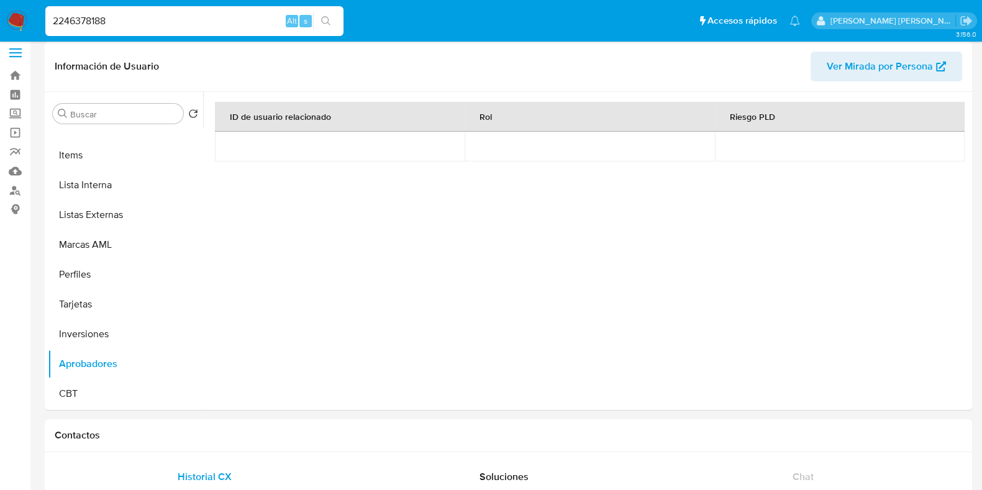
scroll to position [0, 0]
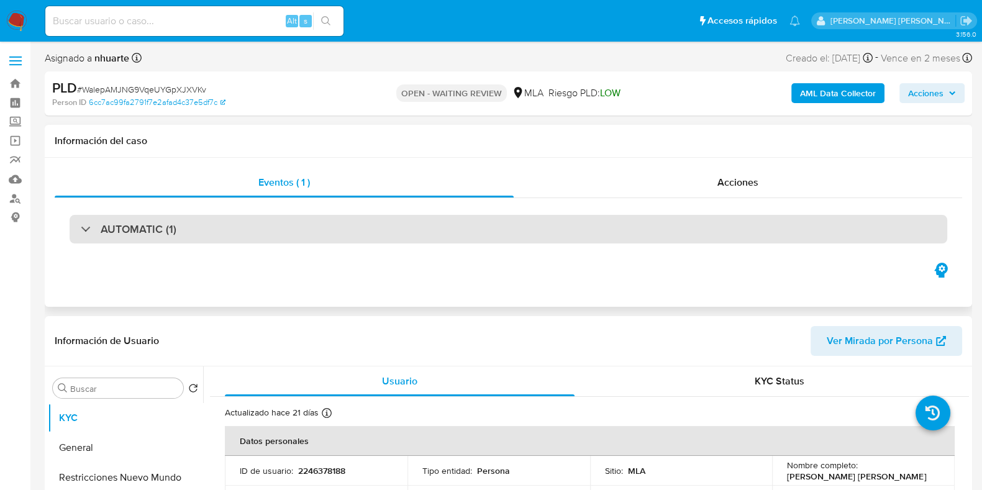
select select "10"
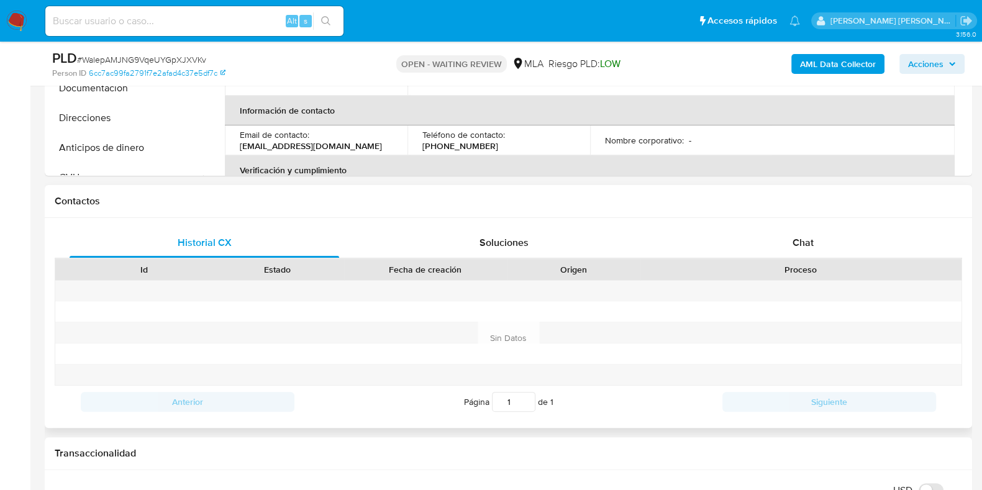
scroll to position [466, 0]
click at [802, 240] on span "Chat" at bounding box center [802, 241] width 21 height 14
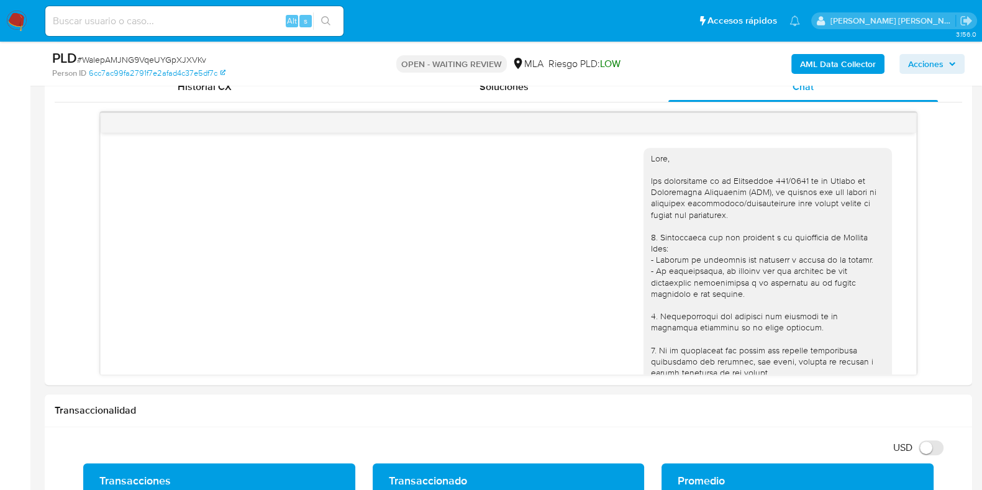
scroll to position [417, 0]
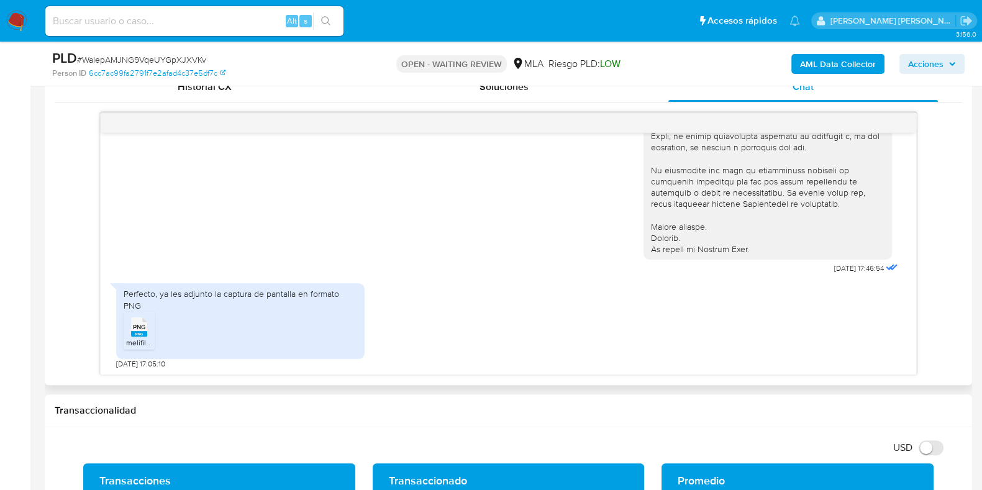
click at [140, 337] on span "melifile959457672612761543.png" at bounding box center [182, 342] width 112 height 11
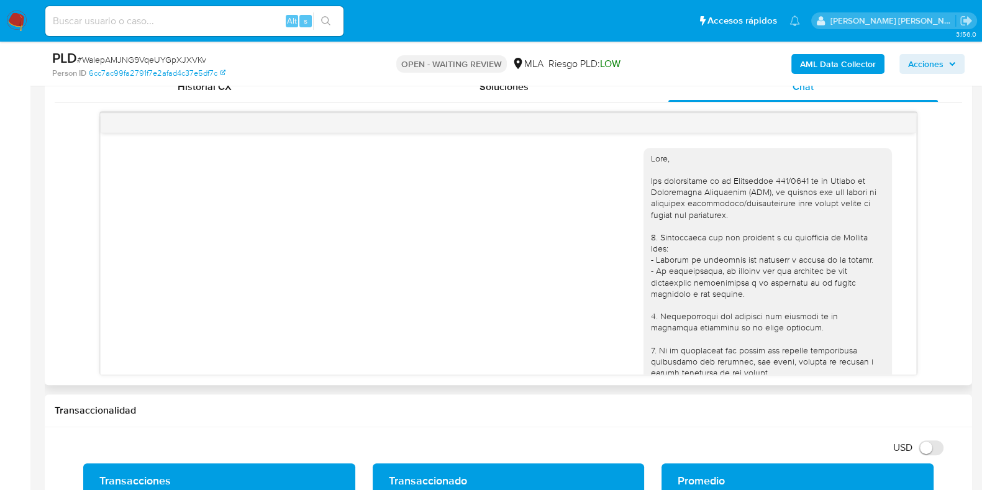
scroll to position [0, 0]
click at [175, 60] on span "# WalepAMJNG9VqeUYGpXJXVKv" at bounding box center [141, 59] width 129 height 12
copy span "WalepAMJNG9VqeUYGpXJXVKv"
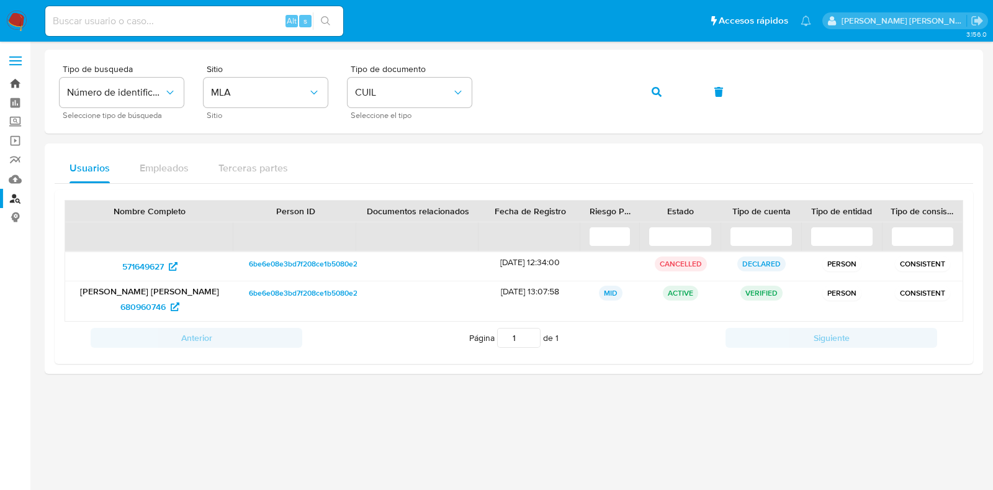
drag, startPoint x: 0, startPoint y: 0, endPoint x: 16, endPoint y: 85, distance: 86.5
click at [14, 86] on link "Bandeja" at bounding box center [74, 83] width 148 height 19
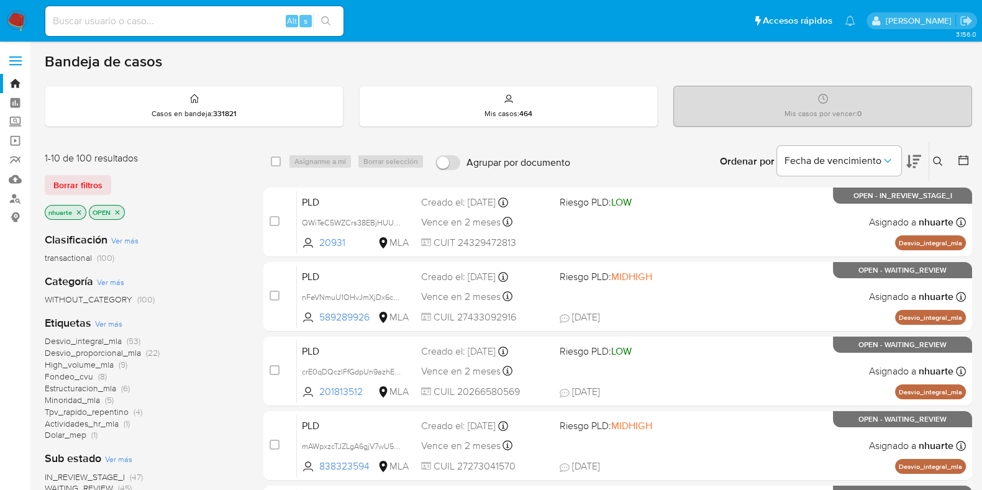
click at [938, 163] on icon at bounding box center [937, 160] width 9 height 9
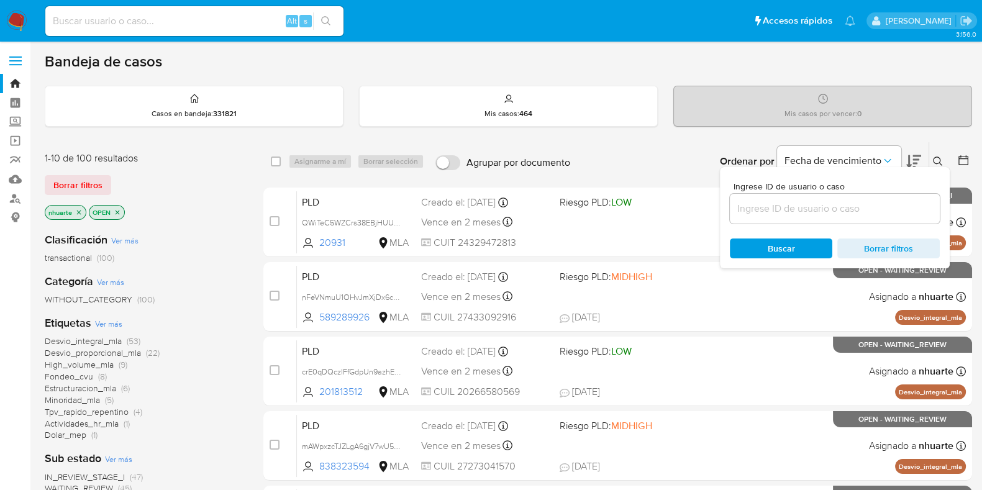
click at [800, 208] on input at bounding box center [835, 209] width 210 height 16
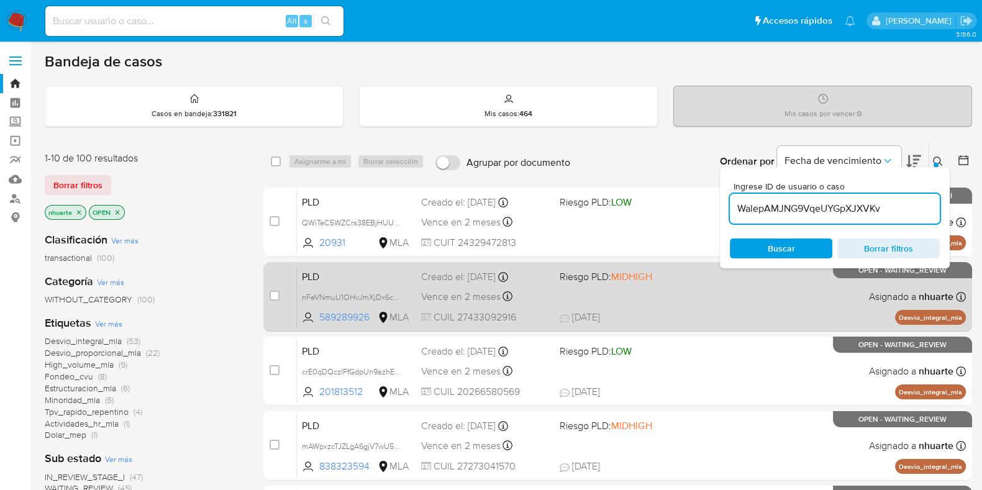
type input "WalepAMJNG9VqeUYGpXJXVKv"
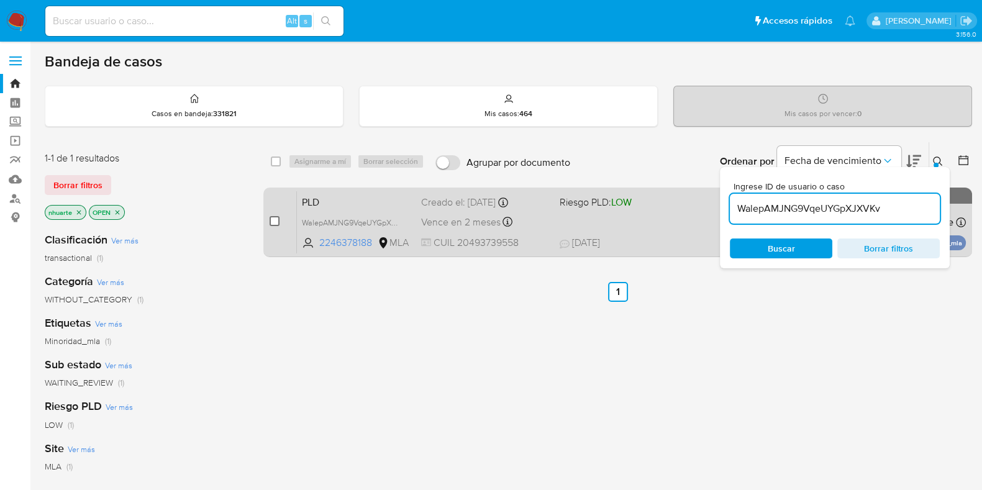
click at [276, 222] on input "checkbox" at bounding box center [274, 221] width 10 height 10
checkbox input "true"
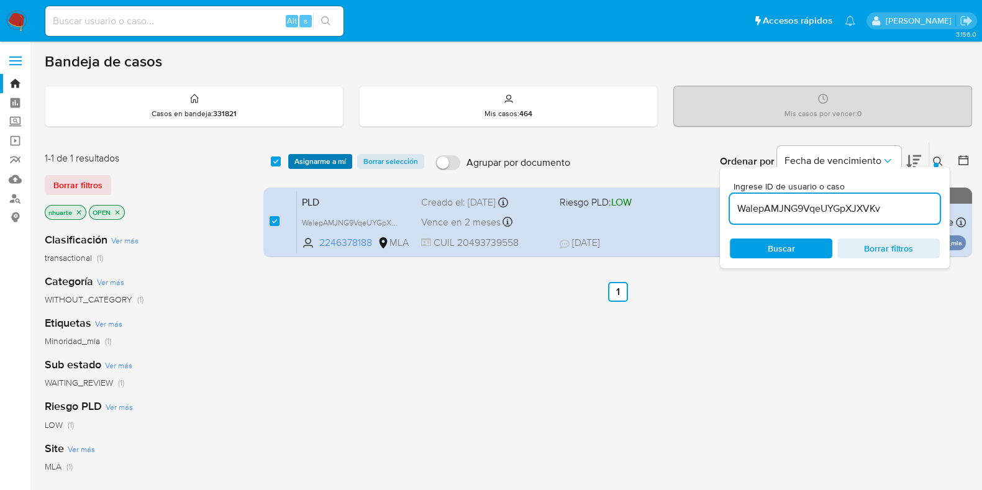
click at [326, 165] on span "Asignarme a mí" at bounding box center [320, 161] width 52 height 12
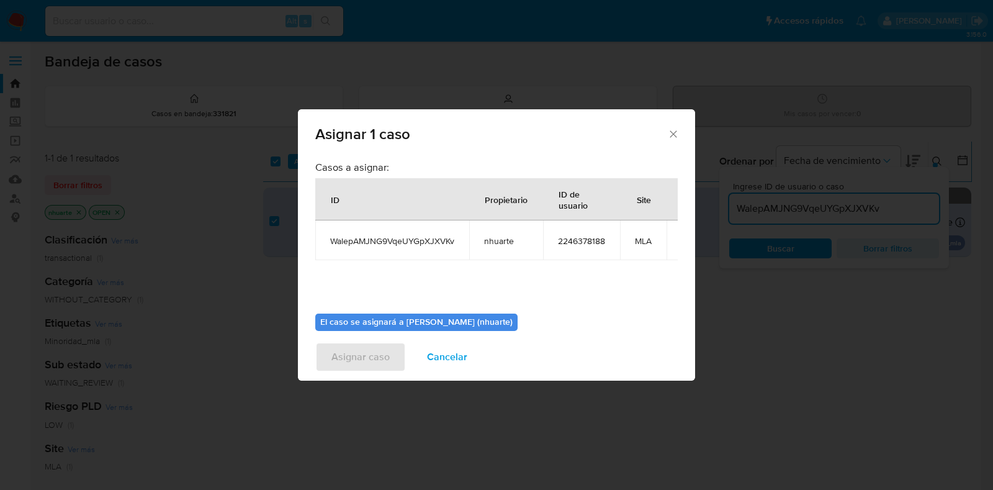
scroll to position [76, 0]
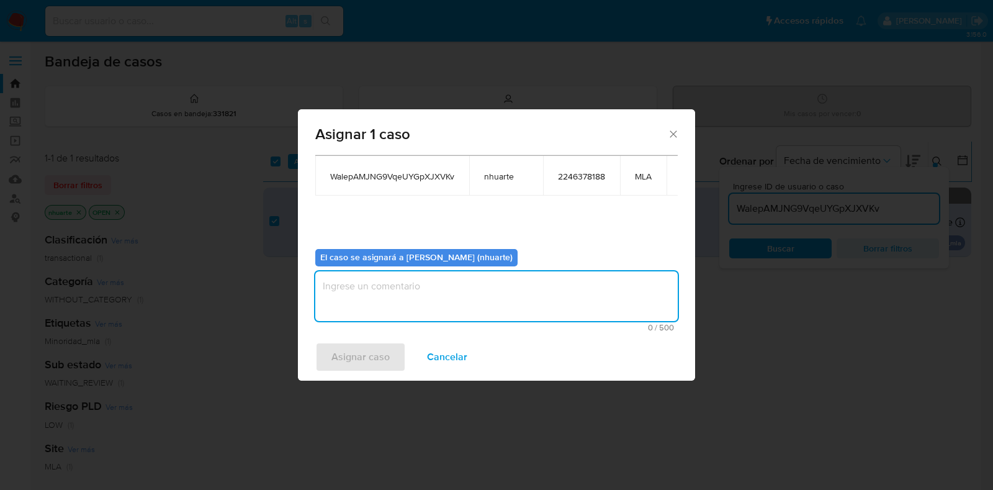
click at [460, 289] on textarea "assign-modal" at bounding box center [496, 296] width 363 height 50
type textarea "Asignación"
click at [383, 352] on span "Asignar caso" at bounding box center [361, 356] width 58 height 27
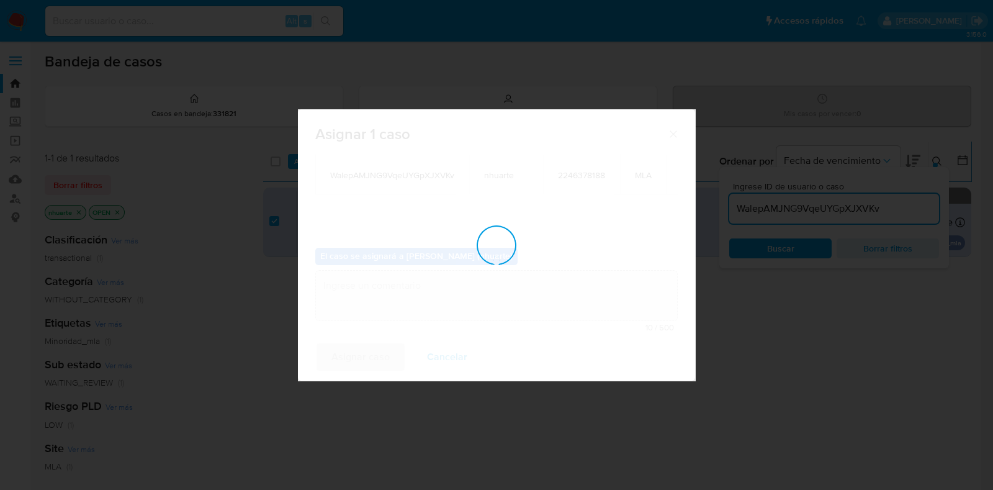
checkbox input "false"
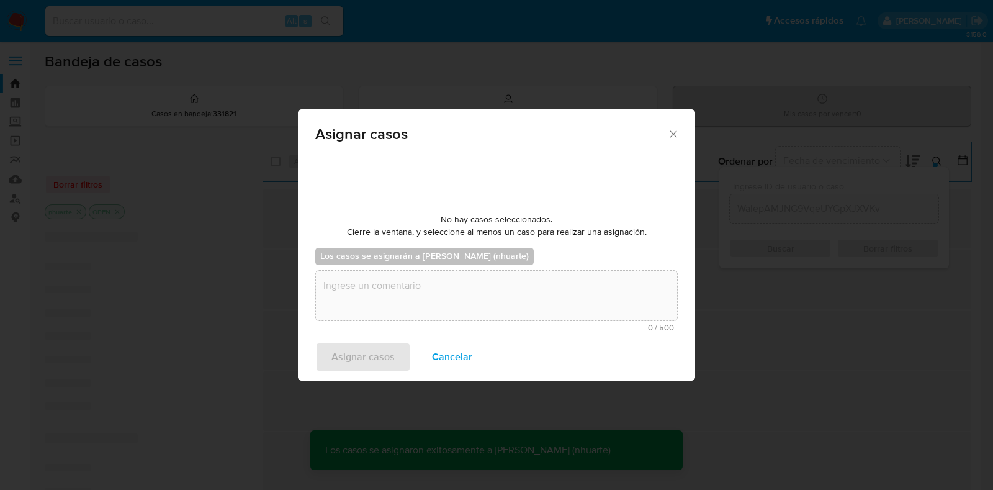
scroll to position [74, 0]
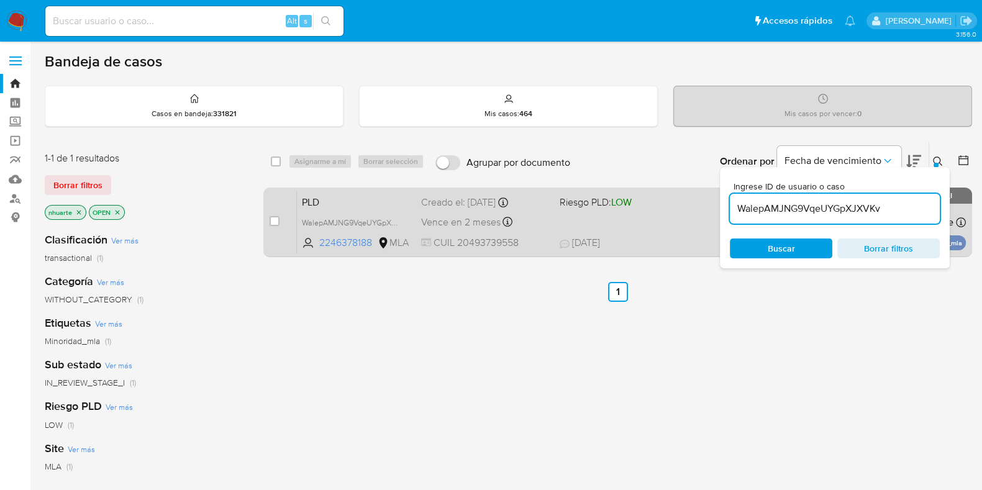
click at [279, 221] on div "case-item-checkbox No es posible asignar el caso" at bounding box center [282, 222] width 27 height 63
click at [272, 222] on input "checkbox" at bounding box center [274, 221] width 10 height 10
checkbox input "true"
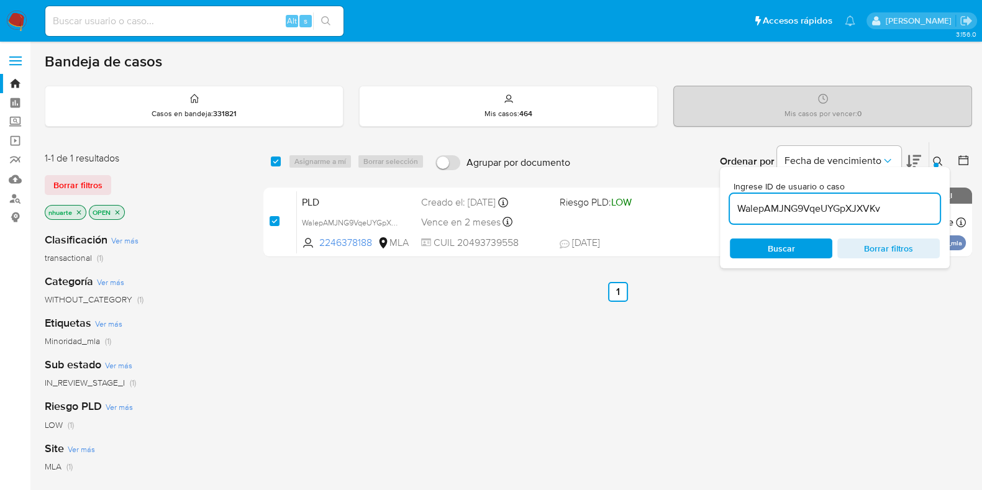
checkbox input "true"
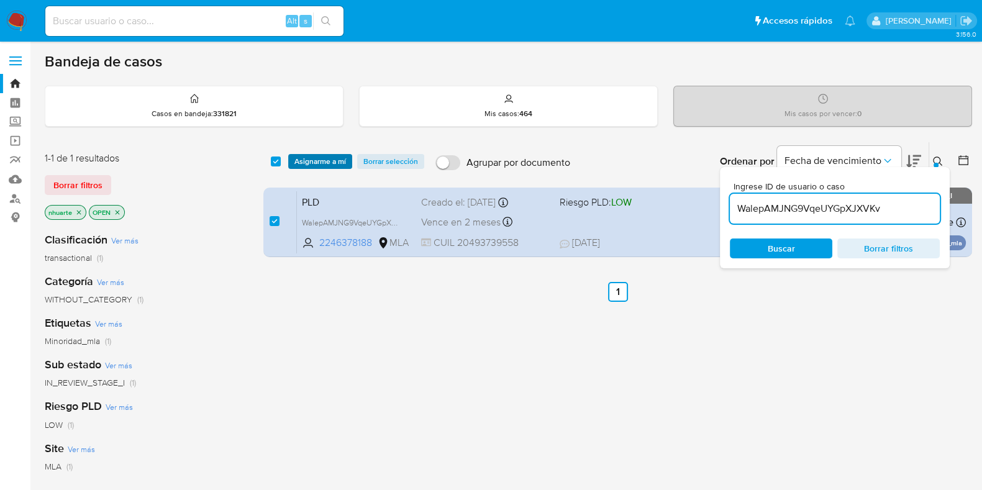
click at [323, 168] on span "Asignarme a mí" at bounding box center [320, 161] width 52 height 12
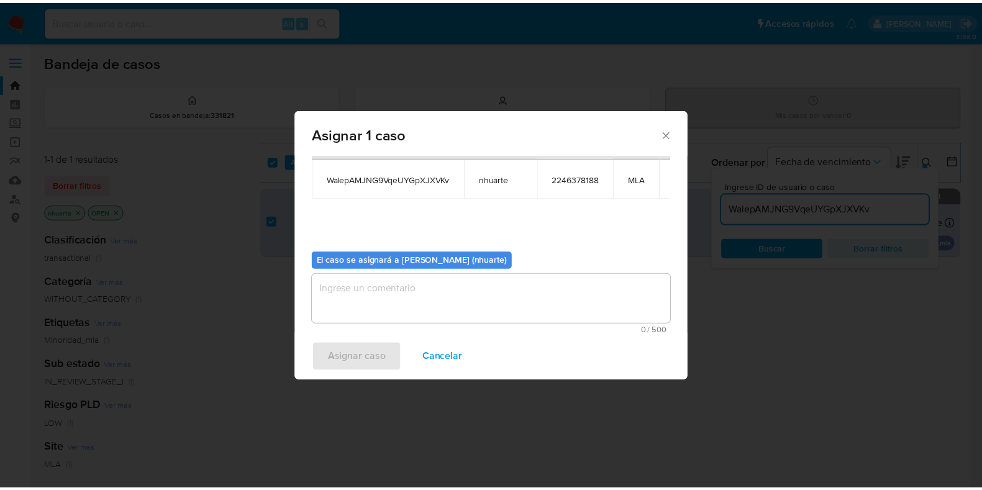
scroll to position [76, 0]
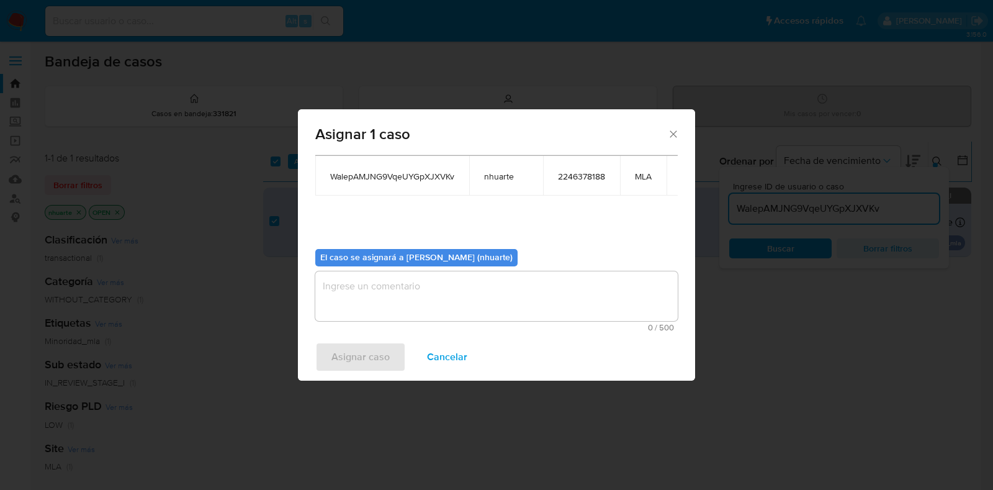
click at [457, 302] on textarea "assign-modal" at bounding box center [496, 296] width 363 height 50
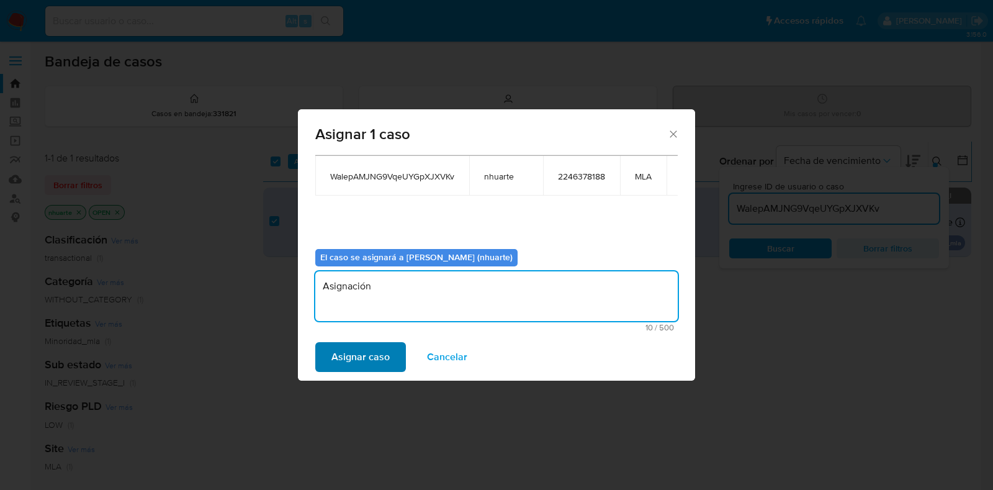
type textarea "Asignación"
click at [384, 348] on span "Asignar caso" at bounding box center [361, 356] width 58 height 27
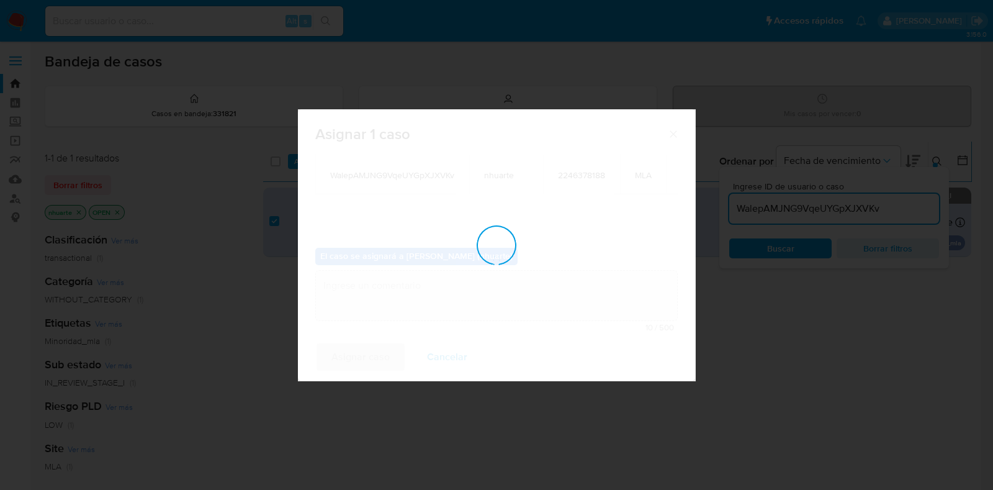
checkbox input "false"
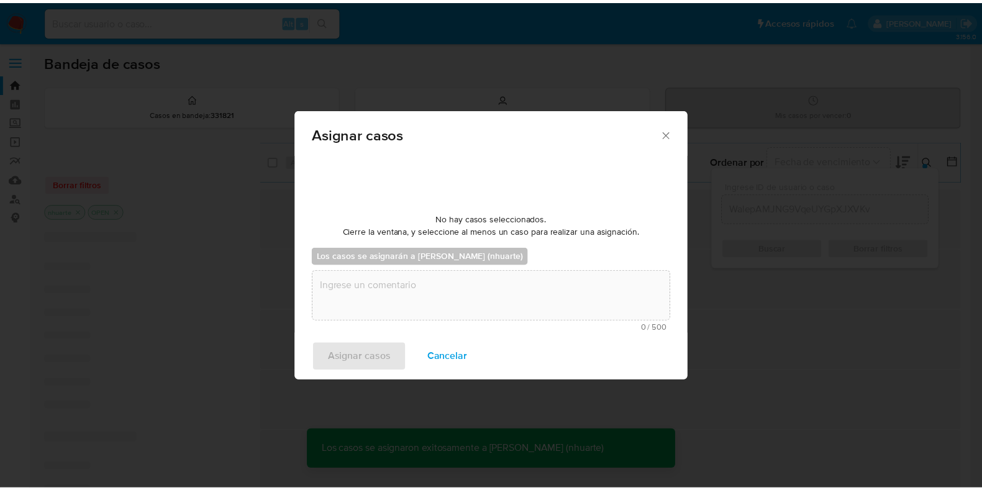
scroll to position [0, 0]
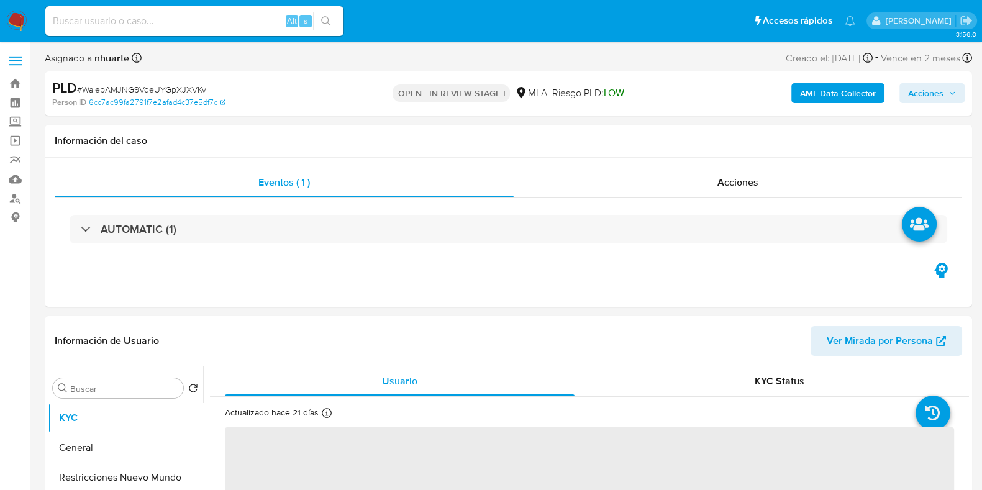
select select "10"
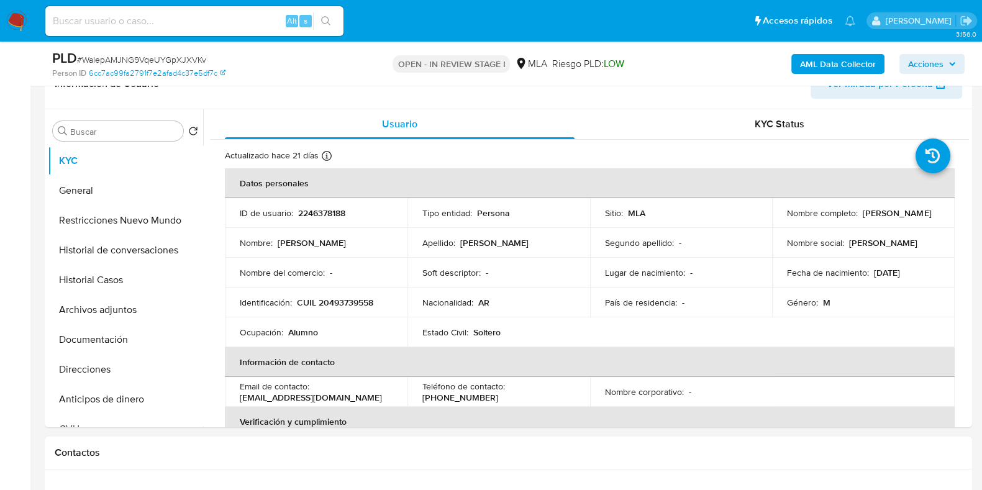
scroll to position [466, 0]
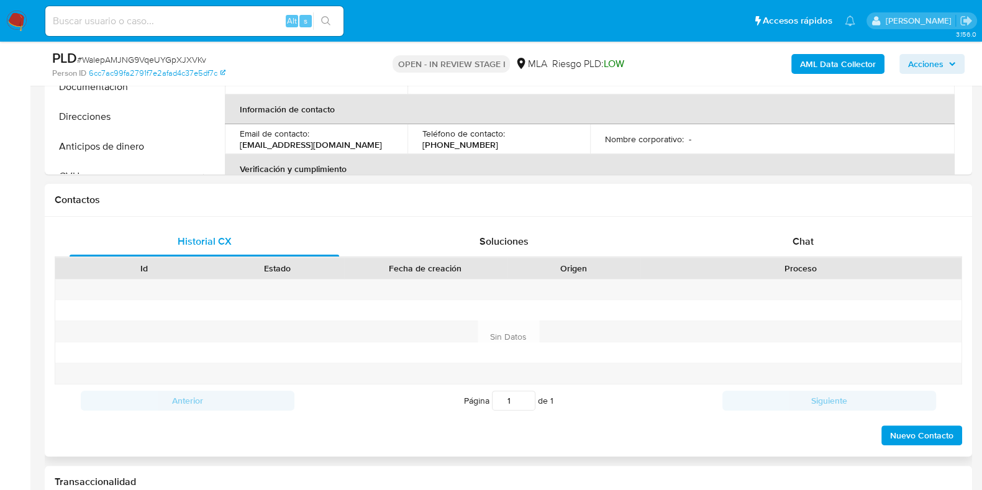
drag, startPoint x: 802, startPoint y: 247, endPoint x: 671, endPoint y: 263, distance: 132.7
click at [802, 246] on span "Chat" at bounding box center [802, 241] width 21 height 14
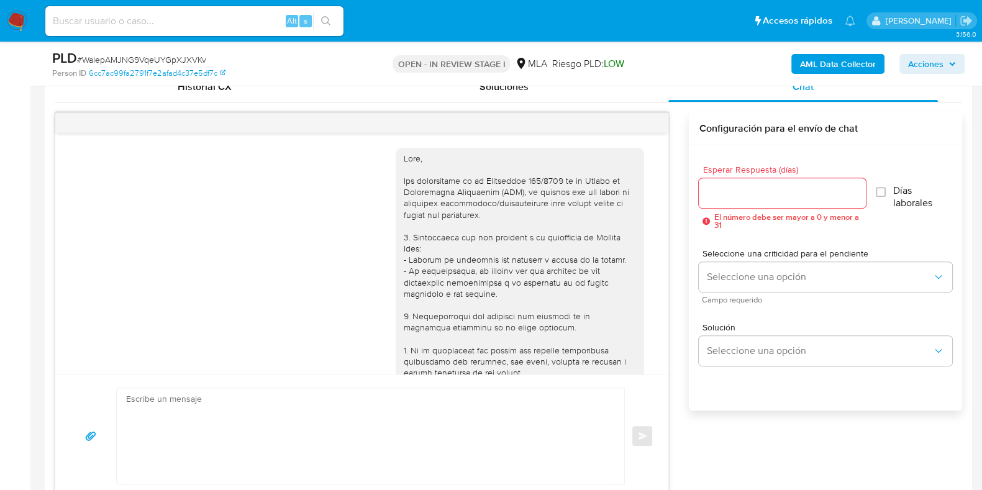
scroll to position [417, 0]
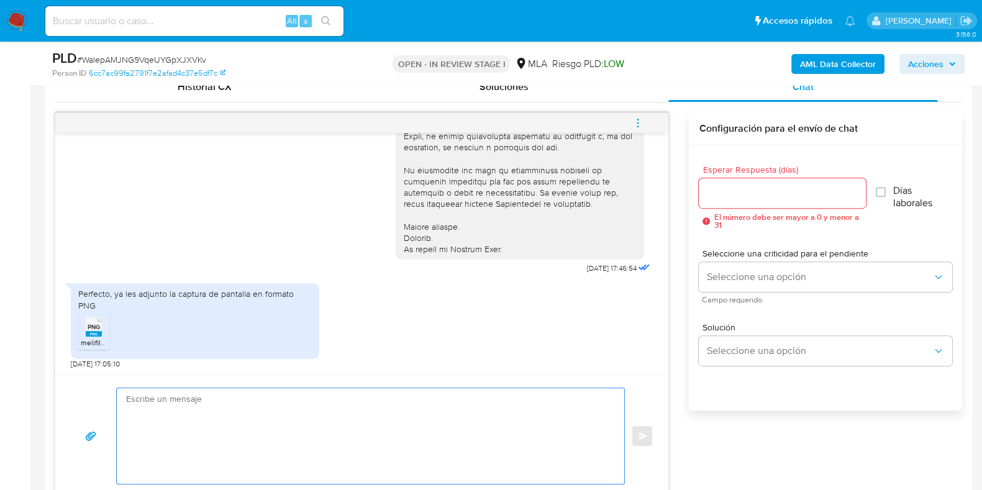
paste textarea "Hola! Queremos informarte que el uso de la cuenta es personal y no se deben can…"
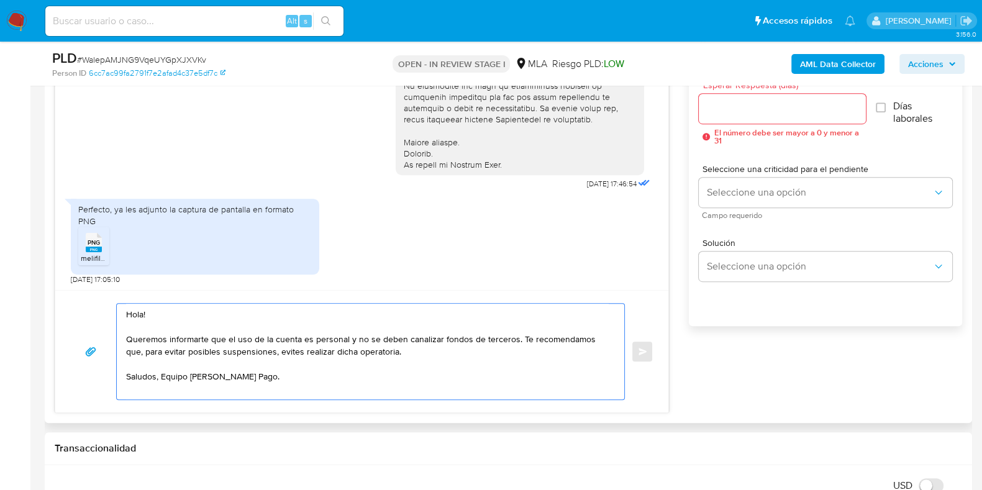
scroll to position [776, 0]
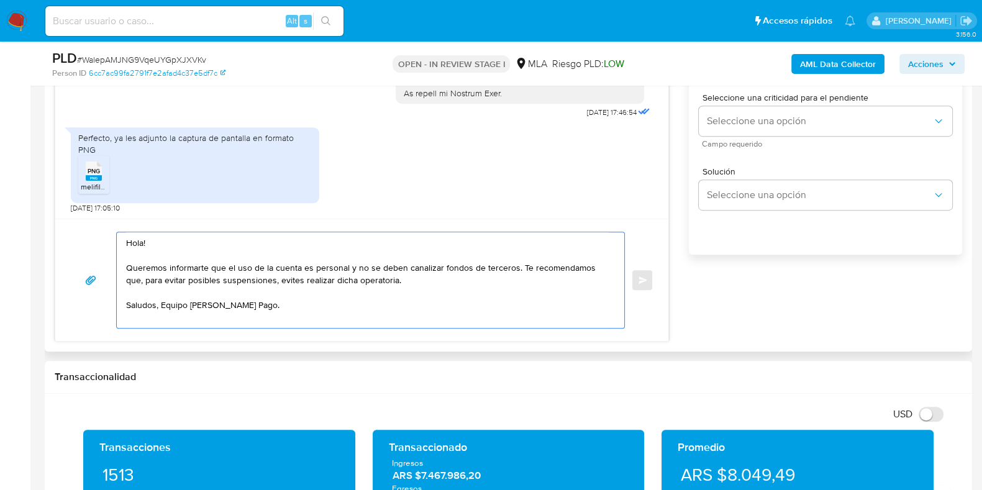
click at [515, 266] on textarea "Hola! Queremos informarte que el uso de la cuenta es personal y no se deben can…" at bounding box center [367, 280] width 482 height 96
click at [376, 279] on textarea "Hola! Queremos informarte que el uso de la cuenta es personal y no se deben can…" at bounding box center [367, 280] width 482 height 96
drag, startPoint x: 351, startPoint y: 279, endPoint x: 375, endPoint y: 281, distance: 24.2
click at [375, 281] on textarea "Hola! Queremos informarte que el uso de la cuenta es personal y no se deben can…" at bounding box center [367, 280] width 482 height 96
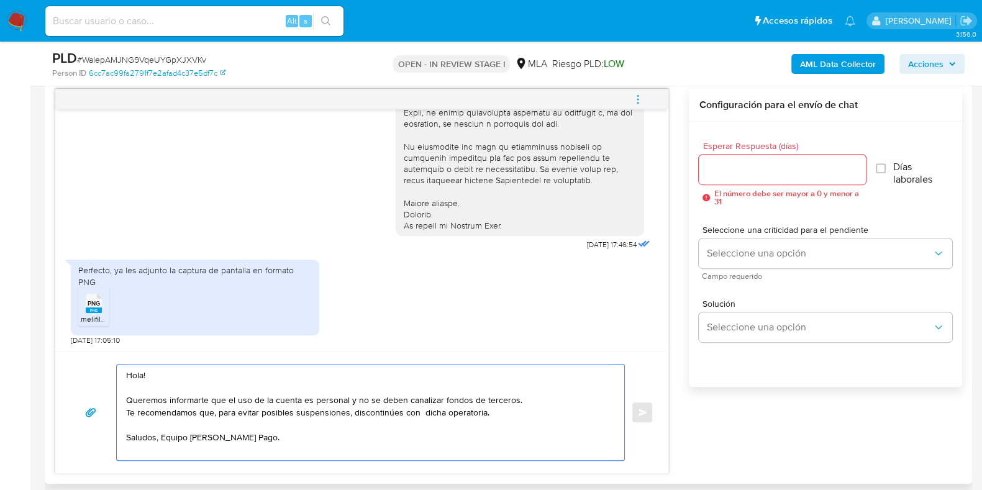
scroll to position [620, 0]
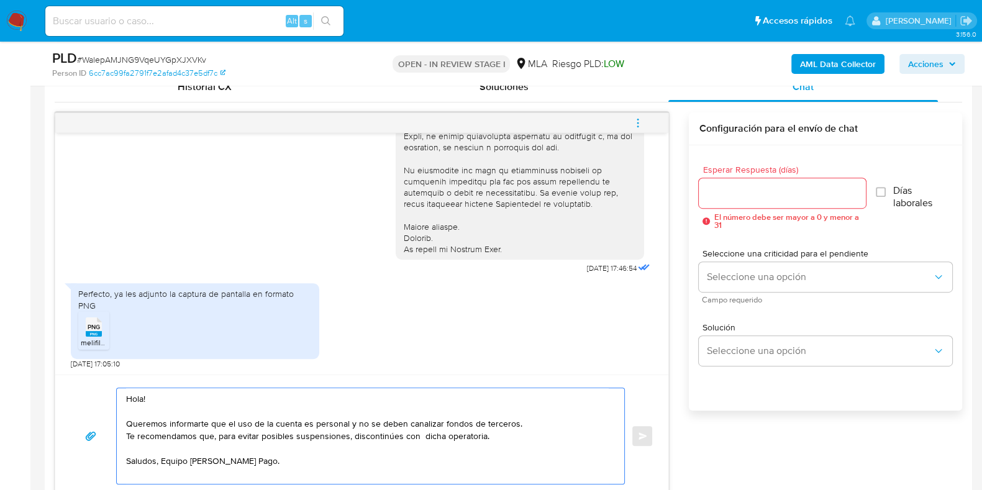
type textarea "Hola! Queremos informarte que el uso de la cuenta es personal y no se deben can…"
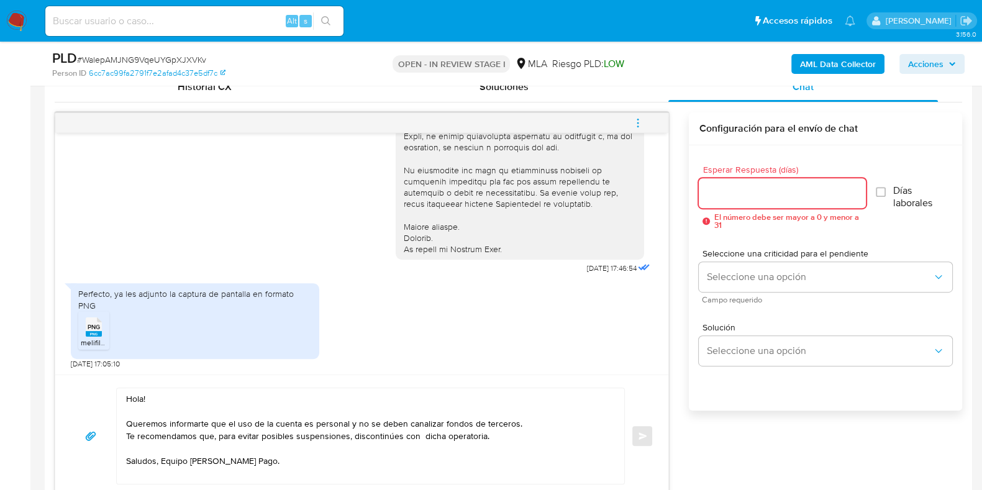
click at [736, 192] on input "Esperar Respuesta (días)" at bounding box center [782, 193] width 166 height 16
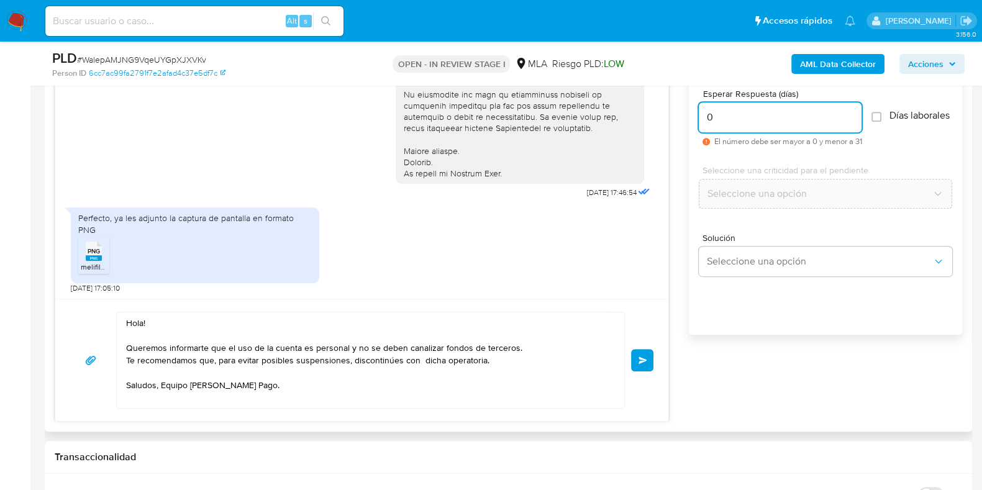
scroll to position [699, 0]
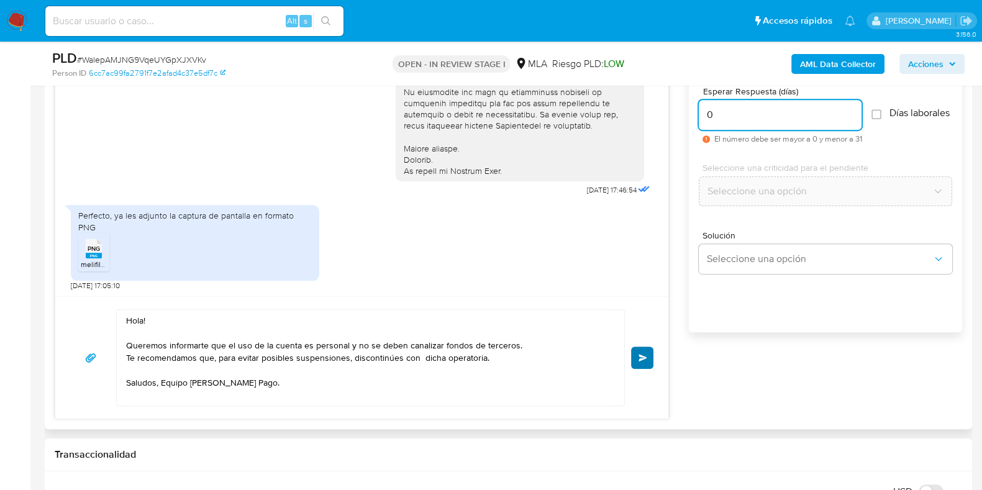
type input "0"
click at [644, 361] on button "Enviar" at bounding box center [642, 357] width 22 height 22
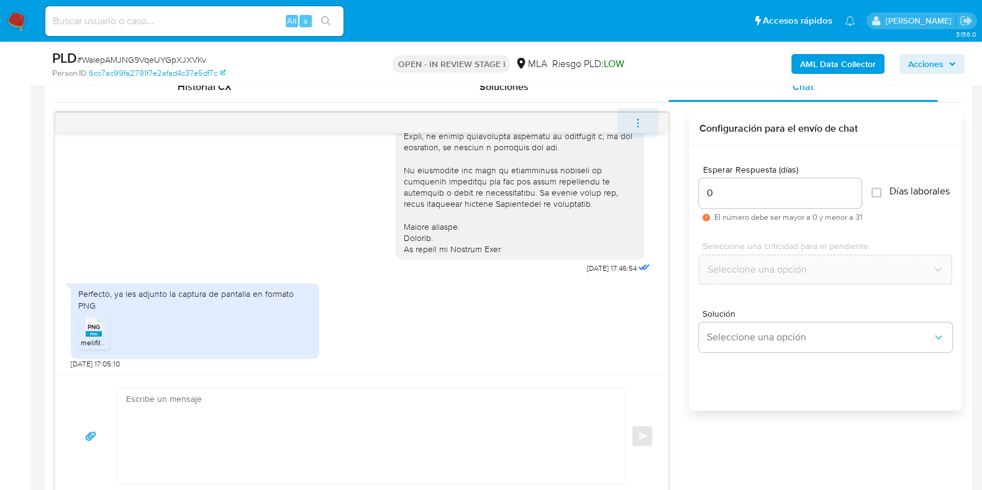
scroll to position [543, 0]
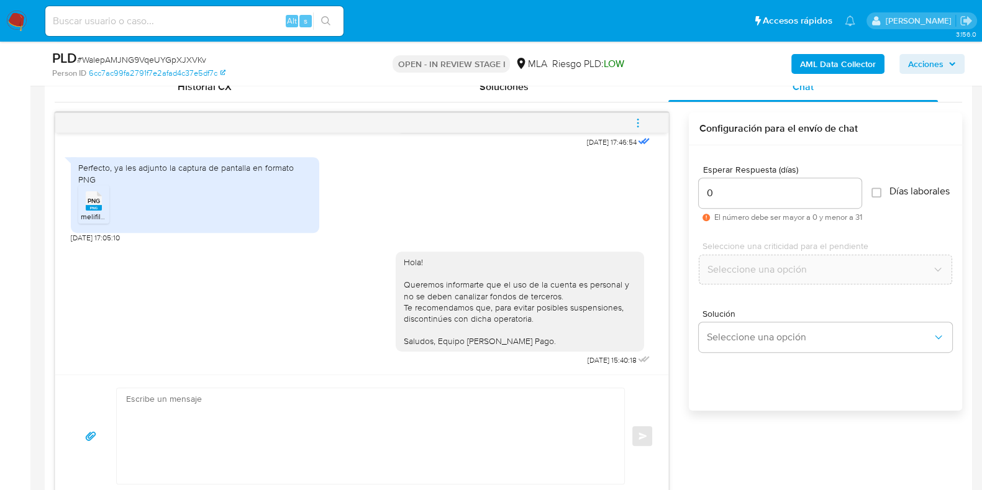
click at [636, 121] on icon "menu-action" at bounding box center [637, 122] width 11 height 11
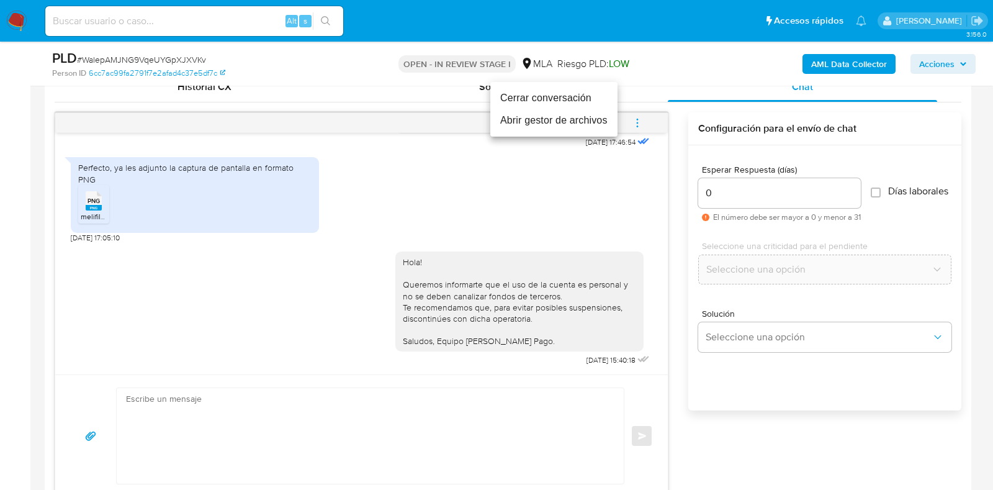
click at [567, 105] on li "Cerrar conversación" at bounding box center [554, 98] width 127 height 22
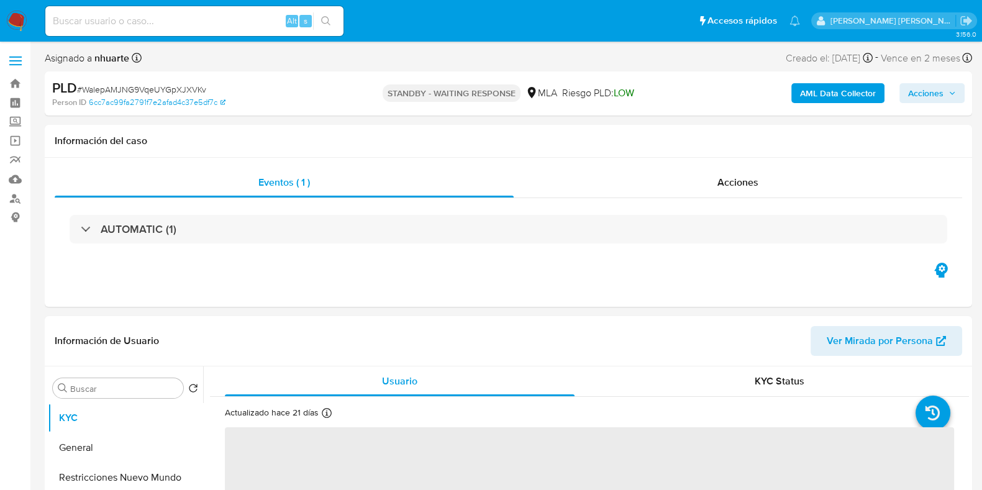
select select "10"
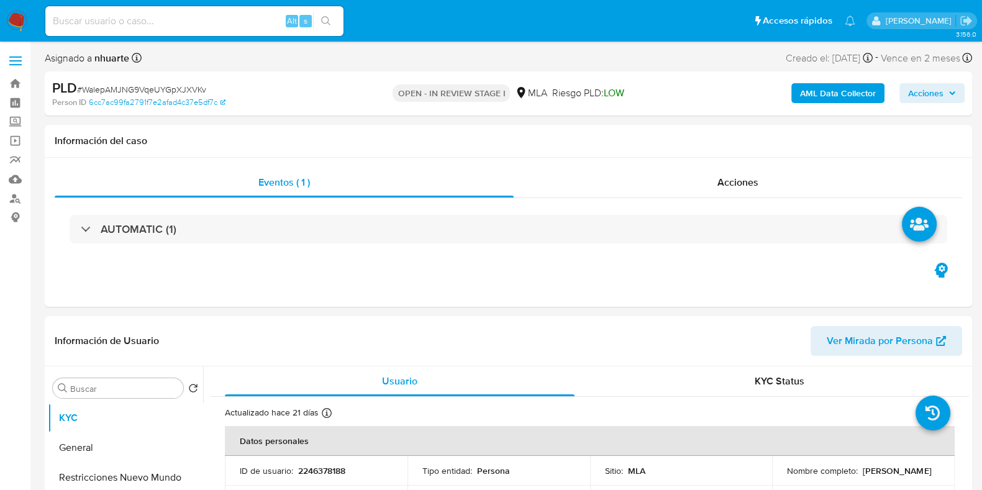
select select "10"
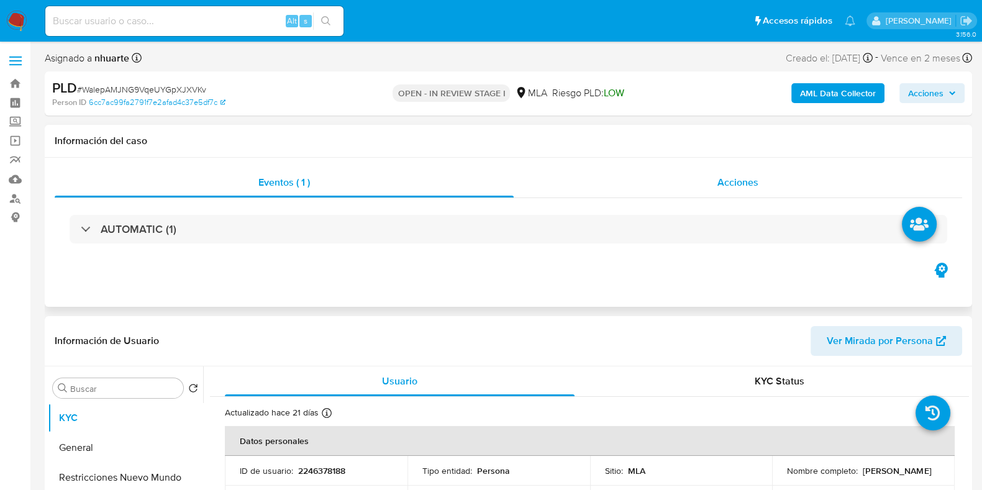
click at [717, 176] on span "Acciones" at bounding box center [737, 182] width 41 height 14
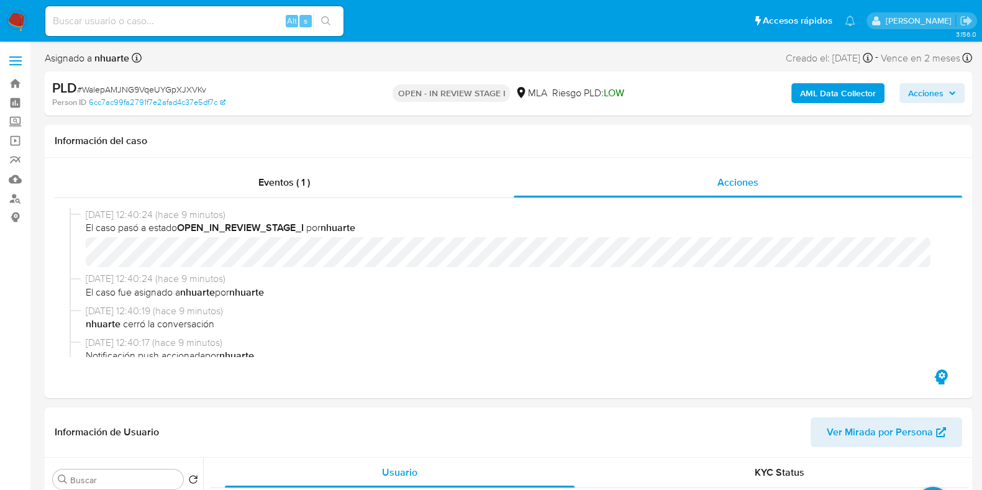
click at [866, 89] on b "AML Data Collector" at bounding box center [838, 93] width 76 height 20
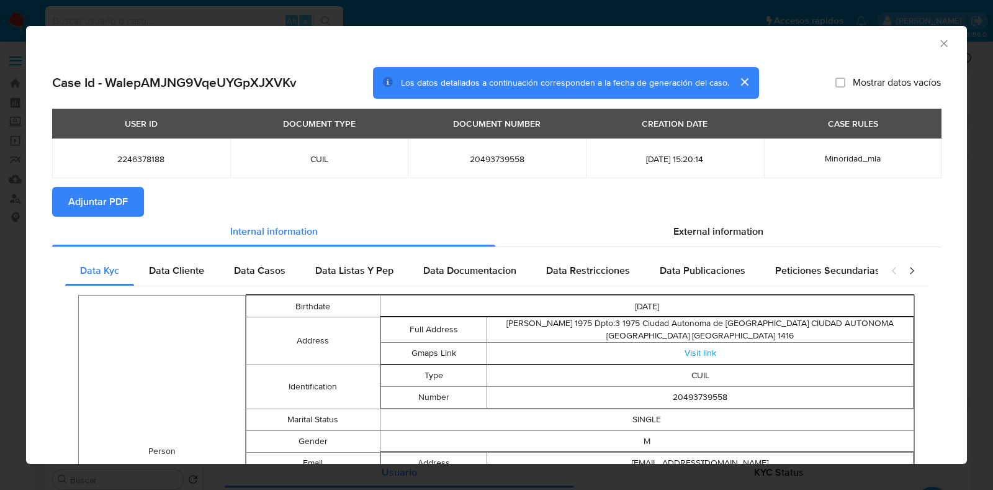
click at [133, 200] on button "Adjuntar PDF" at bounding box center [98, 202] width 92 height 30
click at [938, 37] on icon "Cerrar ventana" at bounding box center [944, 43] width 12 height 12
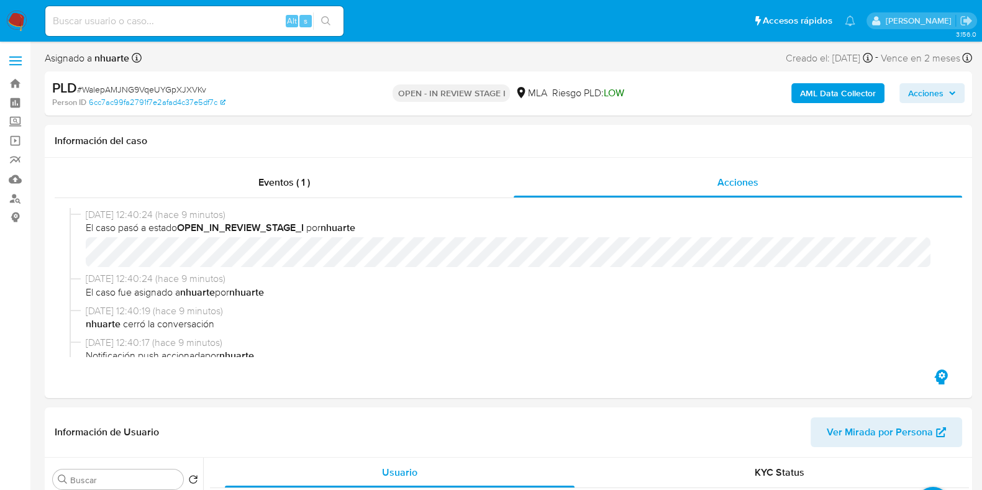
click at [817, 94] on b "AML Data Collector" at bounding box center [838, 93] width 76 height 20
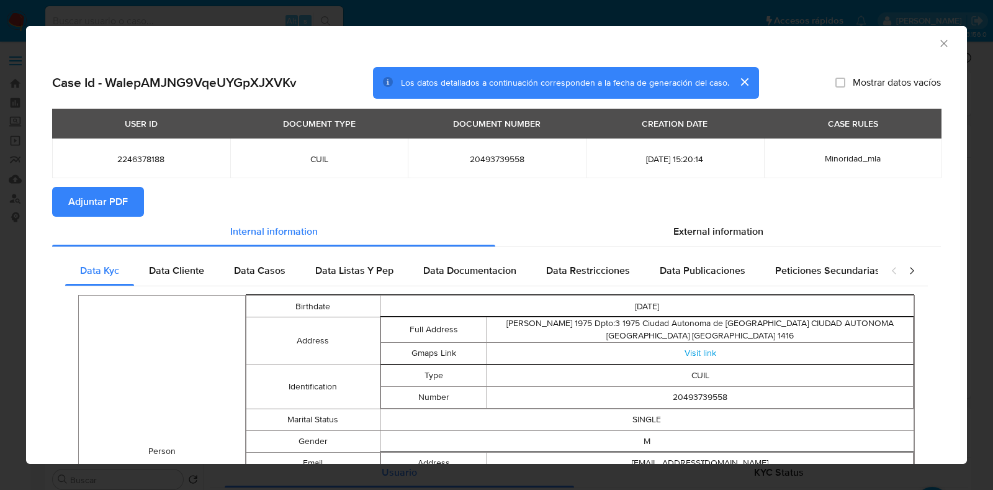
click at [938, 47] on icon "Cerrar ventana" at bounding box center [944, 43] width 12 height 12
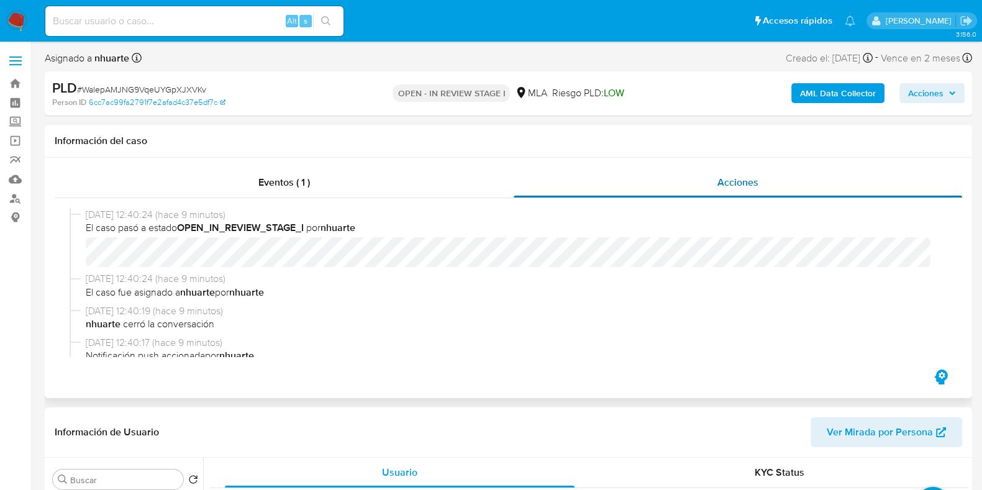
click at [314, 177] on div "Eventos ( 1 )" at bounding box center [284, 183] width 459 height 30
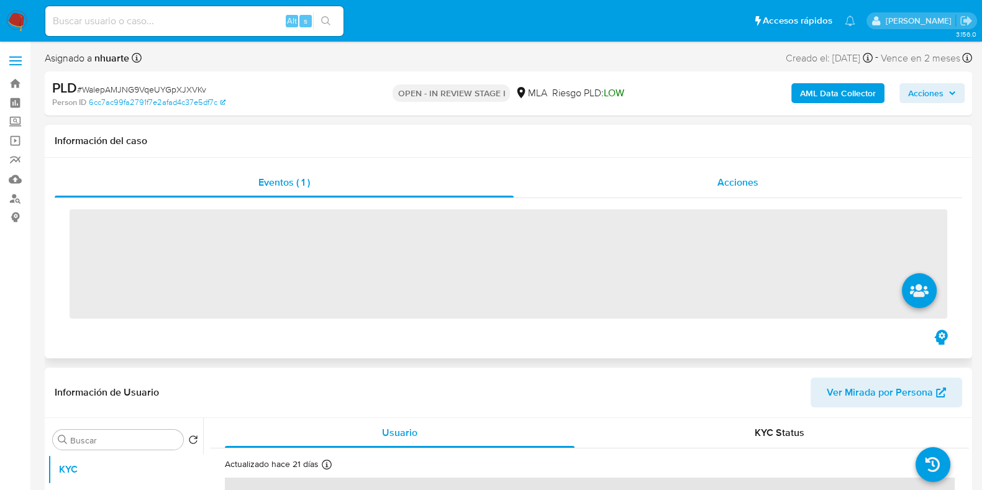
click at [760, 171] on div "Acciones" at bounding box center [737, 183] width 448 height 30
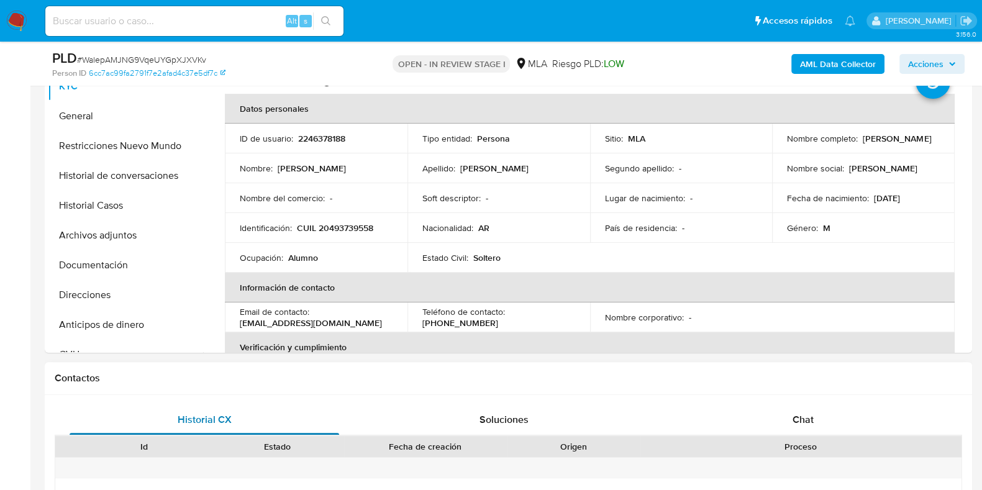
scroll to position [388, 0]
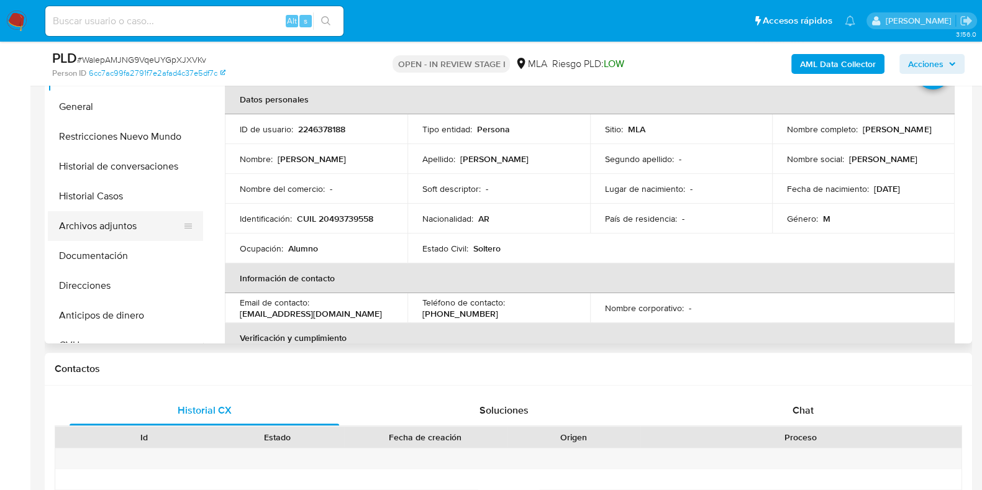
click at [137, 214] on button "Archivos adjuntos" at bounding box center [120, 226] width 145 height 30
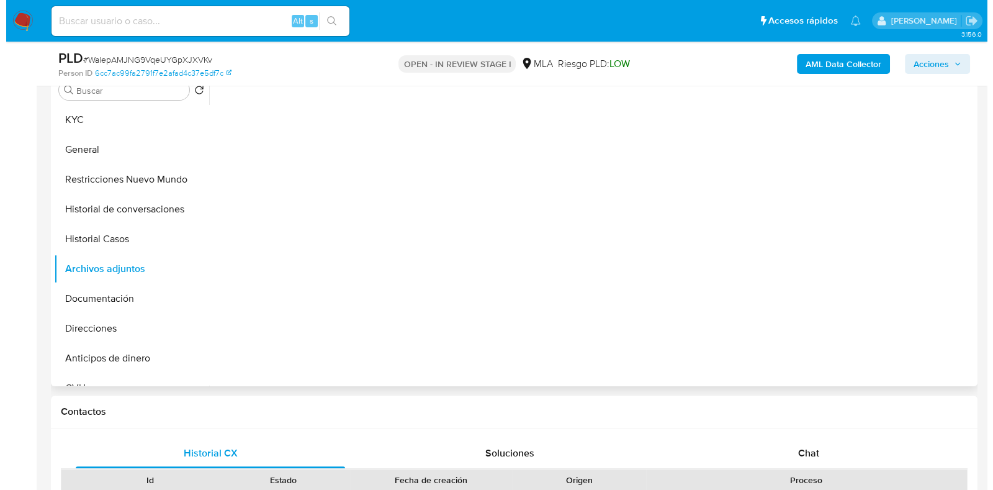
scroll to position [310, 0]
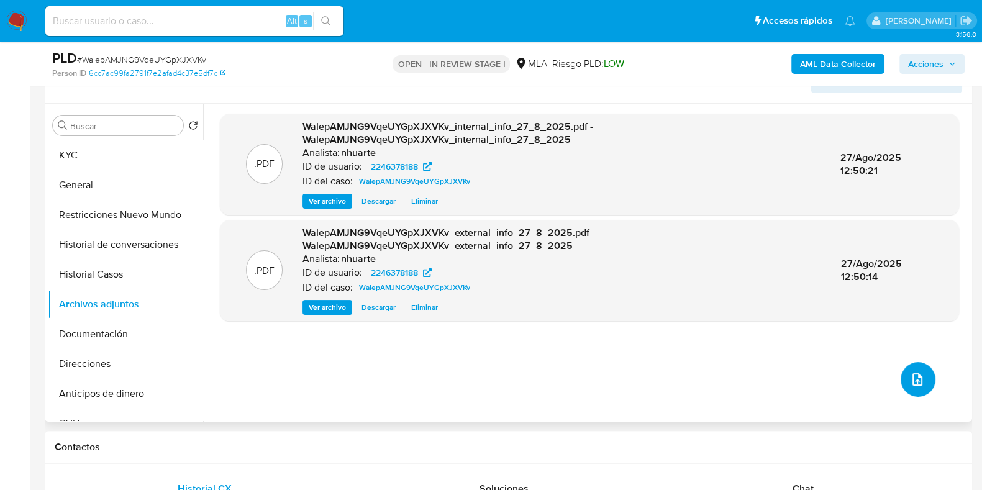
click at [916, 379] on icon "upload-file" at bounding box center [917, 379] width 10 height 12
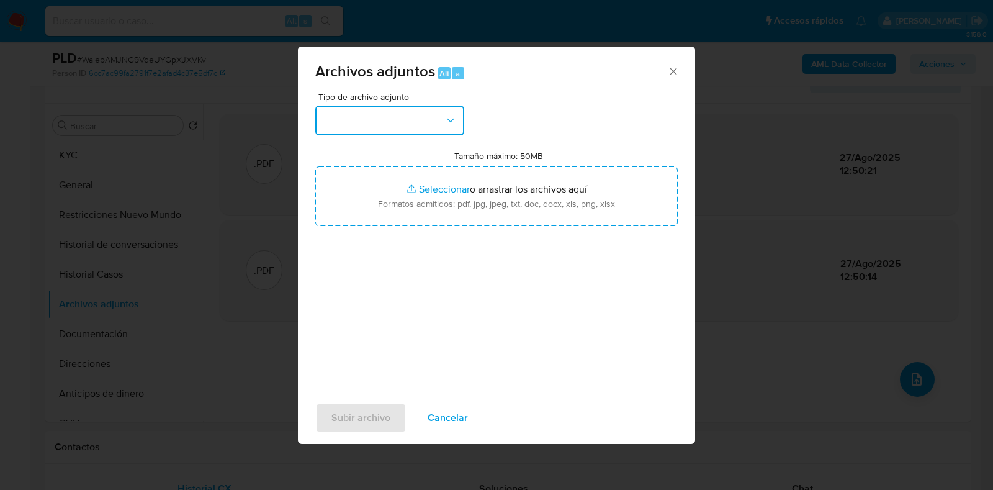
click at [452, 117] on icon "button" at bounding box center [451, 120] width 12 height 12
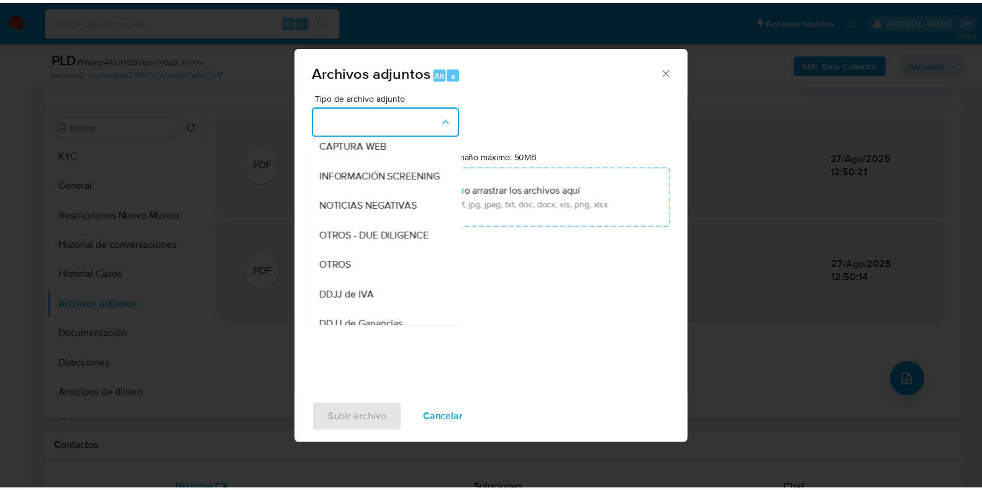
scroll to position [170, 0]
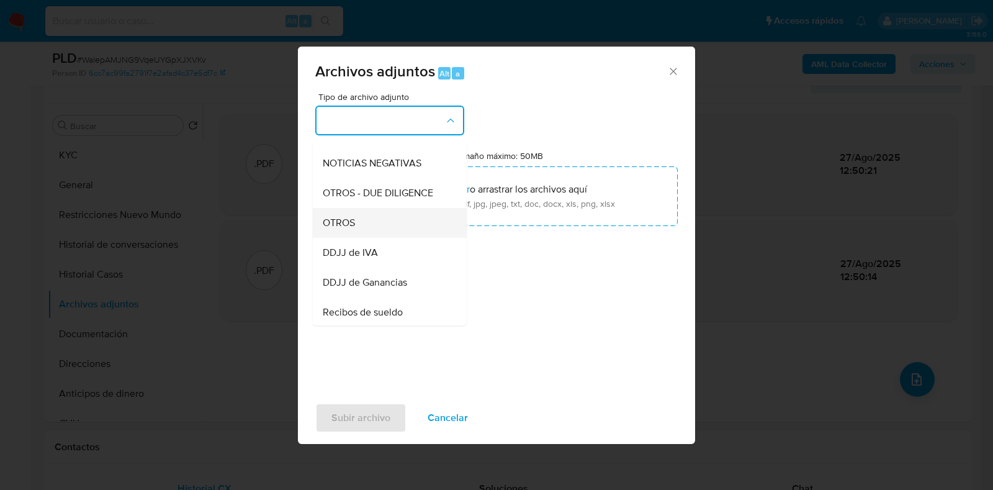
click at [402, 238] on div "OTROS" at bounding box center [386, 223] width 127 height 30
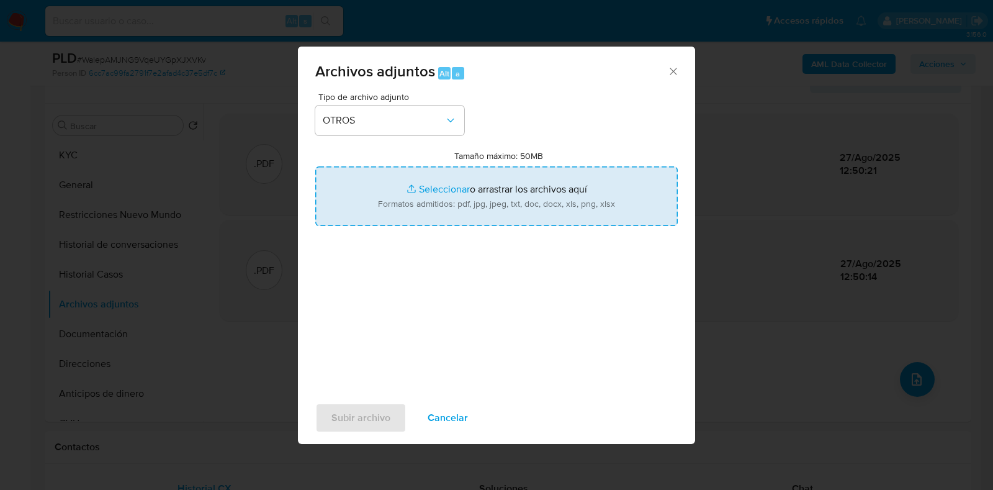
type input "C:\fakepath\2246378188_b208f0a8-cd8e-47de-ac6f-2f9d03b9f75a.png"
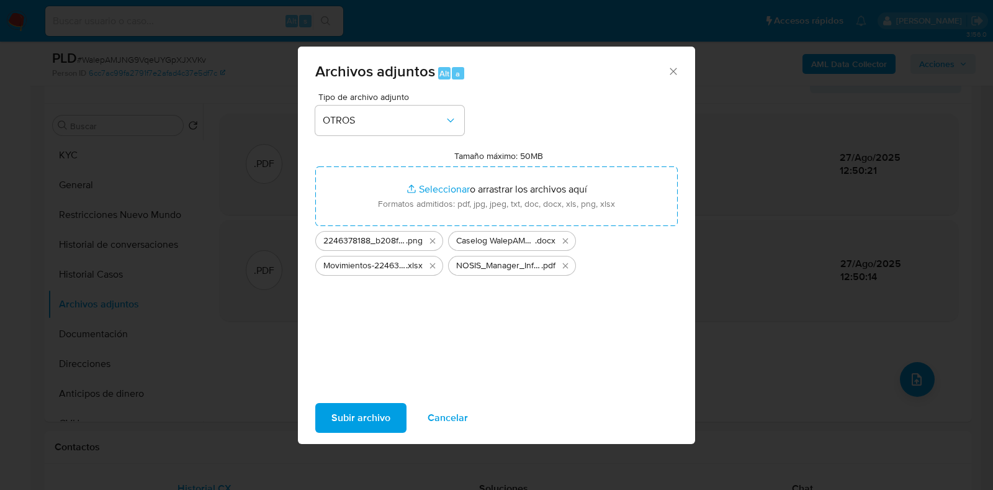
click at [327, 412] on button "Subir archivo" at bounding box center [360, 418] width 91 height 30
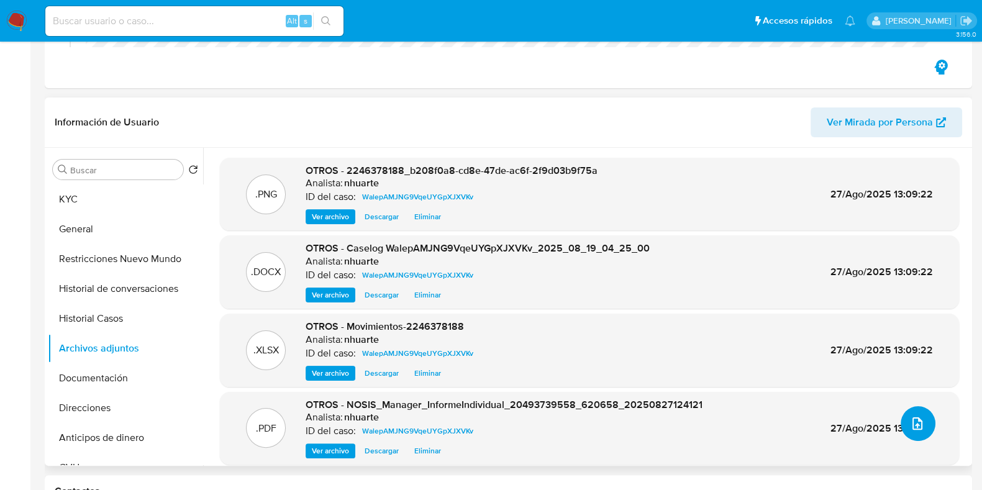
scroll to position [0, 0]
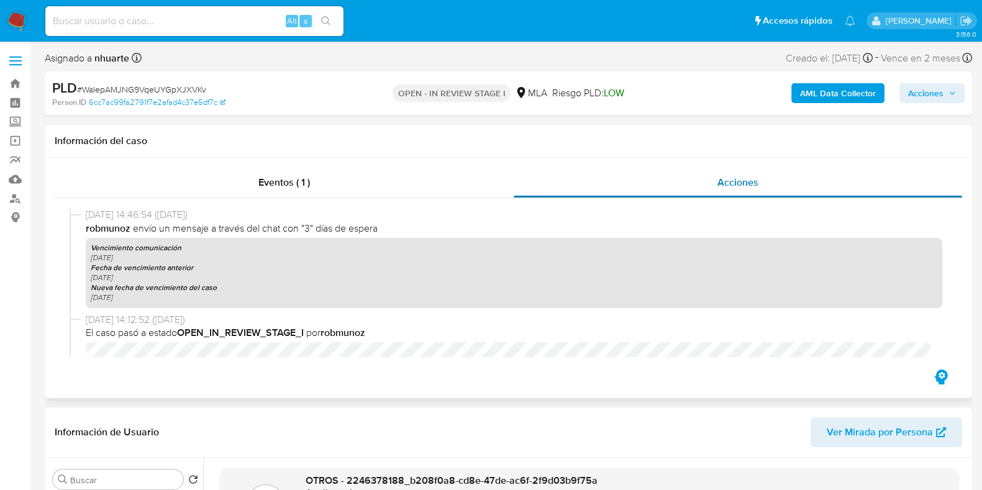
drag, startPoint x: 285, startPoint y: 178, endPoint x: 644, endPoint y: 176, distance: 358.9
click at [285, 178] on span "Eventos ( 1 )" at bounding box center [284, 182] width 52 height 14
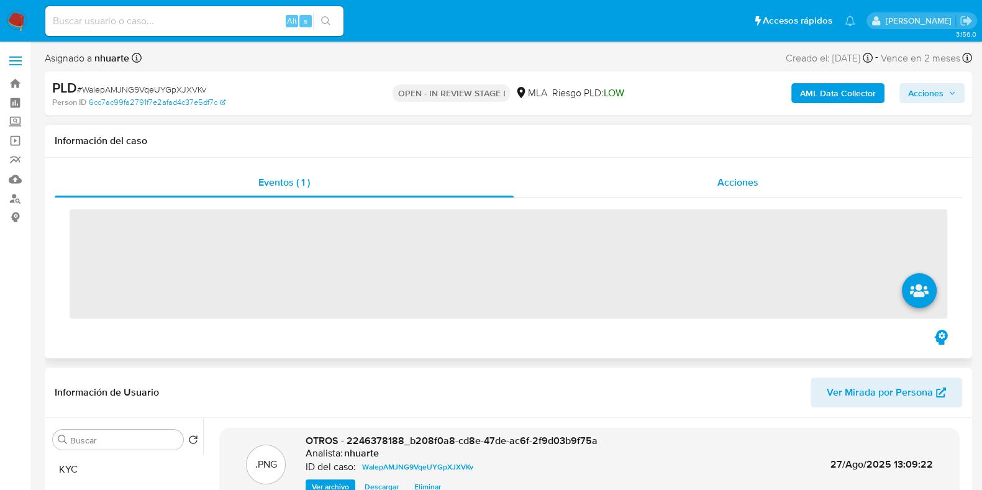
click at [747, 181] on span "Acciones" at bounding box center [737, 182] width 41 height 14
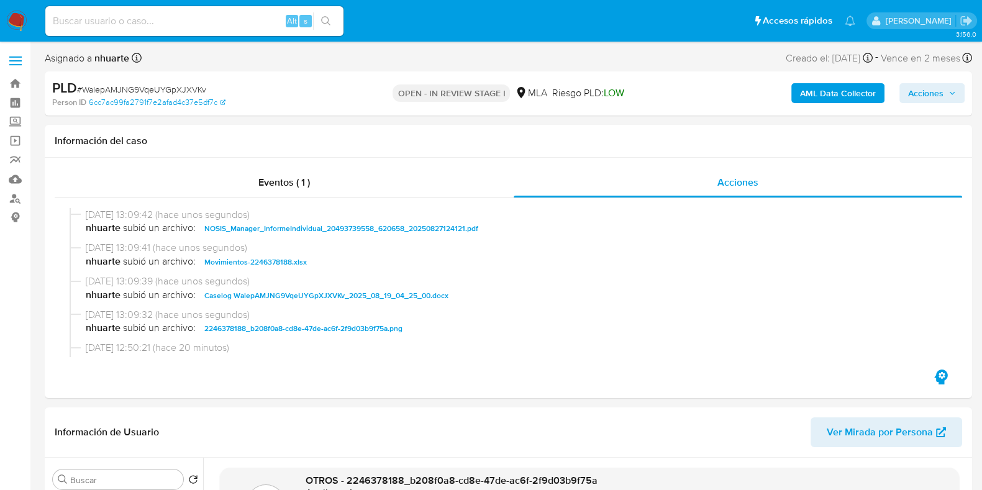
scroll to position [77, 0]
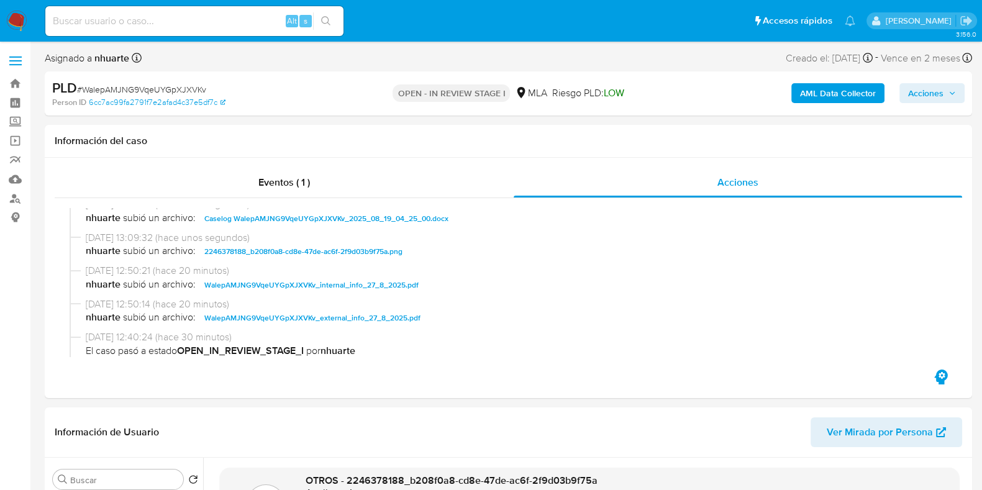
click at [939, 102] on span "Acciones" at bounding box center [925, 93] width 35 height 20
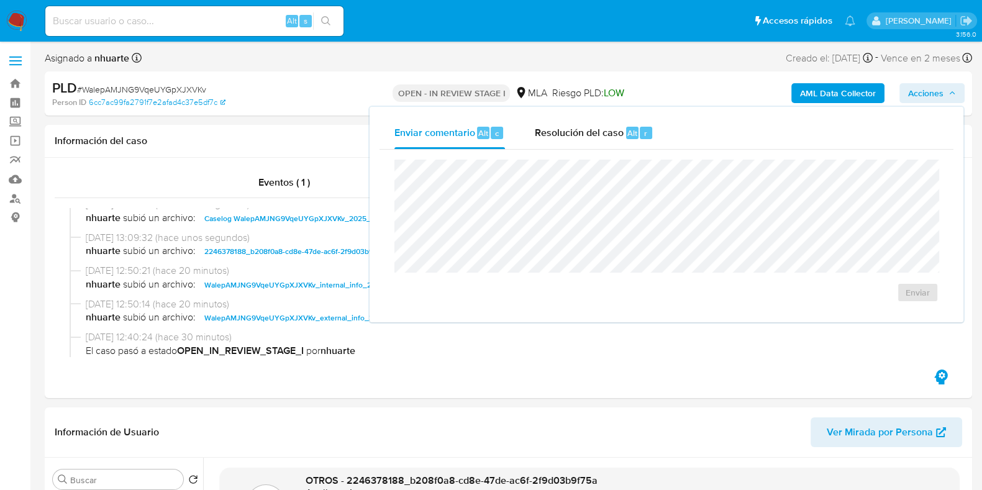
click at [612, 136] on span "Resolución del caso" at bounding box center [579, 132] width 89 height 14
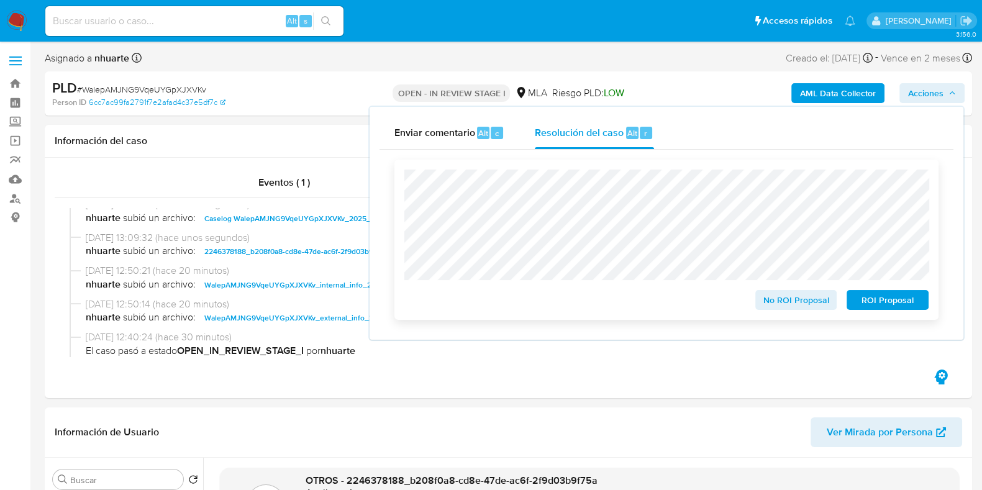
click at [795, 299] on span "No ROI Proposal" at bounding box center [796, 299] width 65 height 17
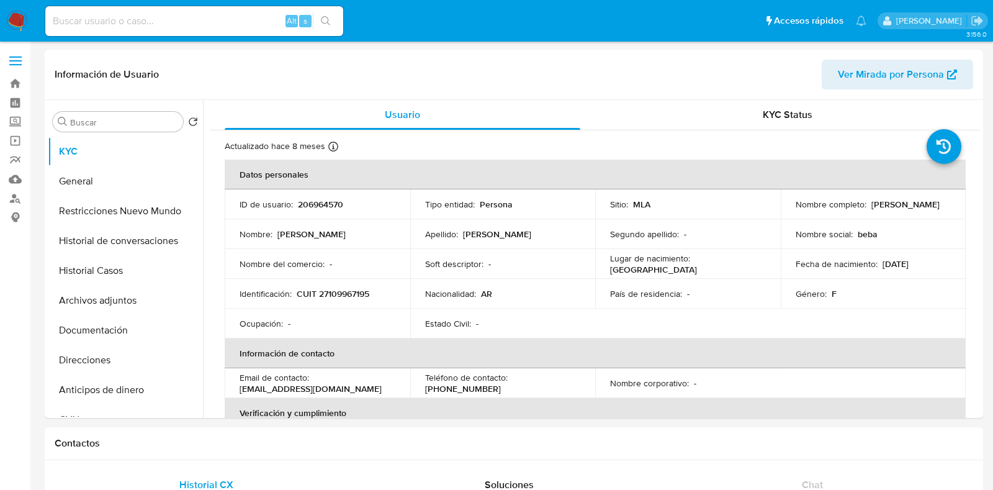
select select "10"
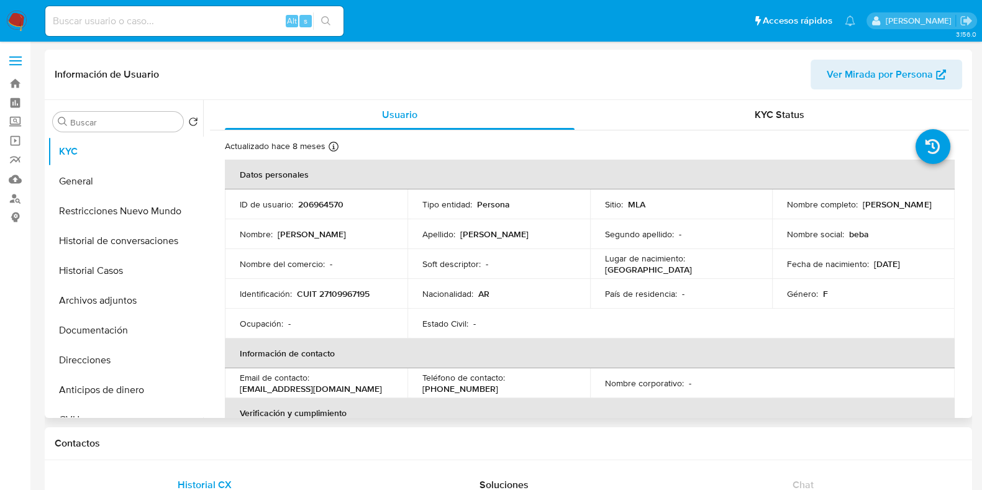
drag, startPoint x: 861, startPoint y: 200, endPoint x: 933, endPoint y: 202, distance: 72.1
click at [933, 202] on div "Nombre completo : [PERSON_NAME]" at bounding box center [863, 204] width 153 height 11
drag, startPoint x: 297, startPoint y: 292, endPoint x: 391, endPoint y: 292, distance: 93.8
click at [391, 292] on td "Identificación : CUIT 27109967195" at bounding box center [316, 294] width 183 height 30
copy p "CUIT 27109967195"
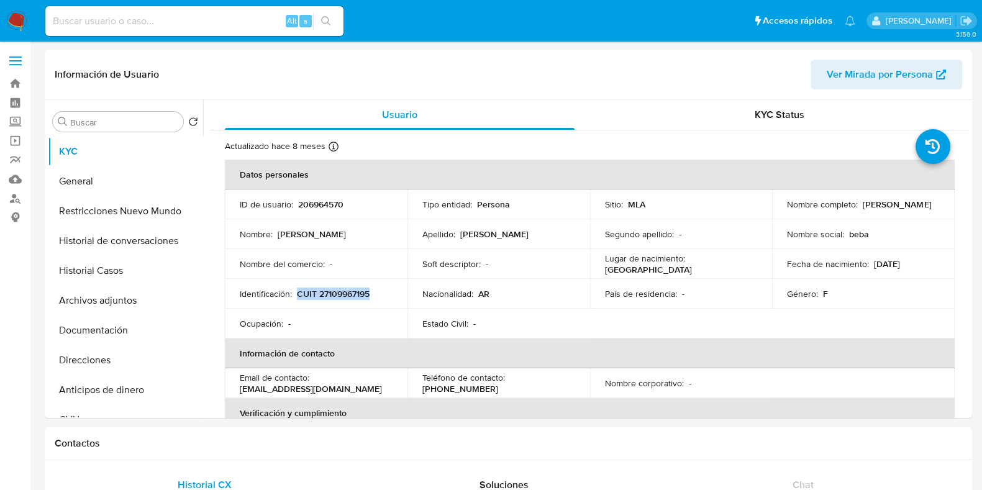
scroll to position [155, 0]
